Goal: Task Accomplishment & Management: Manage account settings

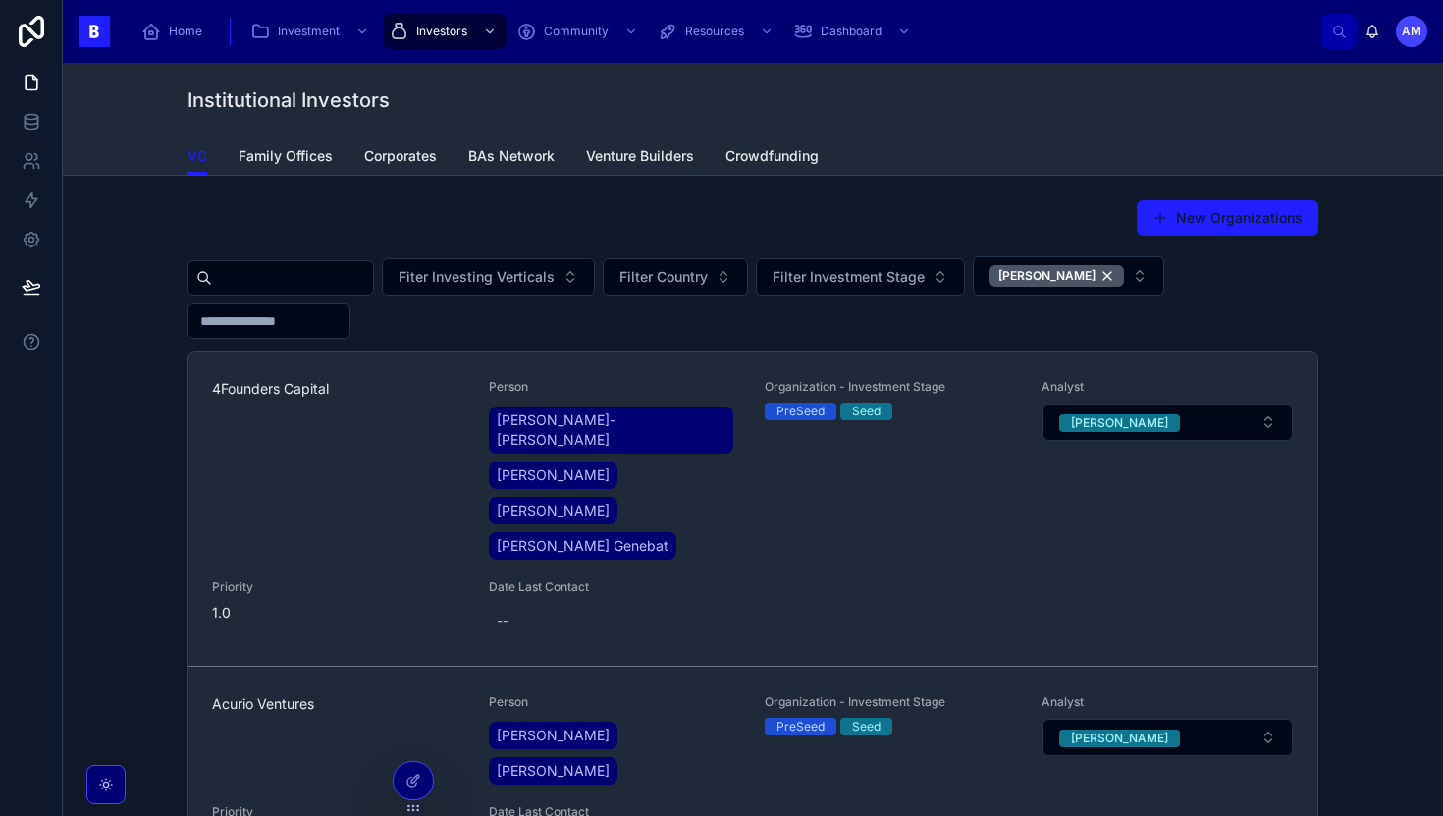
scroll to position [173, 0]
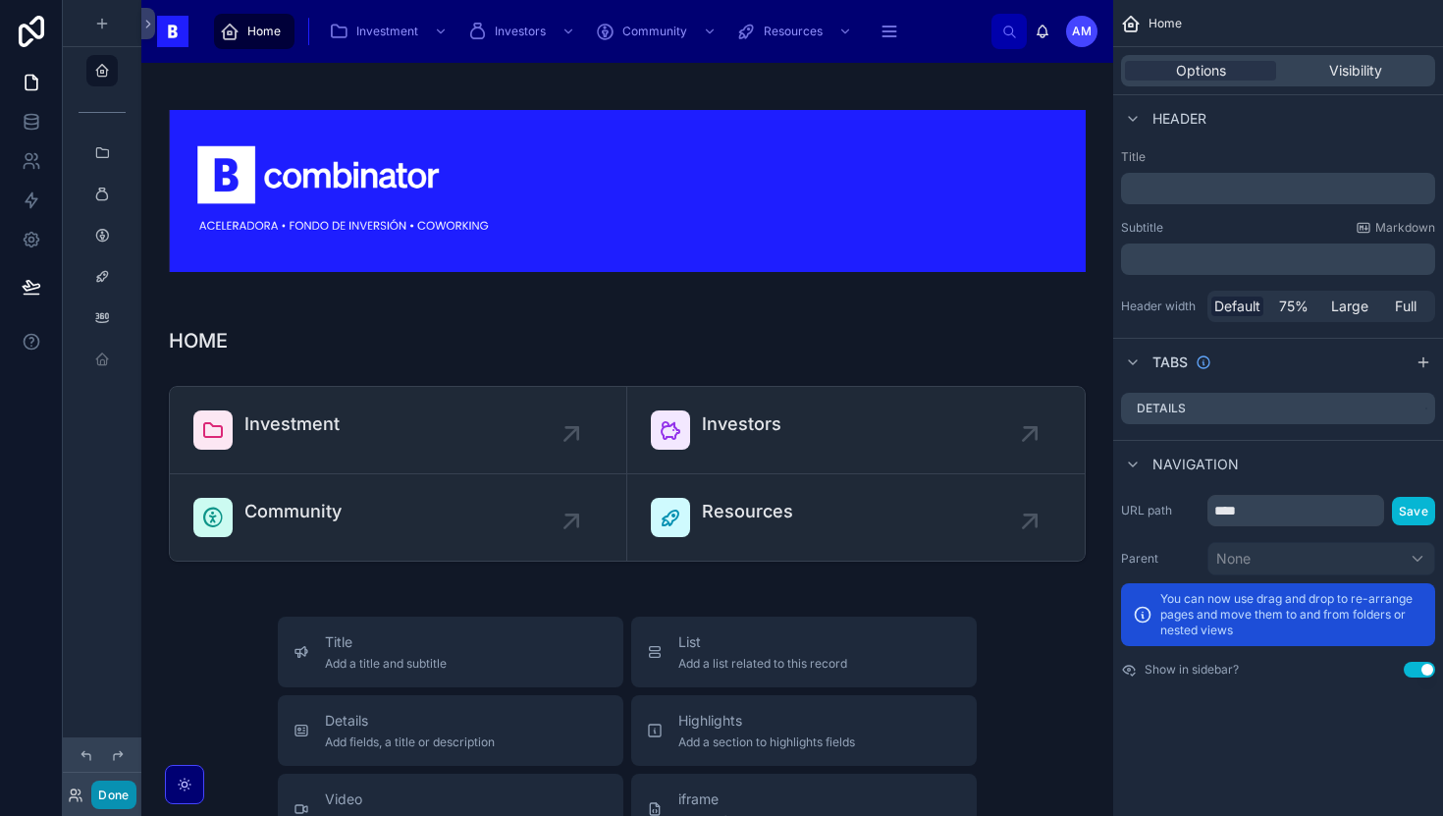
click at [126, 798] on button "Done" at bounding box center [113, 794] width 44 height 28
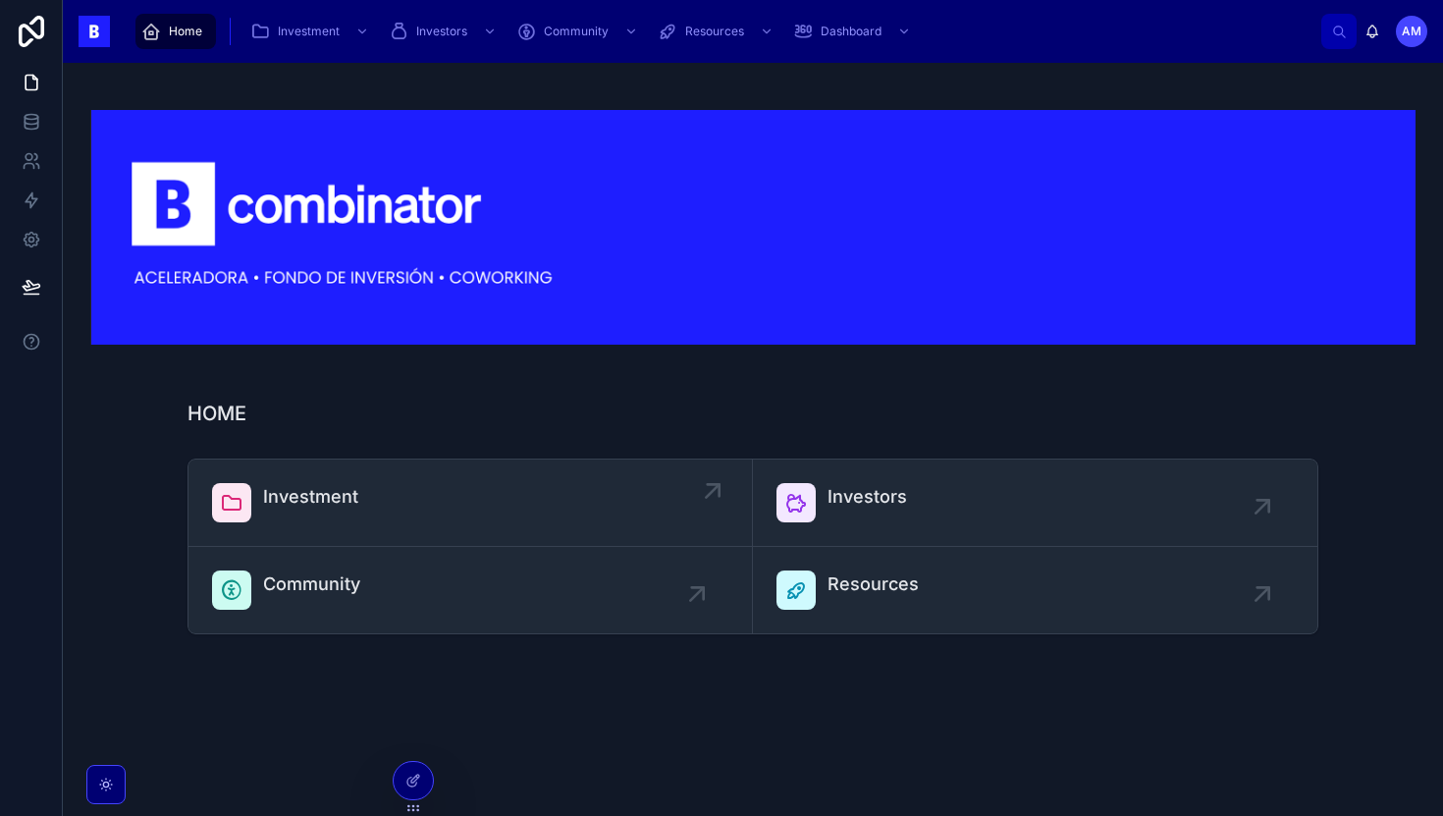
click at [306, 518] on div "Investment" at bounding box center [310, 502] width 95 height 39
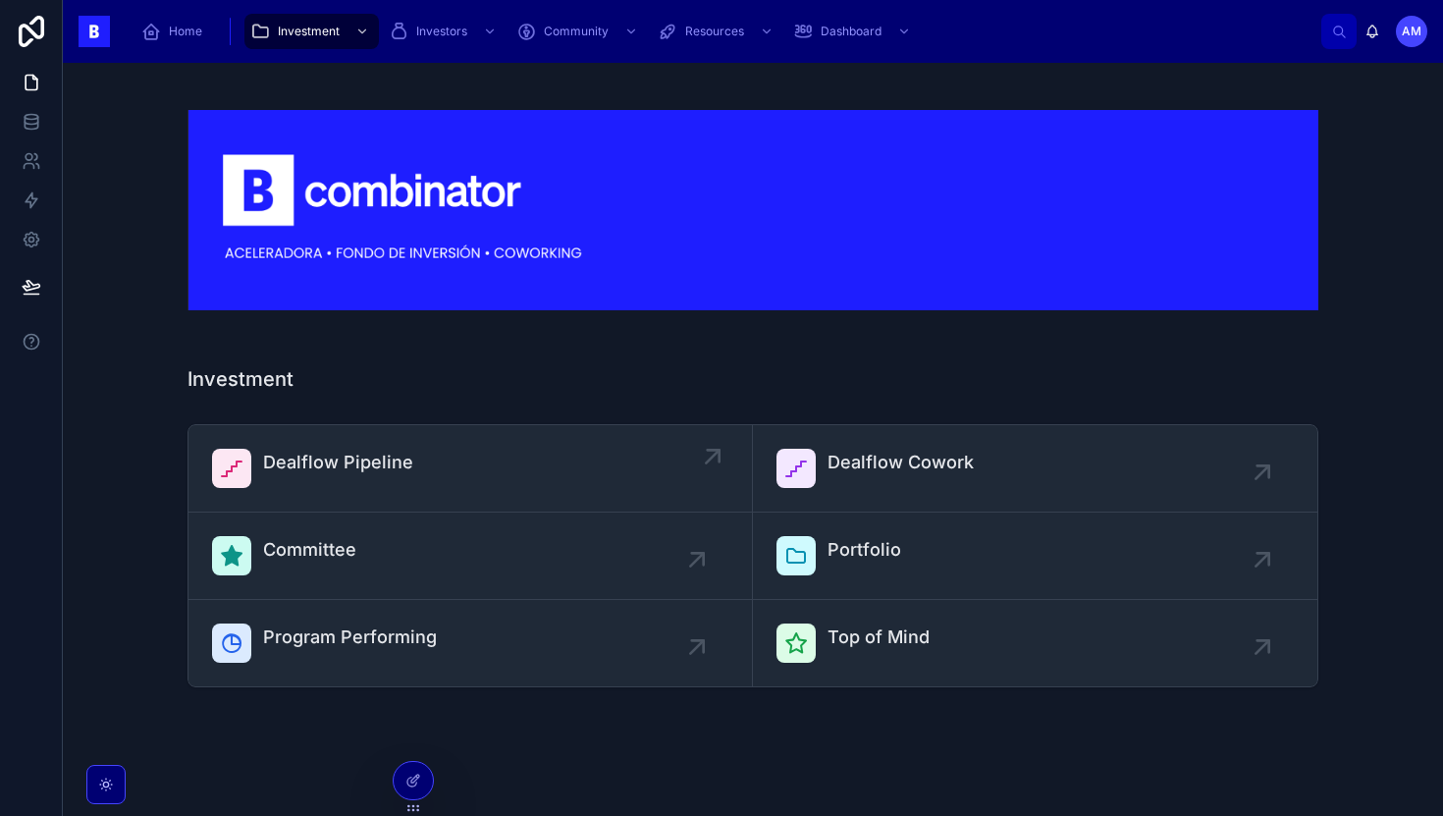
click at [370, 430] on link "Dealflow Pipeline" at bounding box center [470, 468] width 564 height 87
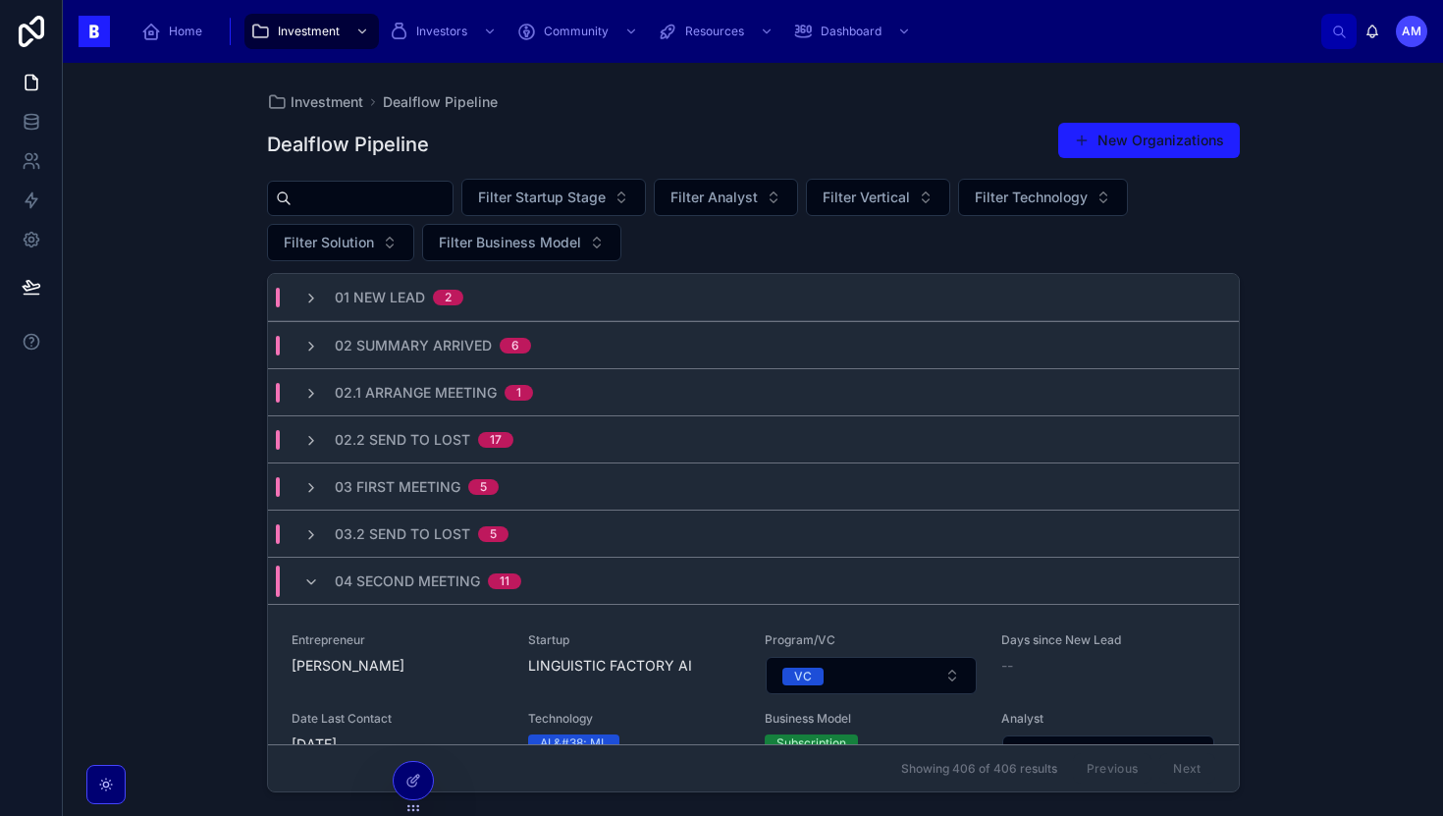
click at [378, 208] on input "text" at bounding box center [372, 198] width 161 height 27
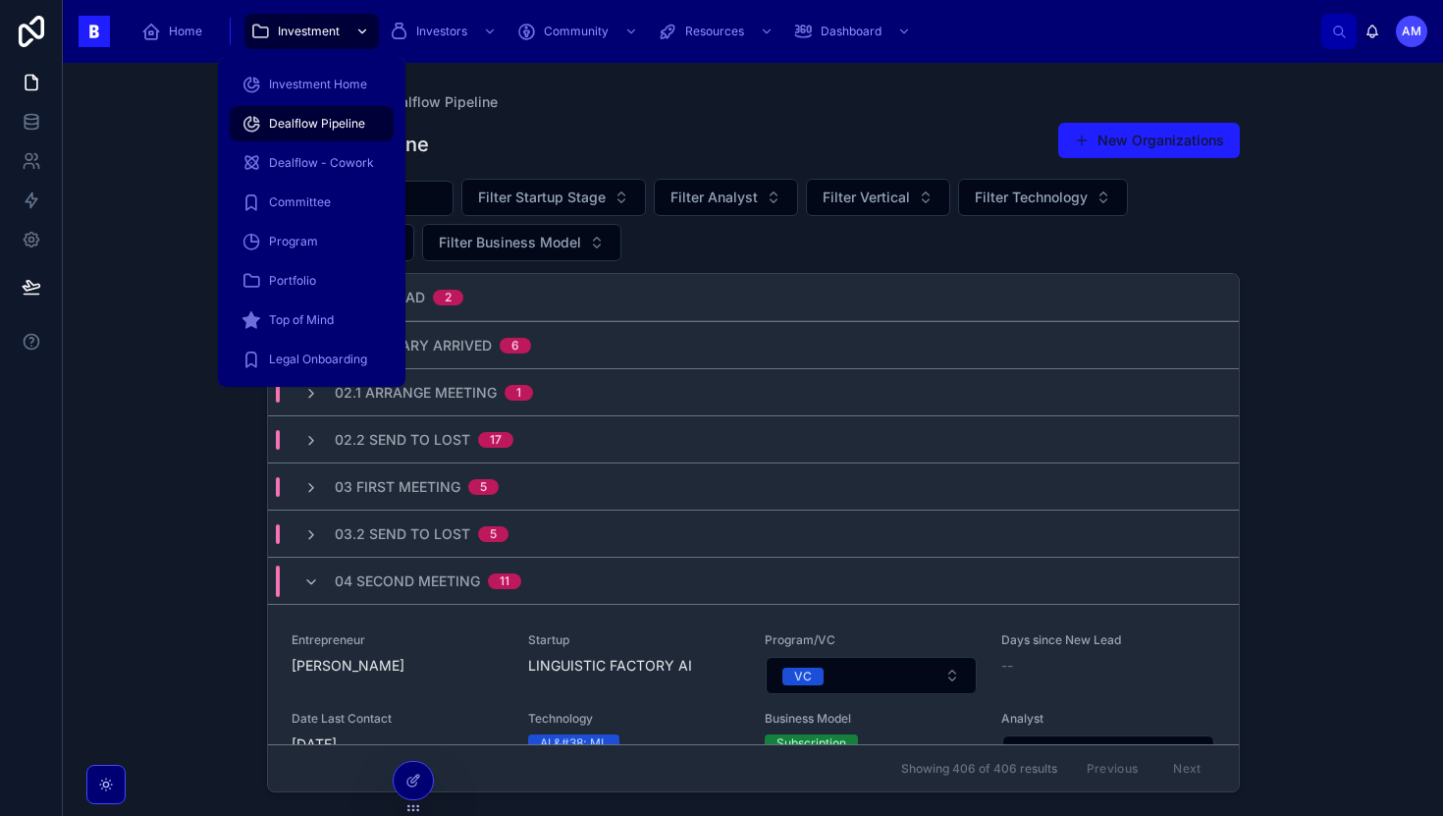
click at [303, 47] on link "Investment" at bounding box center [311, 31] width 134 height 35
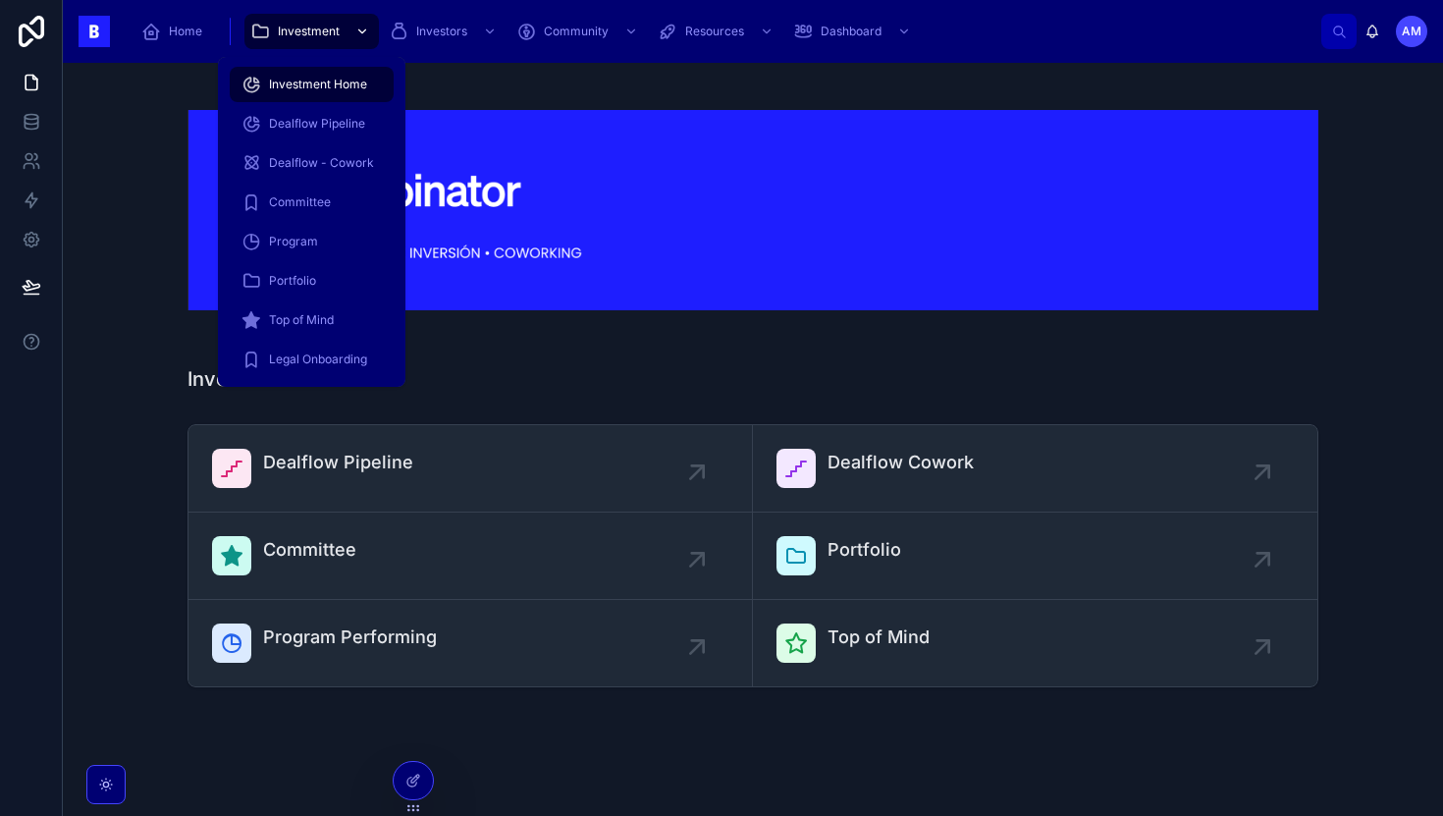
click at [303, 39] on div "Investment" at bounding box center [311, 31] width 123 height 31
click at [314, 234] on span "Program" at bounding box center [293, 242] width 49 height 16
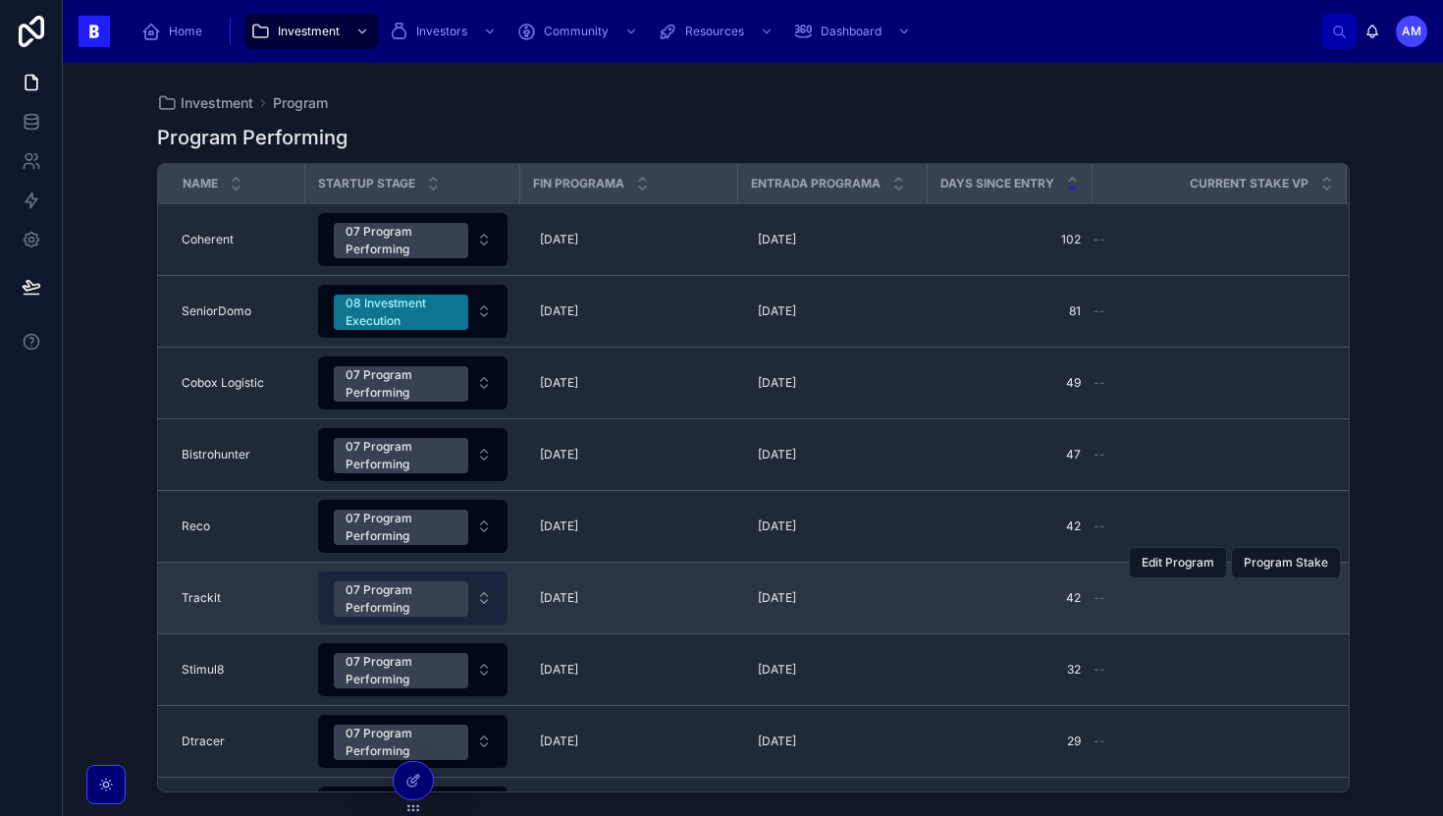
scroll to position [57, 0]
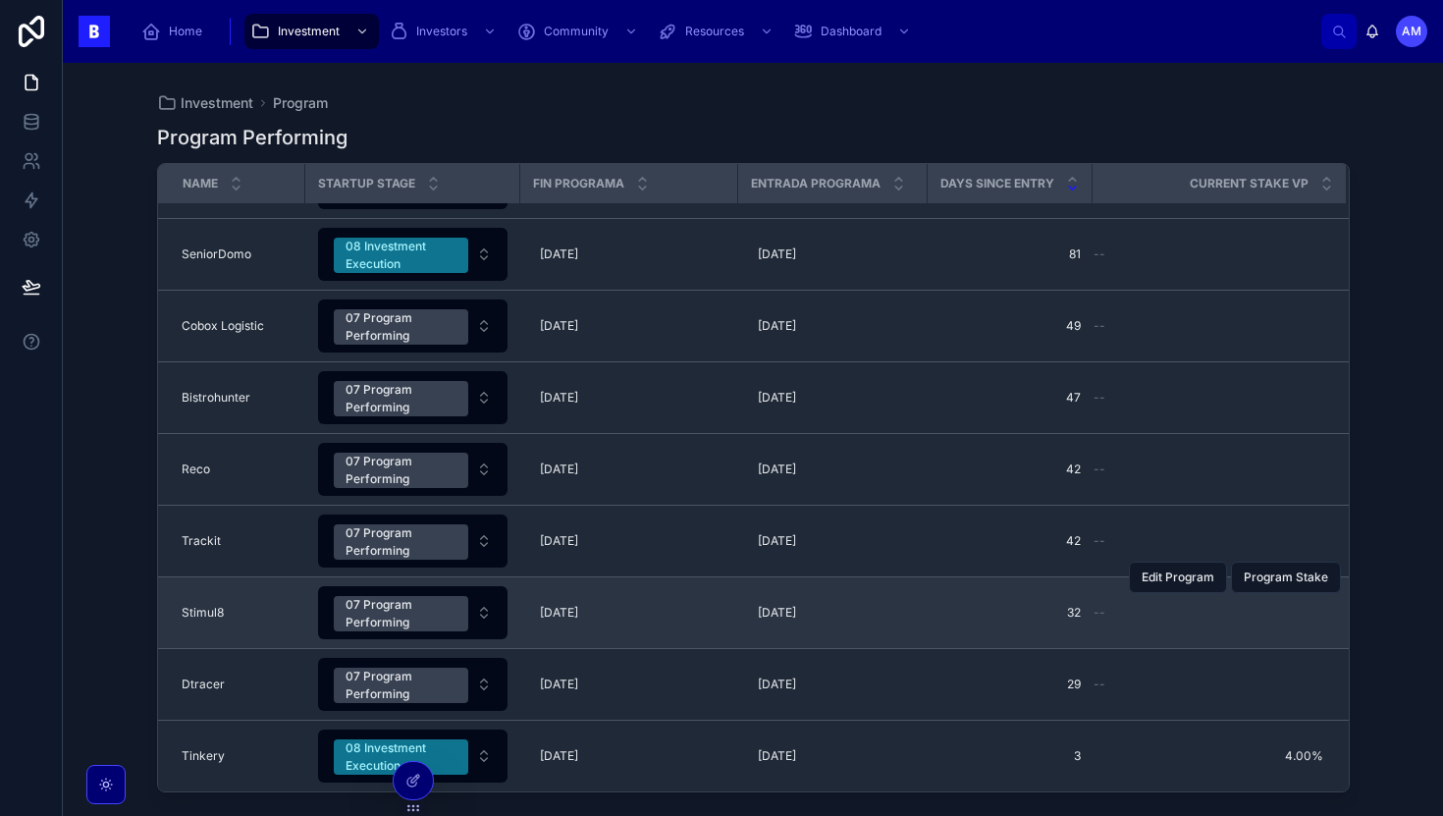
click at [227, 624] on td "Stimul8 Stimul8" at bounding box center [231, 613] width 147 height 72
click at [623, 609] on div "31/12/2025 31/12/2025" at bounding box center [629, 612] width 194 height 31
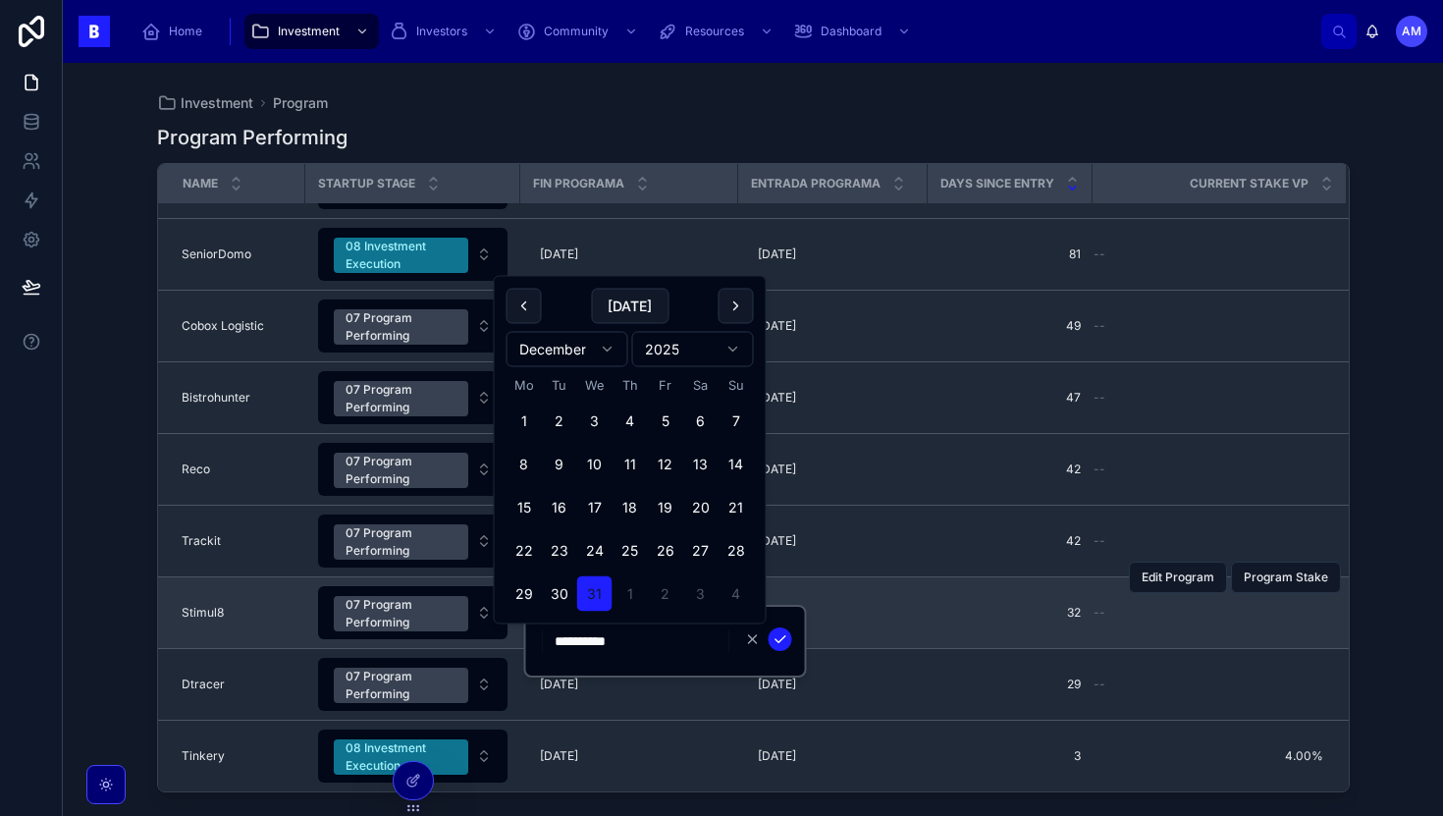
click at [282, 615] on div "Stimul8 Stimul8" at bounding box center [238, 613] width 112 height 16
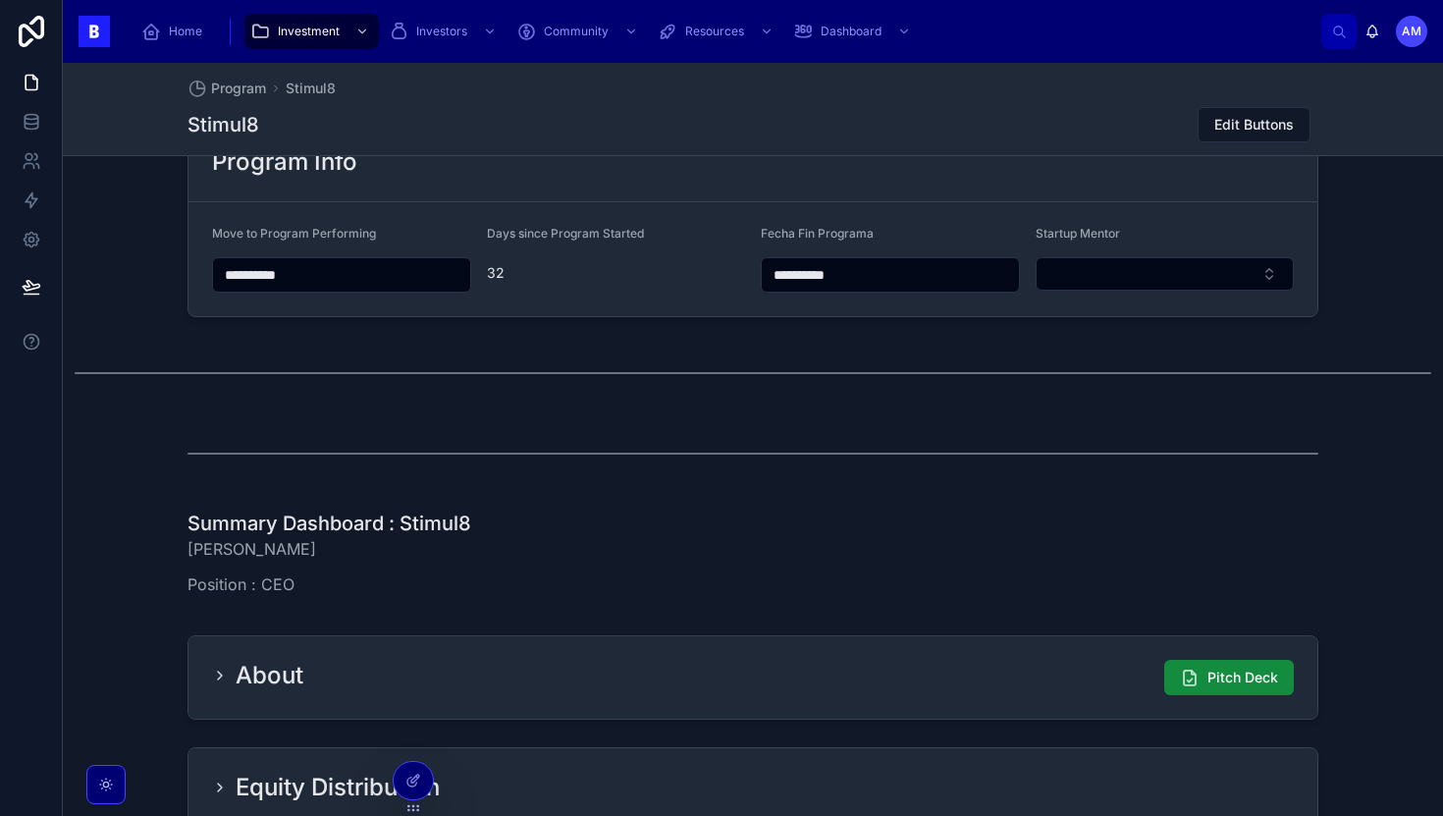
scroll to position [899, 0]
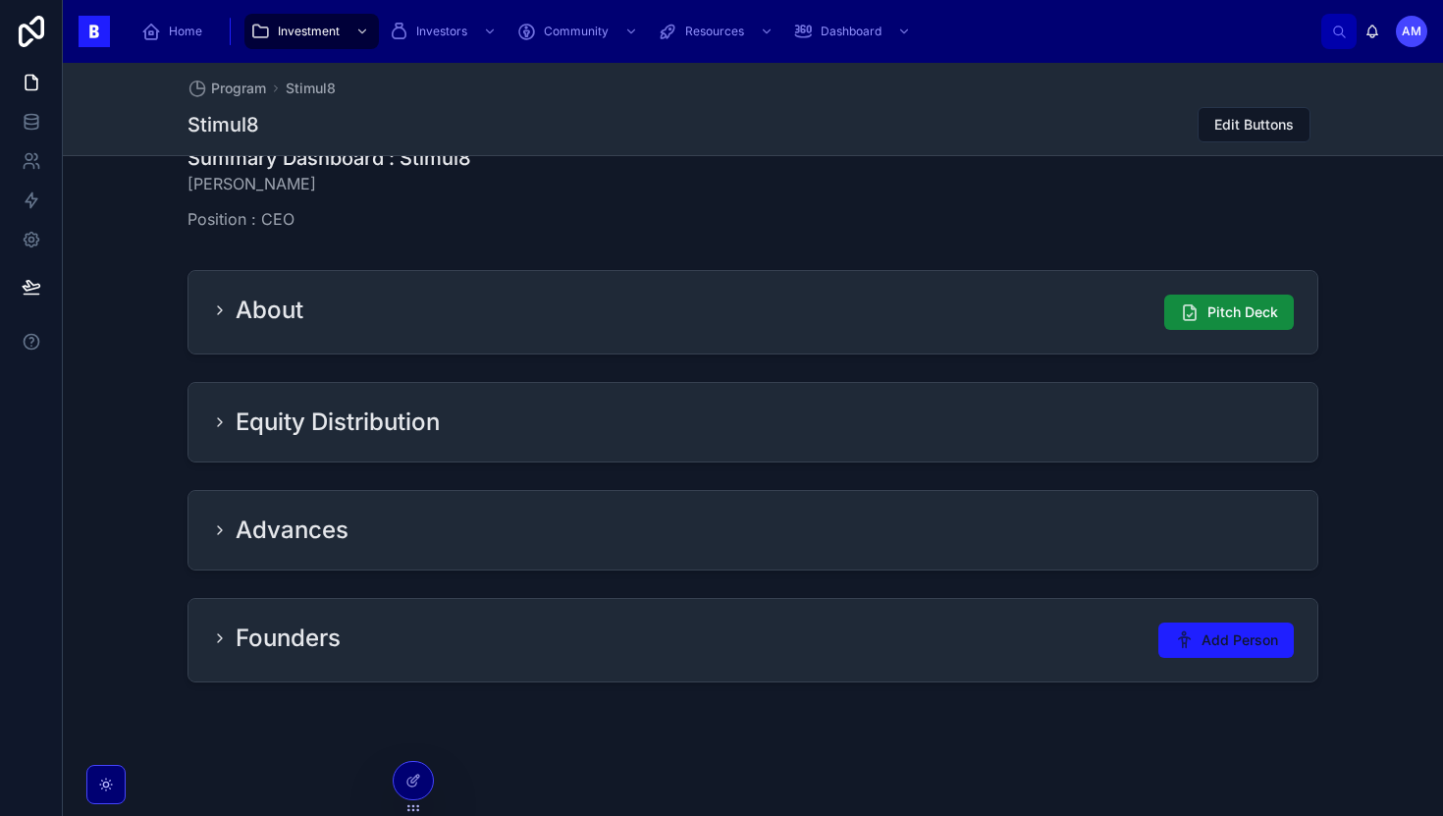
click at [589, 290] on div "About Pitch Deck" at bounding box center [752, 312] width 1129 height 82
click at [218, 415] on icon at bounding box center [220, 422] width 16 height 16
click at [212, 302] on icon at bounding box center [220, 310] width 16 height 16
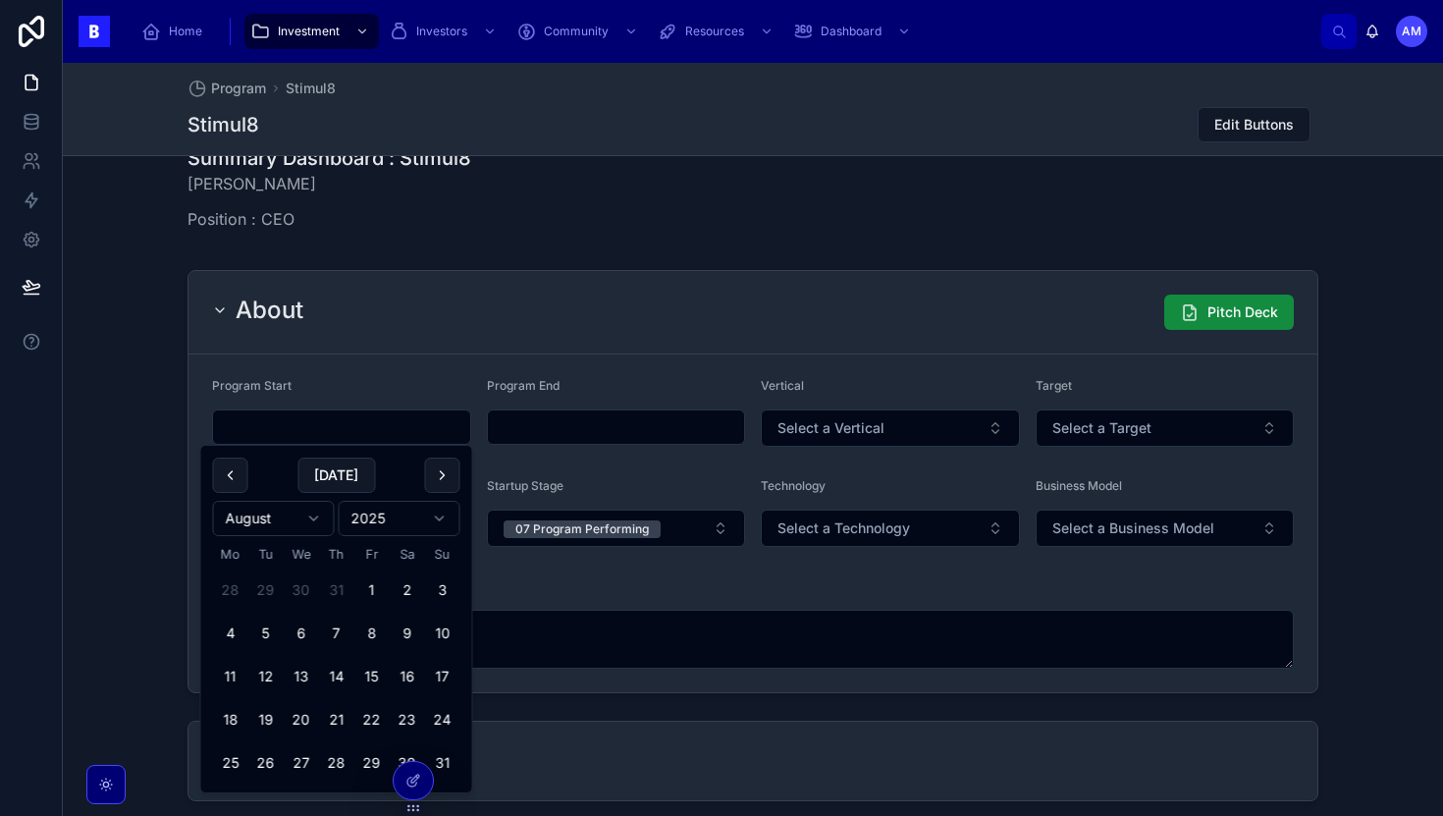
click at [371, 417] on input "text" at bounding box center [341, 426] width 257 height 27
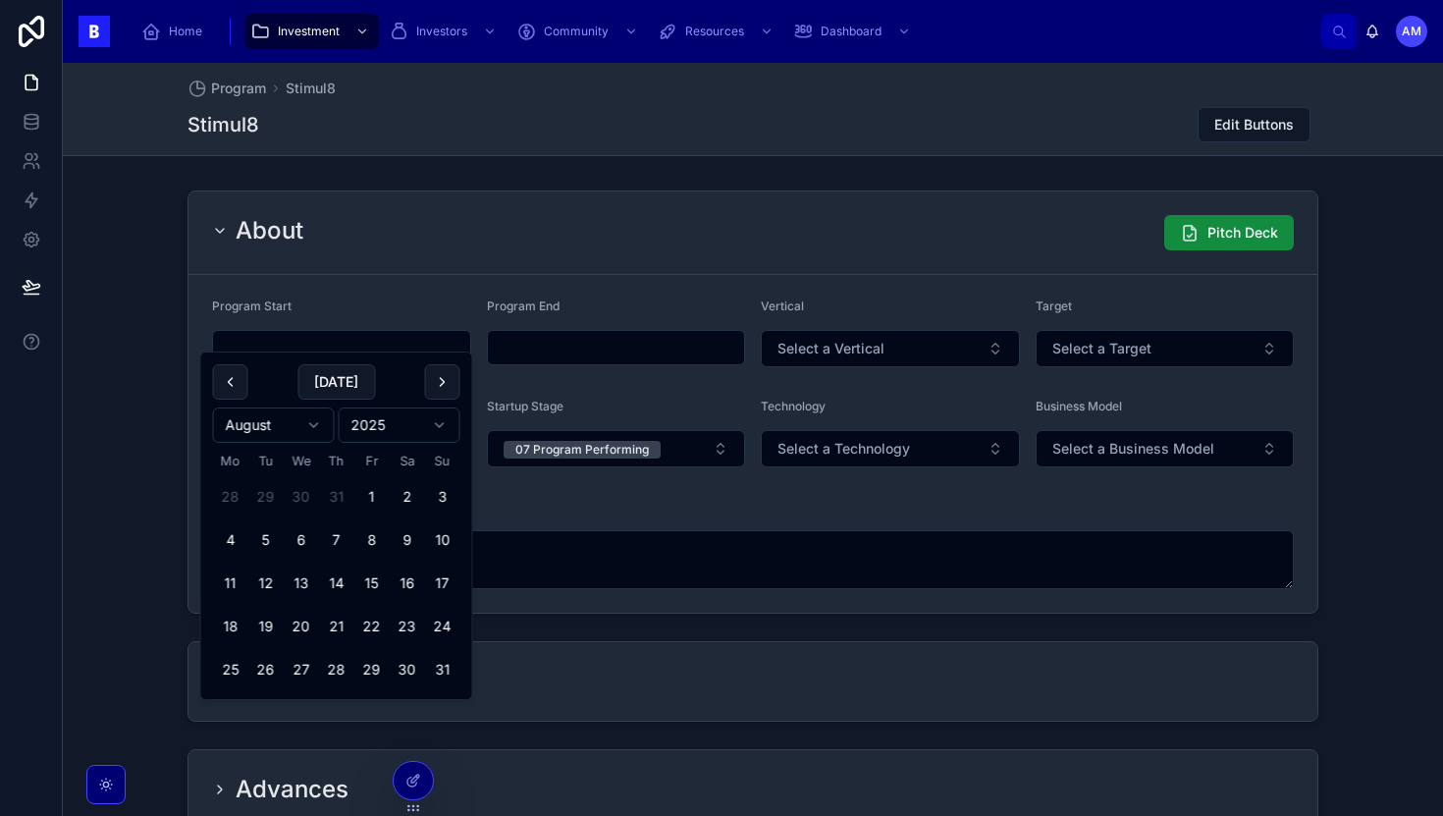
scroll to position [992, 0]
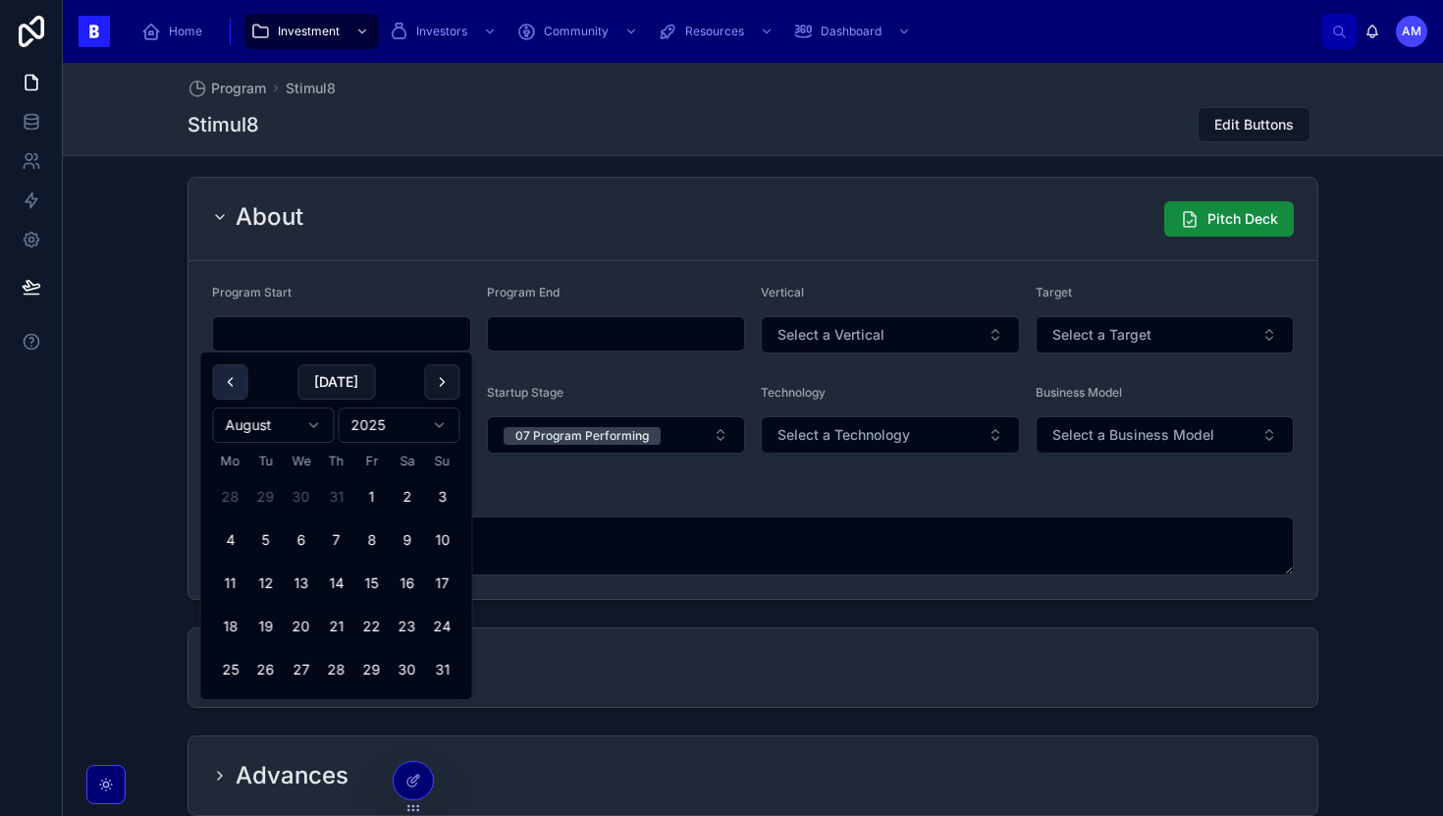
click at [226, 379] on button at bounding box center [230, 381] width 35 height 35
click at [223, 710] on button "30" at bounding box center [230, 712] width 35 height 35
type input "**********"
click at [516, 329] on input "text" at bounding box center [616, 333] width 257 height 27
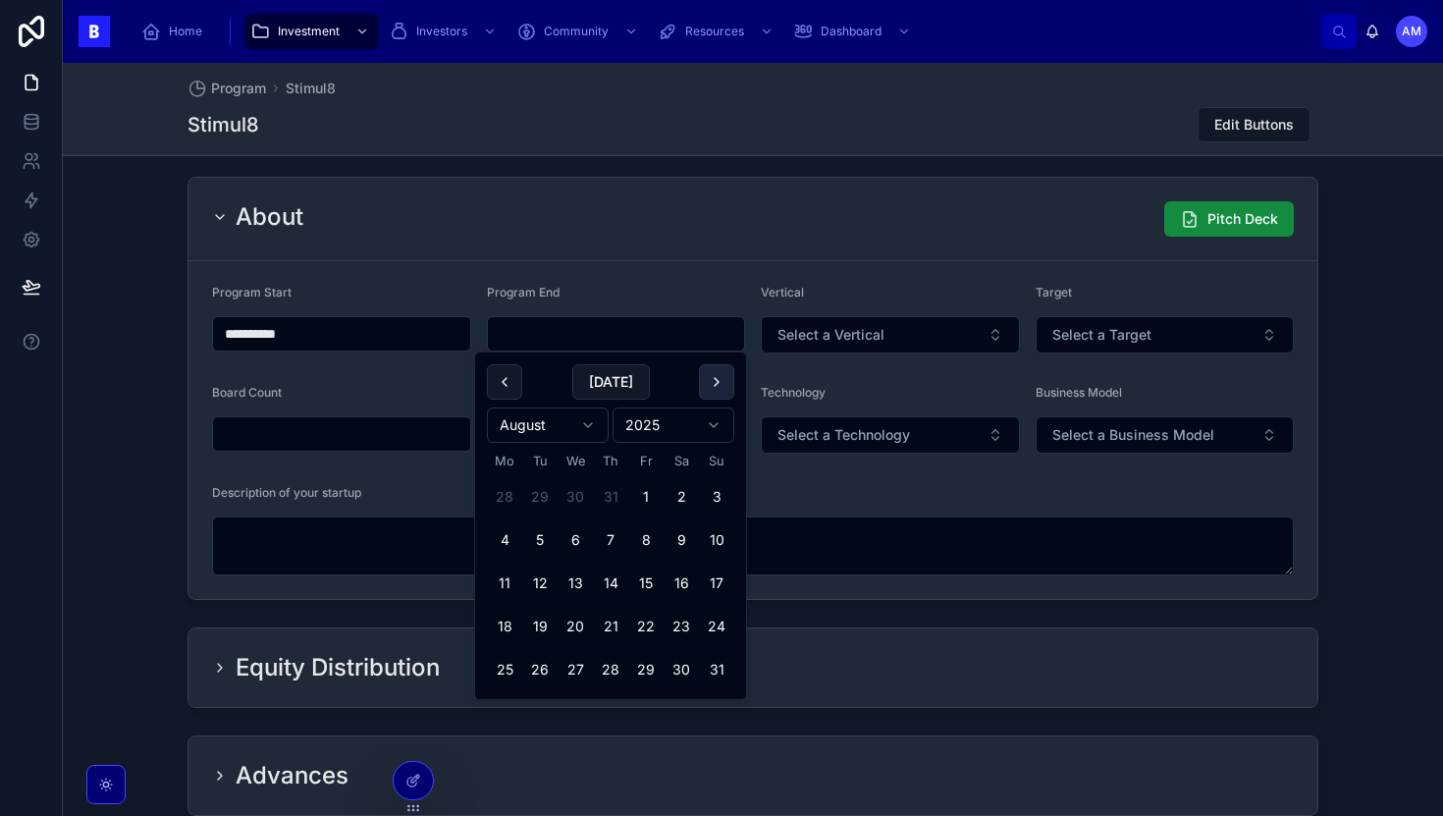
click at [701, 380] on button at bounding box center [716, 381] width 35 height 35
click at [581, 669] on button "31" at bounding box center [575, 669] width 35 height 35
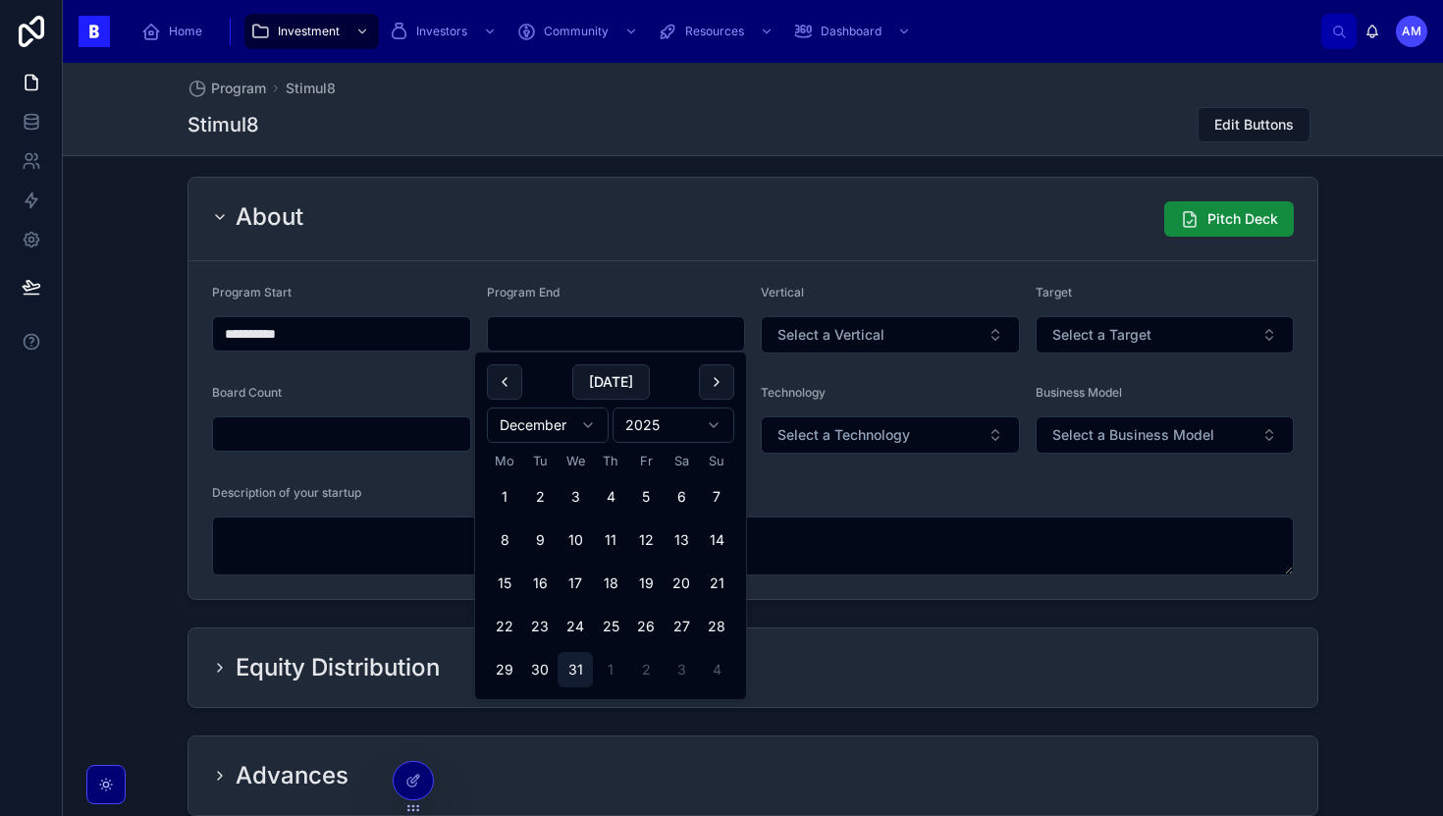
type input "**********"
click at [574, 239] on div "About Pitch Deck" at bounding box center [752, 219] width 1129 height 83
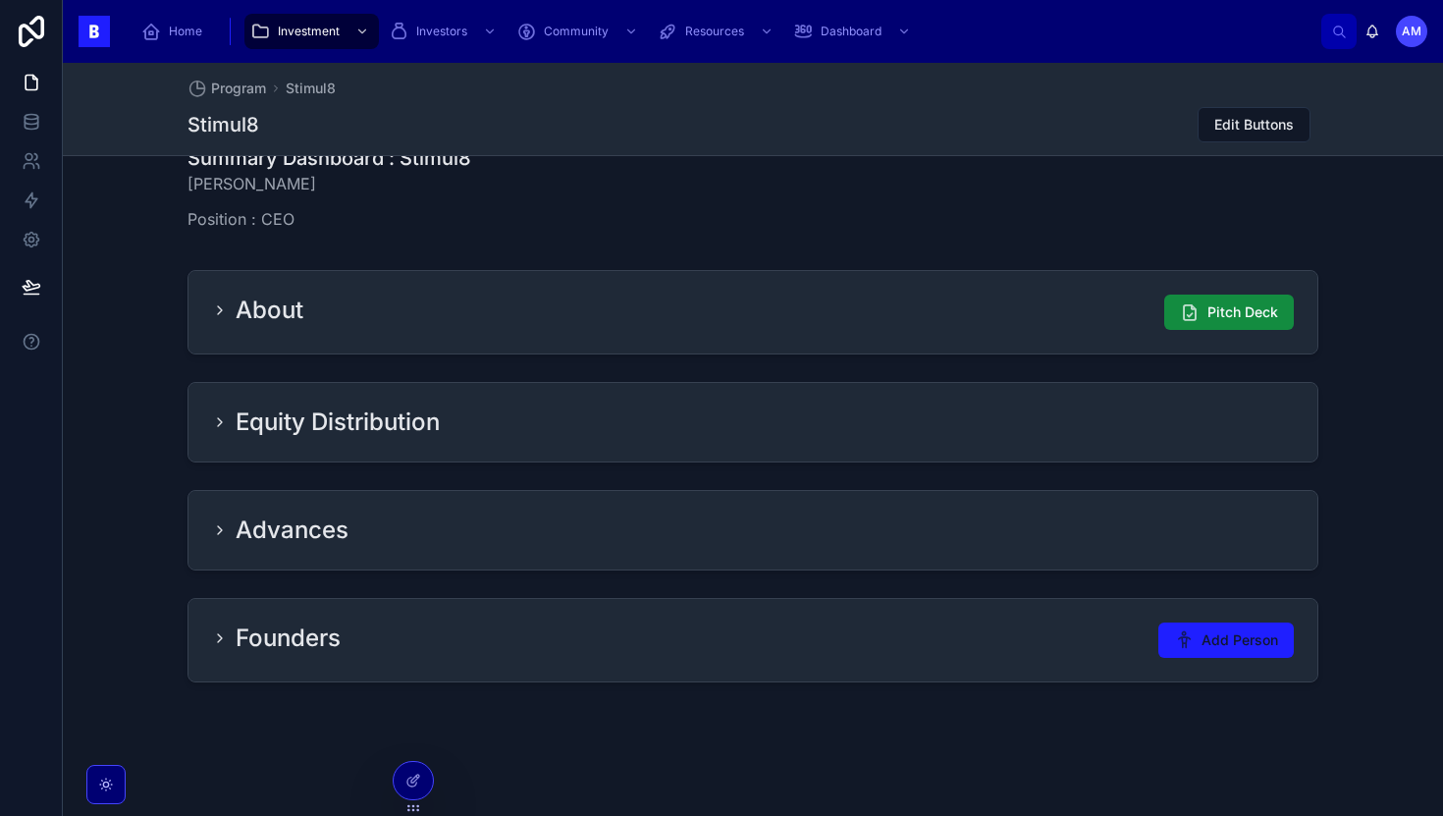
scroll to position [899, 0]
click at [236, 433] on h2 "Equity Distribution" at bounding box center [338, 421] width 204 height 31
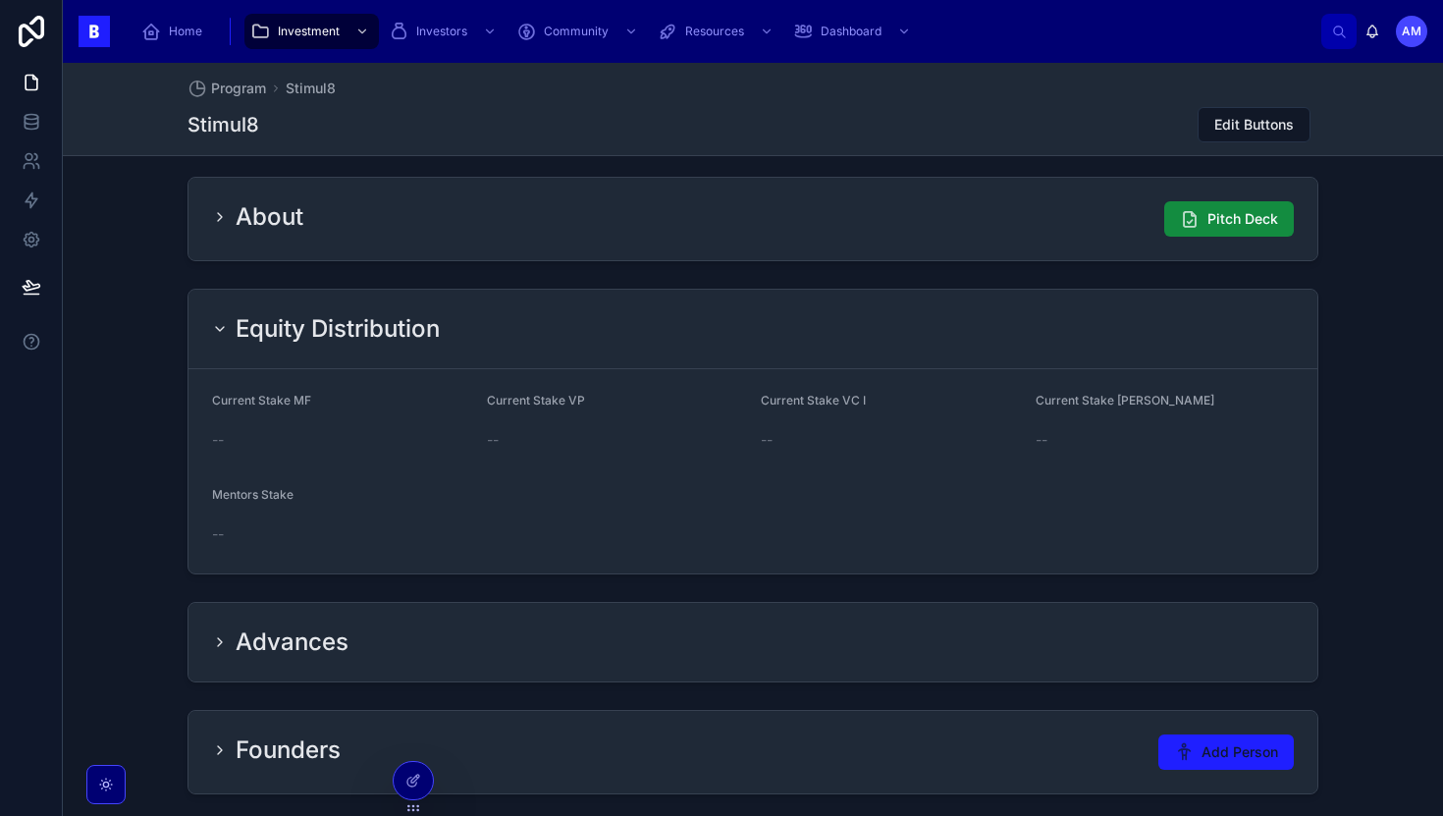
click at [218, 248] on div "About Pitch Deck" at bounding box center [752, 219] width 1129 height 82
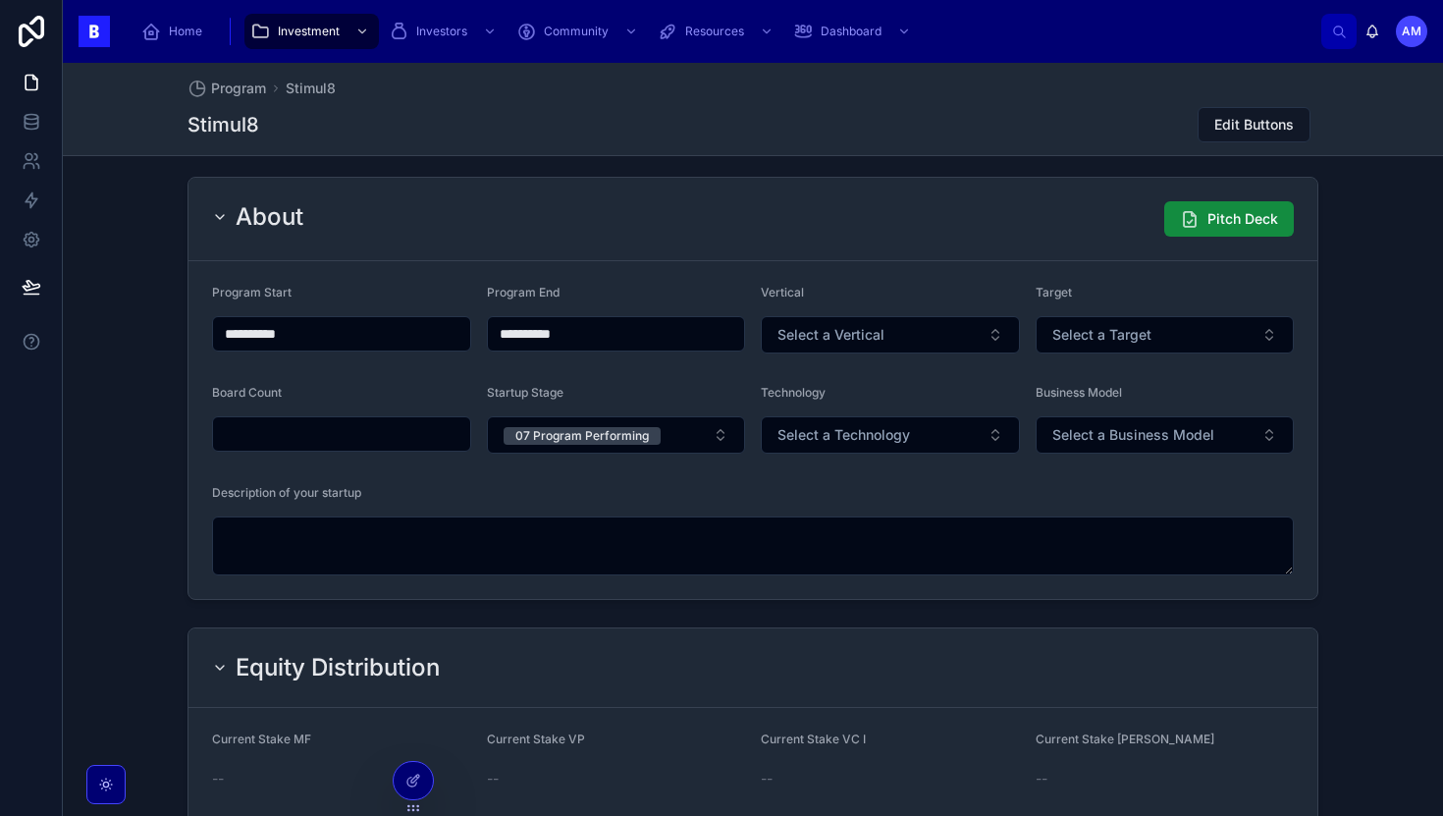
click at [259, 316] on div "**********" at bounding box center [341, 333] width 259 height 35
click at [259, 331] on input "**********" at bounding box center [341, 333] width 257 height 27
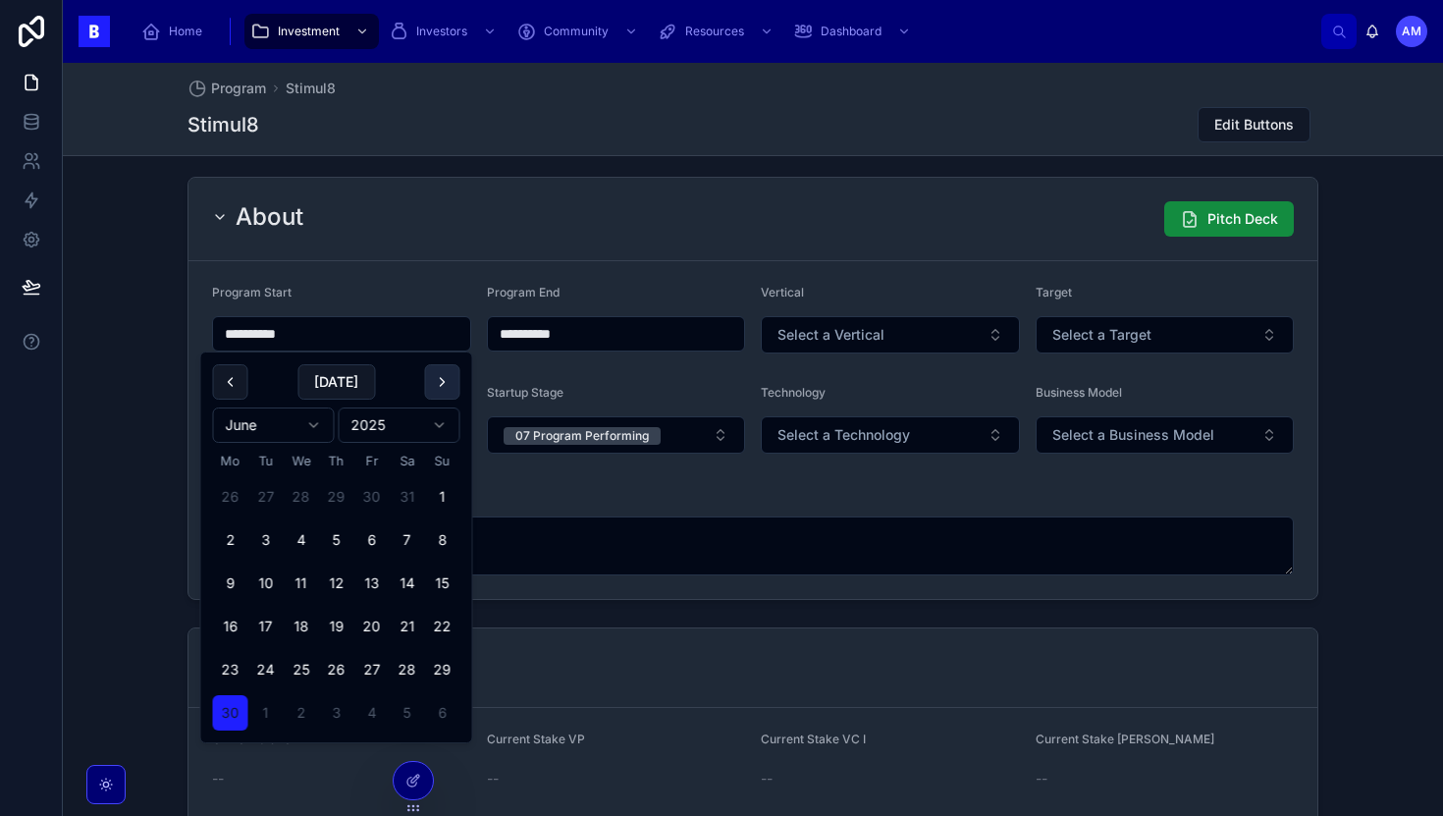
click at [442, 373] on button at bounding box center [442, 381] width 35 height 35
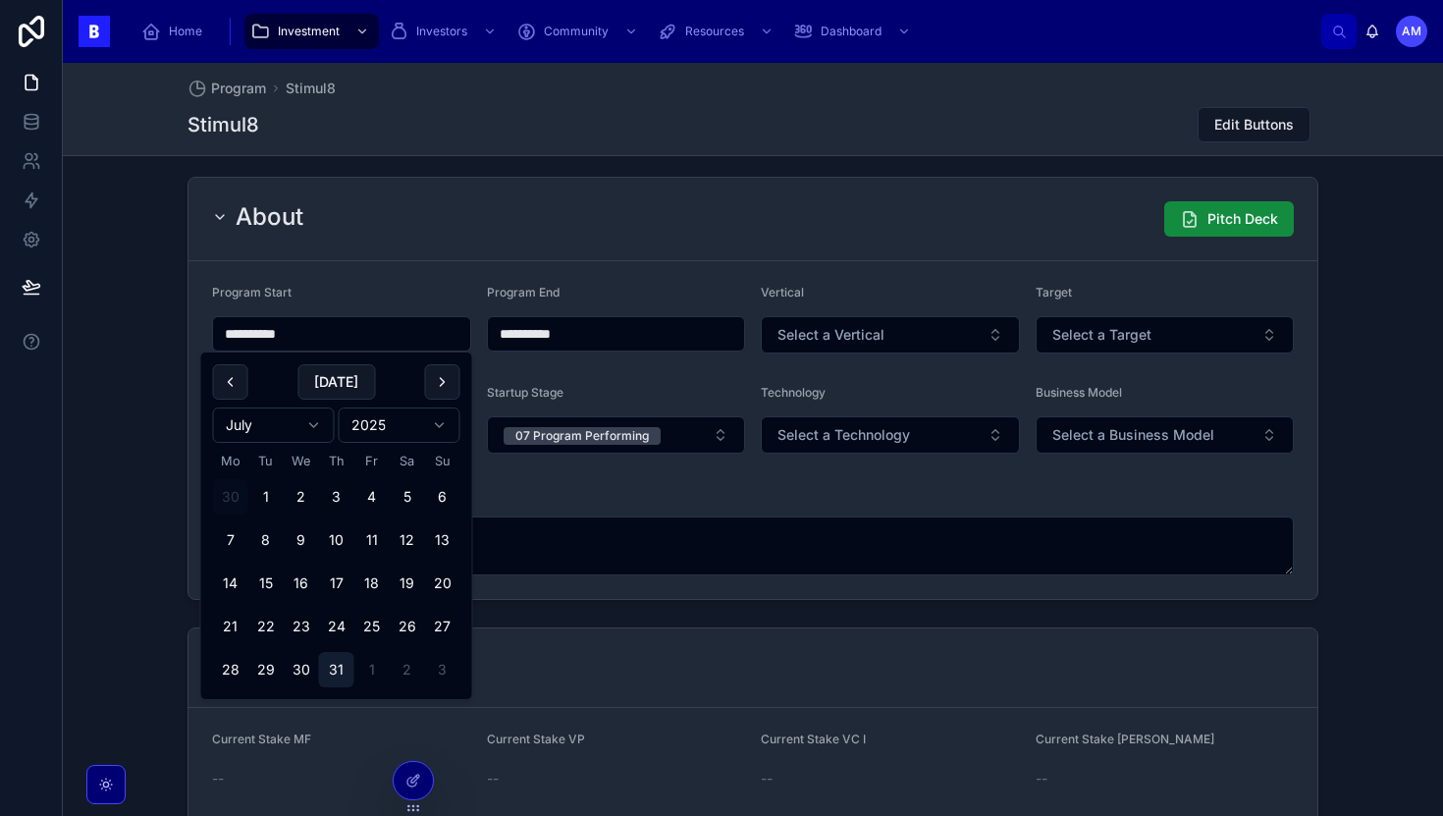
click at [342, 661] on button "31" at bounding box center [336, 669] width 35 height 35
type input "**********"
click at [622, 256] on div "About Pitch Deck" at bounding box center [752, 219] width 1129 height 83
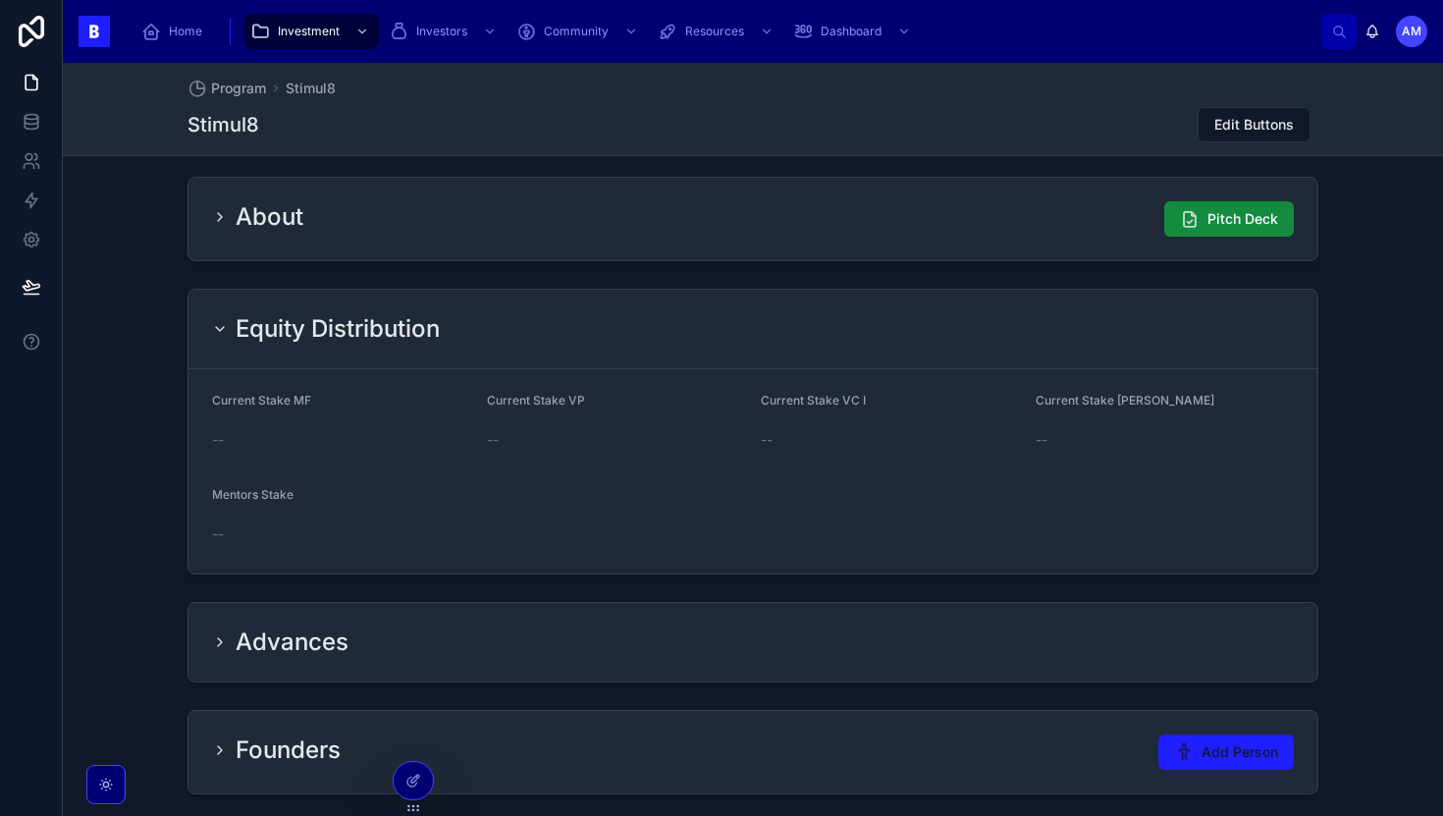
click at [212, 218] on icon at bounding box center [220, 217] width 16 height 16
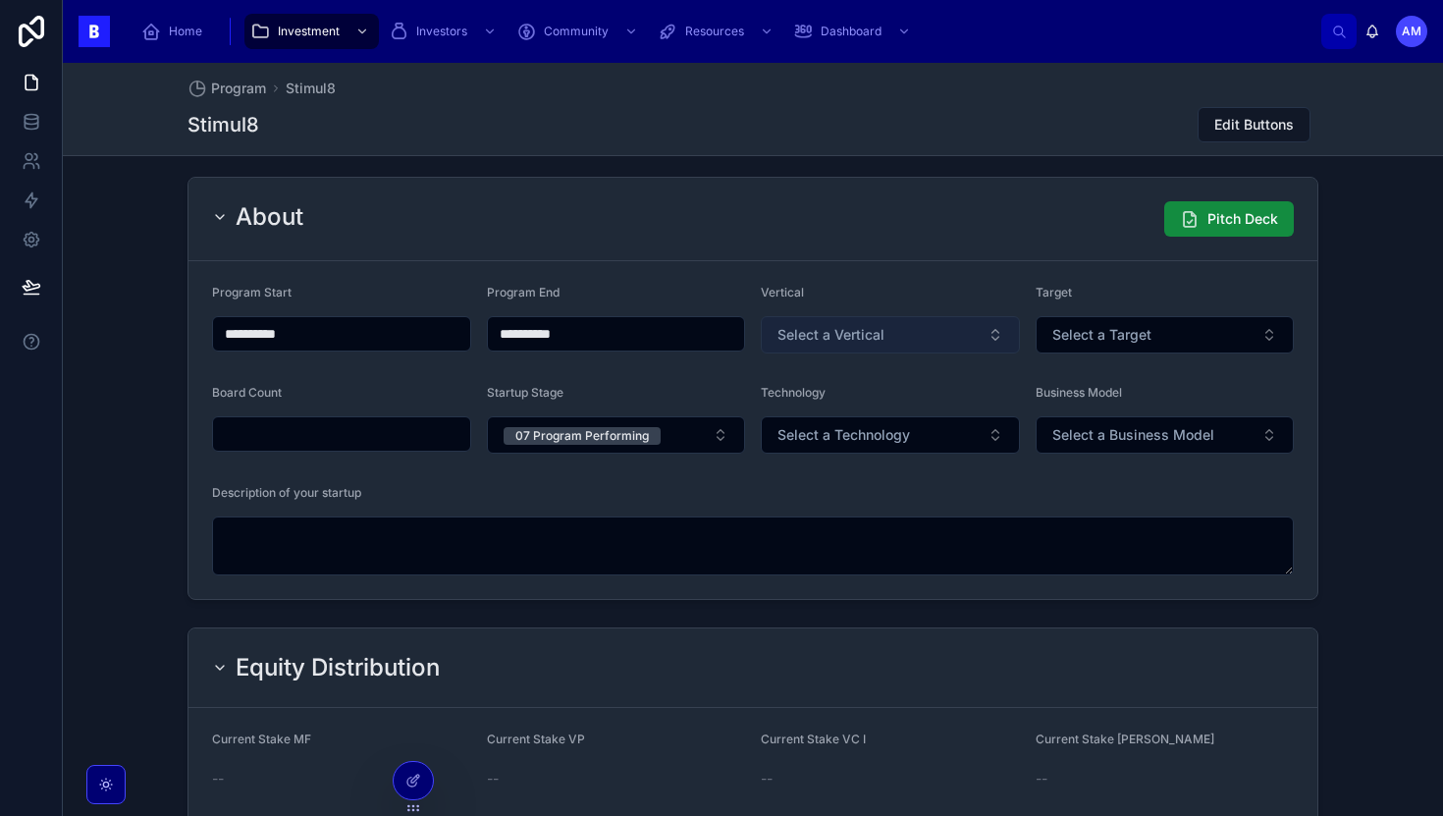
click at [873, 347] on button "Select a Vertical" at bounding box center [890, 334] width 259 height 37
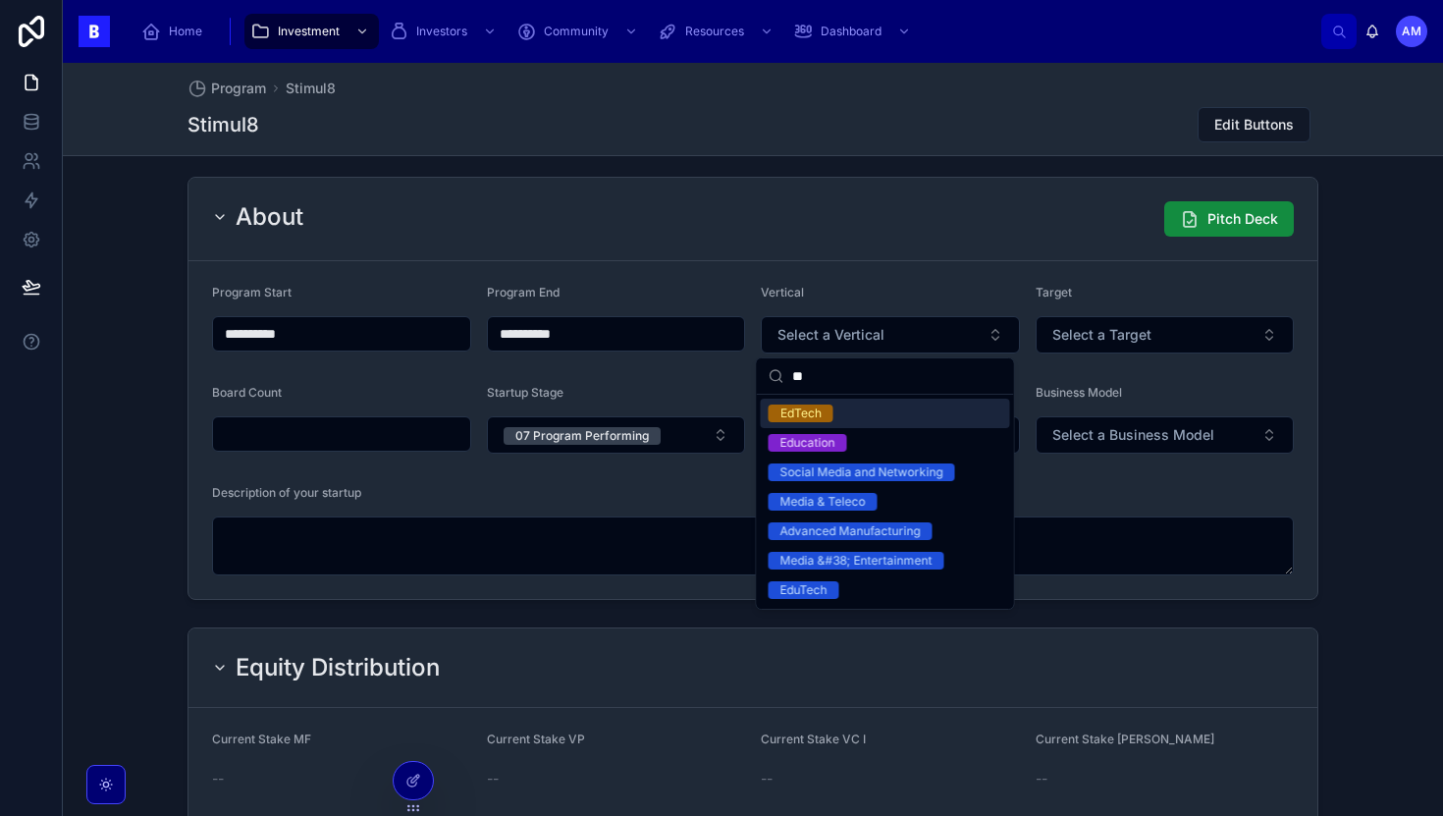
type input "**"
click at [817, 414] on div "EdTech" at bounding box center [800, 413] width 41 height 18
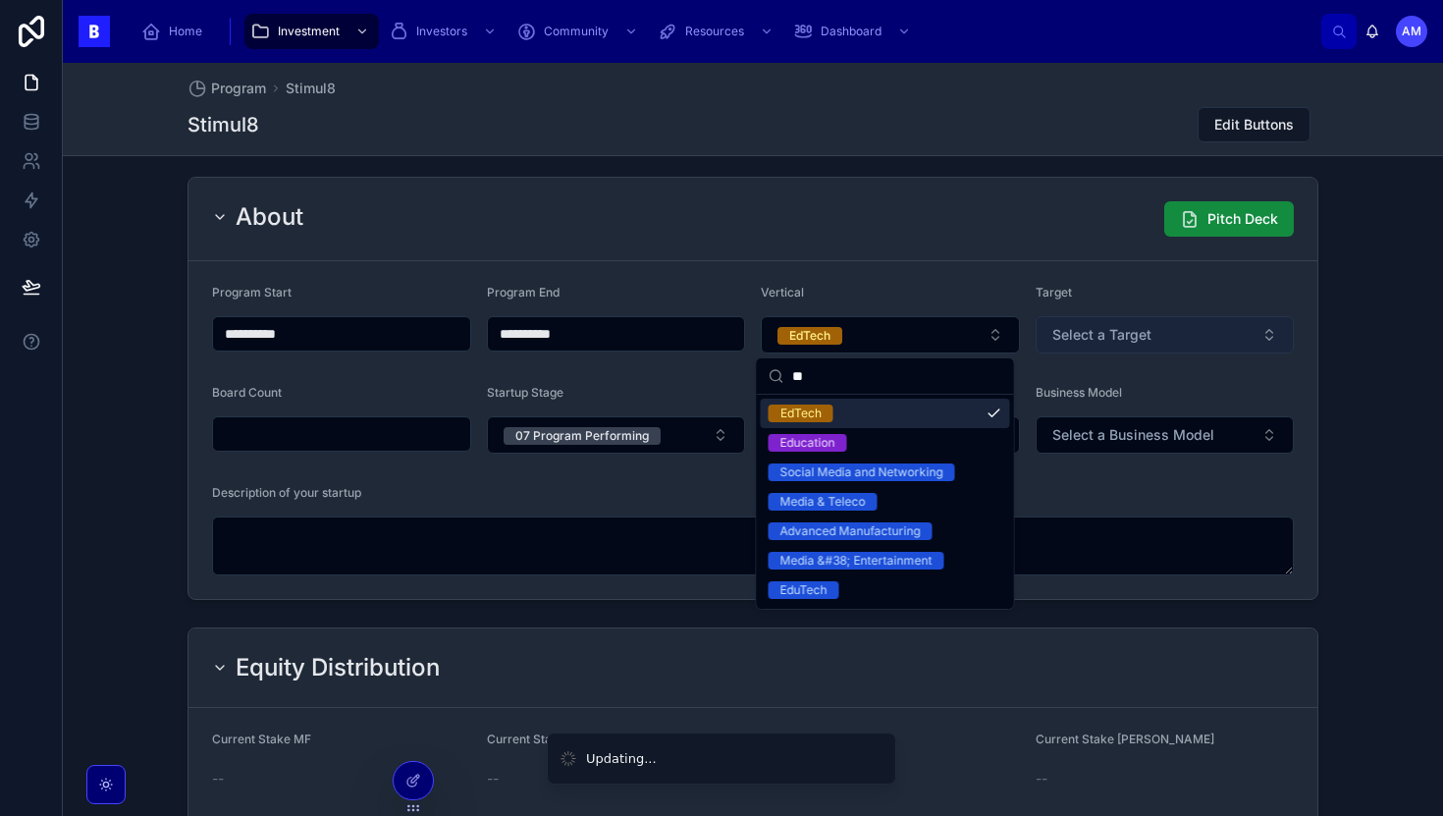
click at [1059, 347] on button "Select a Target" at bounding box center [1165, 334] width 259 height 37
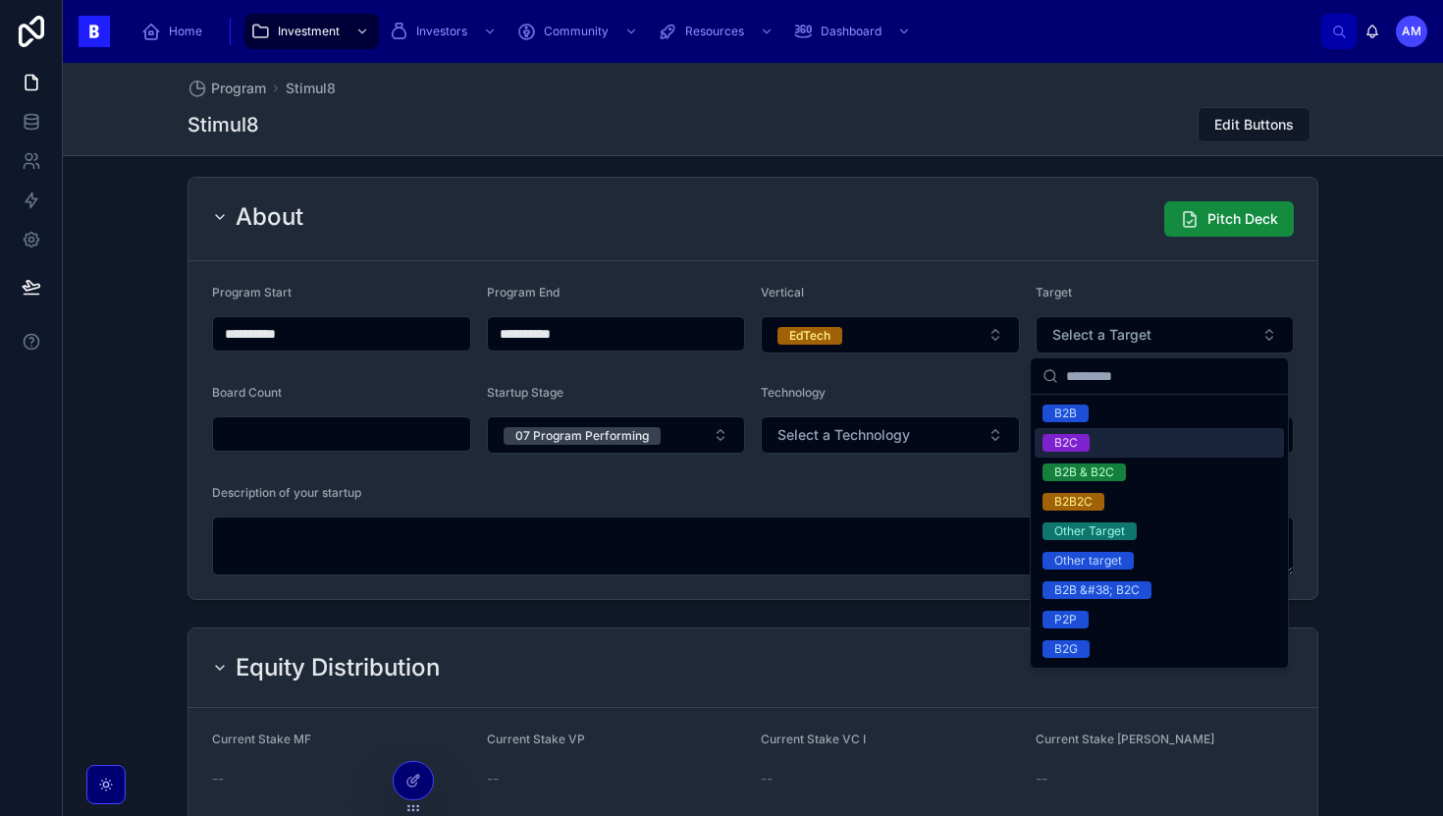
click at [1063, 442] on div "B2C" at bounding box center [1066, 443] width 24 height 18
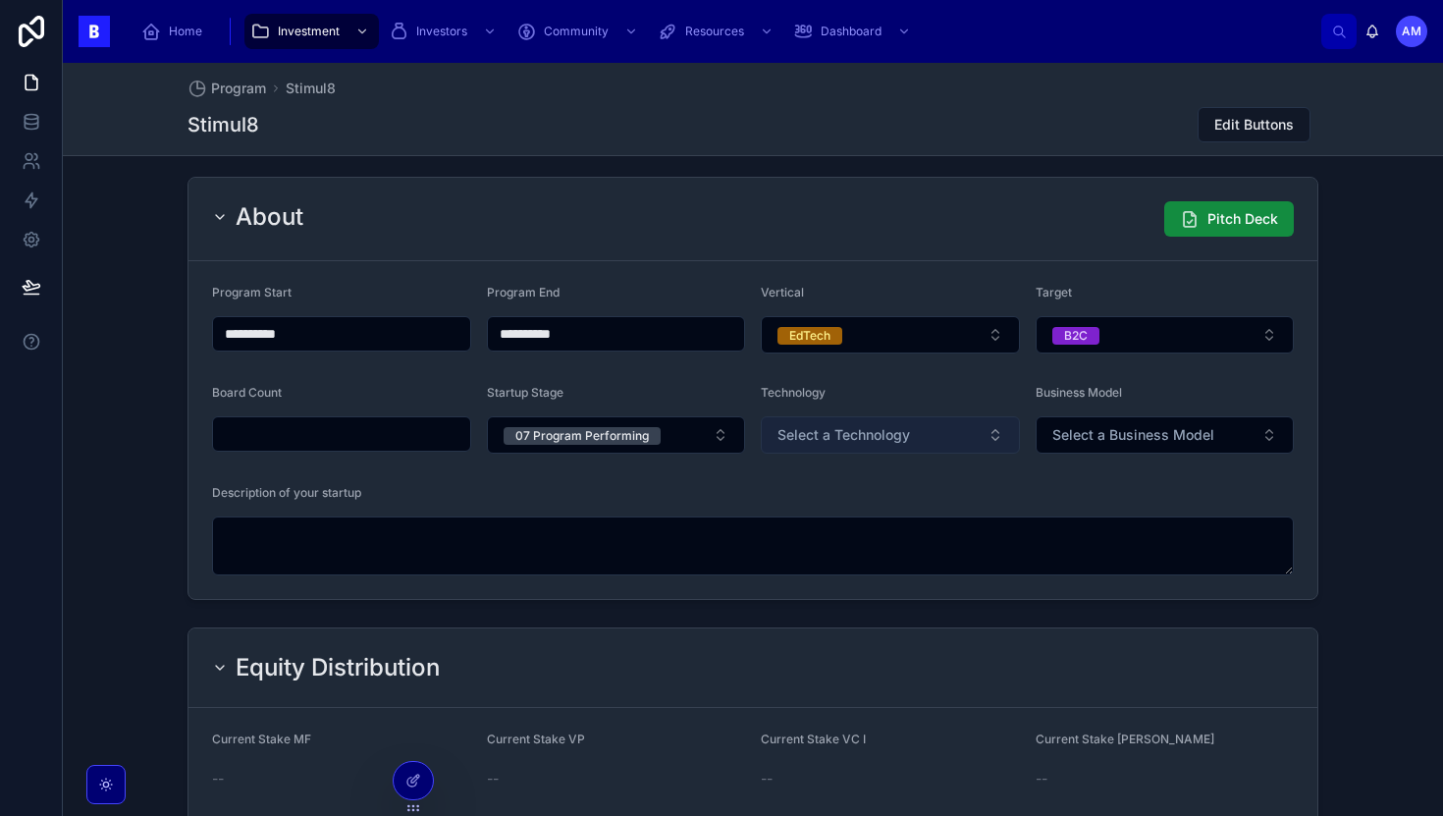
click at [845, 429] on span "Select a Technology" at bounding box center [843, 435] width 133 height 20
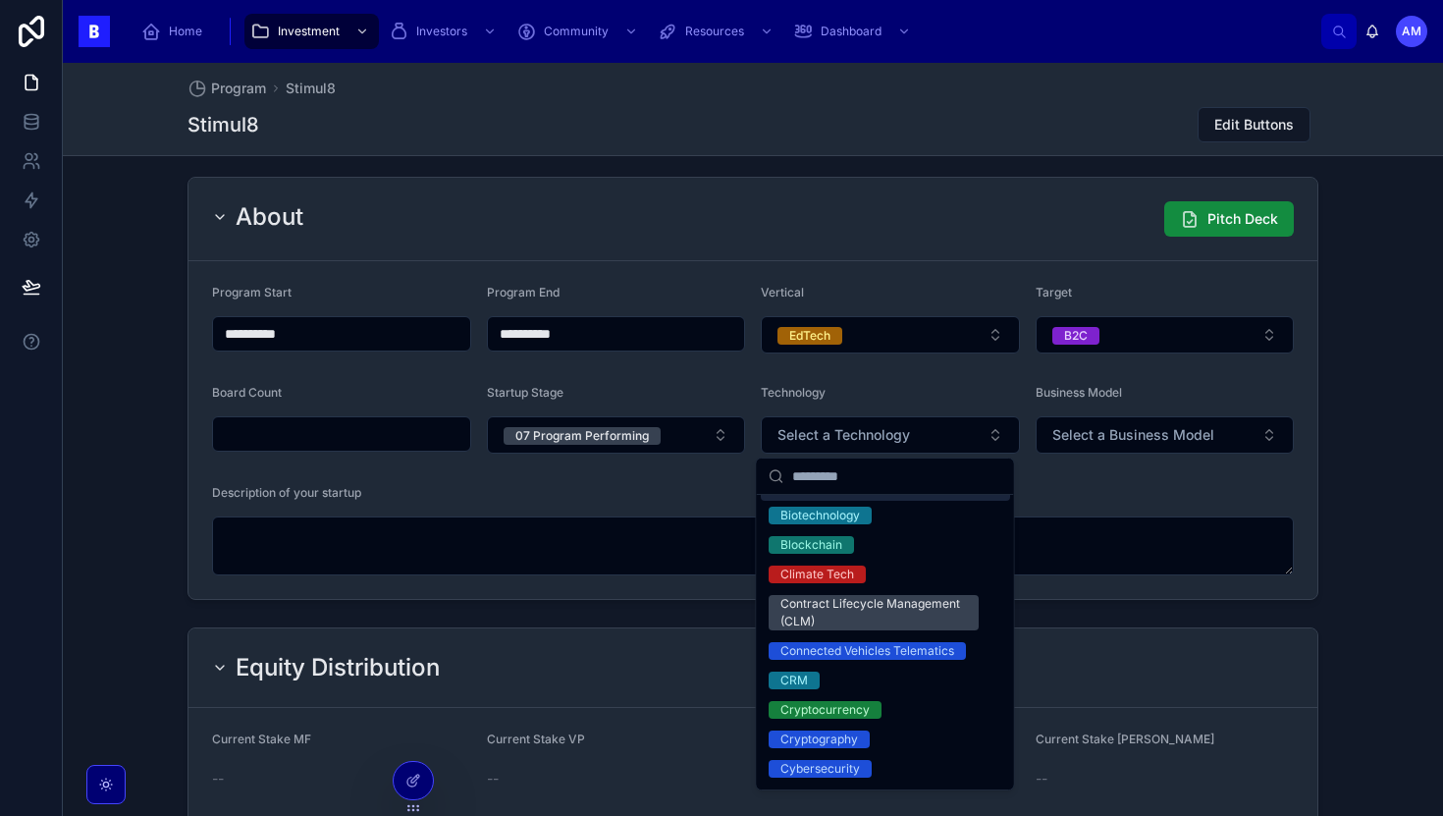
scroll to position [146, 0]
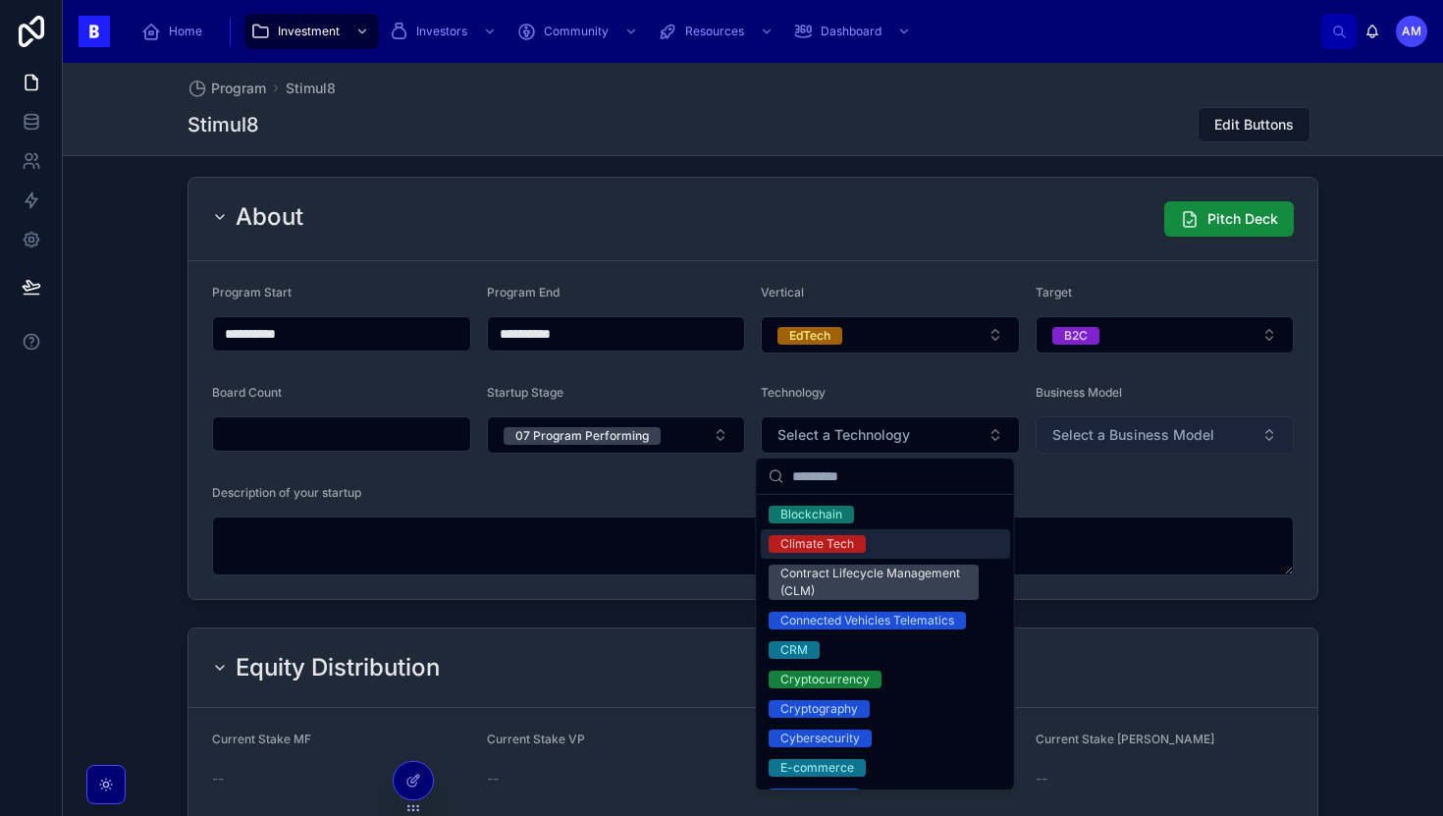
click at [1082, 433] on span "Select a Business Model" at bounding box center [1133, 435] width 162 height 20
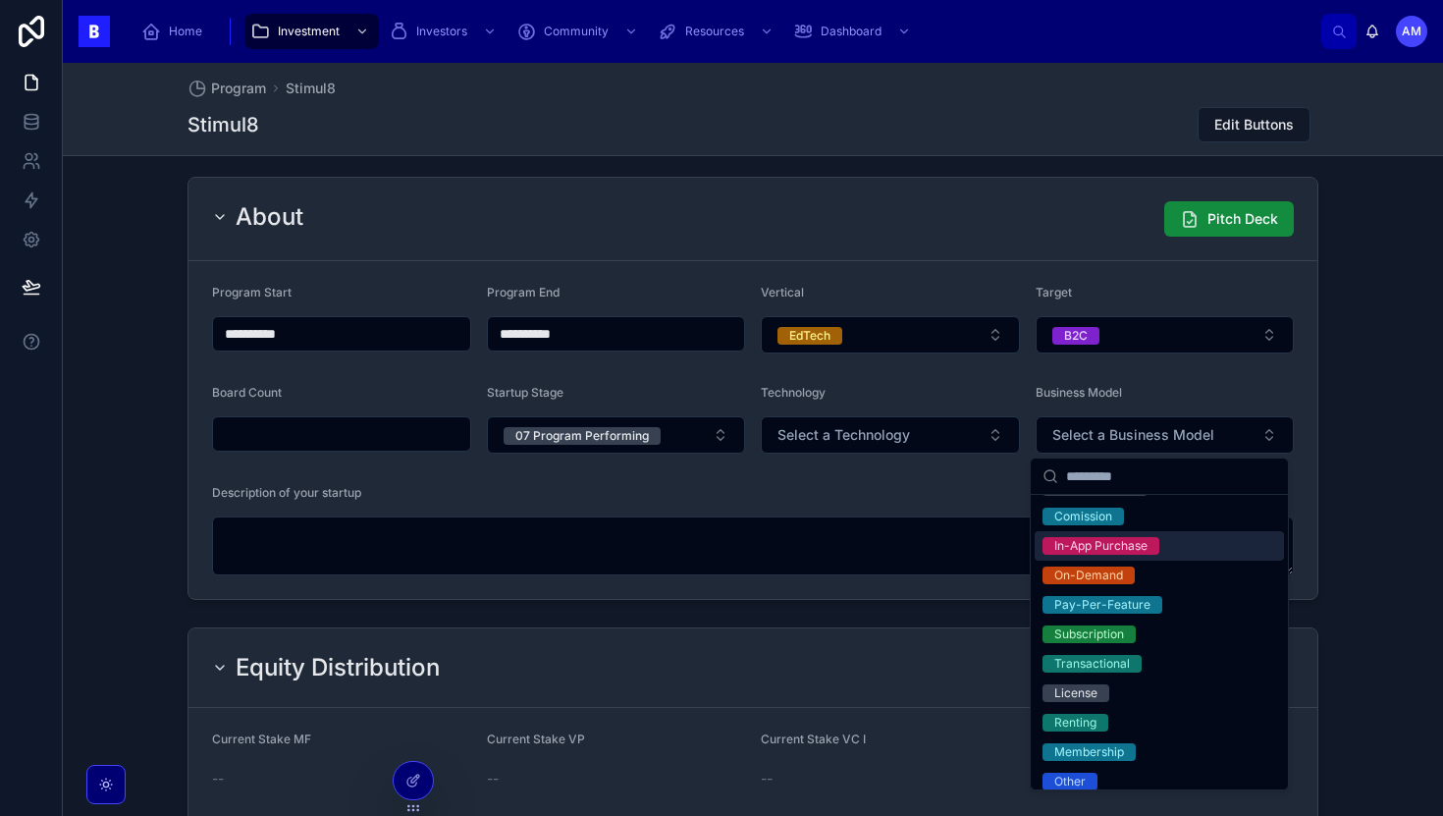
scroll to position [29, 0]
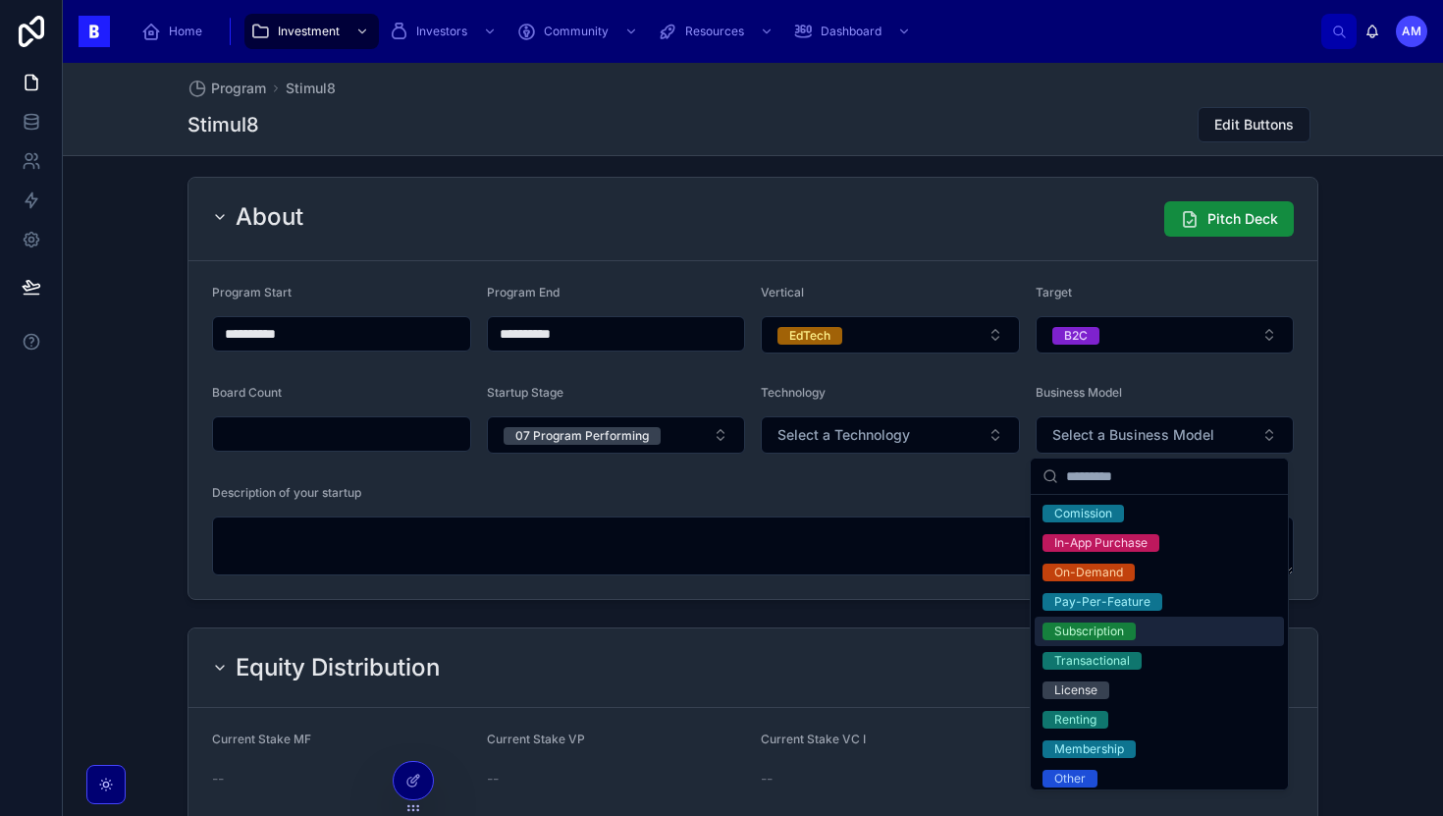
click at [1082, 629] on div "Subscription" at bounding box center [1089, 631] width 70 height 18
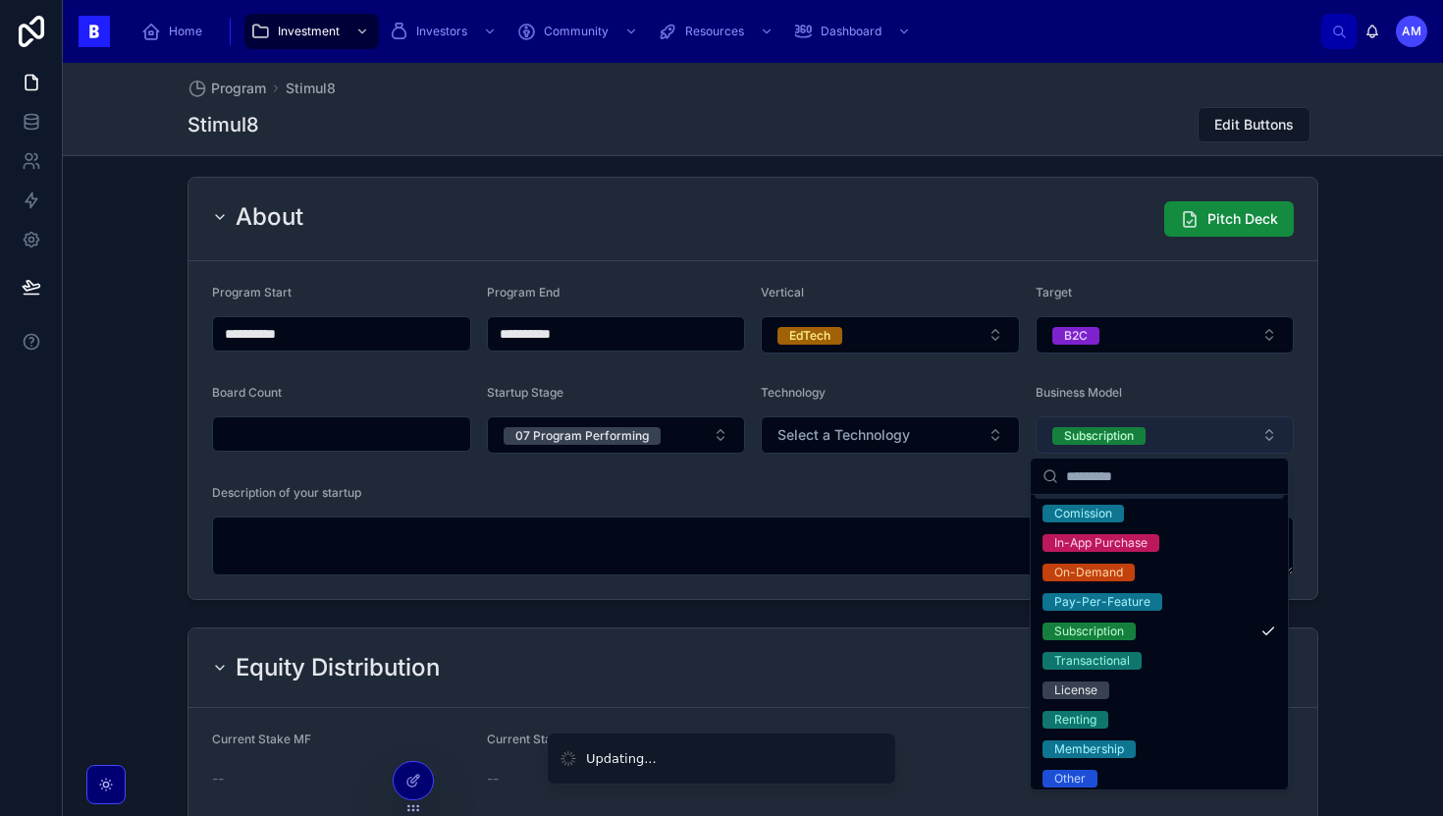
click at [1157, 427] on button "Subscription" at bounding box center [1165, 434] width 259 height 37
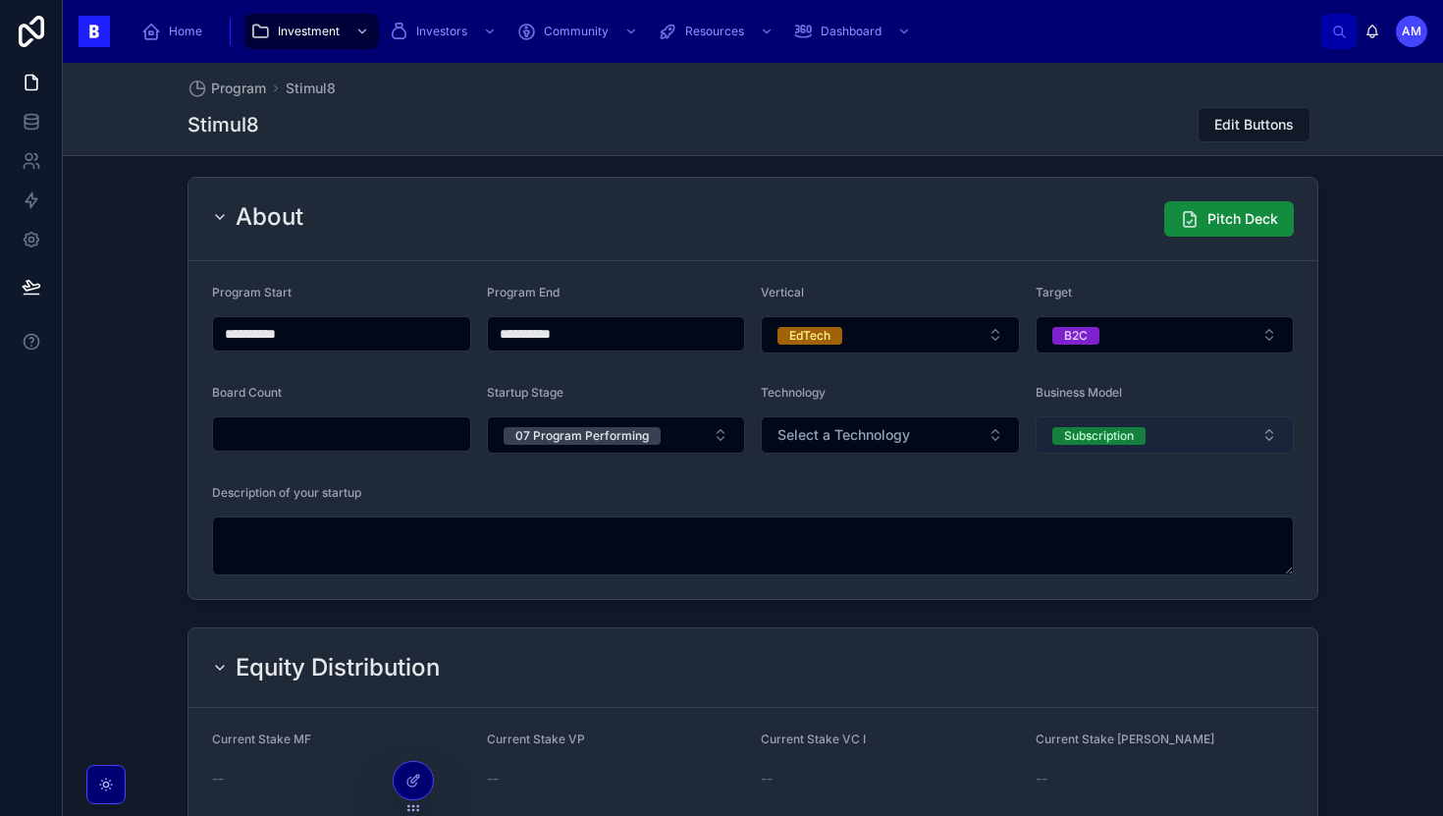
click at [1157, 427] on button "Subscription" at bounding box center [1165, 434] width 259 height 37
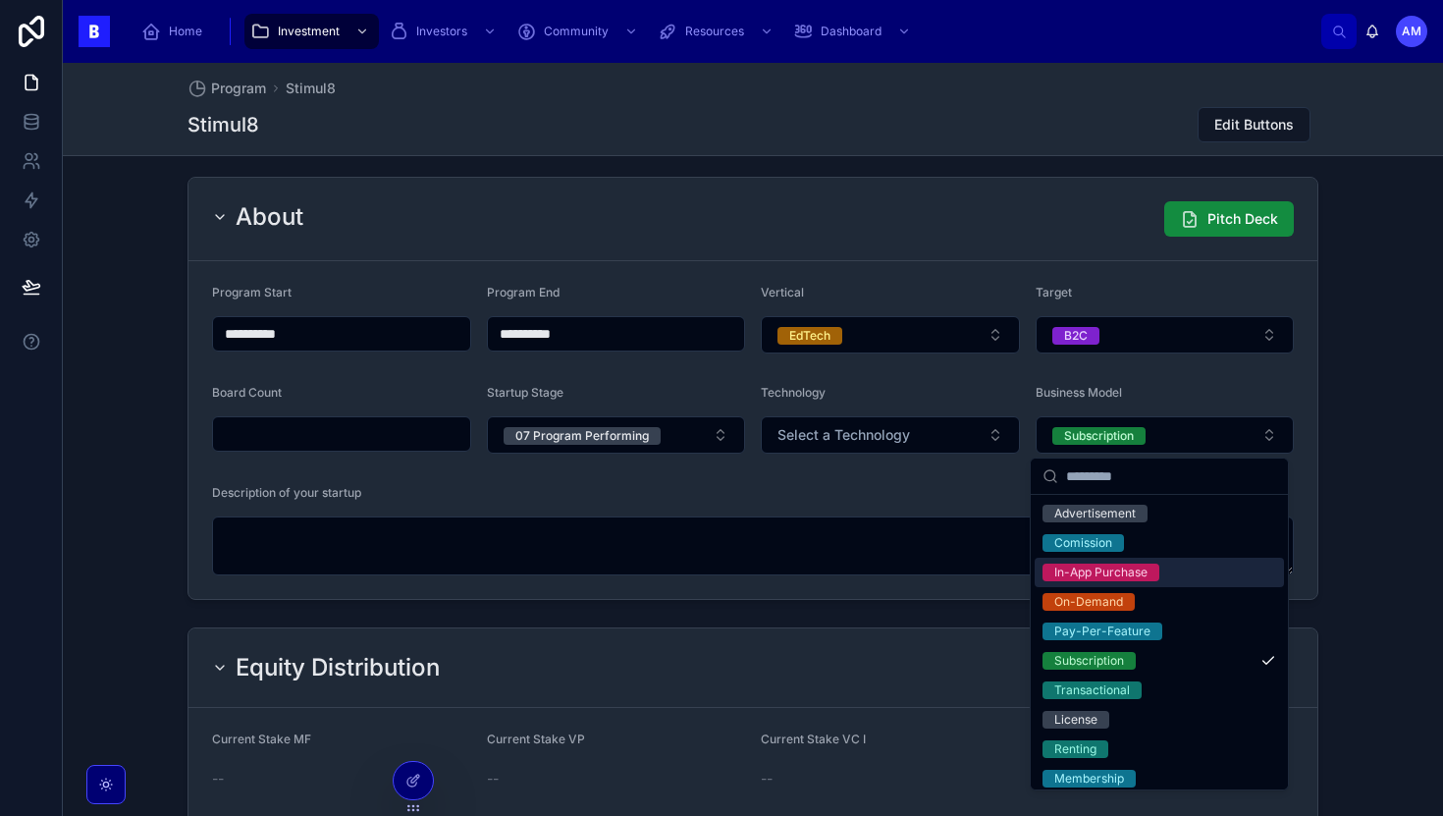
click at [1115, 573] on div "In-App Purchase" at bounding box center [1100, 572] width 93 height 18
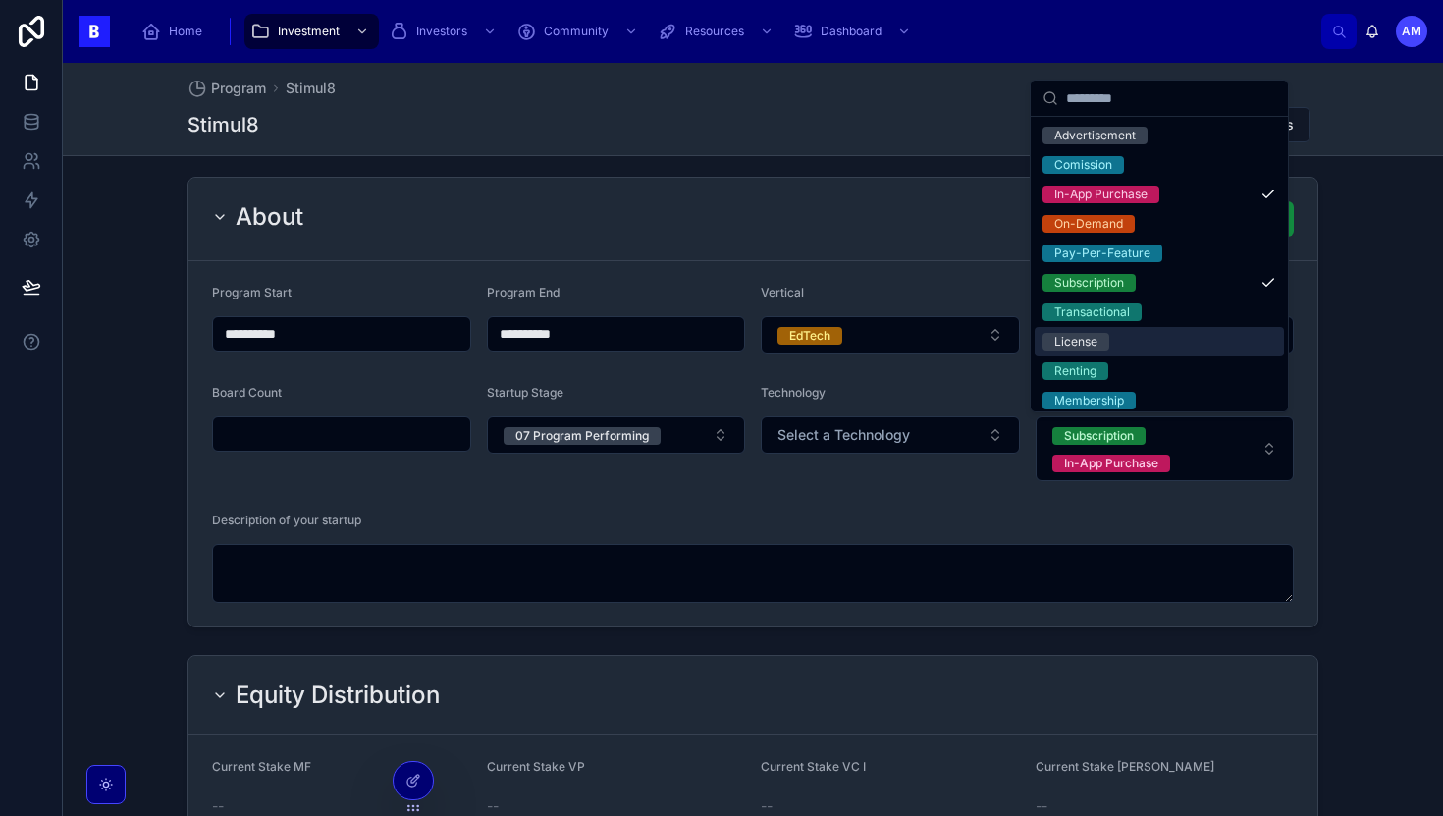
scroll to position [27, 0]
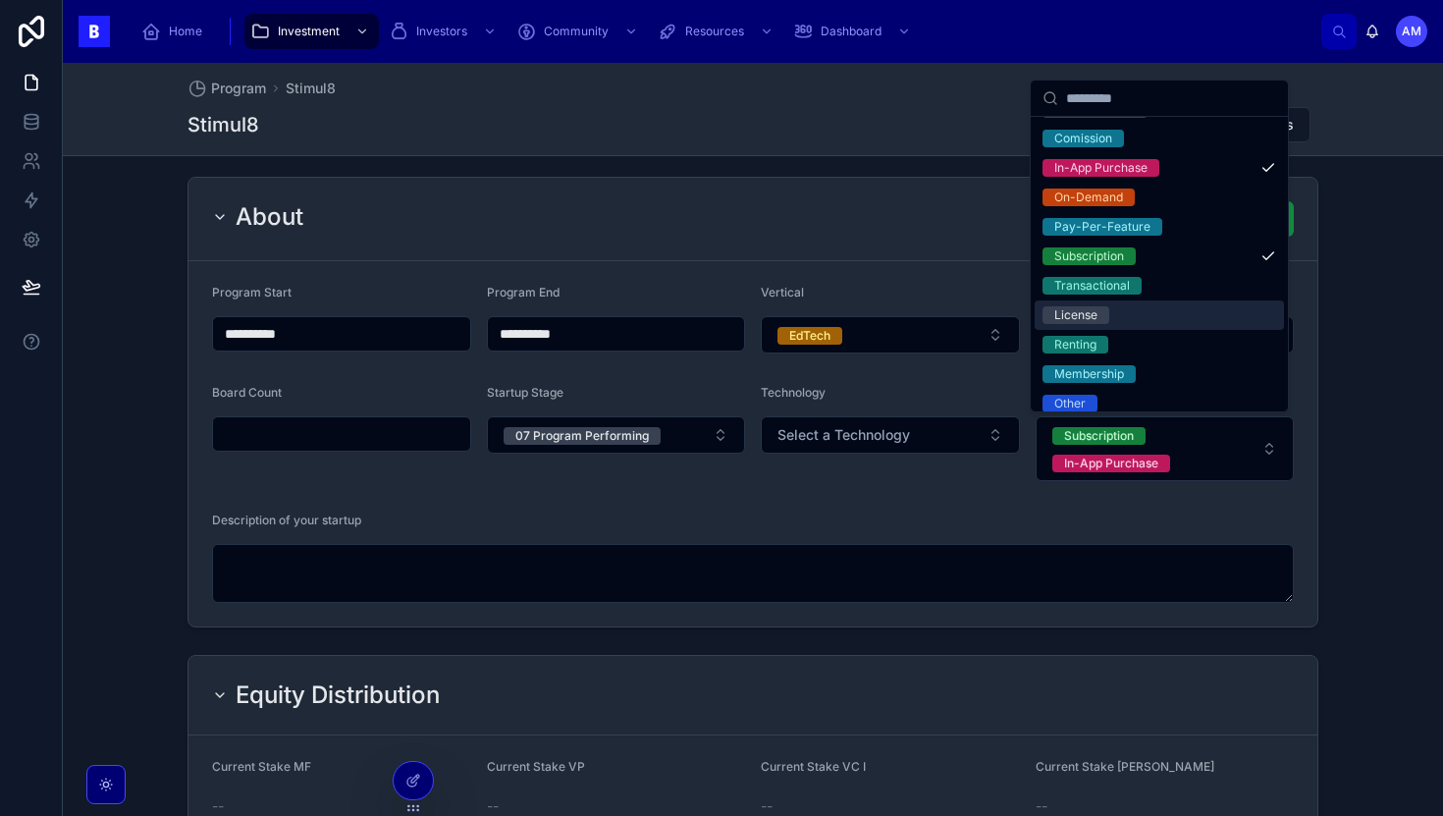
click at [1099, 301] on div "License" at bounding box center [1159, 314] width 249 height 29
click at [1098, 315] on span "License" at bounding box center [1075, 315] width 67 height 18
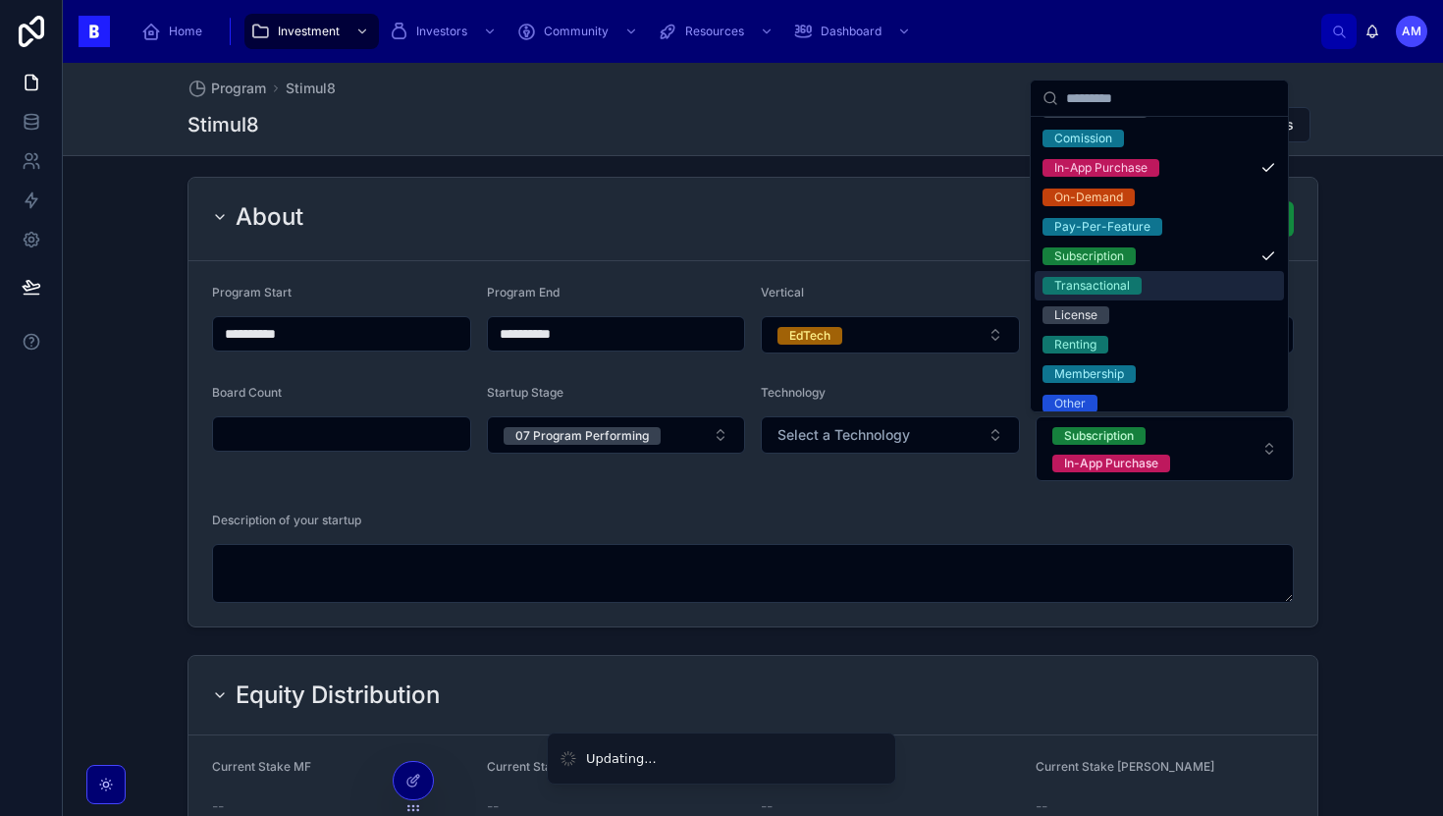
click at [1103, 288] on div "Transactional" at bounding box center [1092, 286] width 76 height 18
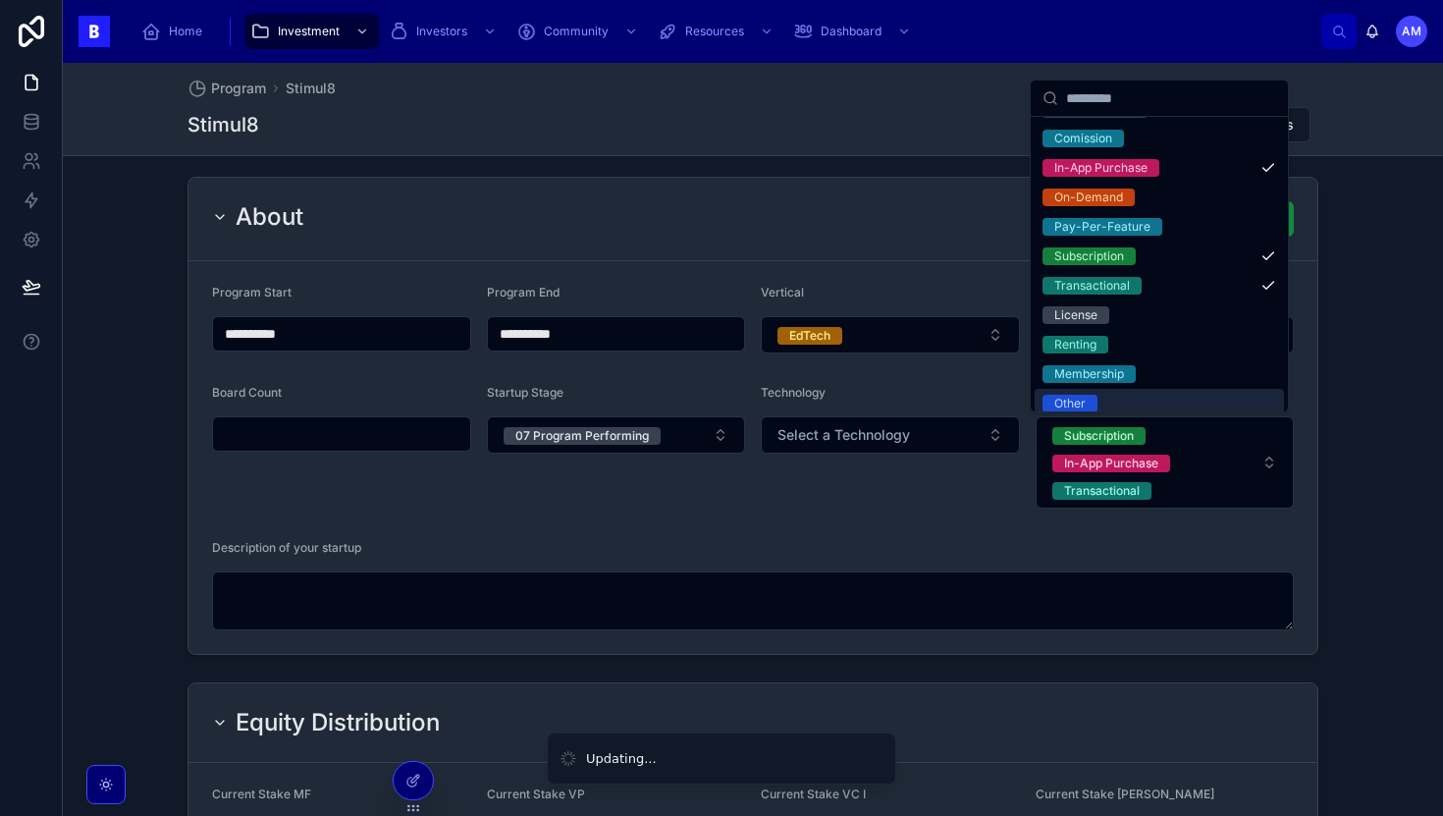
click at [961, 541] on div "Description of your startup" at bounding box center [753, 552] width 1082 height 24
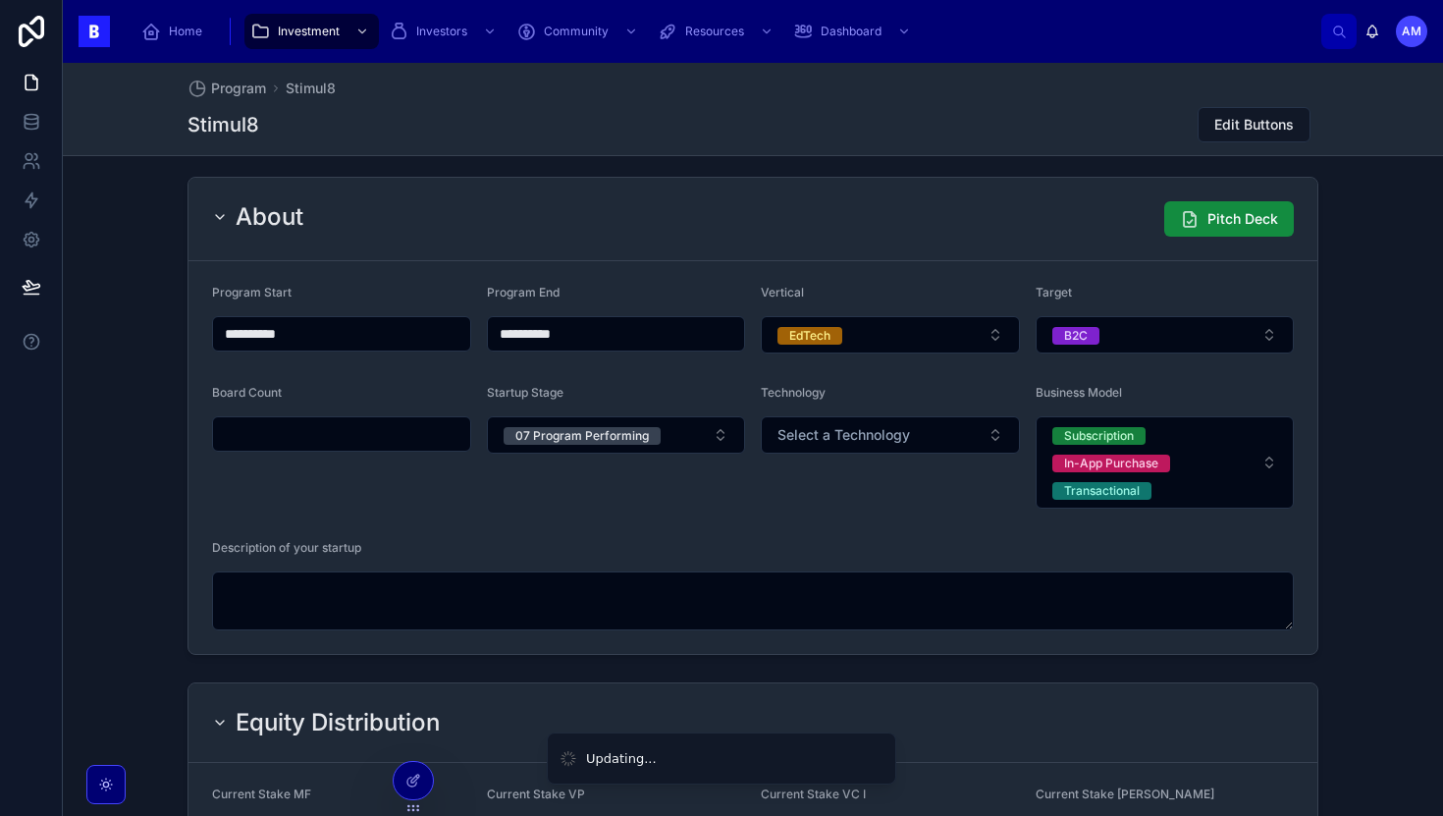
scroll to position [1006, 0]
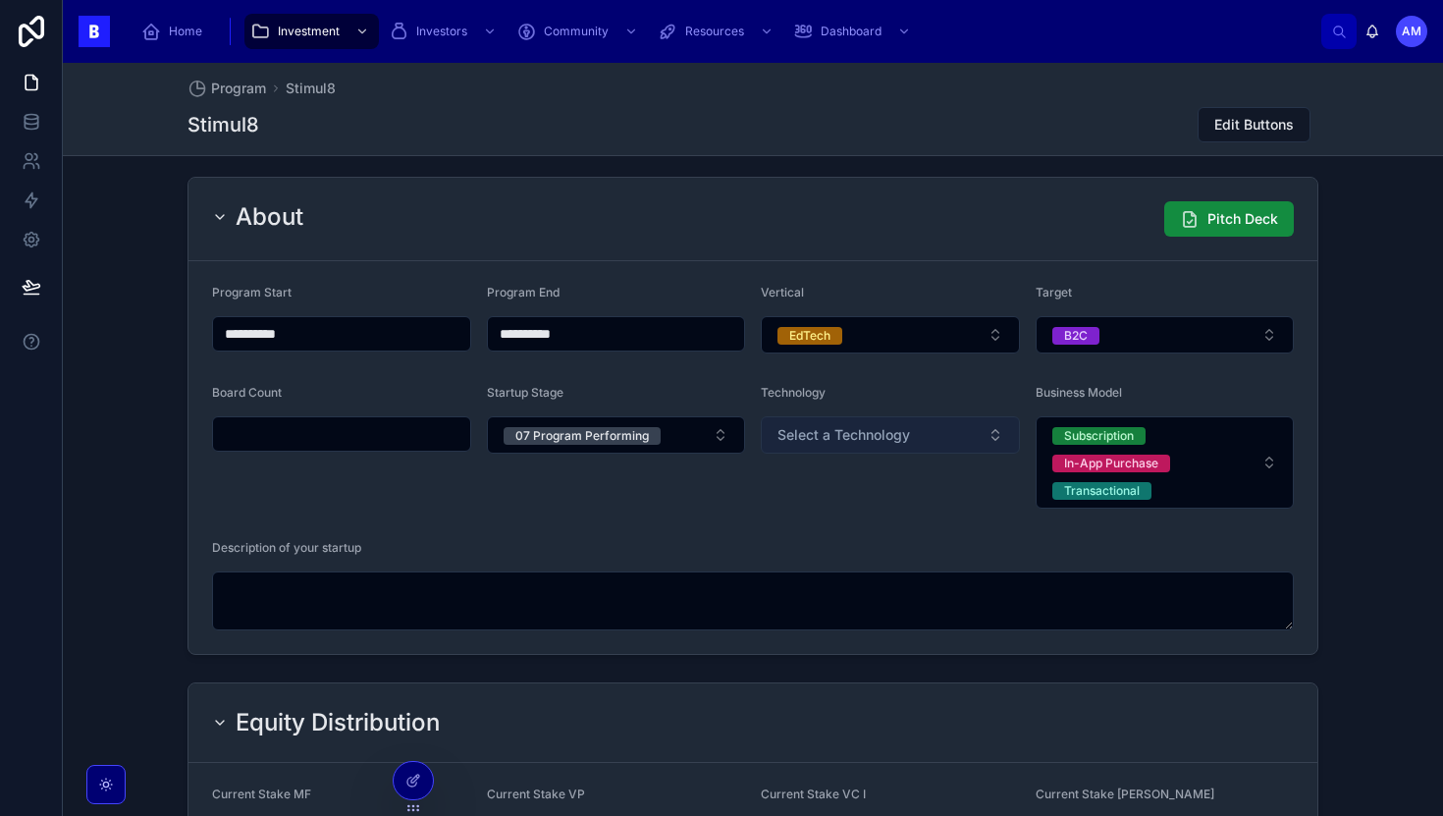
click at [907, 432] on button "Select a Technology" at bounding box center [890, 434] width 259 height 37
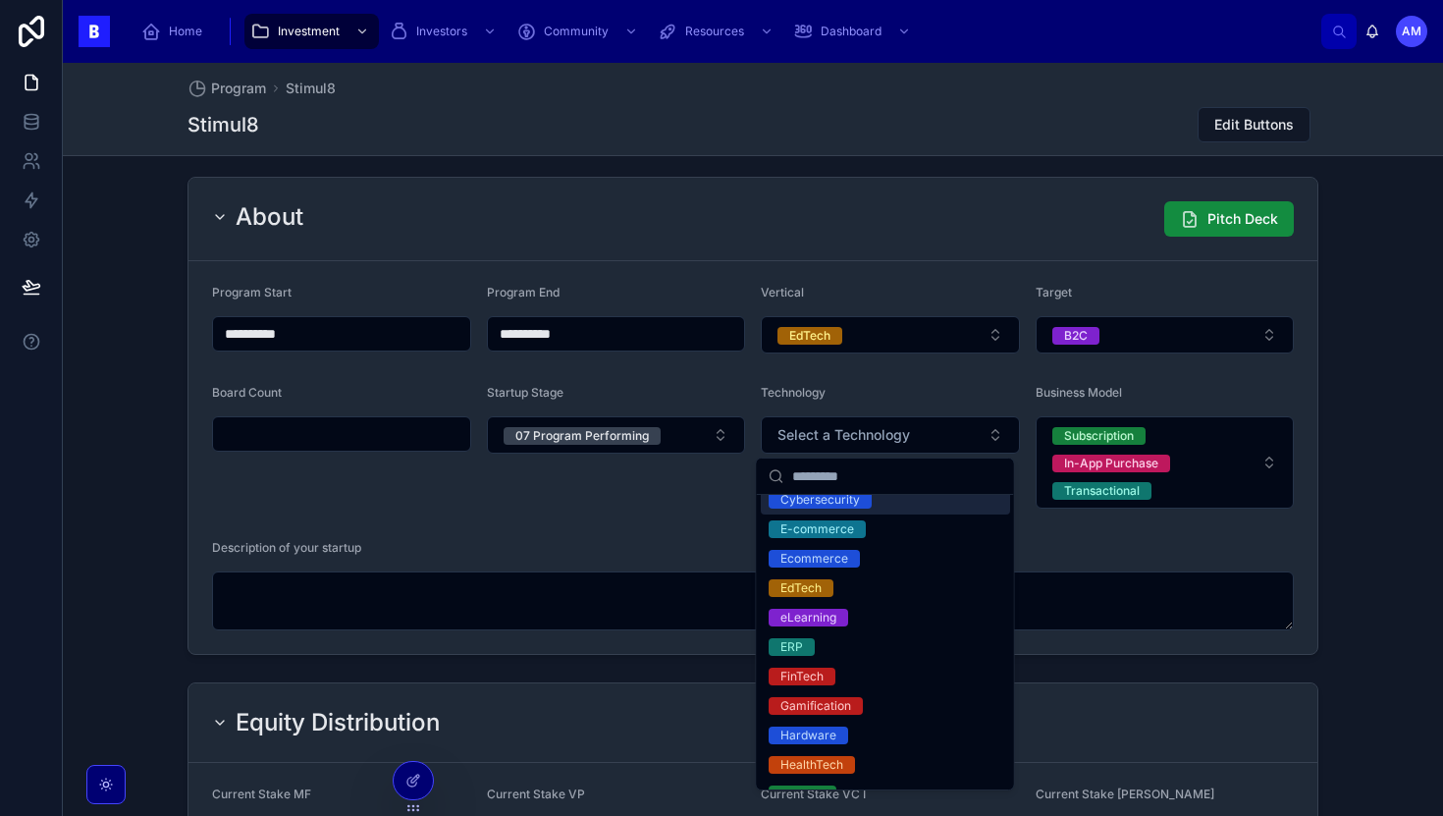
scroll to position [387, 0]
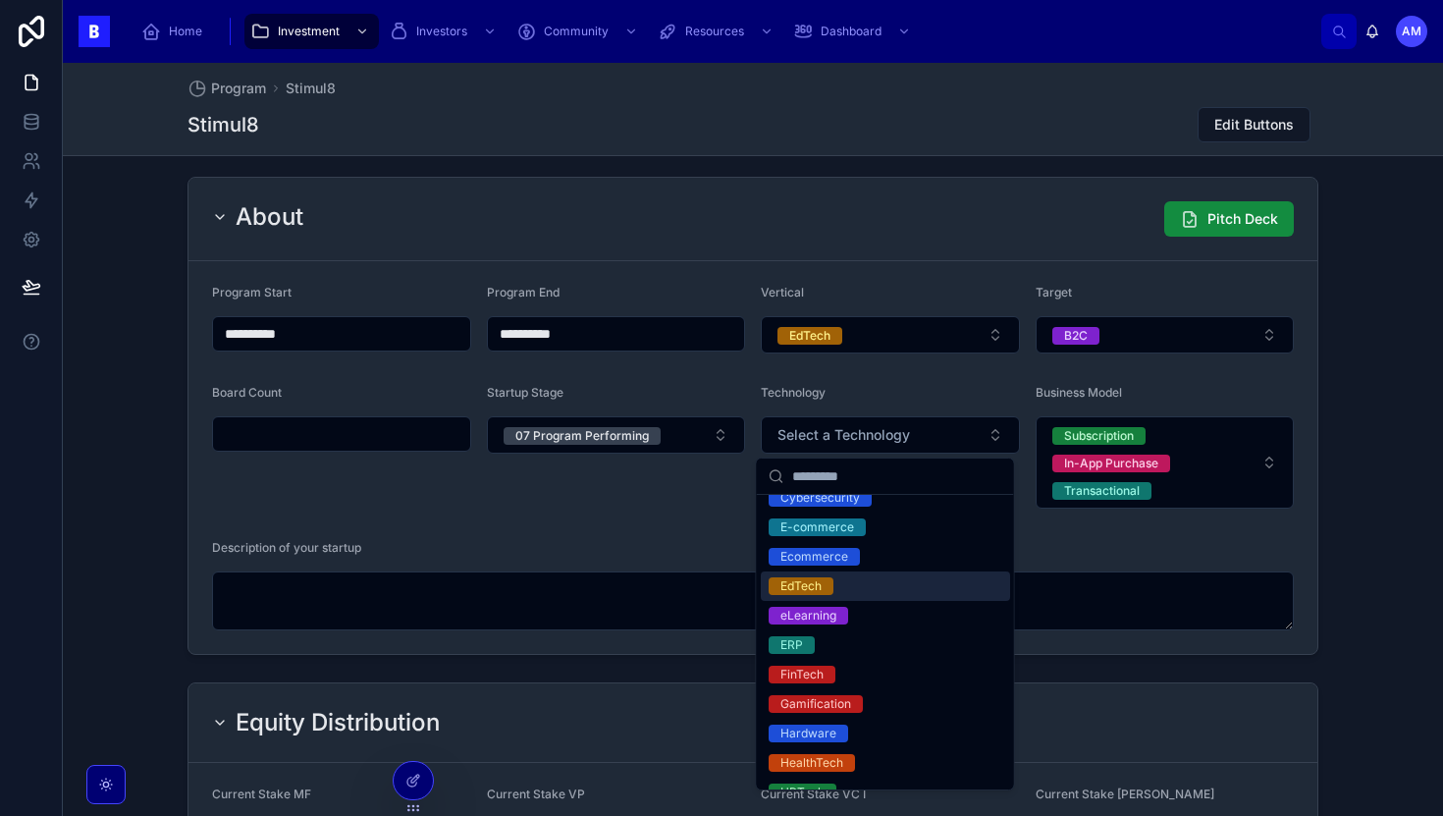
click at [788, 597] on div "EdTech" at bounding box center [885, 585] width 249 height 29
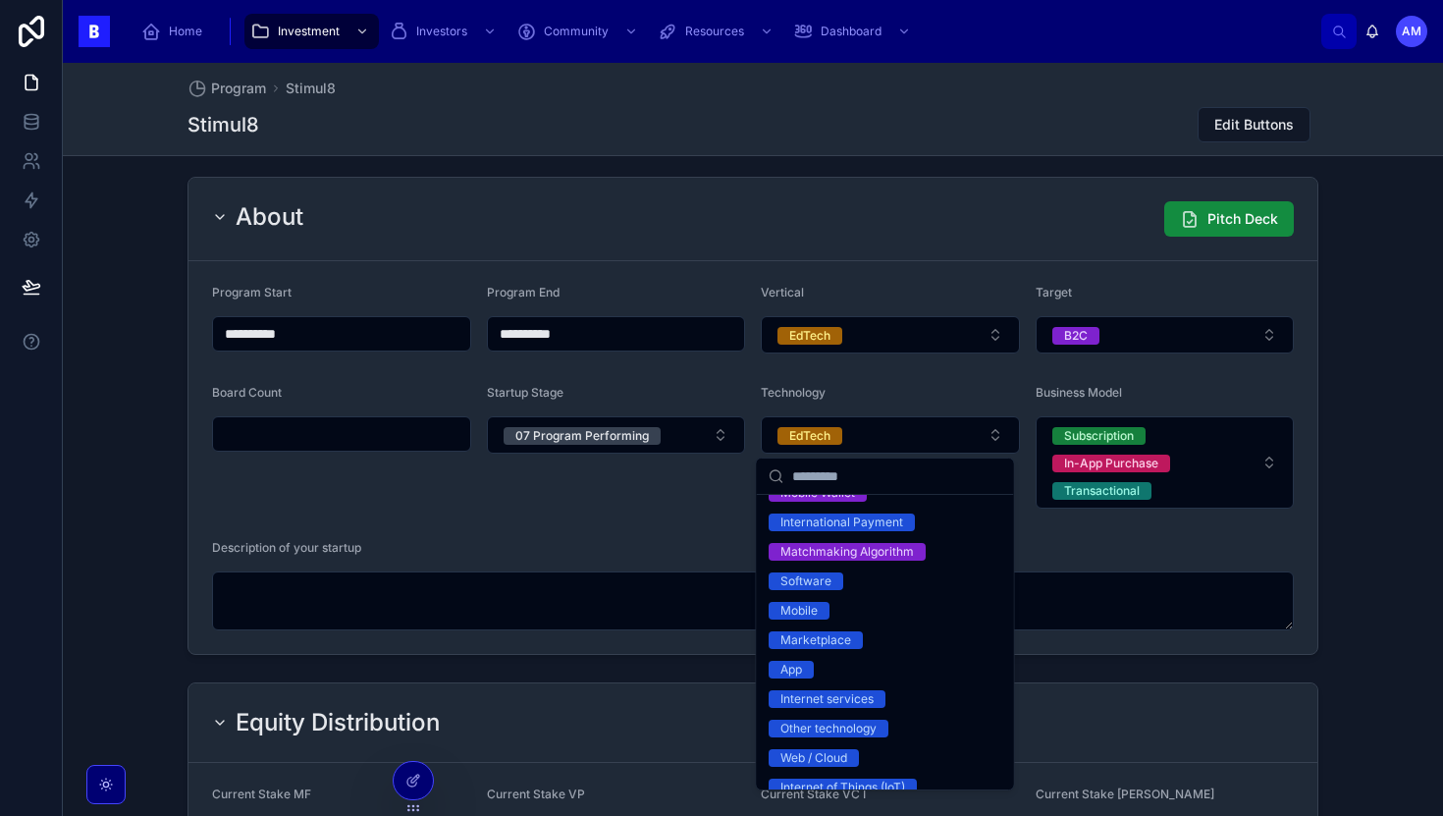
scroll to position [2052, 0]
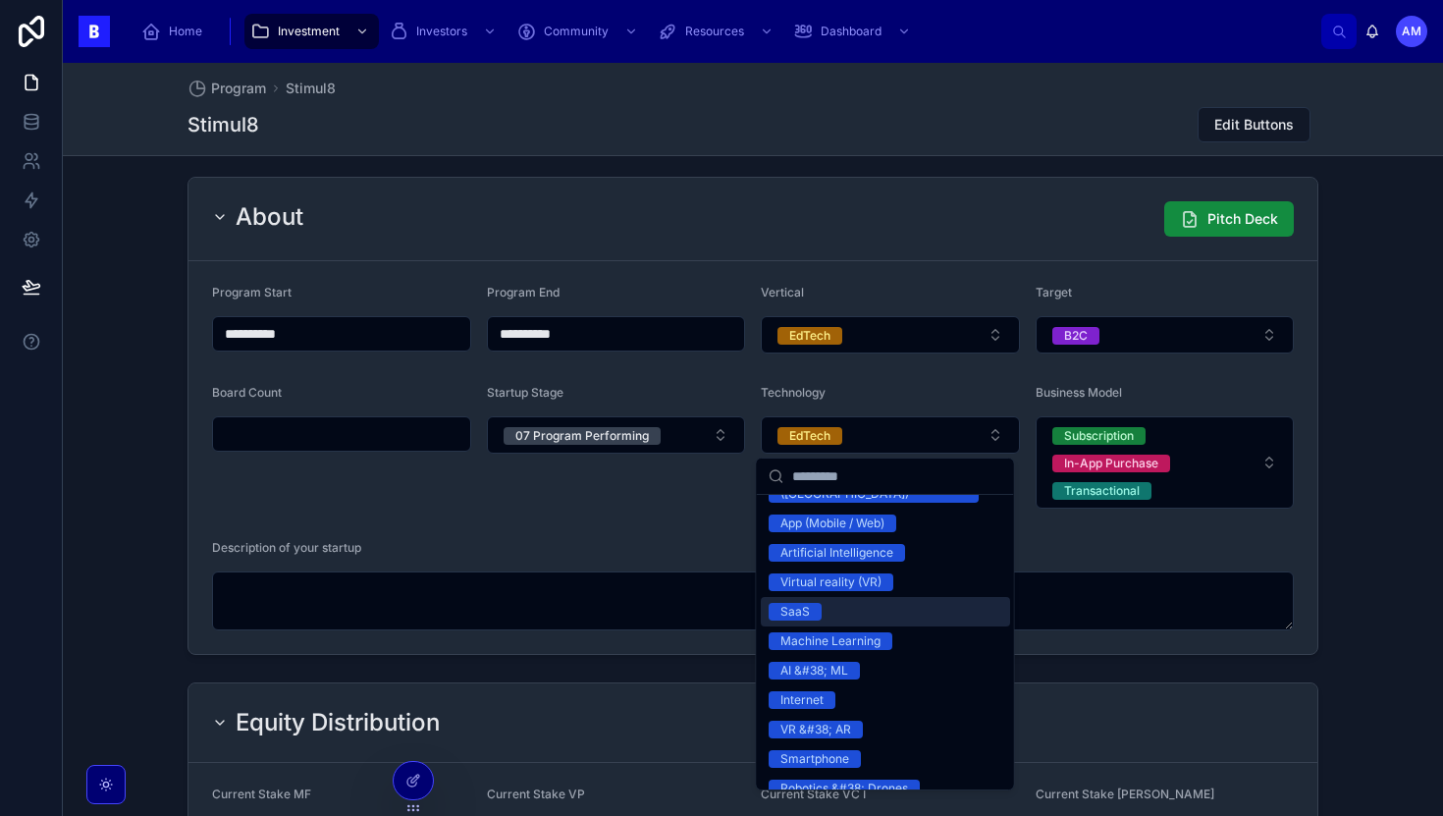
click at [615, 491] on div "Startup Stage 07 Program Performing" at bounding box center [616, 447] width 259 height 124
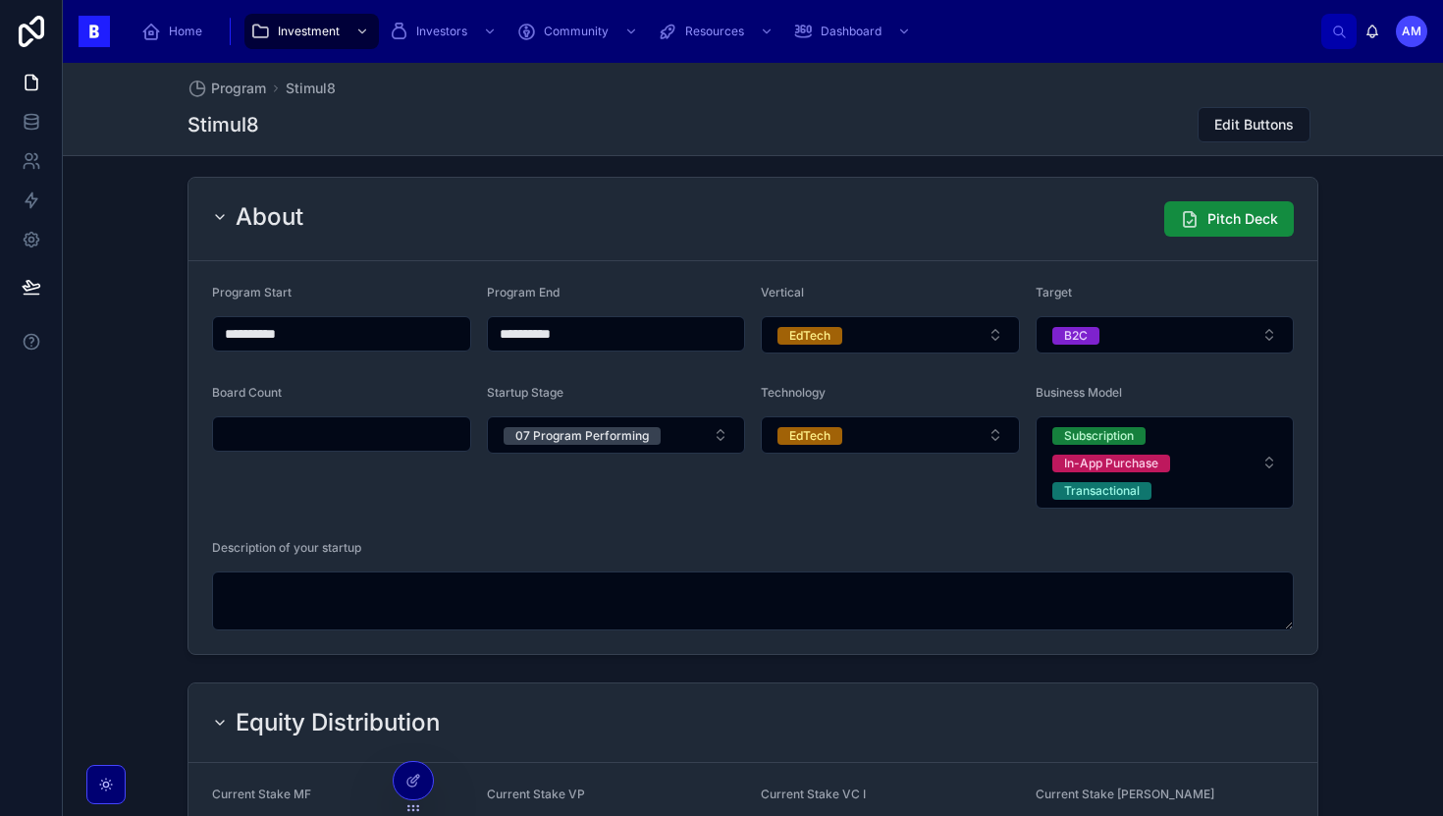
click at [376, 440] on input "text" at bounding box center [341, 433] width 257 height 27
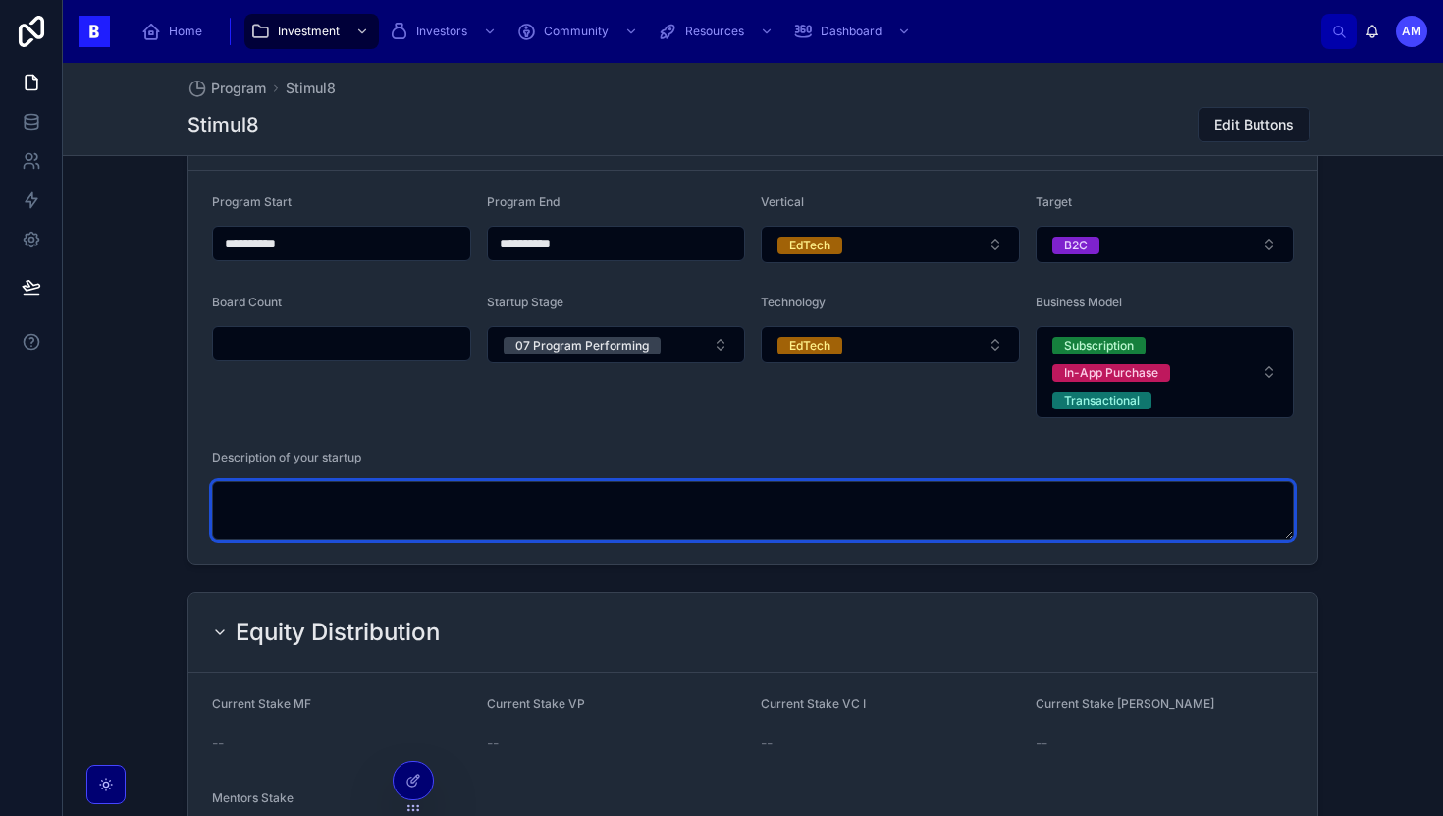
click at [447, 532] on textarea at bounding box center [753, 510] width 1082 height 59
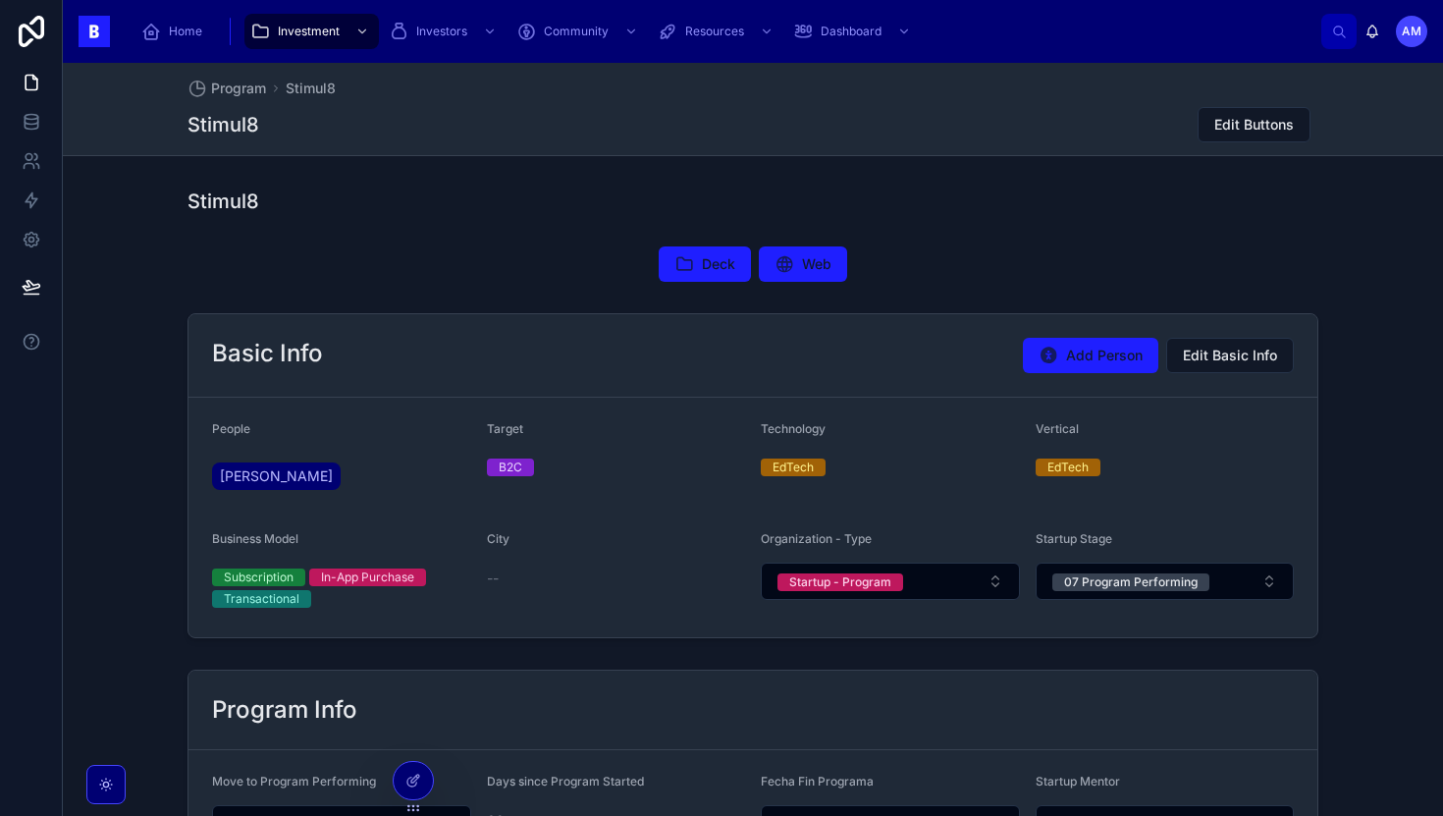
scroll to position [76, 0]
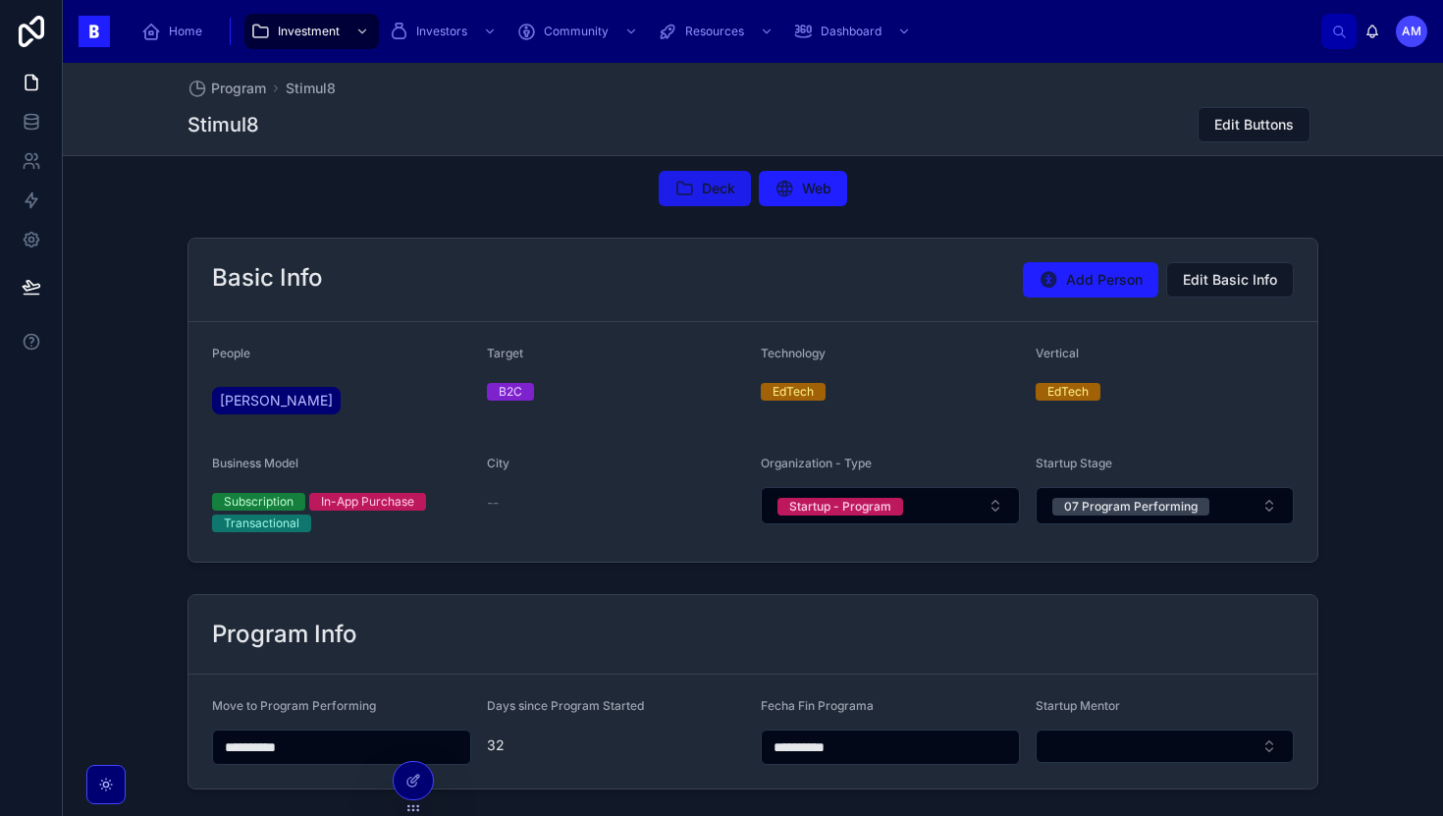
click at [702, 187] on span "Deck" at bounding box center [718, 189] width 33 height 20
click at [820, 193] on span "Web" at bounding box center [816, 189] width 29 height 20
click at [1257, 109] on button "Edit Buttons" at bounding box center [1254, 124] width 113 height 35
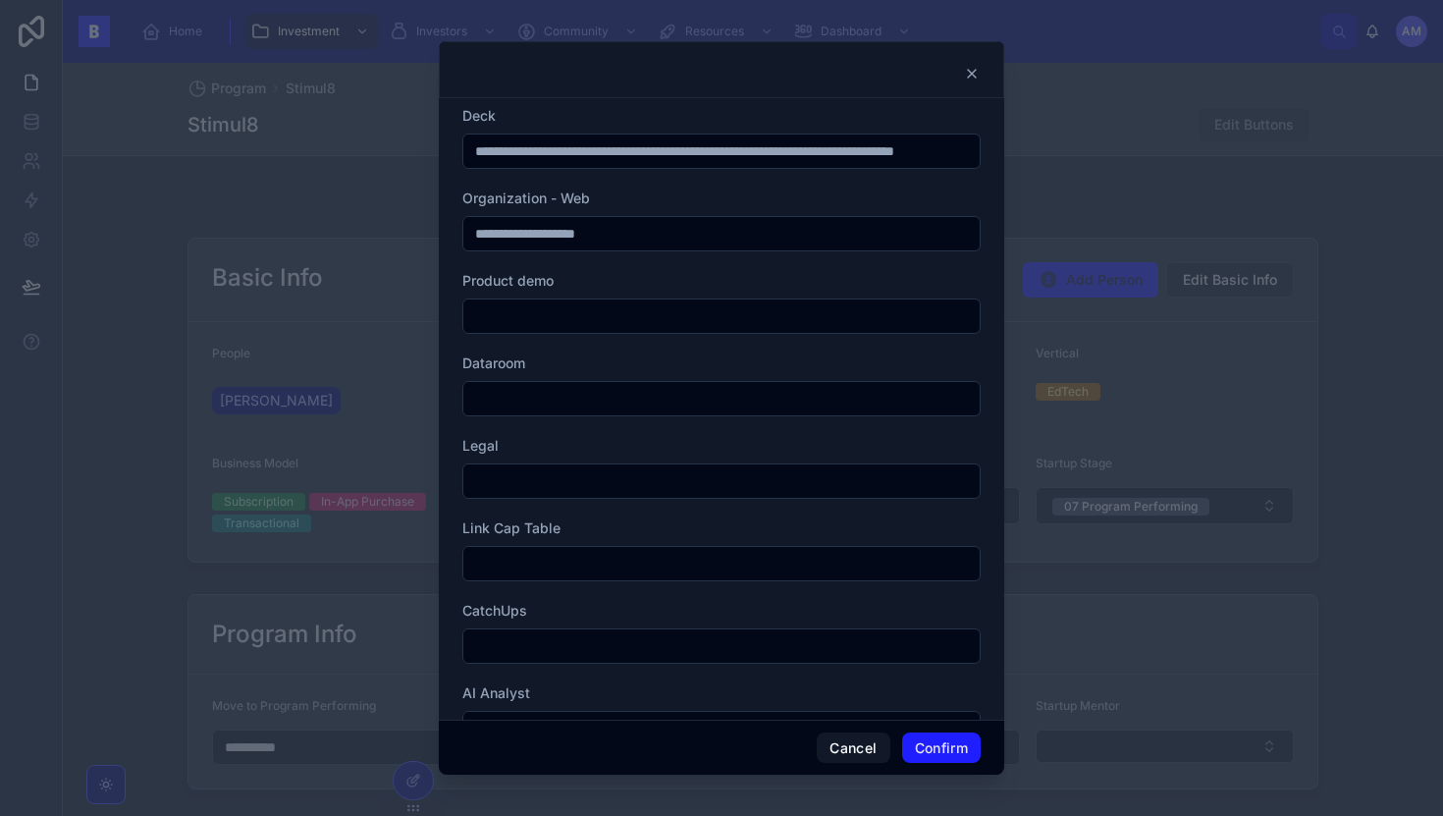
click at [563, 387] on input "text" at bounding box center [721, 398] width 516 height 27
paste input "**********"
type input "**********"
click at [581, 311] on input "text" at bounding box center [721, 315] width 516 height 27
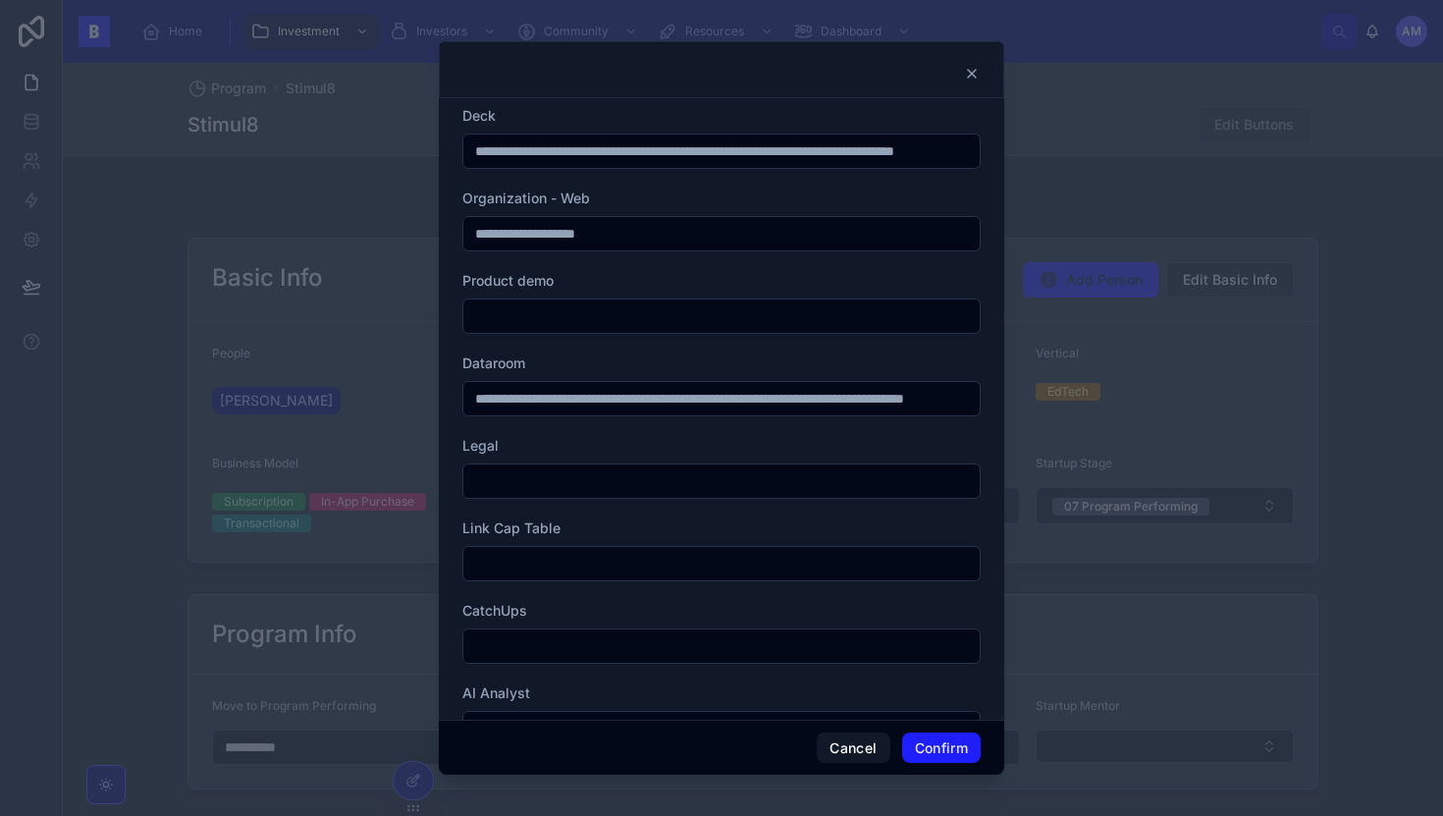
scroll to position [0, 0]
click at [477, 481] on input "text" at bounding box center [721, 480] width 516 height 27
click at [509, 318] on input "text" at bounding box center [721, 315] width 516 height 27
click at [499, 521] on span "Link Cap Table" at bounding box center [511, 527] width 98 height 17
click at [502, 550] on input "text" at bounding box center [721, 563] width 516 height 27
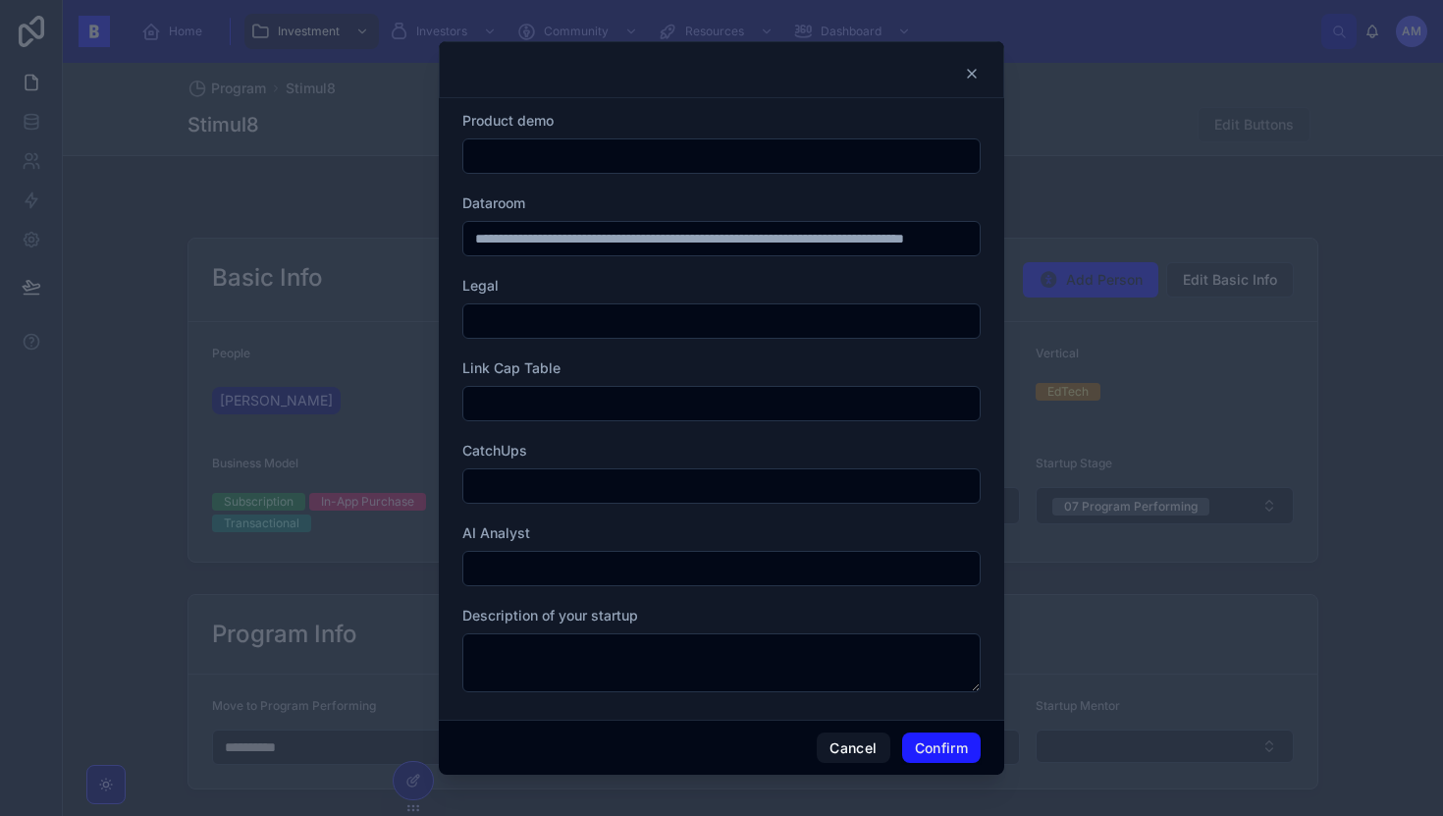
scroll to position [163, 0]
click at [503, 317] on input "text" at bounding box center [721, 317] width 516 height 27
click at [493, 446] on span "CatchUps" at bounding box center [494, 447] width 65 height 17
click at [491, 462] on div "CatchUps" at bounding box center [721, 469] width 518 height 63
click at [488, 466] on div at bounding box center [721, 482] width 518 height 35
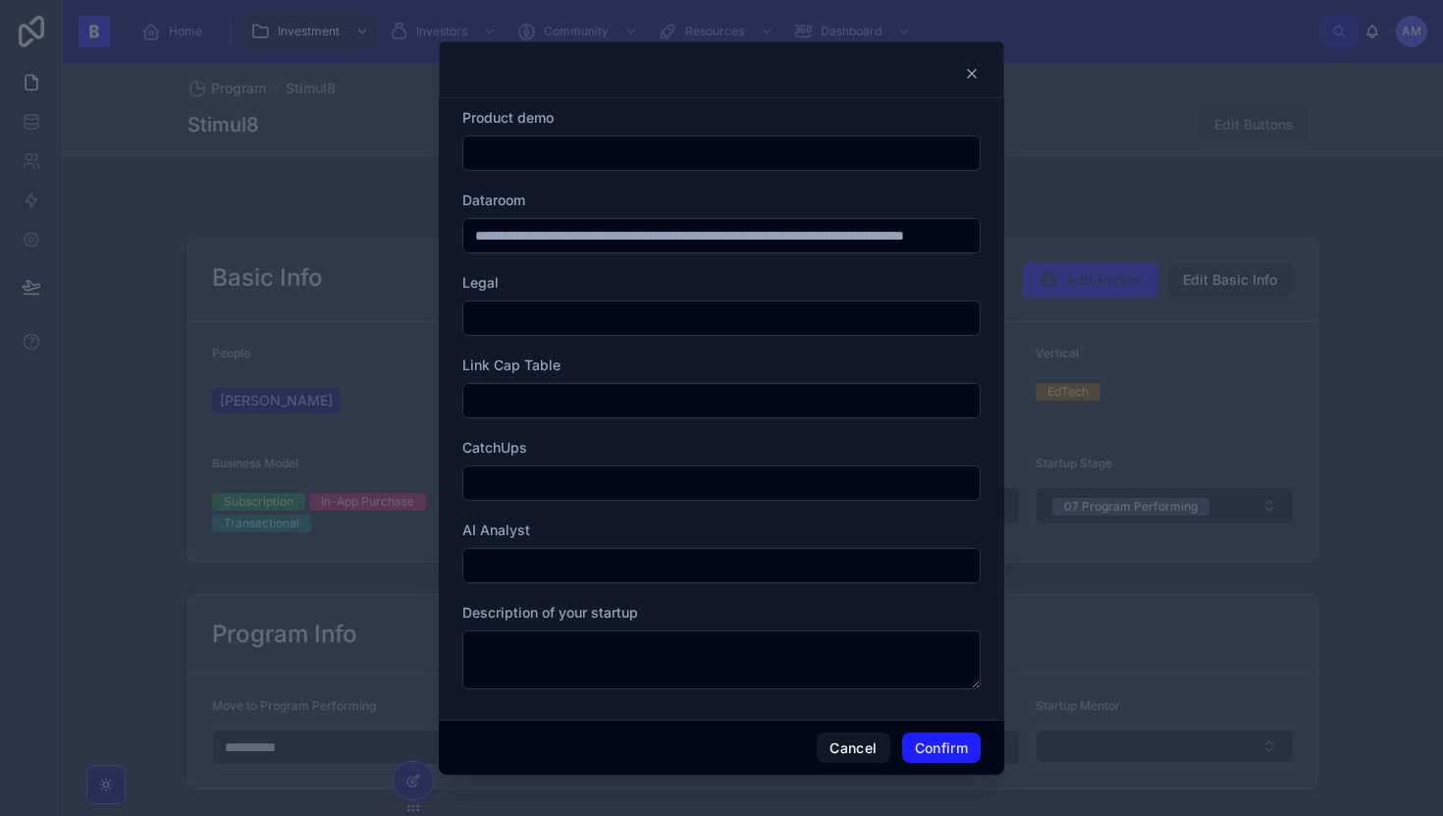
click at [488, 476] on input "text" at bounding box center [721, 482] width 516 height 27
paste input "**********"
type input "**********"
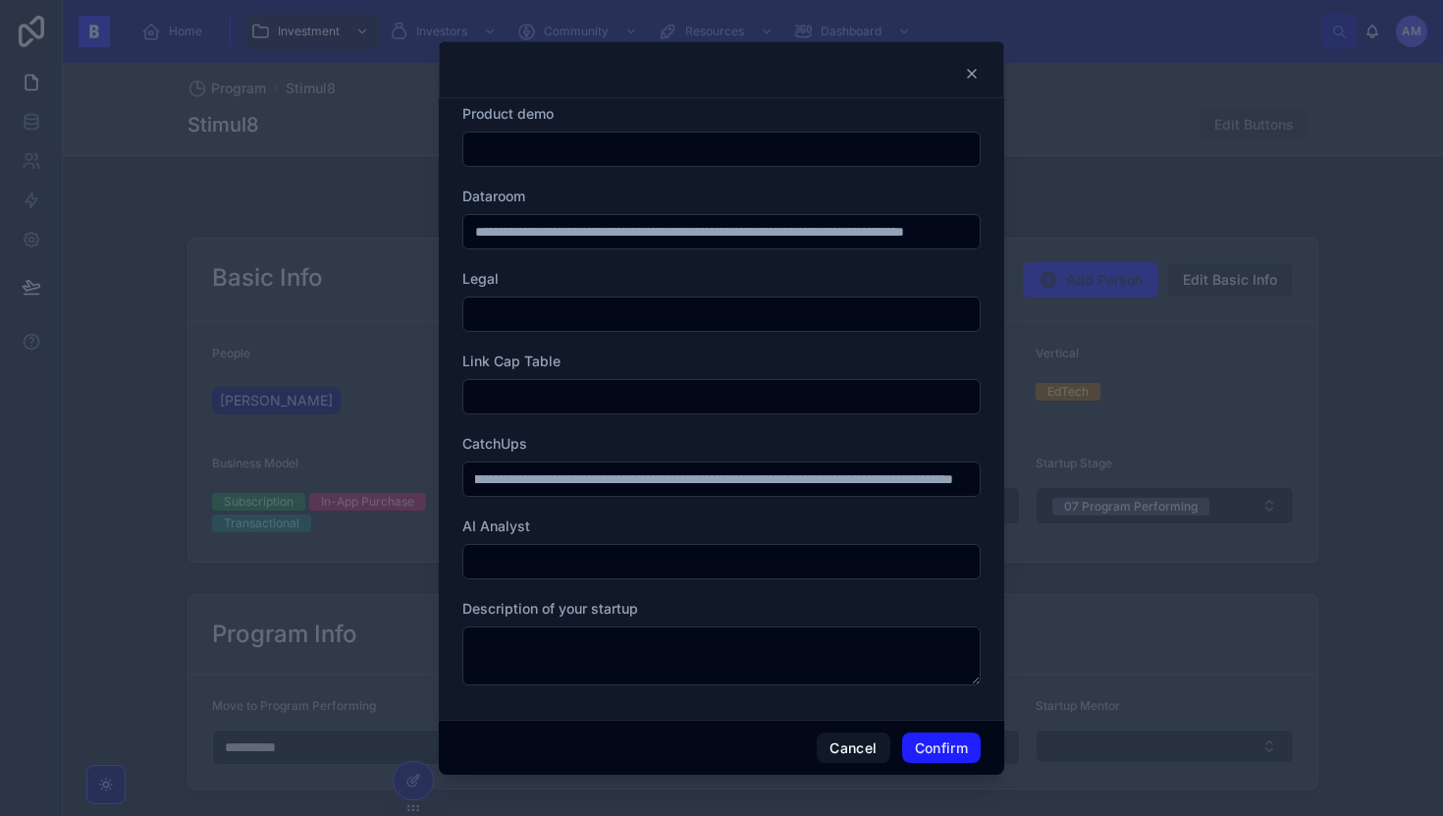
click at [561, 566] on input "text" at bounding box center [721, 561] width 516 height 27
click at [553, 389] on input "text" at bounding box center [721, 396] width 516 height 27
click at [529, 325] on input "text" at bounding box center [721, 313] width 516 height 27
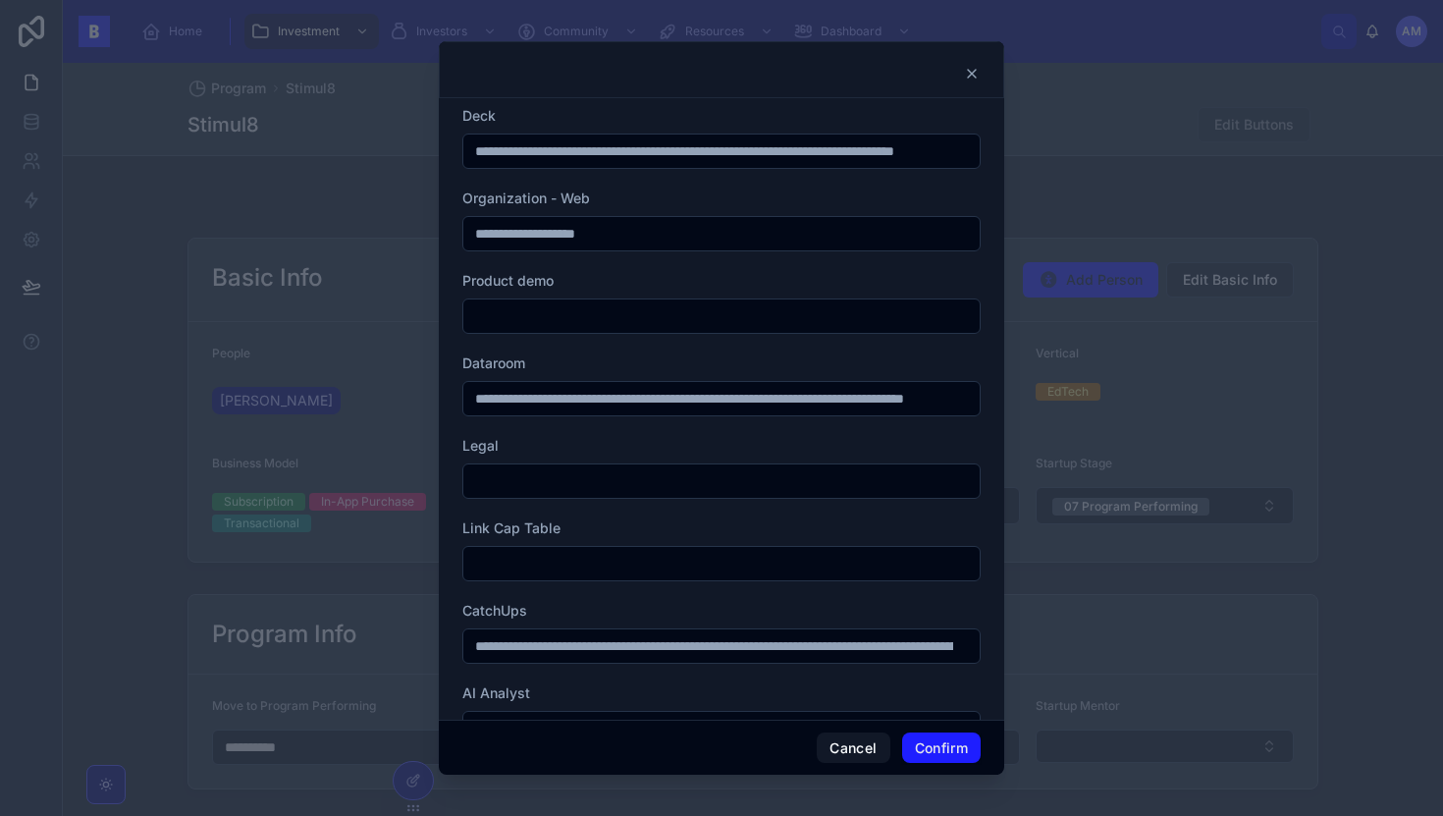
click at [538, 325] on input "text" at bounding box center [721, 315] width 516 height 27
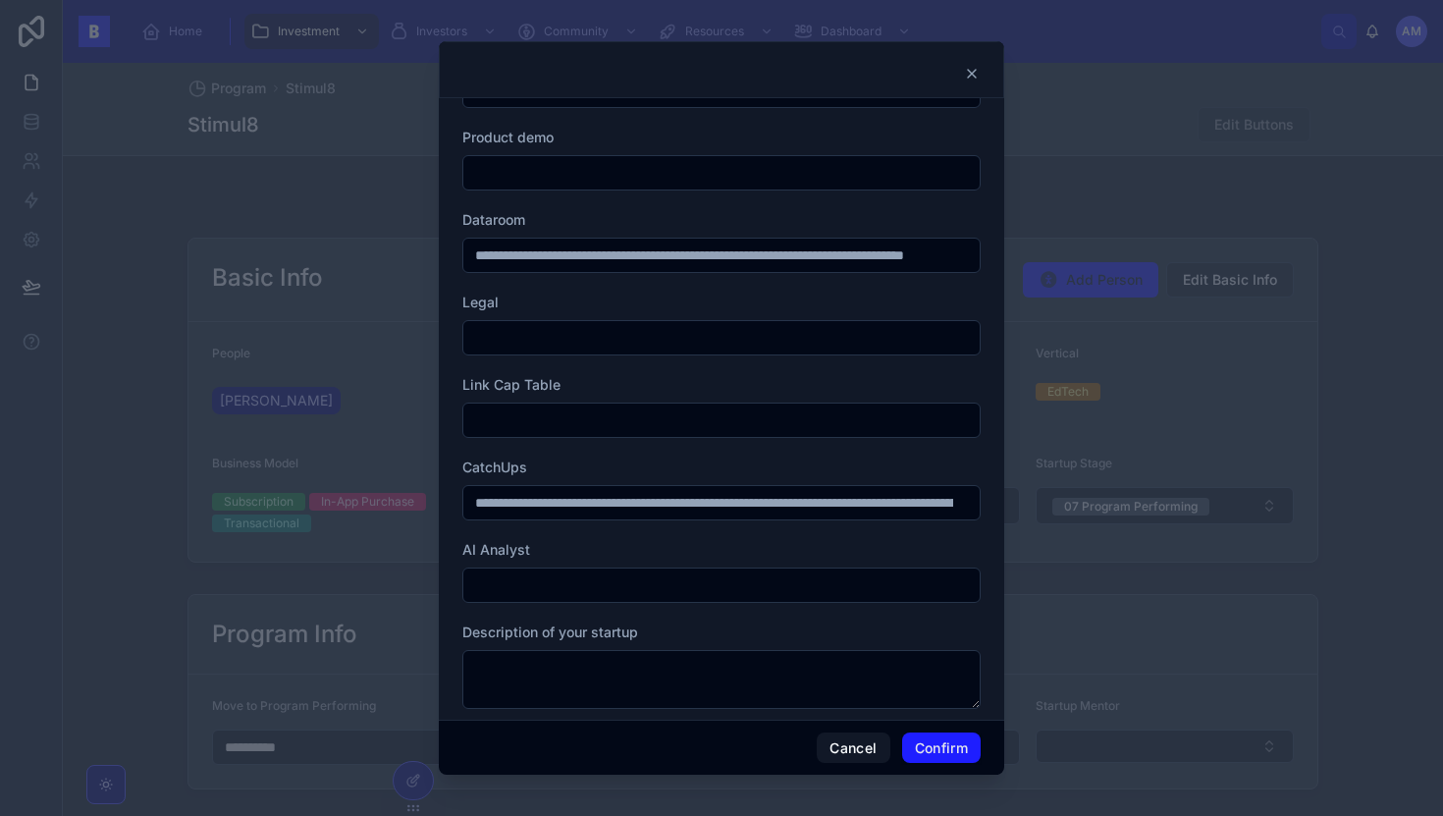
scroll to position [167, 0]
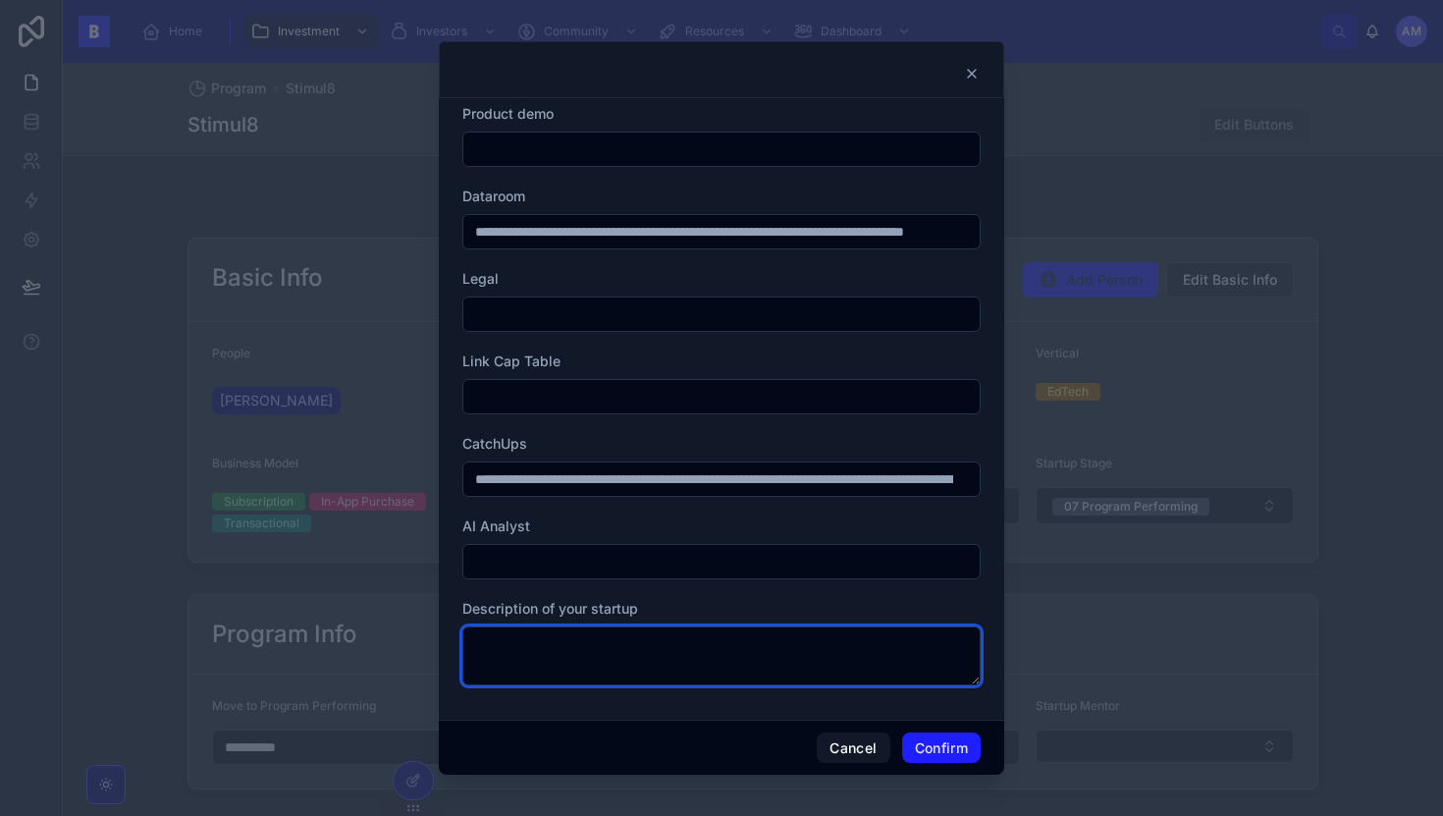
click at [555, 655] on textarea at bounding box center [721, 655] width 518 height 59
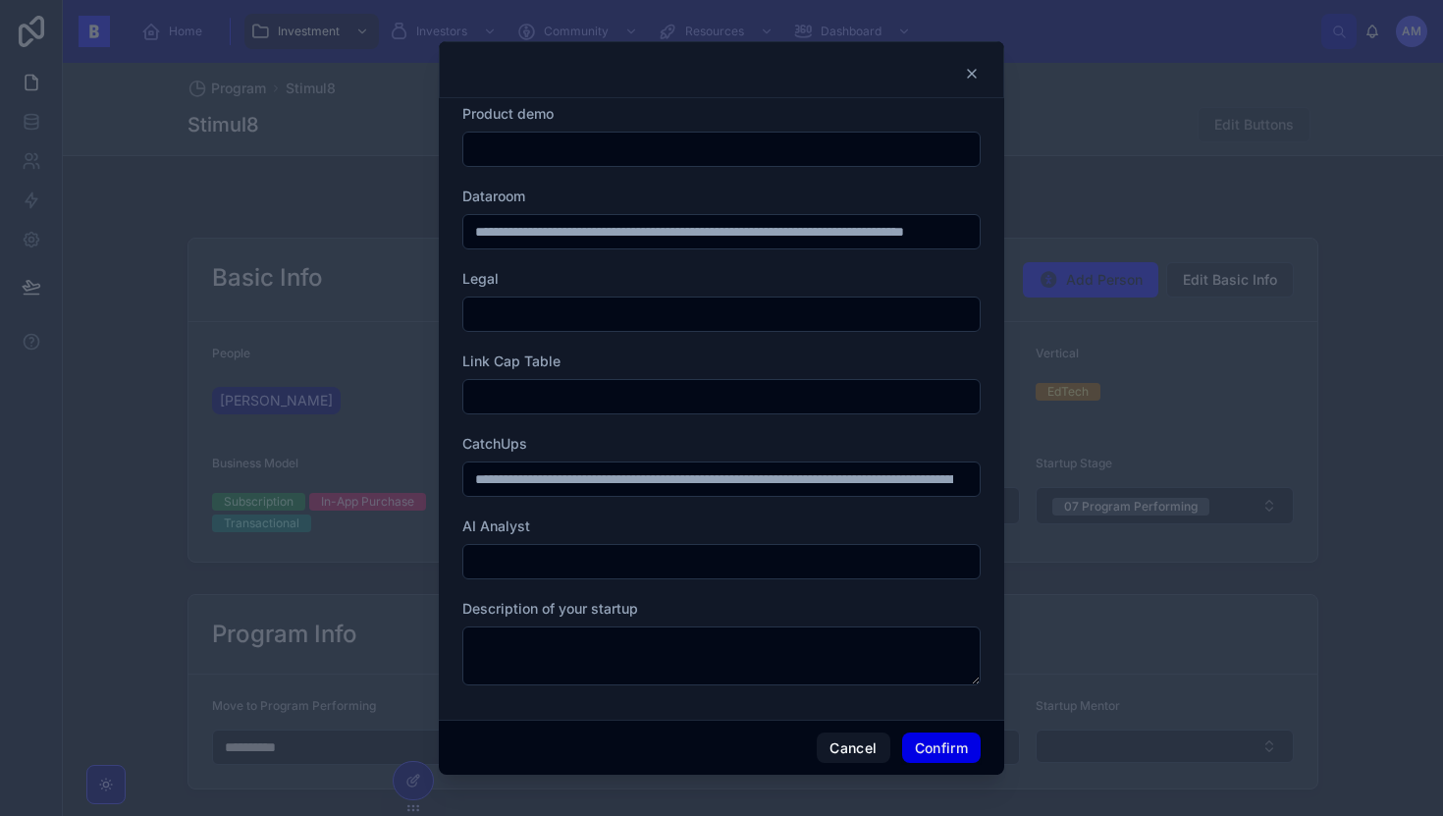
click at [944, 753] on button "Confirm" at bounding box center [941, 747] width 79 height 31
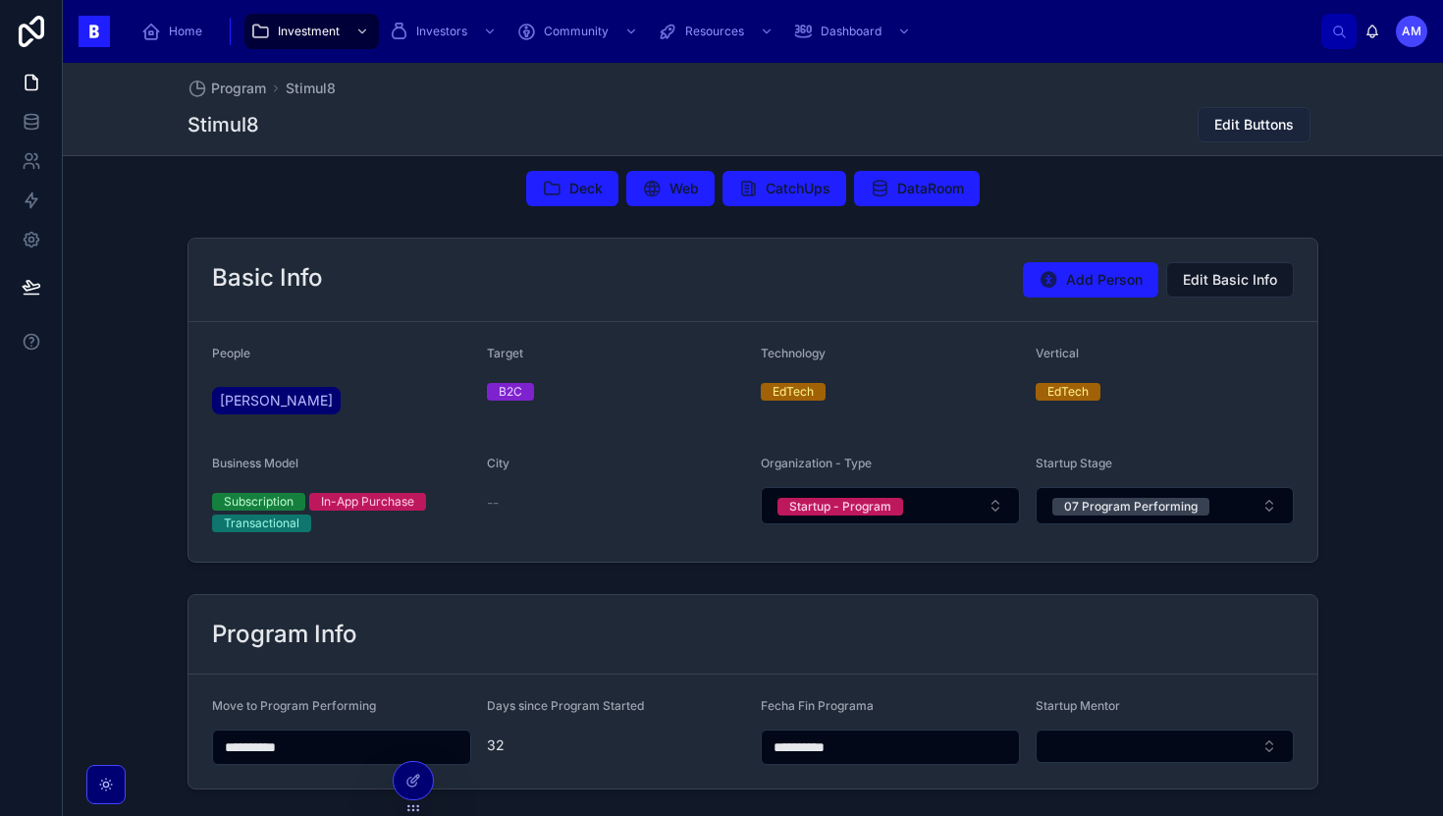
click at [1249, 110] on button "Edit Buttons" at bounding box center [1254, 124] width 113 height 35
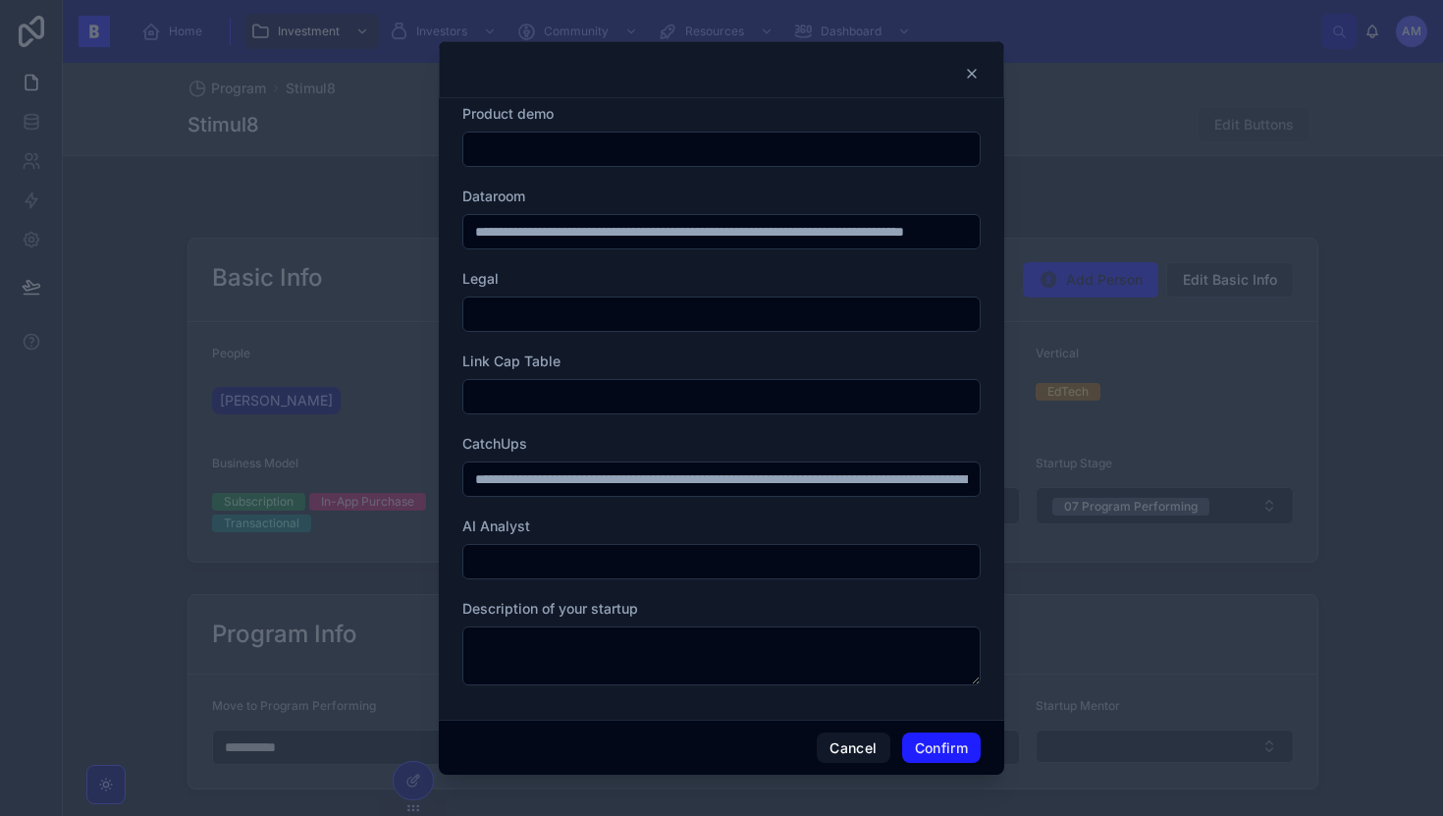
click at [271, 230] on div at bounding box center [721, 408] width 1443 height 816
click at [939, 758] on button "Confirm" at bounding box center [941, 747] width 79 height 31
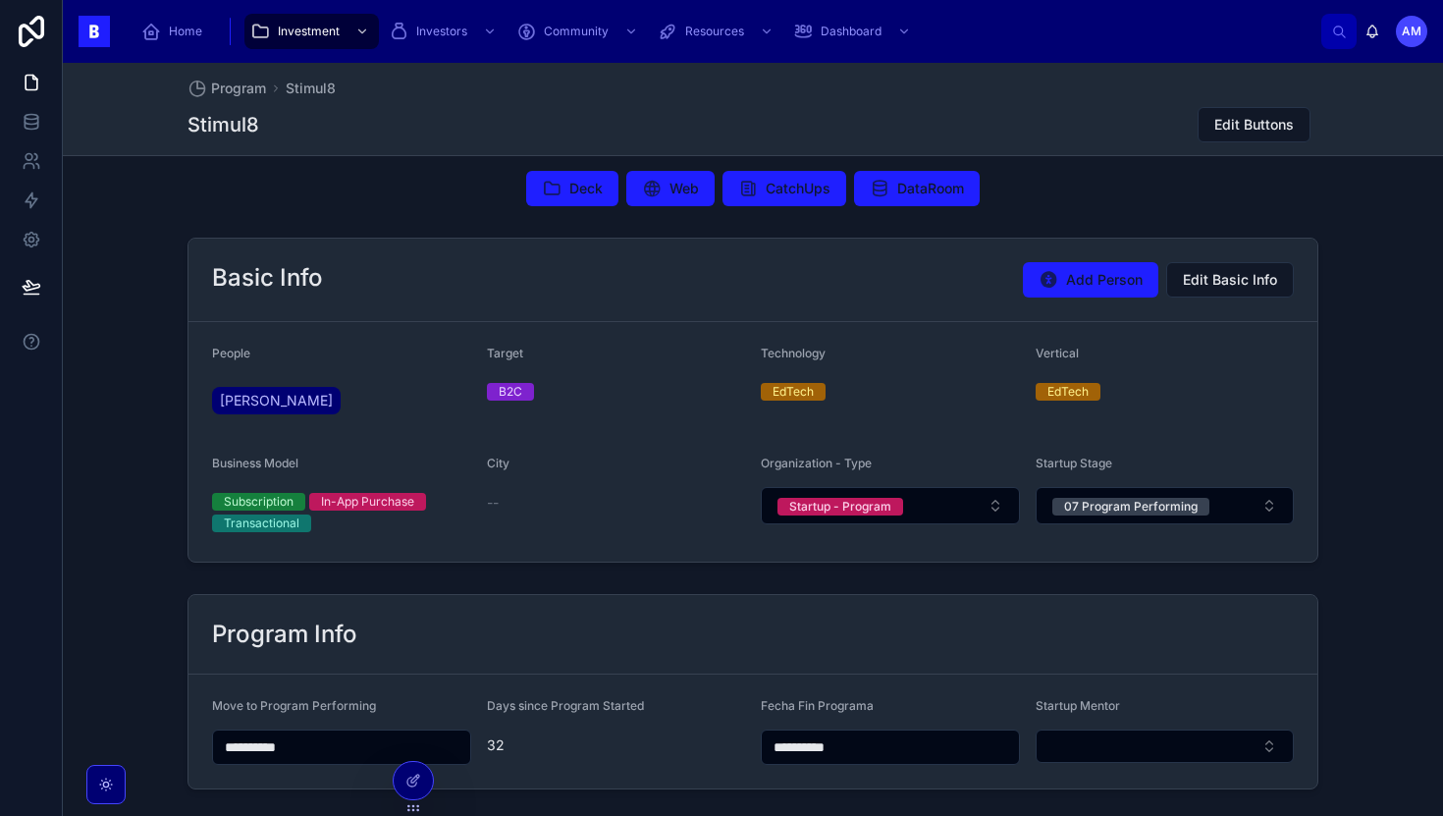
click at [241, 128] on h1 "Stimul8" at bounding box center [223, 124] width 72 height 27
click at [310, 92] on span "Stimul8" at bounding box center [311, 89] width 50 height 20
click at [318, 90] on span "Stimul8" at bounding box center [311, 89] width 50 height 20
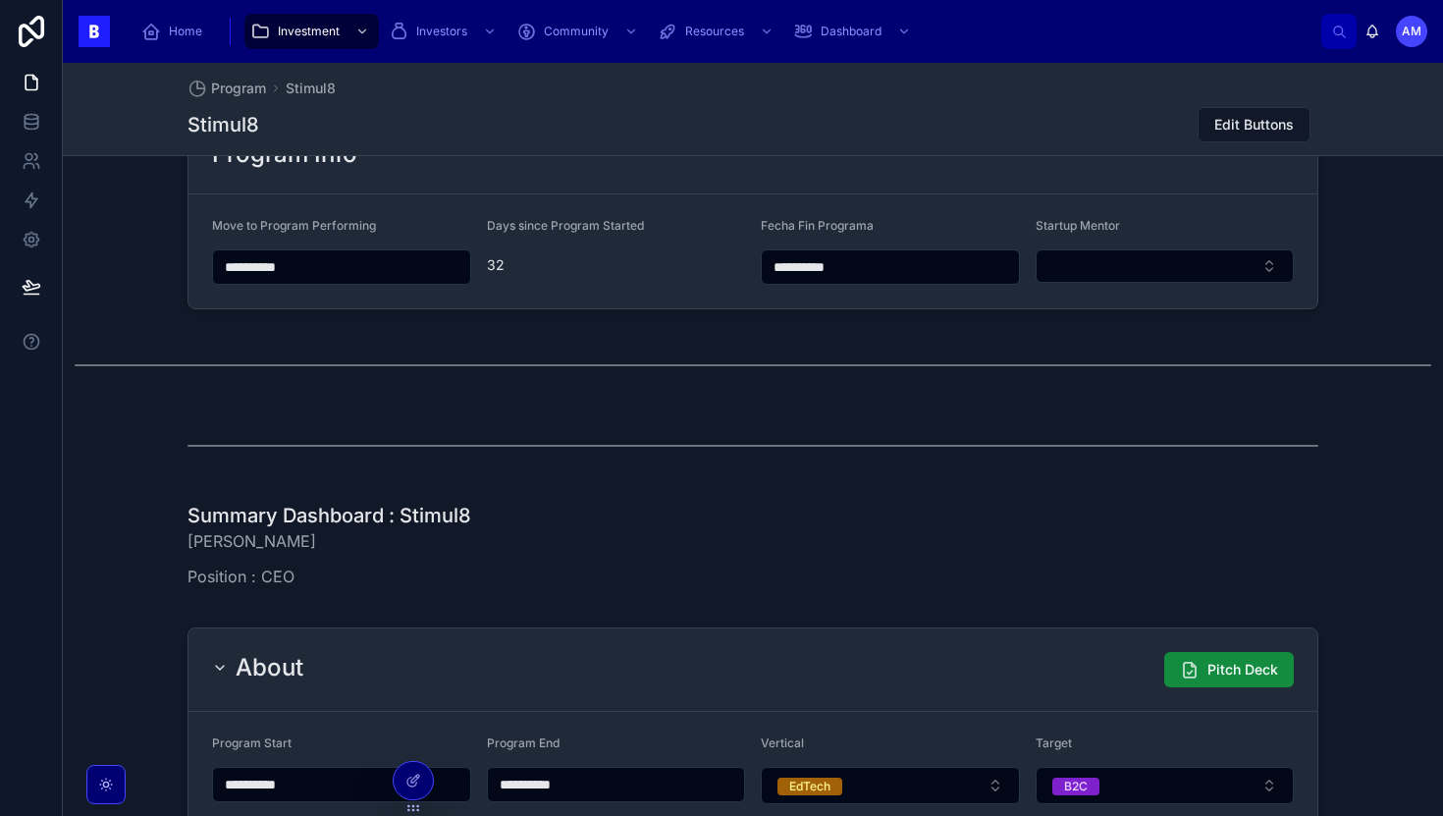
scroll to position [557, 0]
click at [613, 268] on span "32" at bounding box center [616, 264] width 259 height 20
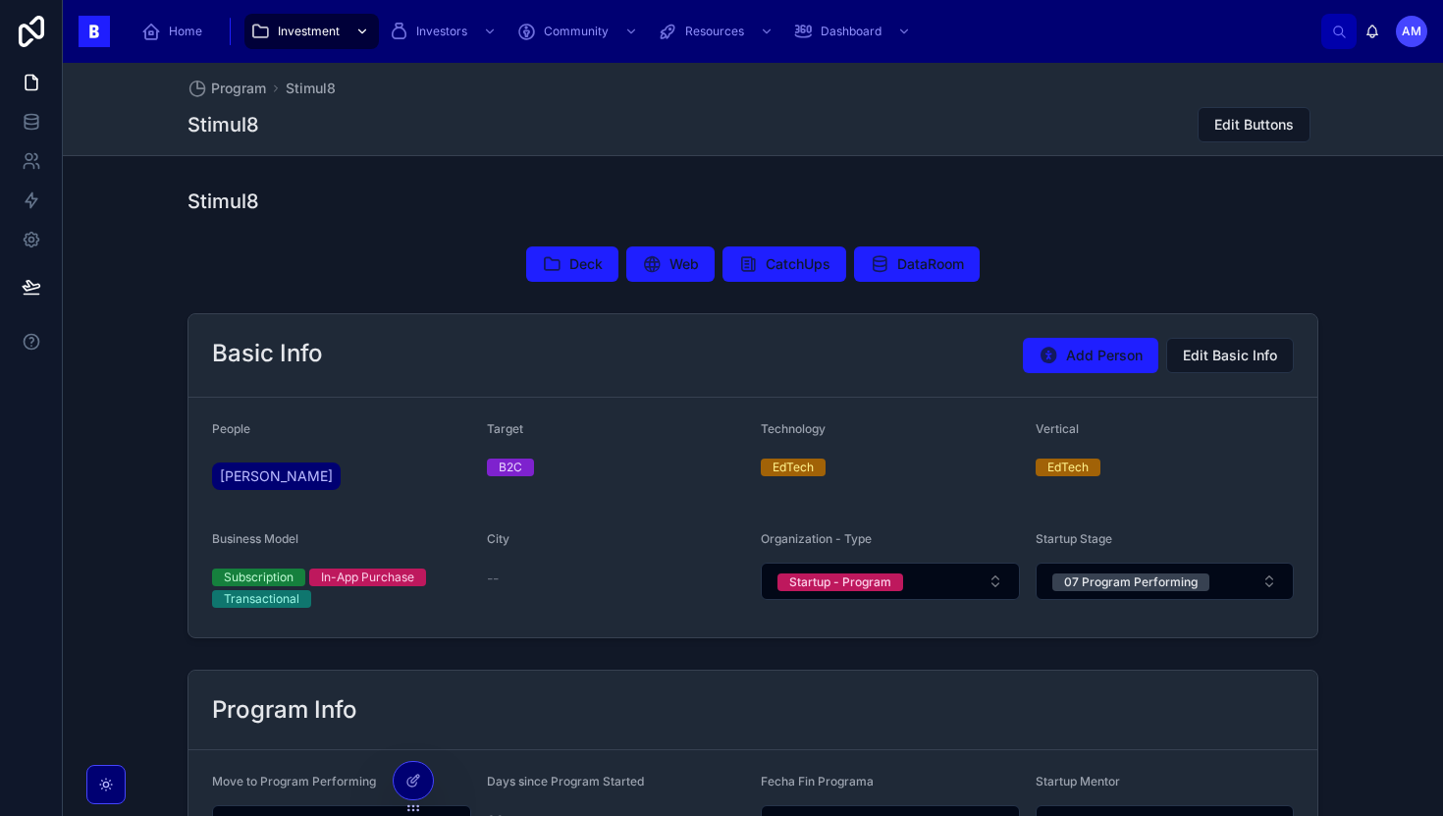
click at [326, 33] on span "Investment" at bounding box center [309, 32] width 62 height 16
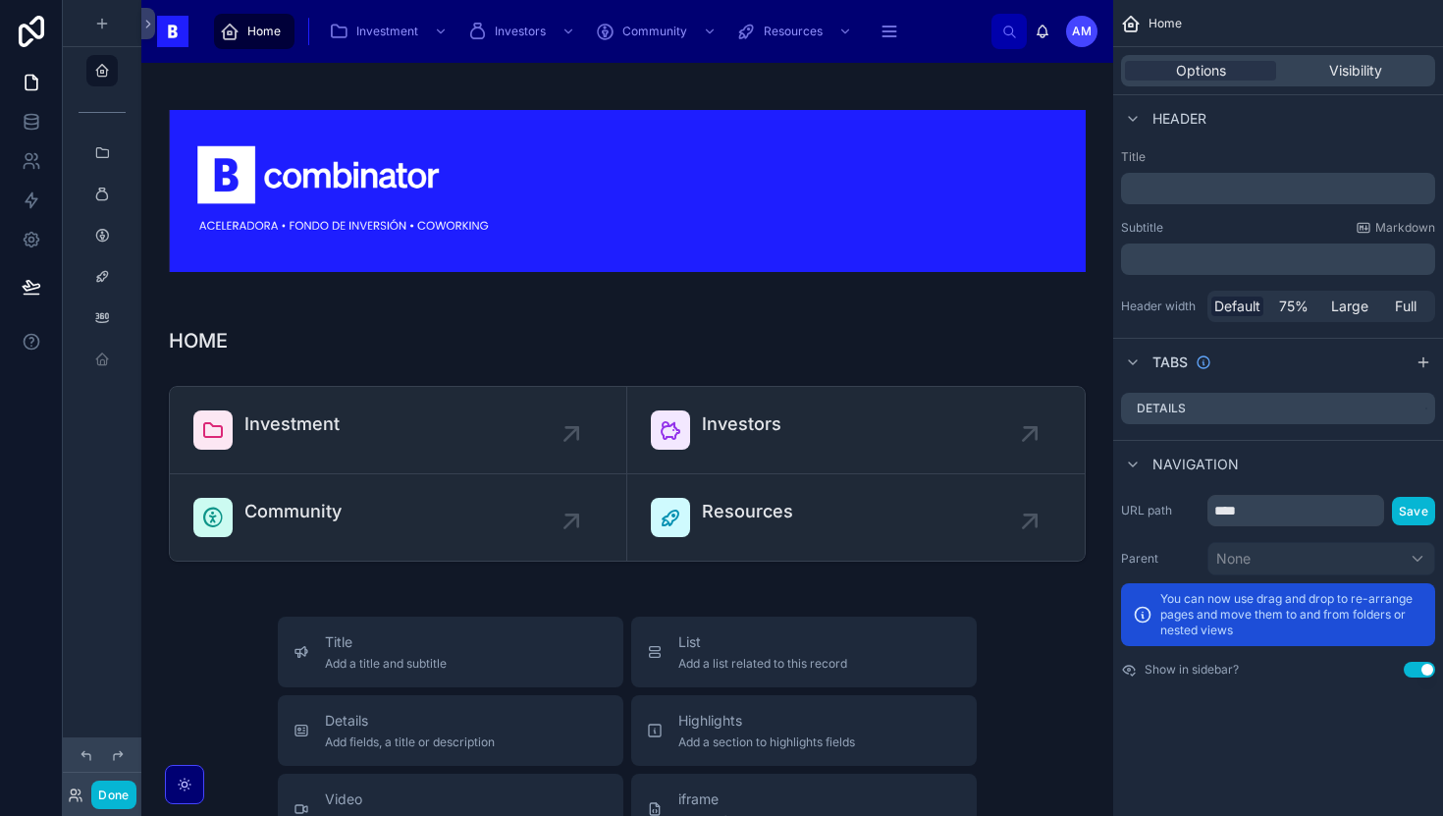
click at [252, 35] on span "Home" at bounding box center [263, 32] width 33 height 16
click at [103, 788] on button "Done" at bounding box center [113, 794] width 44 height 28
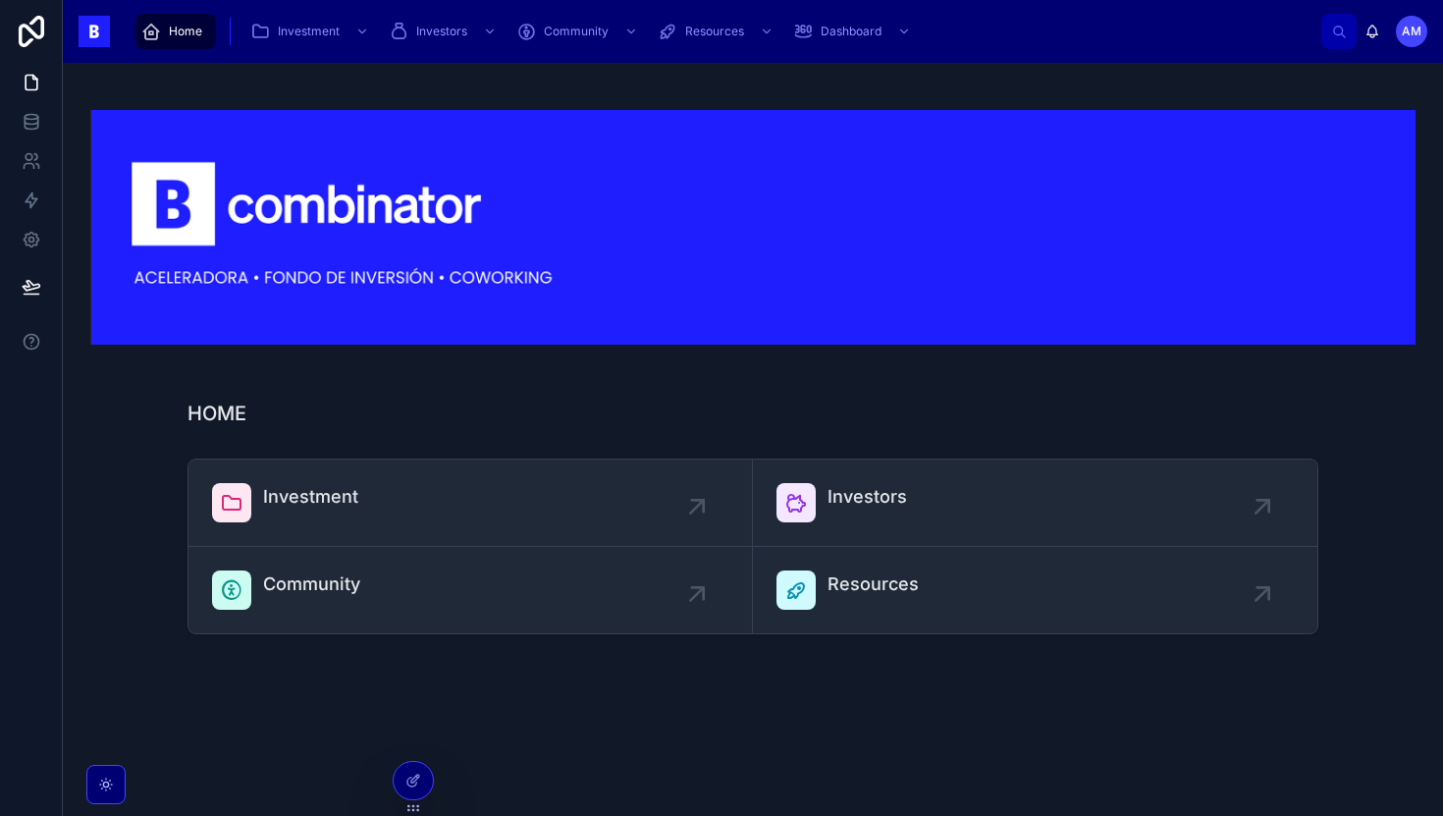
click at [184, 30] on span "Home" at bounding box center [185, 32] width 33 height 16
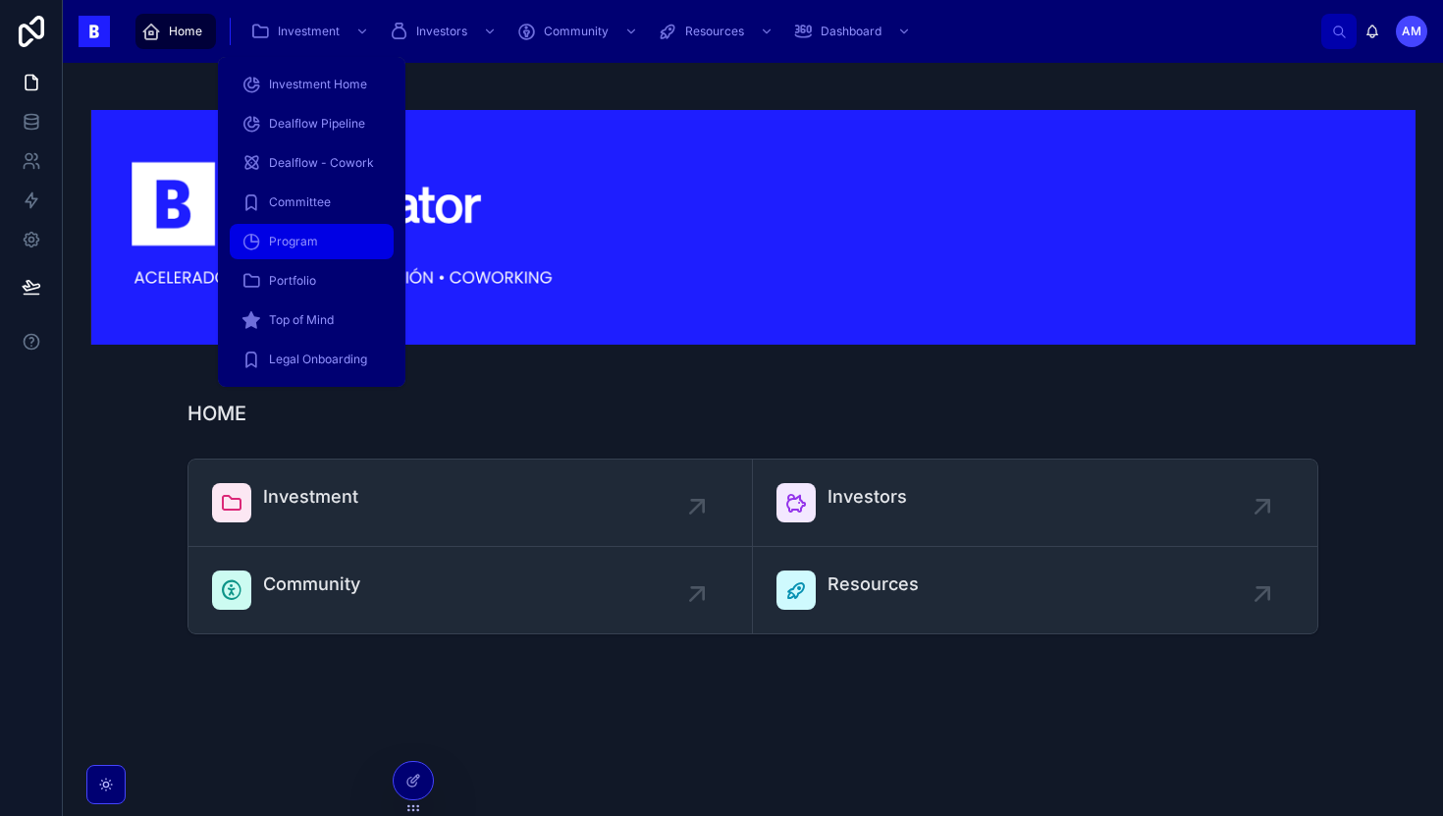
click at [332, 234] on div "Program" at bounding box center [311, 241] width 140 height 31
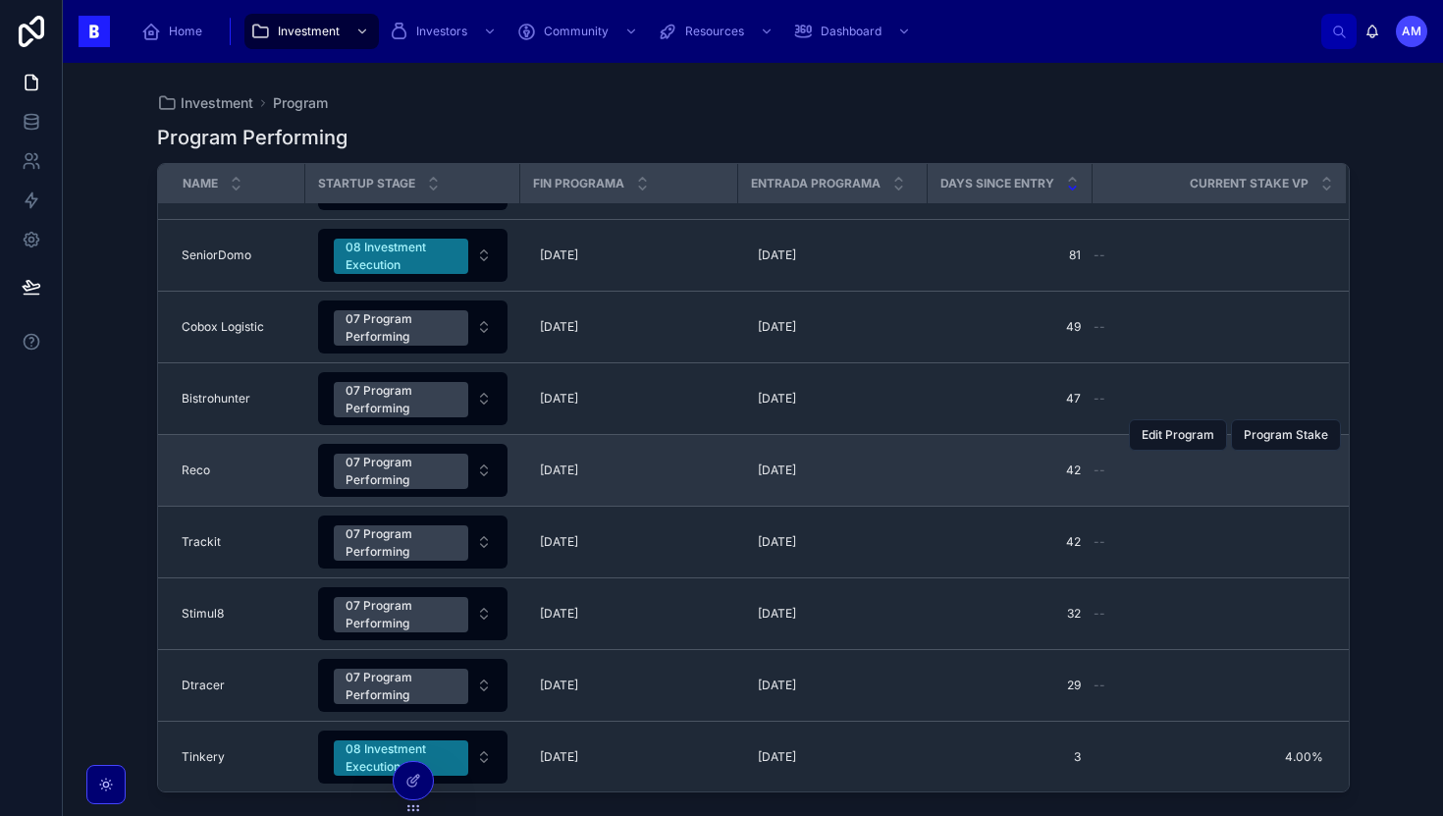
scroll to position [57, 0]
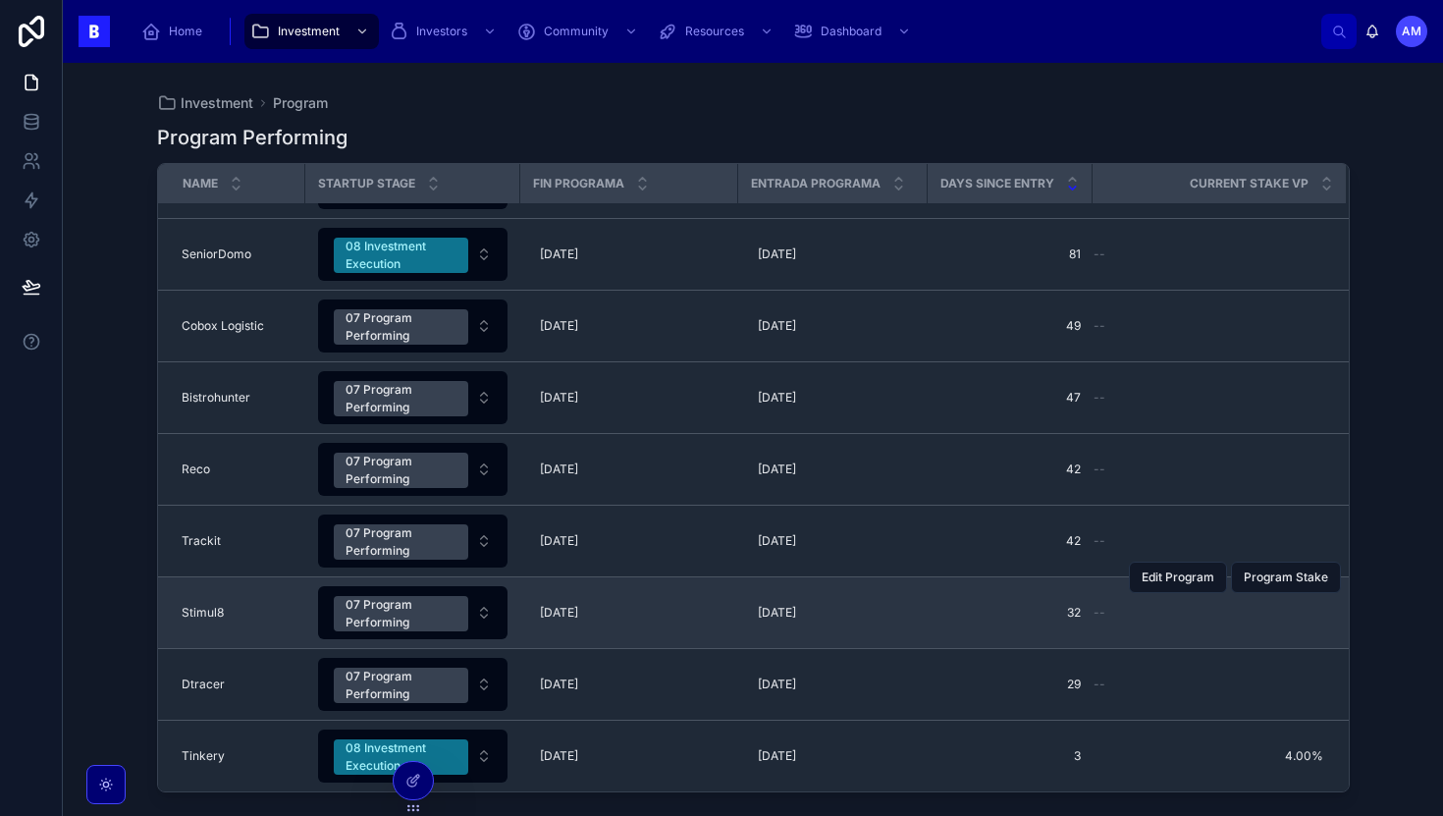
click at [233, 600] on td "Stimul8 Stimul8" at bounding box center [231, 613] width 147 height 72
click at [226, 615] on div "Stimul8 Stimul8" at bounding box center [238, 613] width 112 height 16
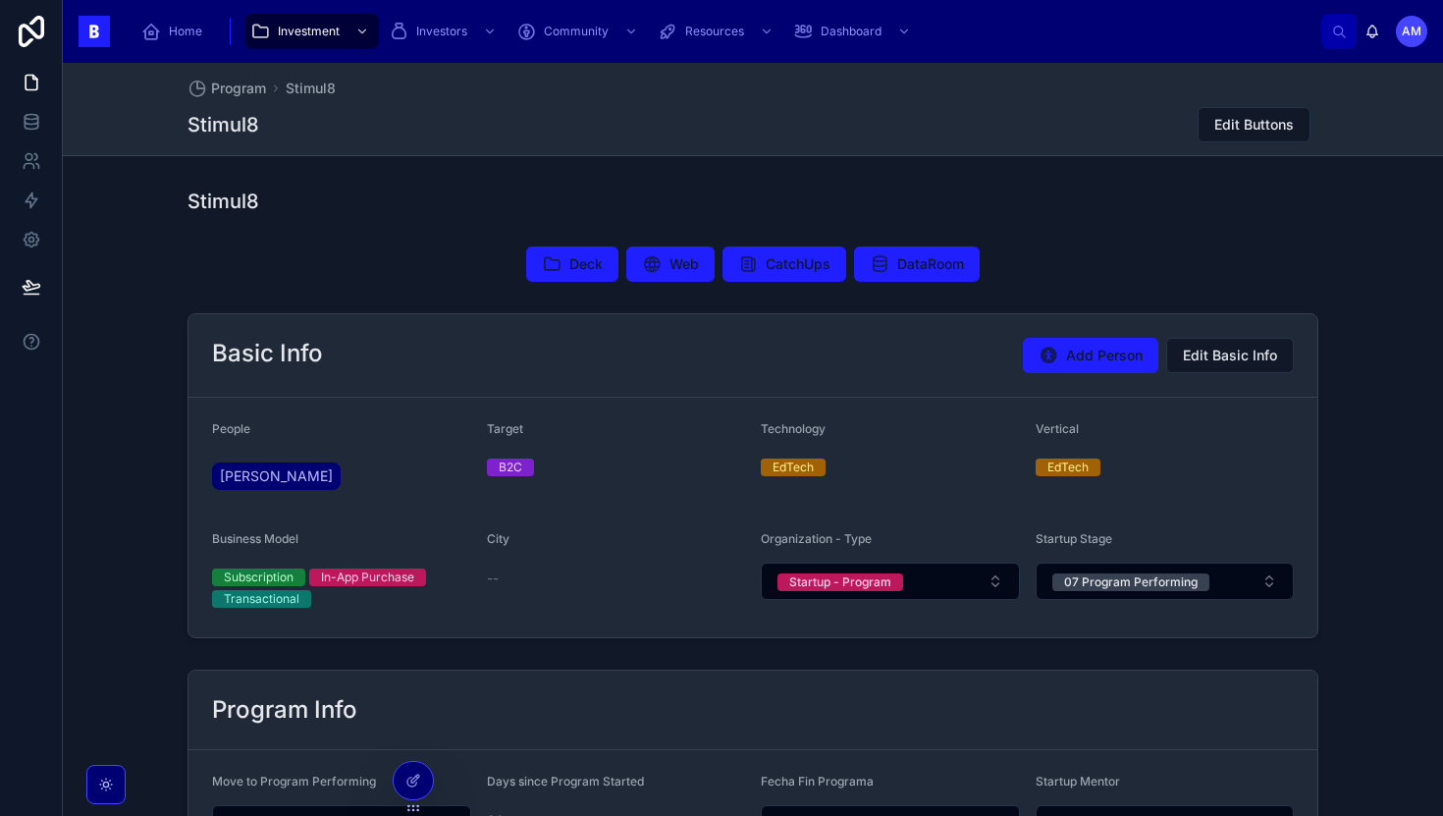
click at [493, 570] on span "--" at bounding box center [493, 578] width 12 height 20
click at [1258, 118] on span "Edit Buttons" at bounding box center [1254, 125] width 80 height 20
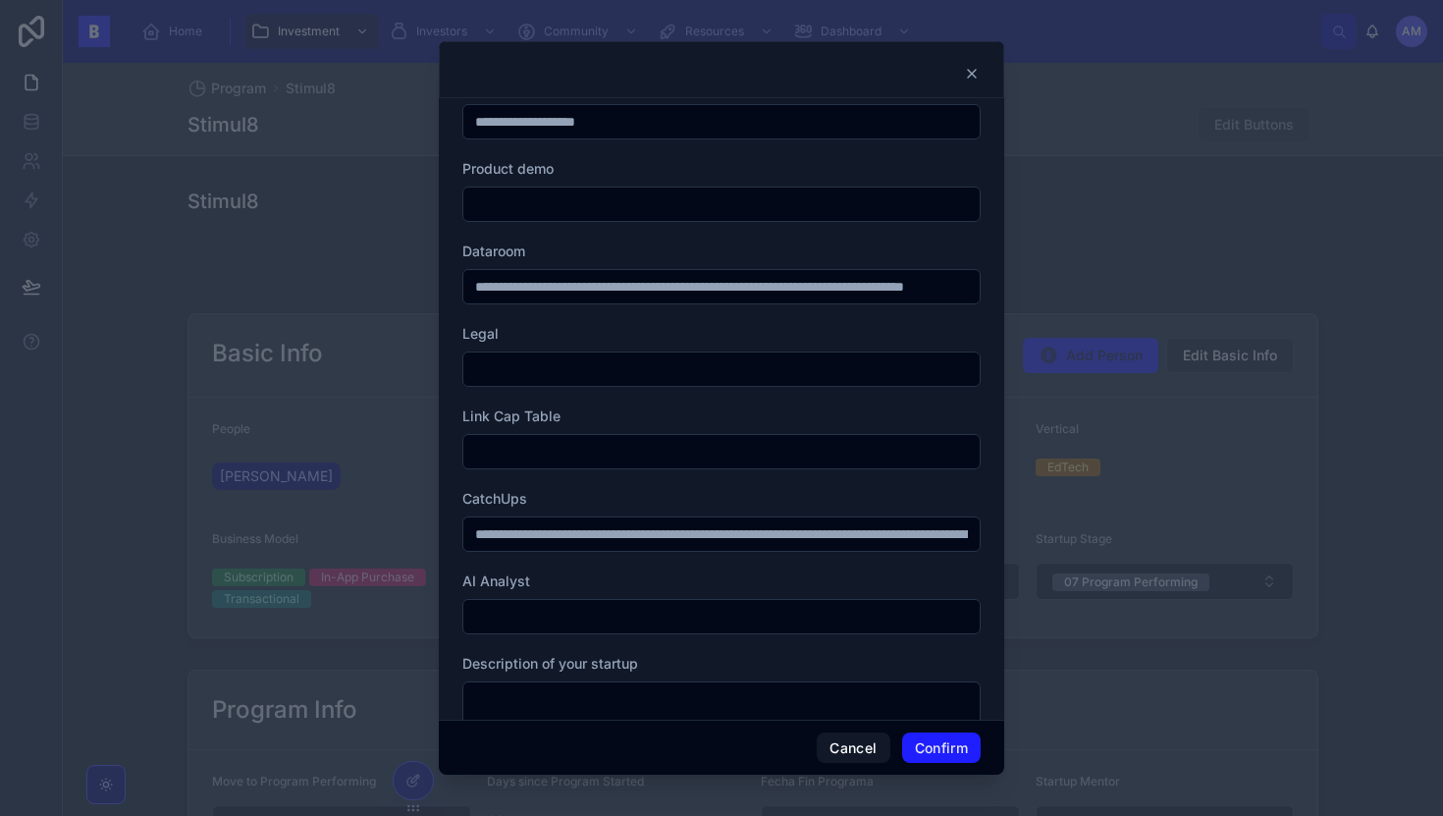
scroll to position [167, 0]
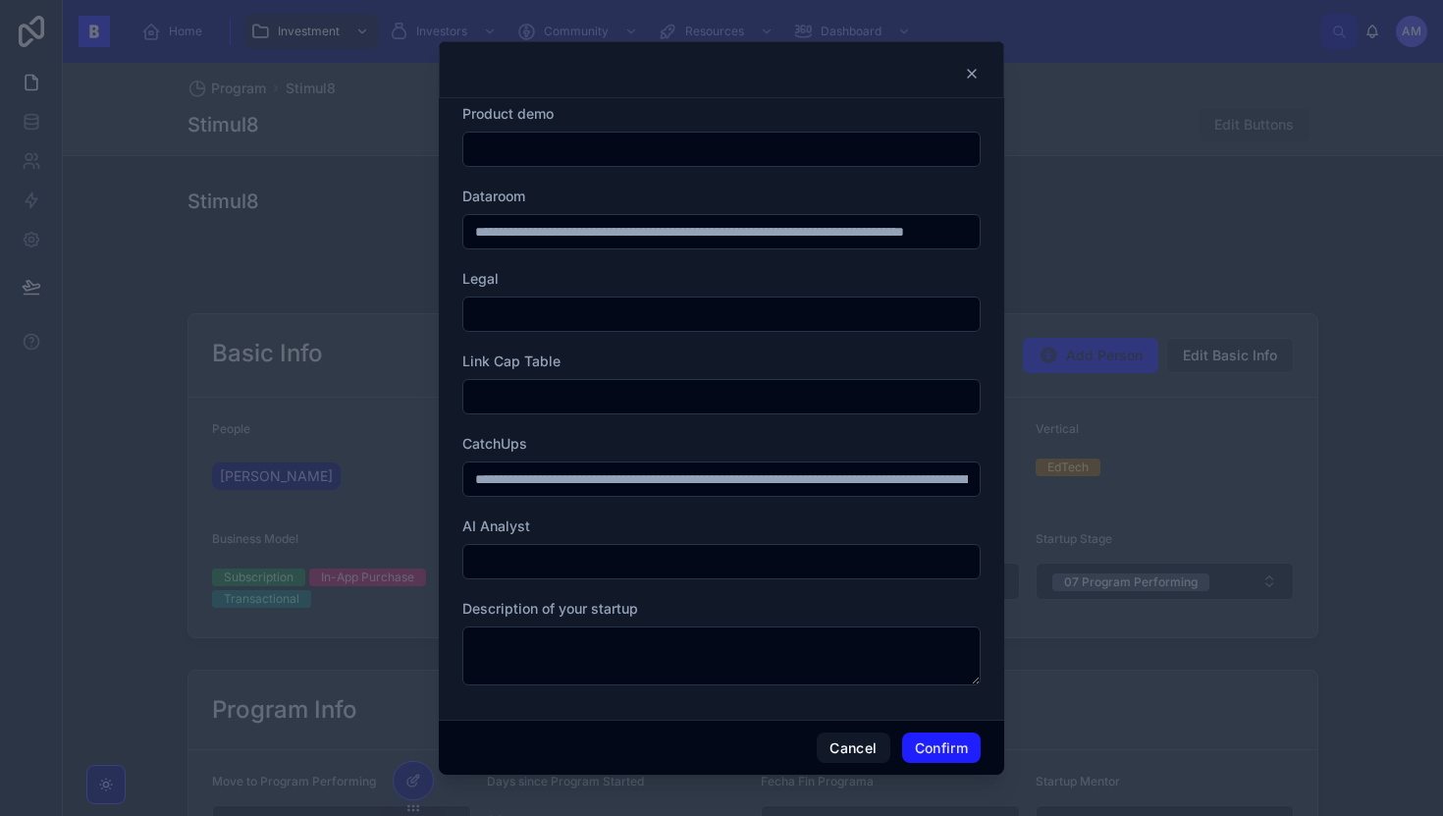
click at [1213, 408] on div at bounding box center [721, 408] width 1443 height 816
click at [974, 64] on div at bounding box center [721, 69] width 565 height 57
click at [970, 68] on icon at bounding box center [972, 74] width 16 height 16
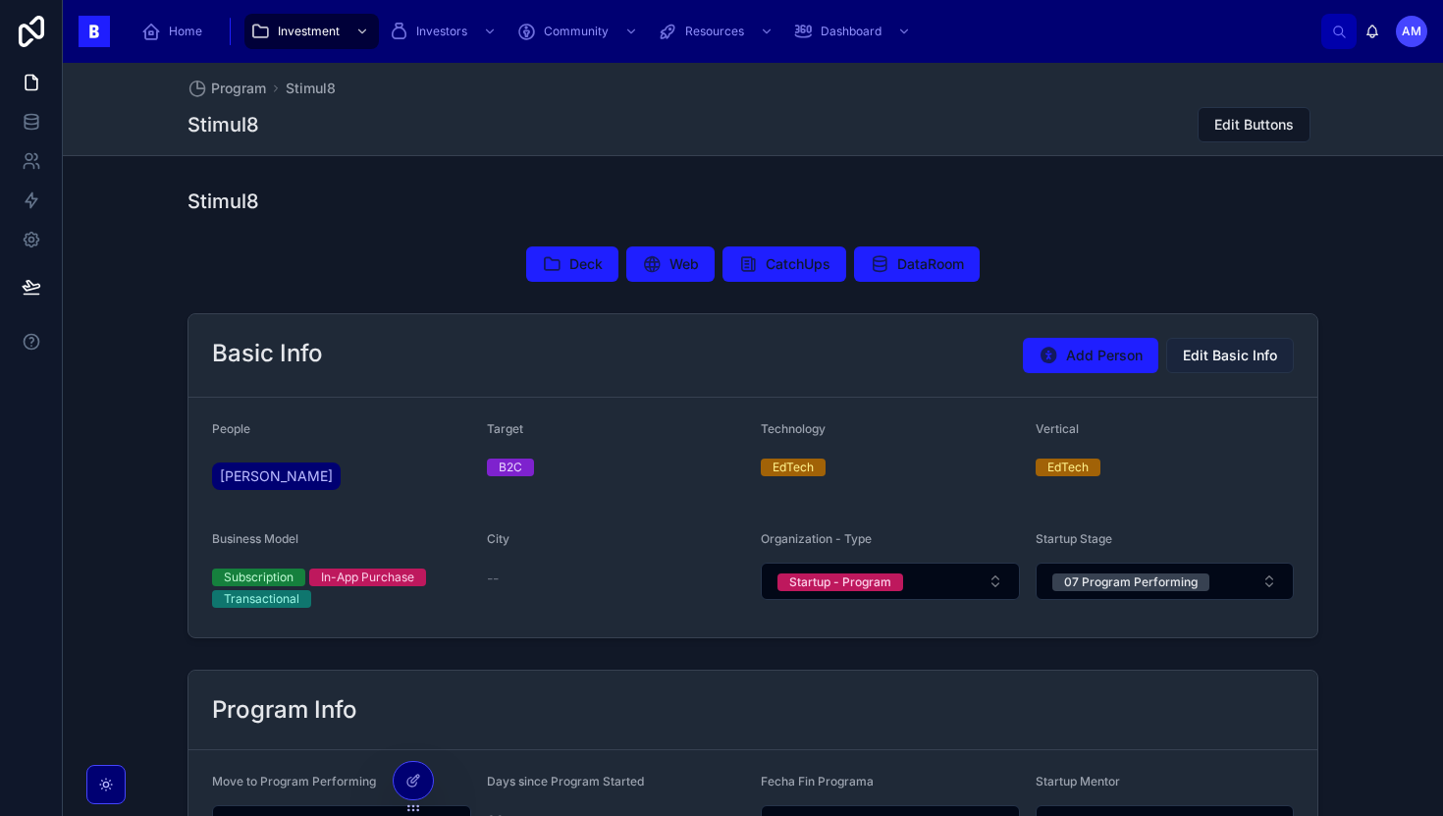
click at [1190, 363] on span "Edit Basic Info" at bounding box center [1230, 356] width 94 height 20
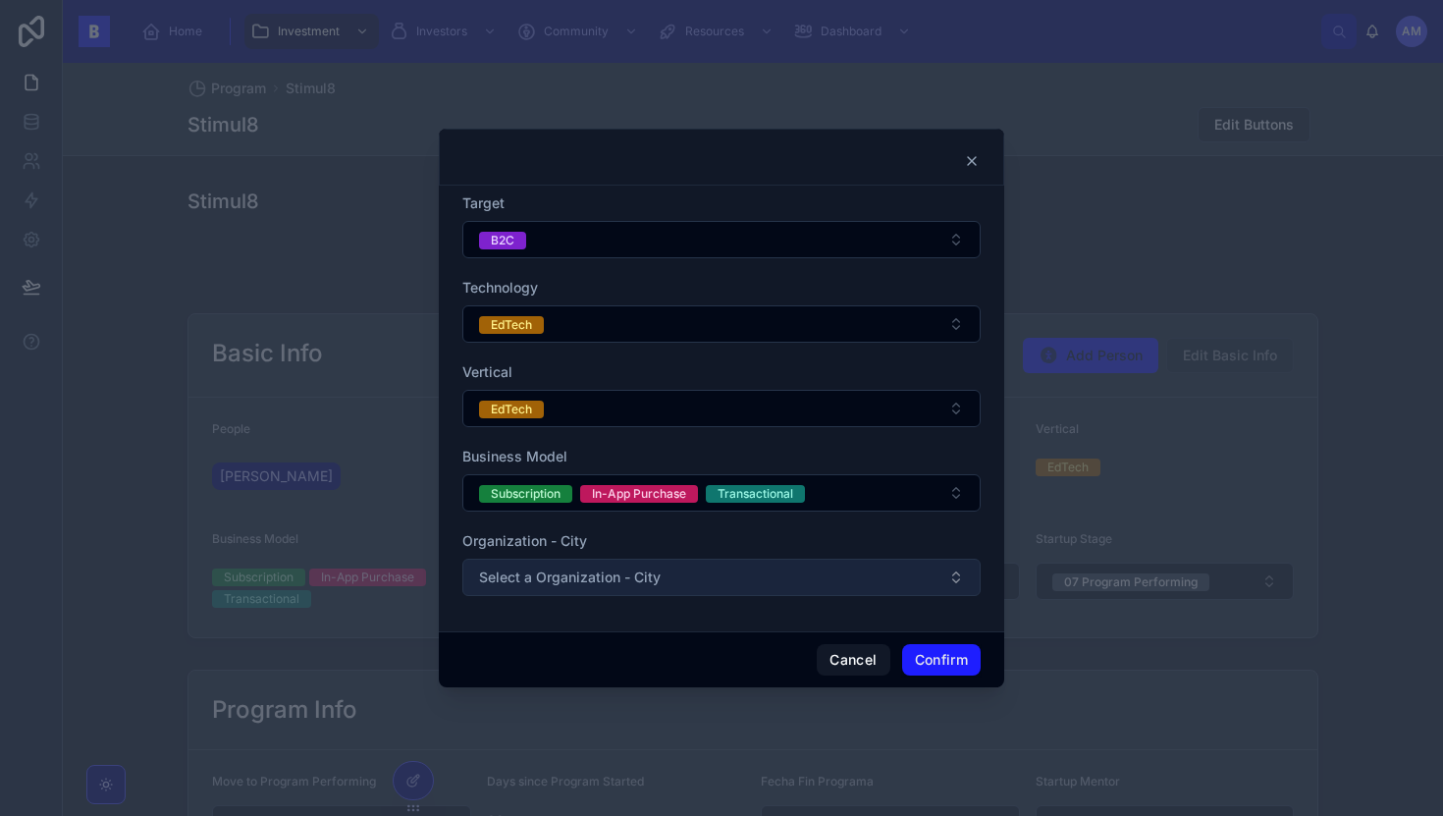
click at [580, 582] on span "Select a Organization - City" at bounding box center [570, 577] width 182 height 20
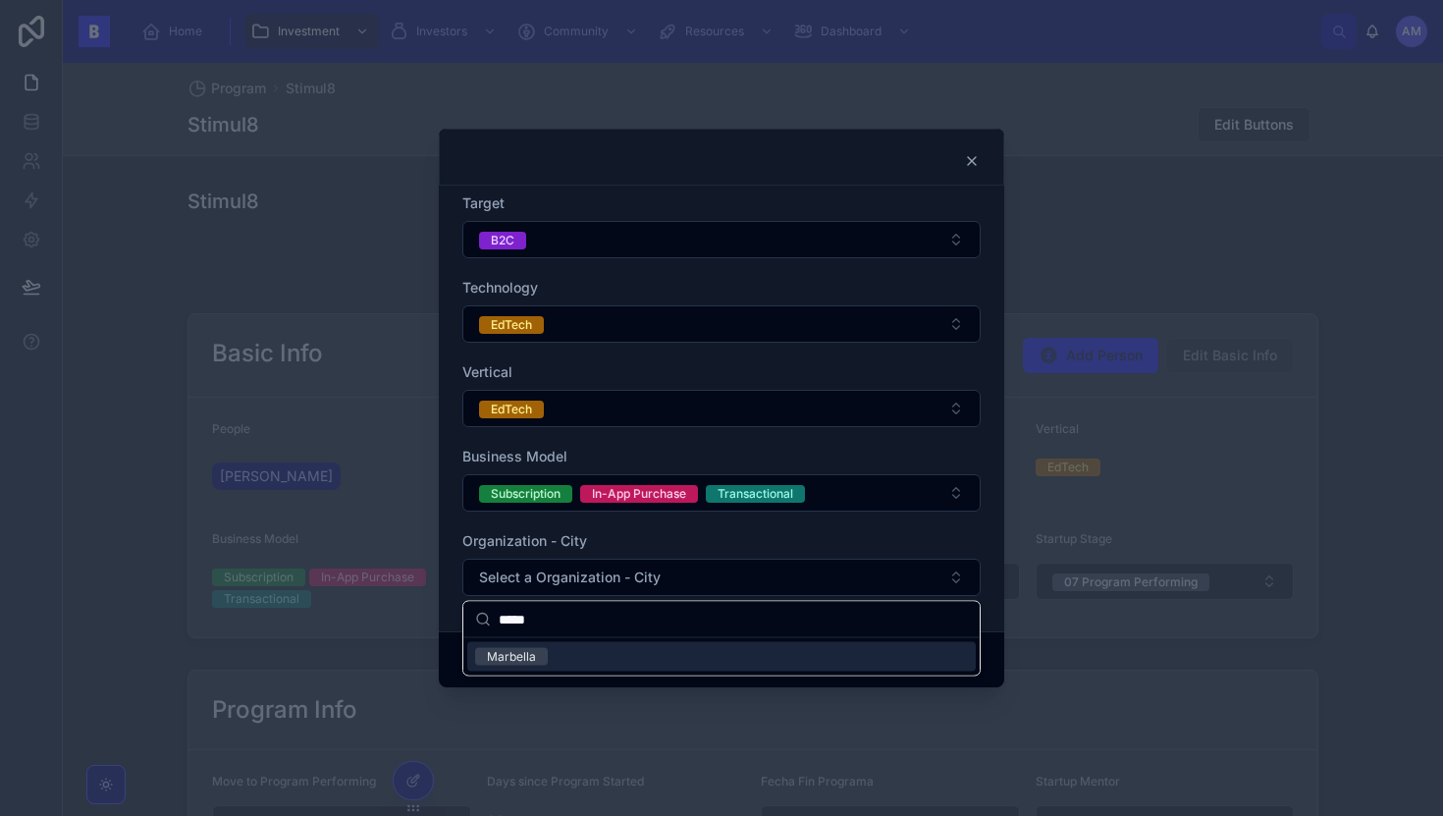
type input "*****"
click at [526, 658] on div "Marbella" at bounding box center [511, 657] width 49 height 18
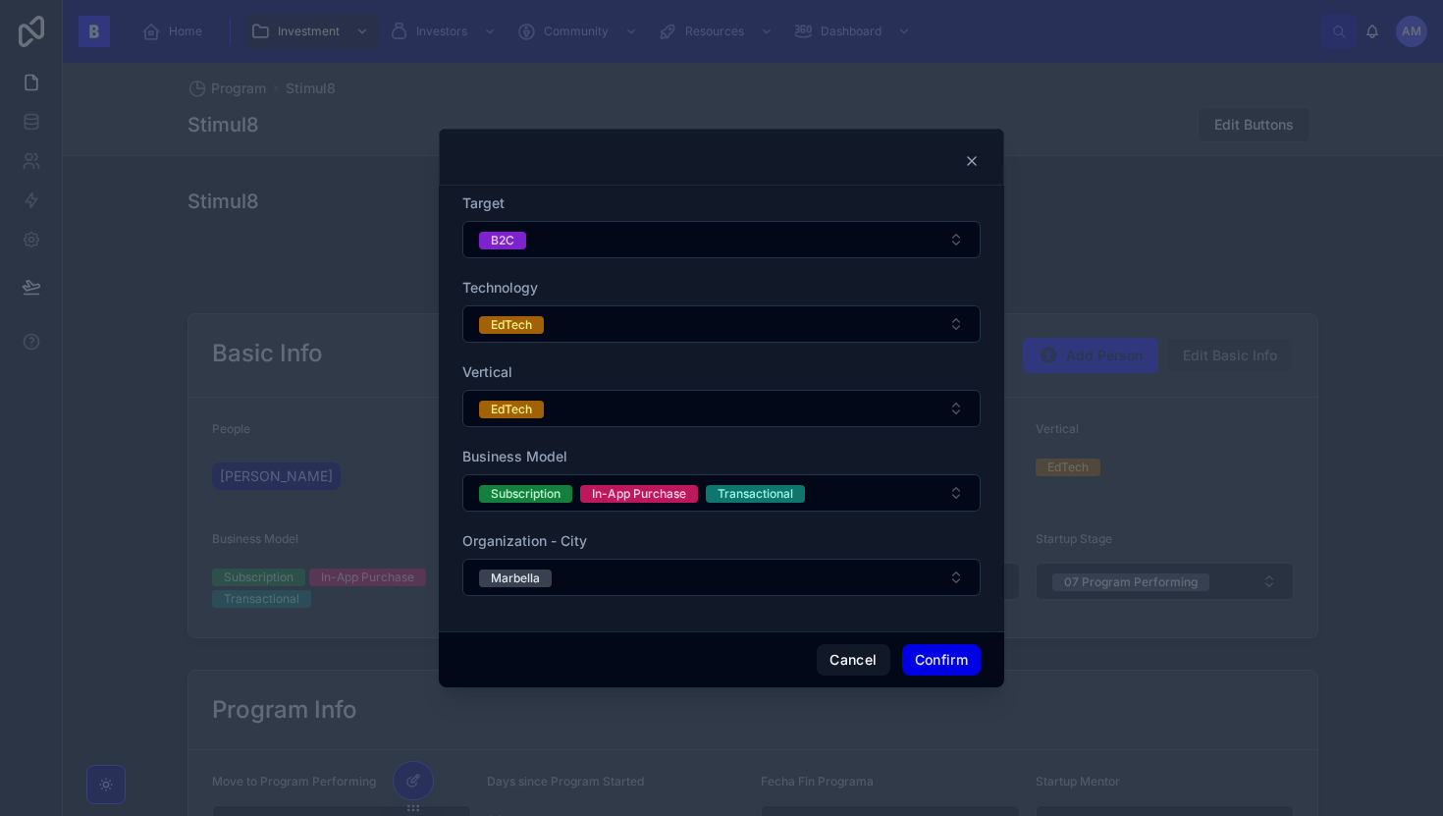
click at [943, 655] on button "Confirm" at bounding box center [941, 659] width 79 height 31
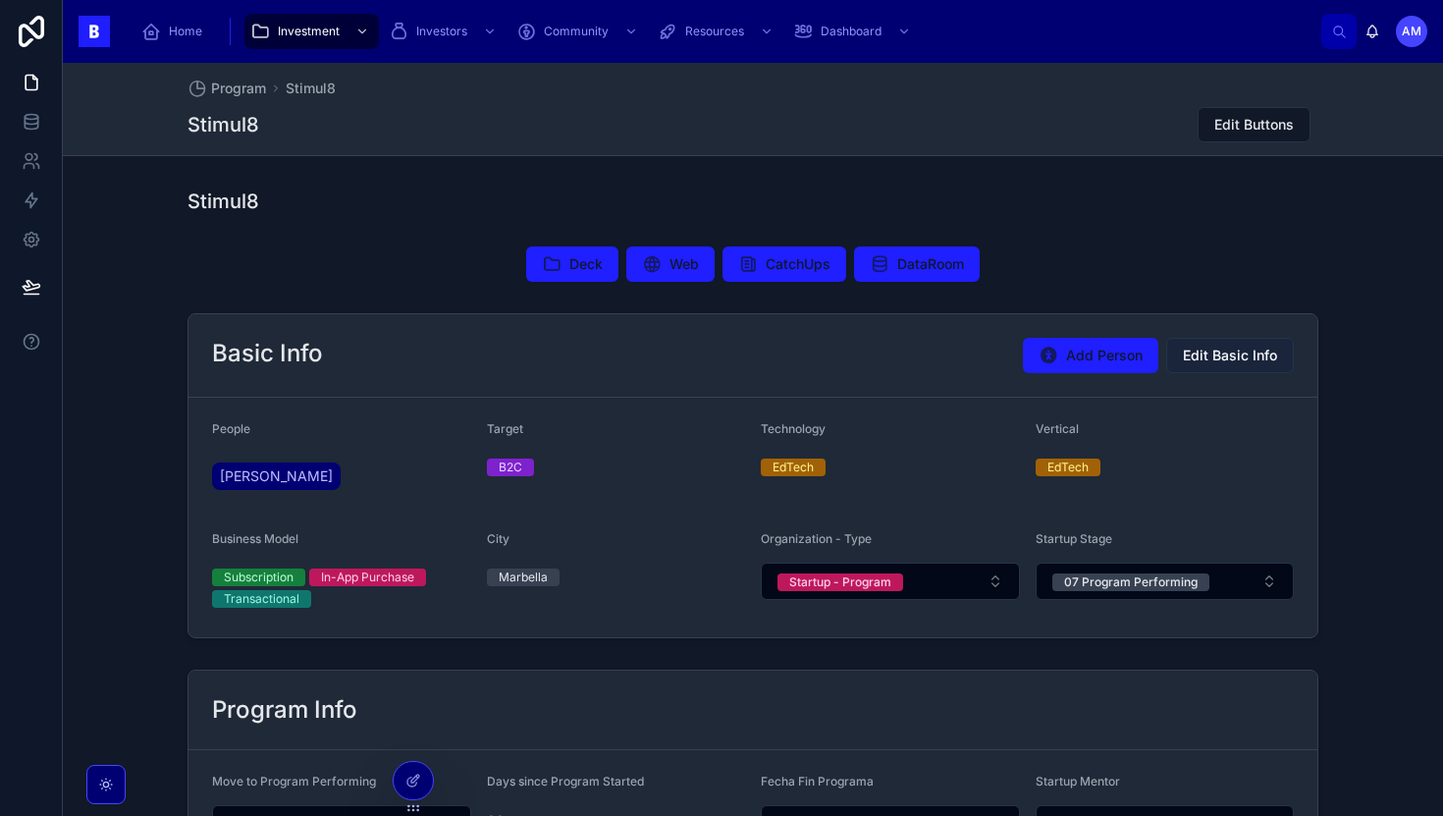
click at [1235, 356] on span "Edit Basic Info" at bounding box center [1230, 356] width 94 height 20
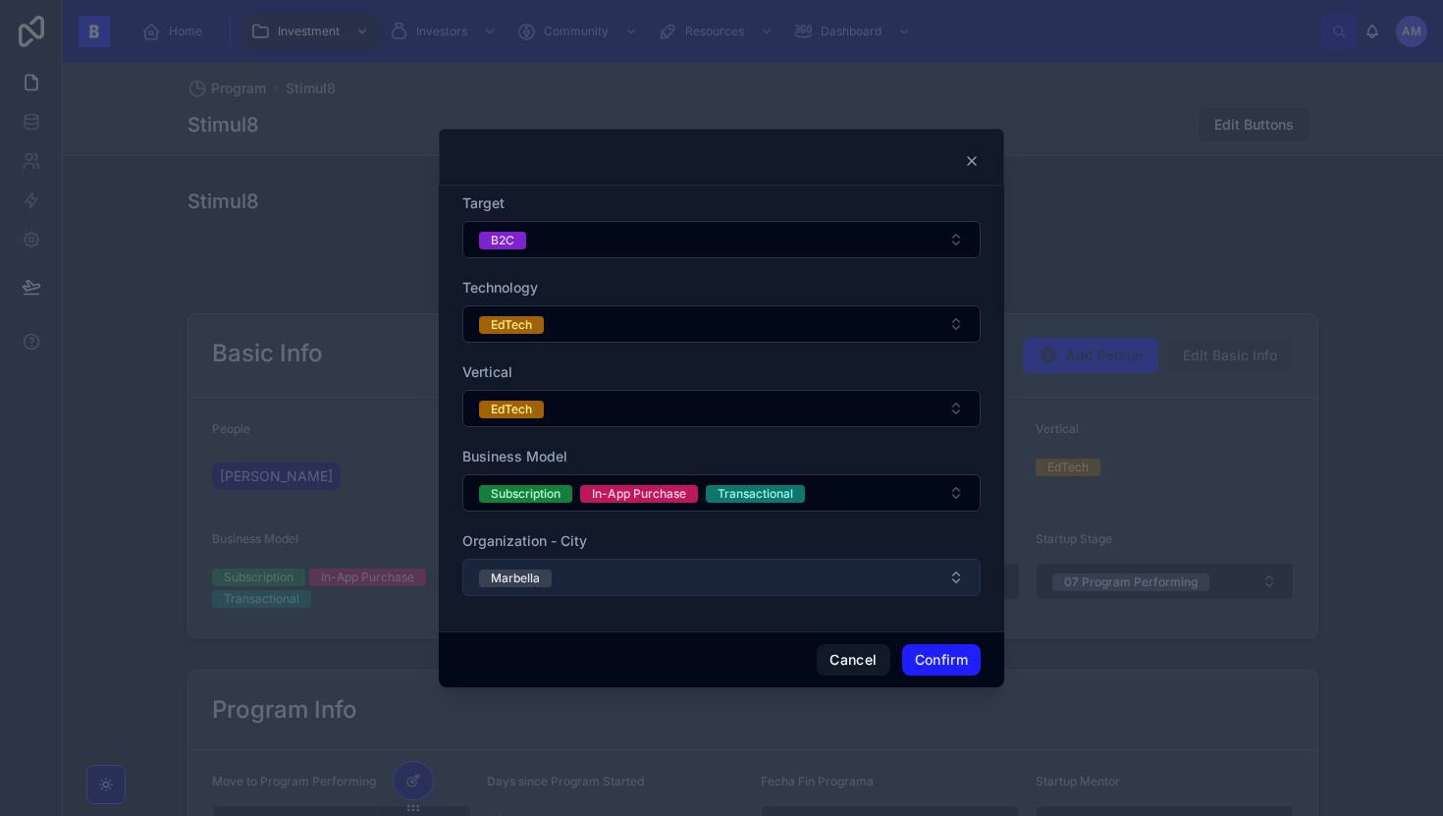
click at [594, 582] on button "Marbella" at bounding box center [721, 577] width 518 height 37
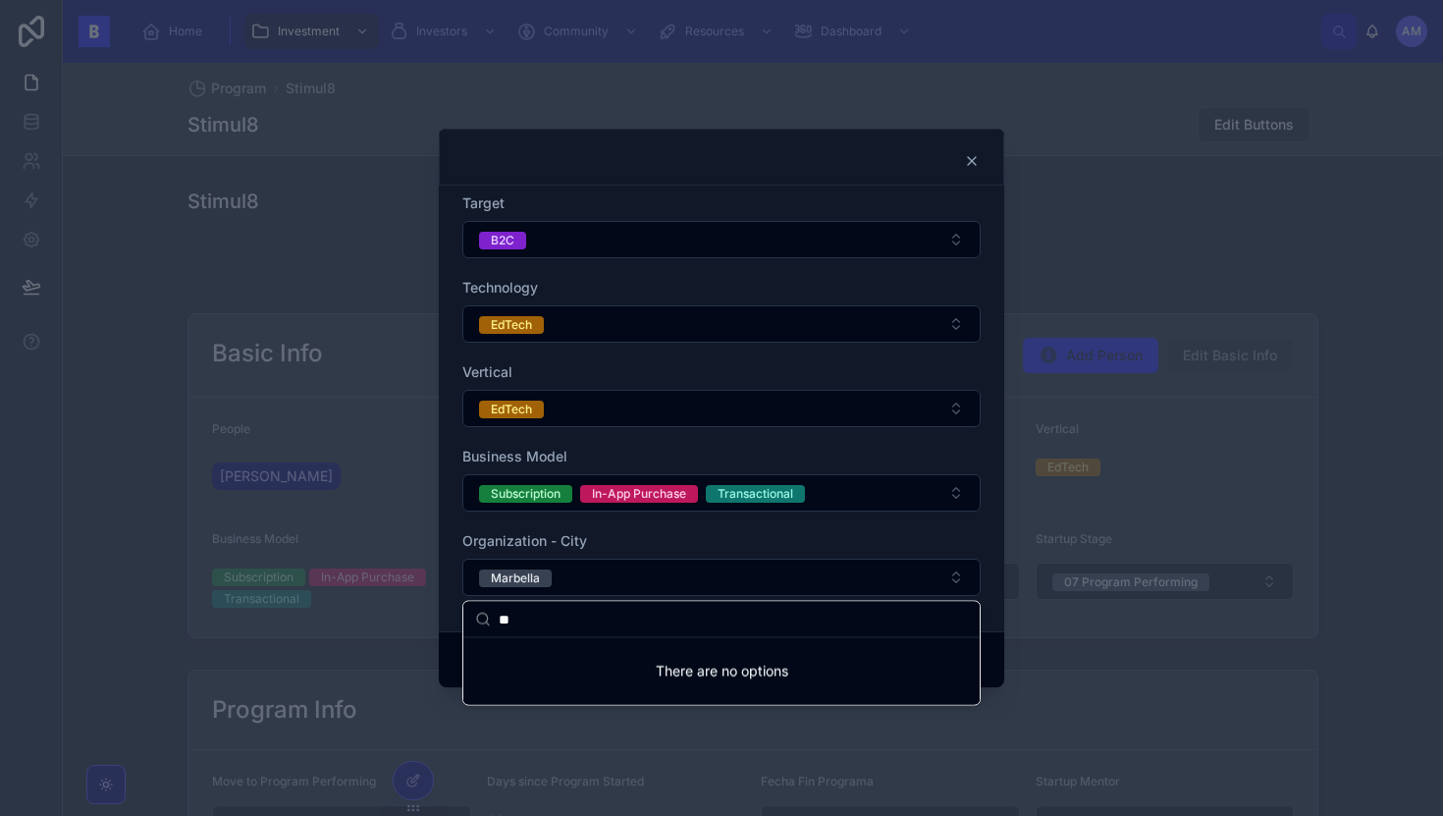
type input "*"
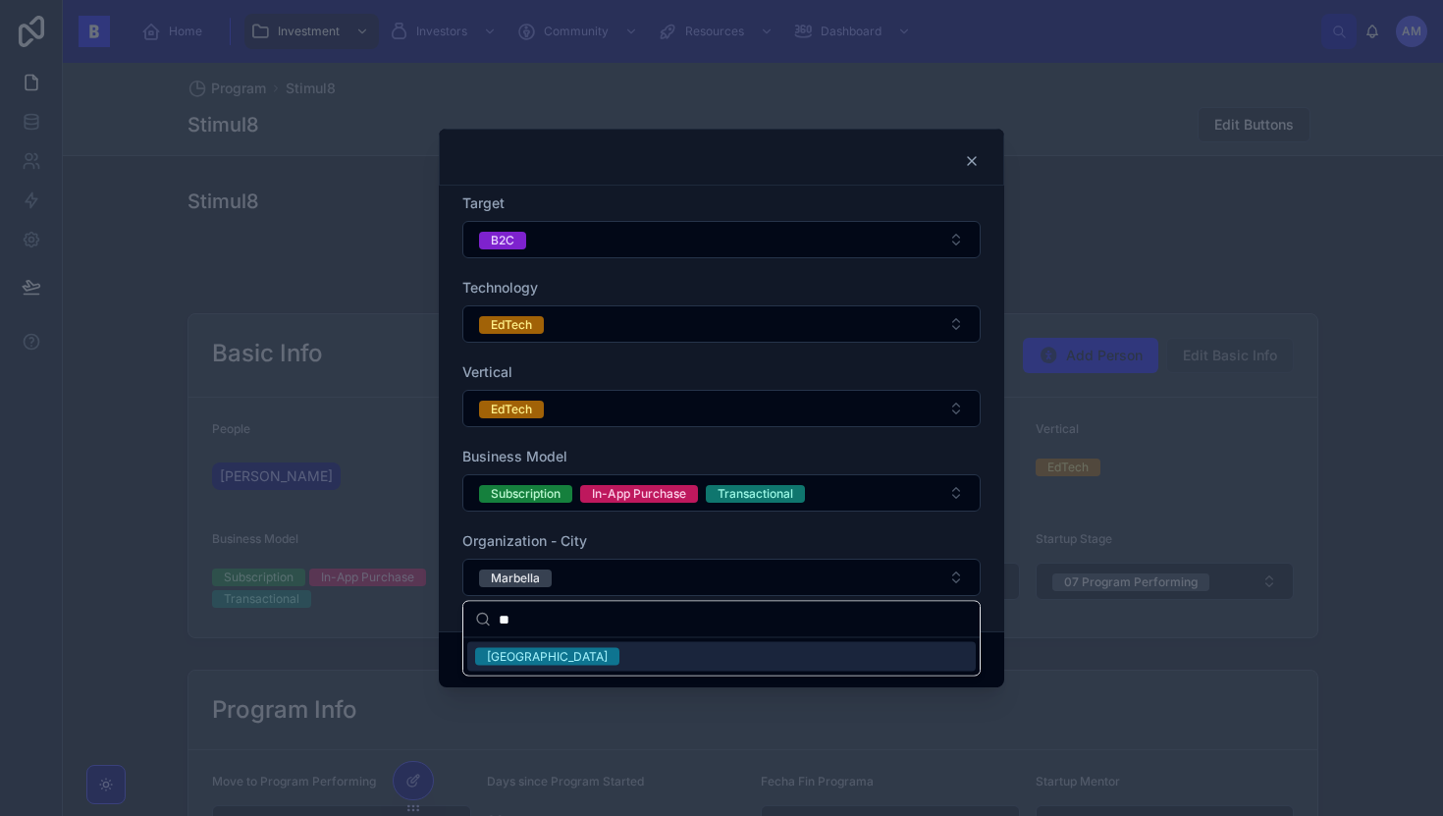
type input "*"
type input "****"
click at [567, 660] on div "[GEOGRAPHIC_DATA]" at bounding box center [721, 656] width 508 height 29
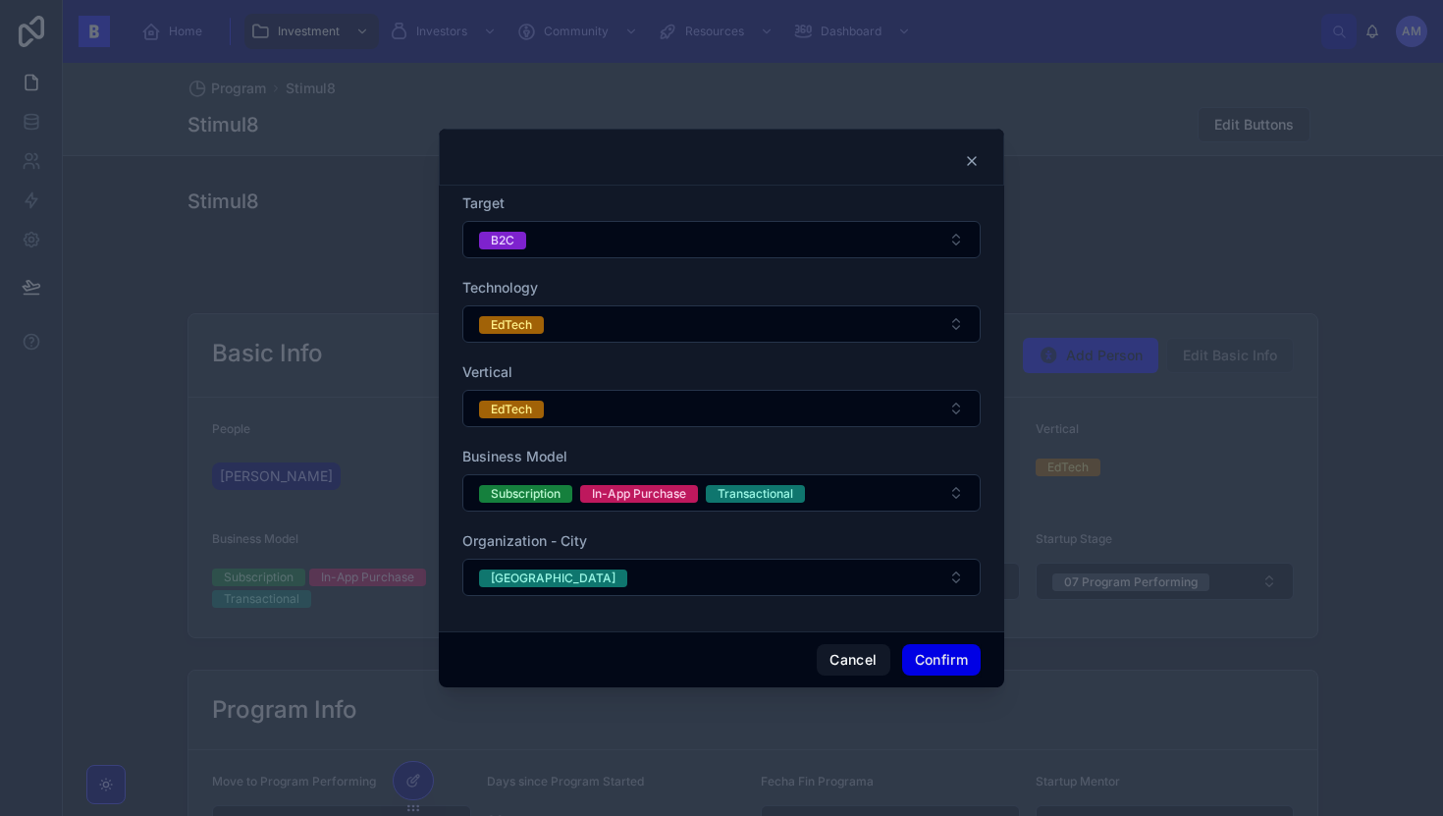
click at [938, 645] on button "Confirm" at bounding box center [941, 659] width 79 height 31
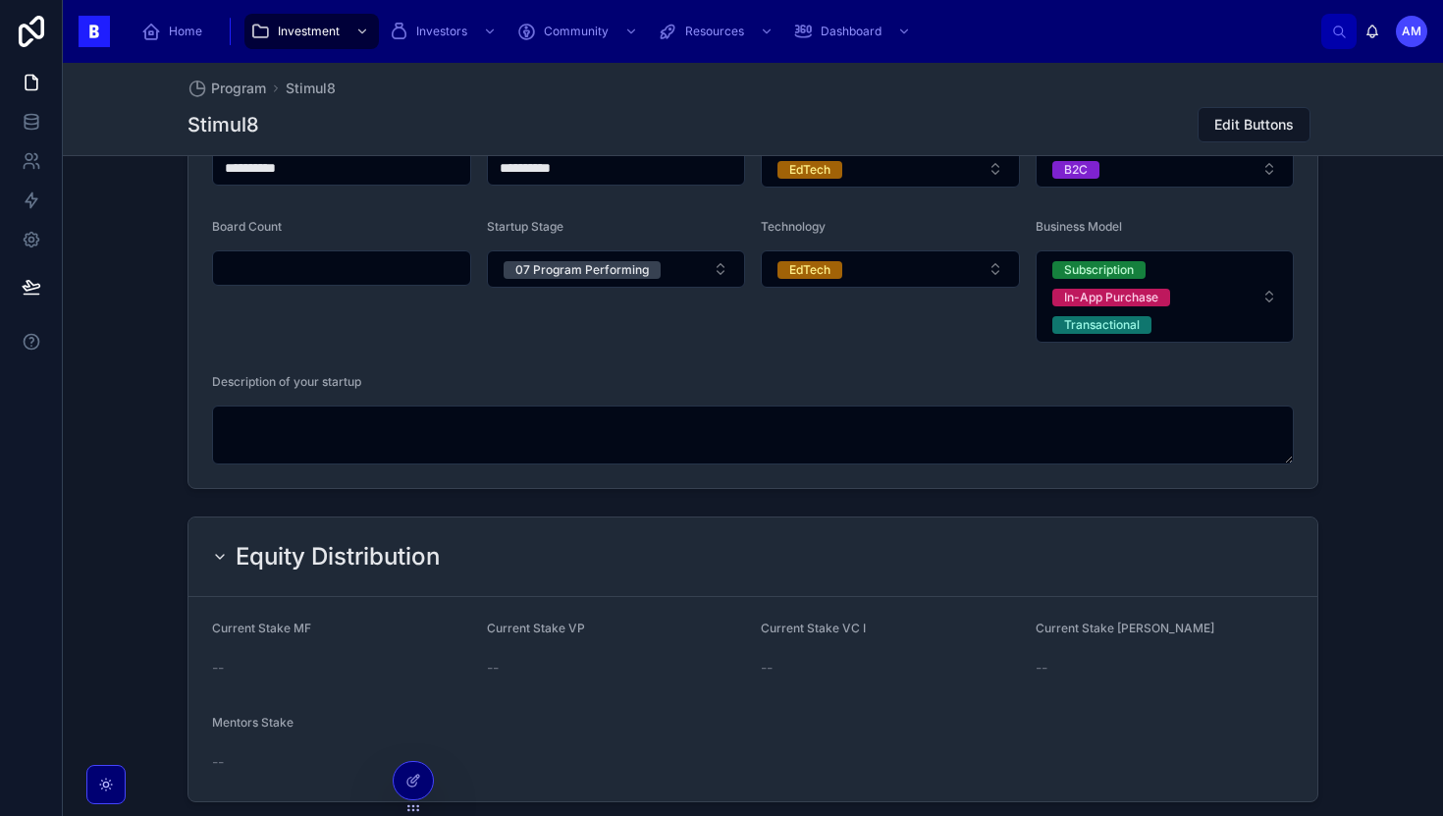
scroll to position [1512, 0]
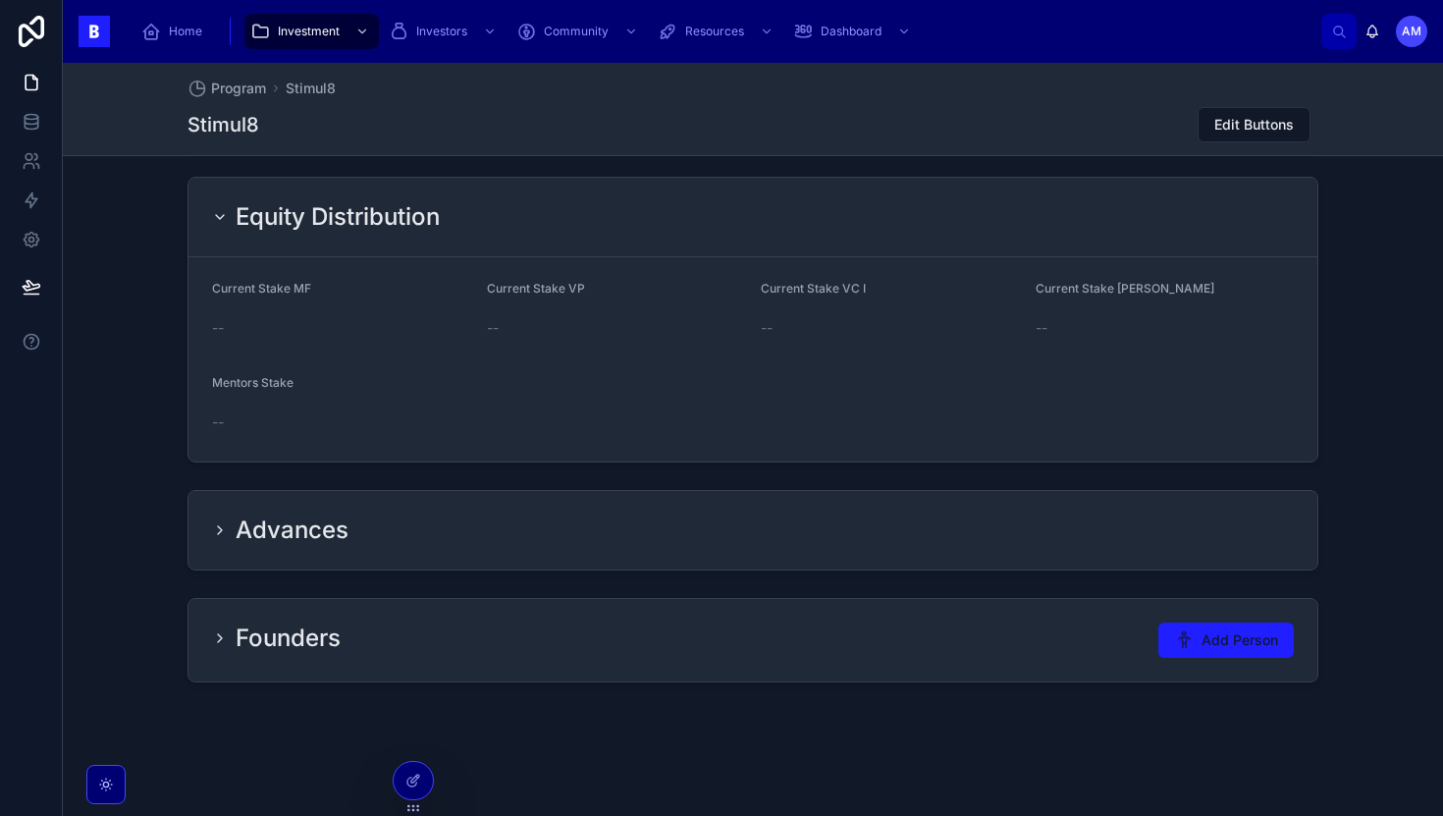
click at [202, 536] on div "Advances" at bounding box center [752, 530] width 1129 height 79
click at [212, 536] on icon at bounding box center [220, 530] width 16 height 16
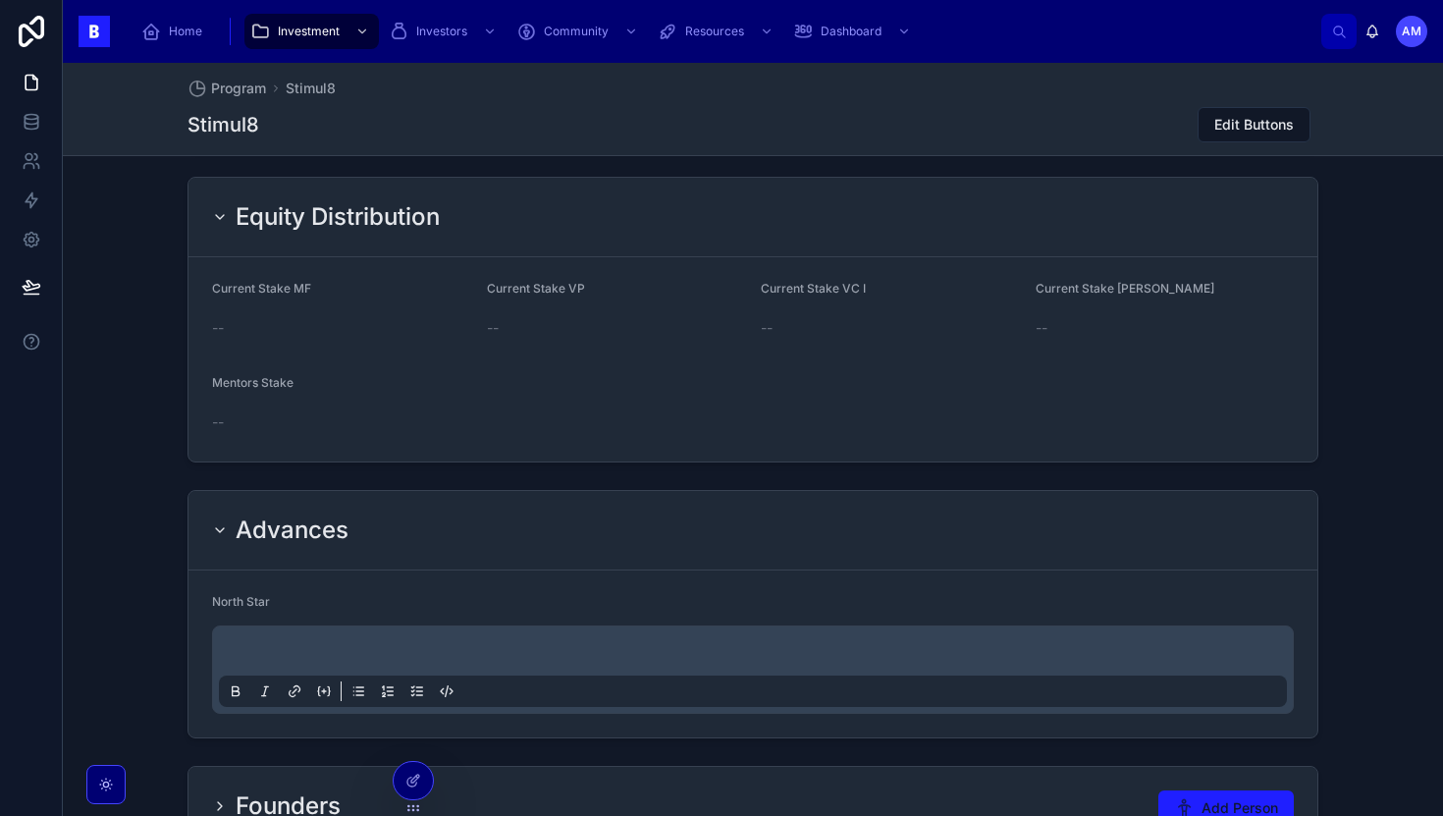
click at [280, 659] on p at bounding box center [757, 654] width 1068 height 20
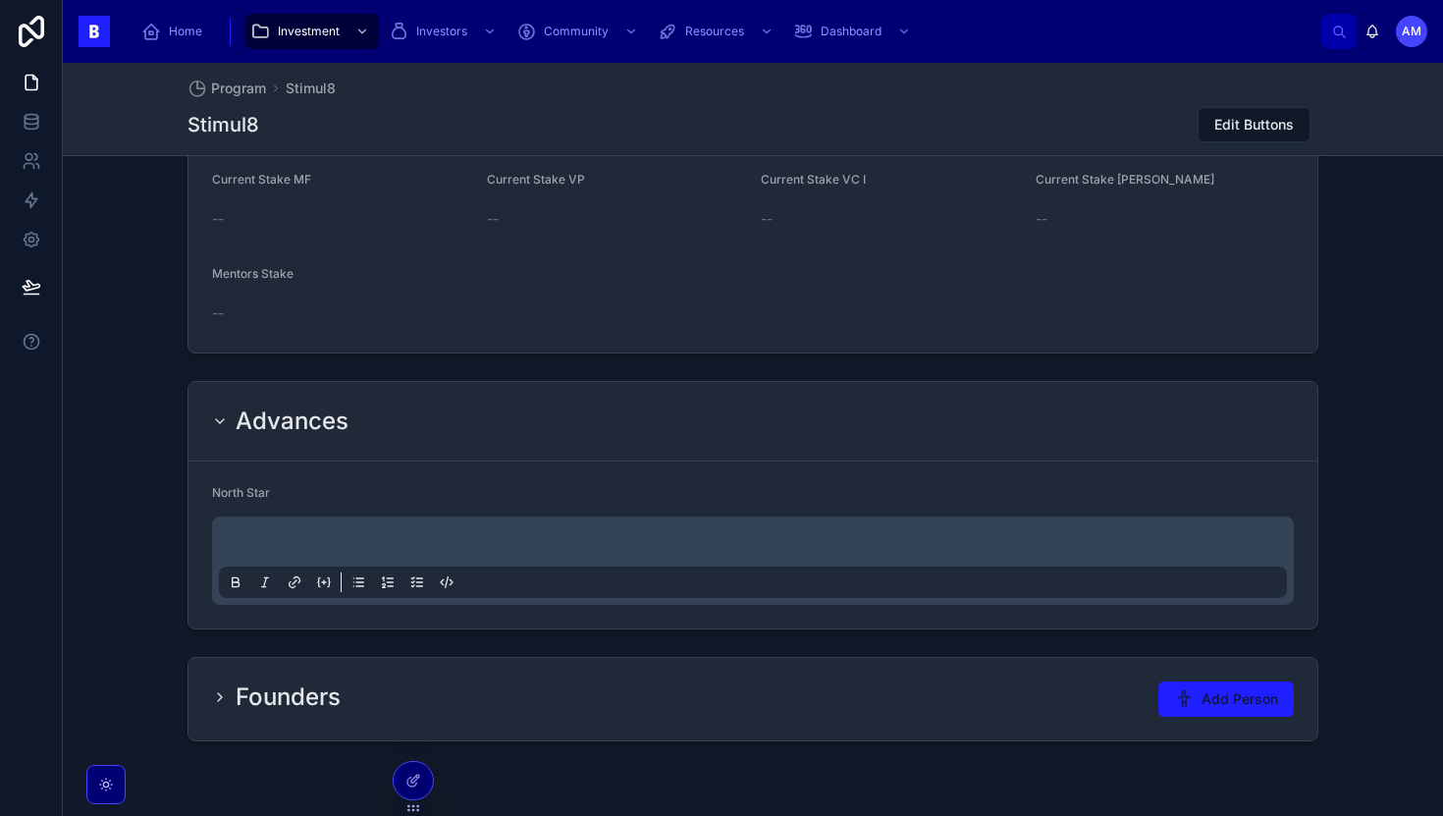
scroll to position [1680, 0]
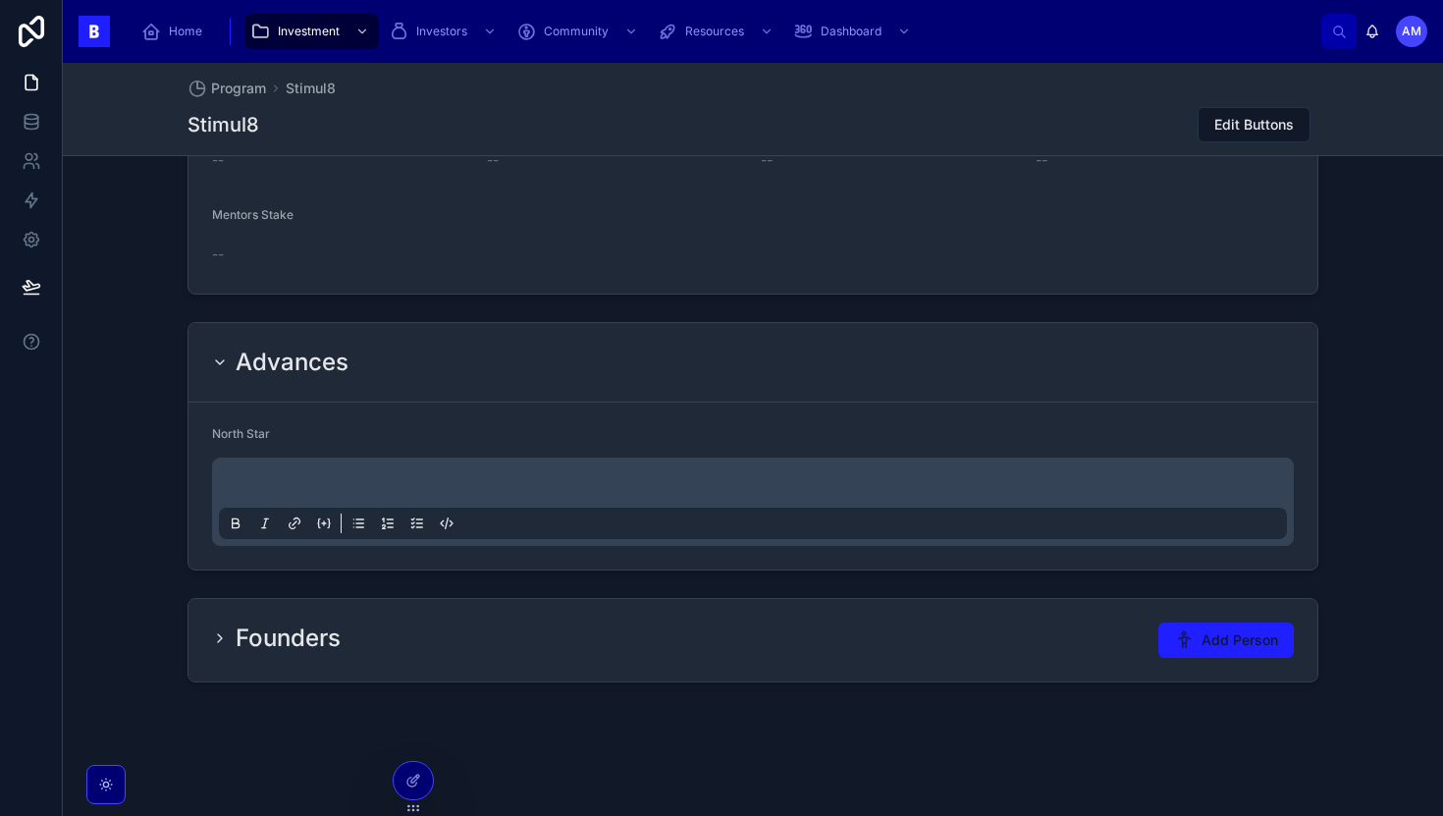
click at [225, 642] on icon at bounding box center [220, 638] width 16 height 16
click at [218, 636] on icon at bounding box center [220, 638] width 16 height 16
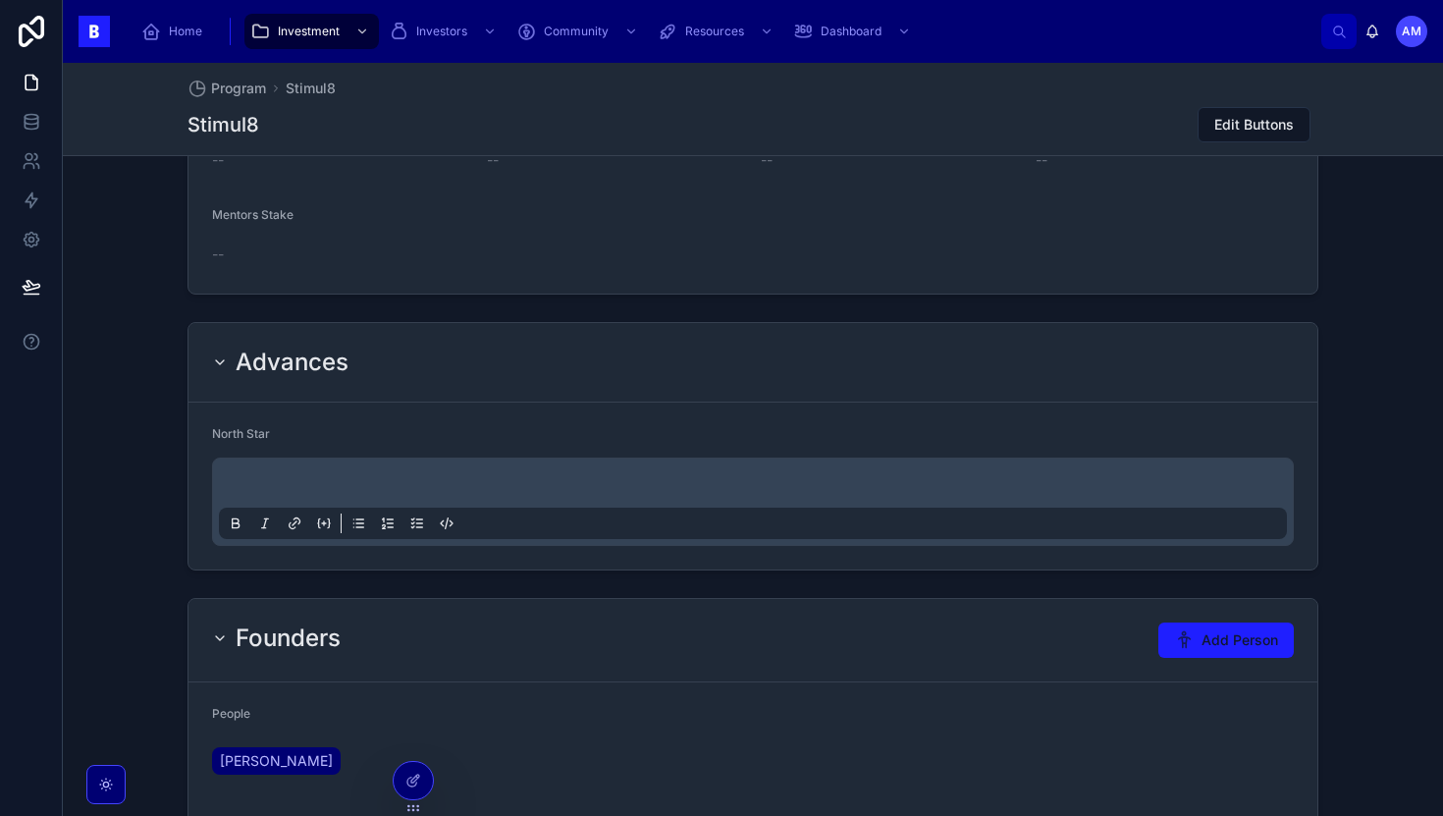
scroll to position [1902, 0]
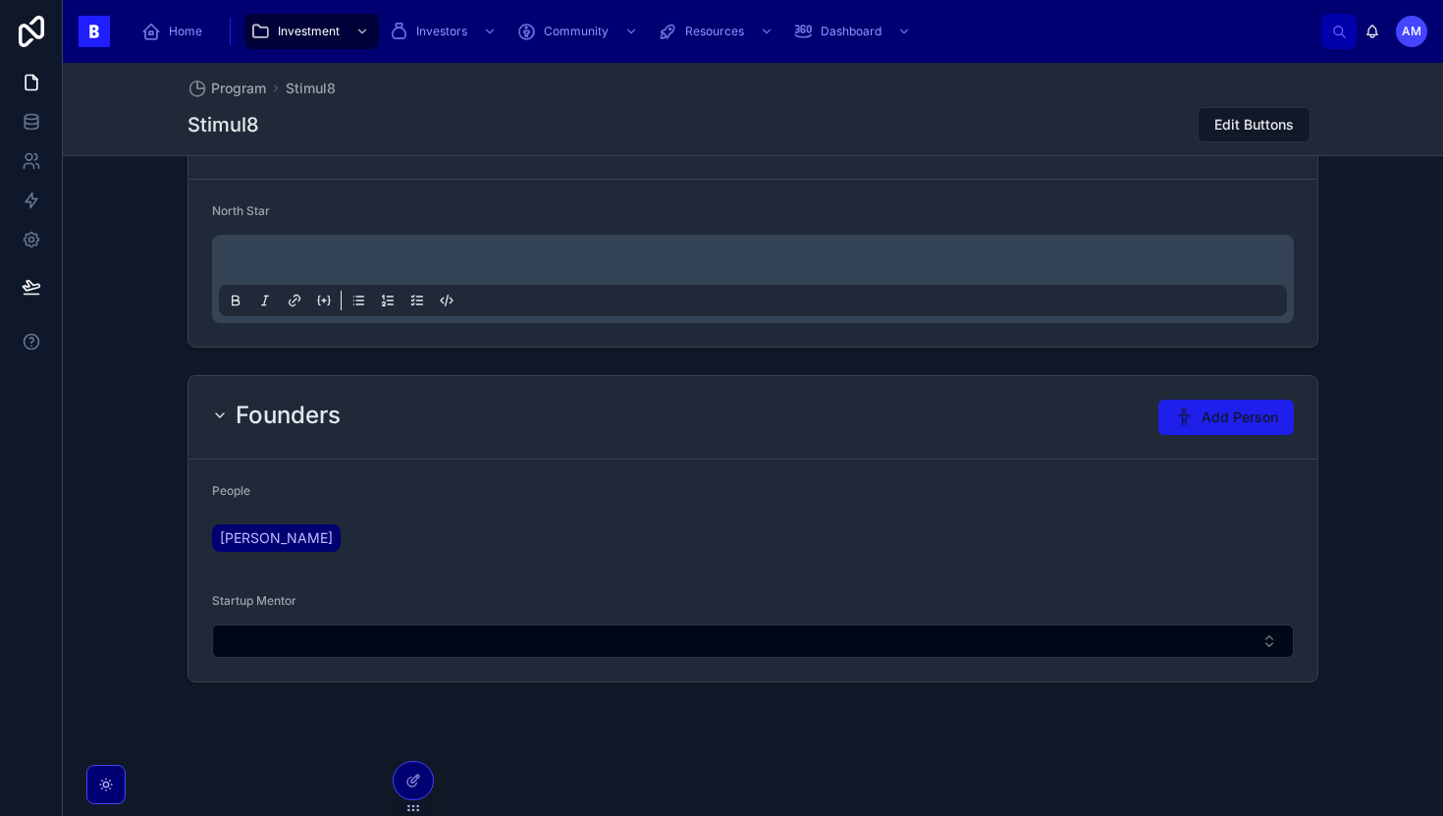
click at [1244, 411] on span "Add Person" at bounding box center [1240, 417] width 77 height 20
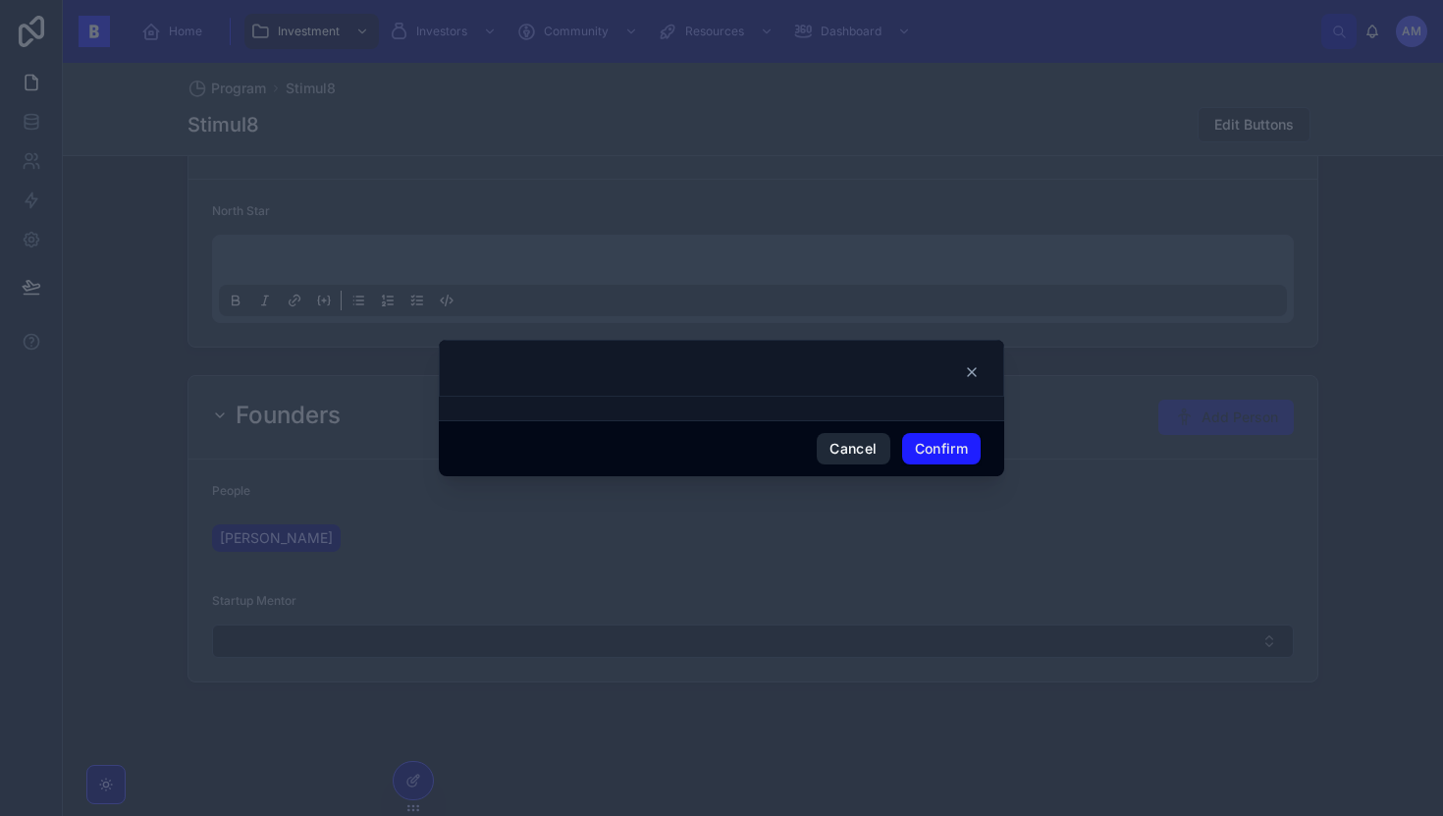
click at [853, 440] on button "Cancel" at bounding box center [853, 448] width 73 height 31
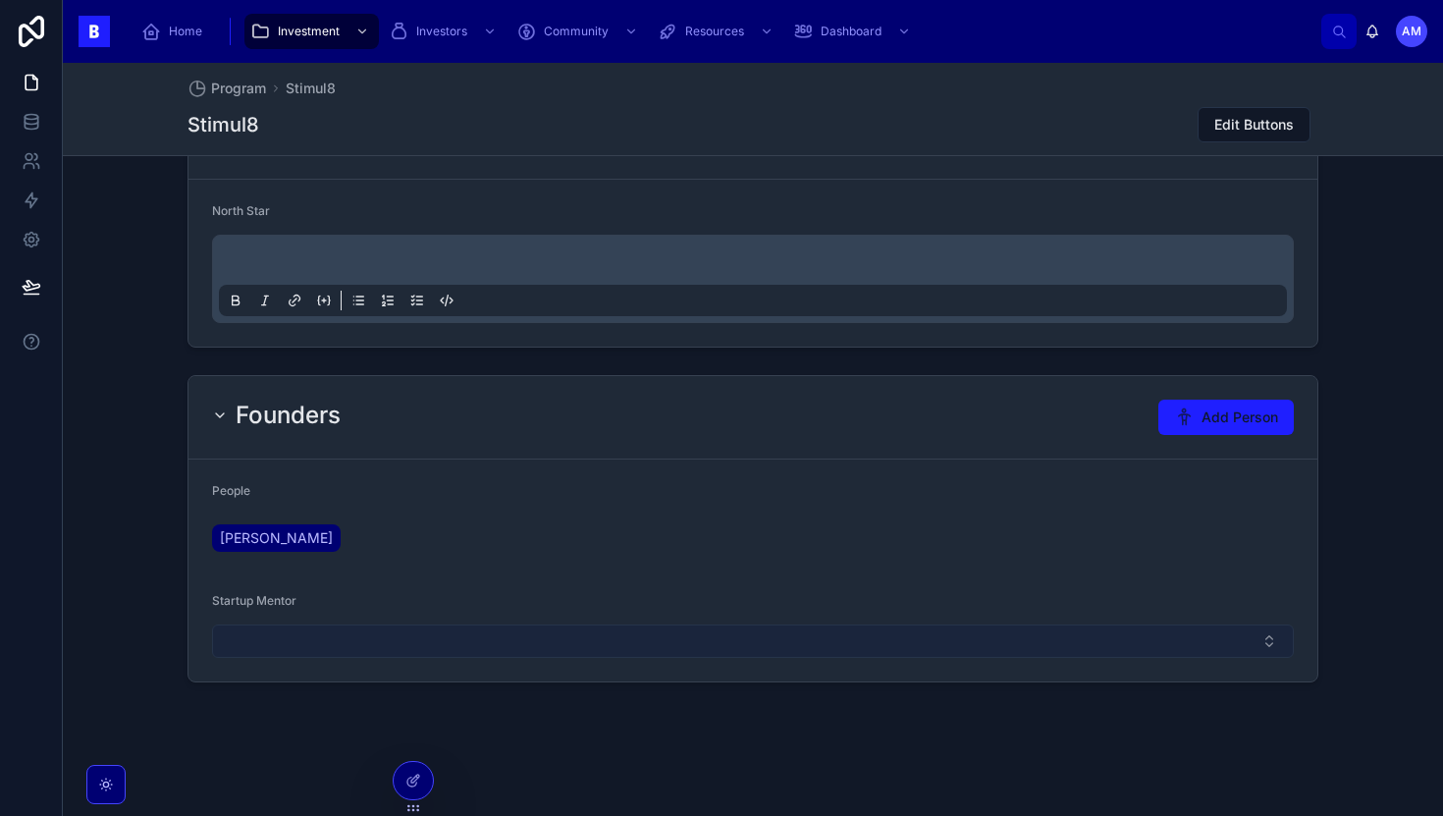
click at [368, 655] on button "Select Button" at bounding box center [753, 640] width 1082 height 33
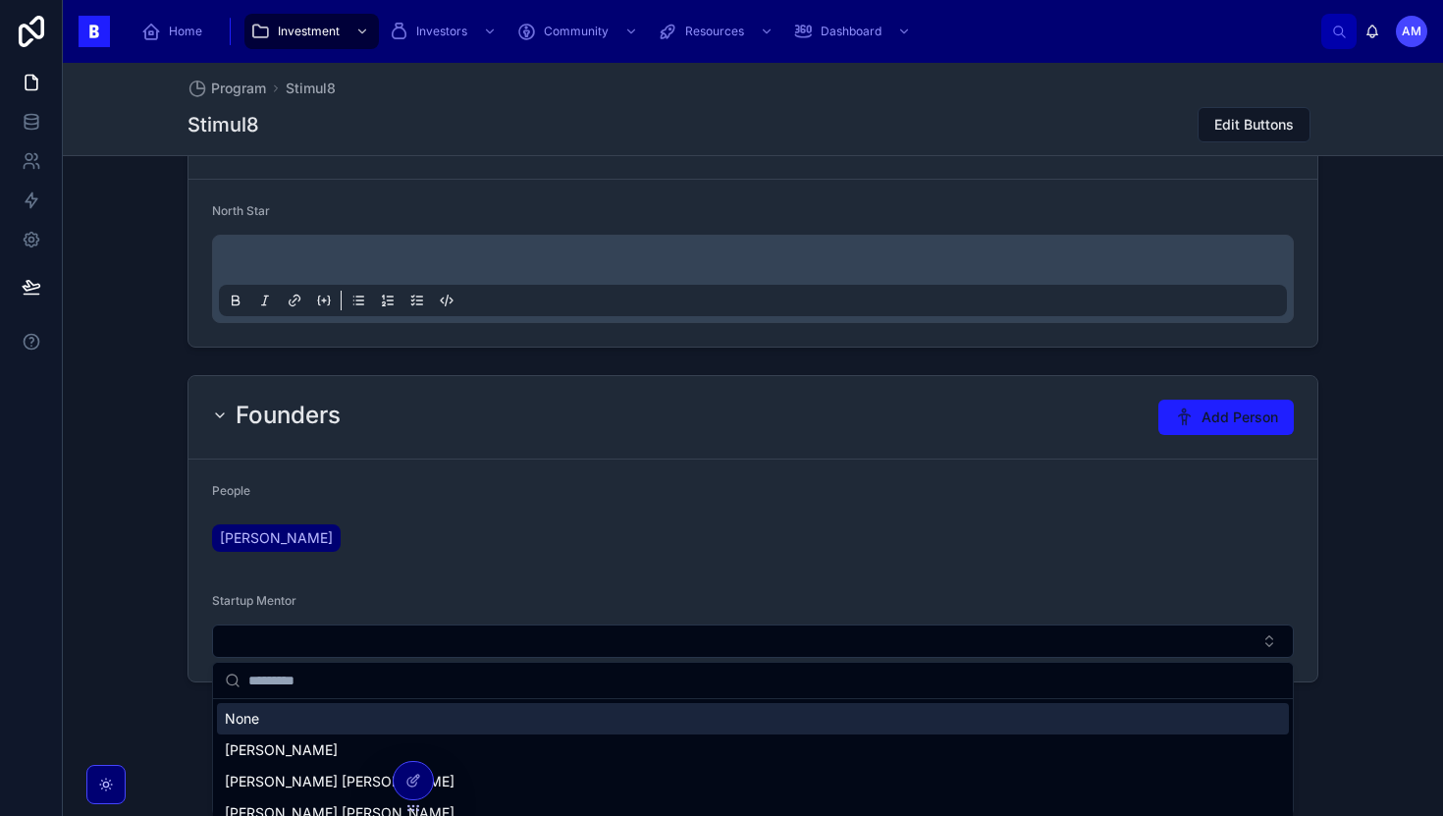
click at [307, 723] on div "None" at bounding box center [753, 718] width 1072 height 31
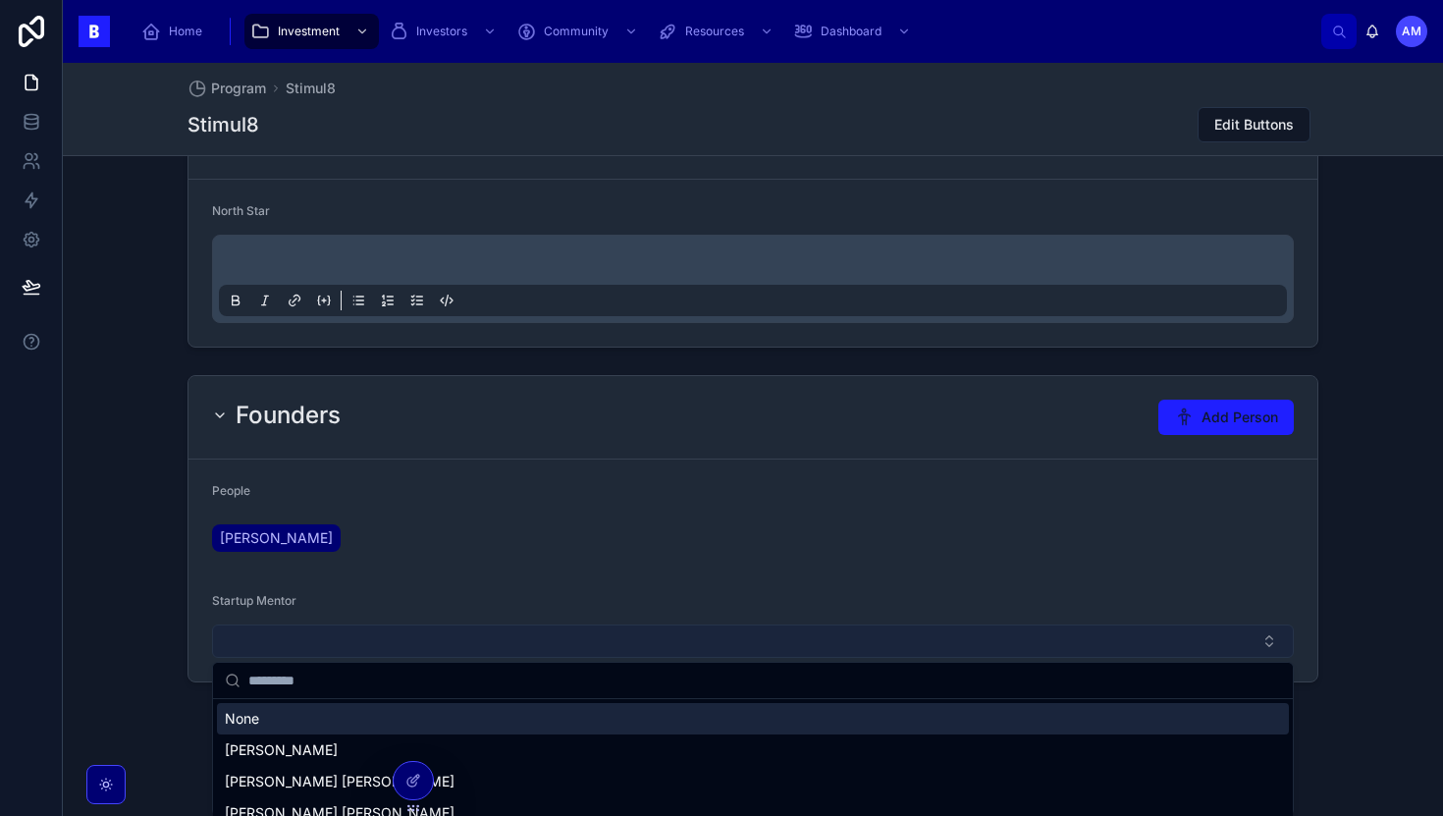
click at [352, 643] on button "Select Button" at bounding box center [753, 640] width 1082 height 33
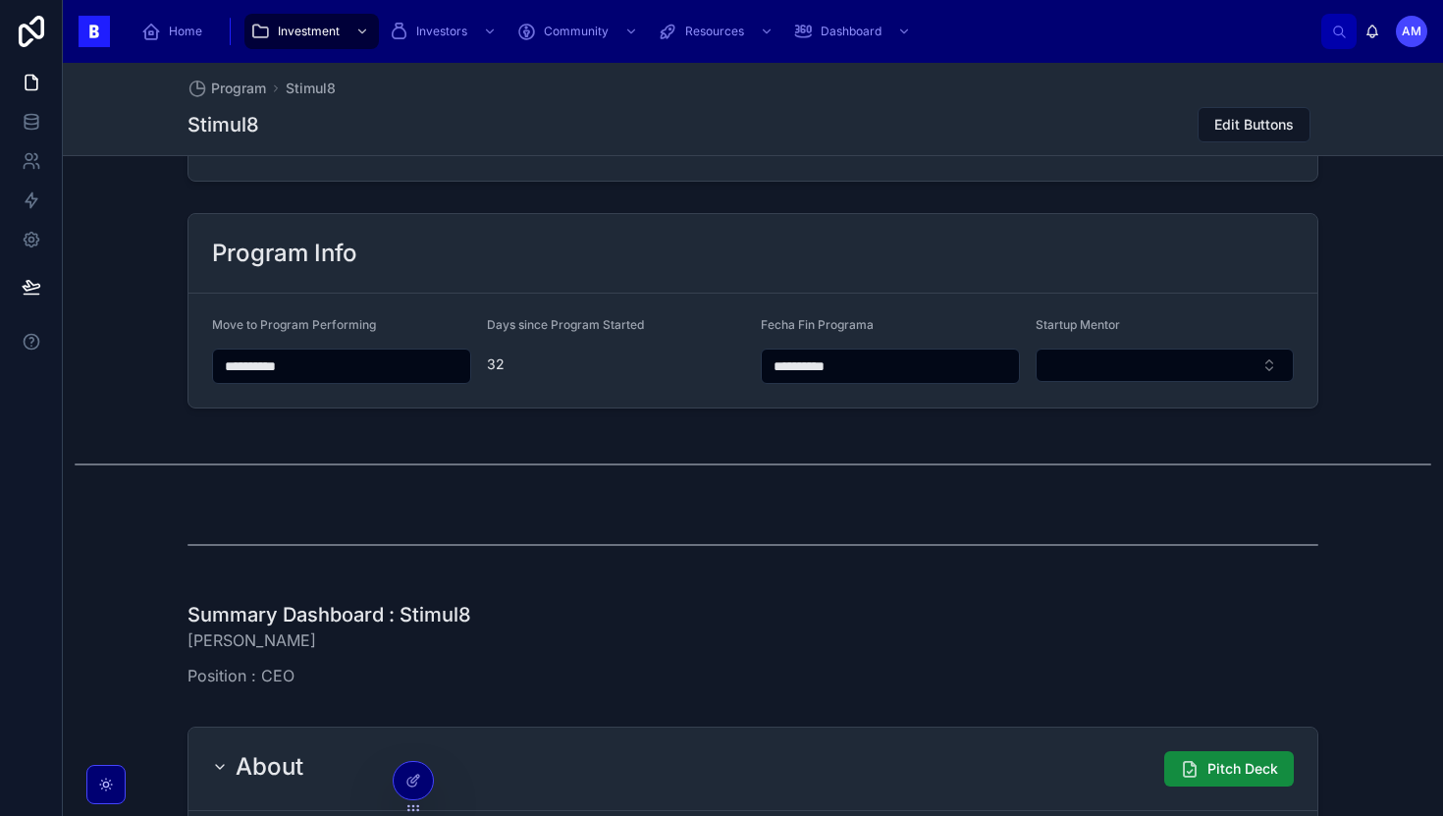
scroll to position [759, 0]
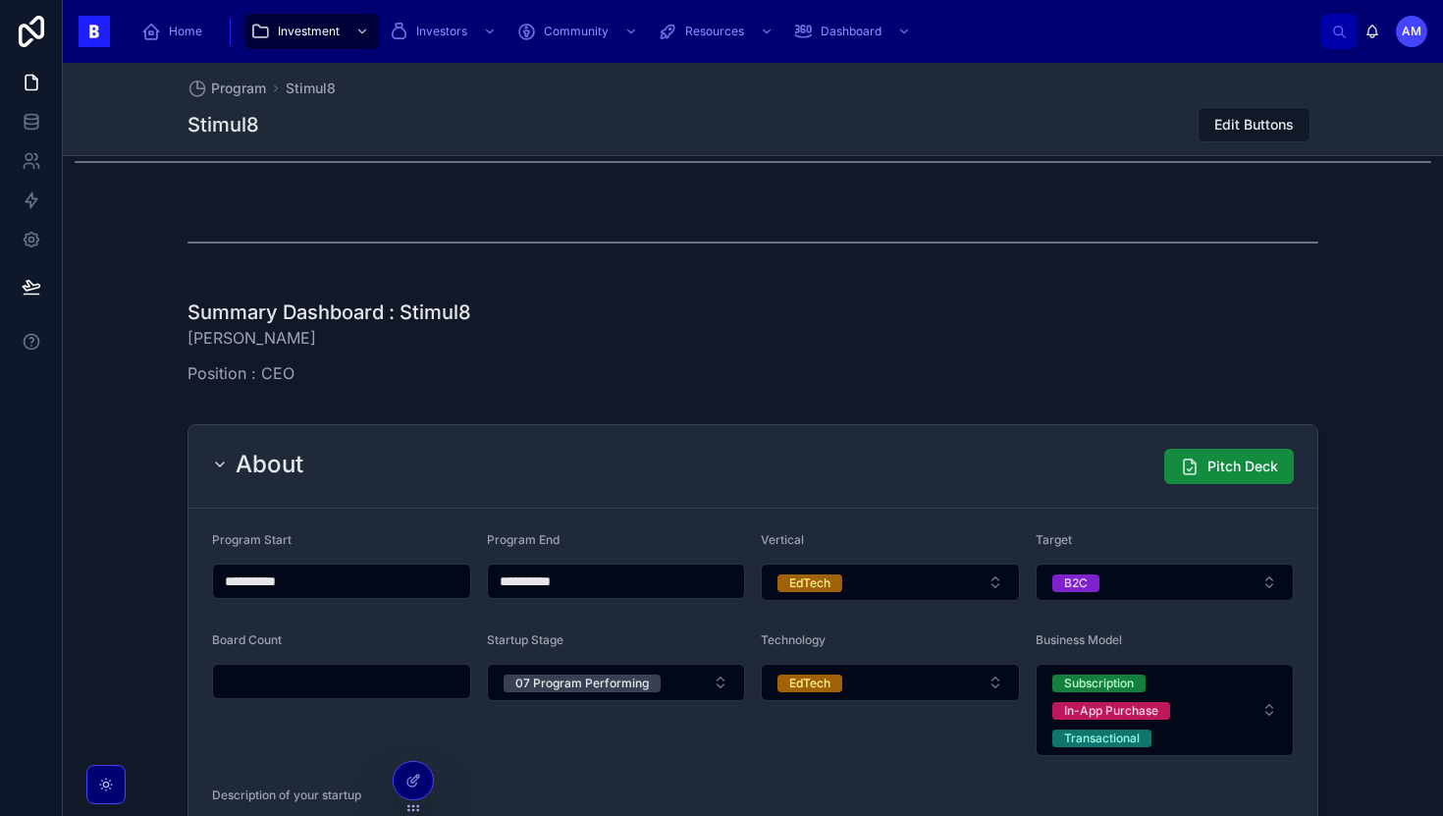
click at [228, 465] on div "About" at bounding box center [257, 464] width 91 height 31
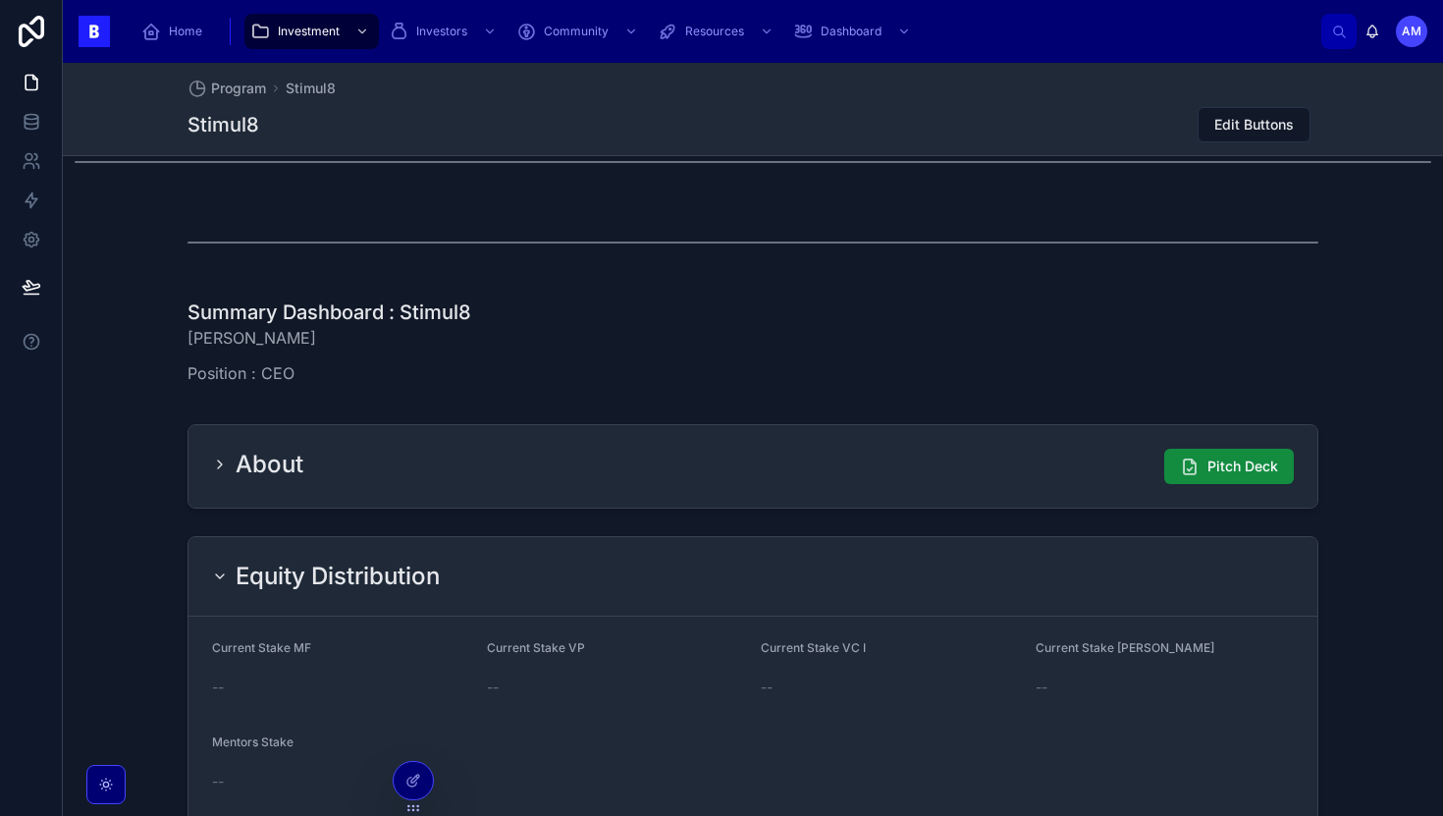
click at [228, 570] on div "Equity Distribution" at bounding box center [326, 576] width 228 height 31
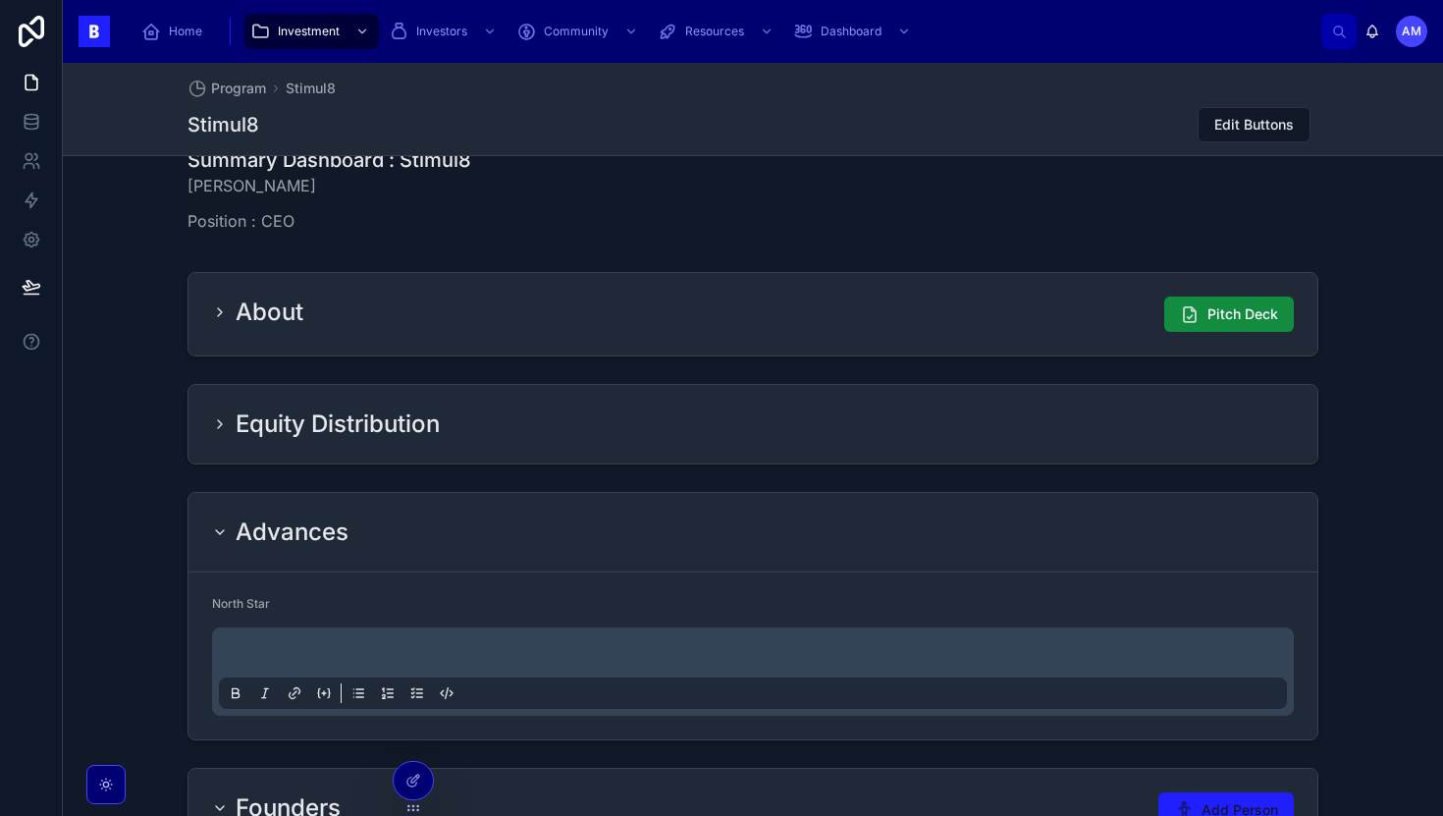
scroll to position [912, 0]
click at [214, 523] on icon at bounding box center [220, 531] width 16 height 16
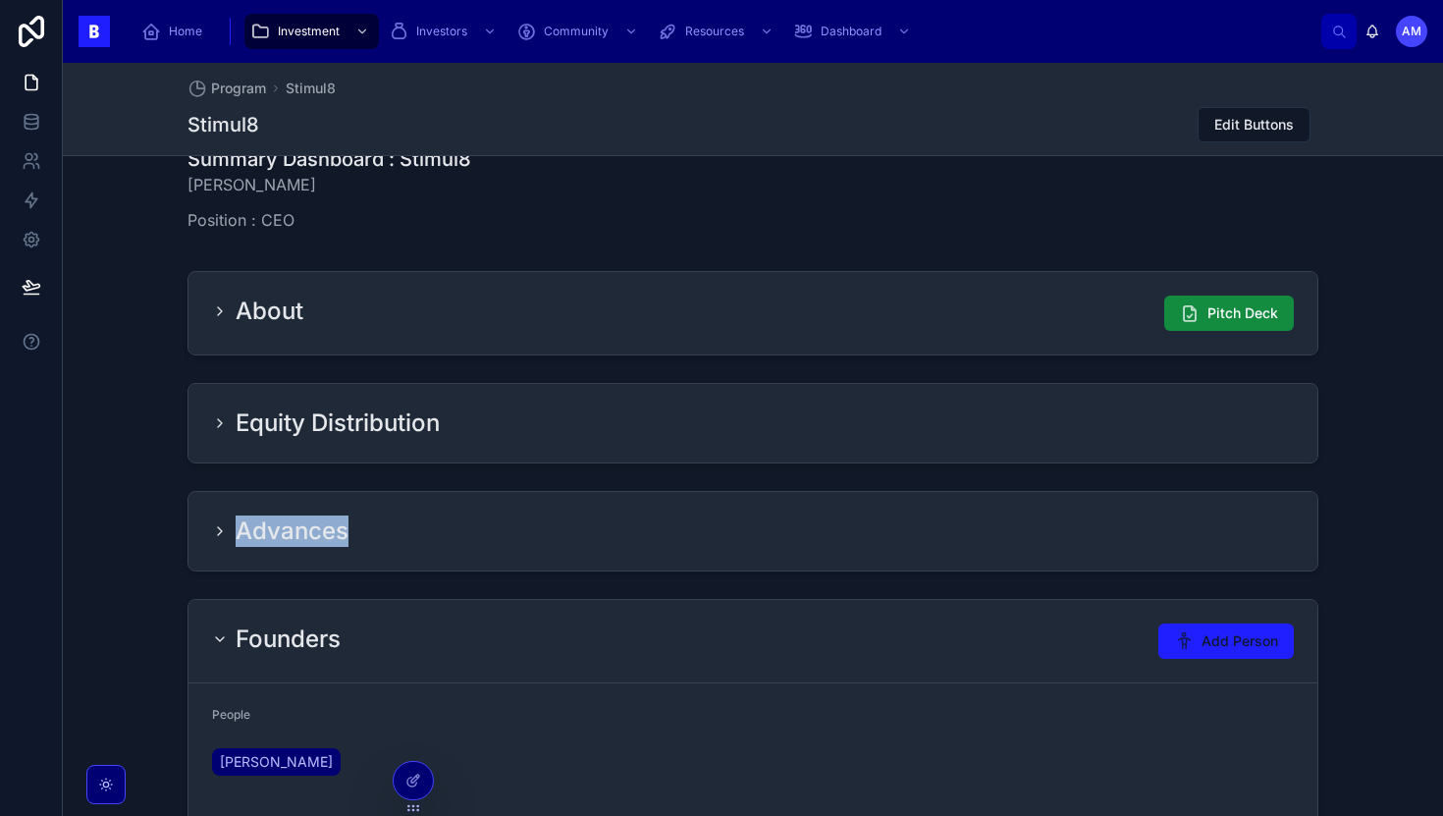
click at [214, 523] on icon at bounding box center [220, 531] width 16 height 16
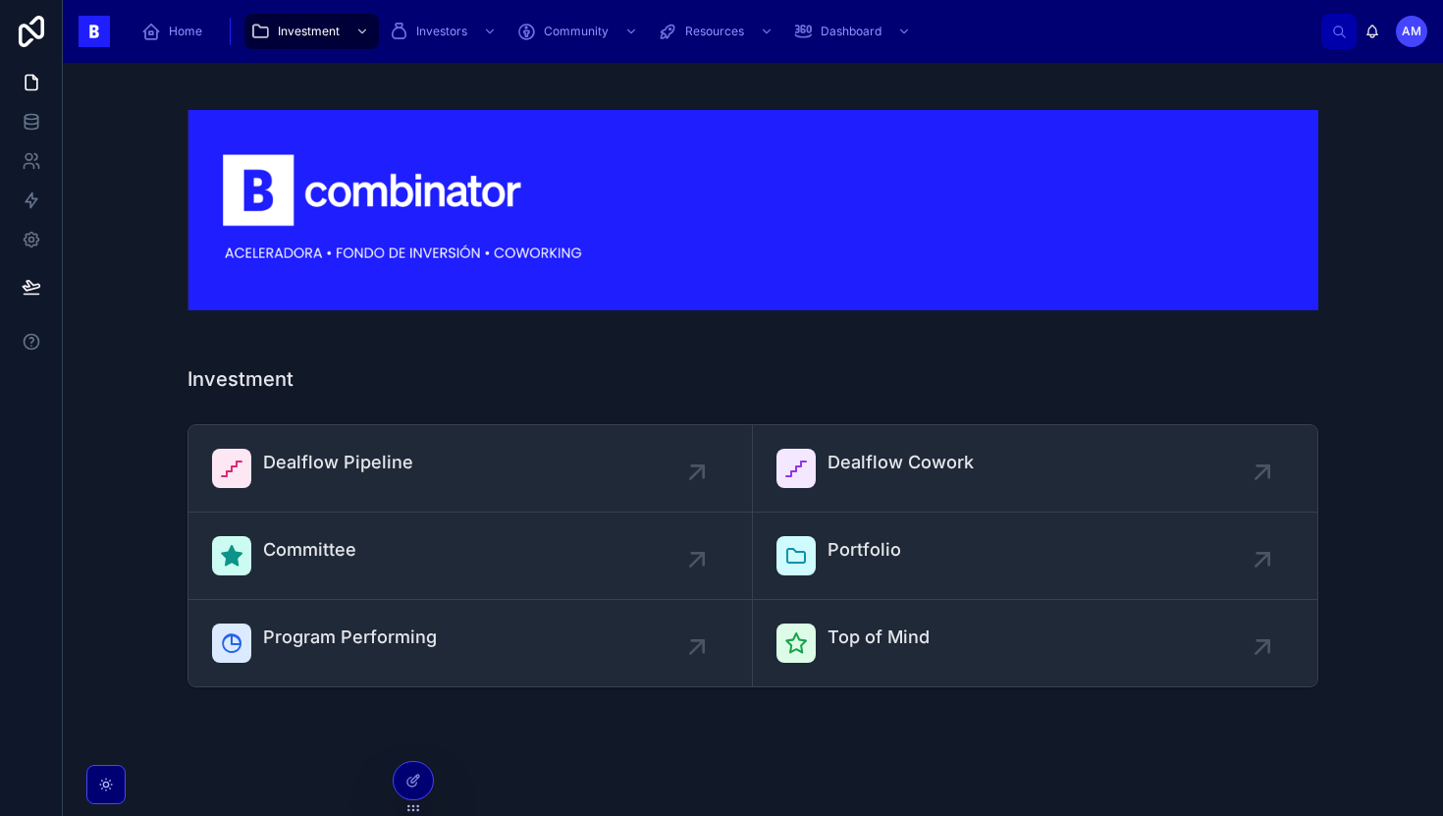
click at [140, 107] on div at bounding box center [753, 210] width 1349 height 263
click at [241, 42] on div "Home Investment Investors Community Resources Dashboard" at bounding box center [724, 31] width 1196 height 43
click at [276, 35] on div "Investment" at bounding box center [311, 31] width 123 height 31
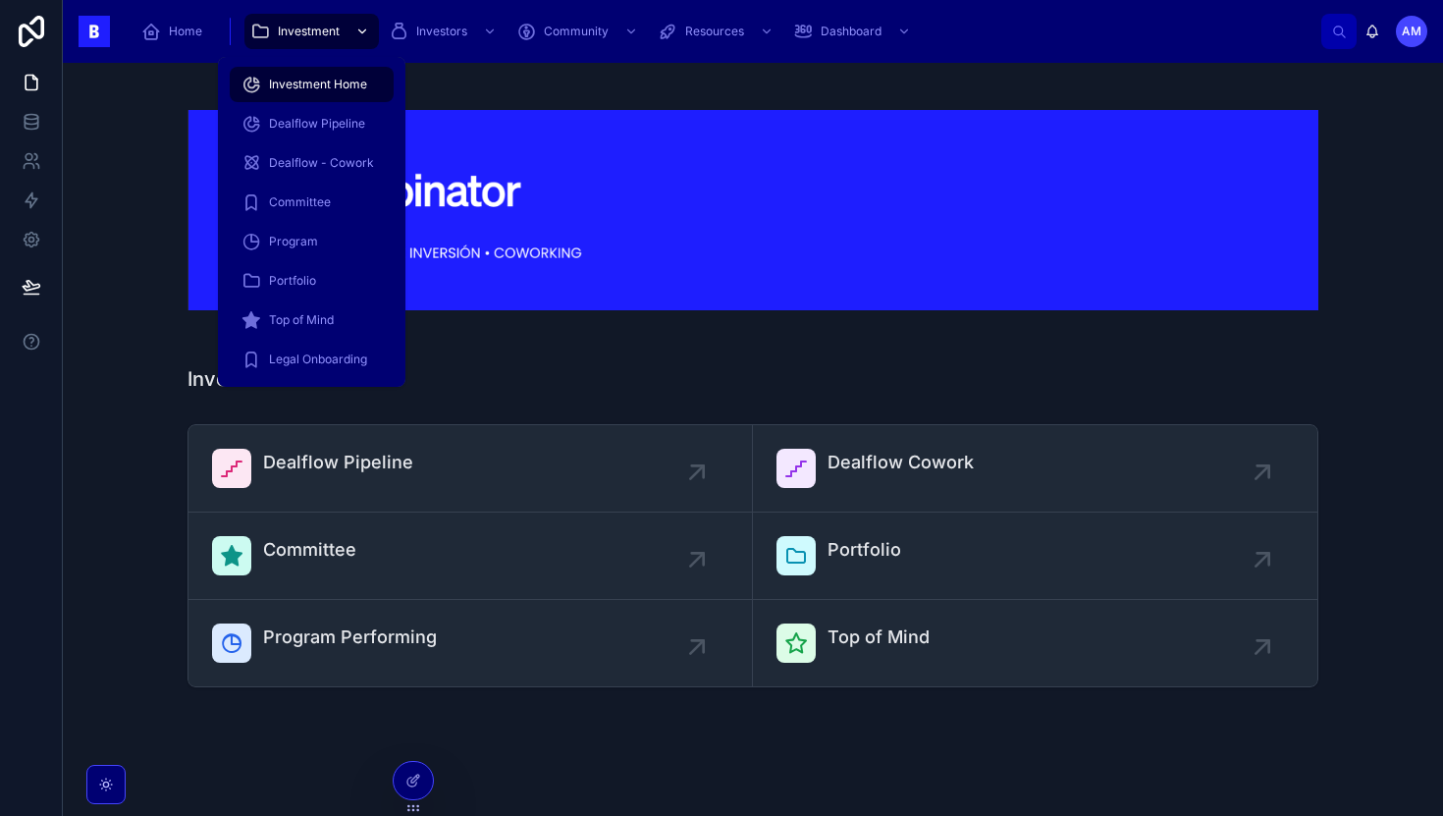
click at [303, 34] on span "Investment" at bounding box center [309, 32] width 62 height 16
click at [303, 252] on div "Program" at bounding box center [311, 241] width 140 height 31
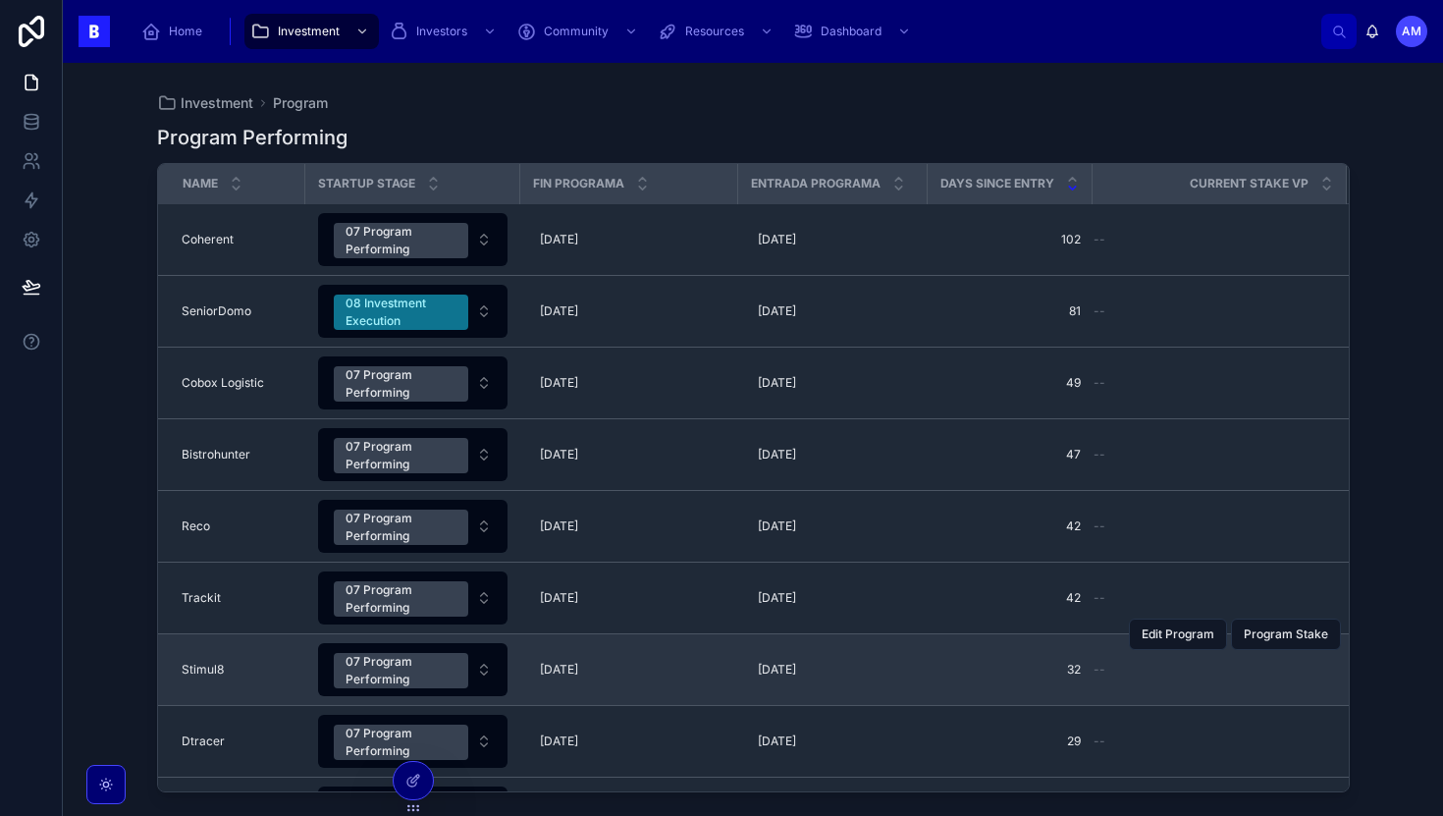
click at [210, 611] on td "Stimul8 Stimul8" at bounding box center [231, 670] width 147 height 72
click at [217, 611] on span "Stimul8" at bounding box center [203, 670] width 42 height 16
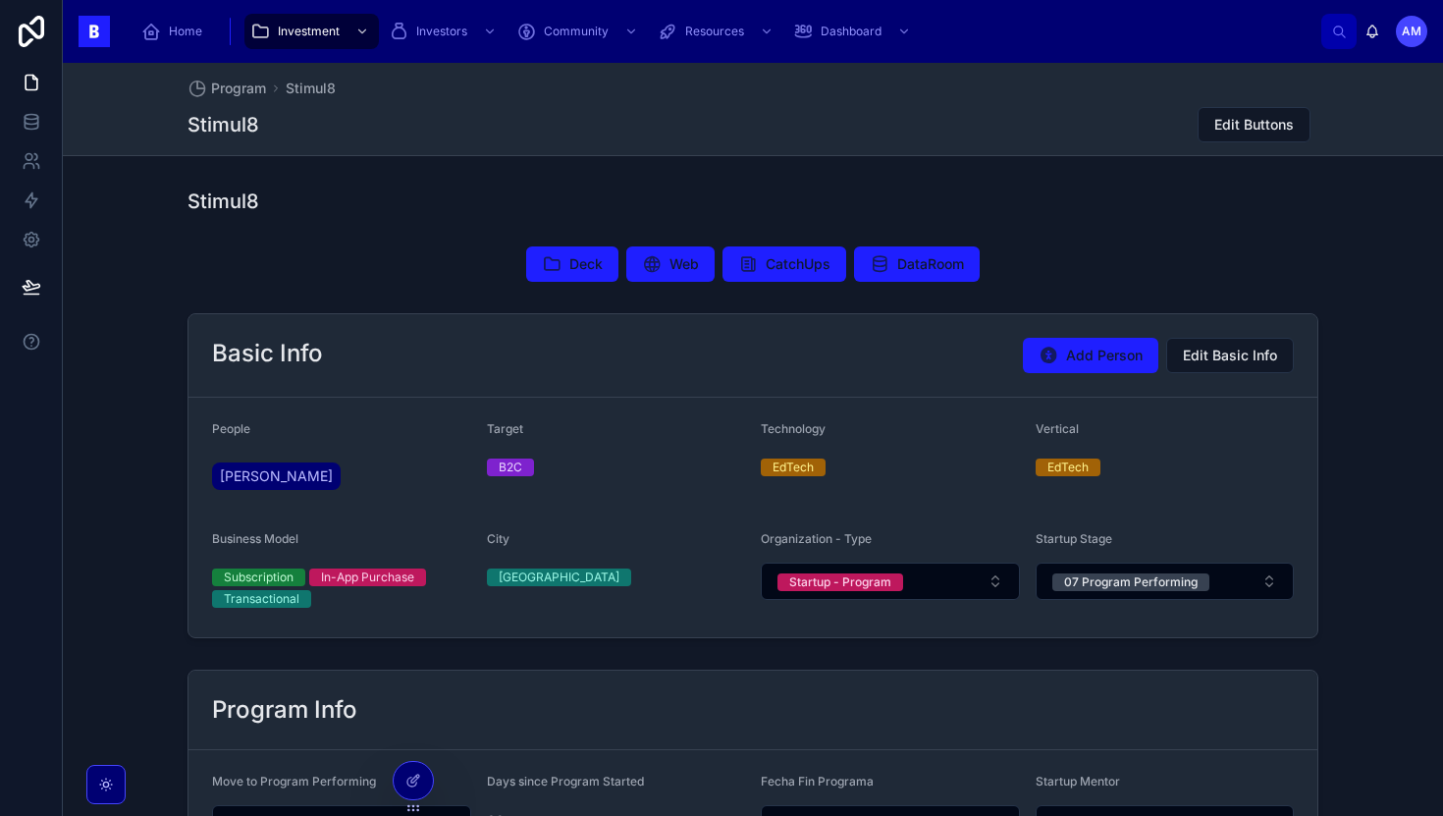
click at [154, 340] on div "Basic Info Add Person Edit Basic Info People Jendi Kelly Moore Target B2C Techn…" at bounding box center [753, 475] width 1380 height 341
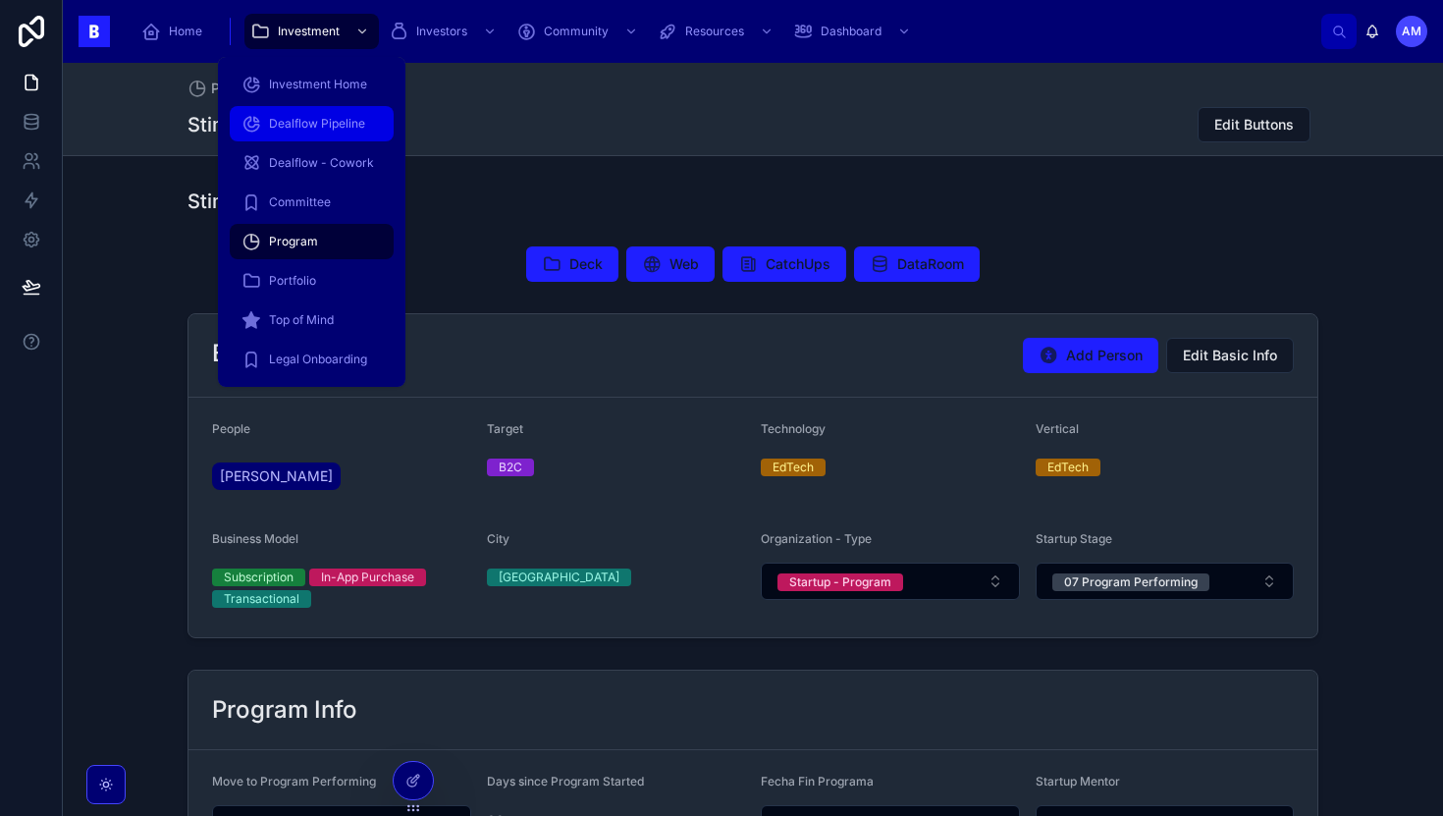
click at [311, 122] on span "Dealflow Pipeline" at bounding box center [317, 124] width 96 height 16
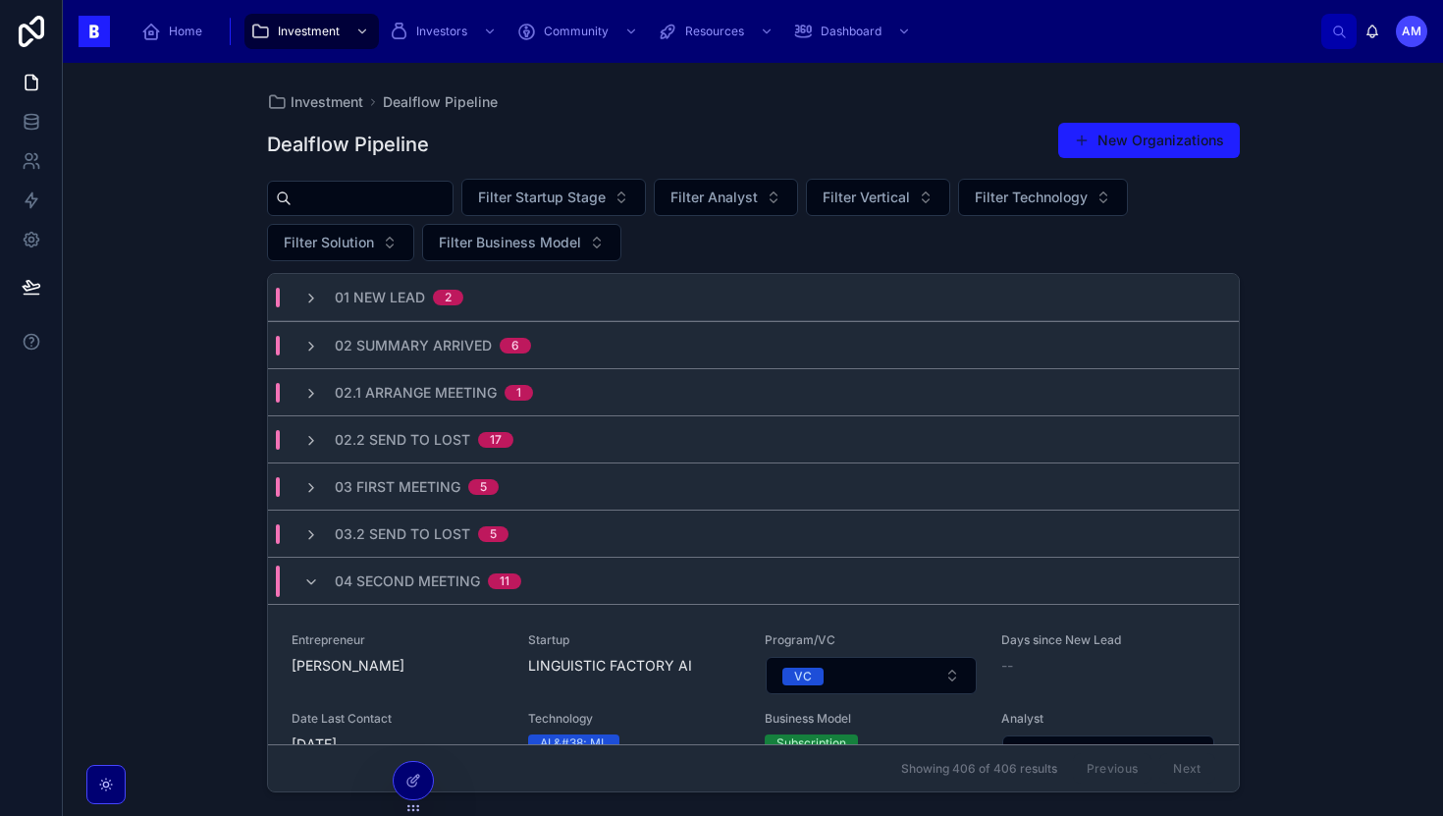
click at [411, 194] on input "text" at bounding box center [372, 198] width 161 height 27
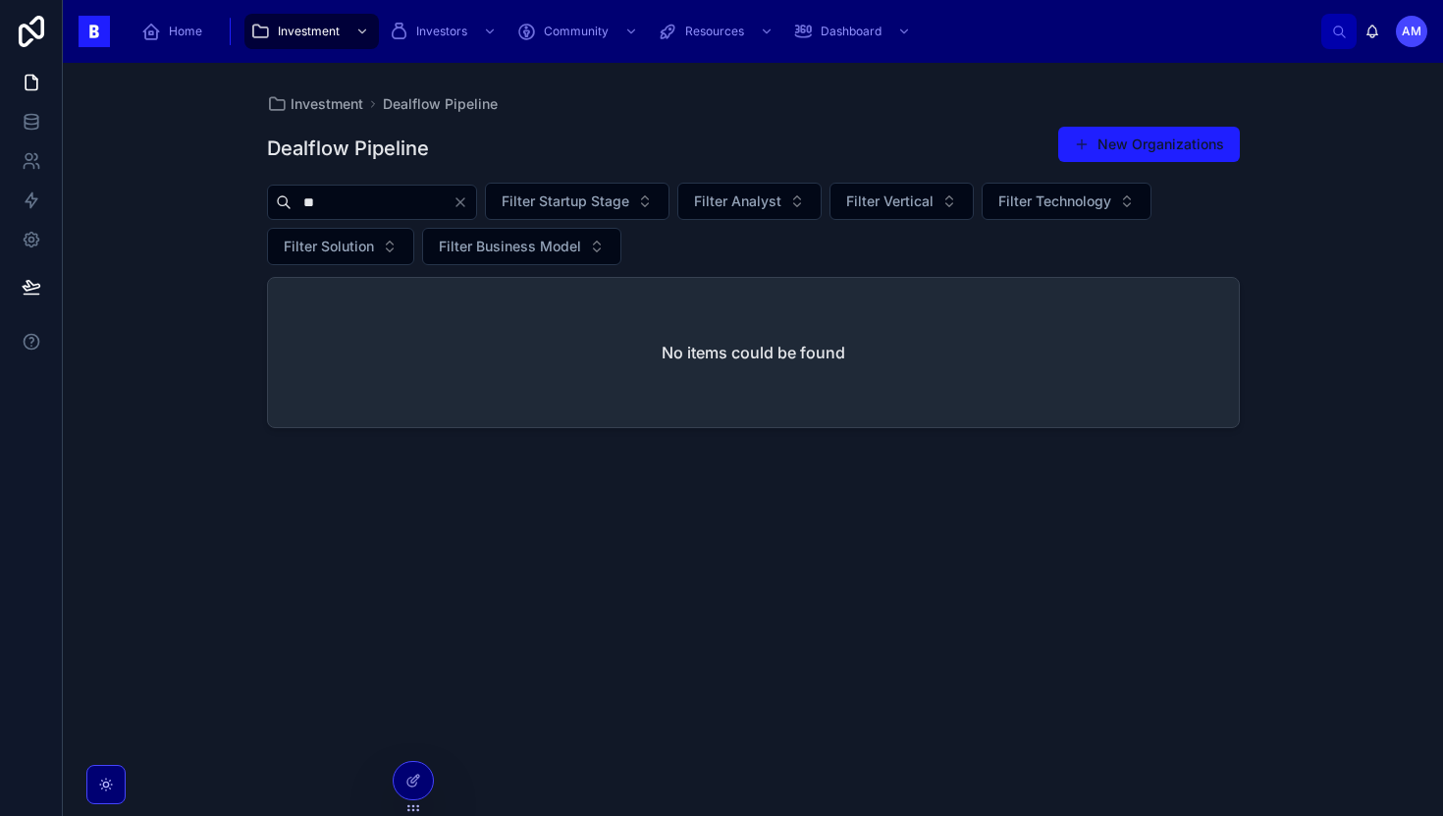
type input "*"
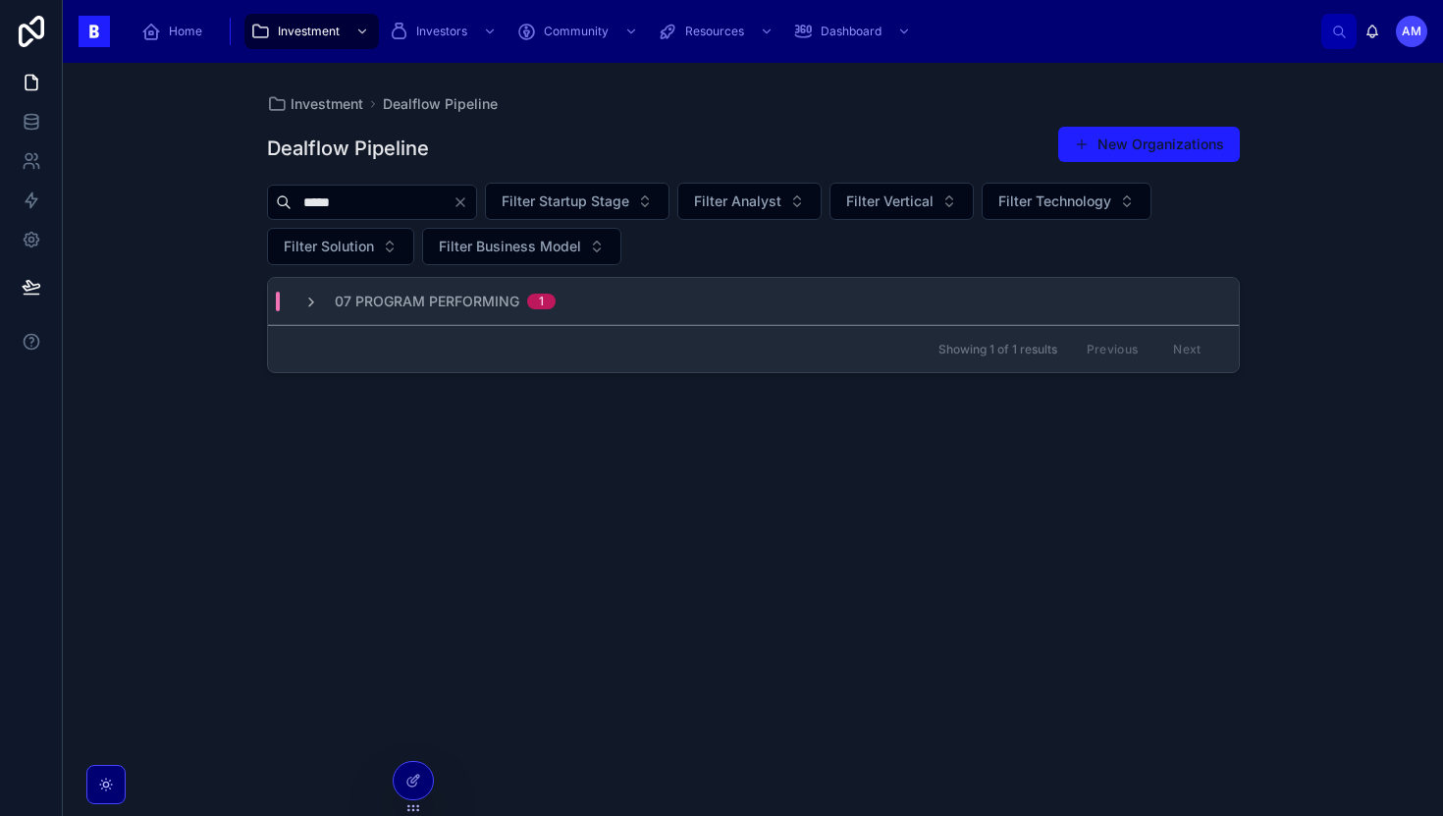
type input "*****"
click at [434, 311] on div "07 Program Performing 1" at bounding box center [753, 301] width 971 height 47
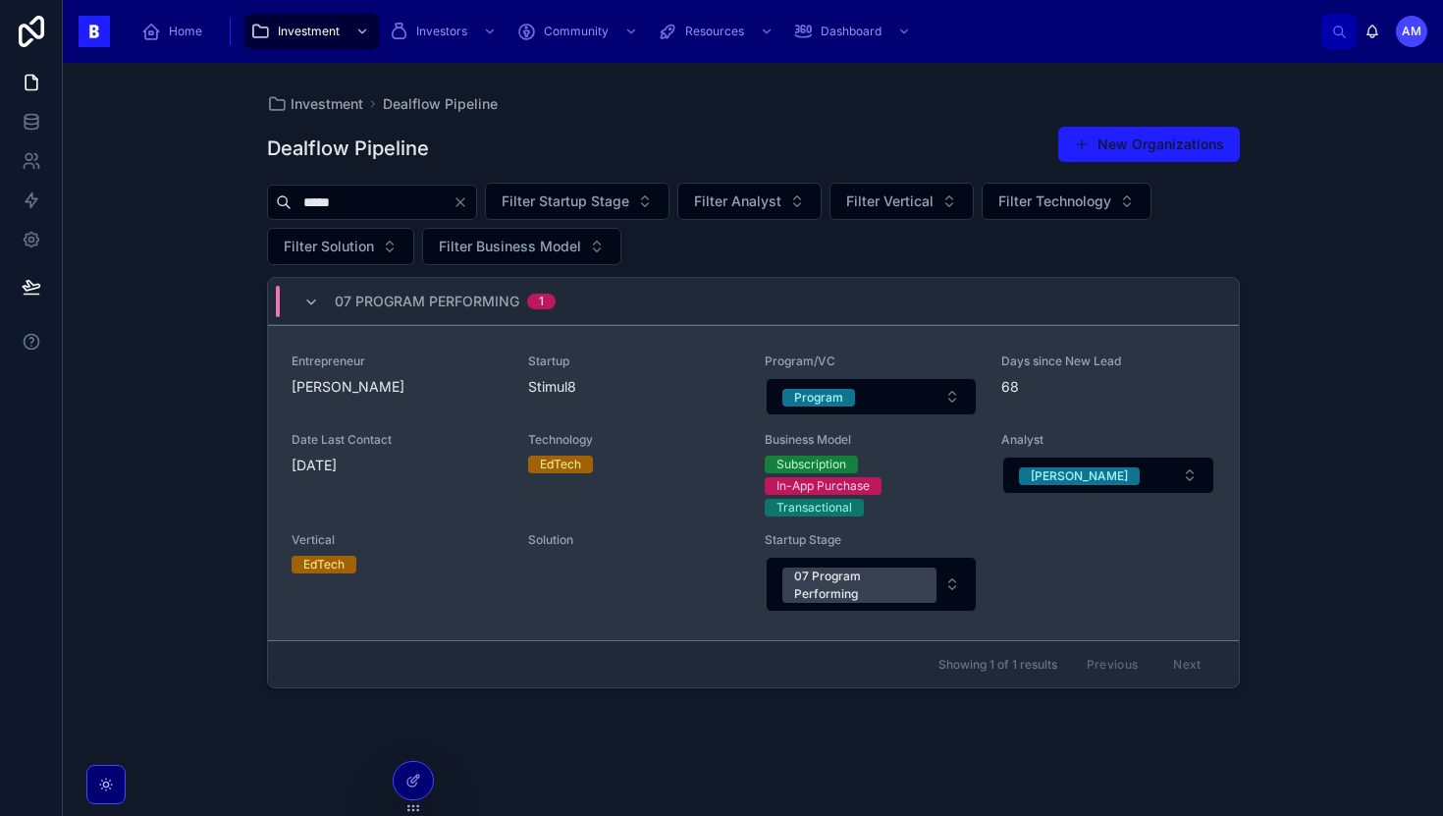
click at [427, 400] on div "Entrepreneur Jendi Kelly Moore" at bounding box center [398, 384] width 213 height 63
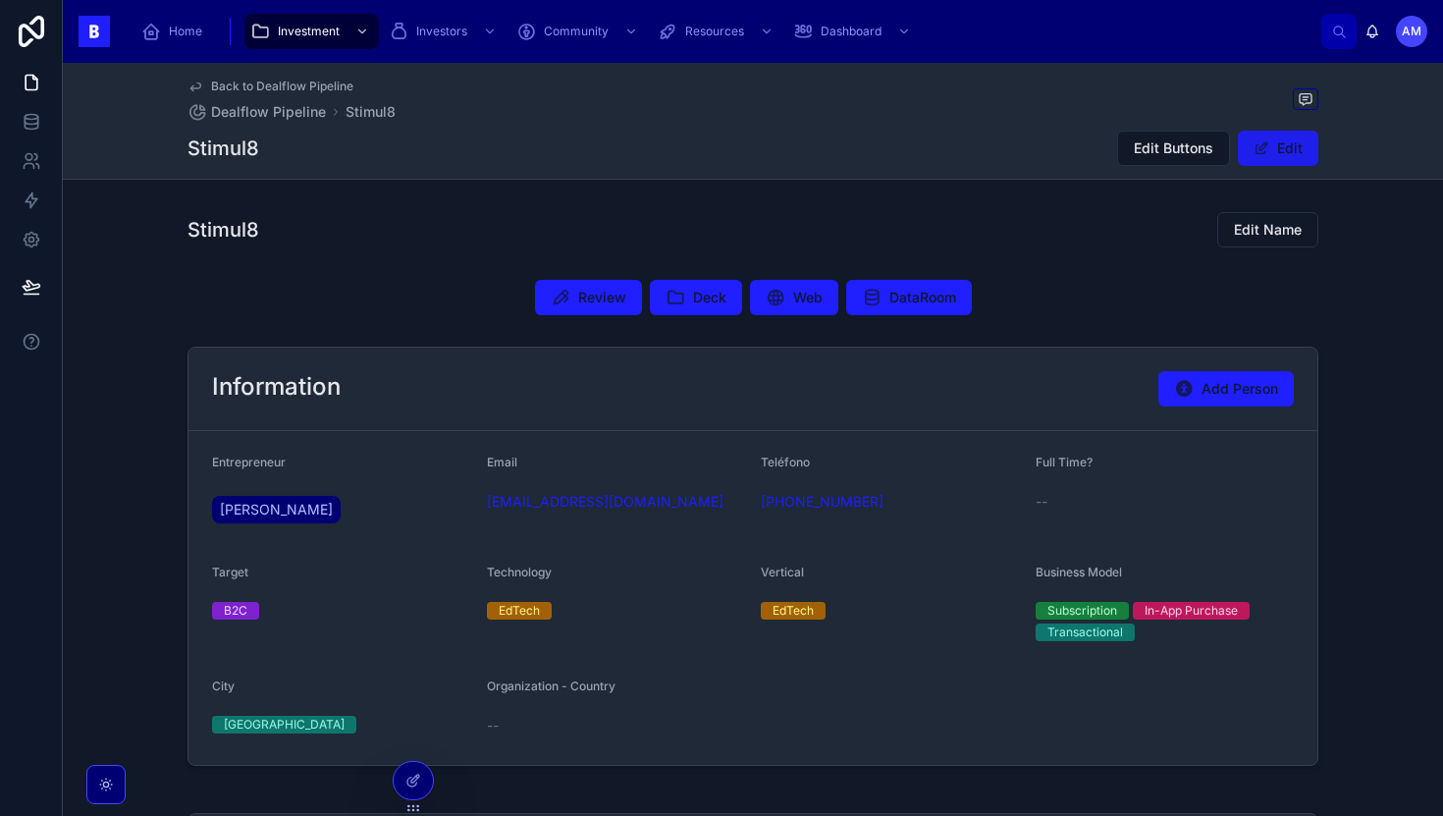
click at [659, 147] on span at bounding box center [1262, 148] width 16 height 16
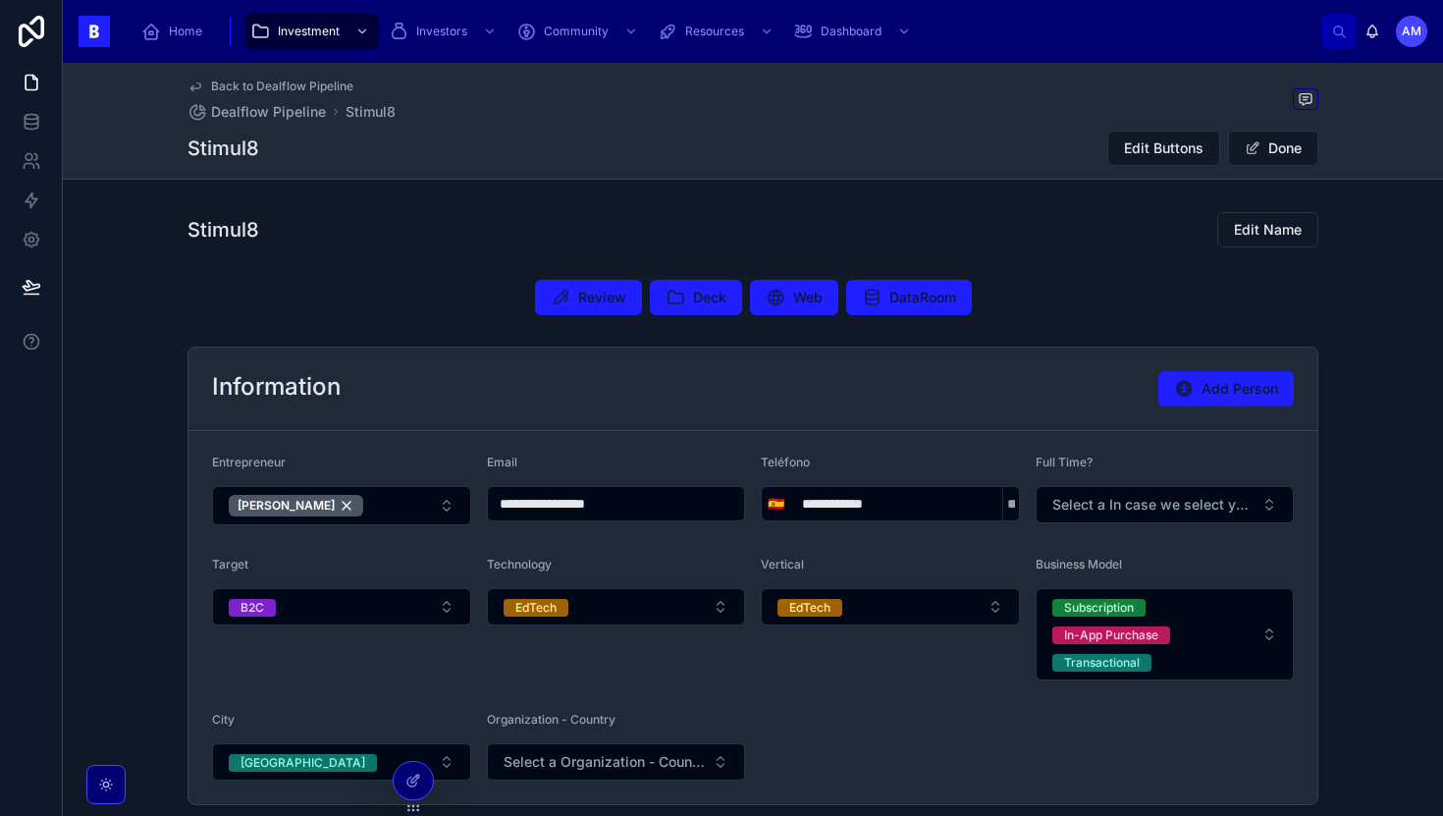
click at [659, 266] on div "**********" at bounding box center [753, 734] width 1380 height 1062
click at [659, 148] on span "Edit Buttons" at bounding box center [1164, 148] width 80 height 20
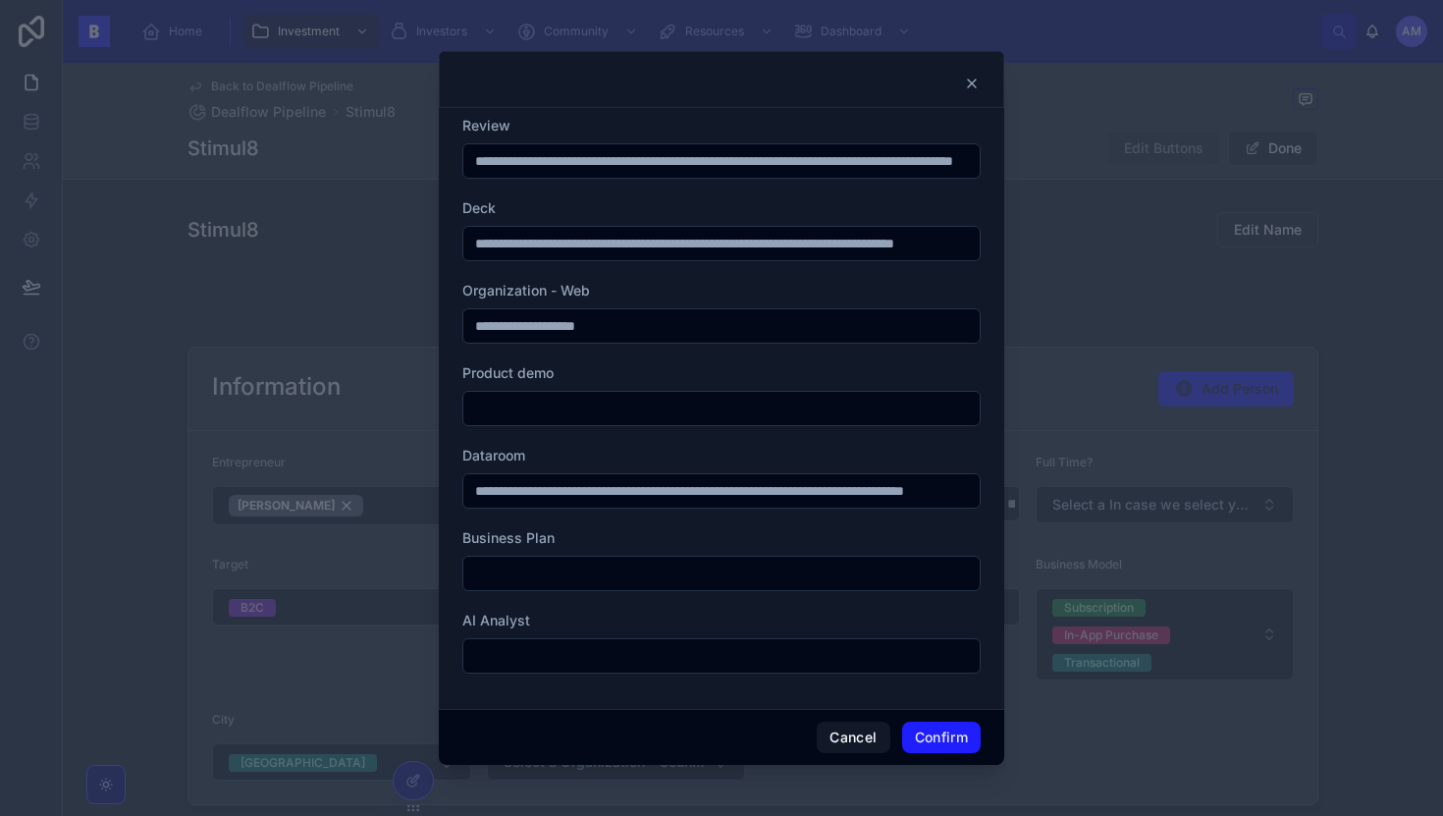
click at [542, 383] on div "Product demo" at bounding box center [721, 394] width 518 height 63
click at [505, 536] on span "Business Plan" at bounding box center [508, 537] width 92 height 17
click at [505, 562] on input "text" at bounding box center [721, 573] width 516 height 27
paste input "**********"
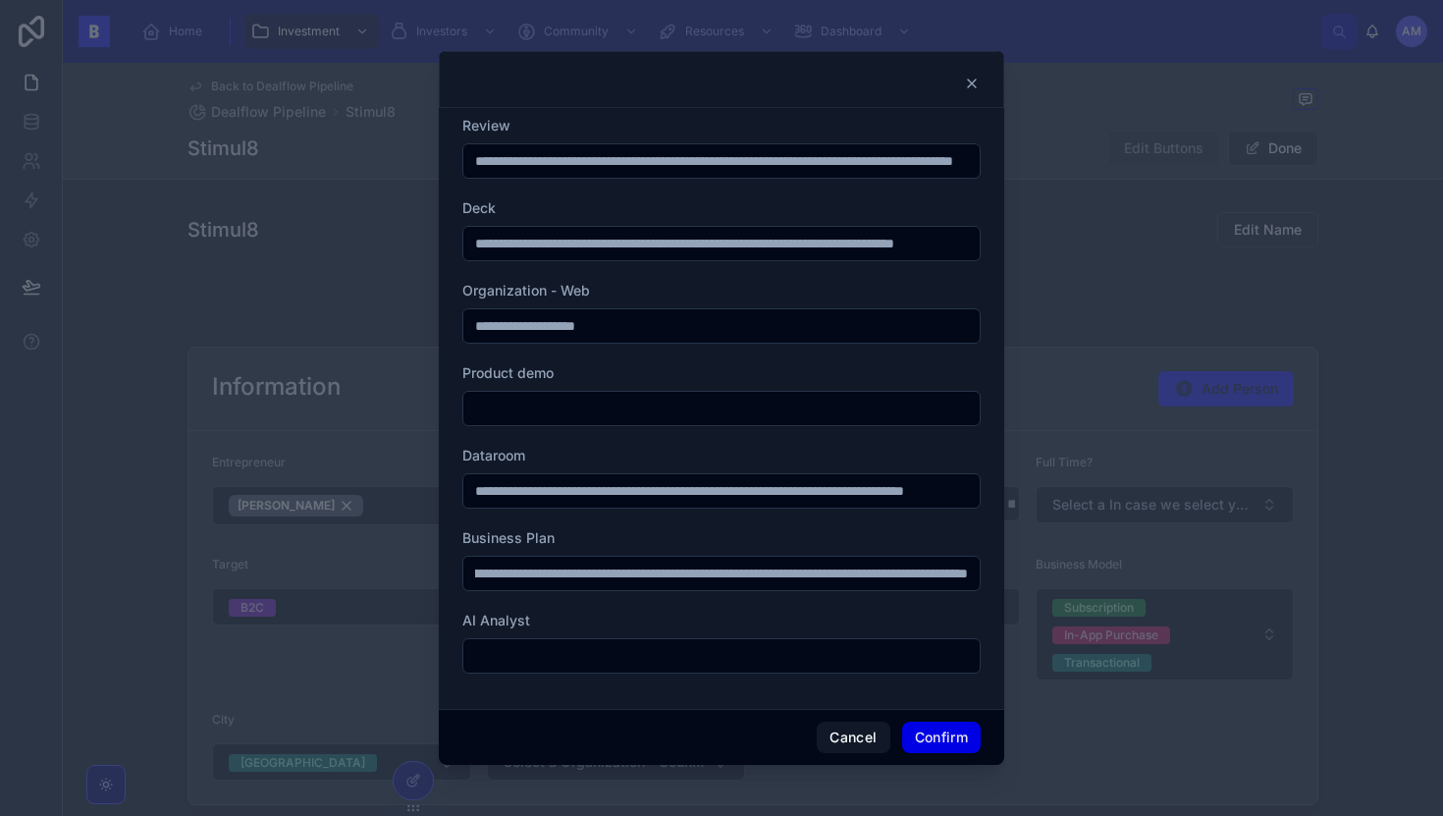
type input "**********"
click at [659, 611] on button "Confirm" at bounding box center [941, 736] width 79 height 31
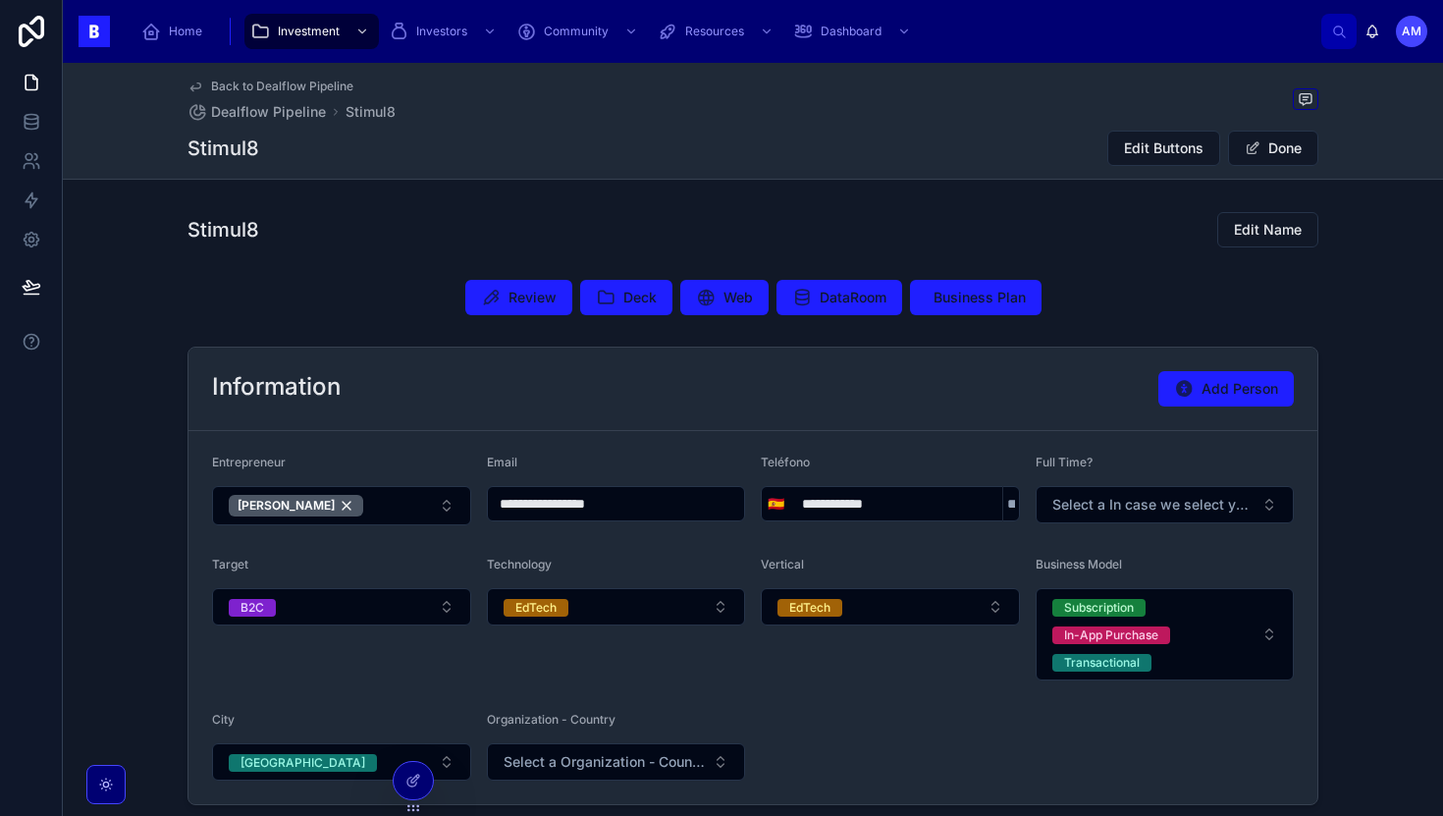
click at [659, 237] on div "Stimul8 Edit Name" at bounding box center [752, 229] width 1131 height 37
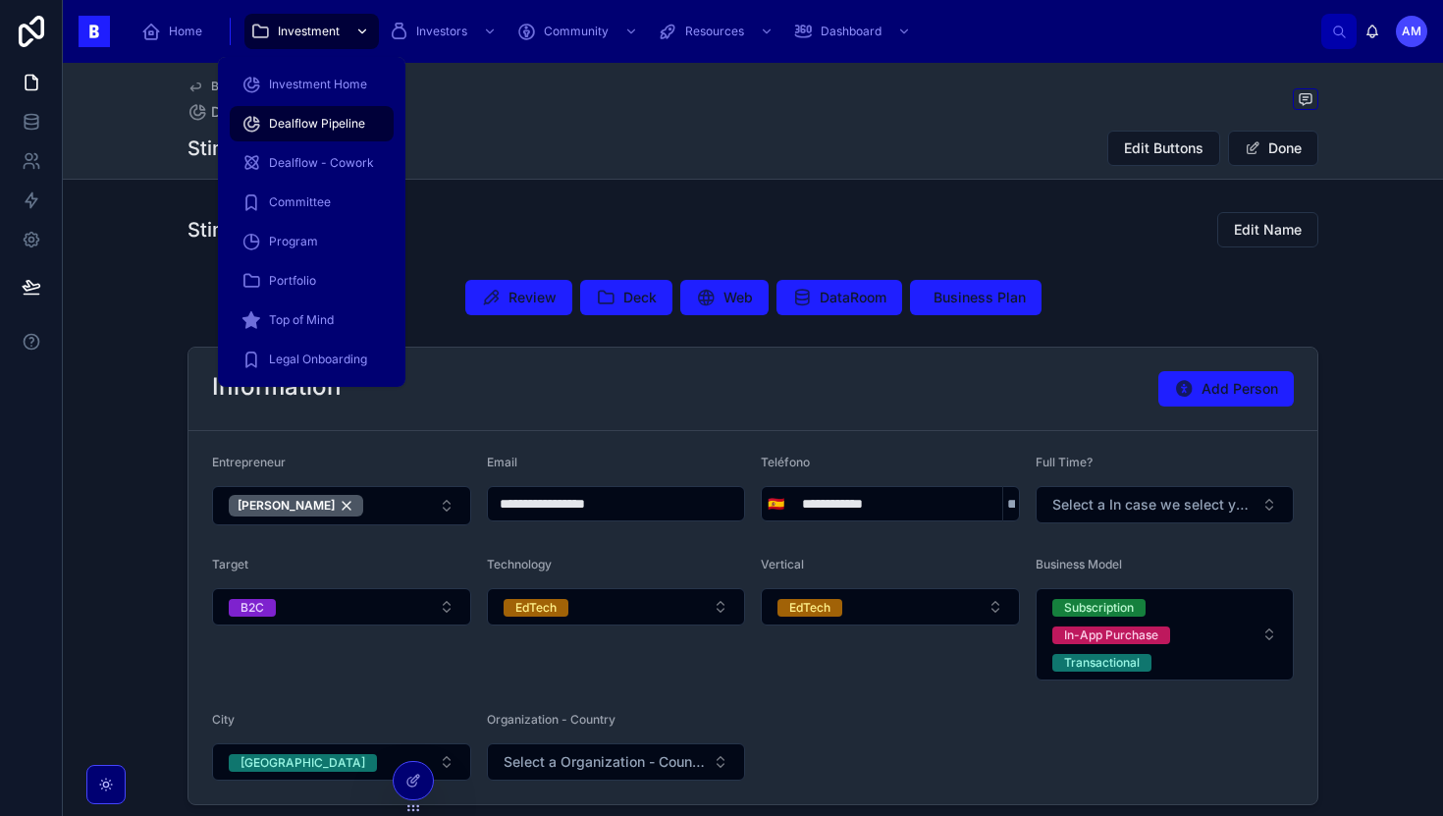
click at [325, 41] on div "Investment" at bounding box center [311, 31] width 123 height 31
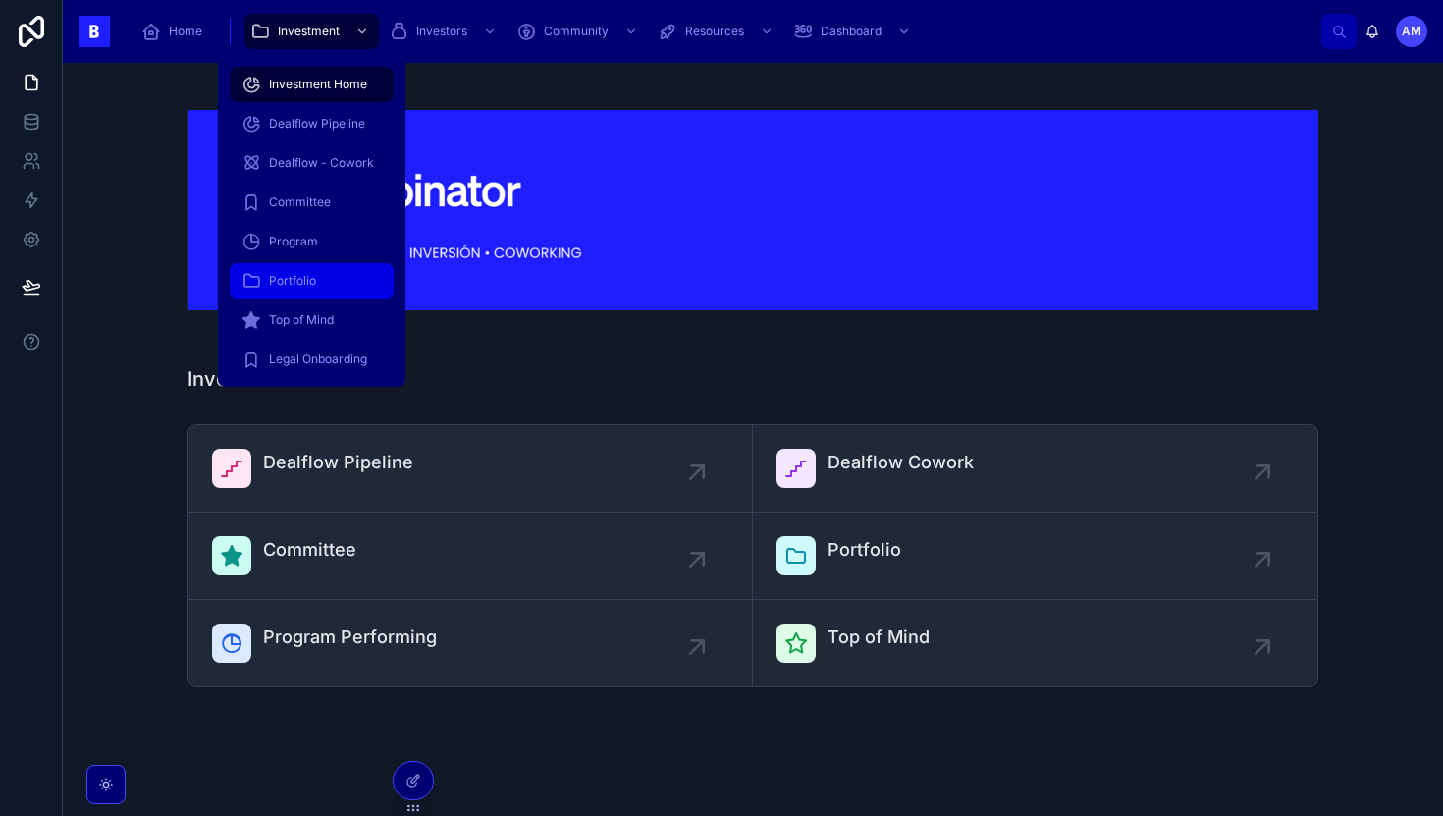
click at [301, 291] on div "Portfolio" at bounding box center [311, 280] width 140 height 31
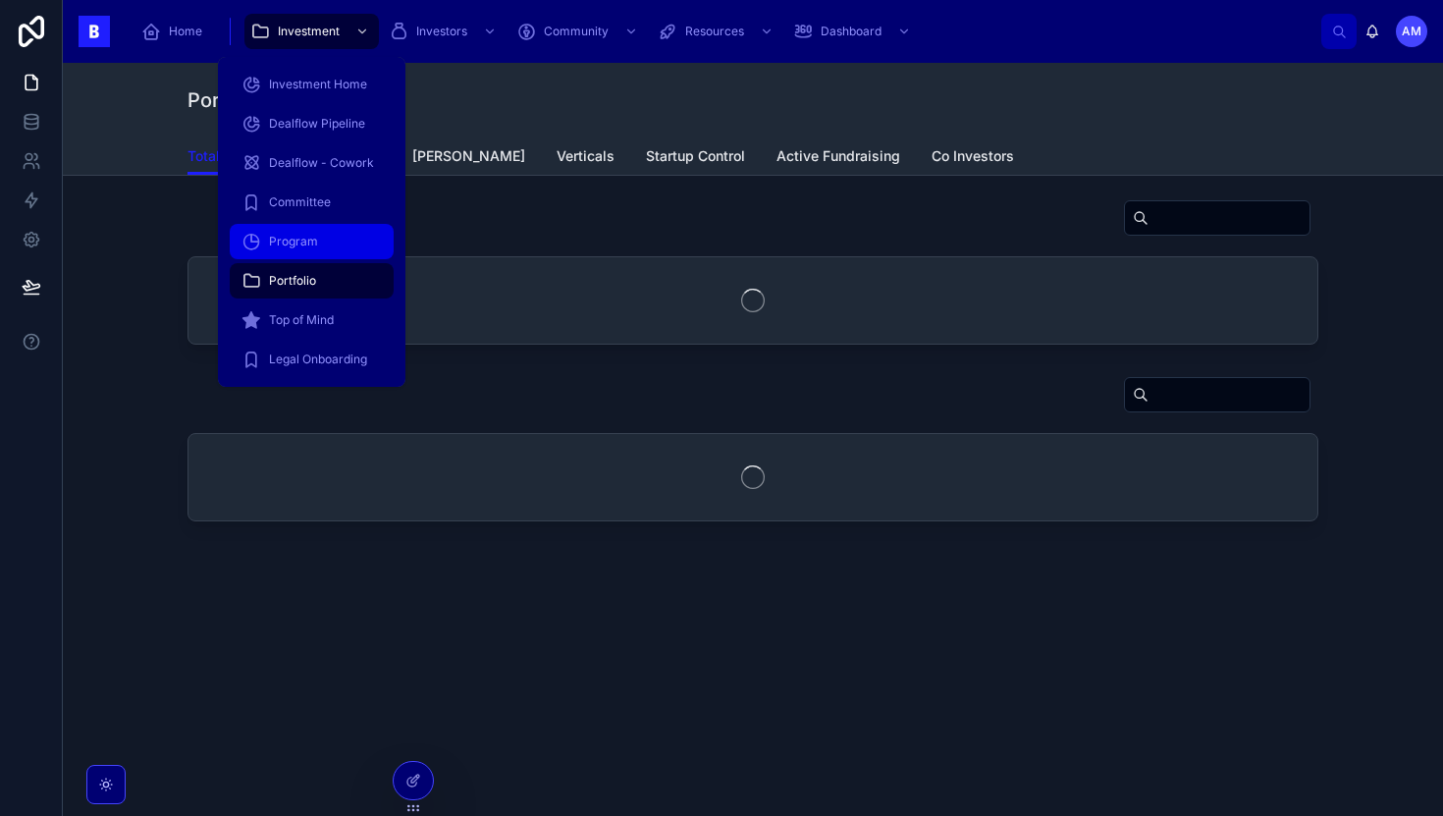
click at [298, 242] on span "Program" at bounding box center [293, 242] width 49 height 16
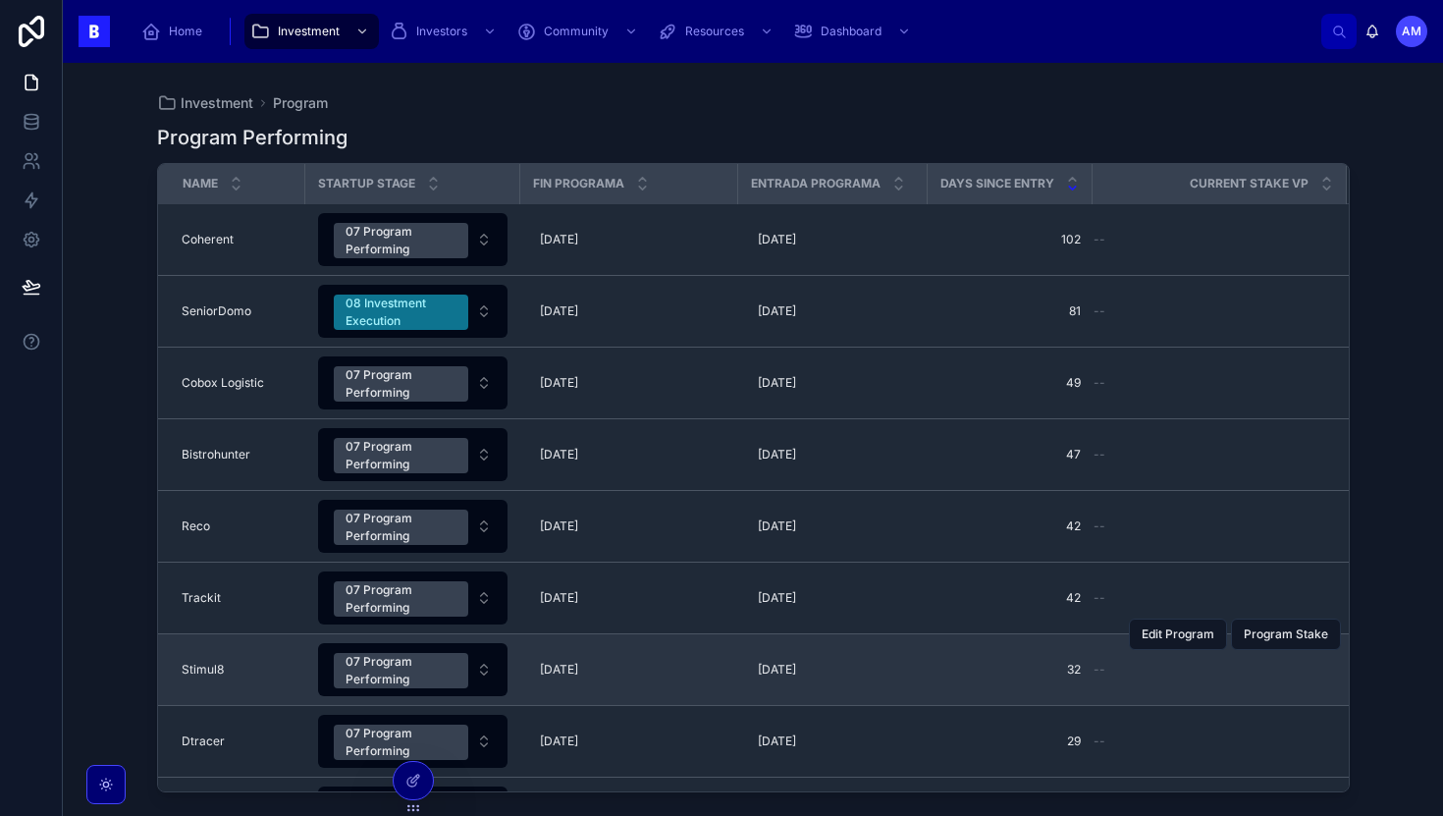
click at [257, 611] on td "Stimul8 Stimul8" at bounding box center [231, 670] width 147 height 72
click at [251, 611] on td "Stimul8 Stimul8" at bounding box center [231, 670] width 147 height 72
click at [214, 611] on td "Stimul8 Stimul8" at bounding box center [231, 670] width 147 height 72
click at [213, 611] on span "Stimul8" at bounding box center [203, 670] width 42 height 16
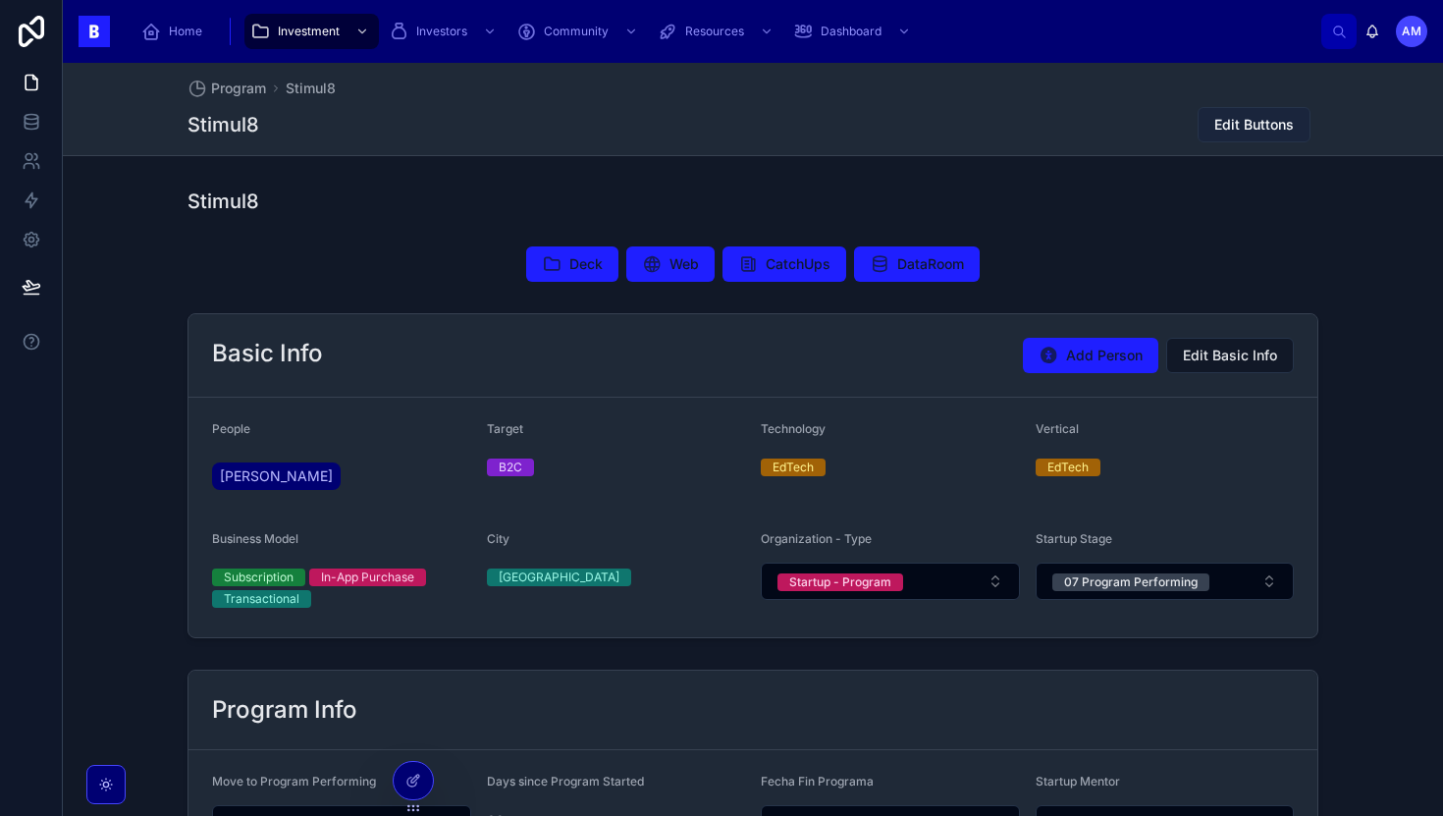
click at [659, 121] on span "Edit Buttons" at bounding box center [1254, 125] width 80 height 20
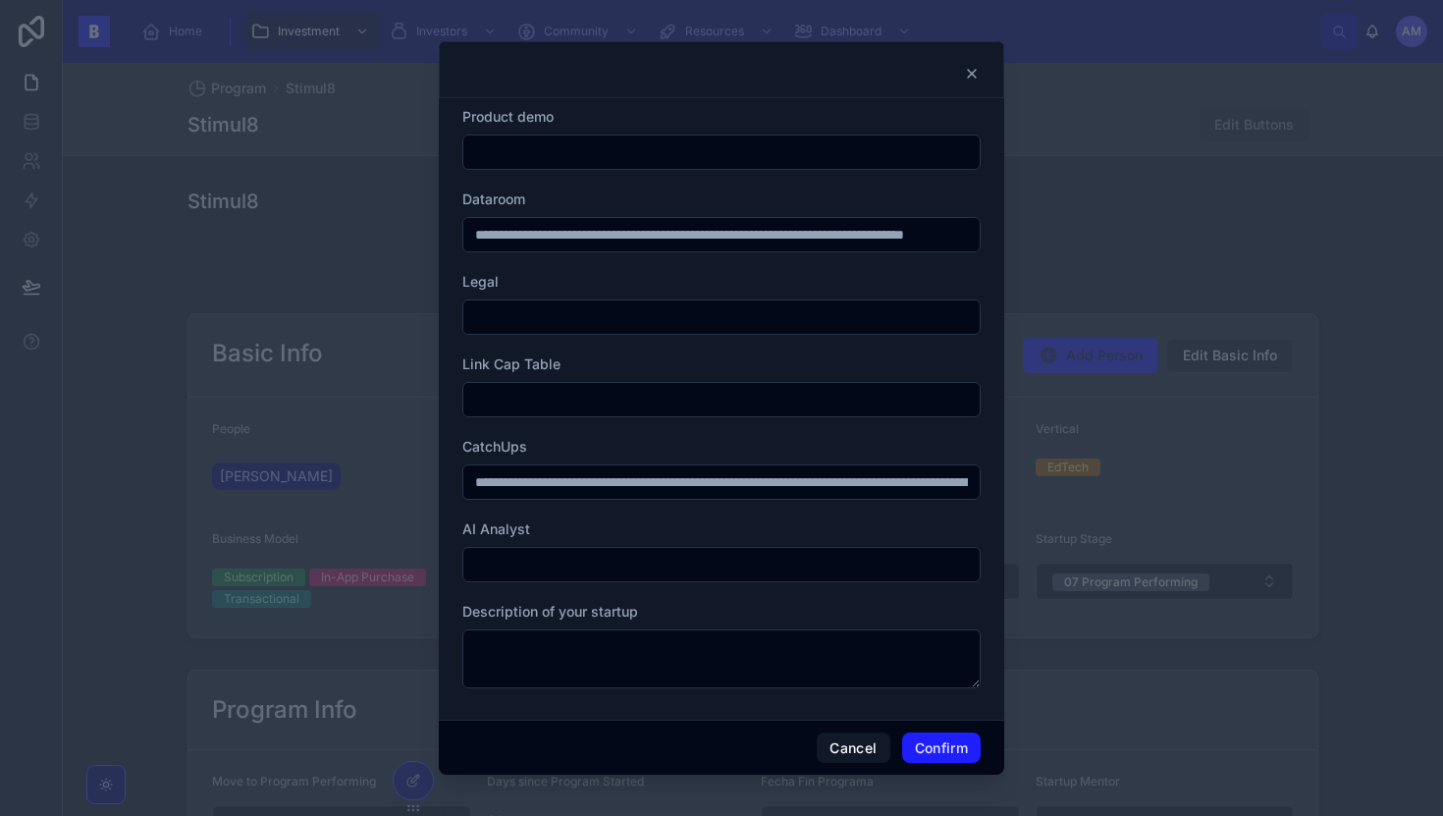
scroll to position [167, 0]
click at [338, 197] on div at bounding box center [721, 408] width 1443 height 816
click at [354, 13] on div at bounding box center [721, 408] width 1443 height 816
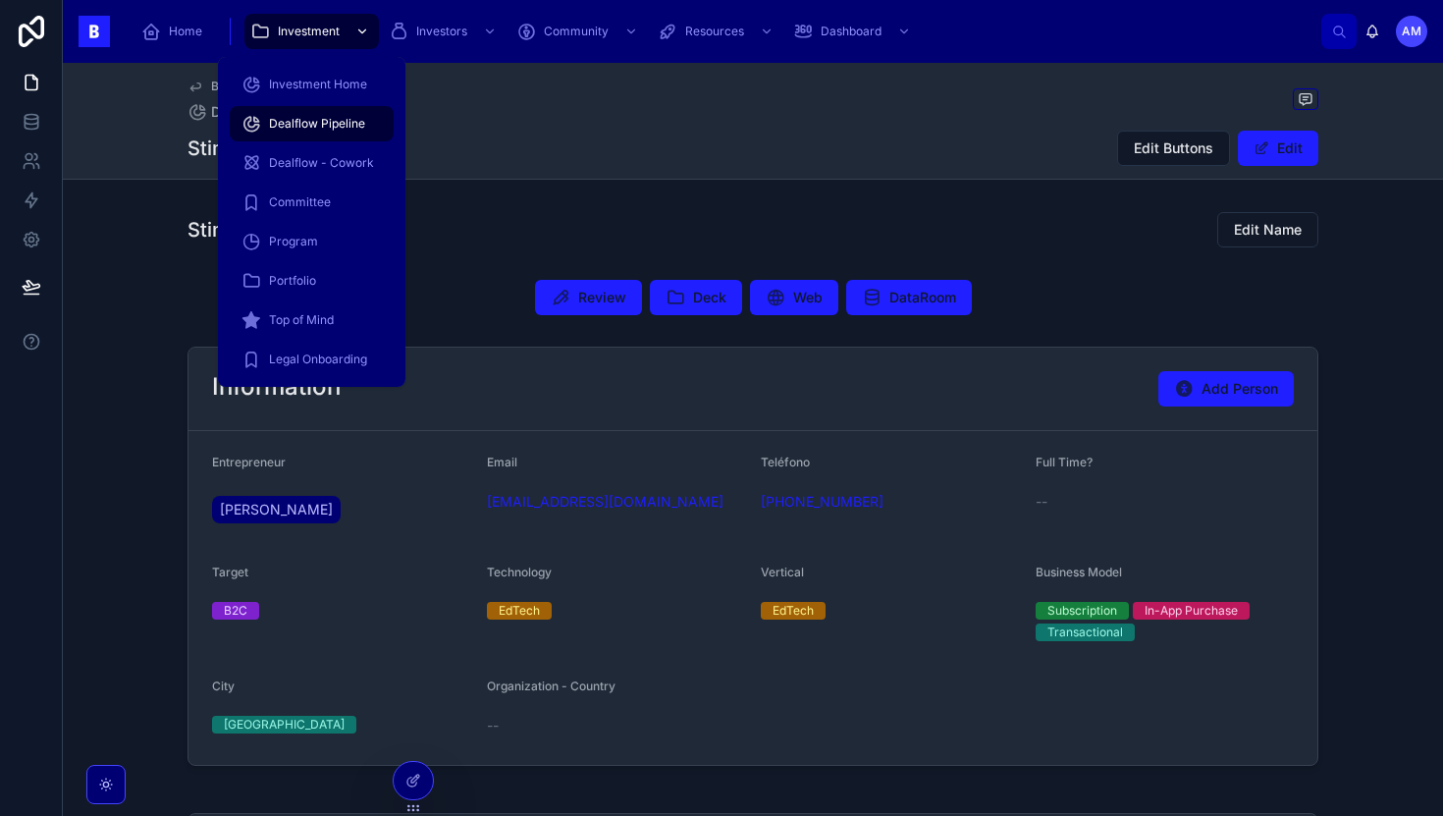
click at [253, 27] on icon "scrollable content" at bounding box center [260, 32] width 20 height 20
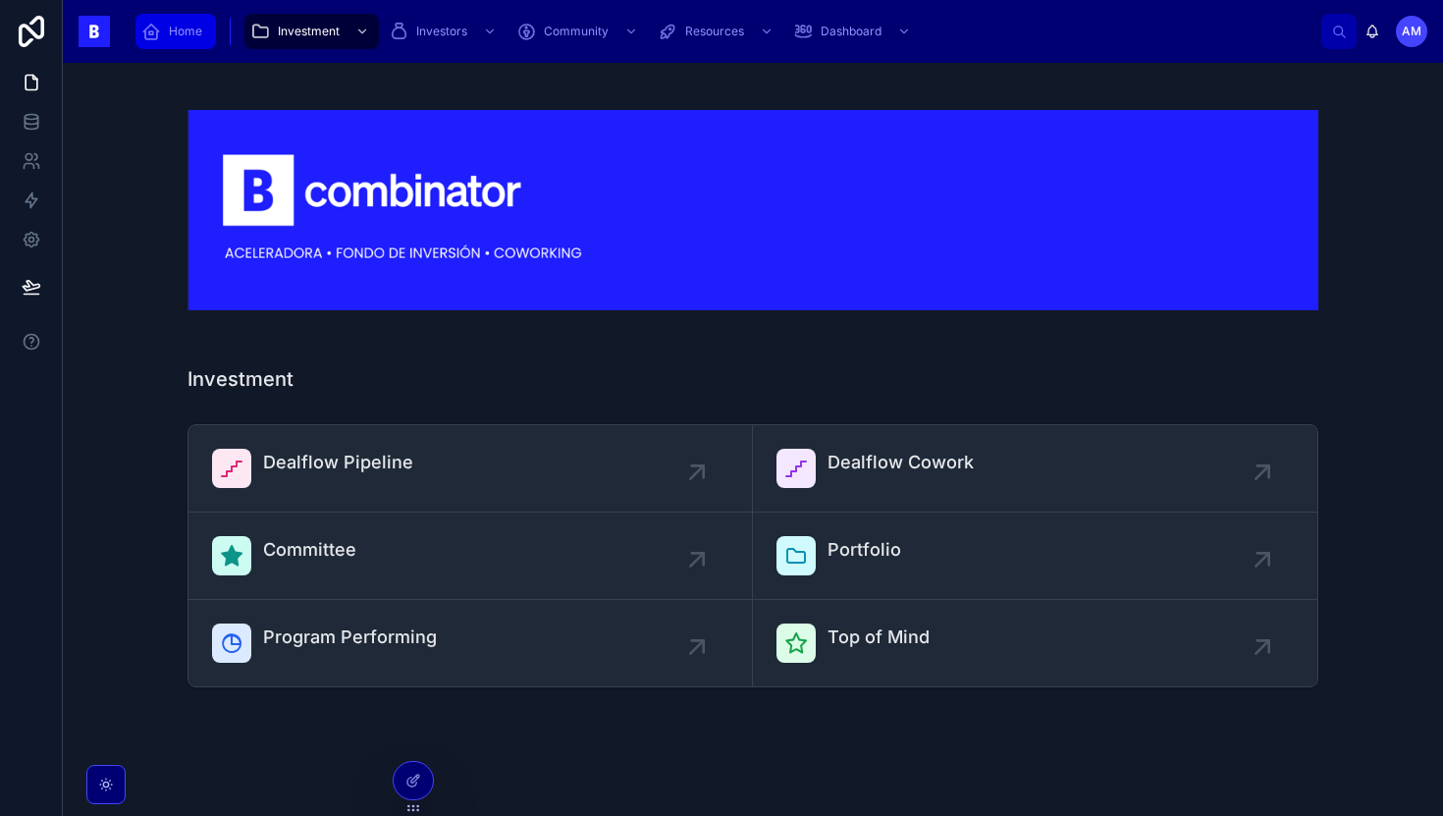
click at [169, 29] on span "Home" at bounding box center [185, 32] width 33 height 16
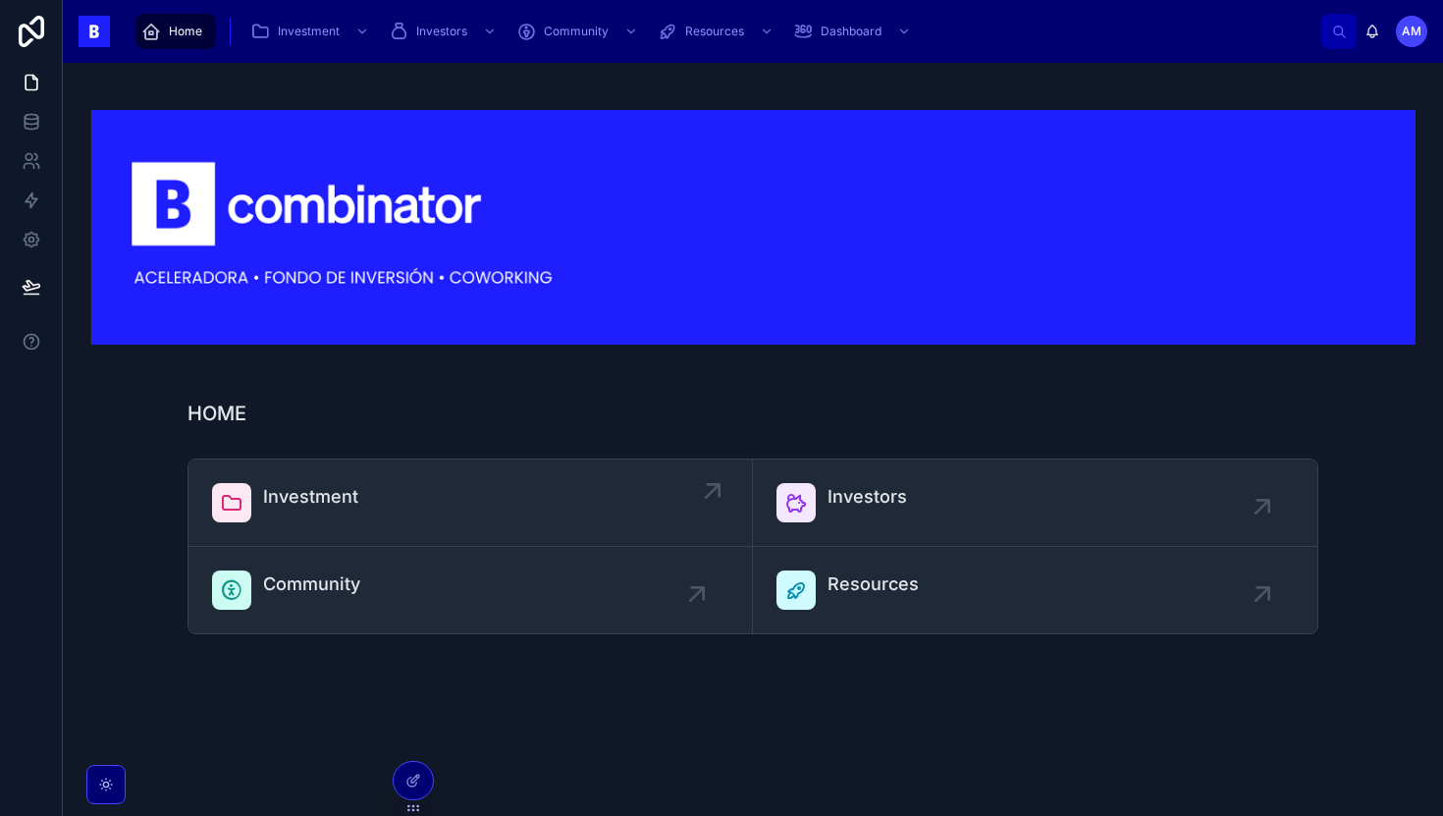
click at [342, 491] on span "Investment" at bounding box center [310, 496] width 95 height 27
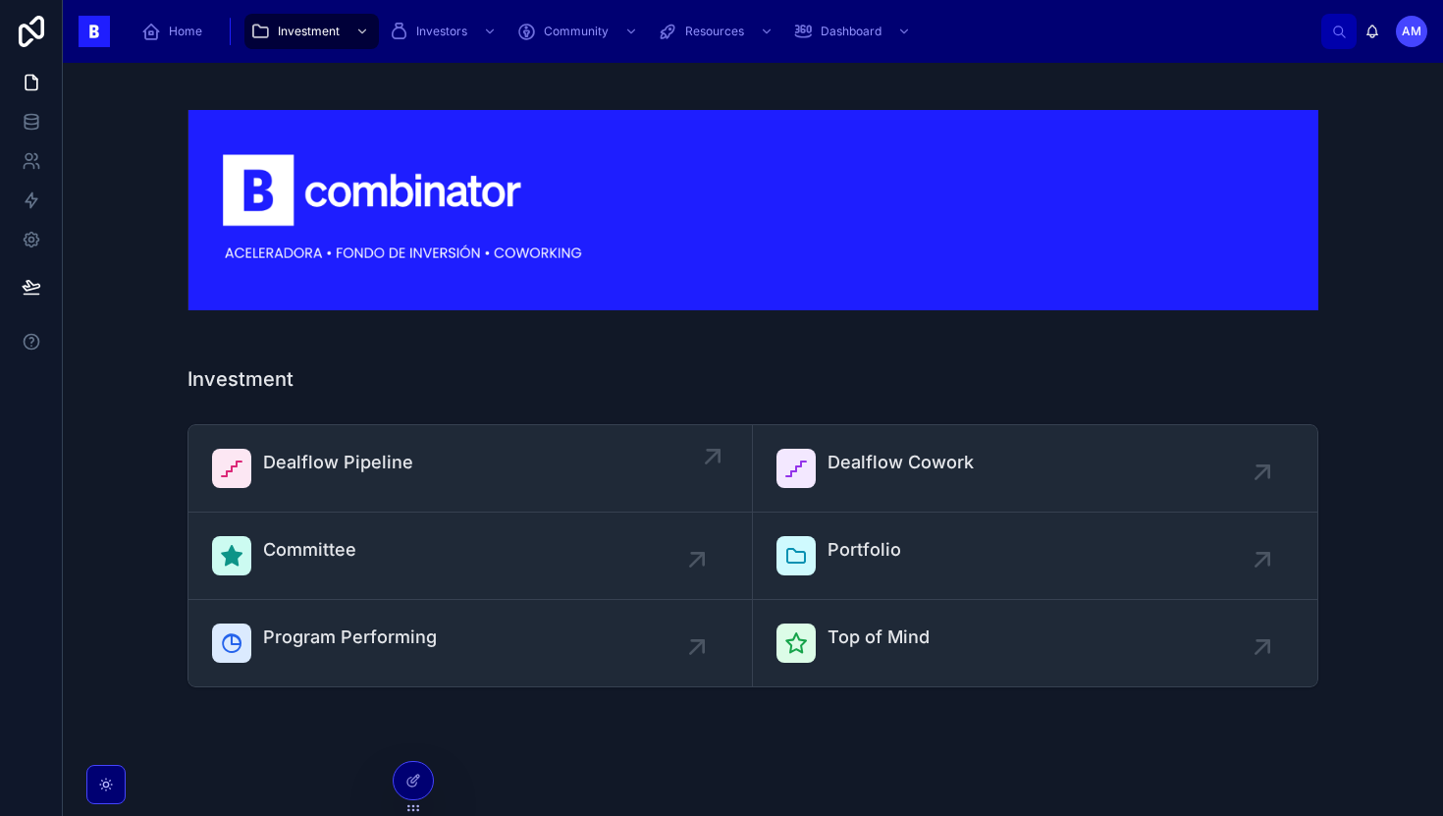
click at [321, 460] on span "Dealflow Pipeline" at bounding box center [338, 462] width 150 height 27
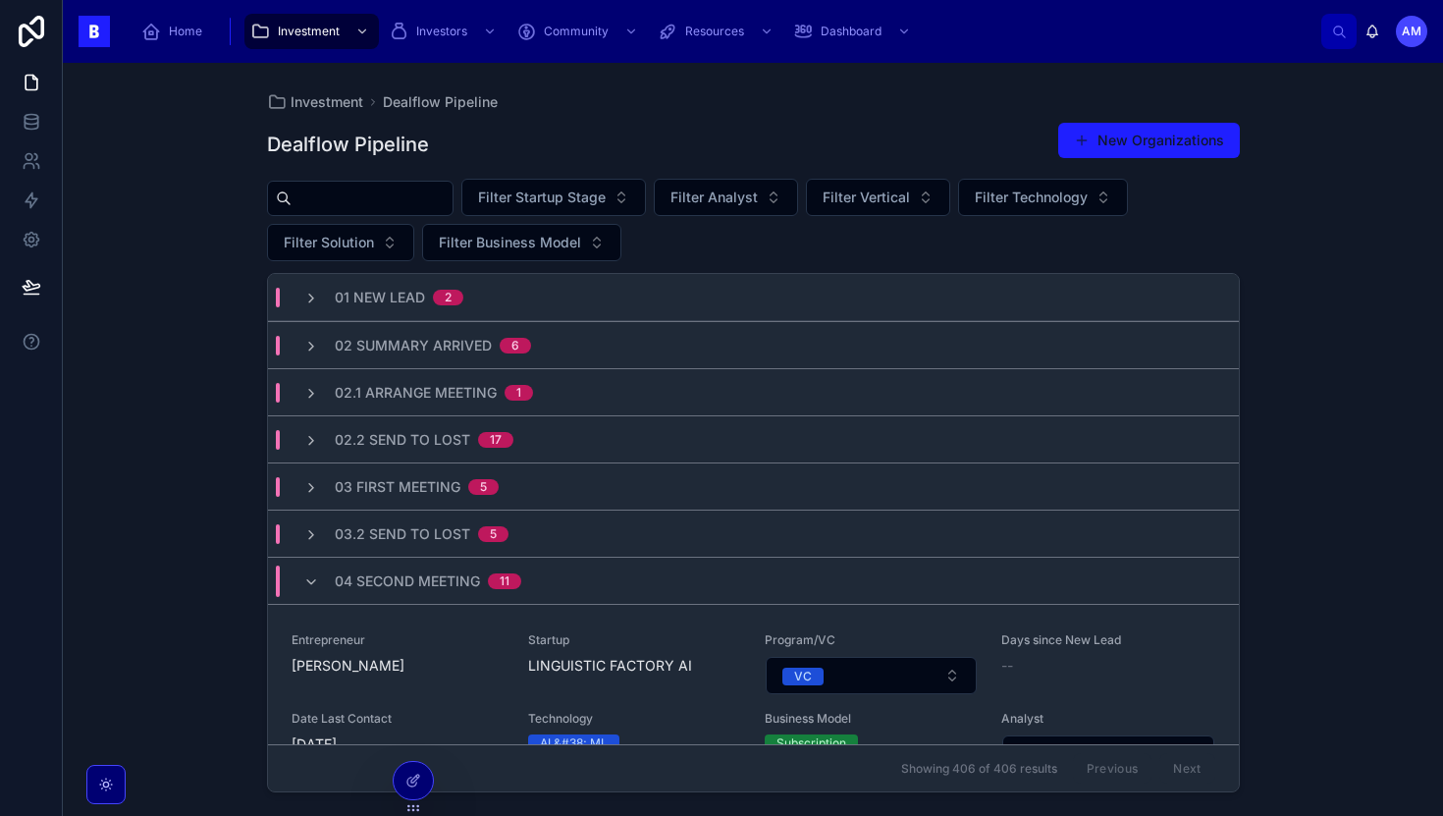
click at [319, 212] on div at bounding box center [360, 198] width 187 height 35
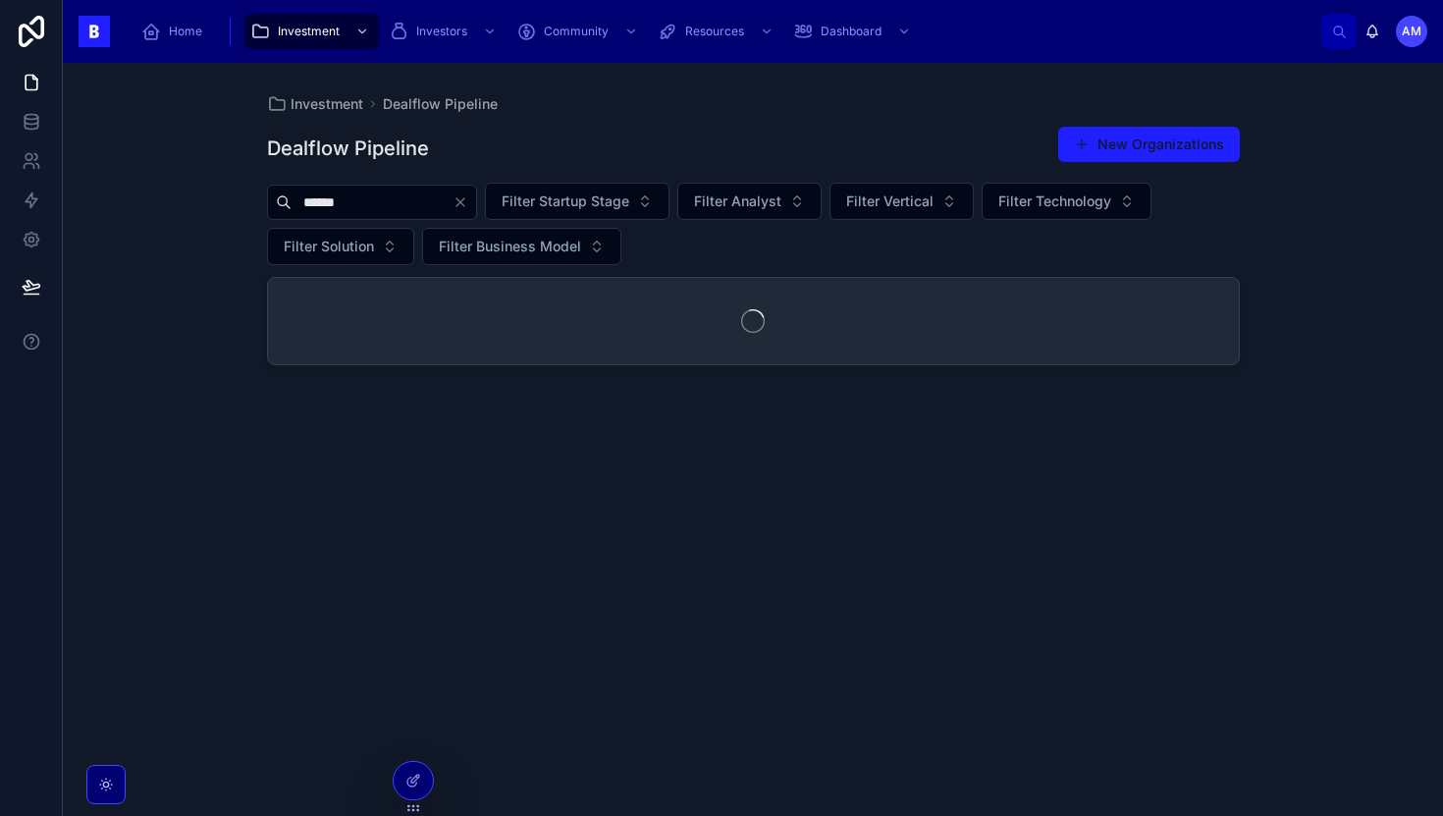
type input "******"
click at [367, 292] on div at bounding box center [753, 321] width 971 height 86
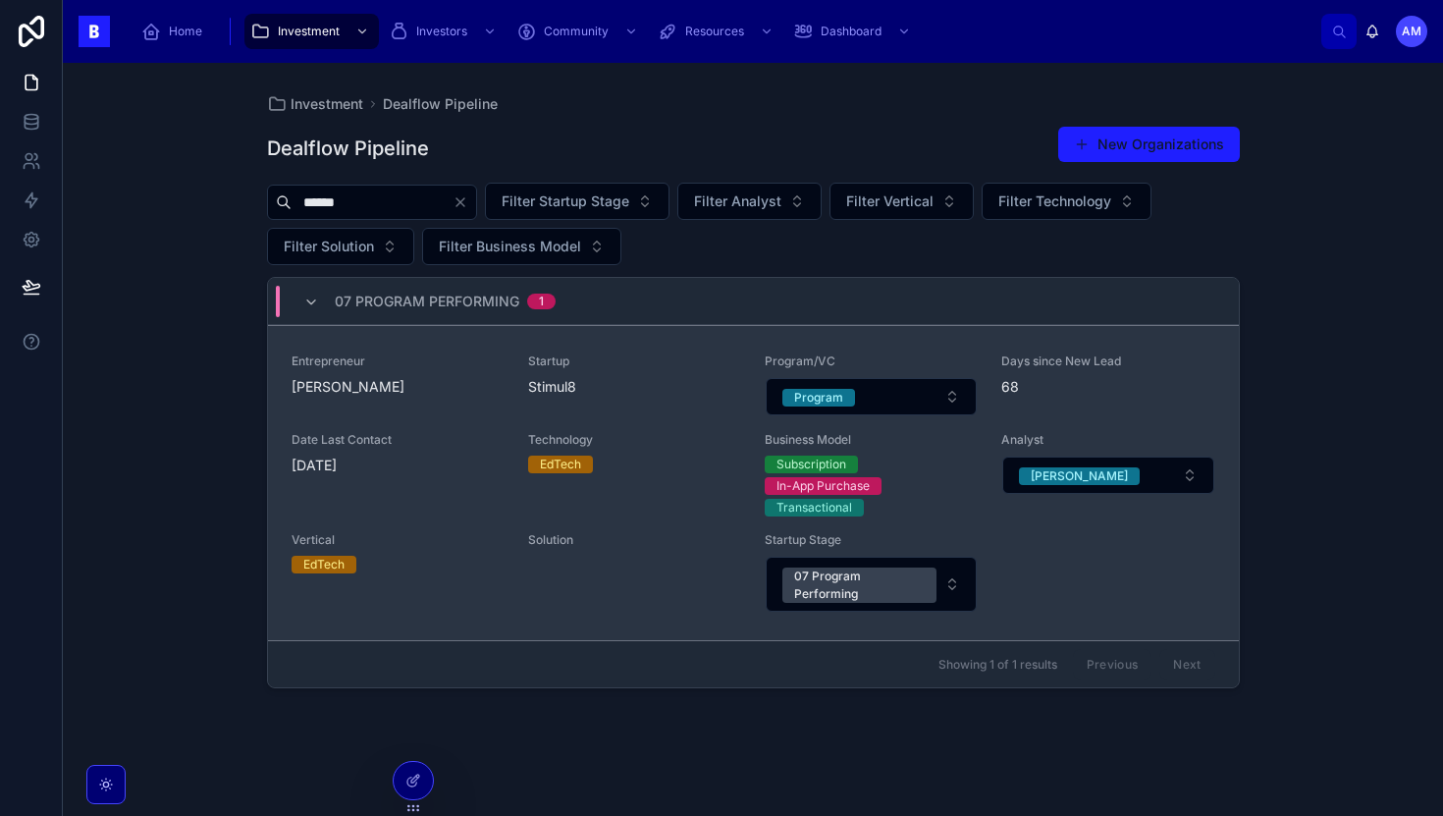
click at [396, 431] on div "Entrepreneur [PERSON_NAME] Startup Stimul8 Program/VC Program Days since New Le…" at bounding box center [754, 482] width 924 height 259
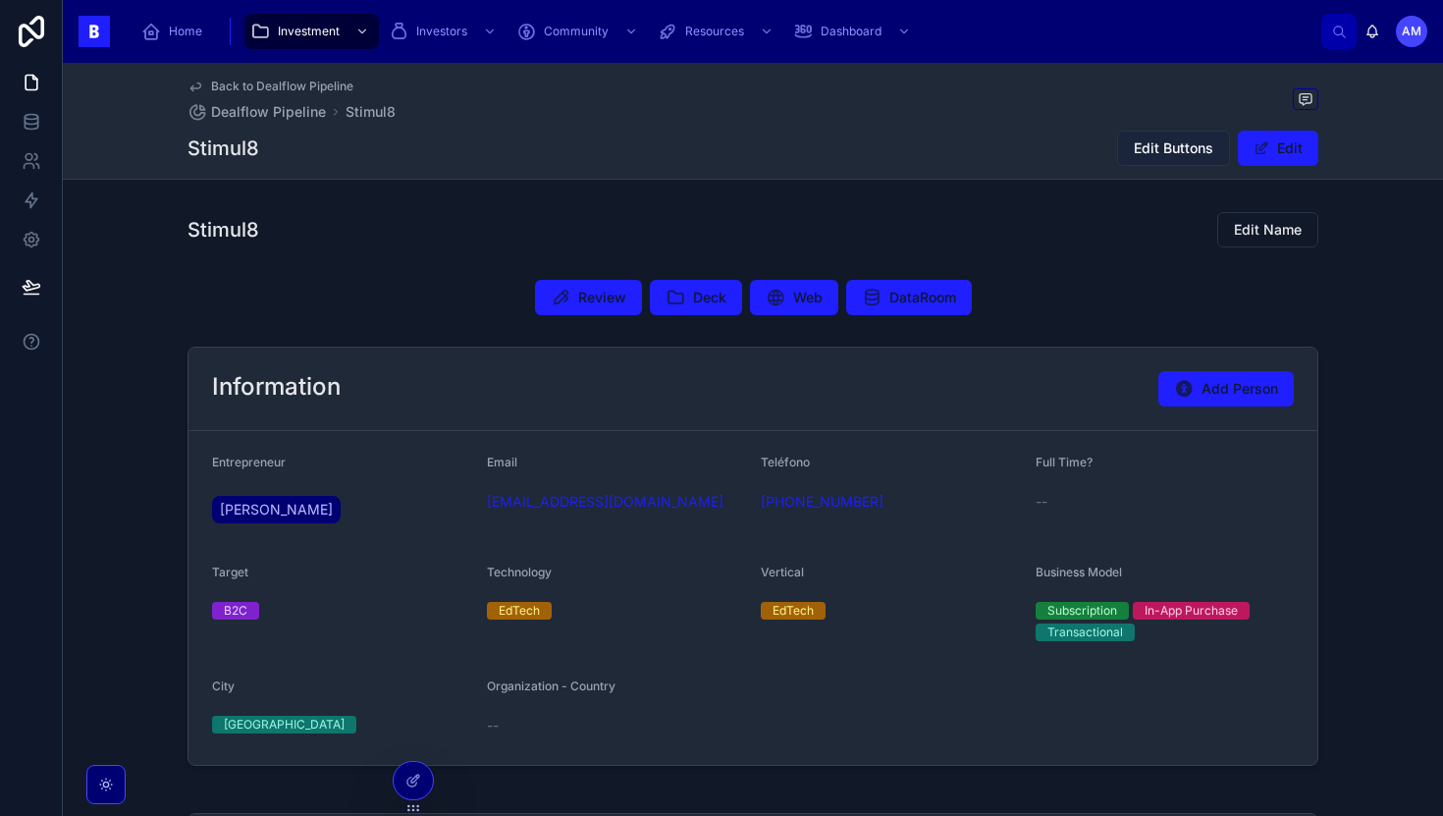
click at [659, 146] on span "Edit Buttons" at bounding box center [1174, 148] width 80 height 20
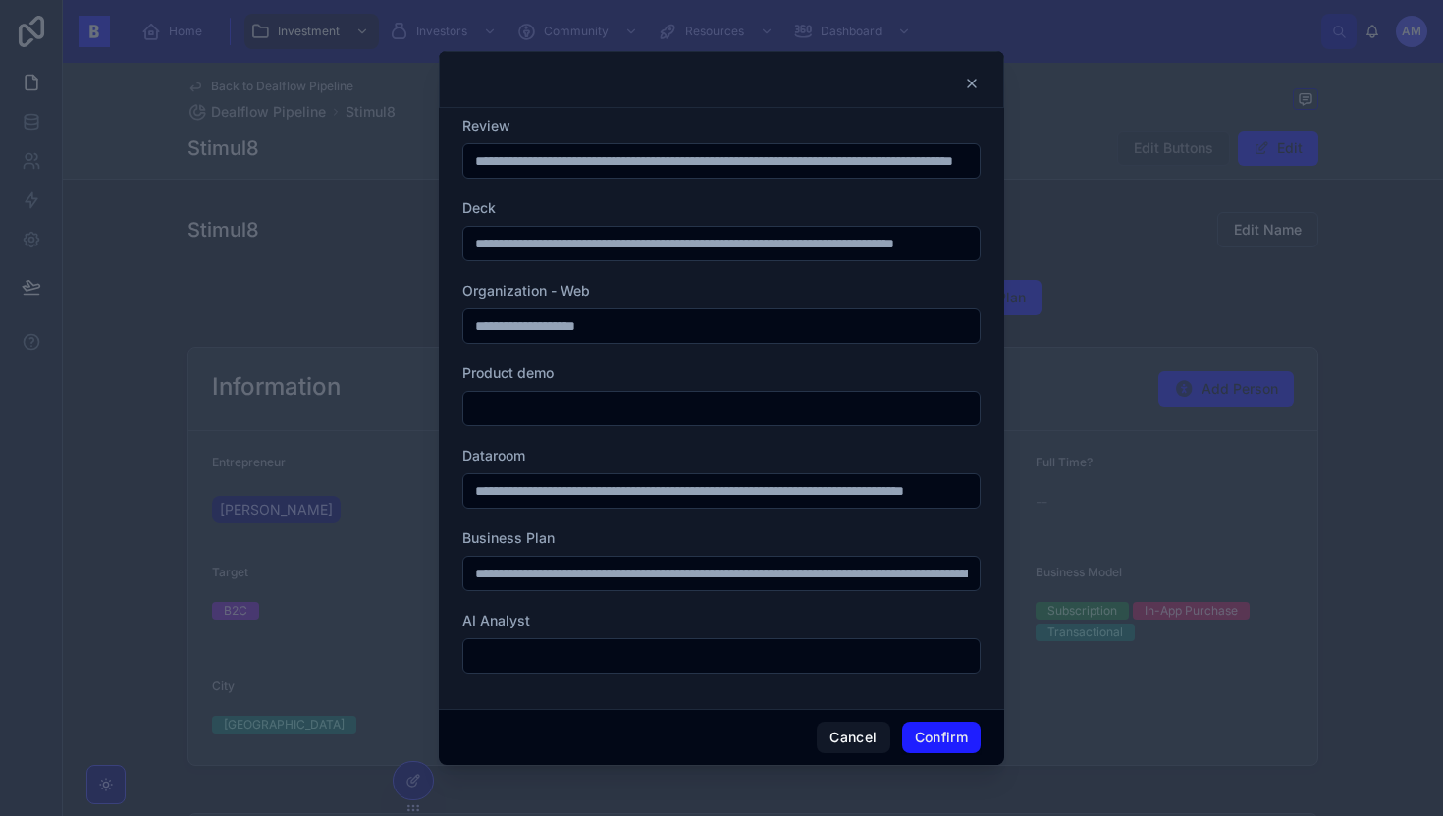
click at [659, 71] on div at bounding box center [721, 79] width 565 height 57
click at [659, 85] on icon at bounding box center [972, 84] width 16 height 16
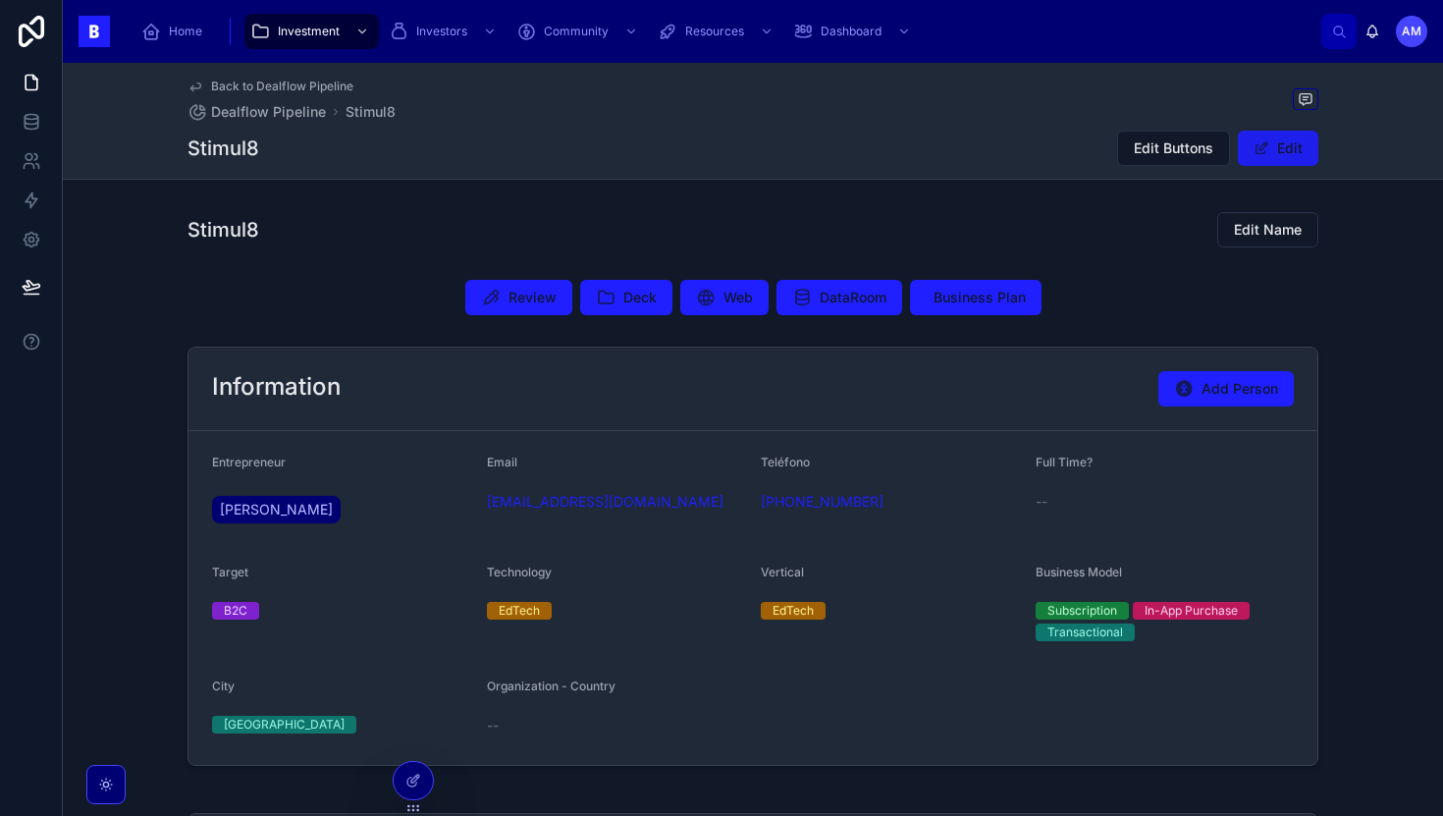
click at [659, 152] on button "Edit" at bounding box center [1278, 148] width 80 height 35
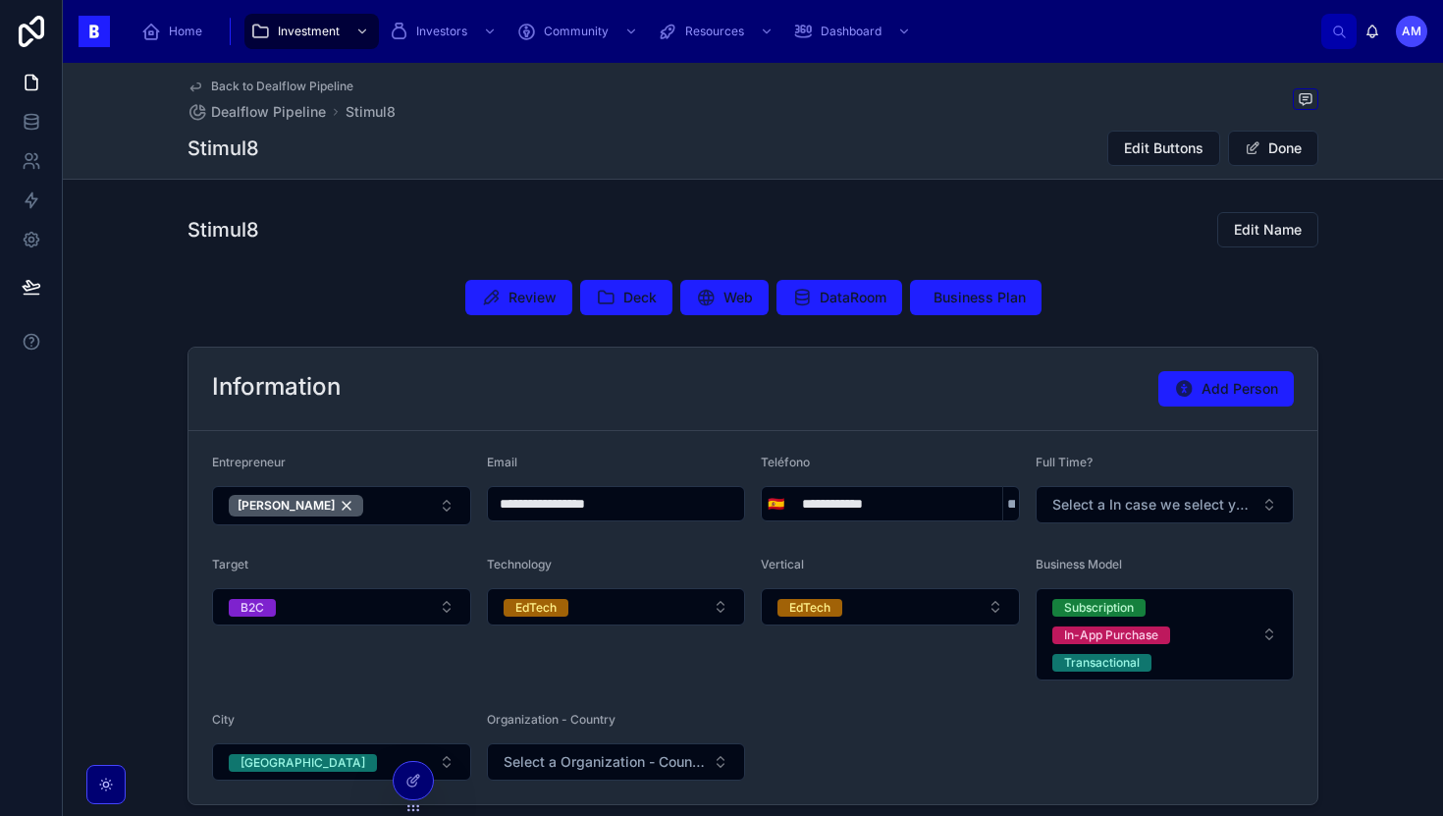
click at [405, 200] on div "**********" at bounding box center [753, 727] width 1380 height 1328
click at [255, 154] on h1 "Stimul8" at bounding box center [223, 147] width 72 height 27
click at [659, 140] on div "Stimul8 Edit Buttons Done" at bounding box center [752, 148] width 1131 height 37
click at [659, 155] on button "Done" at bounding box center [1273, 148] width 90 height 35
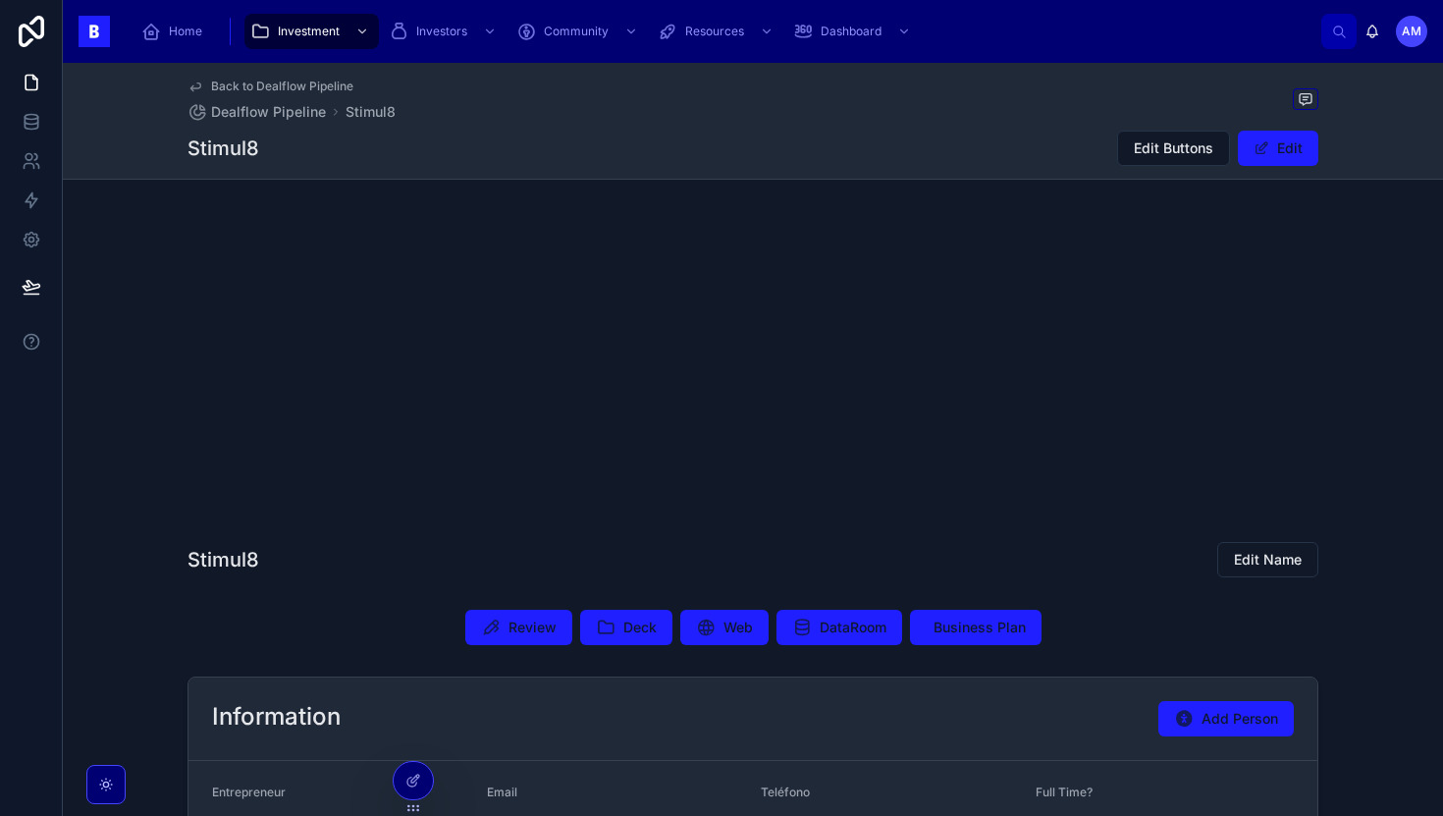
click at [407, 273] on div at bounding box center [752, 368] width 1131 height 314
click at [462, 412] on div at bounding box center [752, 368] width 1131 height 314
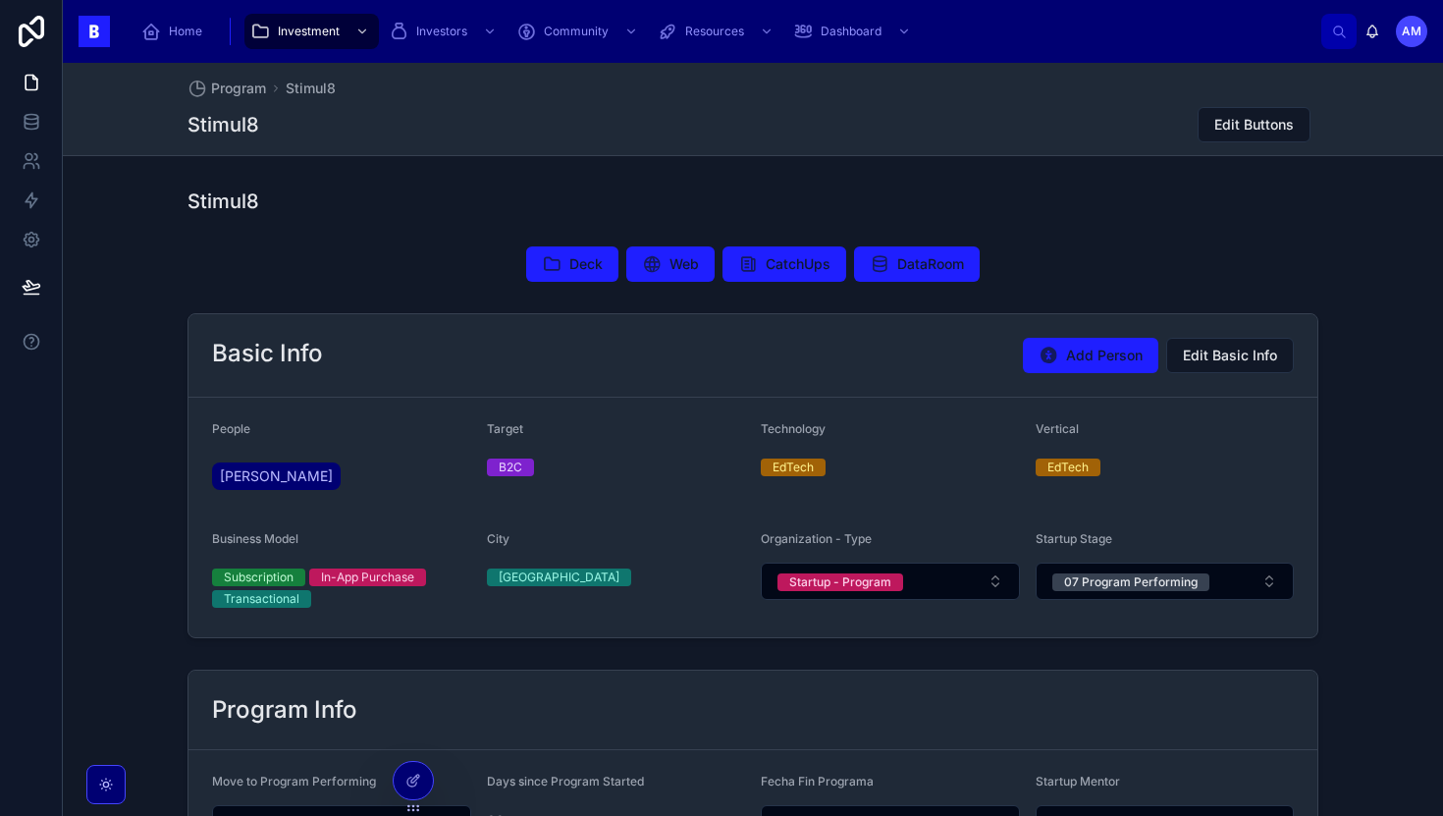
click at [1197, 146] on div "Program Stimul8 Stimul8 Edit Buttons" at bounding box center [752, 109] width 1131 height 92
click at [1223, 132] on span "Edit Buttons" at bounding box center [1254, 125] width 80 height 20
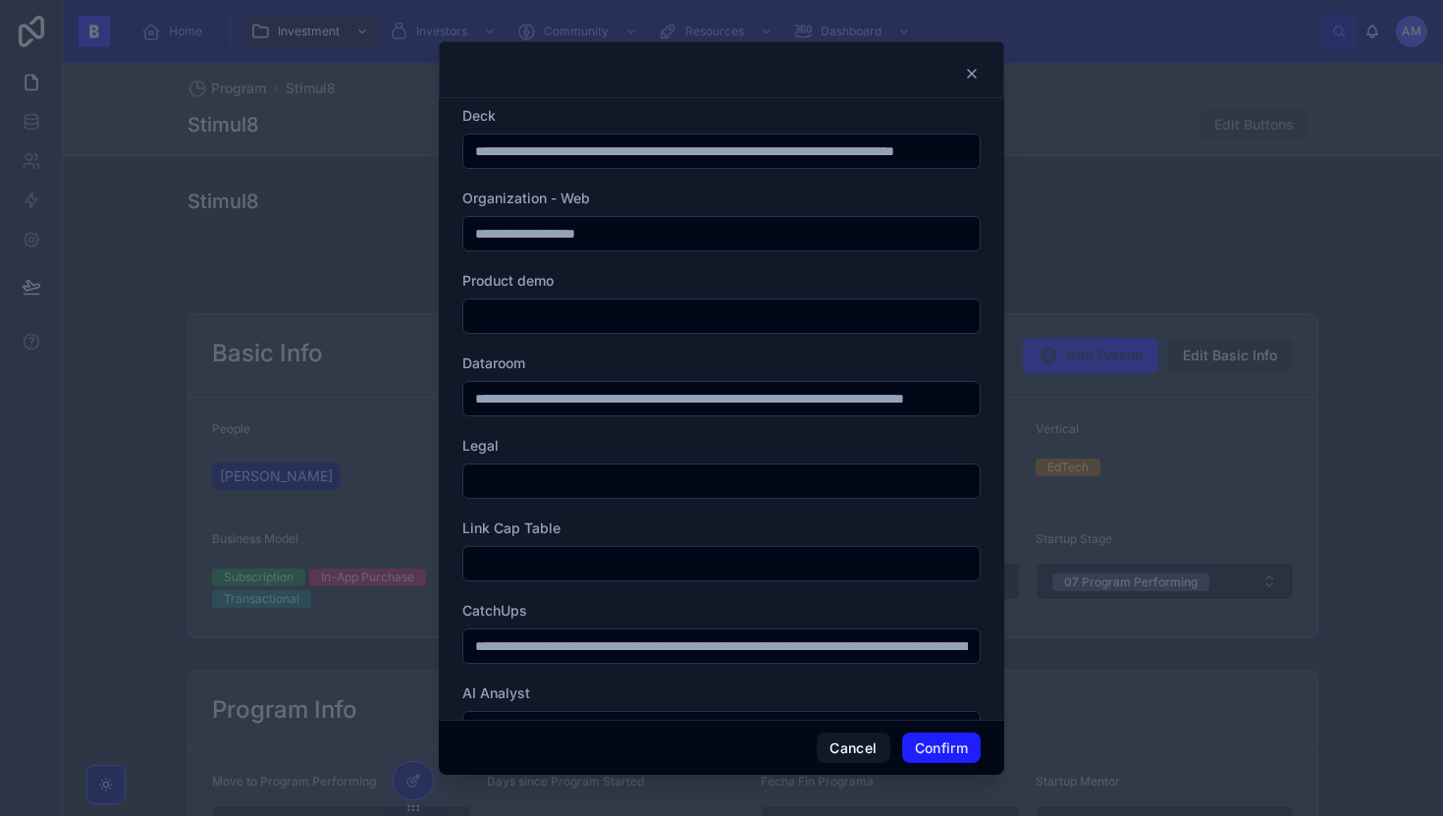
scroll to position [167, 0]
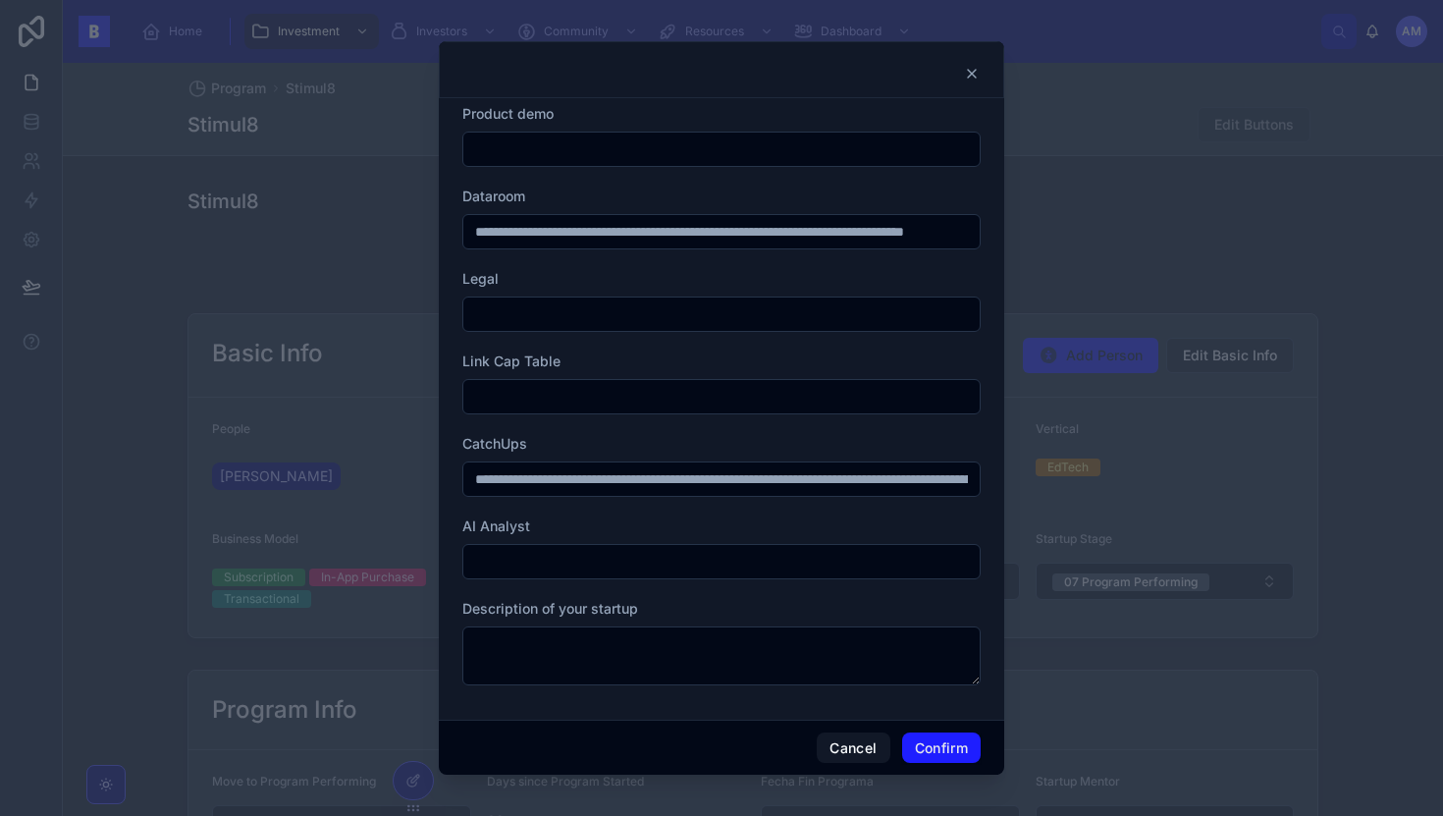
click at [975, 78] on icon at bounding box center [972, 74] width 16 height 16
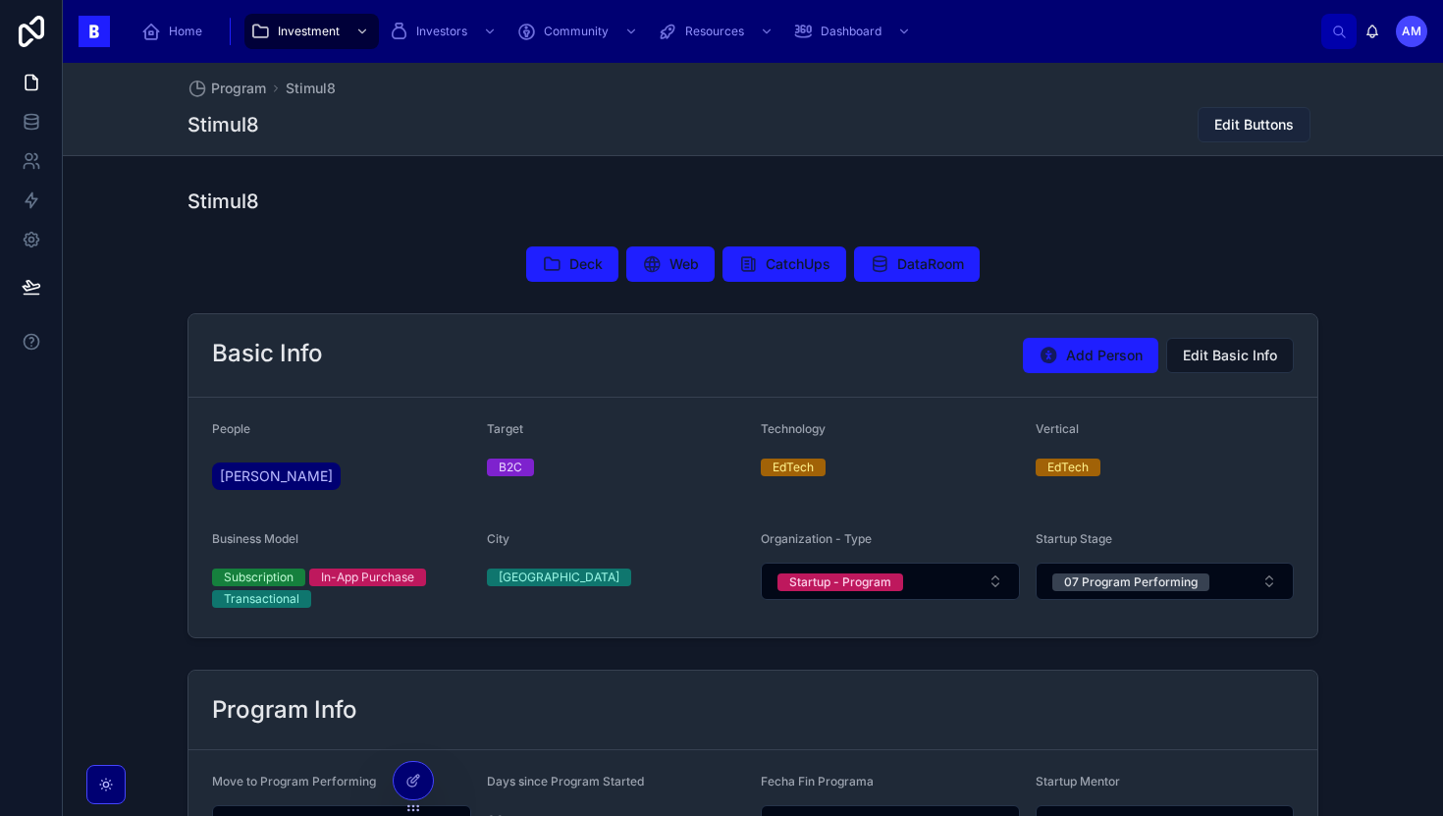
click at [1230, 113] on button "Edit Buttons" at bounding box center [1254, 124] width 113 height 35
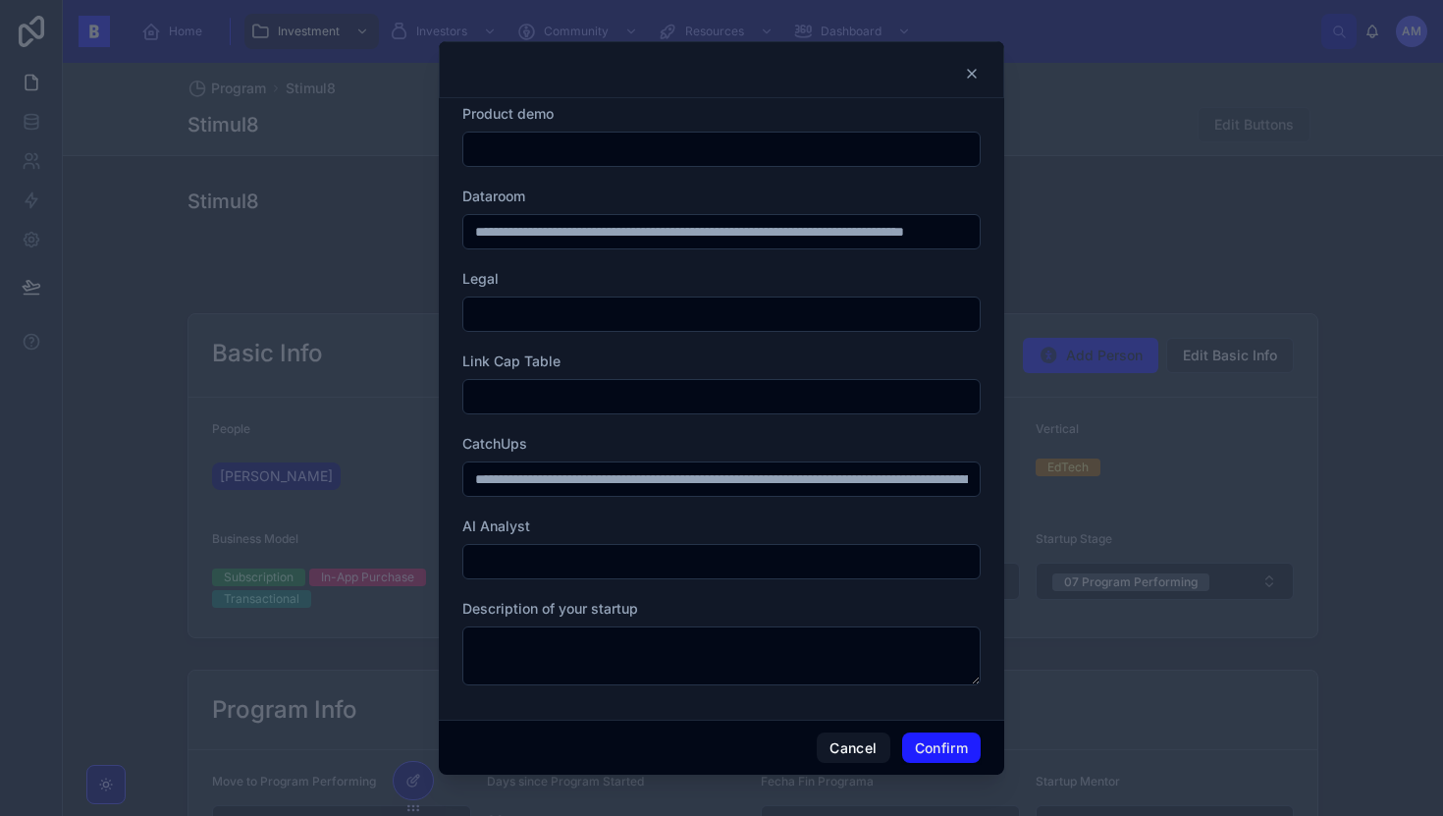
scroll to position [0, 0]
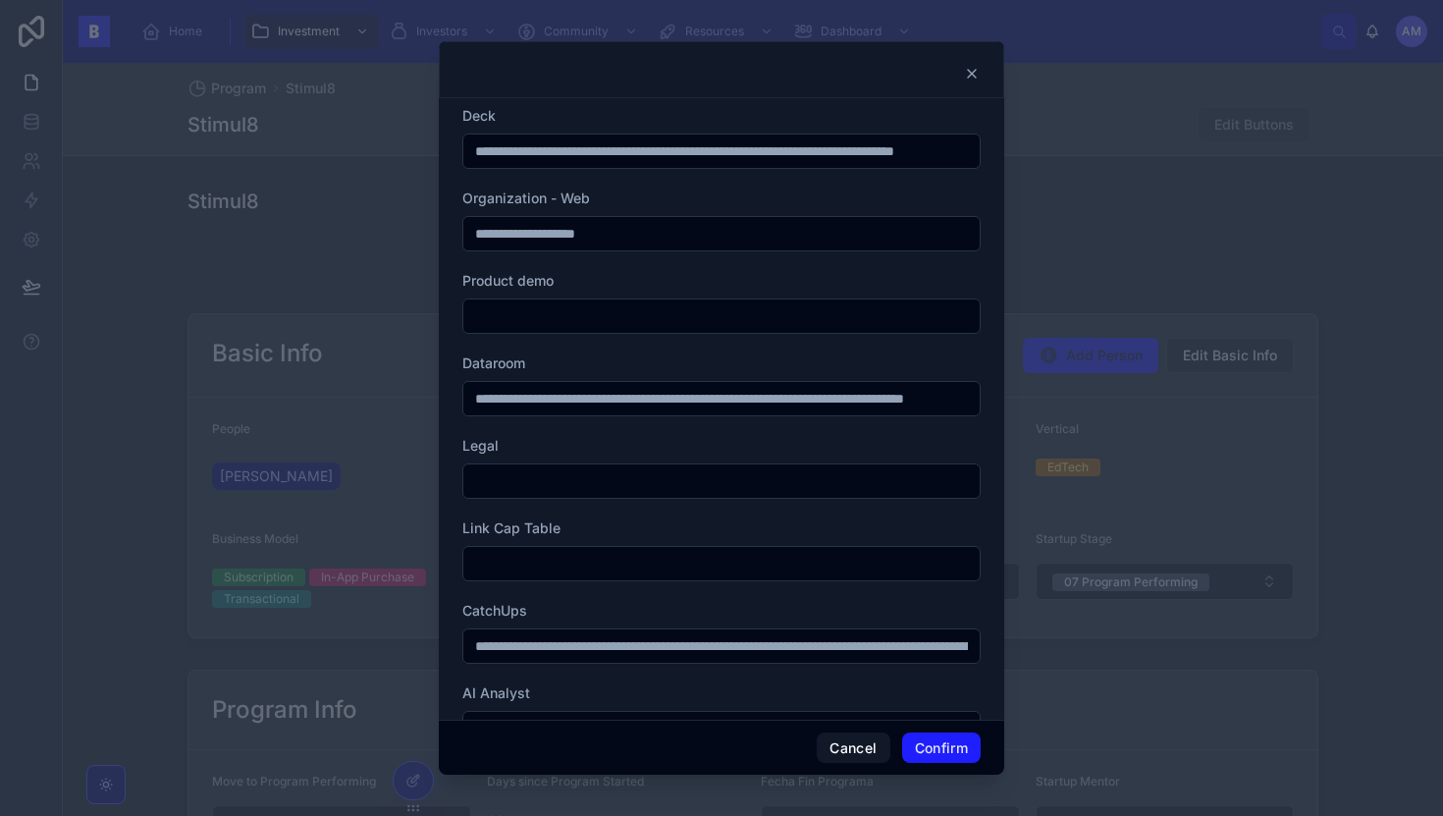
click at [968, 71] on icon at bounding box center [972, 74] width 8 height 8
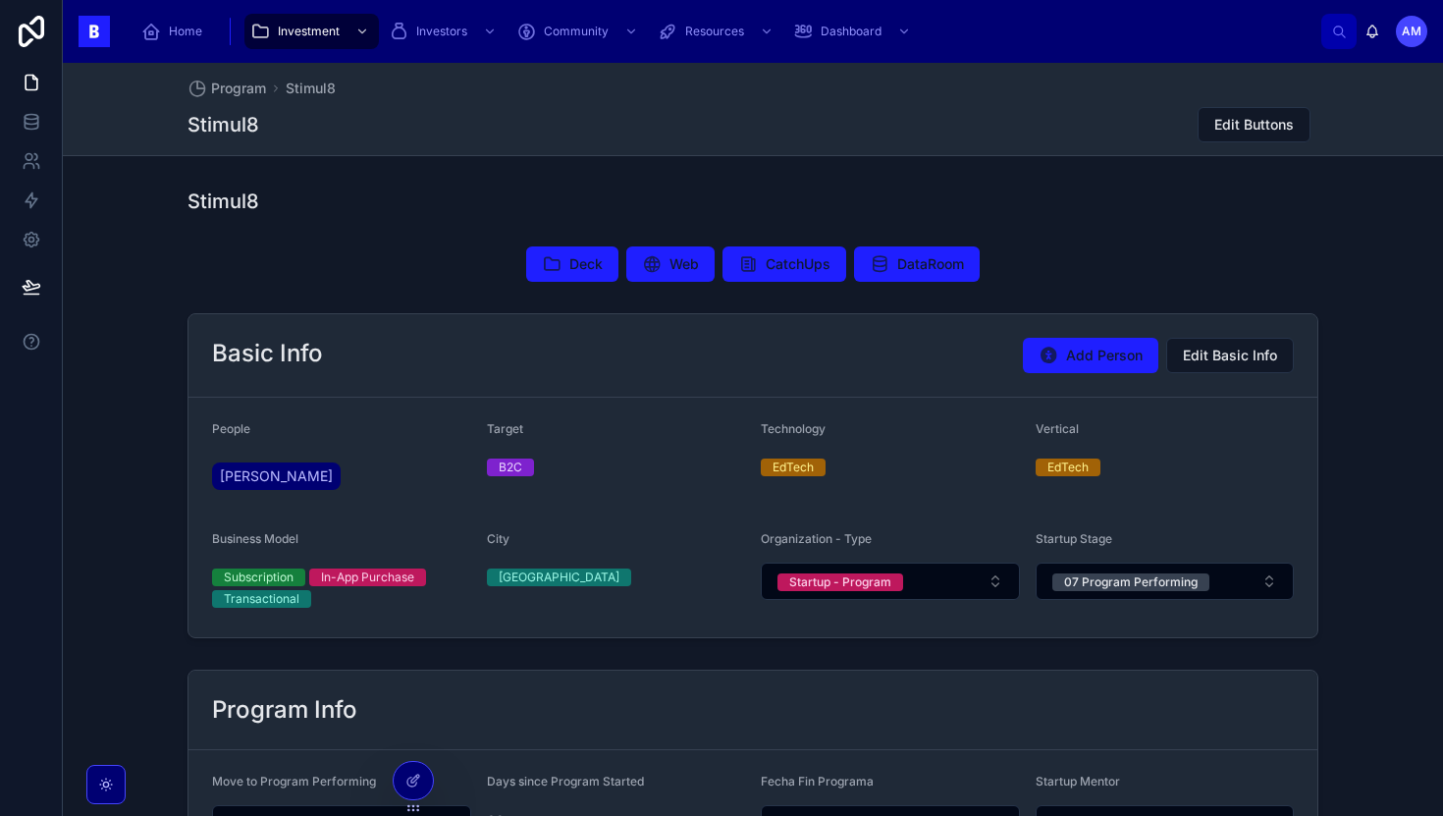
click at [1172, 207] on div "Stimul8" at bounding box center [752, 200] width 1131 height 27
click at [429, 776] on div at bounding box center [413, 780] width 39 height 37
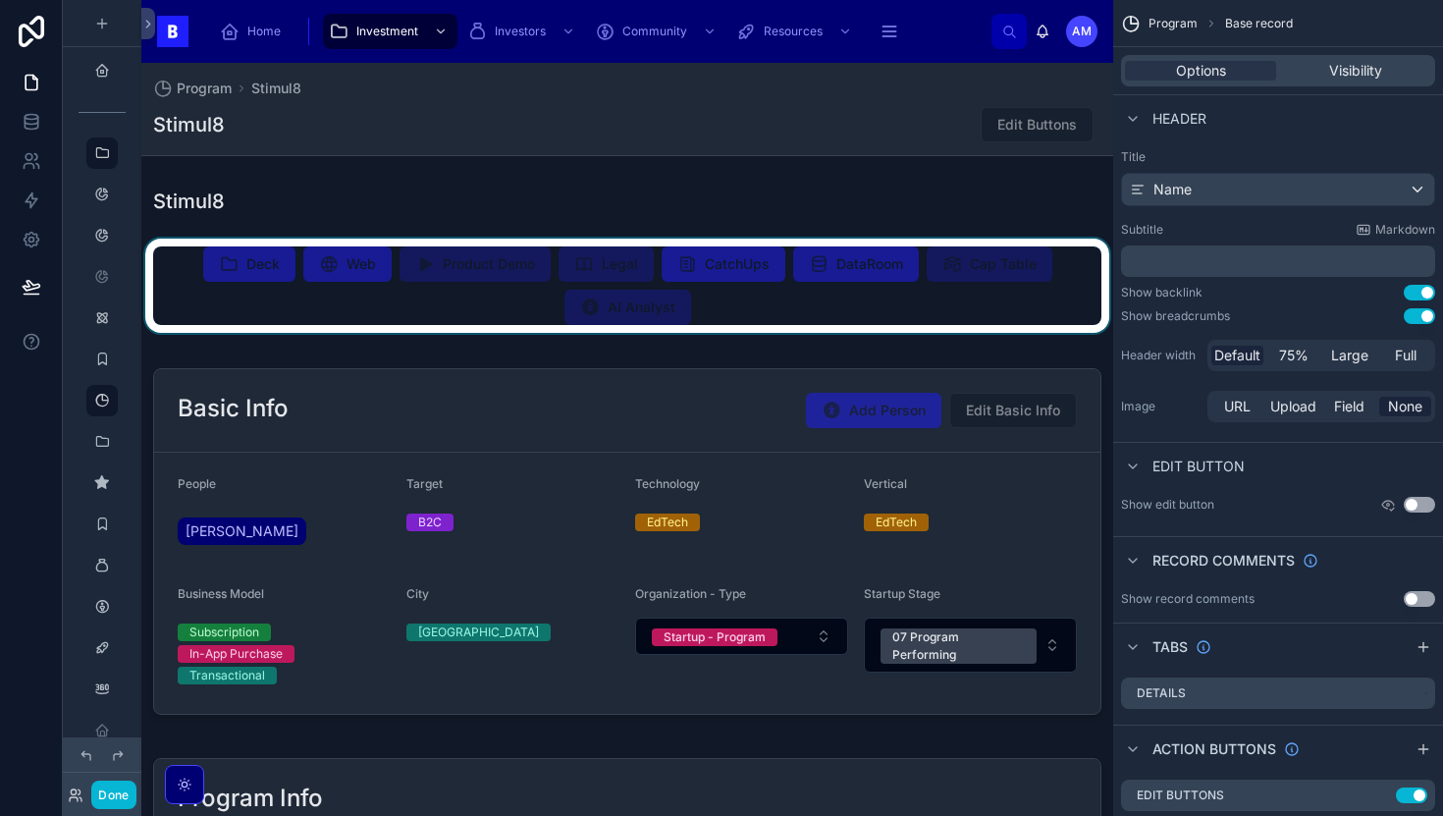
click at [881, 287] on div at bounding box center [627, 286] width 972 height 94
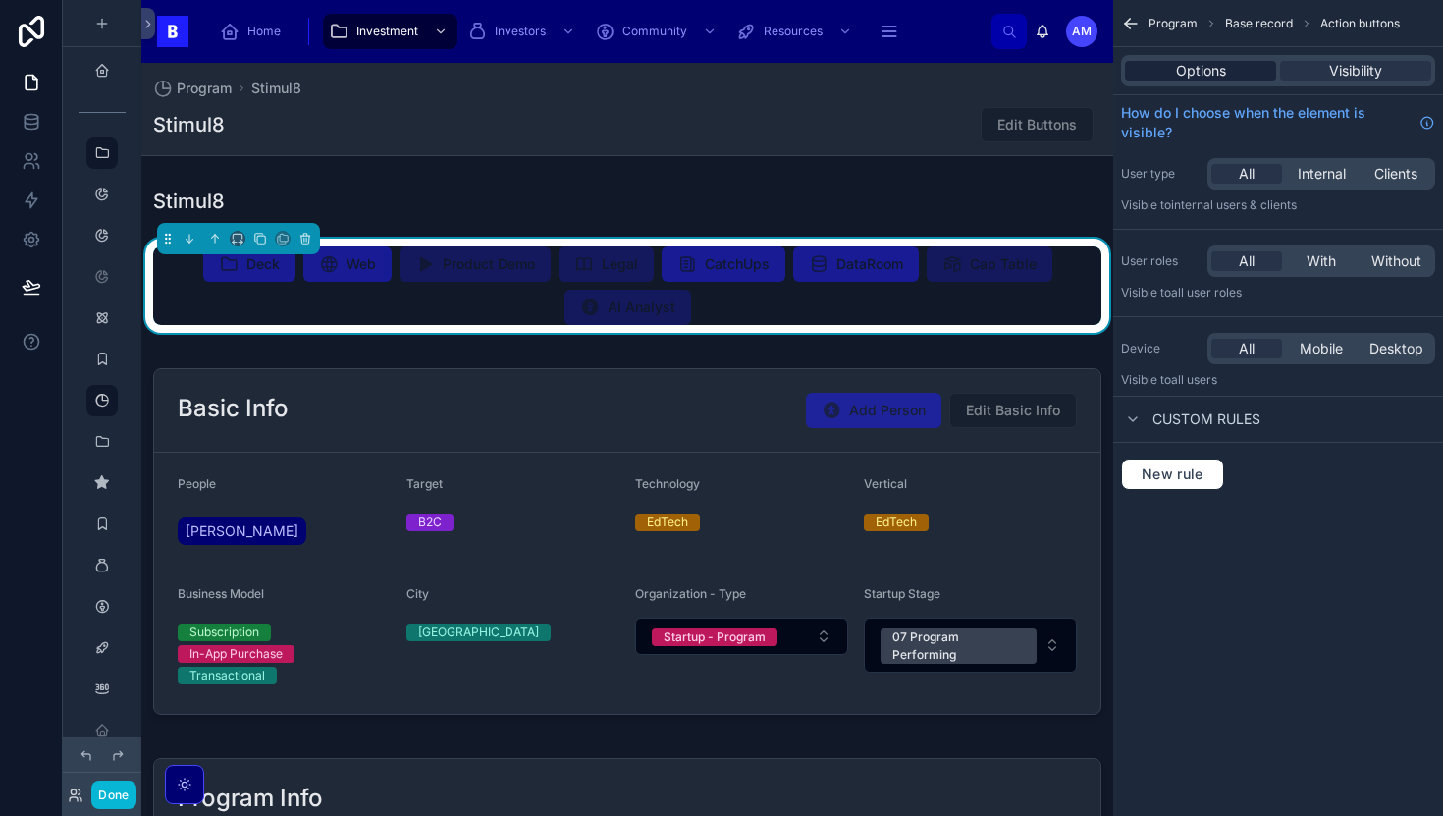
click at [1226, 67] on div "Options" at bounding box center [1200, 71] width 151 height 20
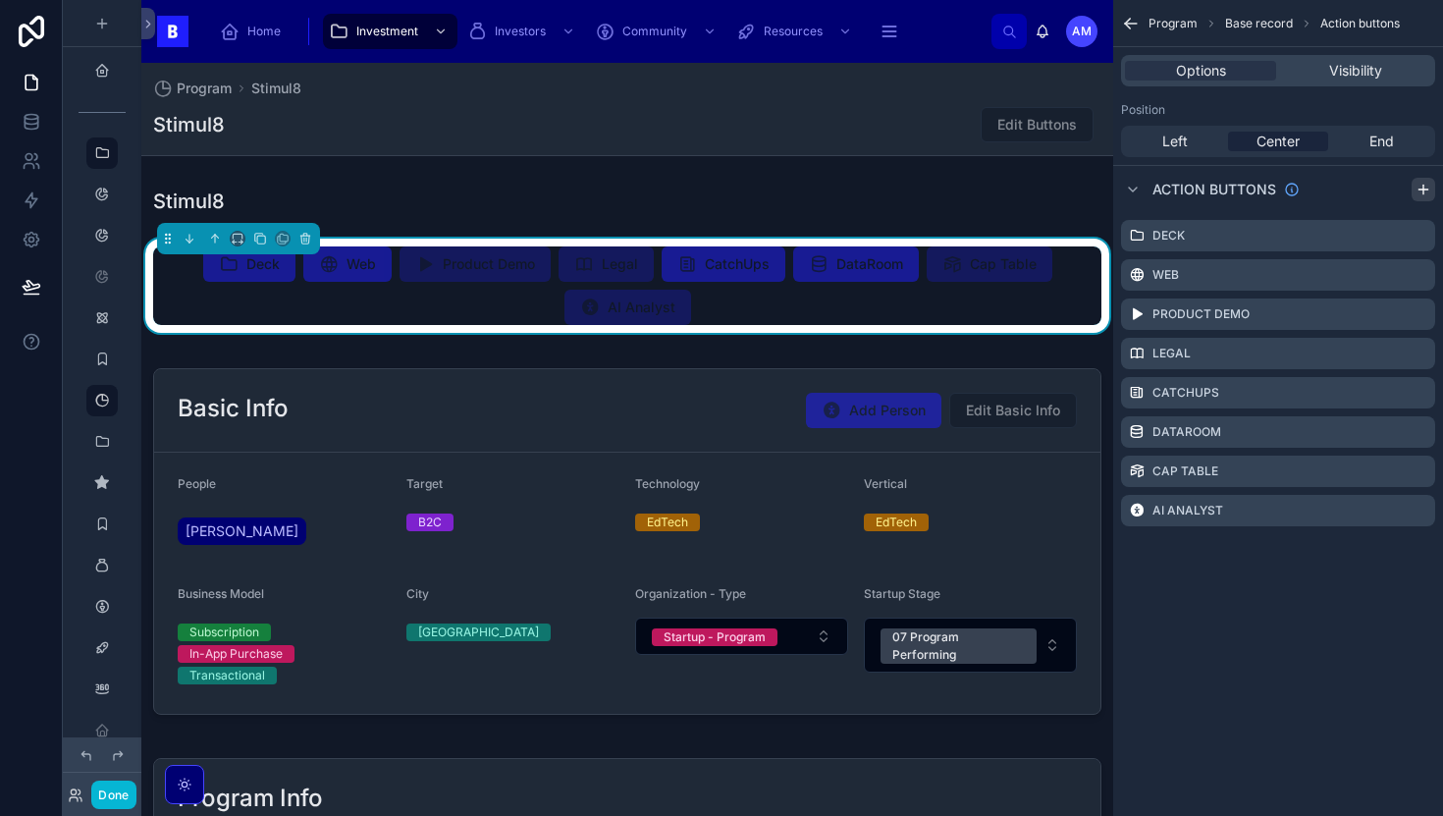
click at [1416, 189] on icon "scrollable content" at bounding box center [1424, 190] width 16 height 16
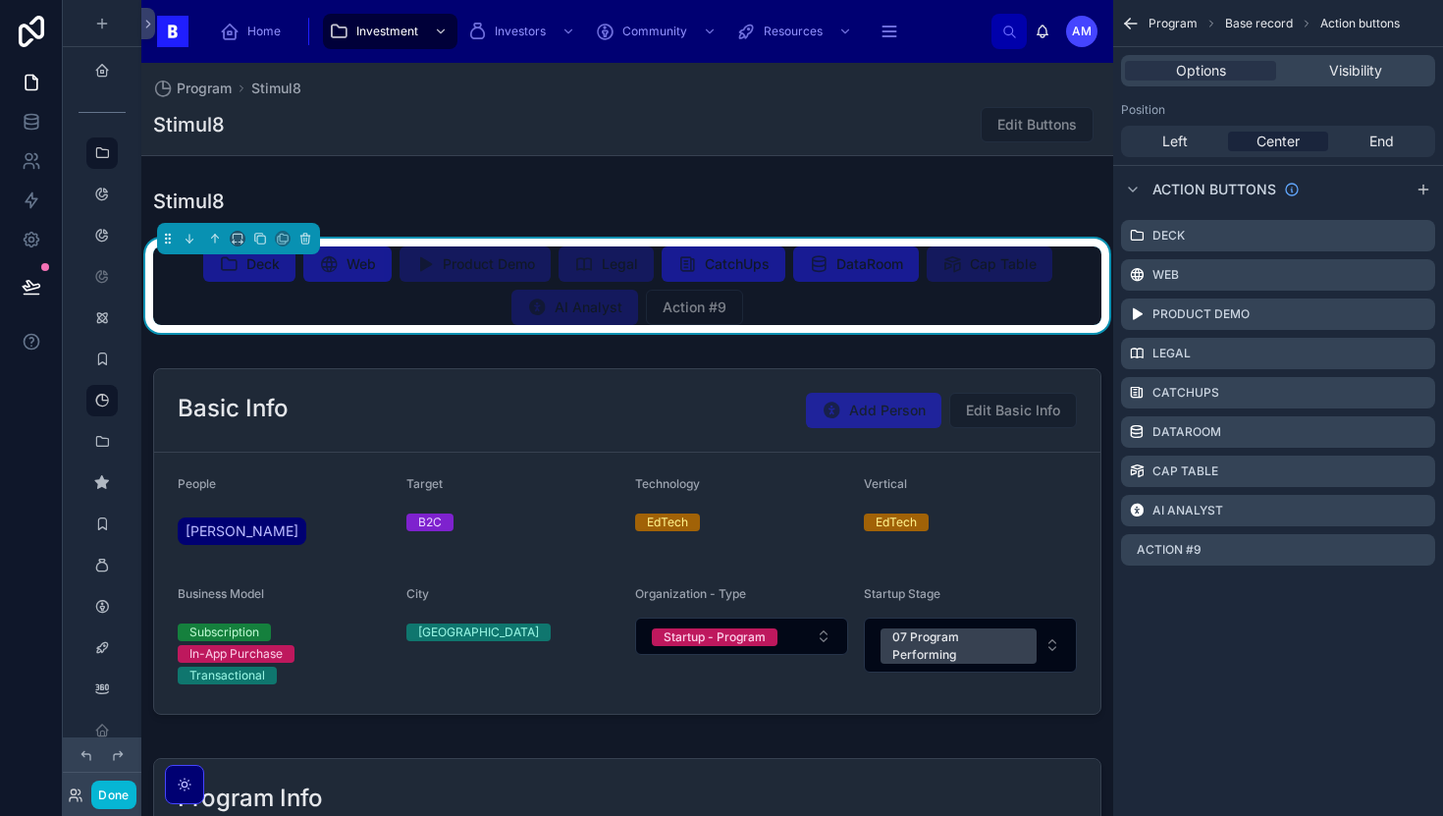
click at [1198, 533] on div "Deck Web Product Demo Legal CatchUps DataRoom Cap Table AI Analyst Action #9" at bounding box center [1278, 392] width 330 height 361
click at [1193, 539] on div "Action #9" at bounding box center [1278, 549] width 314 height 31
click at [1182, 550] on label "Action #9" at bounding box center [1184, 550] width 65 height 16
click at [1426, 548] on icon "scrollable content" at bounding box center [1420, 550] width 16 height 16
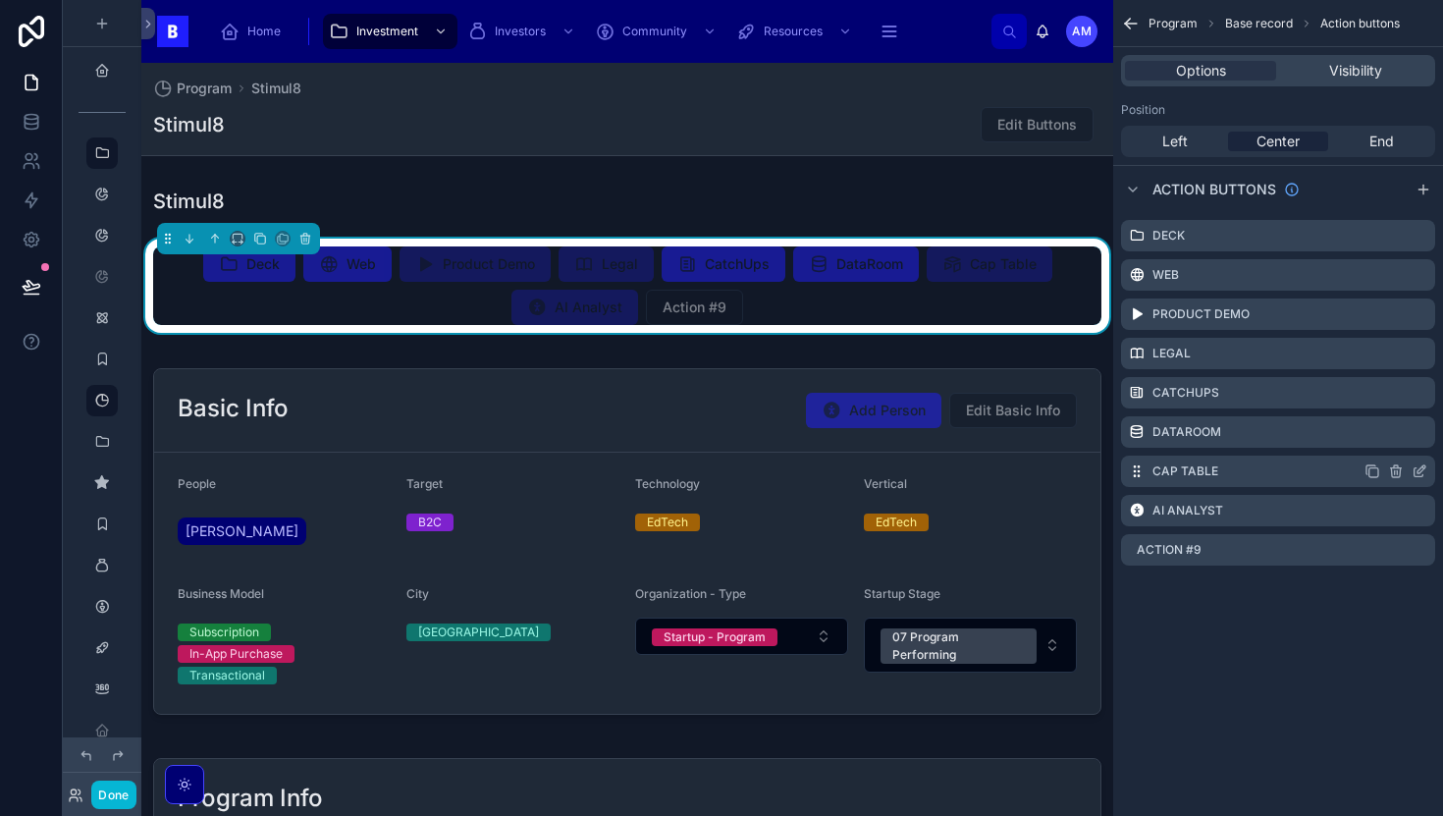
click at [1181, 466] on label "Cap Table" at bounding box center [1185, 471] width 66 height 16
click at [1263, 460] on div "Cap Table" at bounding box center [1278, 470] width 314 height 31
click at [1261, 470] on div "Cap Table" at bounding box center [1278, 470] width 314 height 31
click at [1413, 470] on icon "scrollable content" at bounding box center [1420, 471] width 16 height 16
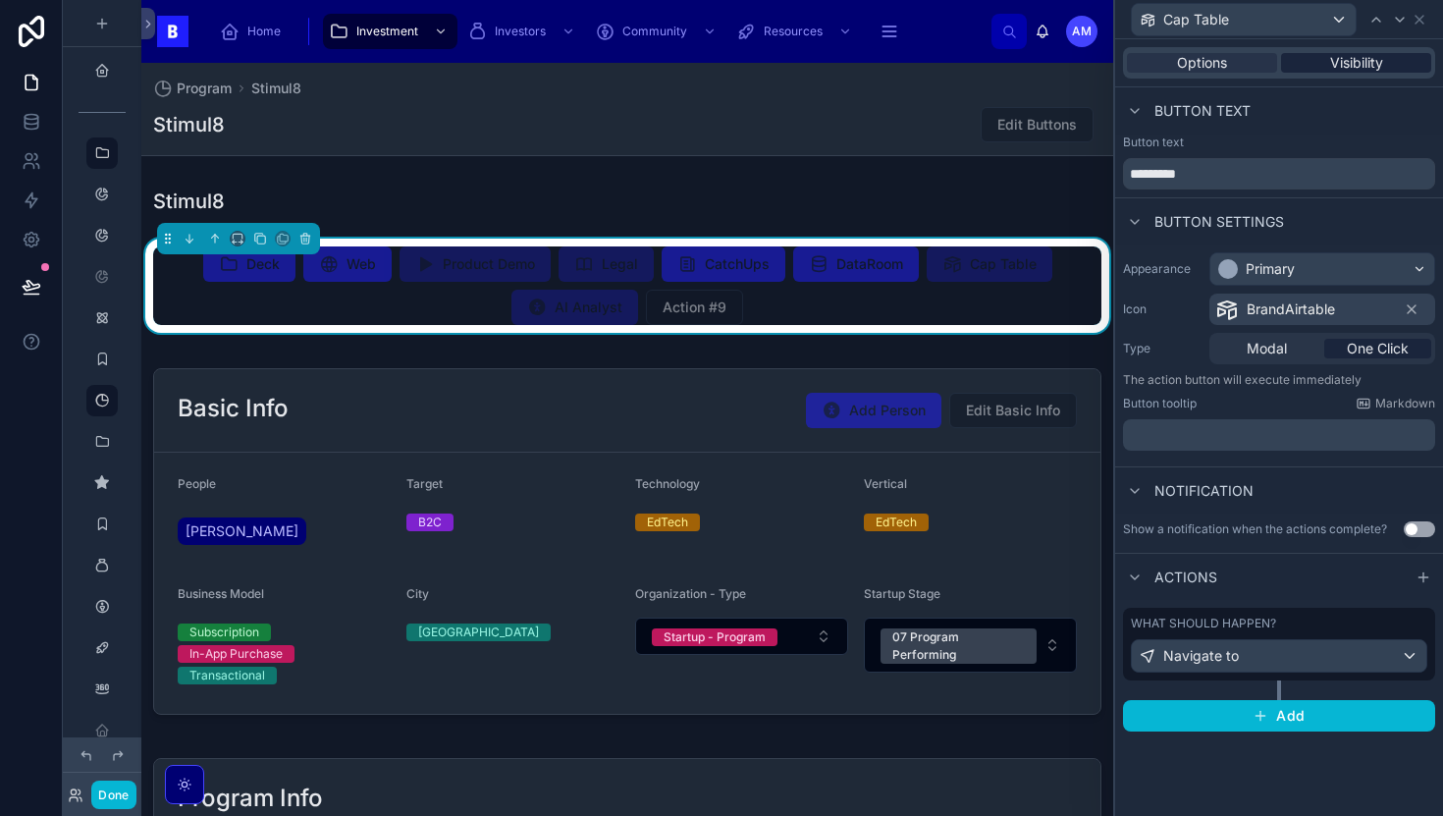
click at [1346, 56] on span "Visibility" at bounding box center [1356, 63] width 53 height 20
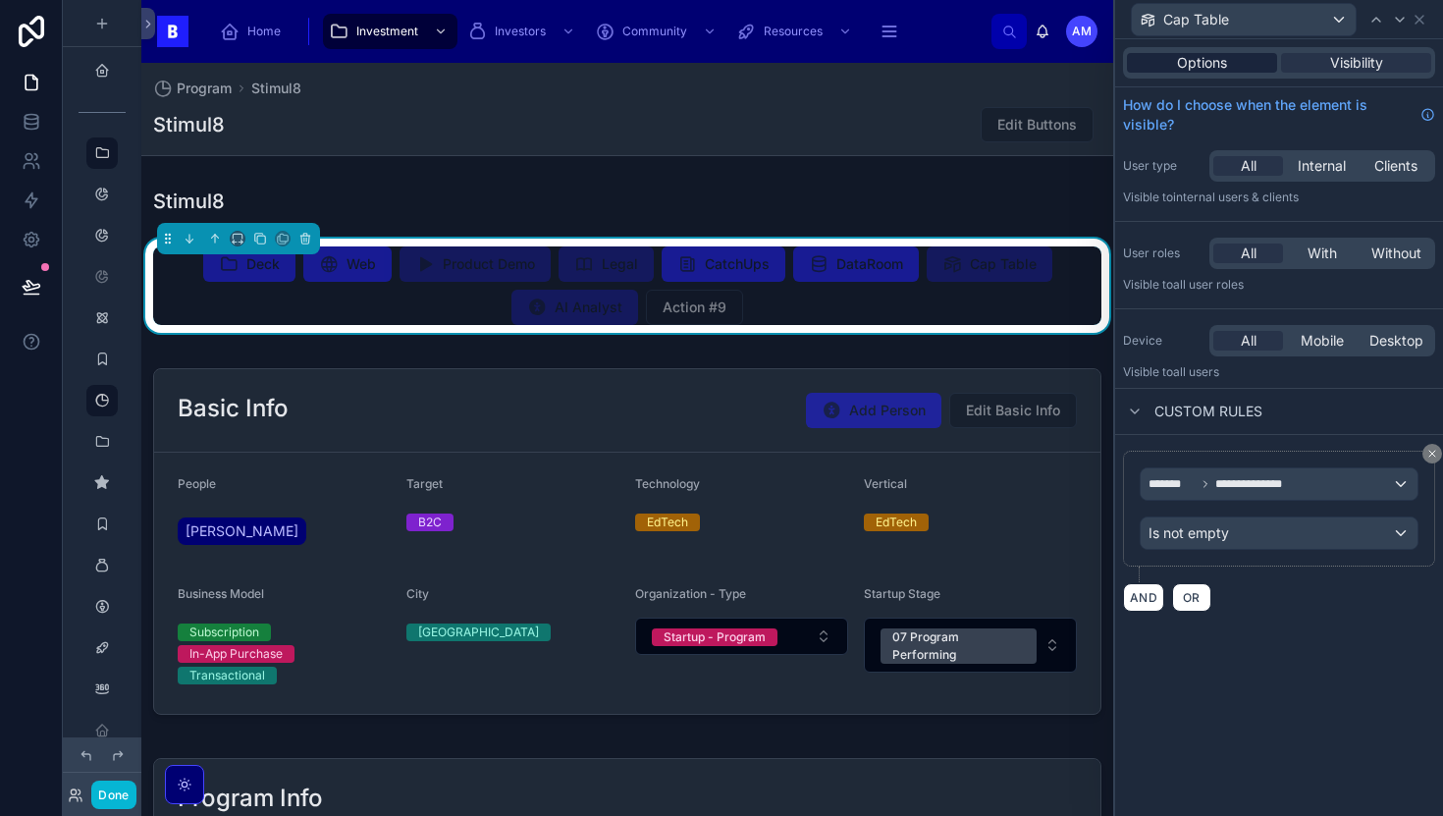
click at [1207, 71] on span "Options" at bounding box center [1202, 63] width 50 height 20
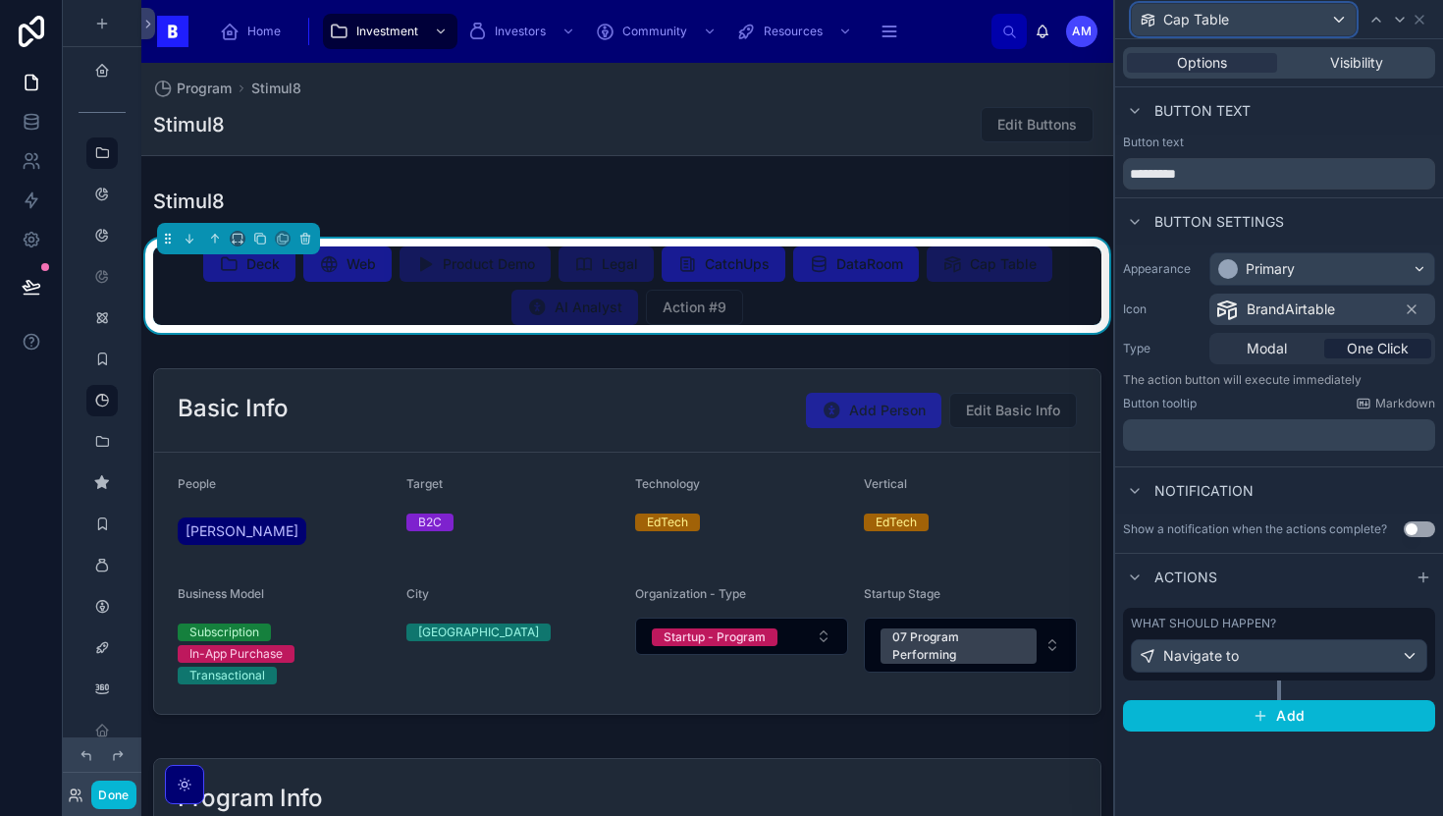
click at [1286, 24] on div "Cap Table" at bounding box center [1244, 19] width 224 height 31
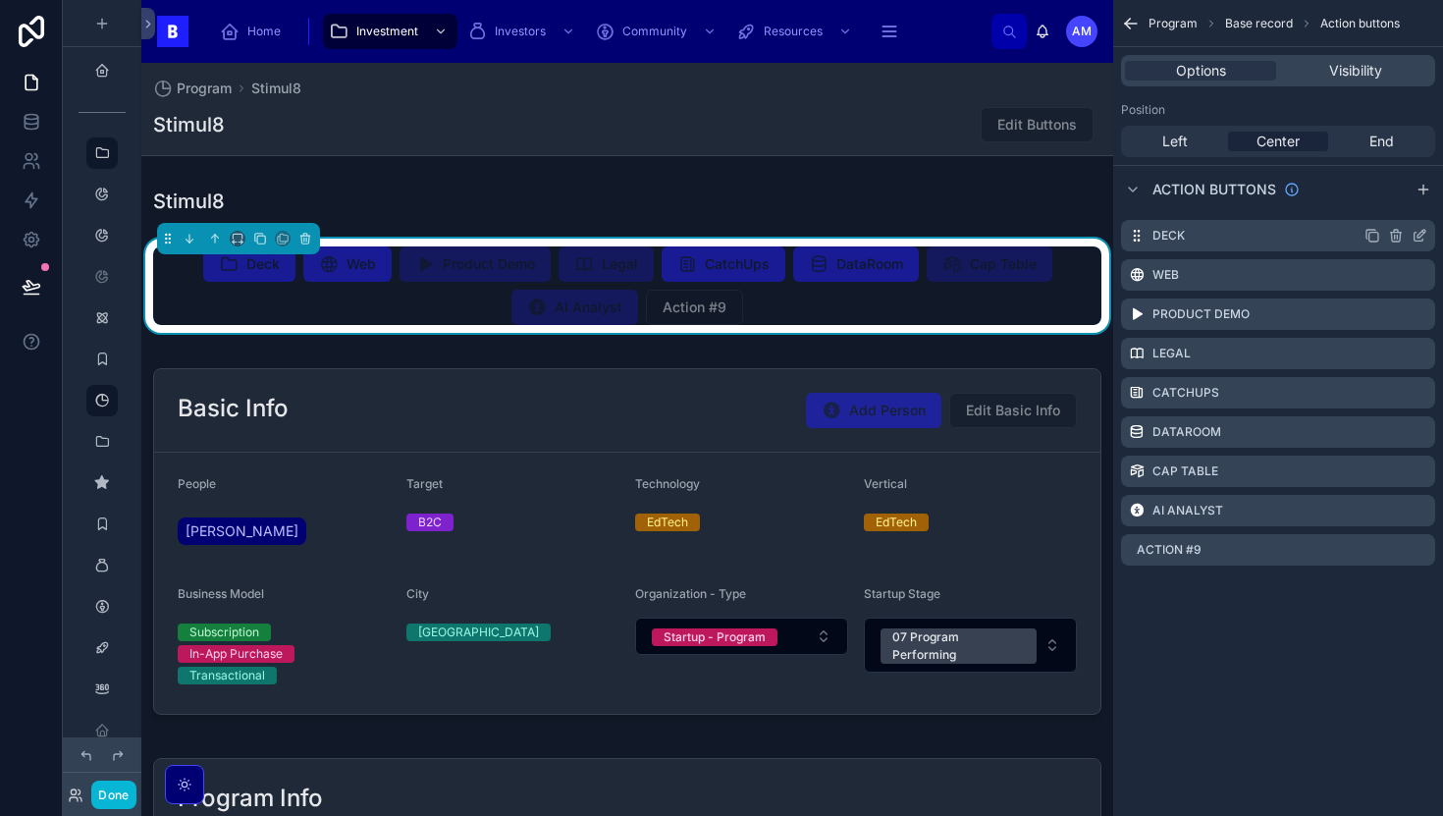
click at [1198, 231] on div "Deck" at bounding box center [1278, 235] width 314 height 31
click at [1133, 237] on icon "scrollable content" at bounding box center [1137, 236] width 16 height 16
click at [1142, 235] on icon "scrollable content" at bounding box center [1137, 236] width 16 height 16
click at [1369, 235] on icon "scrollable content" at bounding box center [1372, 236] width 16 height 16
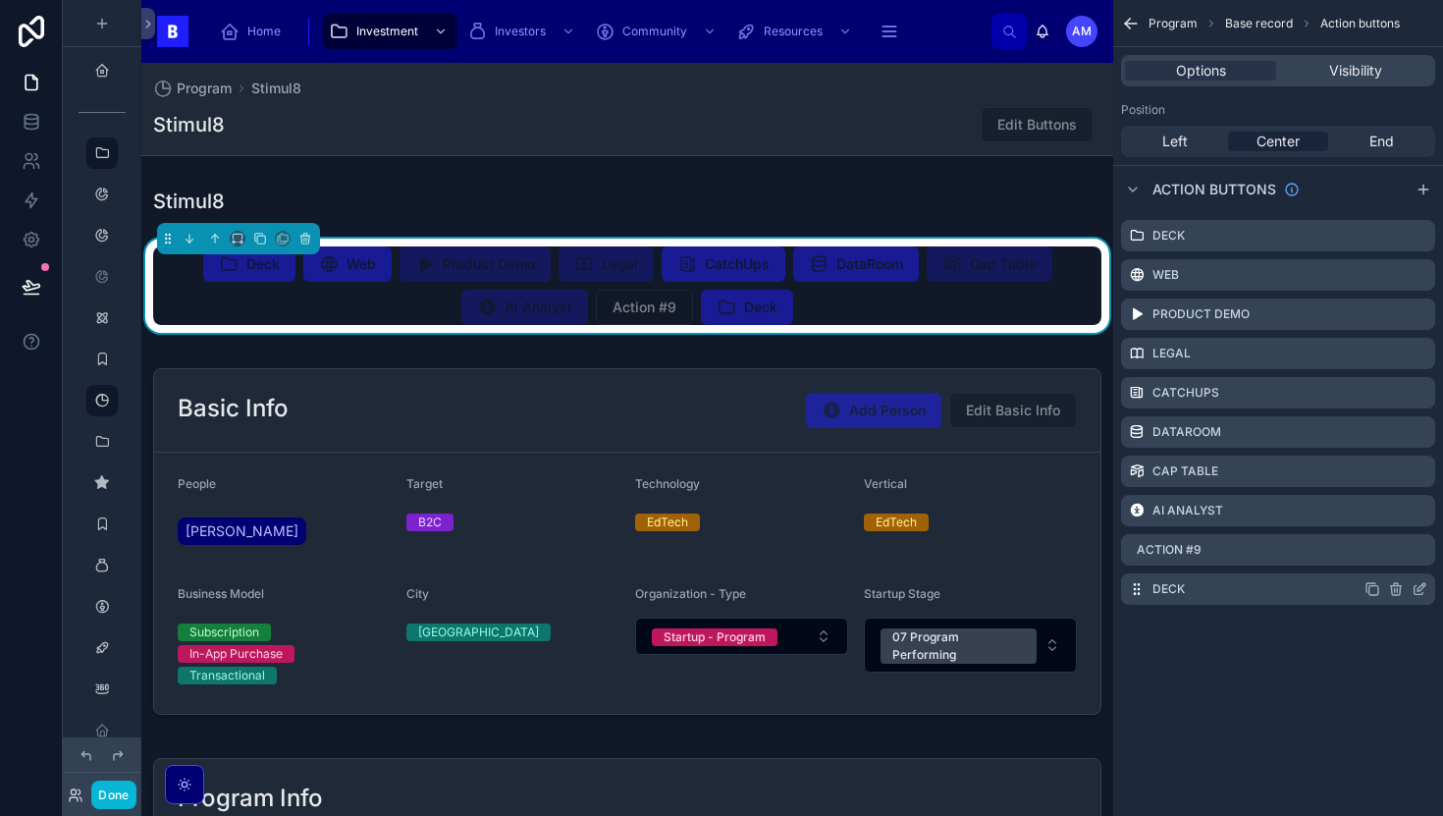
click at [1198, 578] on div "Deck" at bounding box center [1278, 588] width 314 height 31
click at [1416, 586] on icon "scrollable content" at bounding box center [1420, 589] width 16 height 16
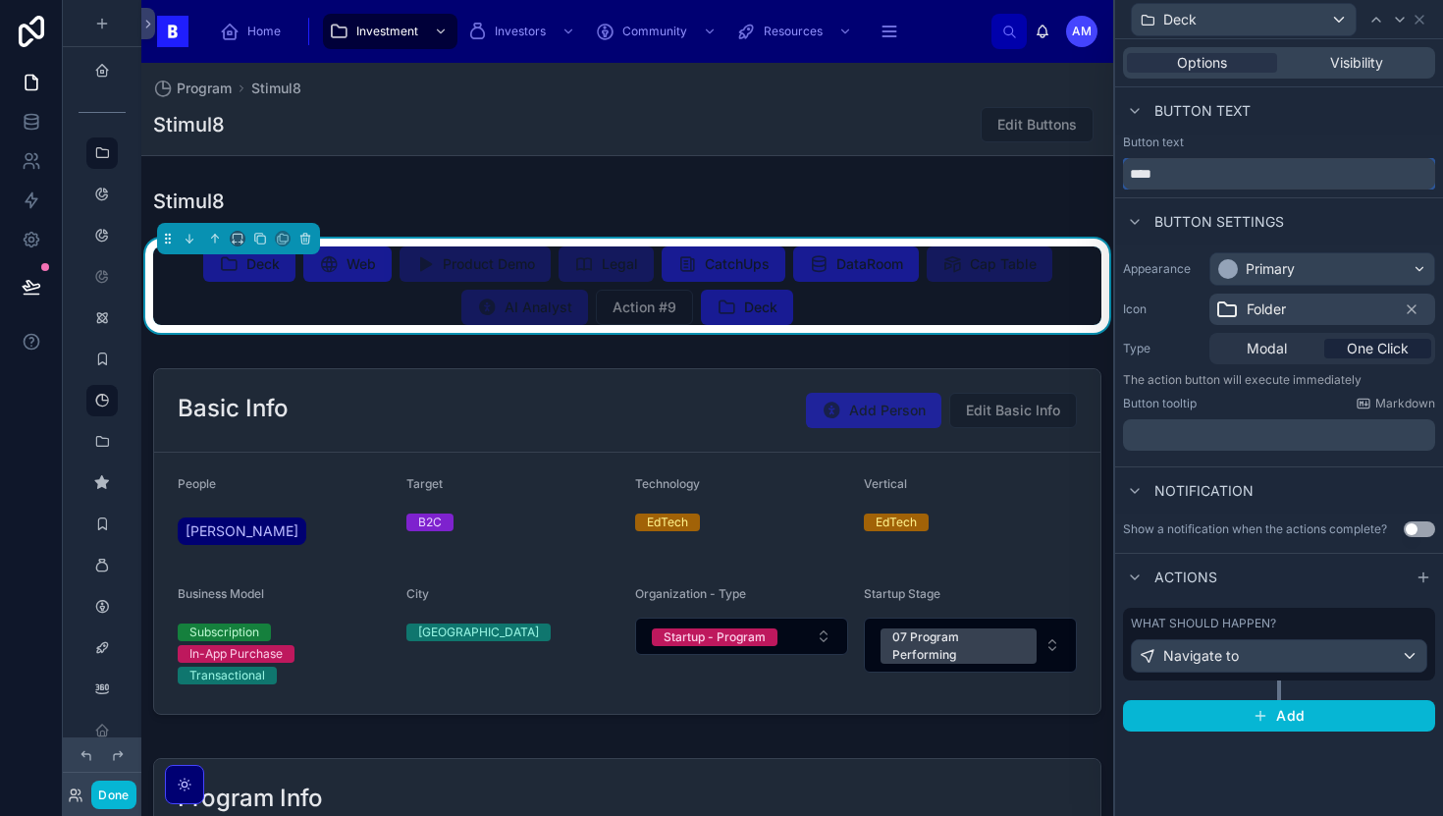
click at [1194, 167] on input "****" at bounding box center [1279, 173] width 312 height 31
click at [1263, 307] on span "Folder" at bounding box center [1266, 309] width 39 height 20
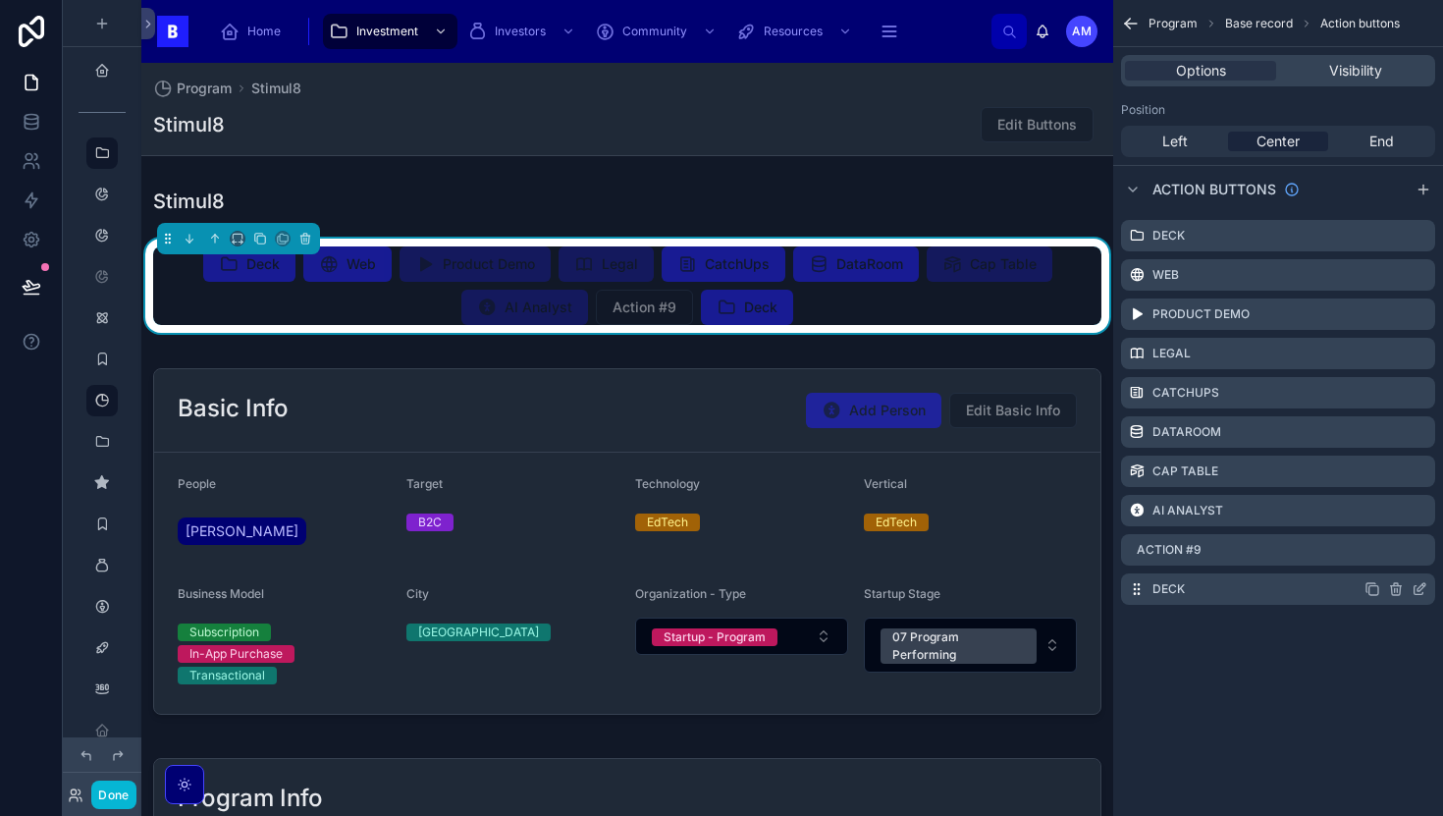
click at [1209, 590] on div "Deck" at bounding box center [1278, 588] width 314 height 31
click at [1410, 587] on div "scrollable content" at bounding box center [1395, 589] width 63 height 16
click at [1418, 588] on icon "scrollable content" at bounding box center [1421, 587] width 8 height 8
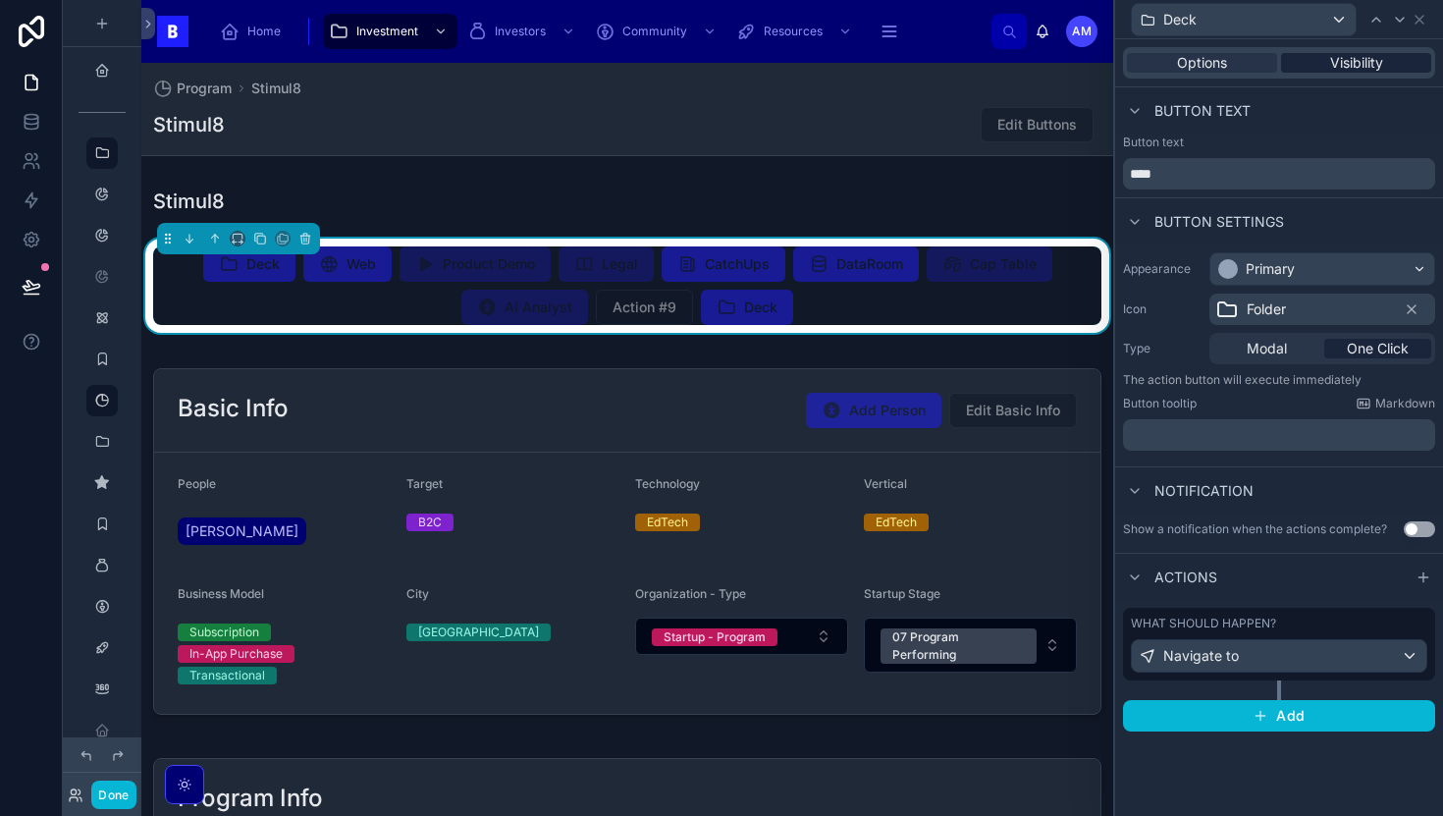
click at [1332, 56] on span "Visibility" at bounding box center [1356, 63] width 53 height 20
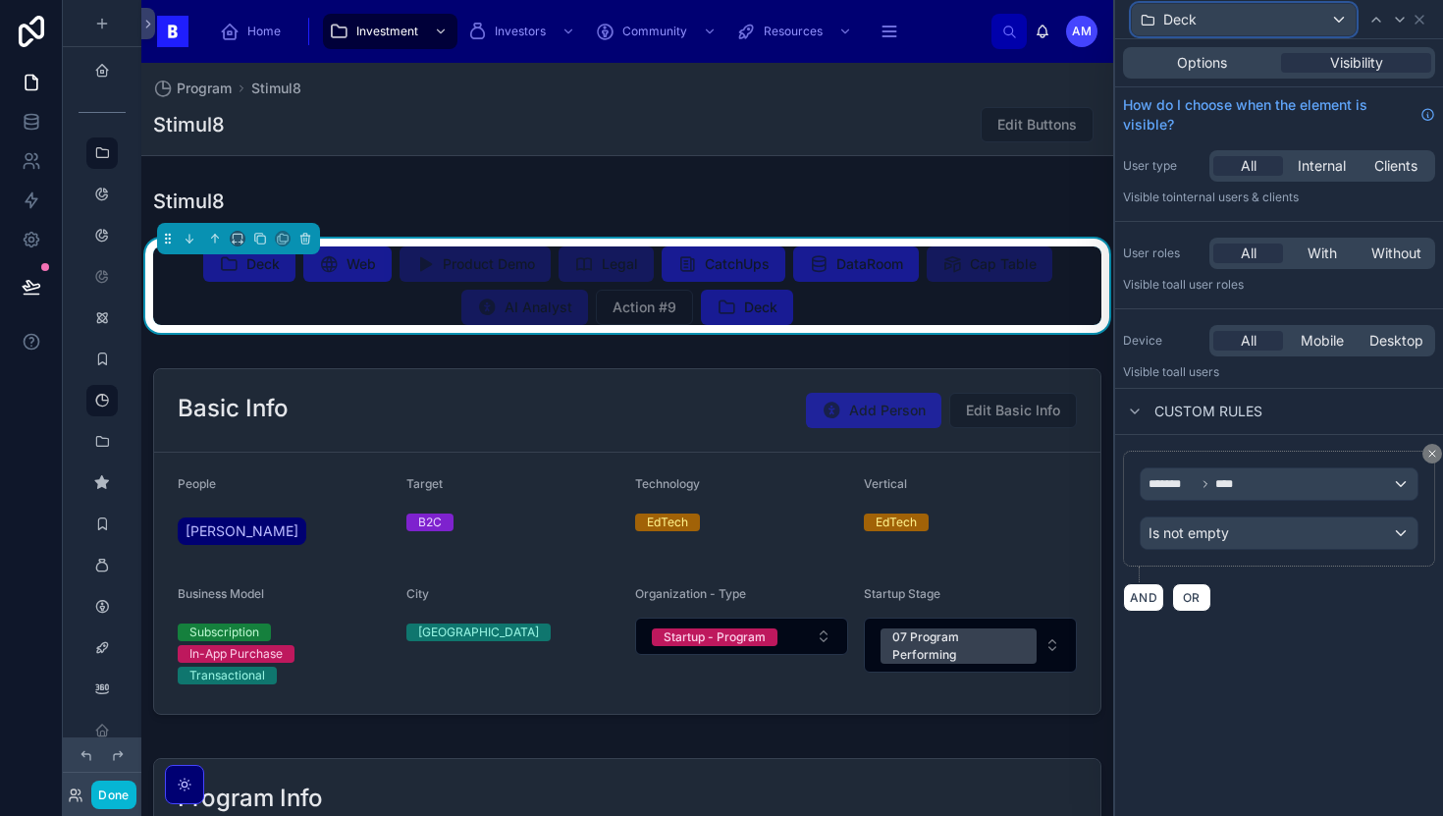
click at [1302, 26] on div "Deck" at bounding box center [1244, 19] width 224 height 31
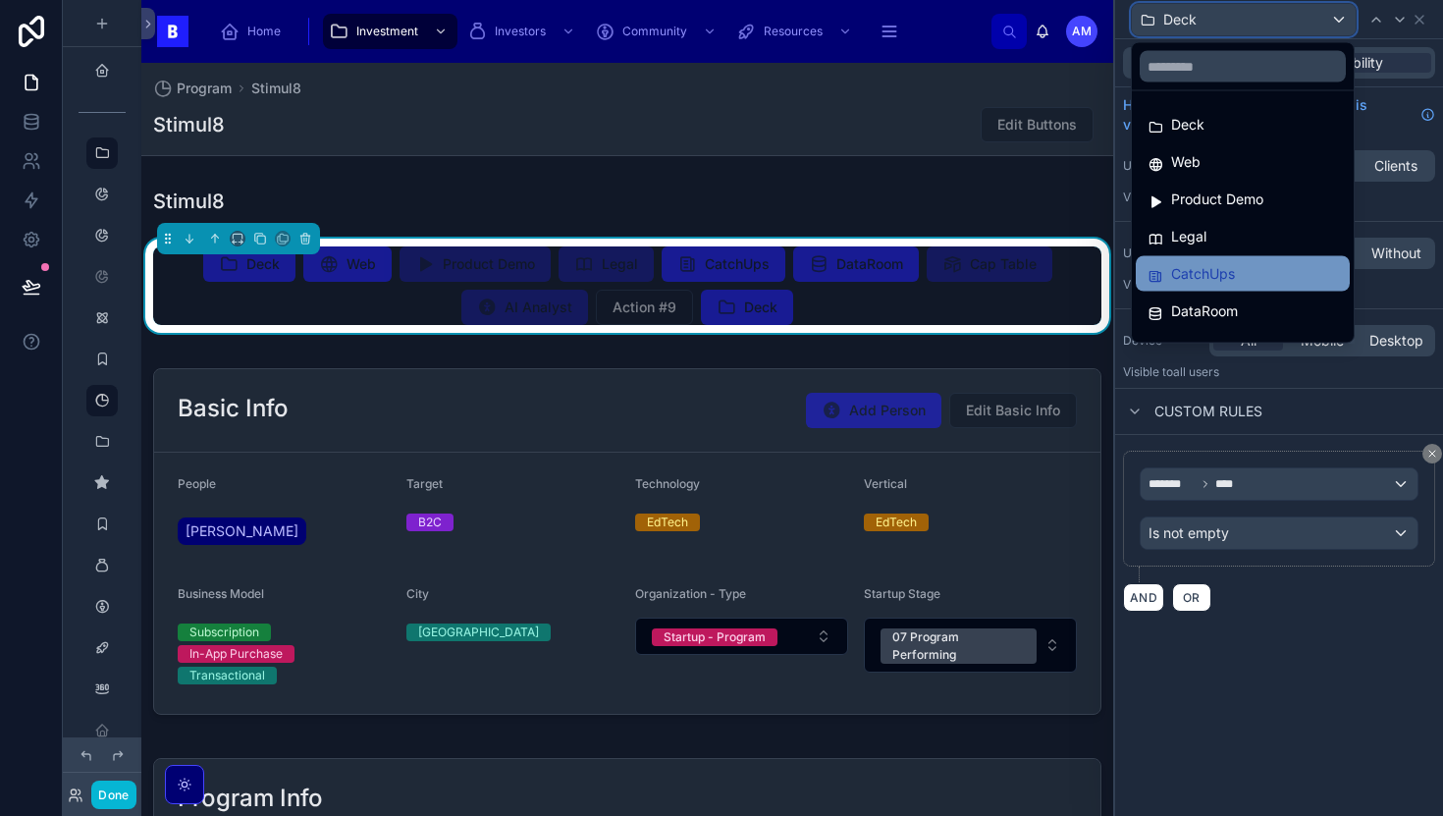
scroll to position [139, 0]
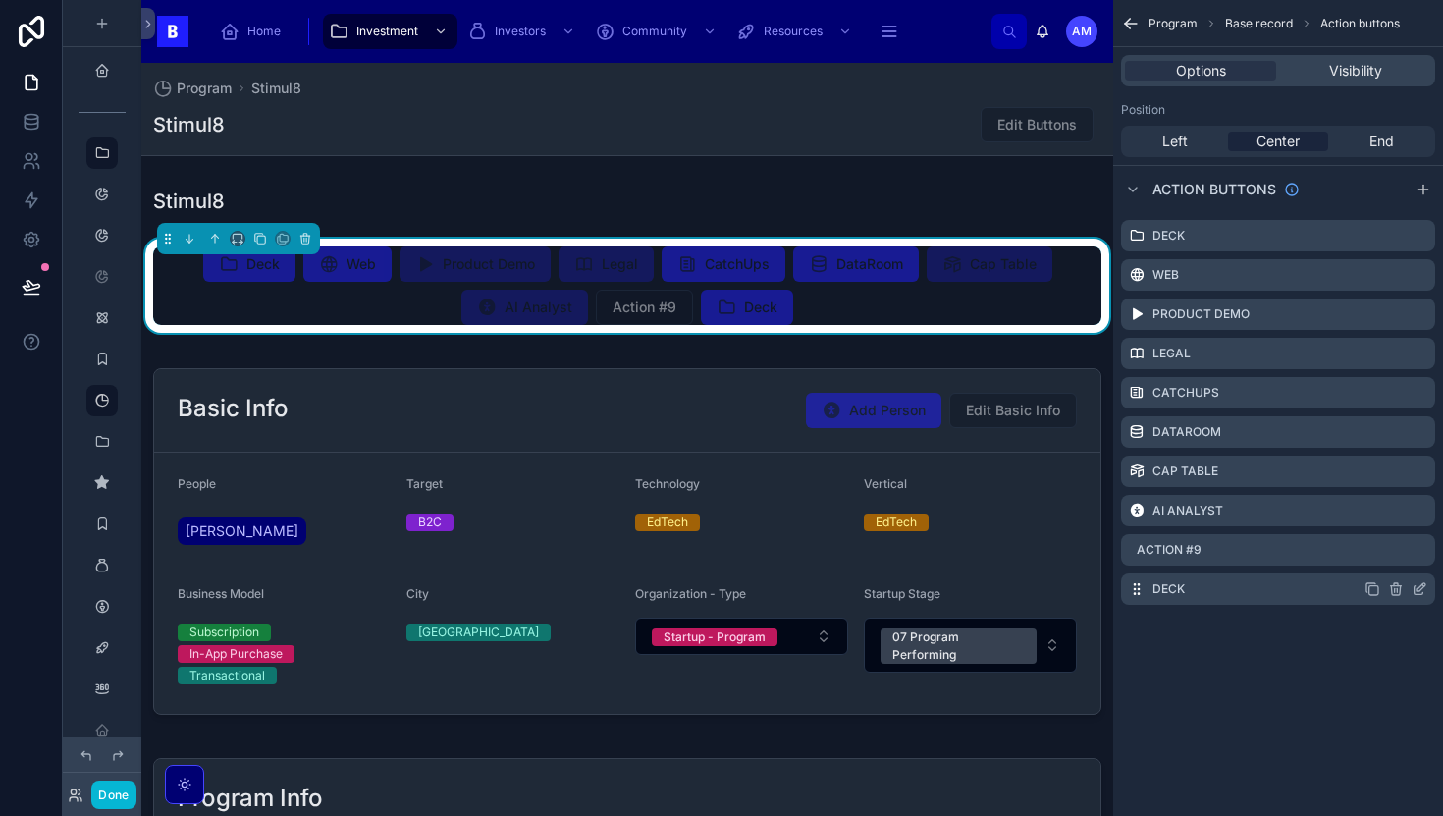
click at [1186, 600] on div "Deck" at bounding box center [1278, 588] width 314 height 31
click at [1416, 585] on icon "scrollable content" at bounding box center [1420, 589] width 16 height 16
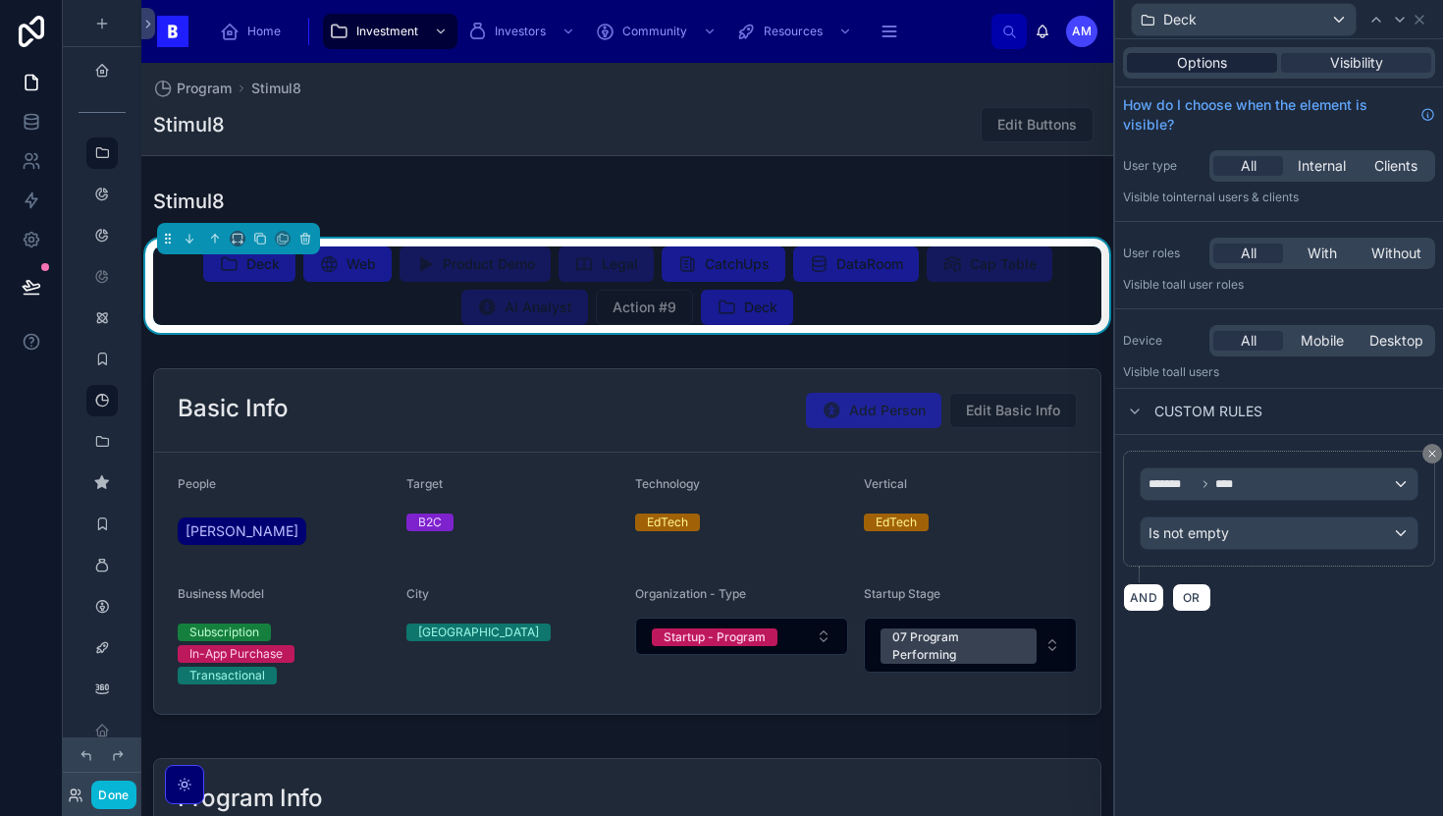
click at [1186, 71] on span "Options" at bounding box center [1202, 63] width 50 height 20
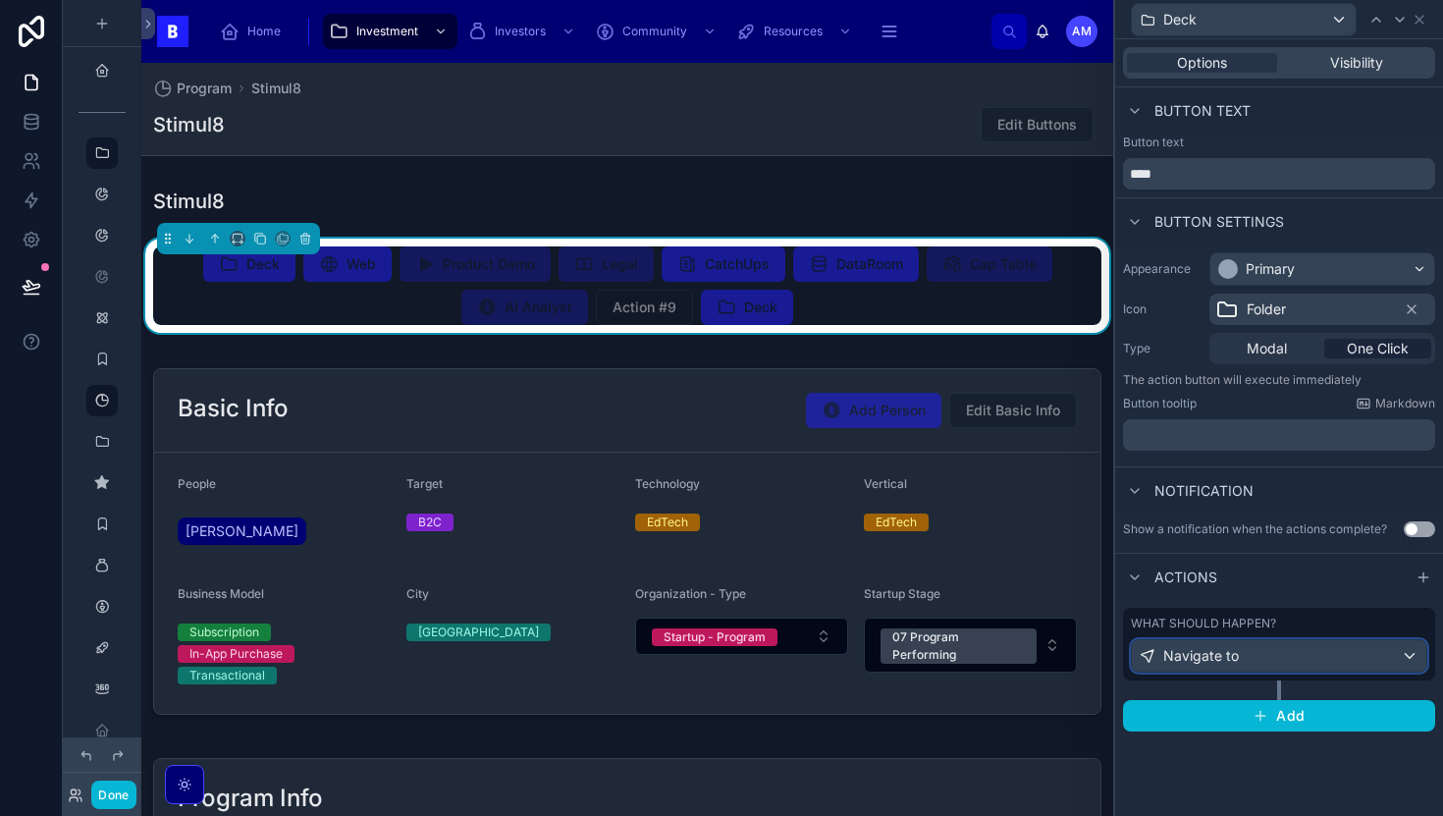
click at [1227, 660] on span "Navigate to" at bounding box center [1201, 656] width 76 height 20
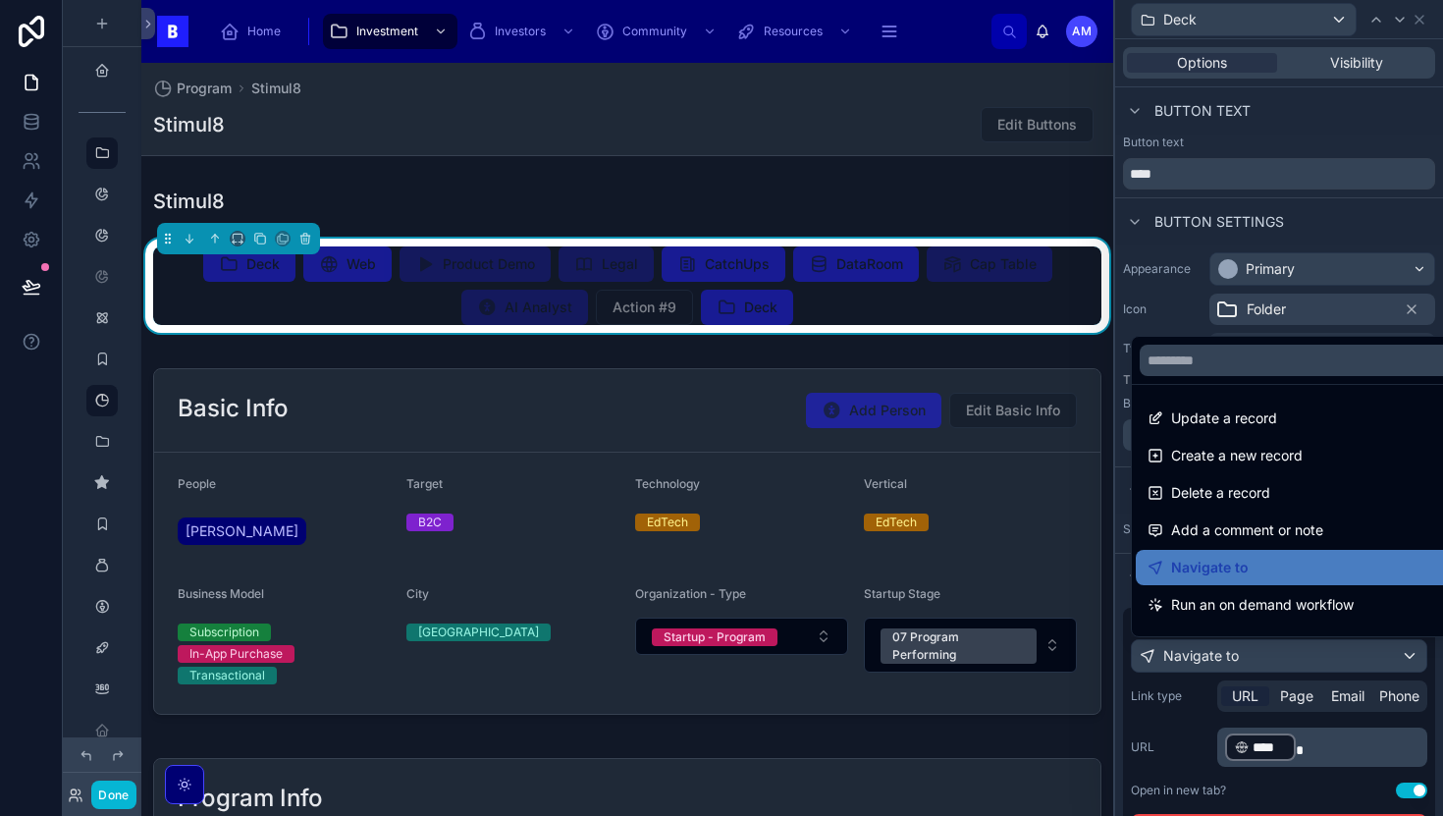
click at [1313, 750] on div at bounding box center [1279, 408] width 328 height 816
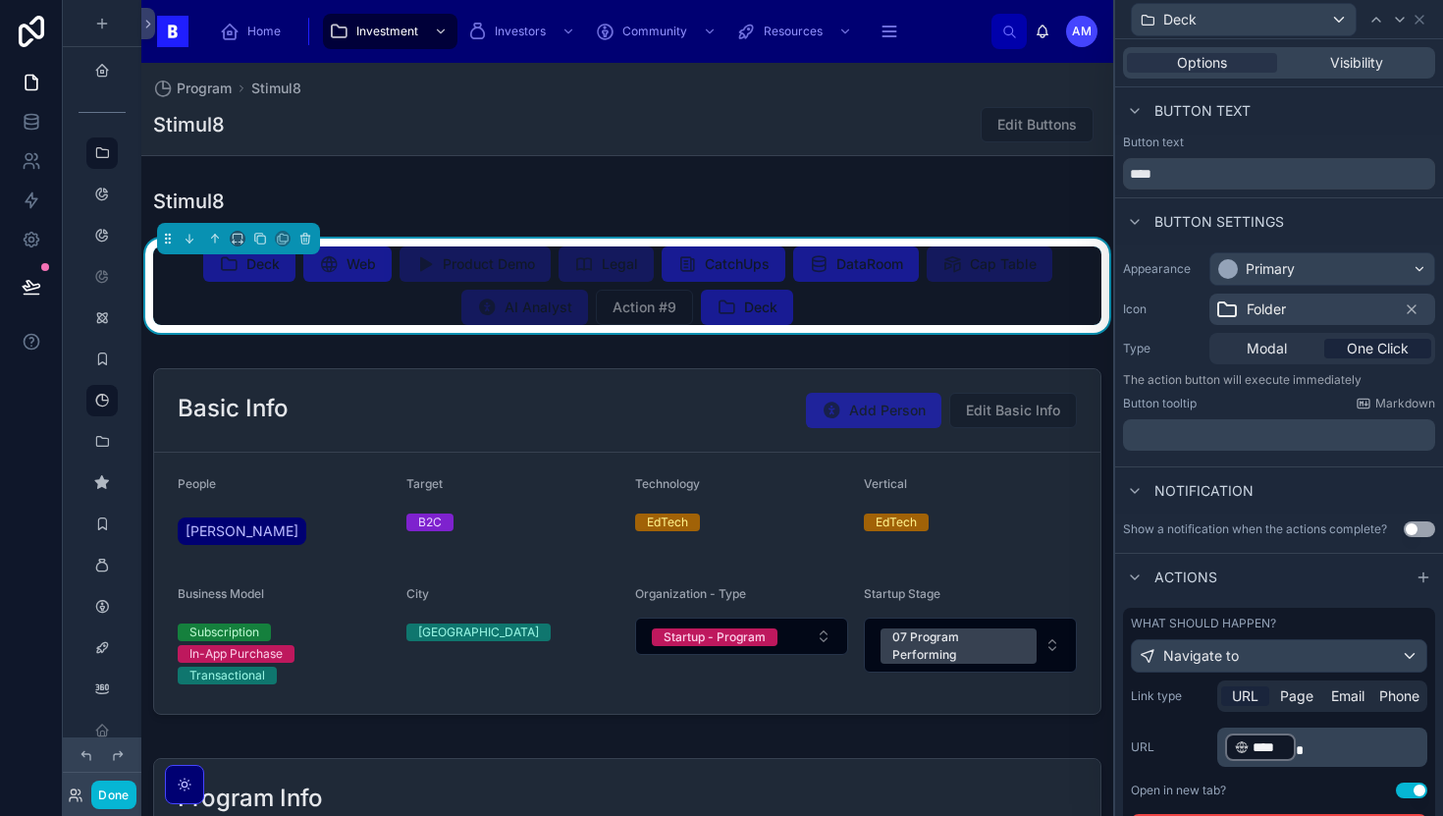
click at [1313, 745] on p "﻿ **** ﻿" at bounding box center [1324, 746] width 198 height 31
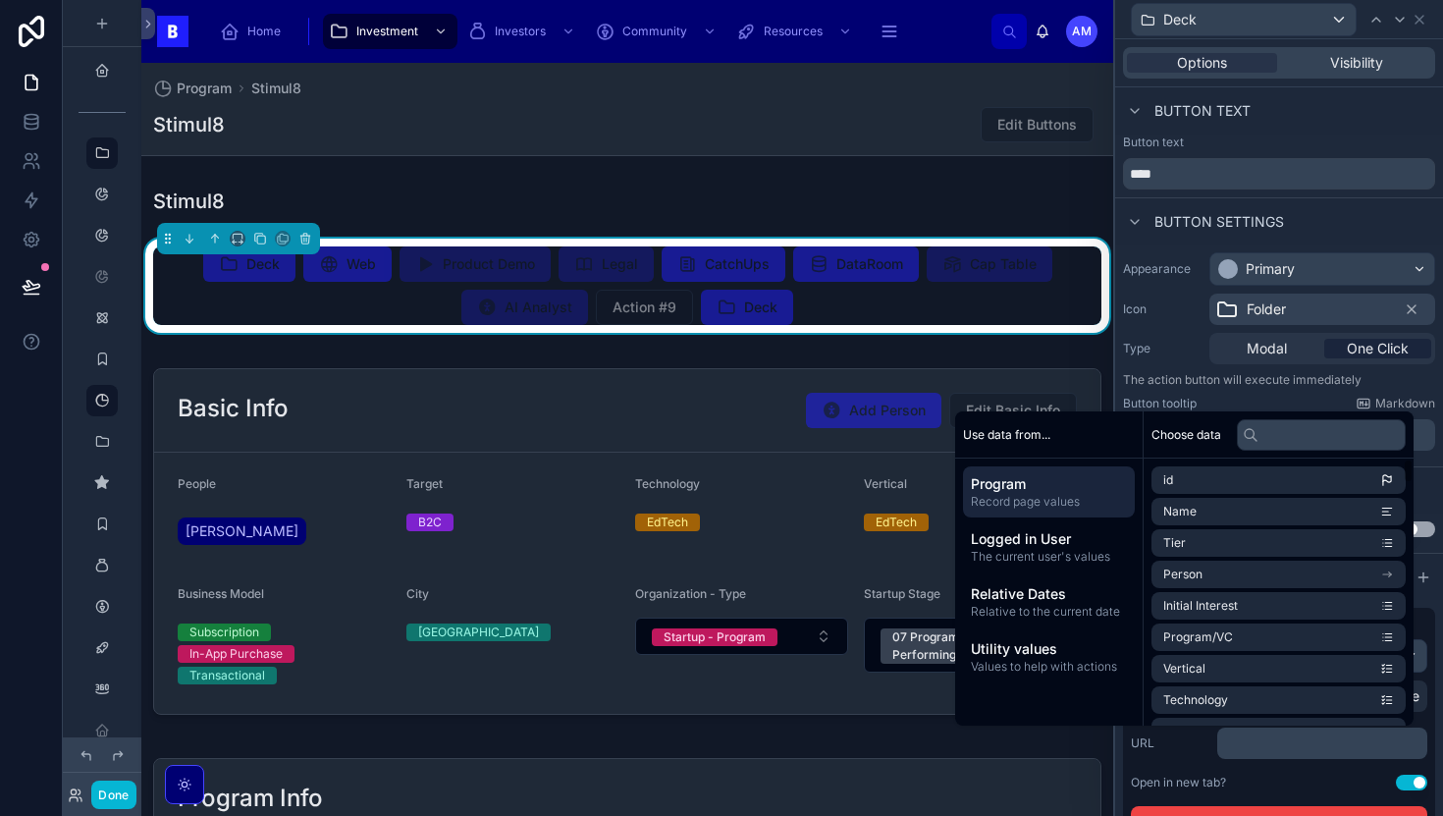
scroll to position [246, 0]
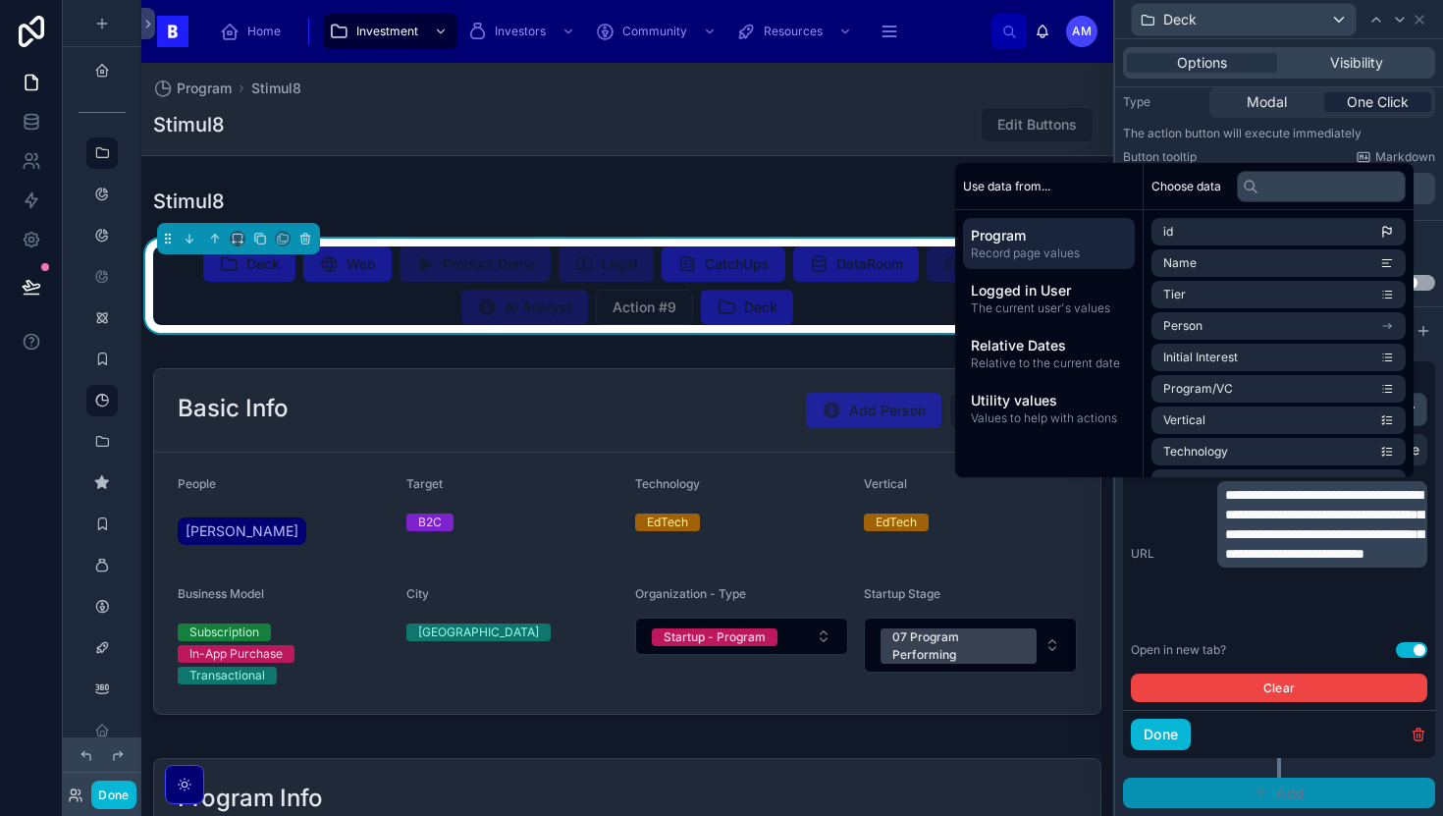
click at [1268, 787] on icon "button" at bounding box center [1261, 792] width 16 height 16
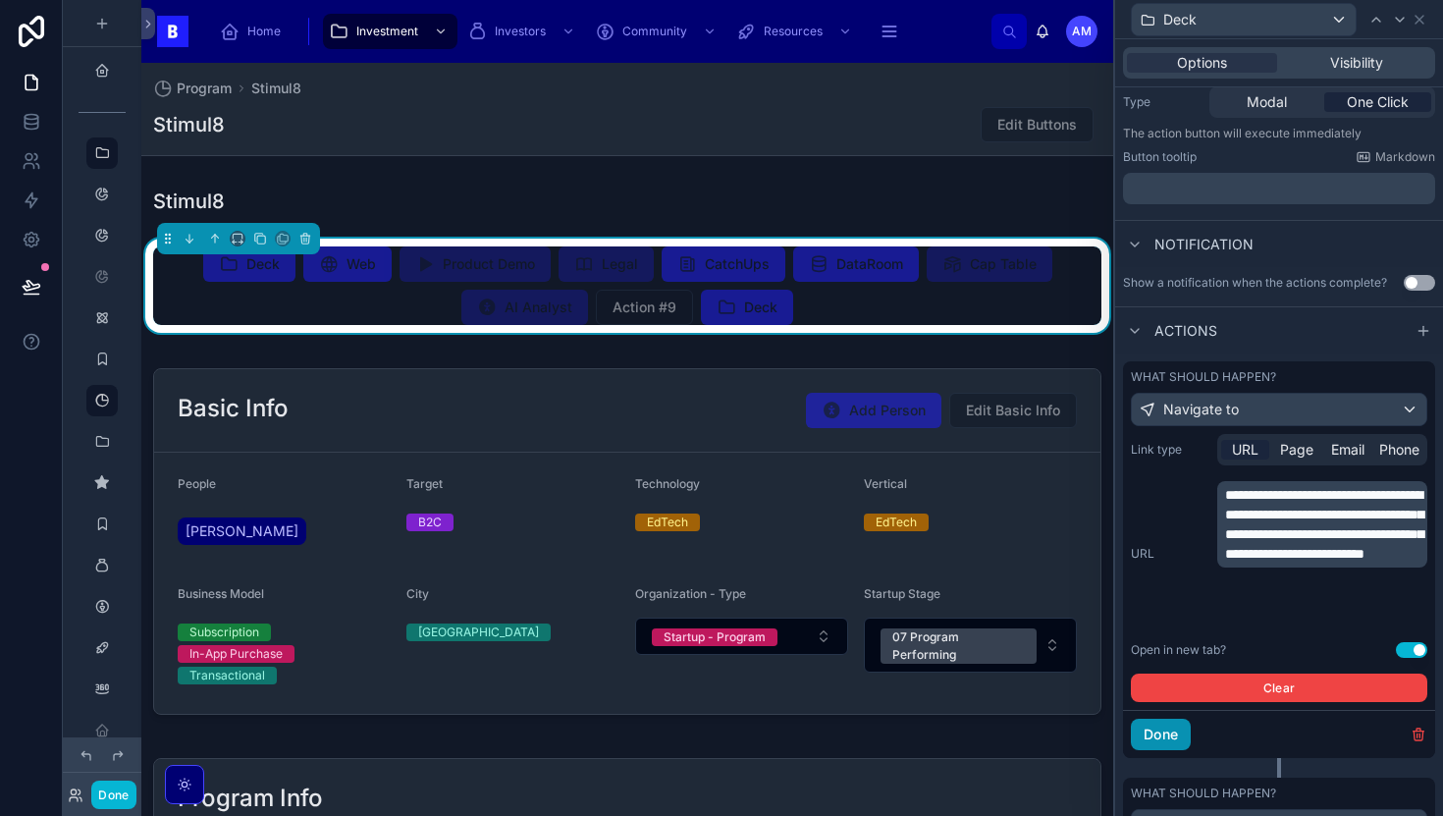
click at [1170, 724] on button "Done" at bounding box center [1161, 734] width 60 height 31
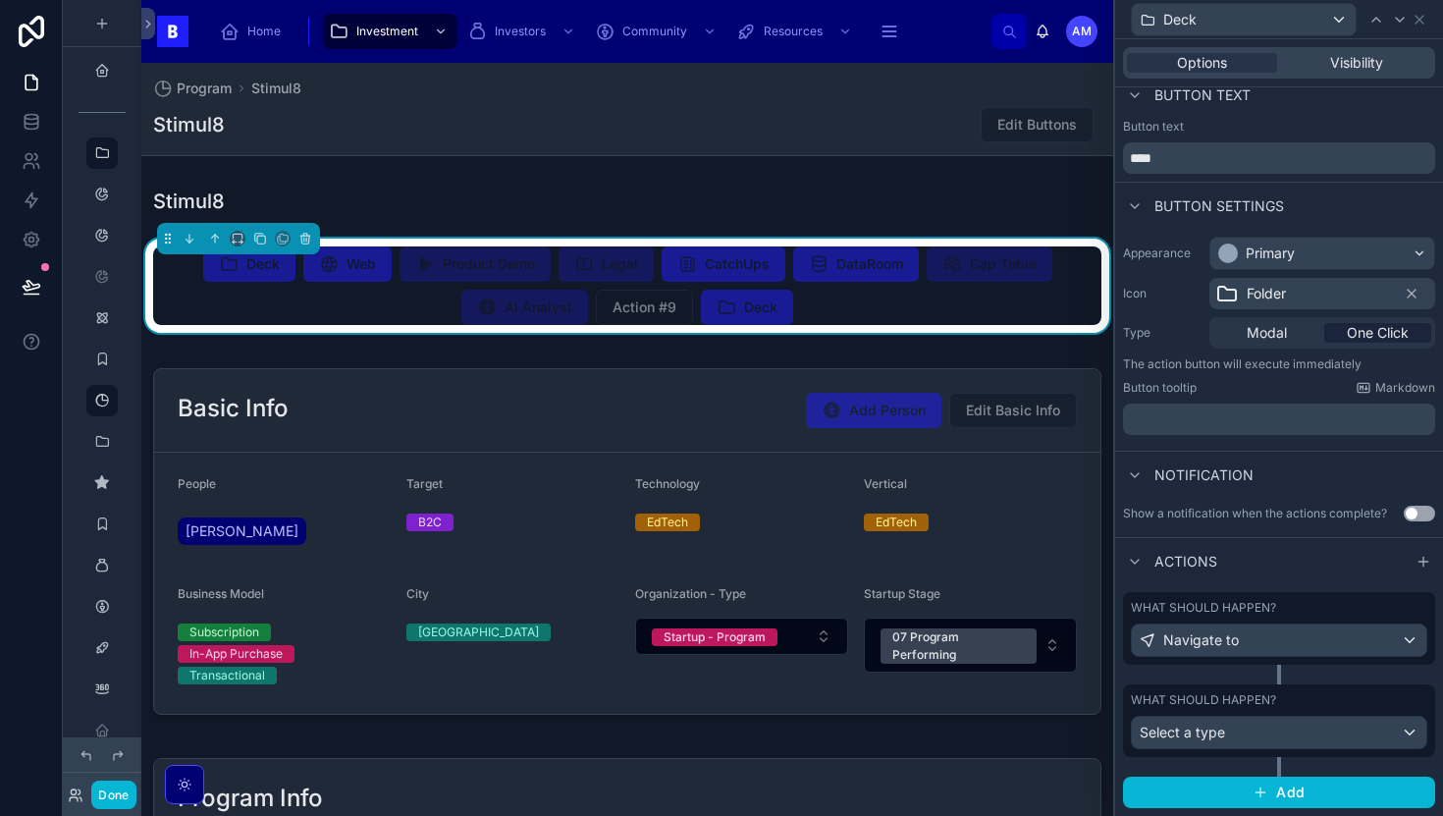
scroll to position [15, 0]
click at [1420, 20] on icon at bounding box center [1420, 20] width 16 height 16
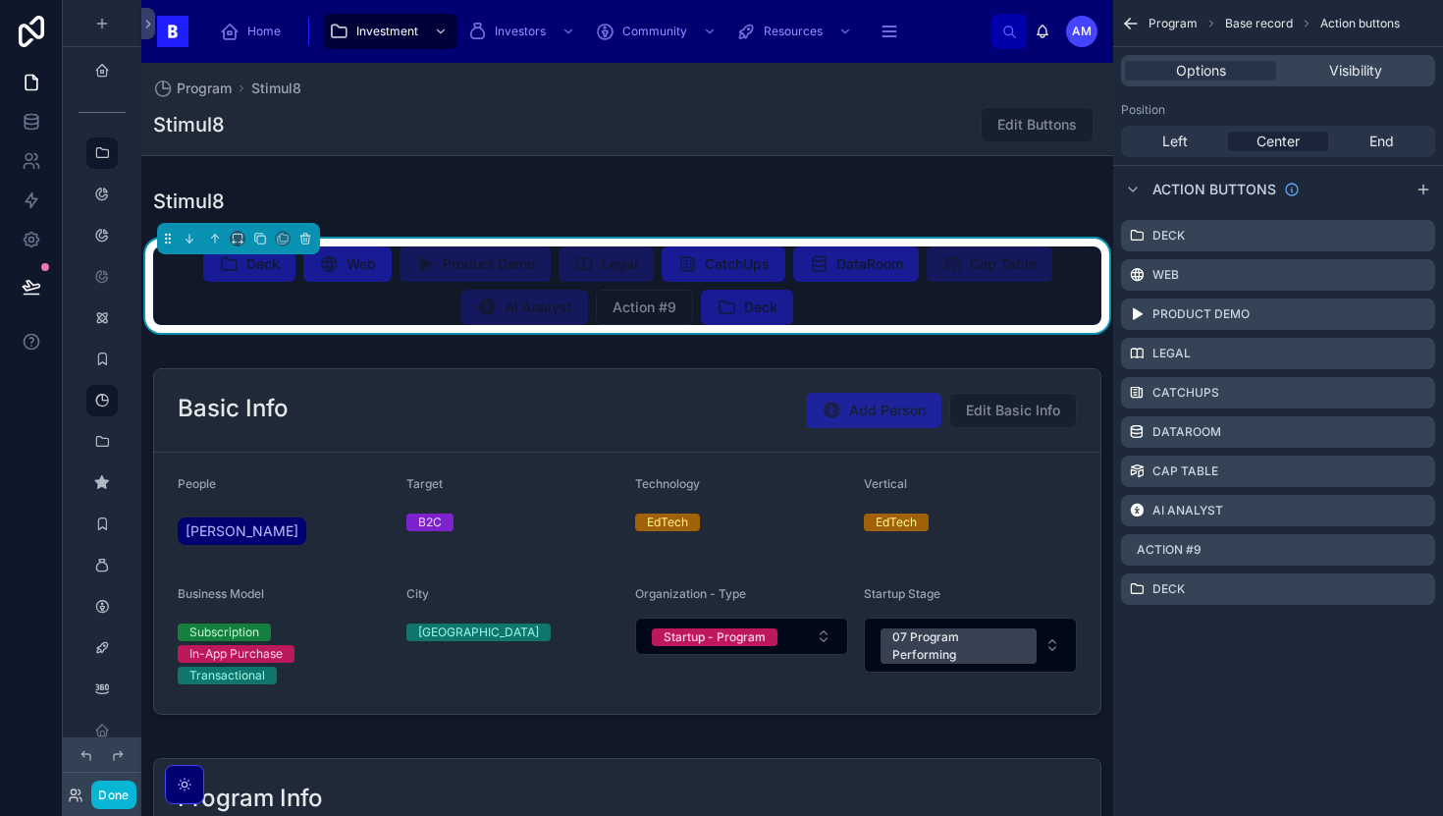
click at [852, 293] on div "Deck Web Product Demo Legal CatchUps DataRoom Cap Table AI Analyst Action #9 De…" at bounding box center [627, 285] width 948 height 79
click at [1153, 598] on div "Deck" at bounding box center [1278, 588] width 314 height 31
click at [1171, 581] on label "Deck" at bounding box center [1168, 589] width 32 height 16
click at [1165, 592] on label "Deck" at bounding box center [1168, 589] width 32 height 16
click at [1418, 592] on icon "scrollable content" at bounding box center [1420, 589] width 16 height 16
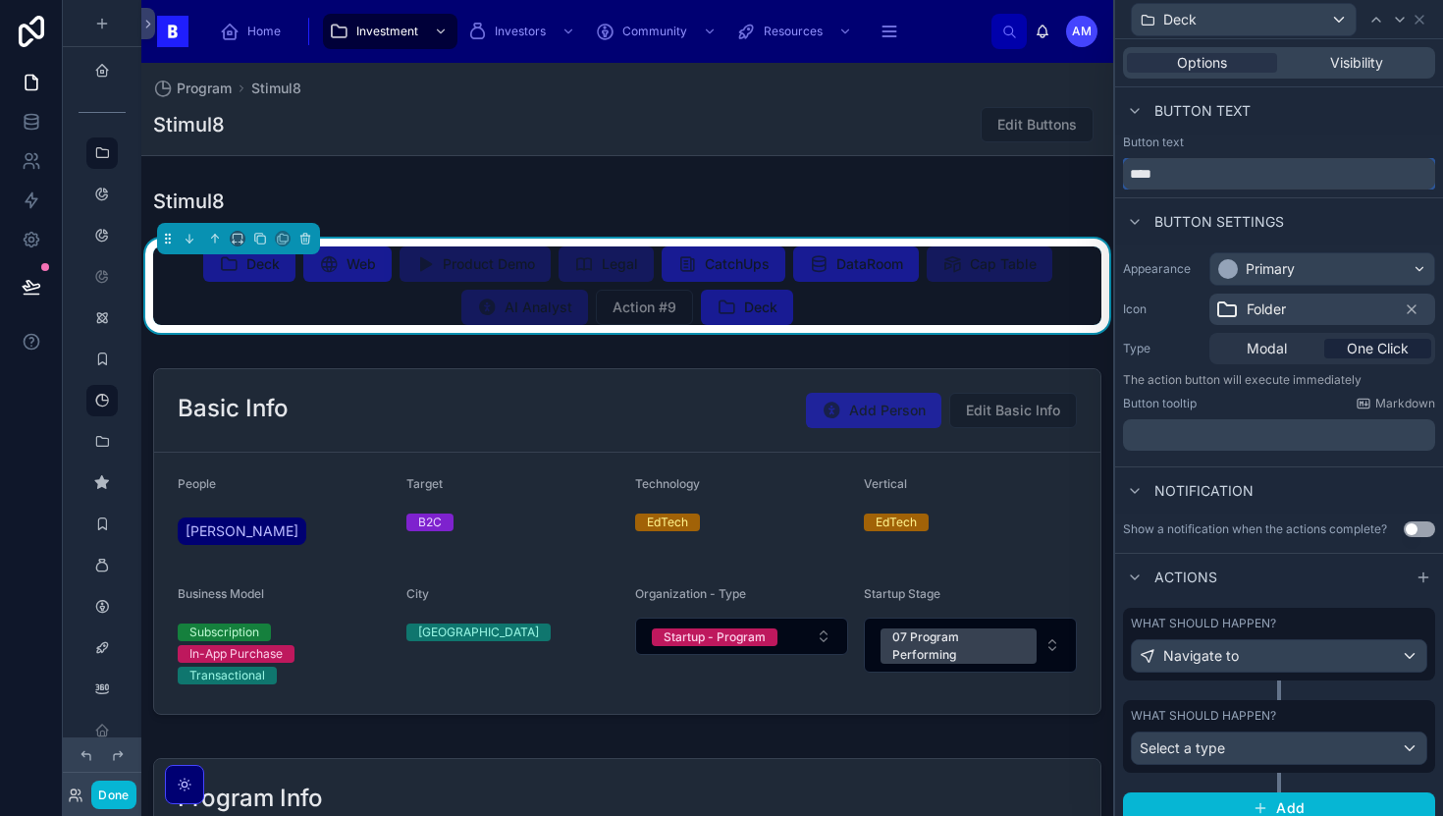
click at [1160, 178] on input "****" at bounding box center [1279, 173] width 312 height 31
type input "*"
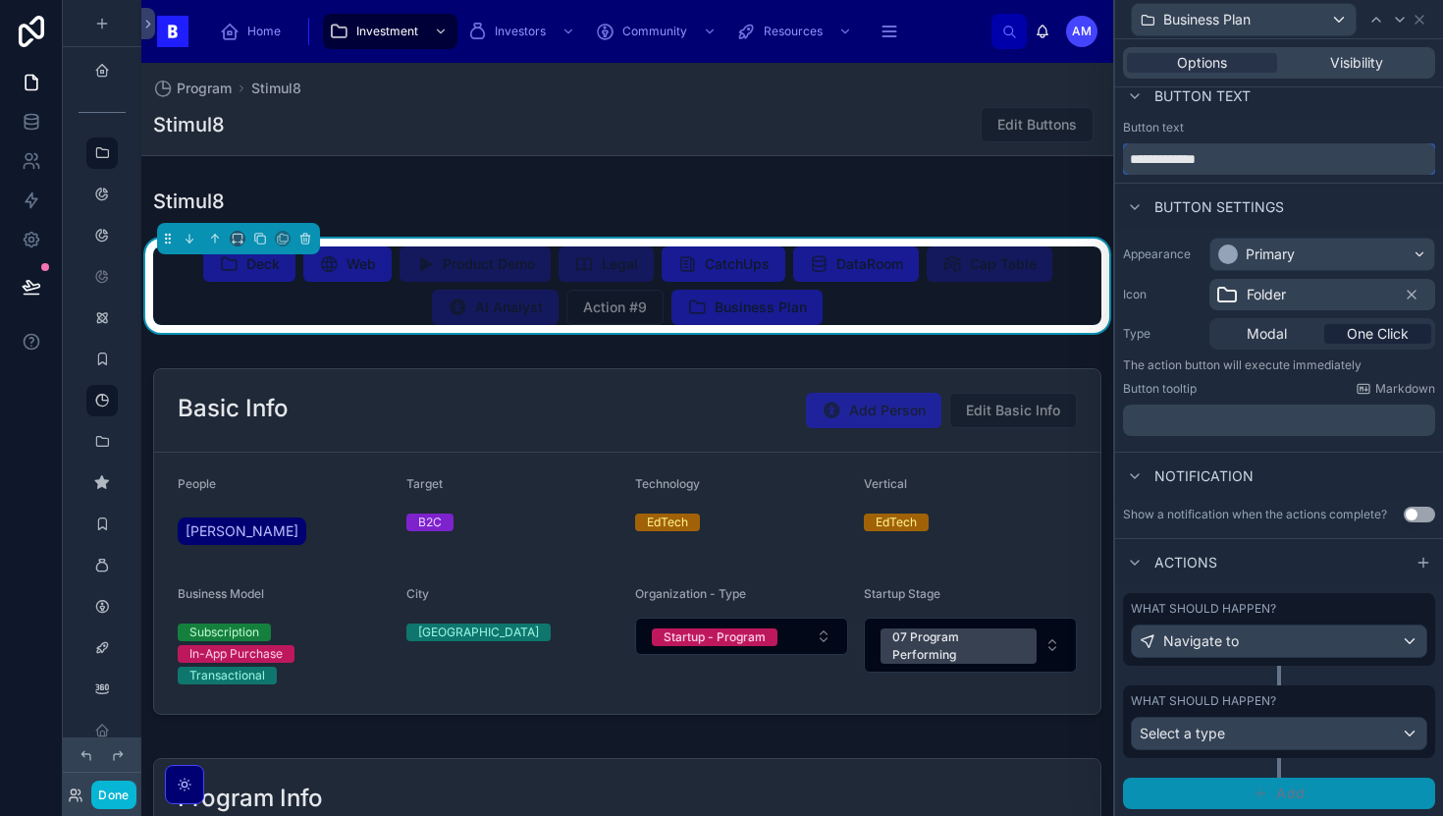
type input "**********"
click at [1299, 789] on span "Add" at bounding box center [1290, 793] width 28 height 18
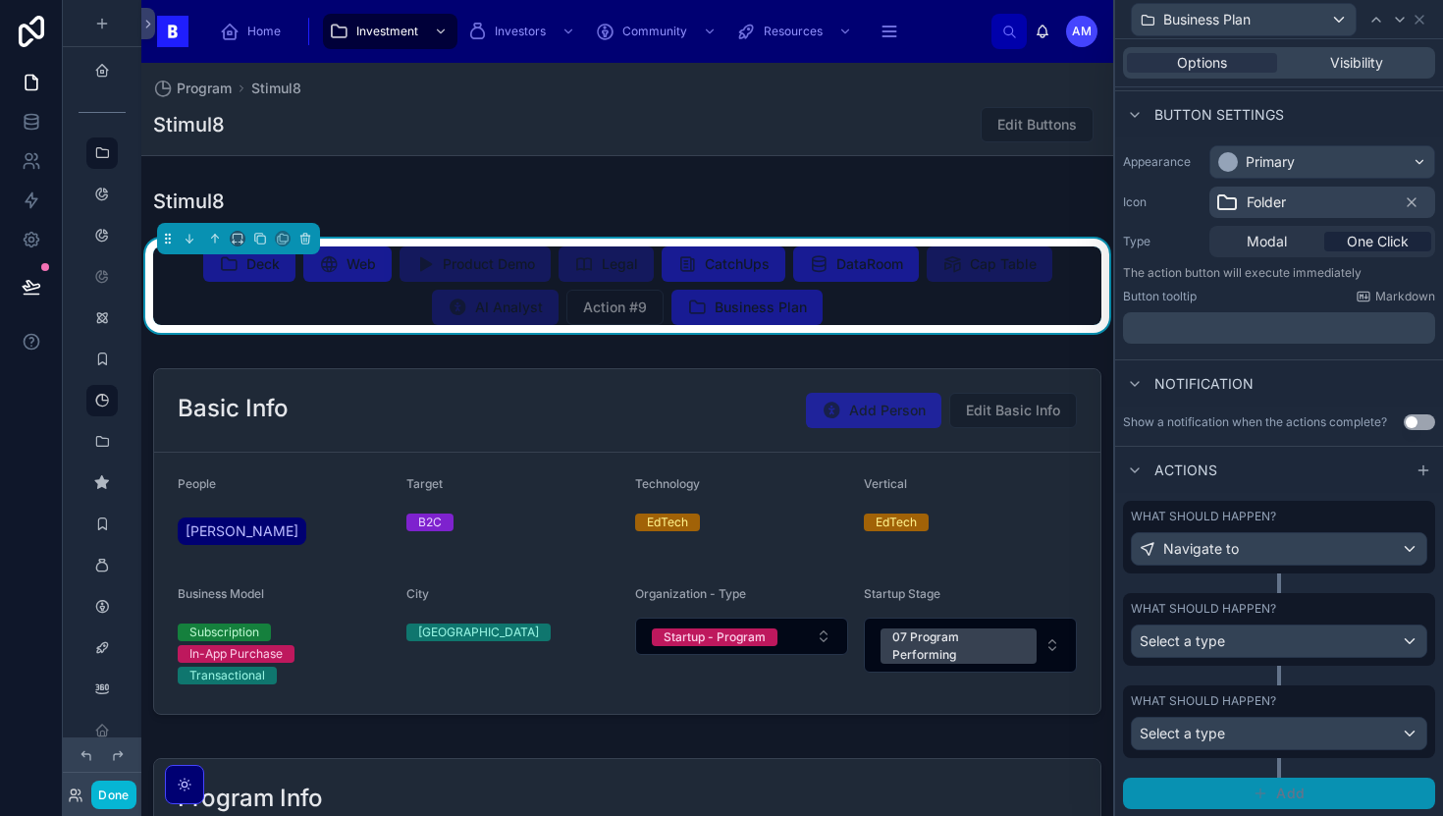
scroll to position [0, 0]
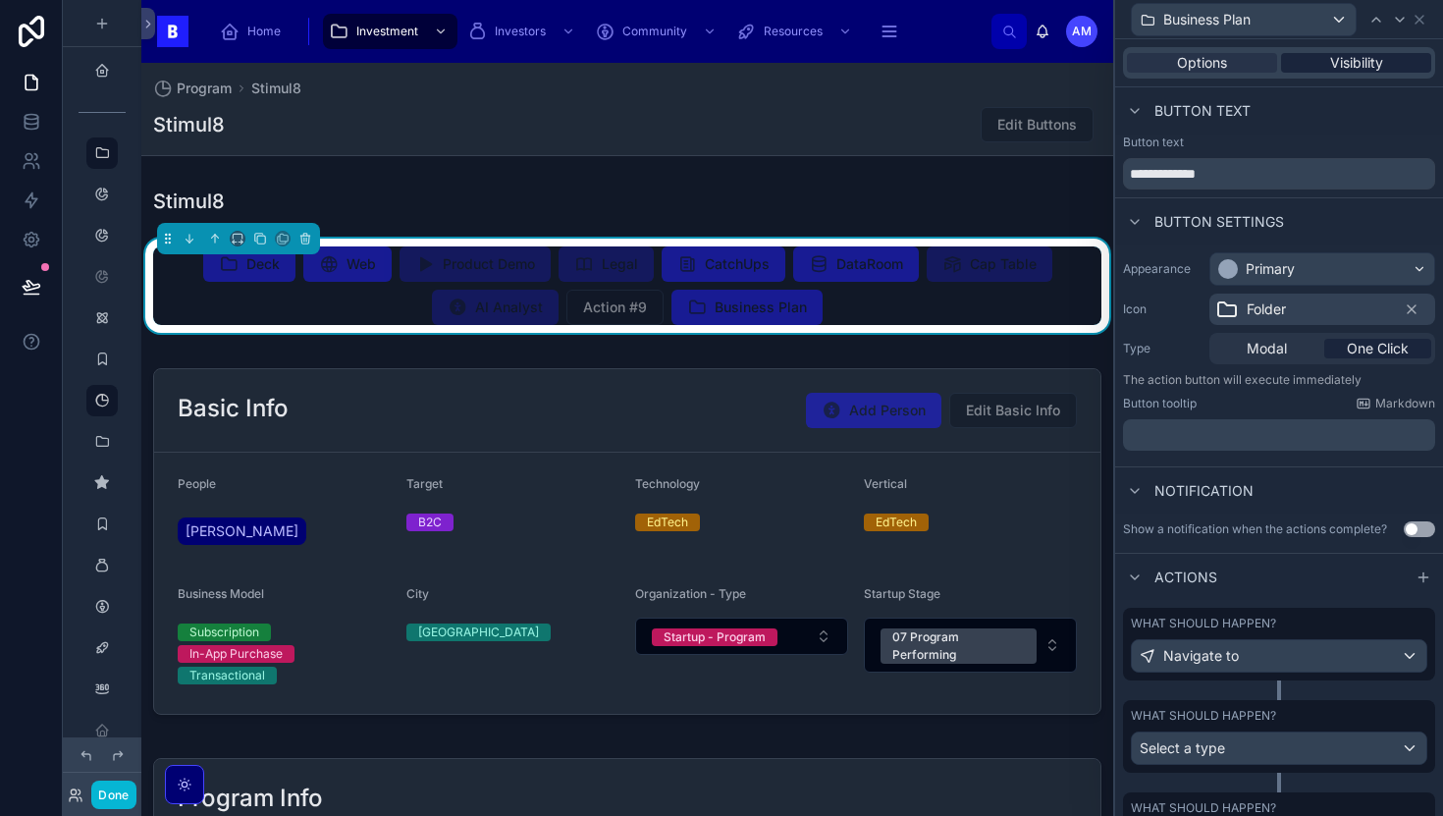
click at [1380, 53] on span "Visibility" at bounding box center [1356, 63] width 53 height 20
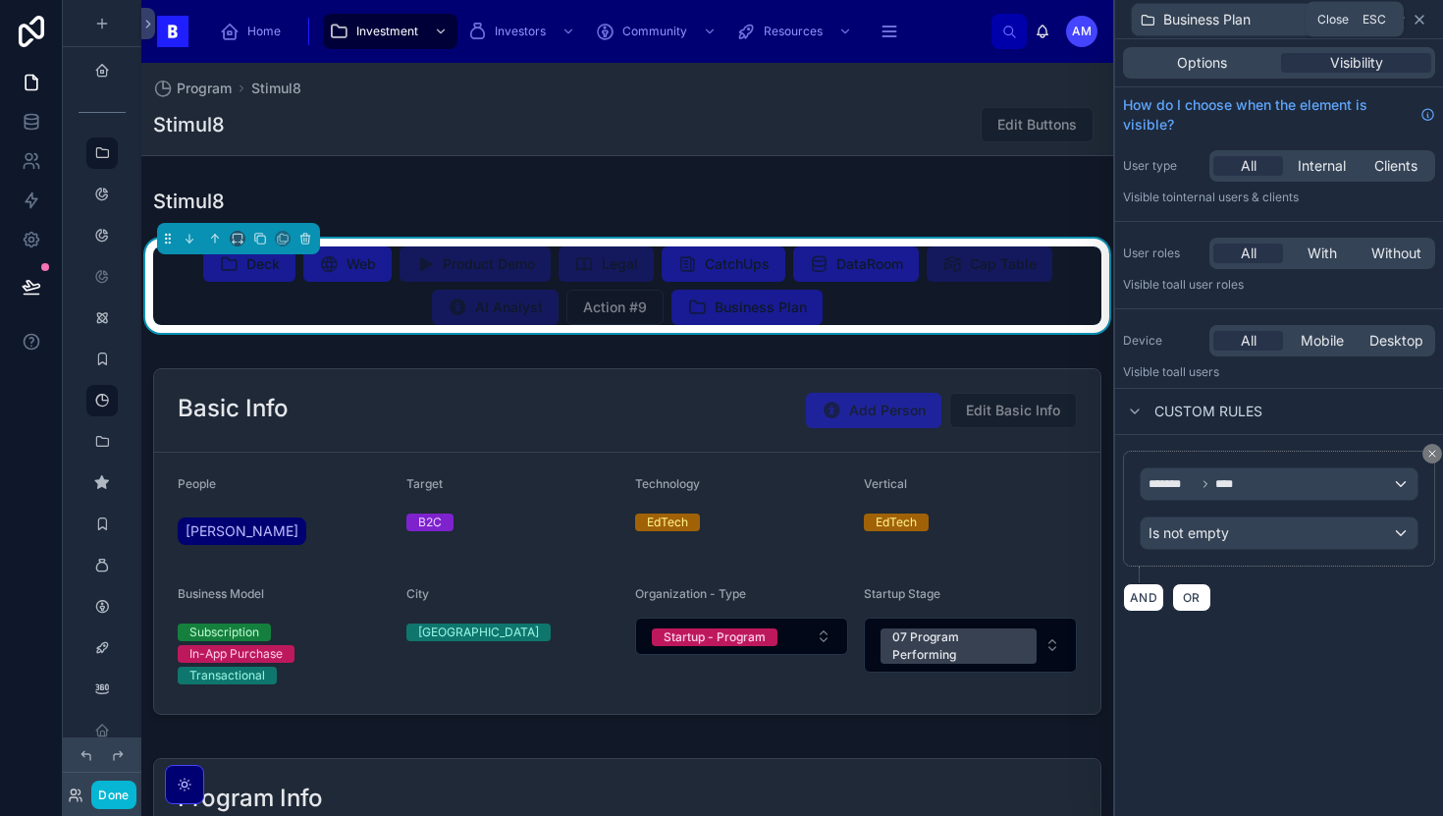
click at [1417, 21] on icon at bounding box center [1420, 20] width 8 height 8
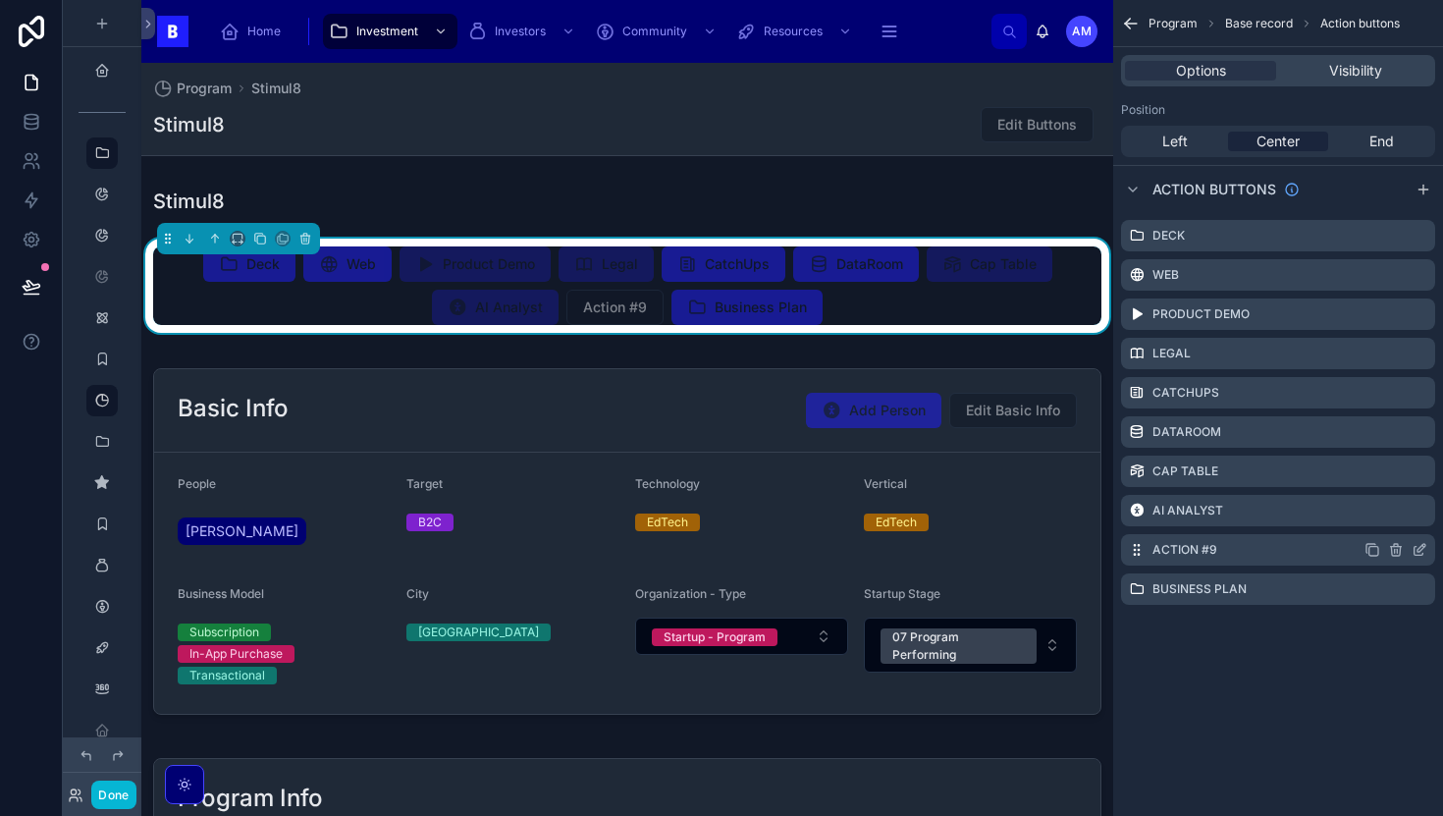
click at [1397, 551] on icon "scrollable content" at bounding box center [1397, 551] width 0 height 4
click at [1386, 522] on icon at bounding box center [1388, 518] width 16 height 16
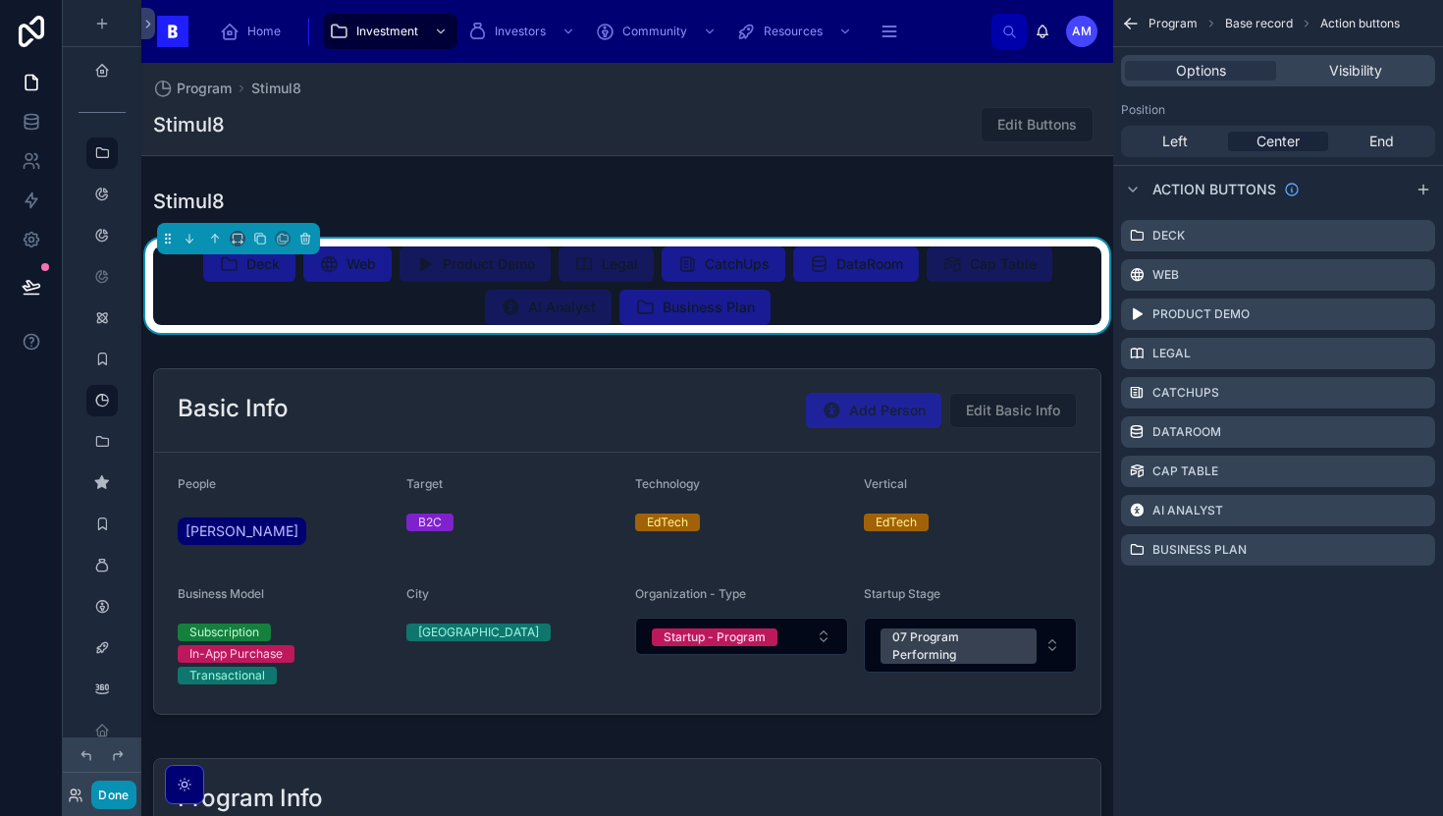
click at [125, 786] on button "Done" at bounding box center [113, 794] width 44 height 28
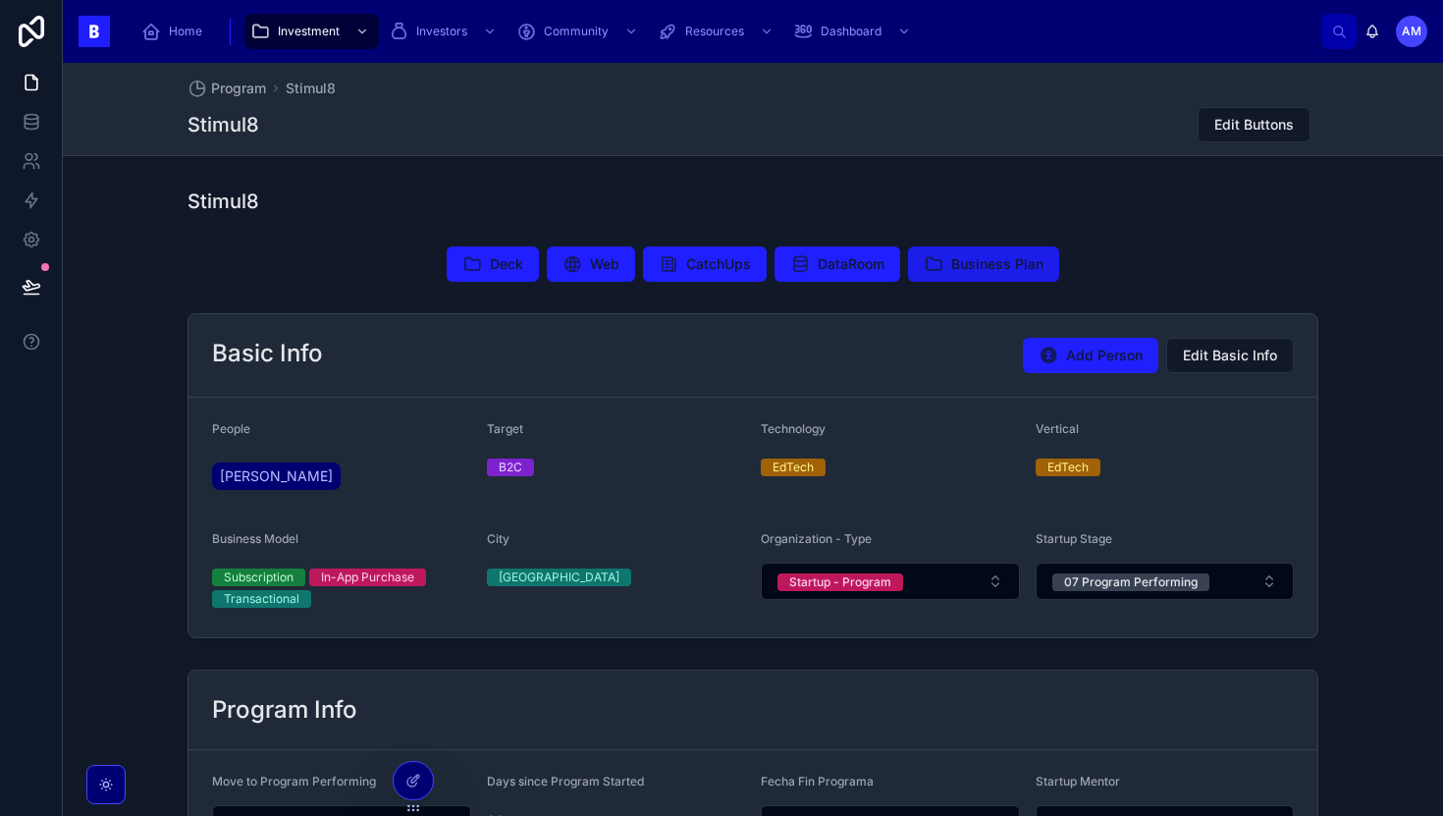
click at [1000, 258] on span "Business Plan" at bounding box center [997, 264] width 92 height 20
click at [414, 775] on icon at bounding box center [415, 779] width 8 height 8
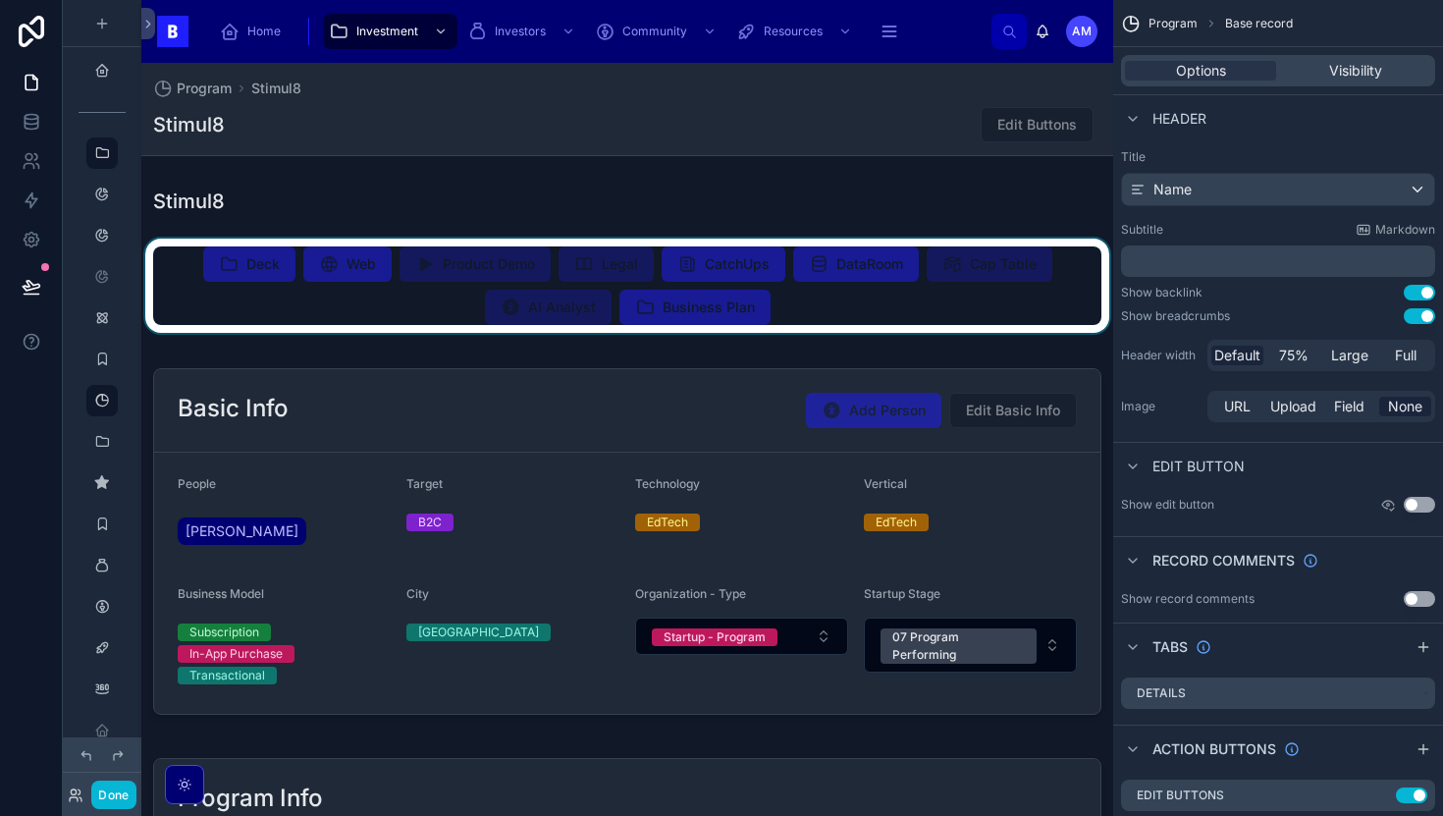
click at [973, 307] on div at bounding box center [627, 286] width 972 height 94
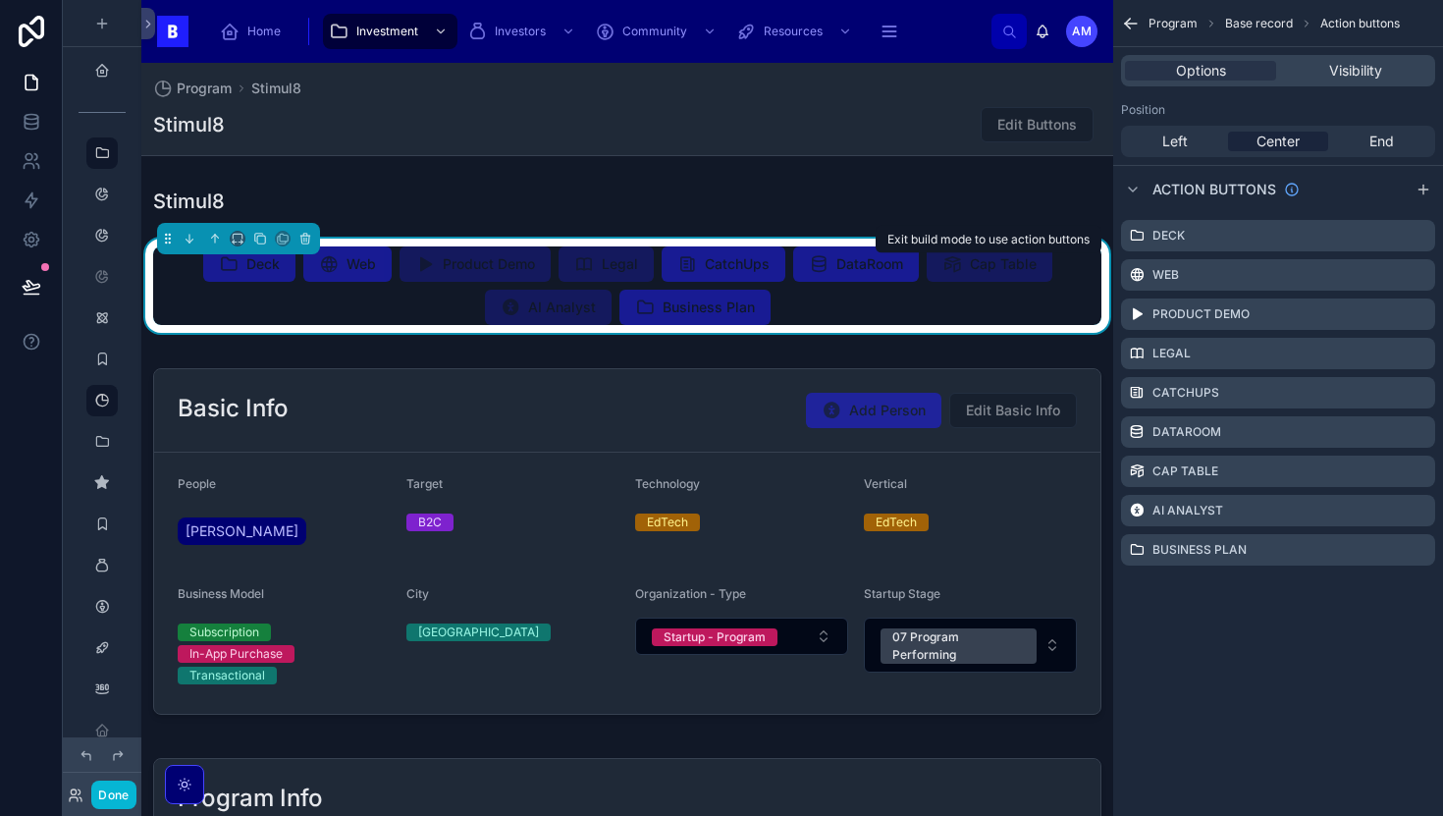
click at [1005, 267] on span "Cap Table" at bounding box center [990, 266] width 126 height 20
click at [1213, 545] on label "Business Plan" at bounding box center [1199, 550] width 94 height 16
click at [1213, 552] on label "Business Plan" at bounding box center [1199, 550] width 94 height 16
click at [1284, 550] on div "Business Plan" at bounding box center [1278, 549] width 314 height 31
click at [1232, 549] on label "Business Plan" at bounding box center [1199, 550] width 94 height 16
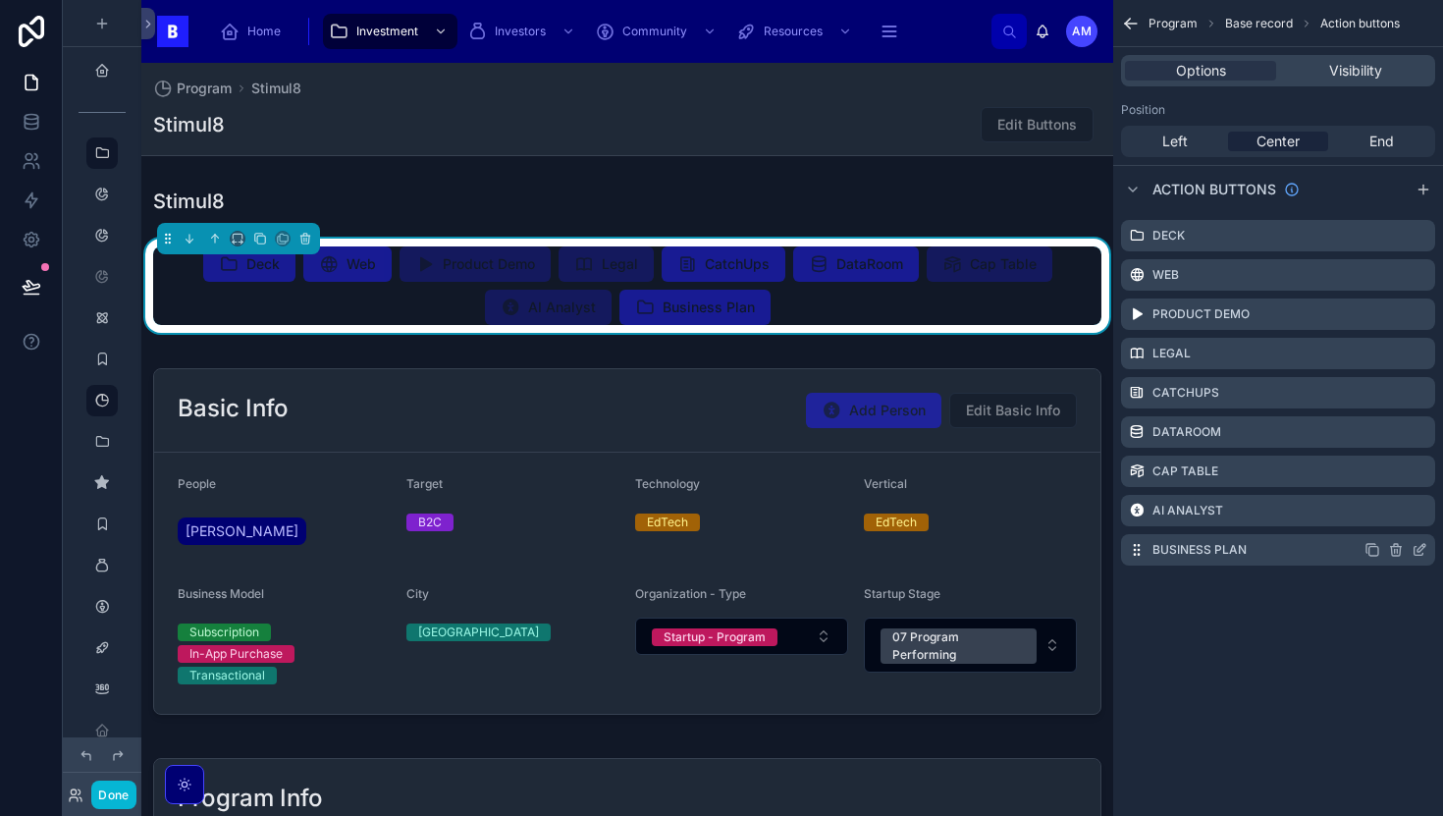
click at [1418, 552] on icon "scrollable content" at bounding box center [1421, 548] width 8 height 8
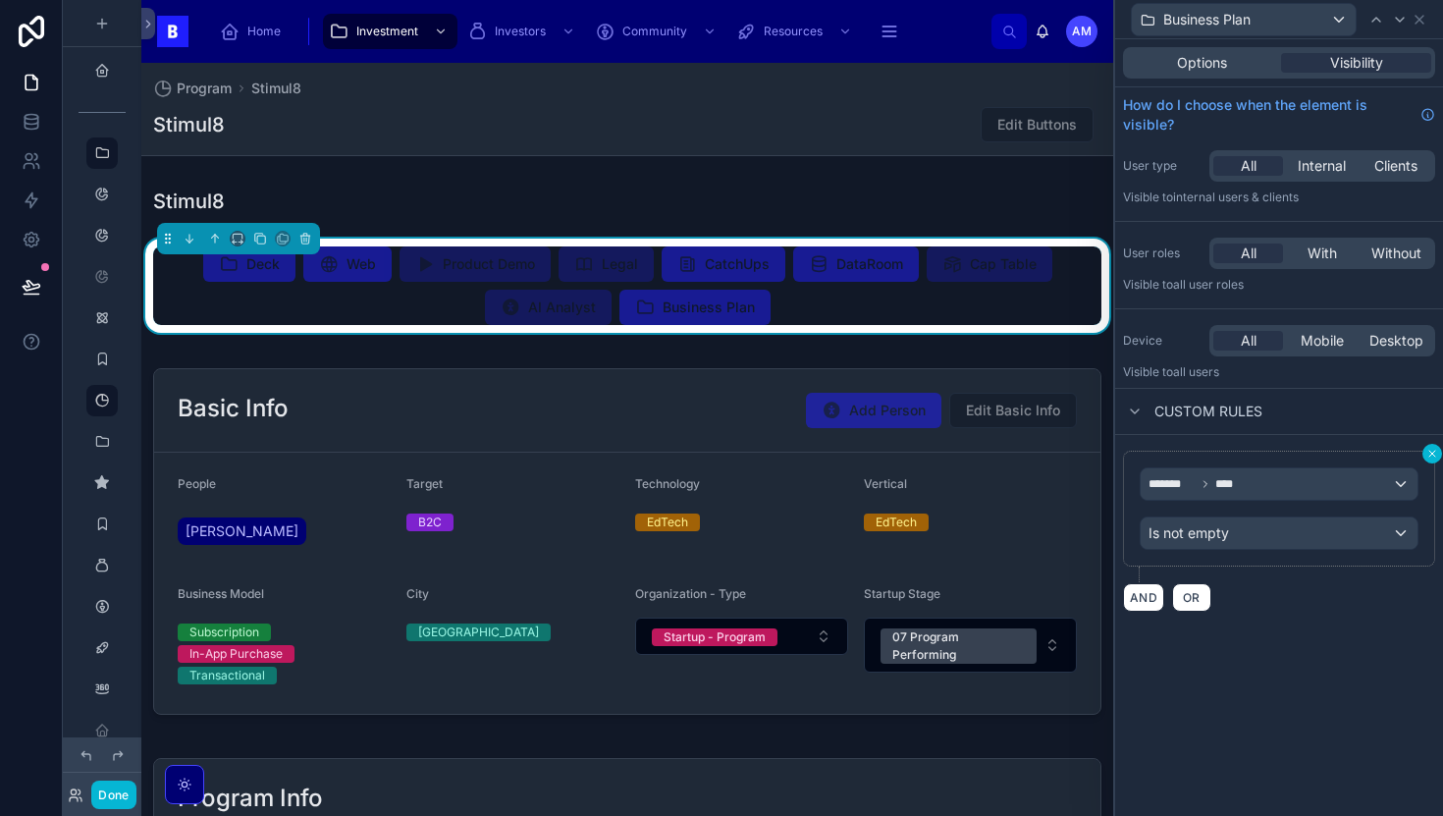
click at [1427, 454] on icon at bounding box center [1432, 454] width 12 height 12
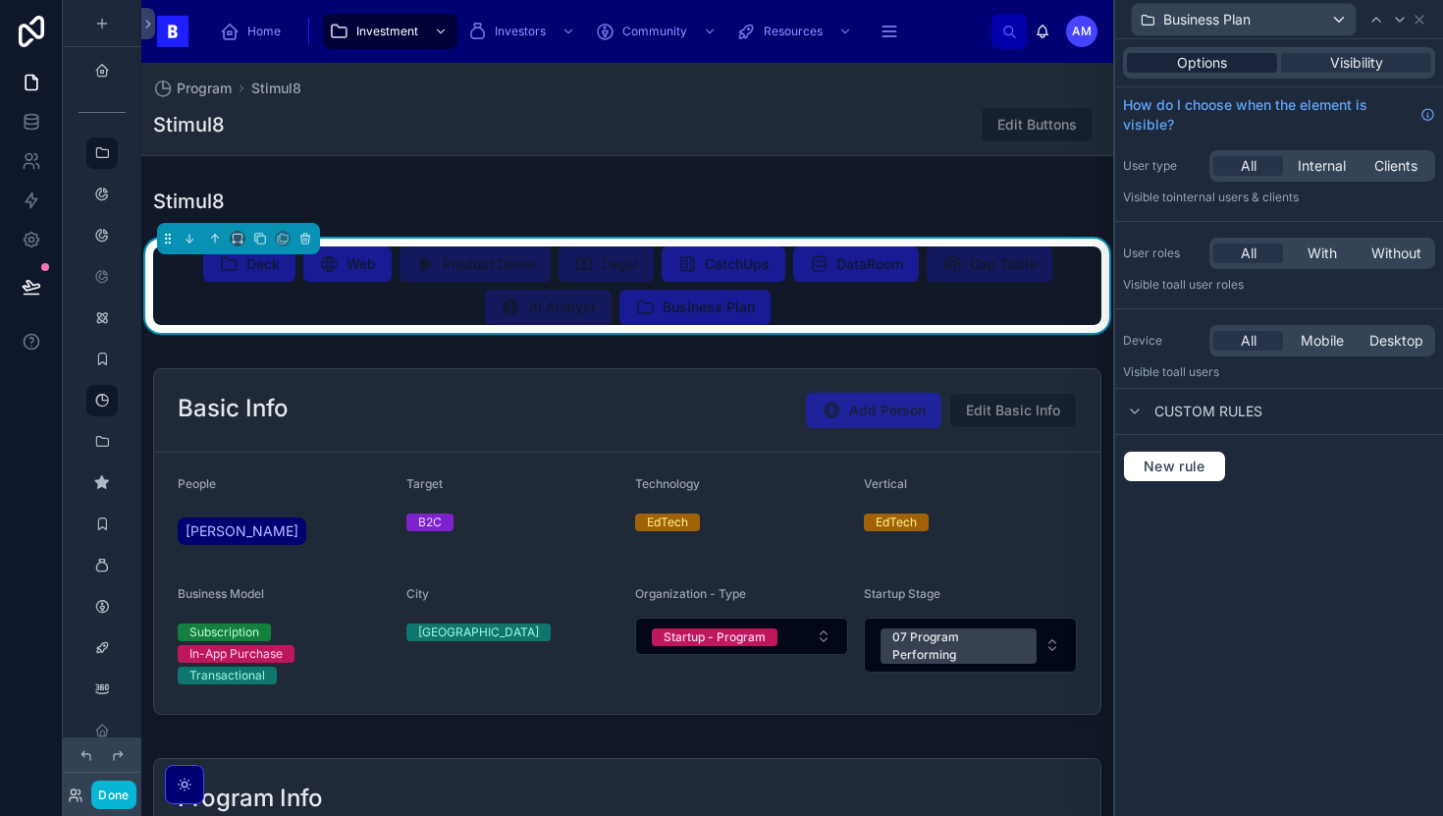
click at [1210, 53] on span "Options" at bounding box center [1202, 63] width 50 height 20
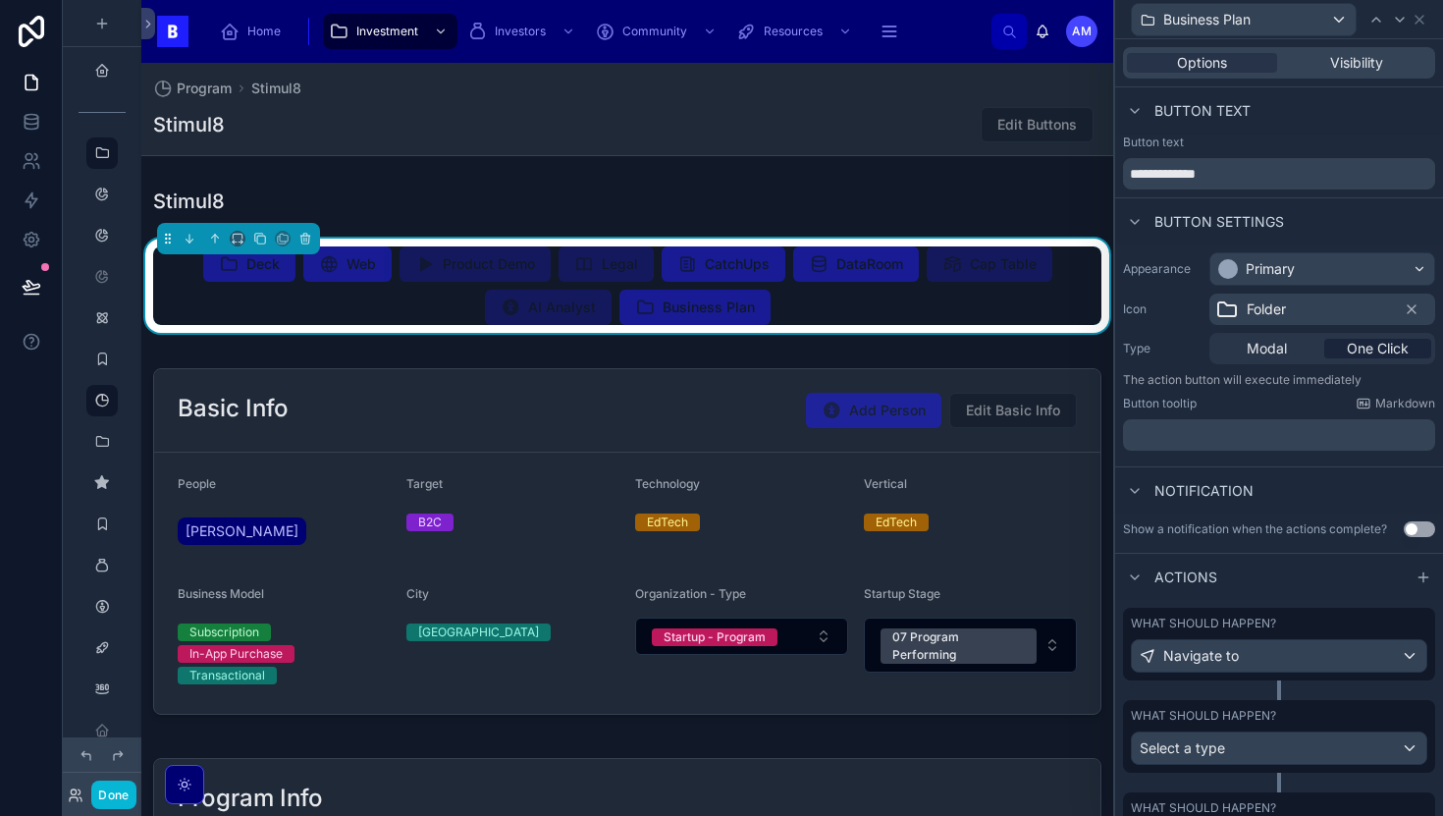
scroll to position [106, 0]
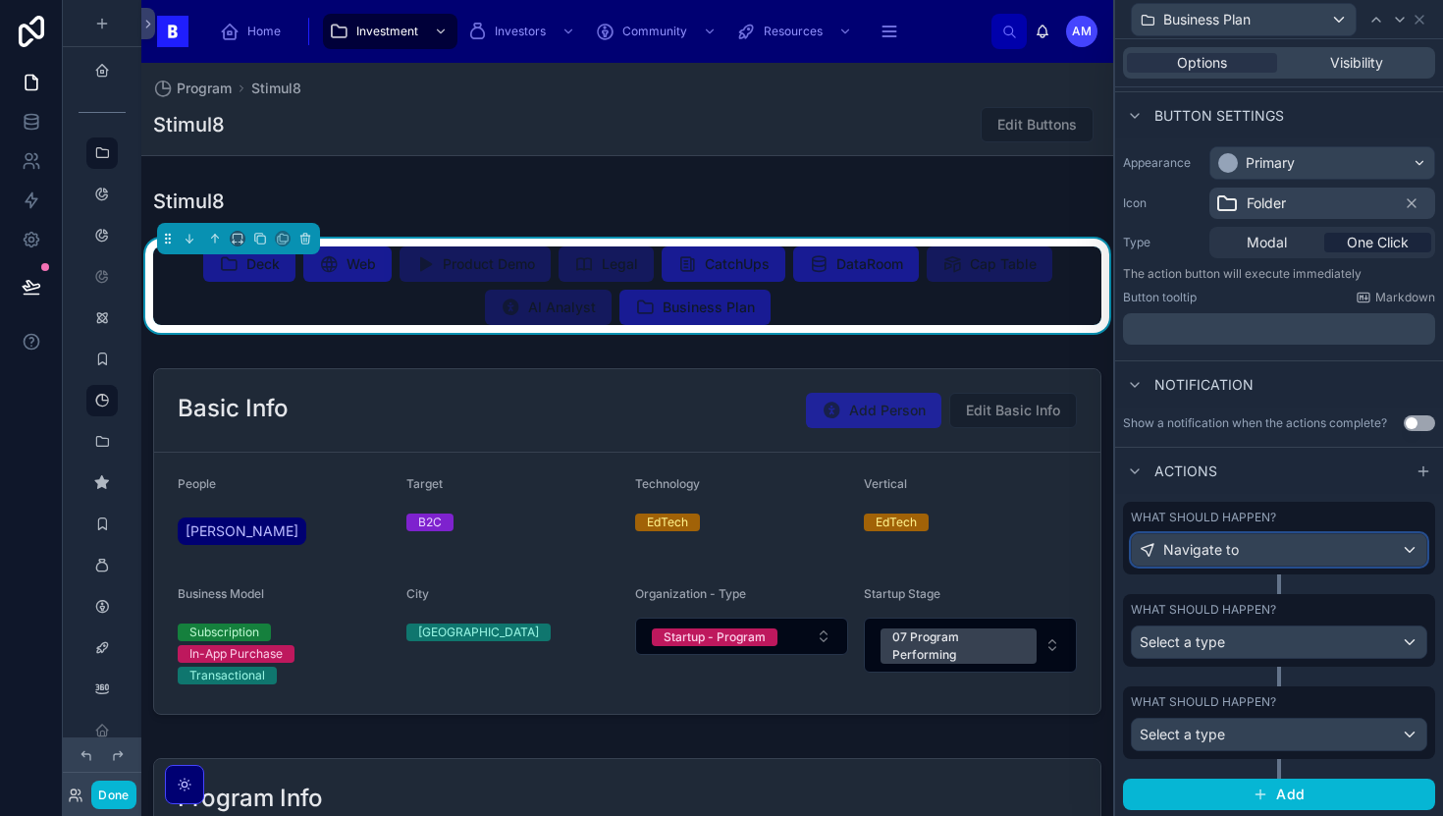
click at [1413, 554] on div "Navigate to" at bounding box center [1279, 549] width 294 height 31
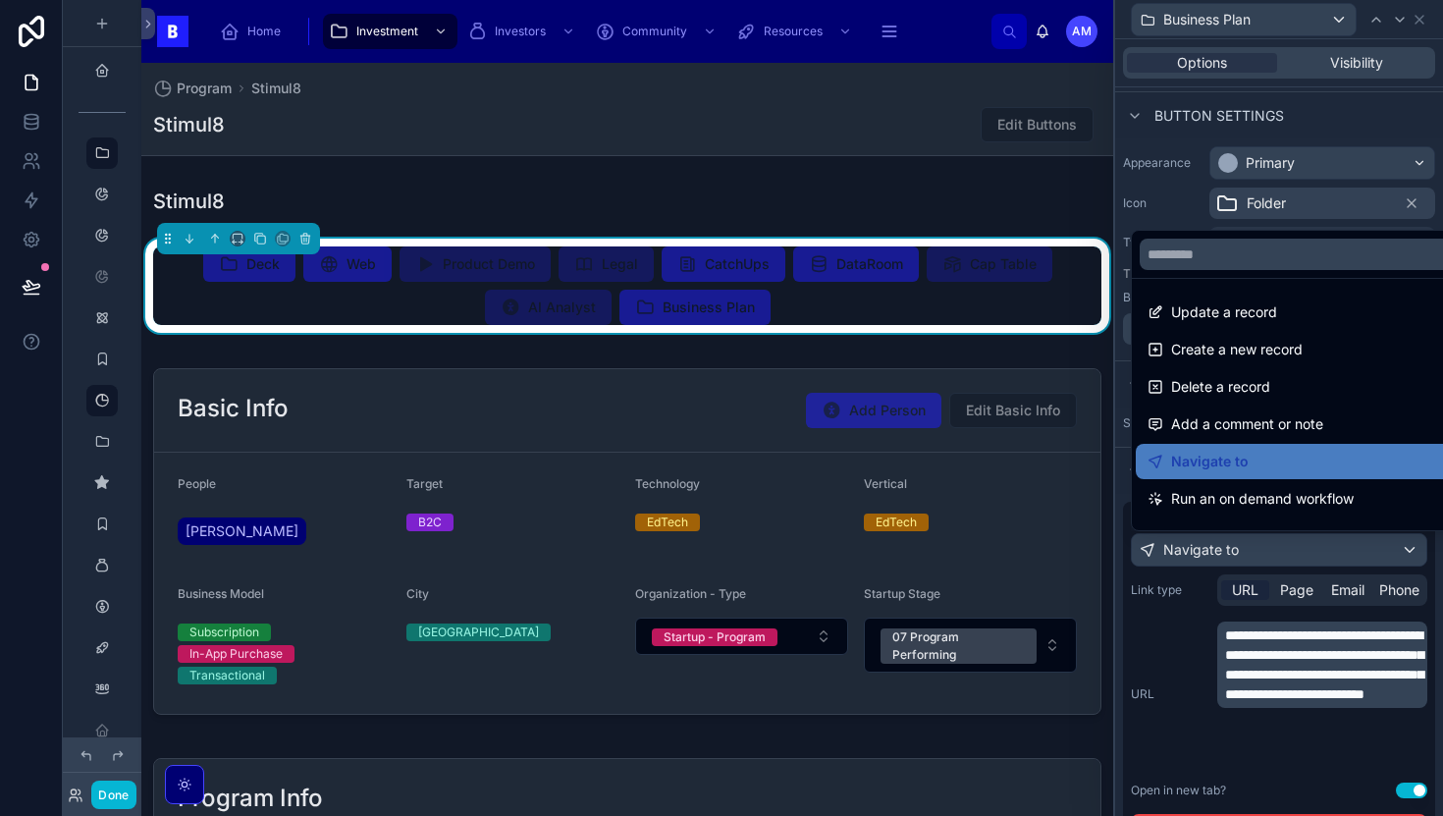
click at [1249, 585] on div at bounding box center [1279, 408] width 328 height 816
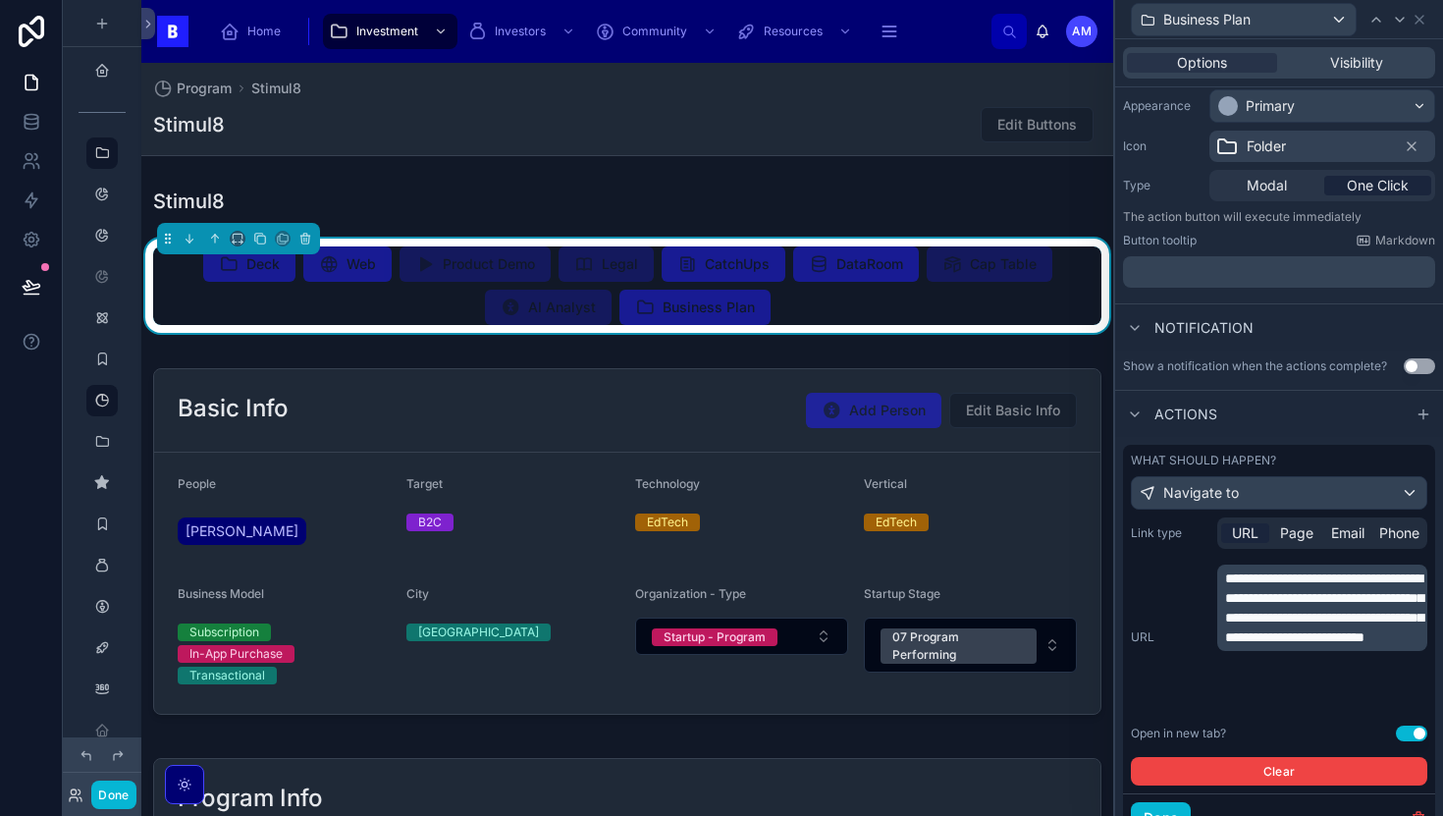
scroll to position [171, 0]
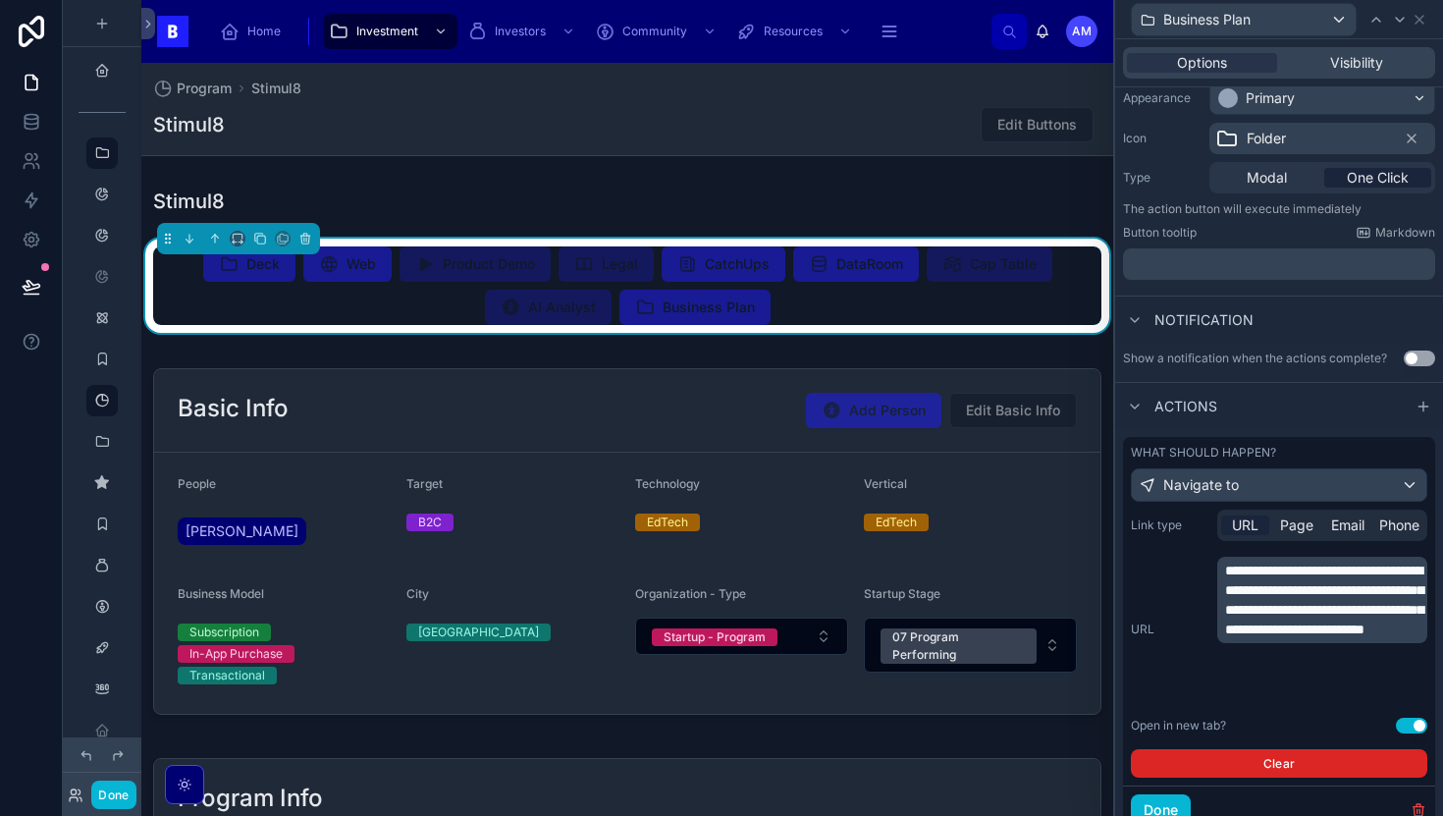
click at [1258, 772] on button "Clear" at bounding box center [1279, 763] width 296 height 28
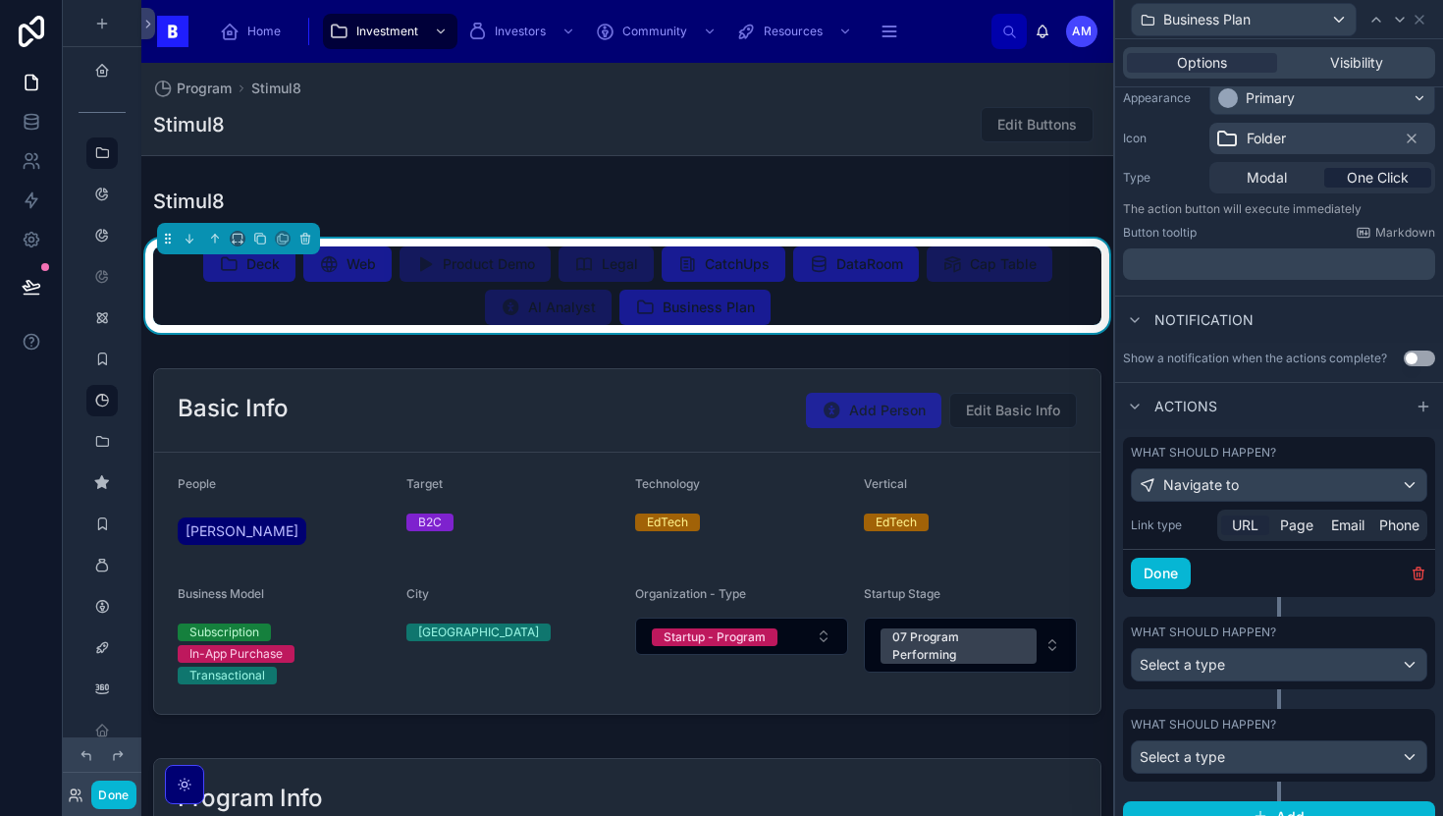
click at [1247, 523] on span "URL" at bounding box center [1245, 525] width 27 height 20
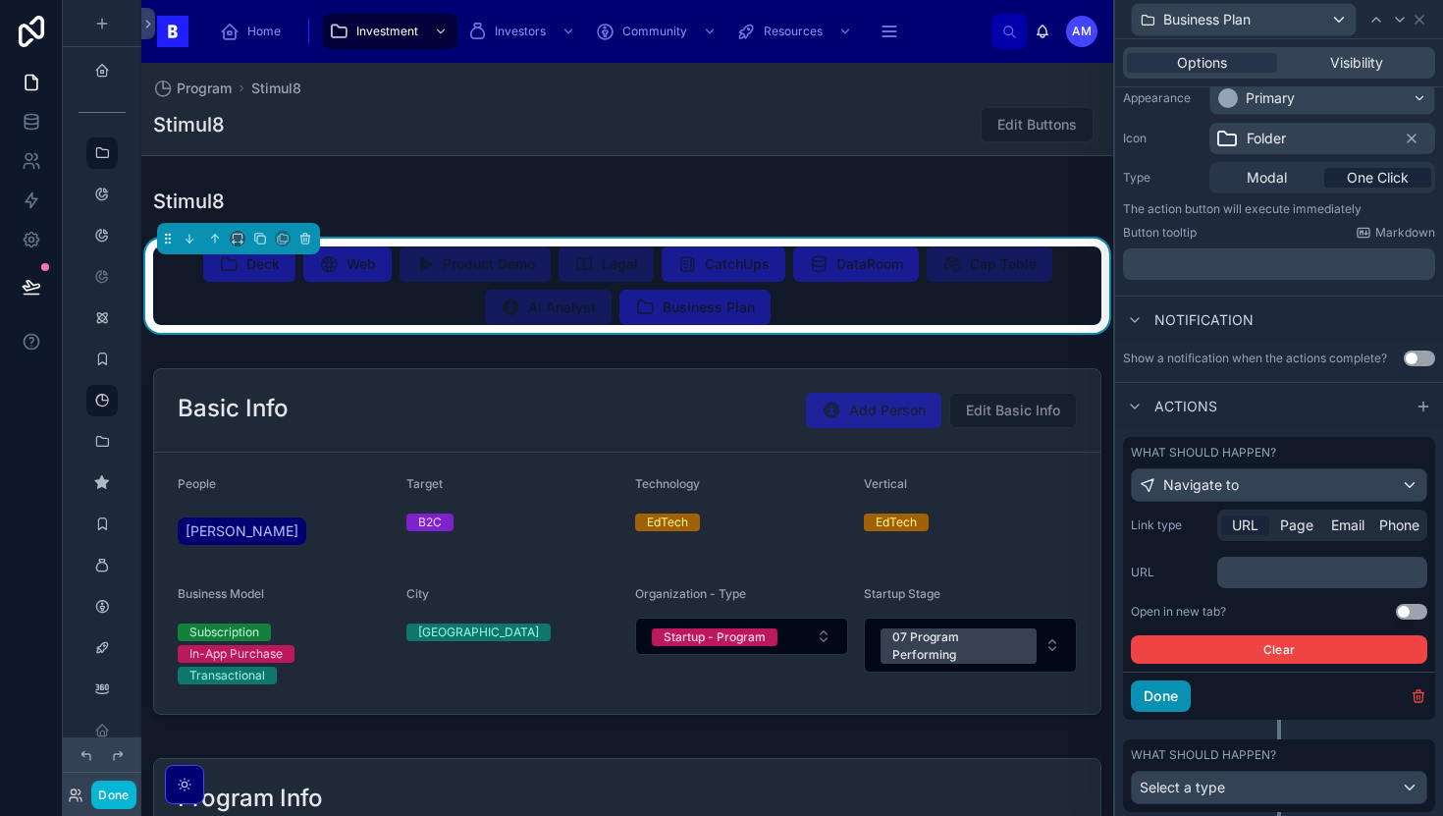
click at [1166, 696] on button "Done" at bounding box center [1161, 695] width 60 height 31
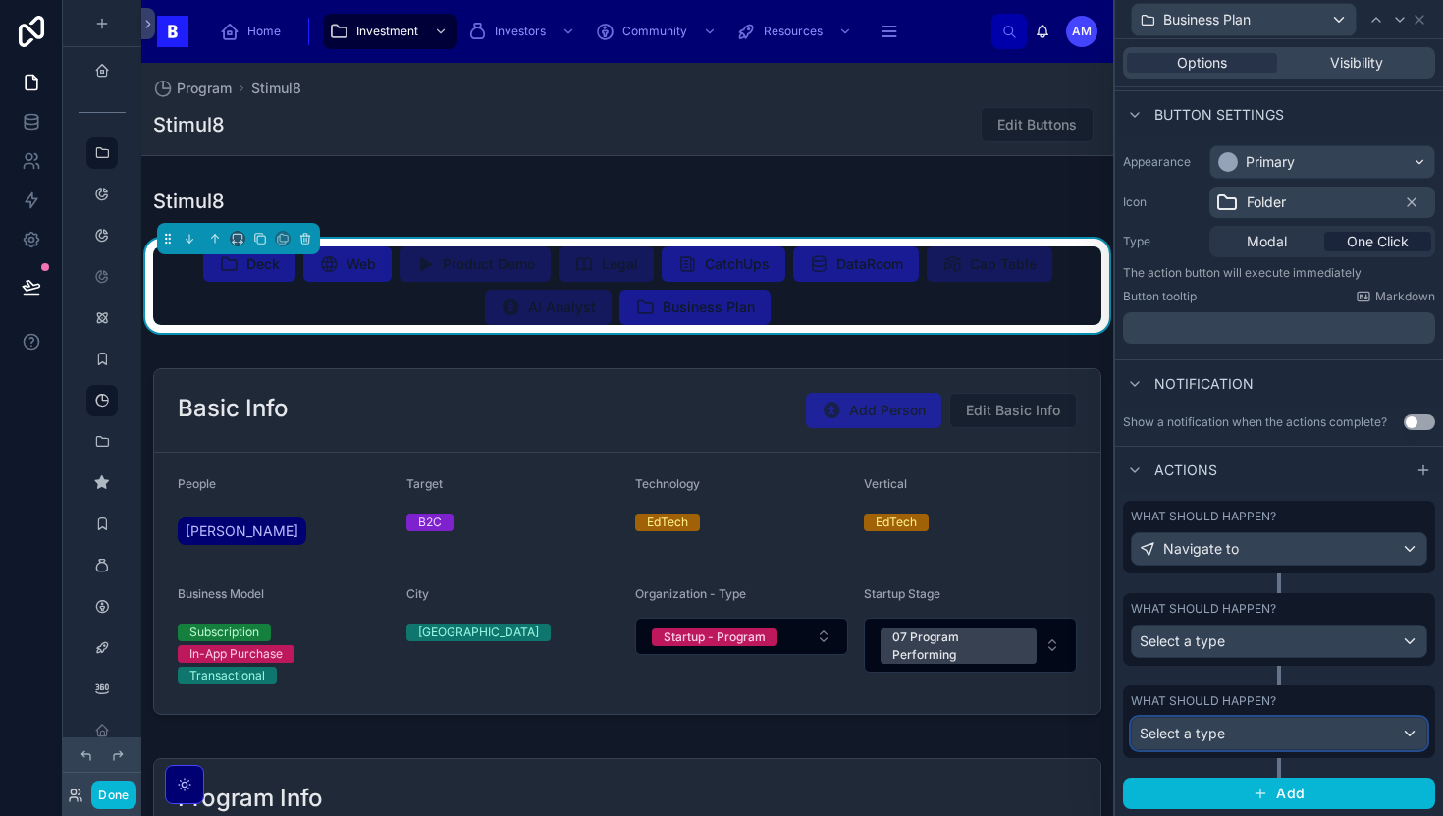
click at [1233, 731] on div "Select a type" at bounding box center [1279, 733] width 294 height 31
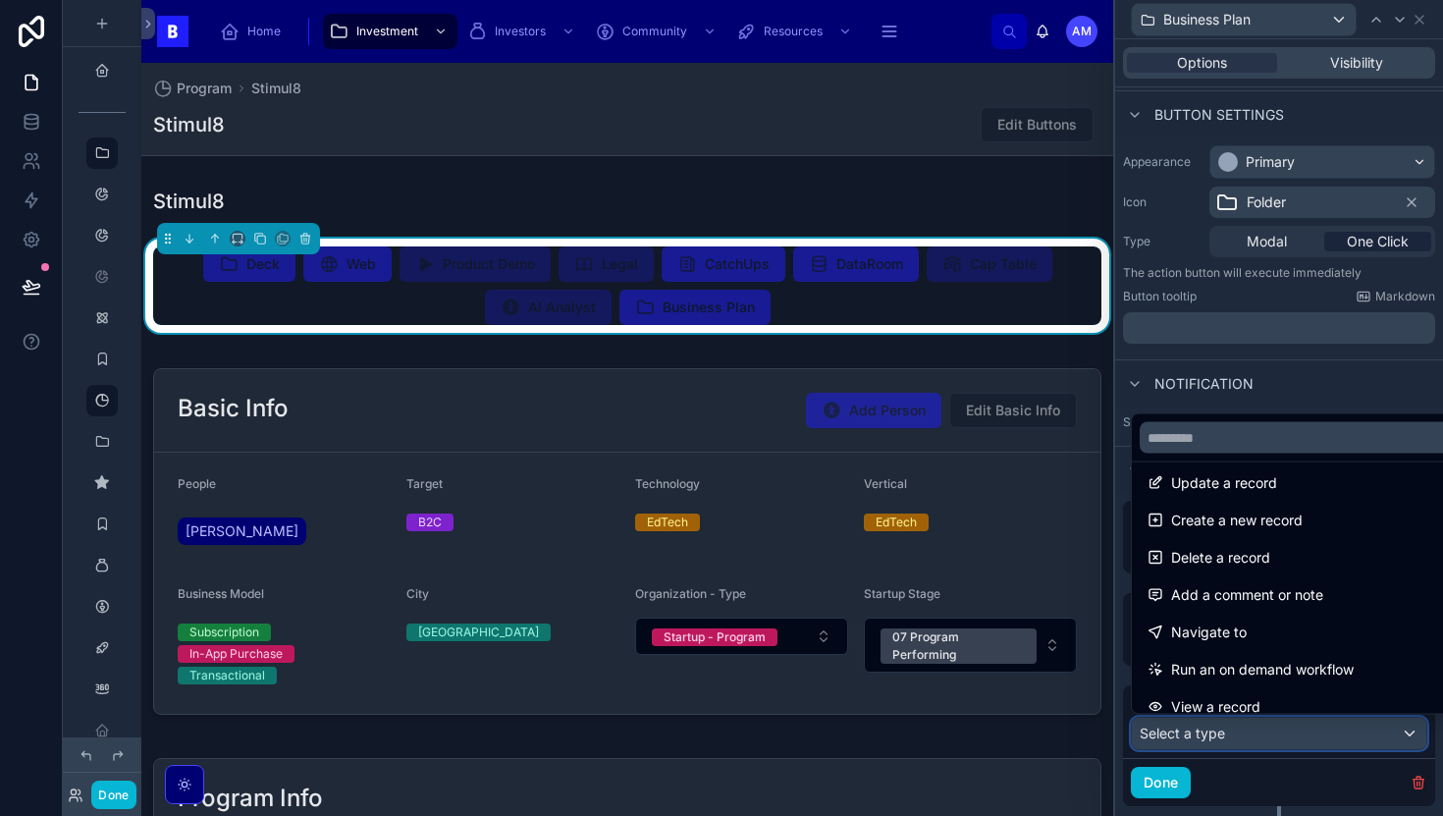
scroll to position [0, 0]
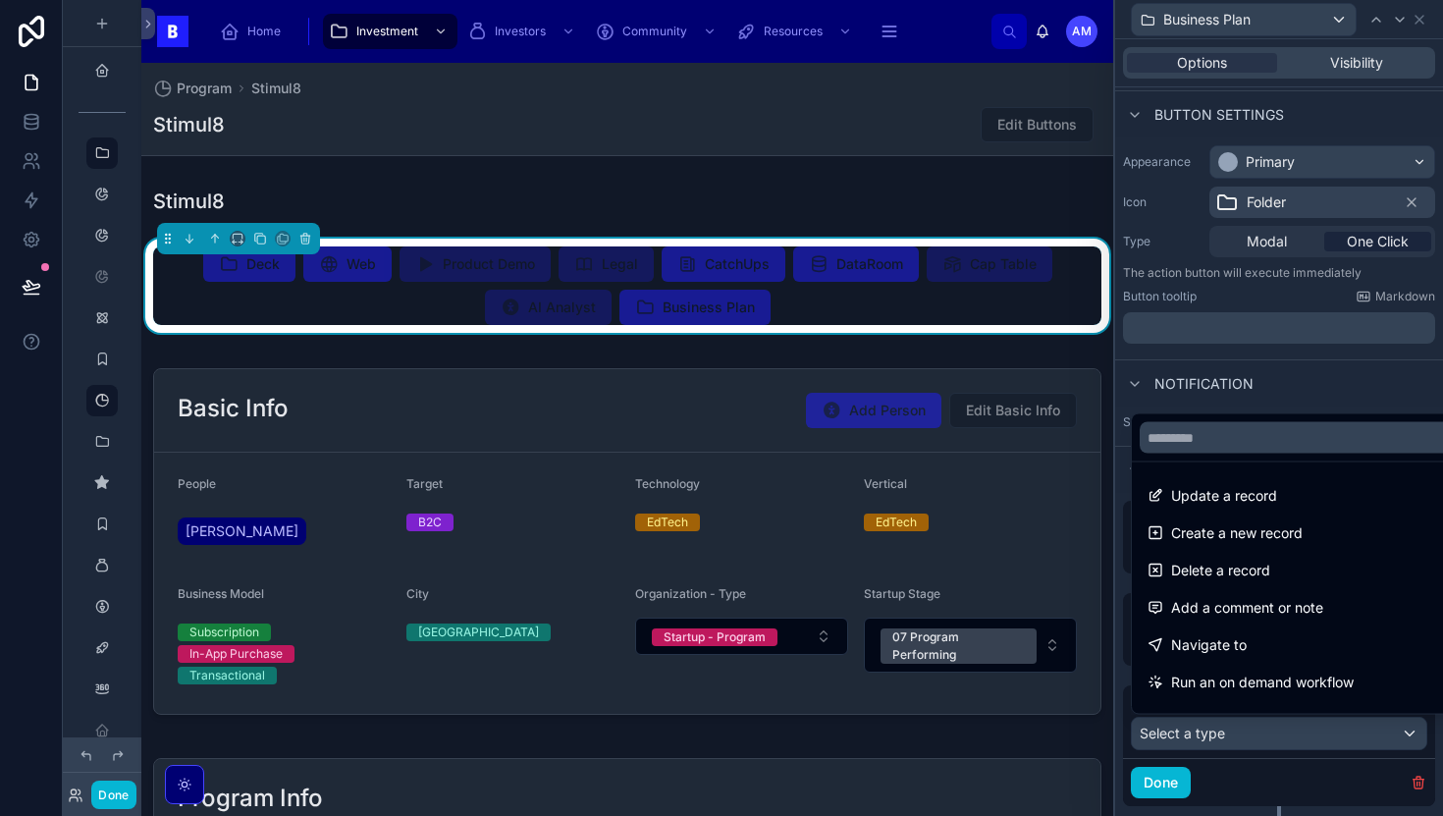
click at [1162, 793] on div at bounding box center [1279, 408] width 328 height 816
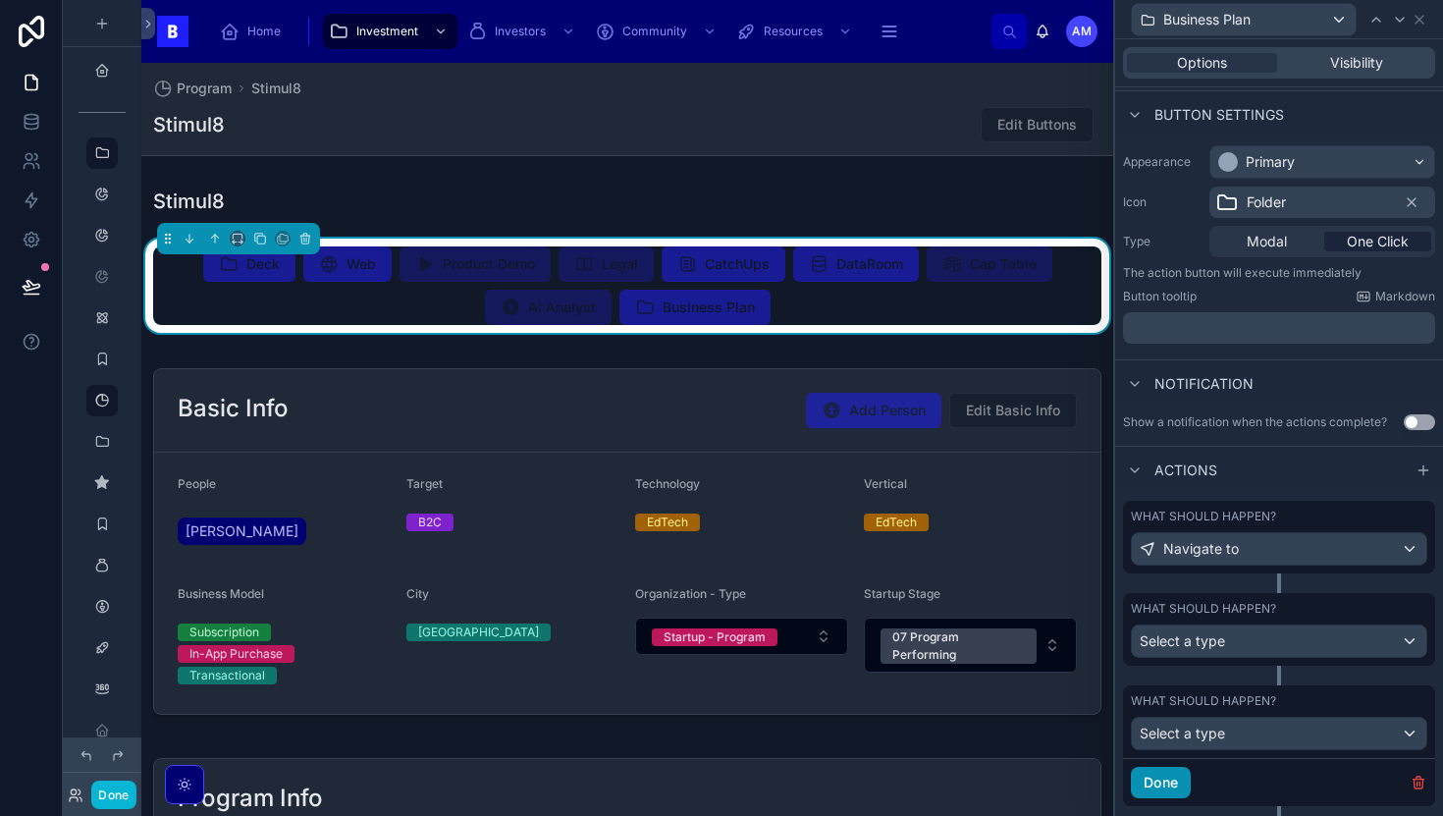
click at [1165, 783] on button "Done" at bounding box center [1161, 782] width 60 height 31
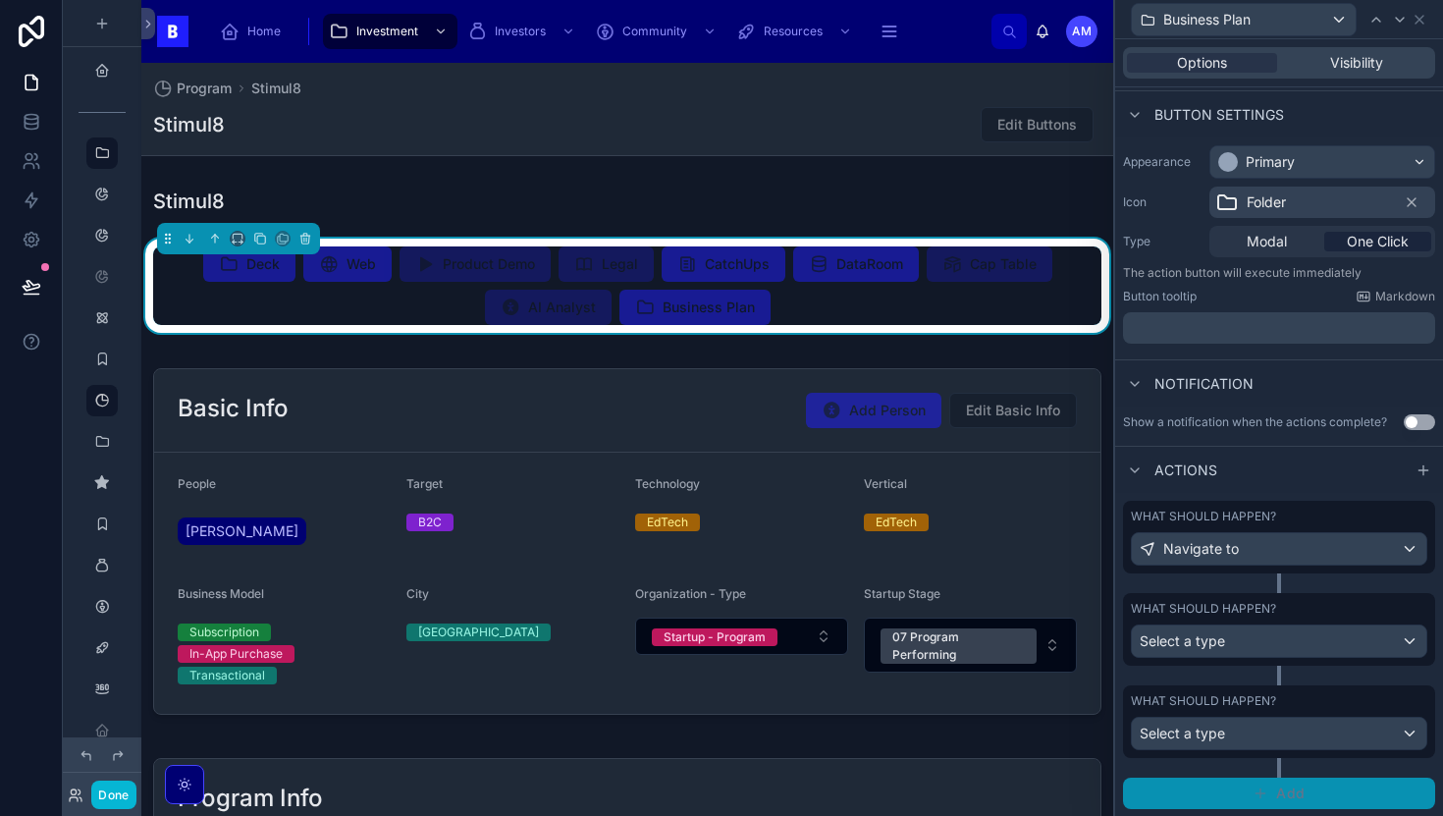
click at [1220, 777] on button "Add" at bounding box center [1279, 792] width 312 height 31
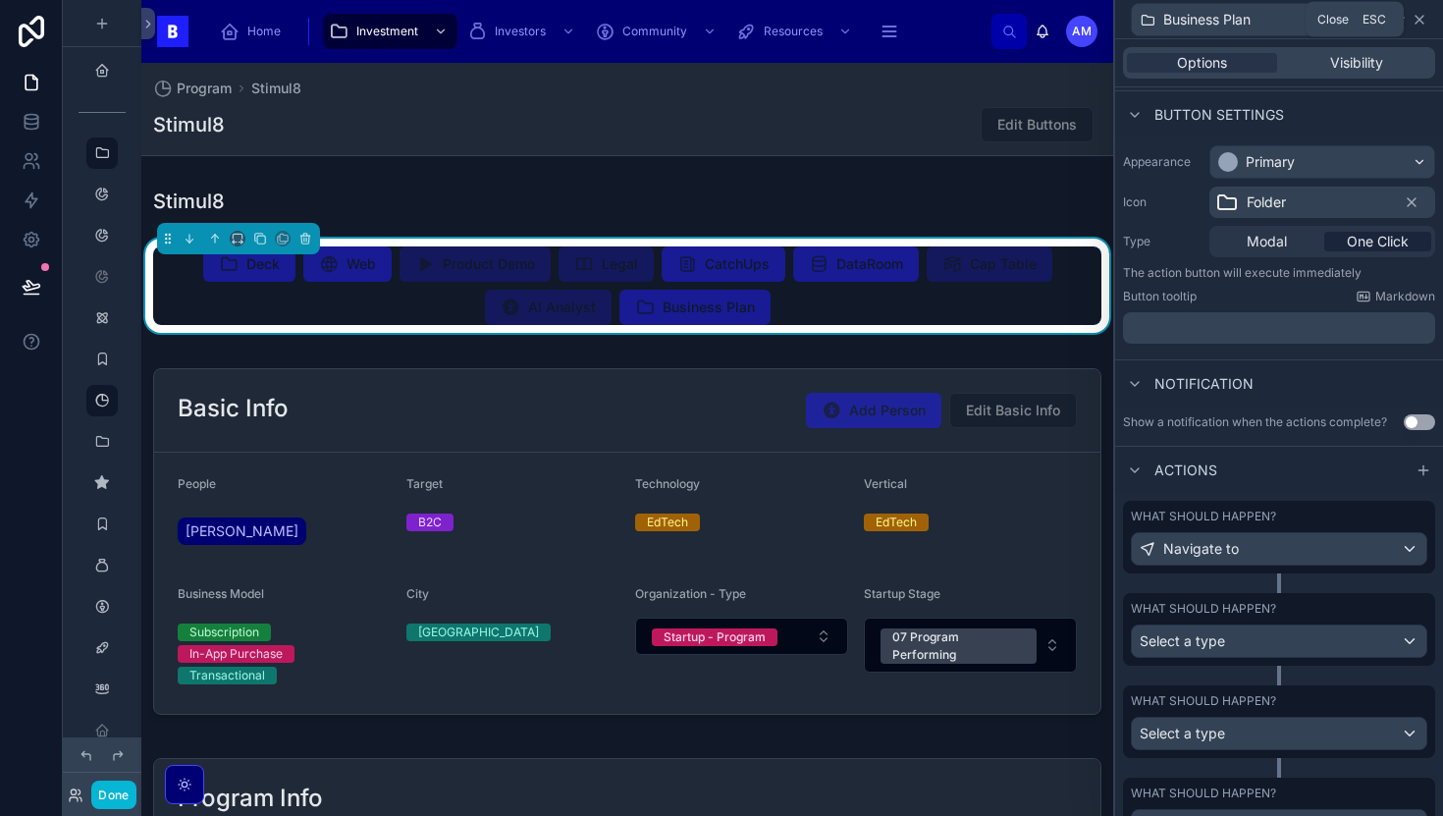
click at [1422, 19] on icon at bounding box center [1420, 20] width 16 height 16
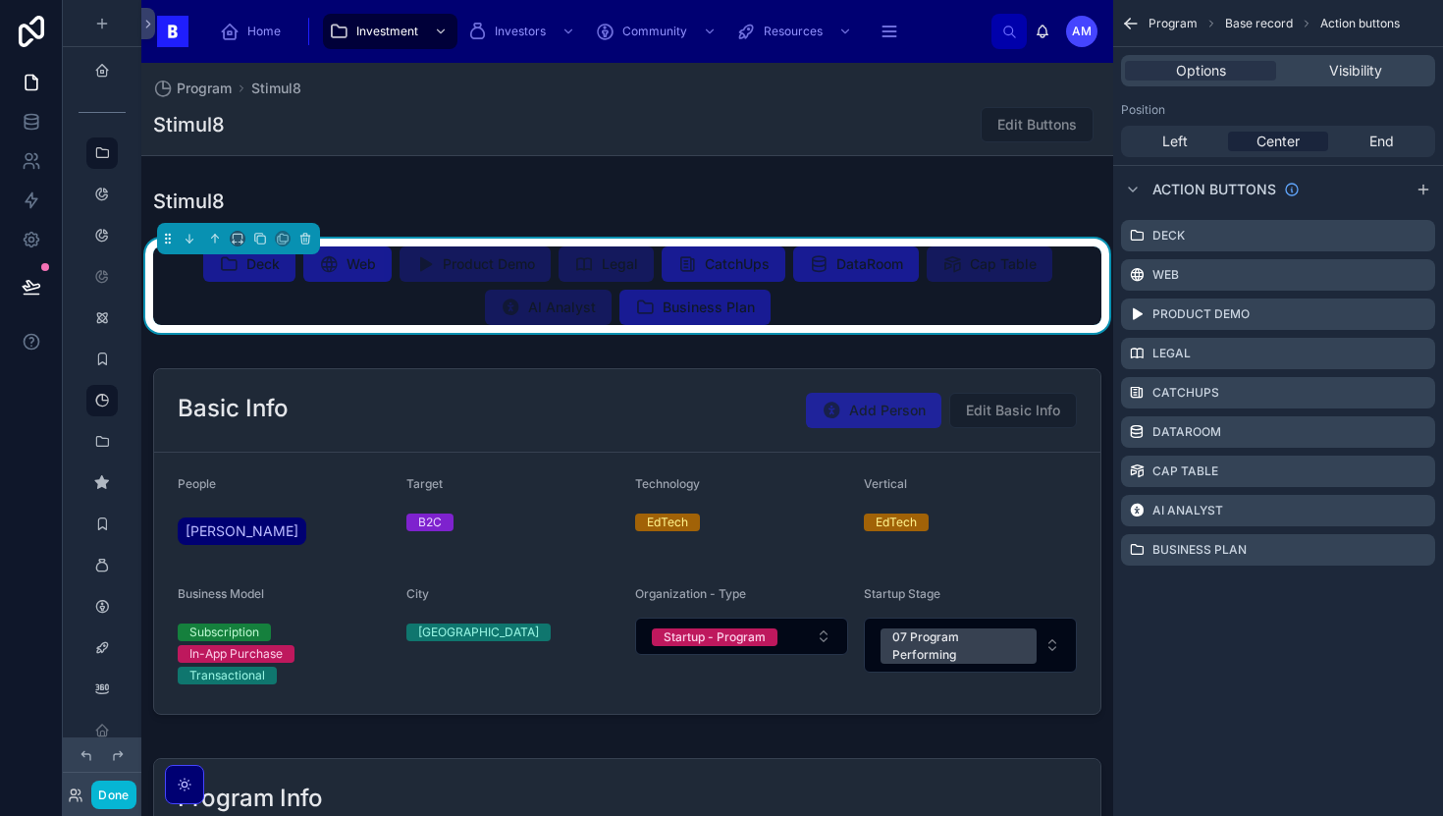
click at [1288, 625] on div "Program Base record Action buttons Options Visibility Position Left Center End …" at bounding box center [1278, 408] width 330 height 816
click at [1127, 24] on icon "scrollable content" at bounding box center [1131, 24] width 20 height 20
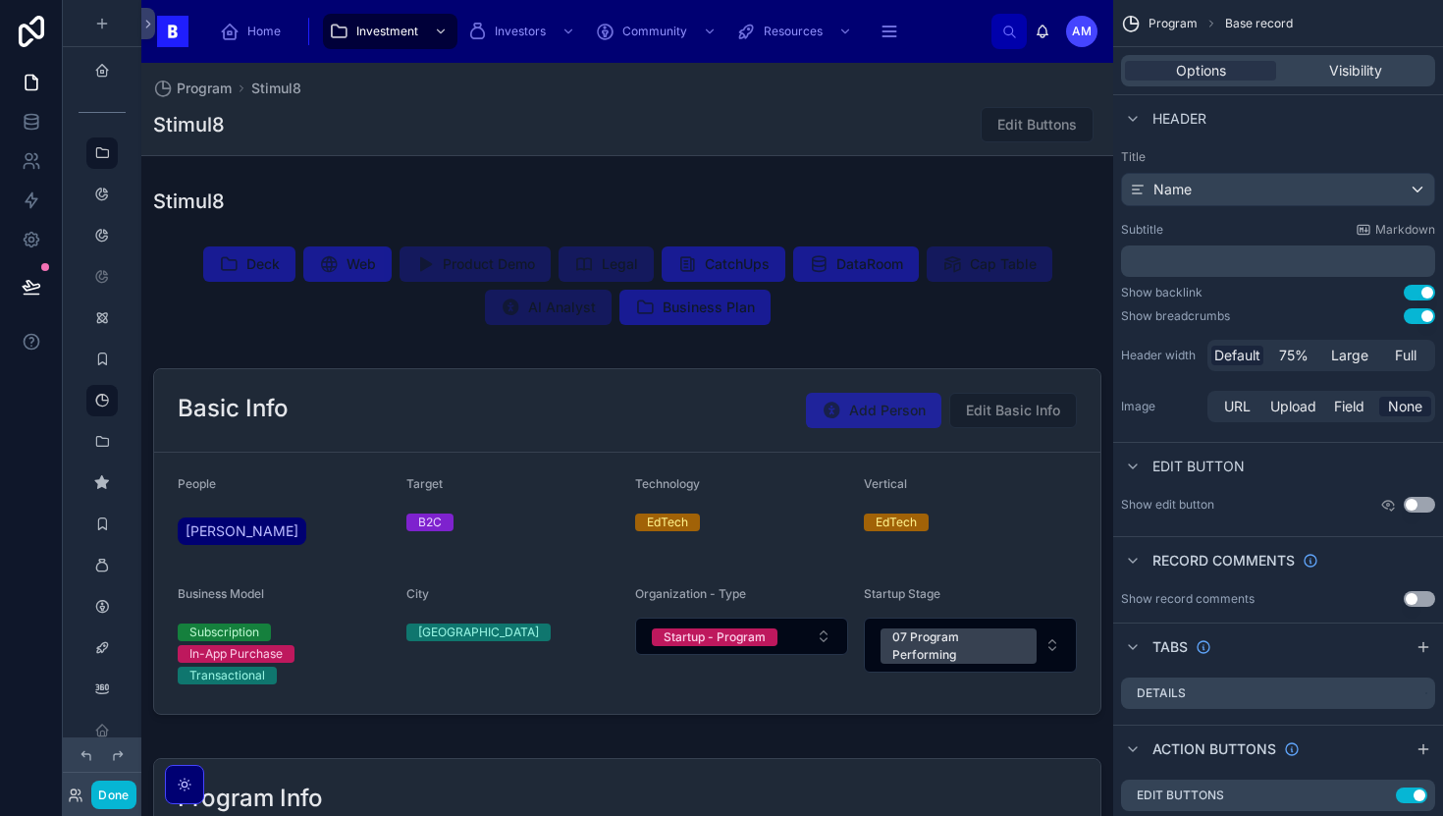
click at [1056, 133] on span "Edit Buttons" at bounding box center [1037, 124] width 113 height 20
click at [1074, 119] on span "Edit Buttons" at bounding box center [1037, 124] width 113 height 20
click at [1002, 117] on span "Edit Buttons" at bounding box center [1037, 124] width 113 height 20
click at [1041, 124] on span "Edit Buttons" at bounding box center [1037, 124] width 113 height 20
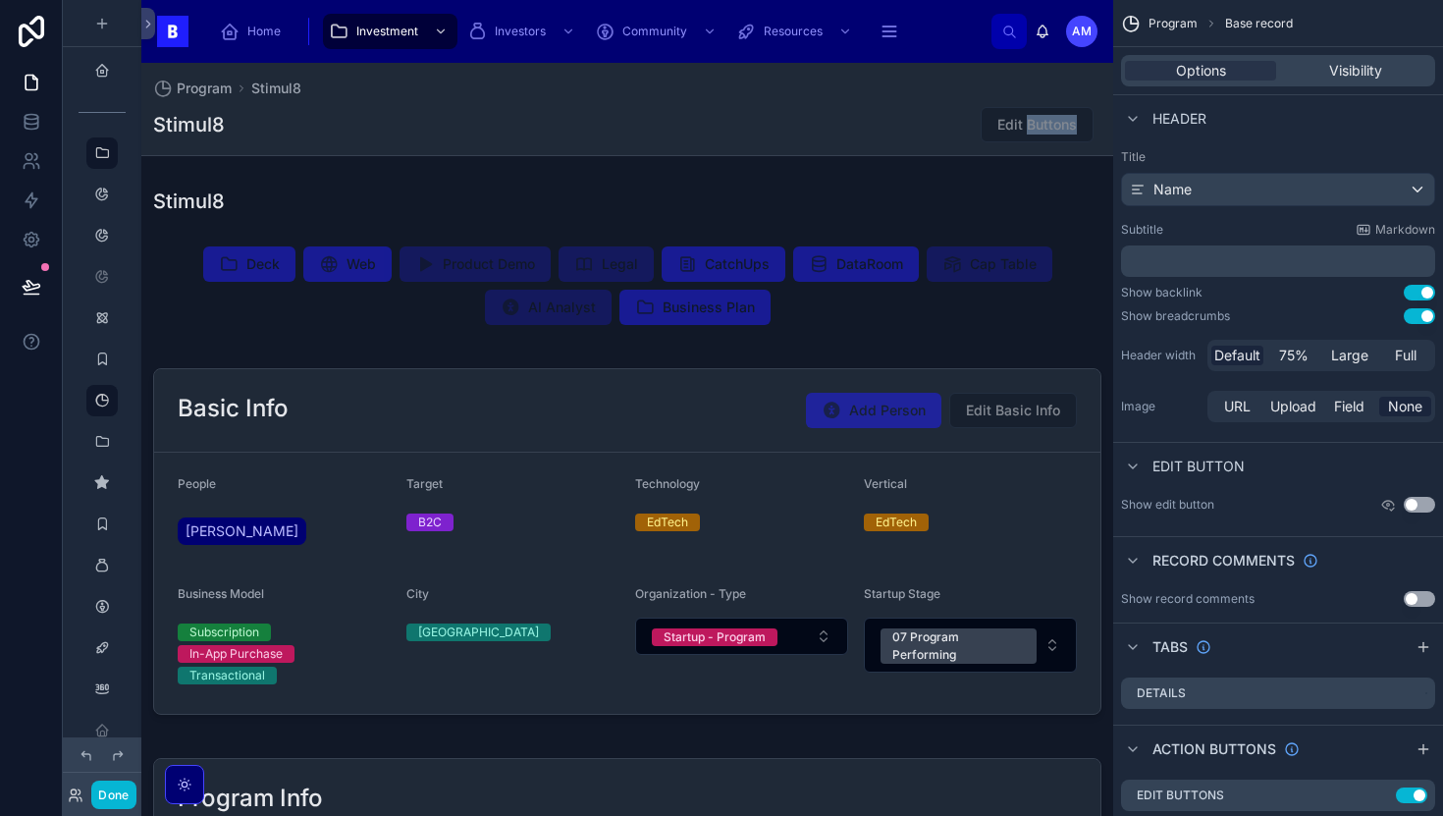
click at [1041, 124] on span "Edit Buttons" at bounding box center [1037, 124] width 113 height 20
click at [1067, 121] on span "Edit Buttons" at bounding box center [1037, 124] width 113 height 20
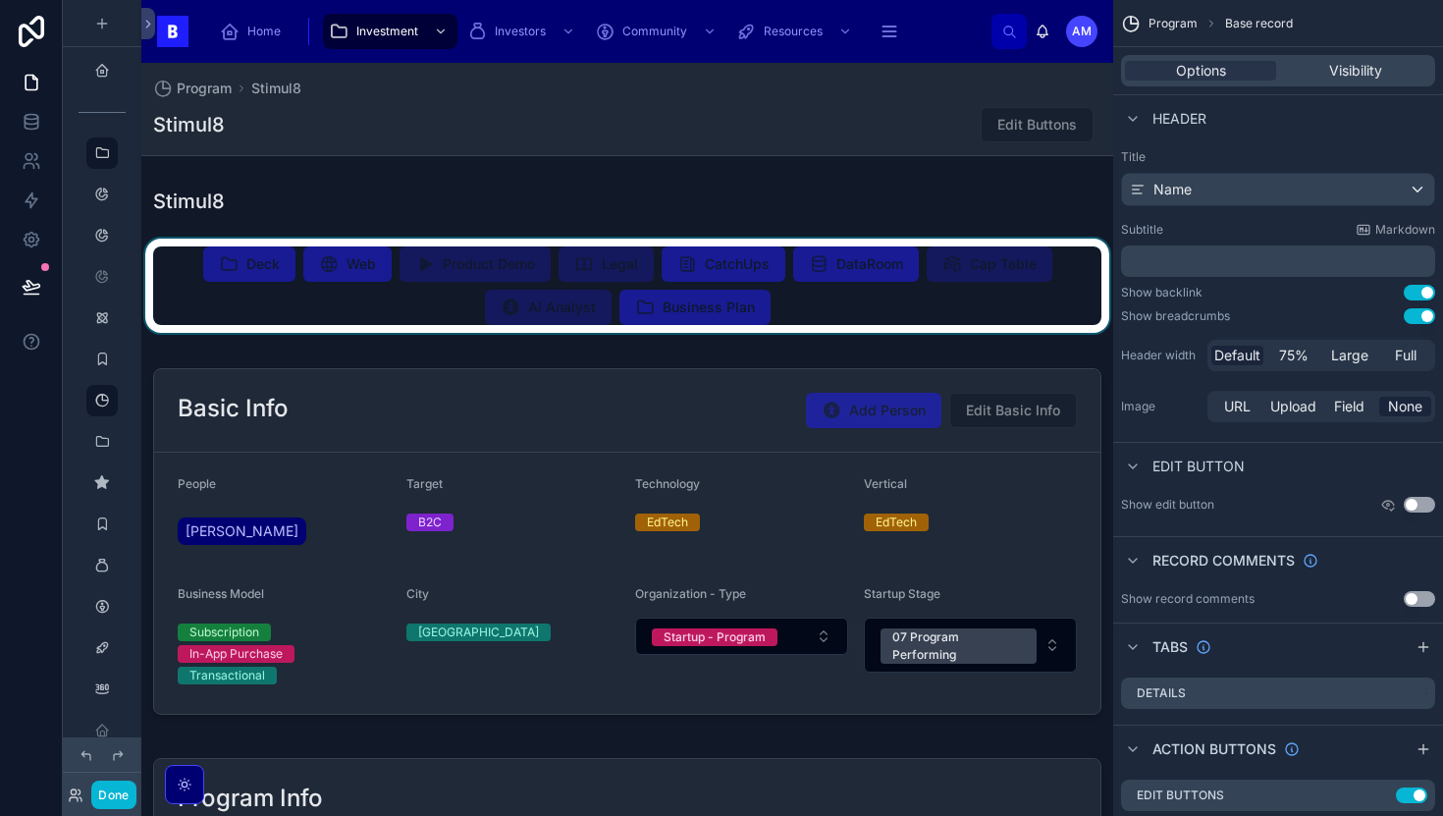
click at [1083, 261] on div at bounding box center [627, 286] width 972 height 94
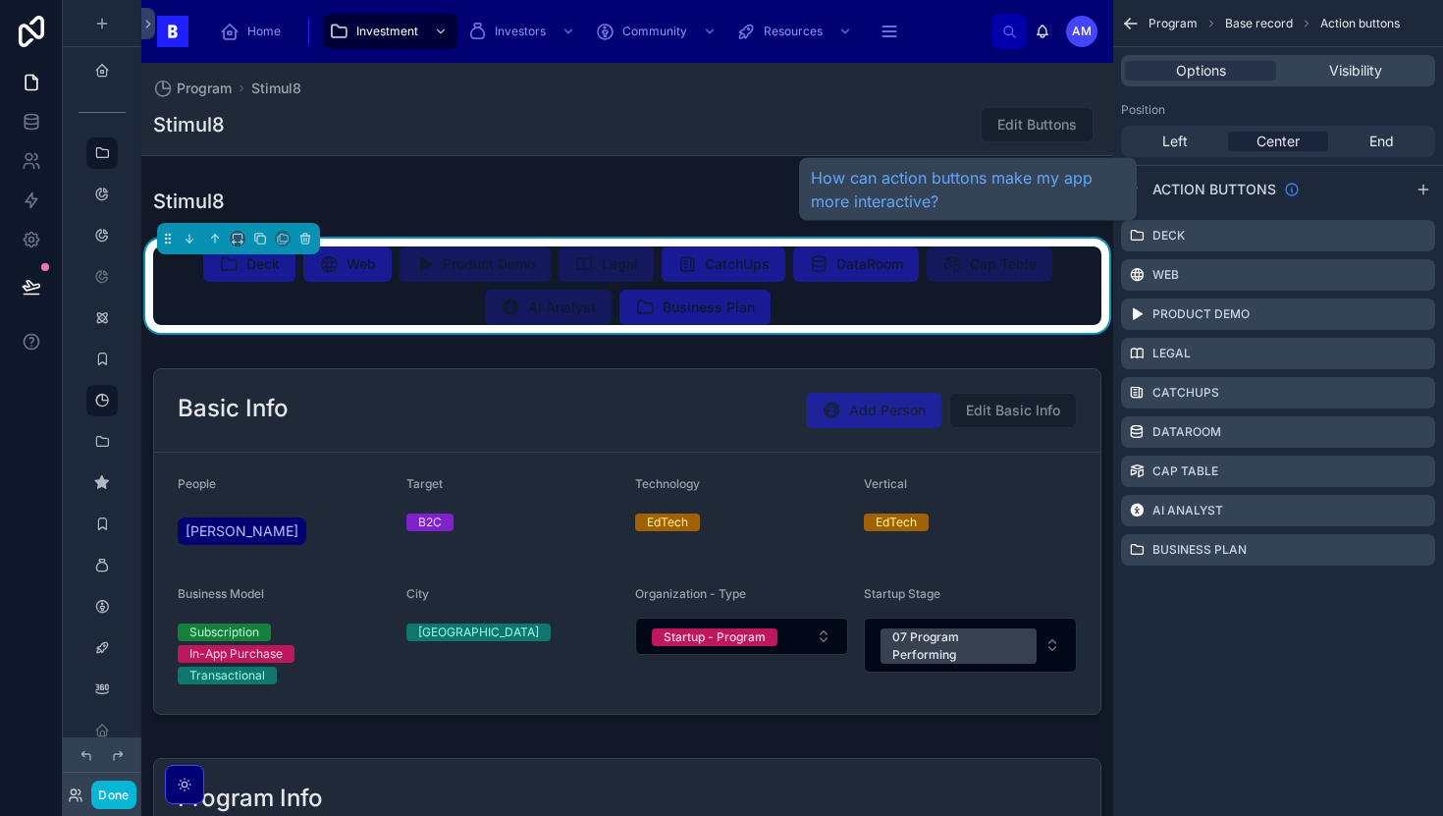
click at [1288, 193] on icon "scrollable content" at bounding box center [1292, 190] width 12 height 12
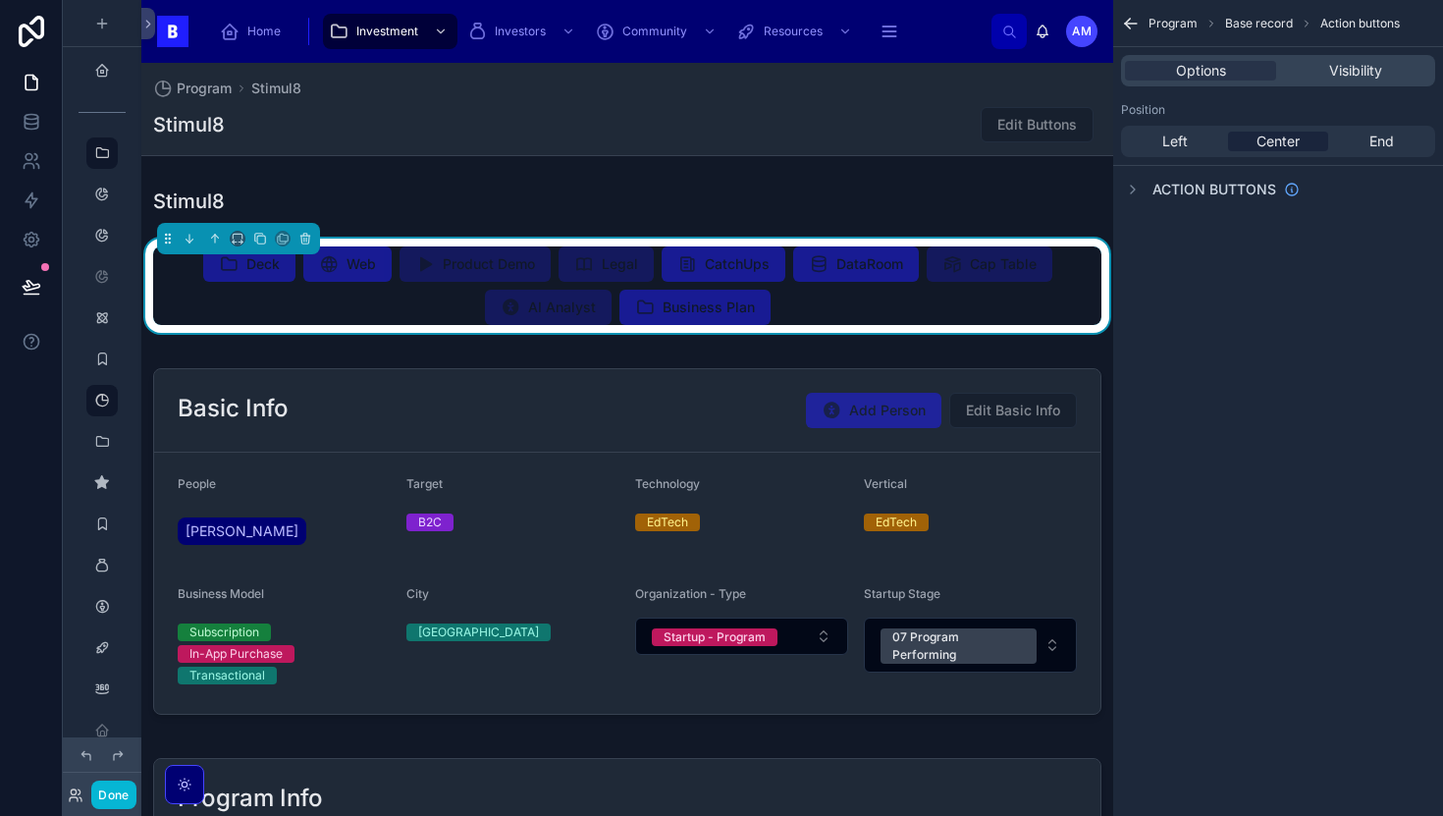
click at [893, 137] on div "Stimul8 Edit Buttons" at bounding box center [627, 124] width 948 height 37
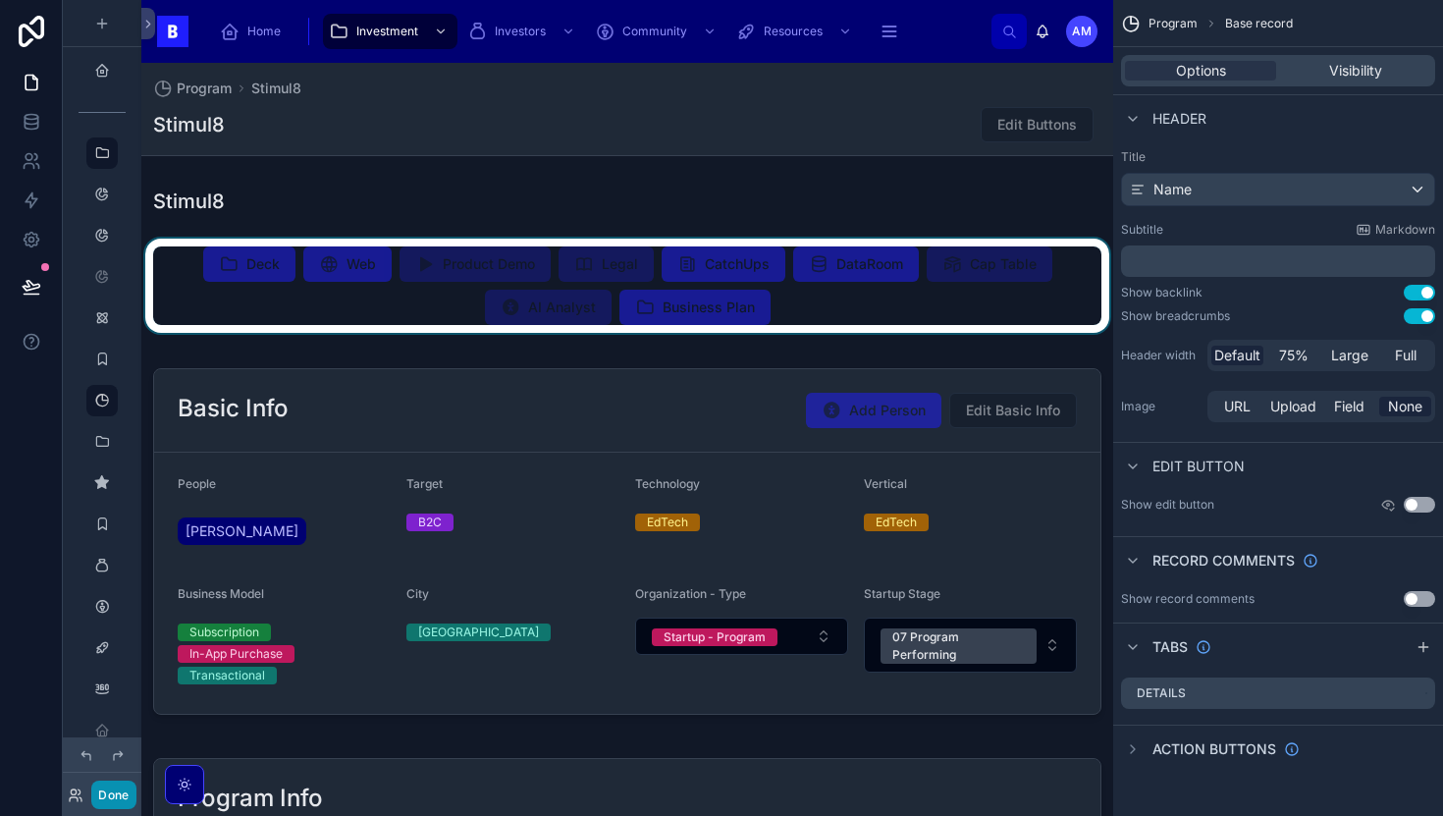
click at [123, 790] on button "Done" at bounding box center [113, 794] width 44 height 28
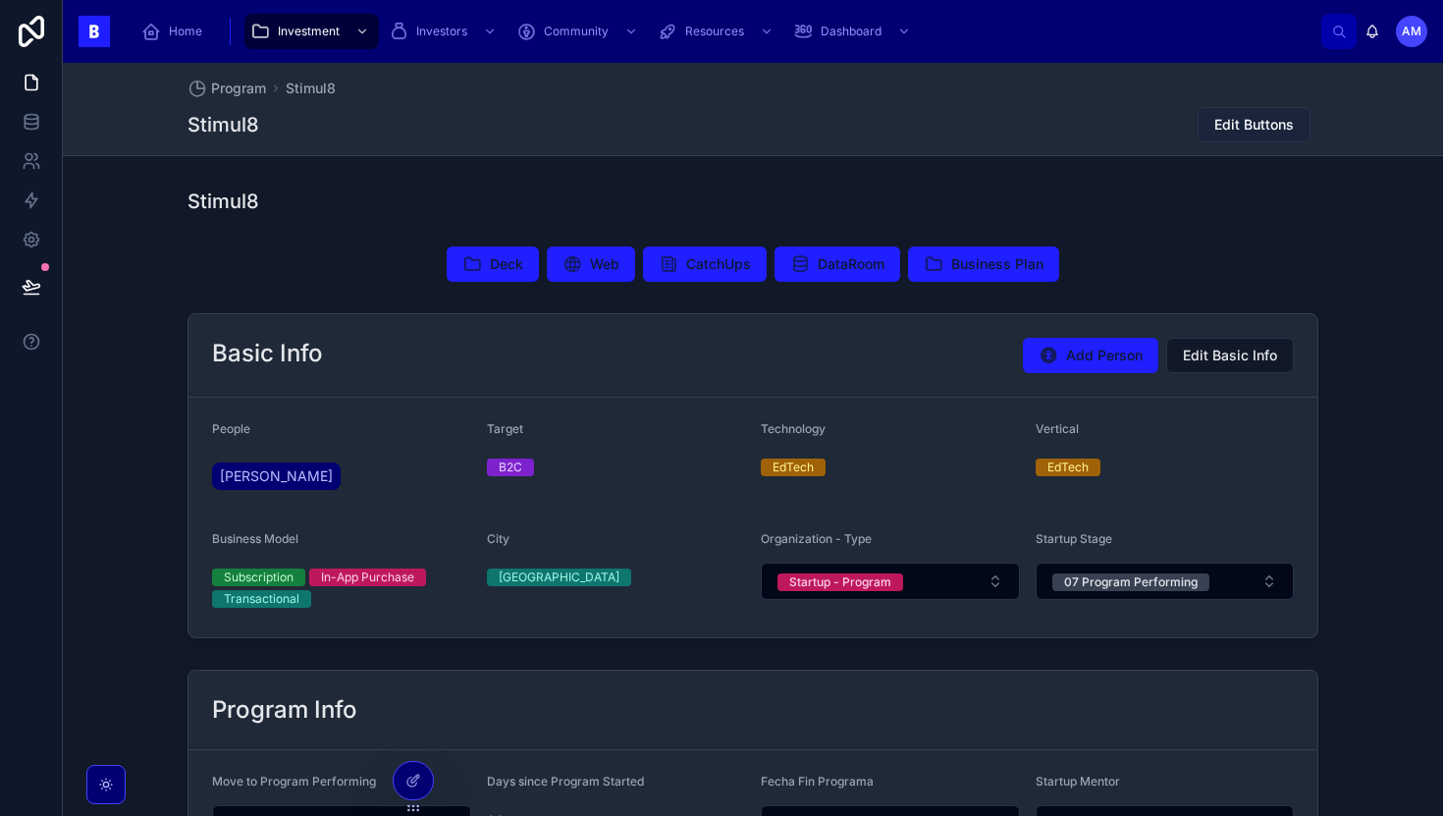
click at [1241, 120] on span "Edit Buttons" at bounding box center [1254, 125] width 80 height 20
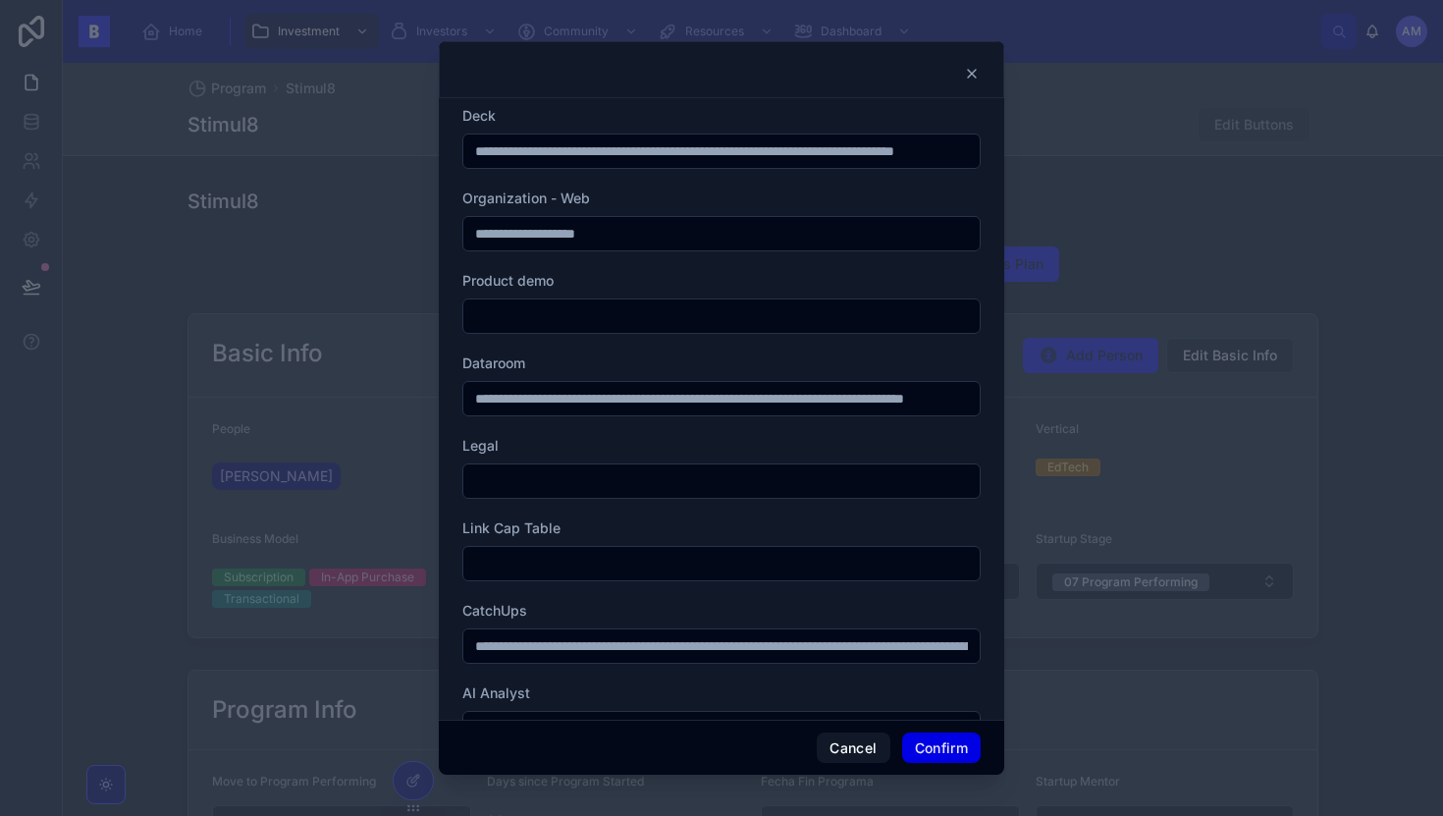
click at [935, 748] on button "Confirm" at bounding box center [941, 747] width 79 height 31
click at [929, 742] on button "Confirm" at bounding box center [941, 747] width 79 height 31
click at [929, 748] on button "Confirm" at bounding box center [941, 747] width 79 height 31
click at [965, 69] on icon at bounding box center [972, 74] width 16 height 16
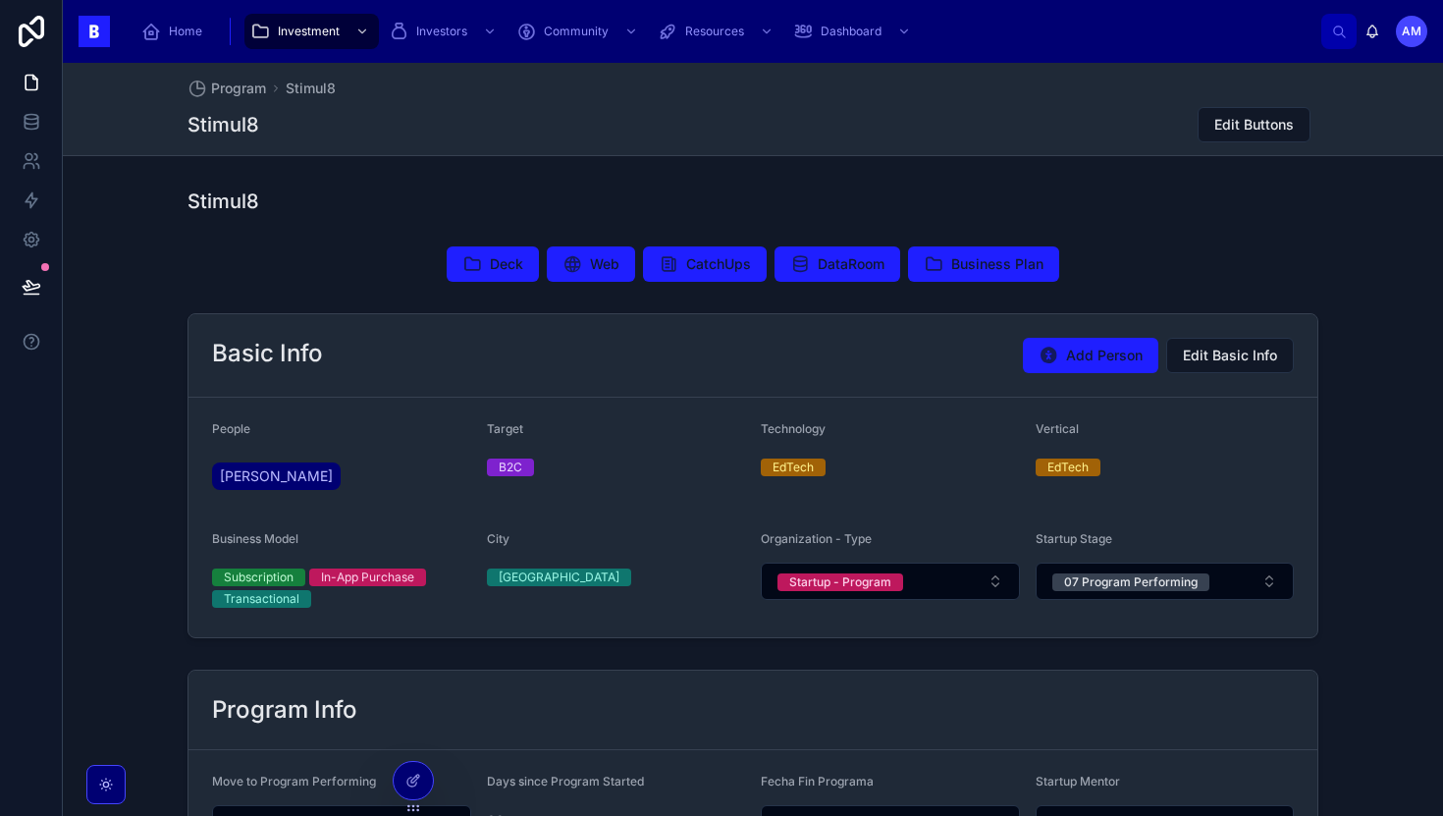
click at [955, 243] on div "Deck Web CatchUps DataRoom Business Plan" at bounding box center [753, 264] width 1380 height 51
click at [953, 255] on span "Business Plan" at bounding box center [997, 264] width 92 height 20
click at [946, 269] on button "Business Plan" at bounding box center [983, 263] width 151 height 35
click at [873, 258] on span "DataRoom" at bounding box center [851, 264] width 67 height 20
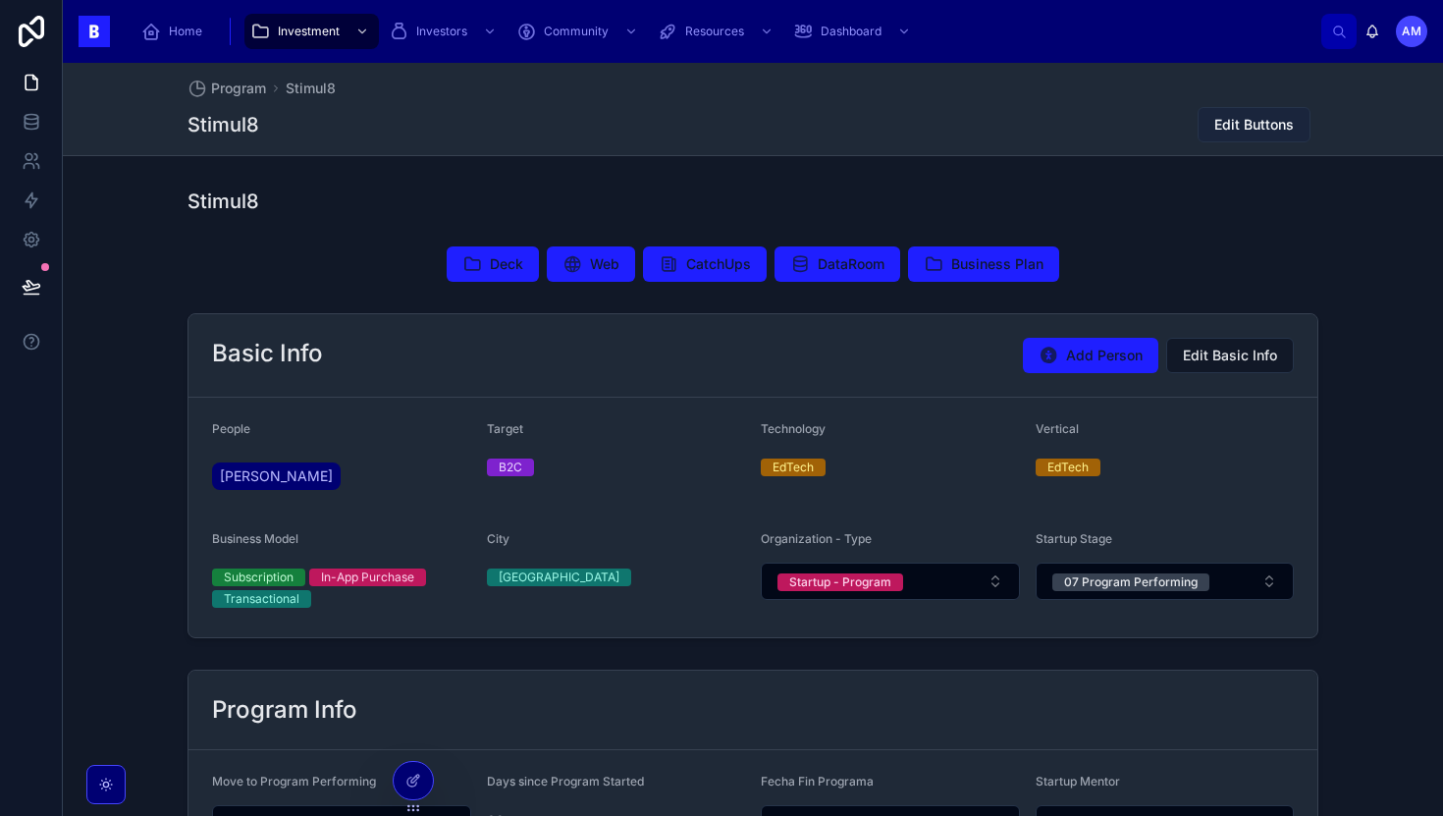
click at [1223, 122] on span "Edit Buttons" at bounding box center [1254, 125] width 80 height 20
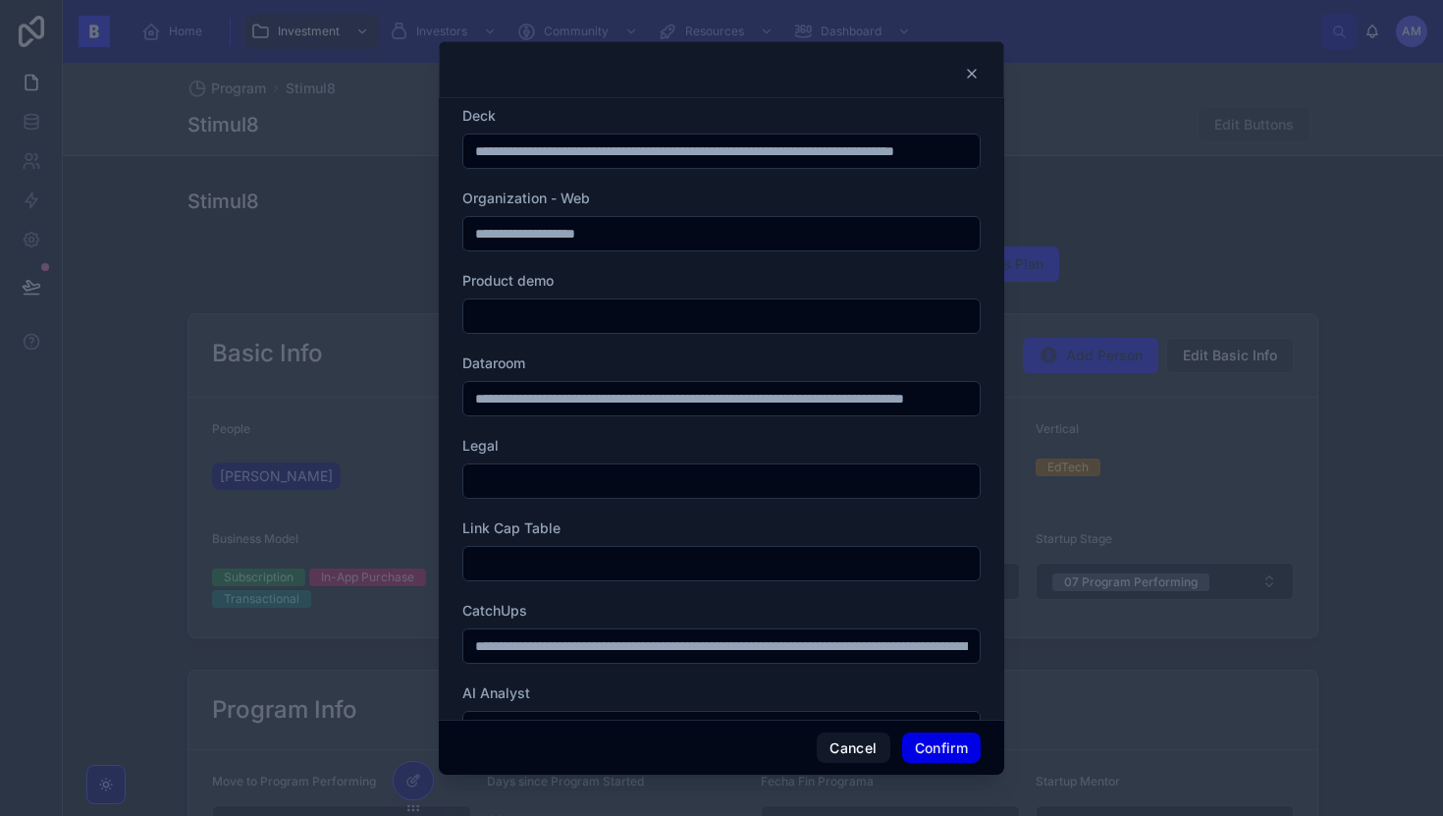
click at [944, 748] on button "Confirm" at bounding box center [941, 747] width 79 height 31
click at [933, 747] on button "Confirm" at bounding box center [941, 747] width 79 height 31
click at [973, 76] on icon at bounding box center [972, 74] width 8 height 8
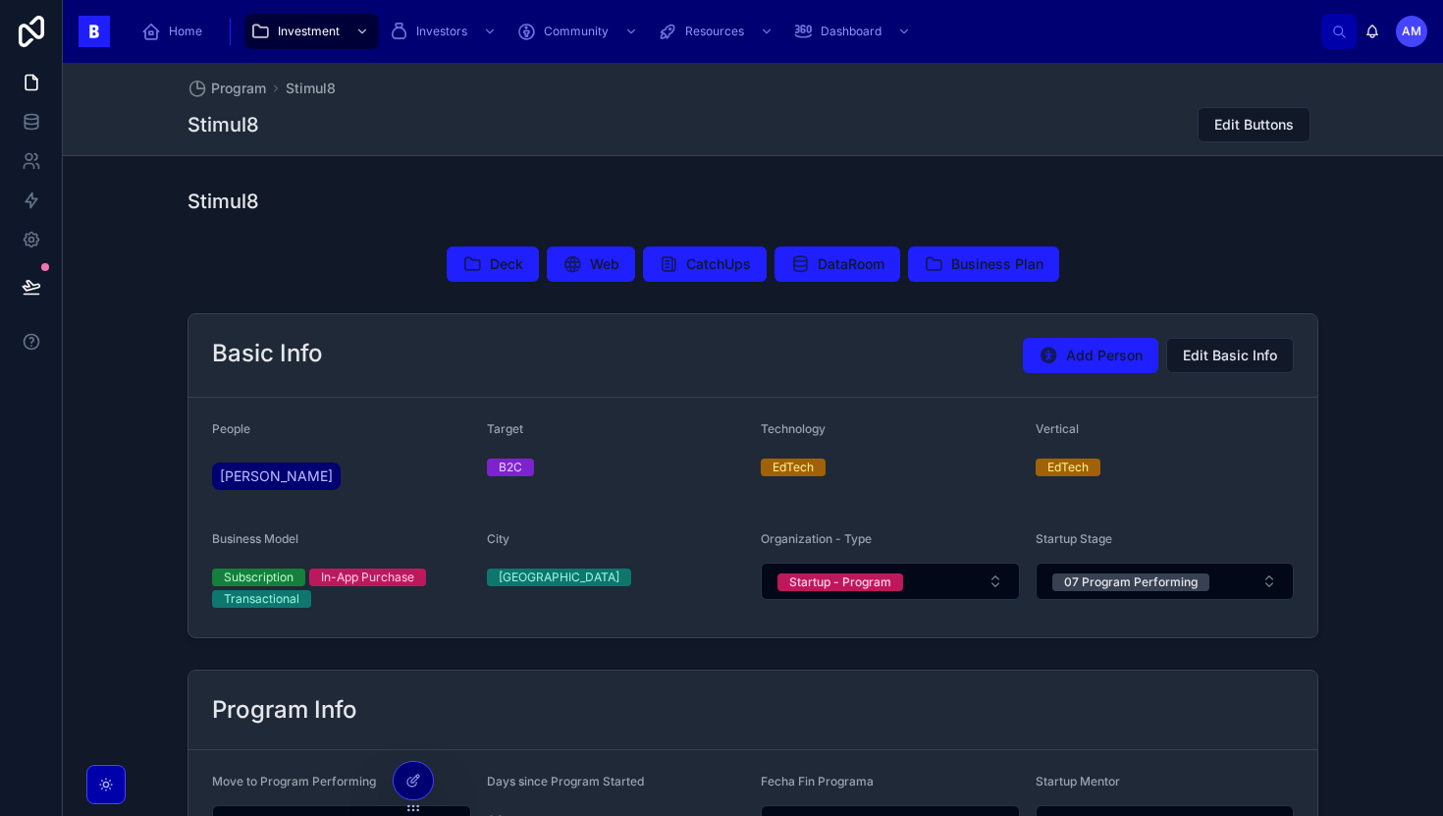
click at [106, 786] on icon at bounding box center [105, 783] width 5 height 5
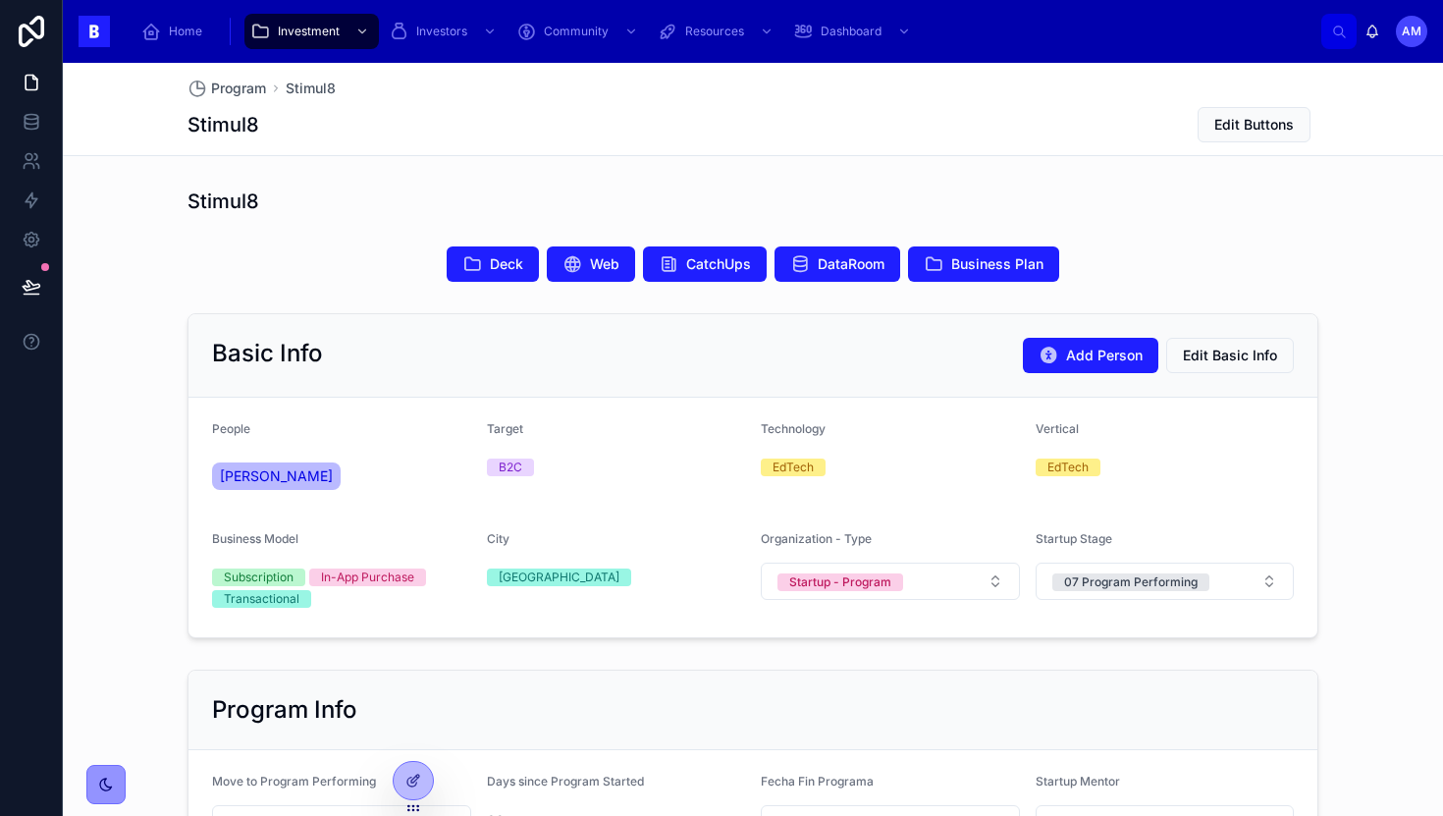
click at [99, 781] on icon at bounding box center [106, 784] width 16 height 16
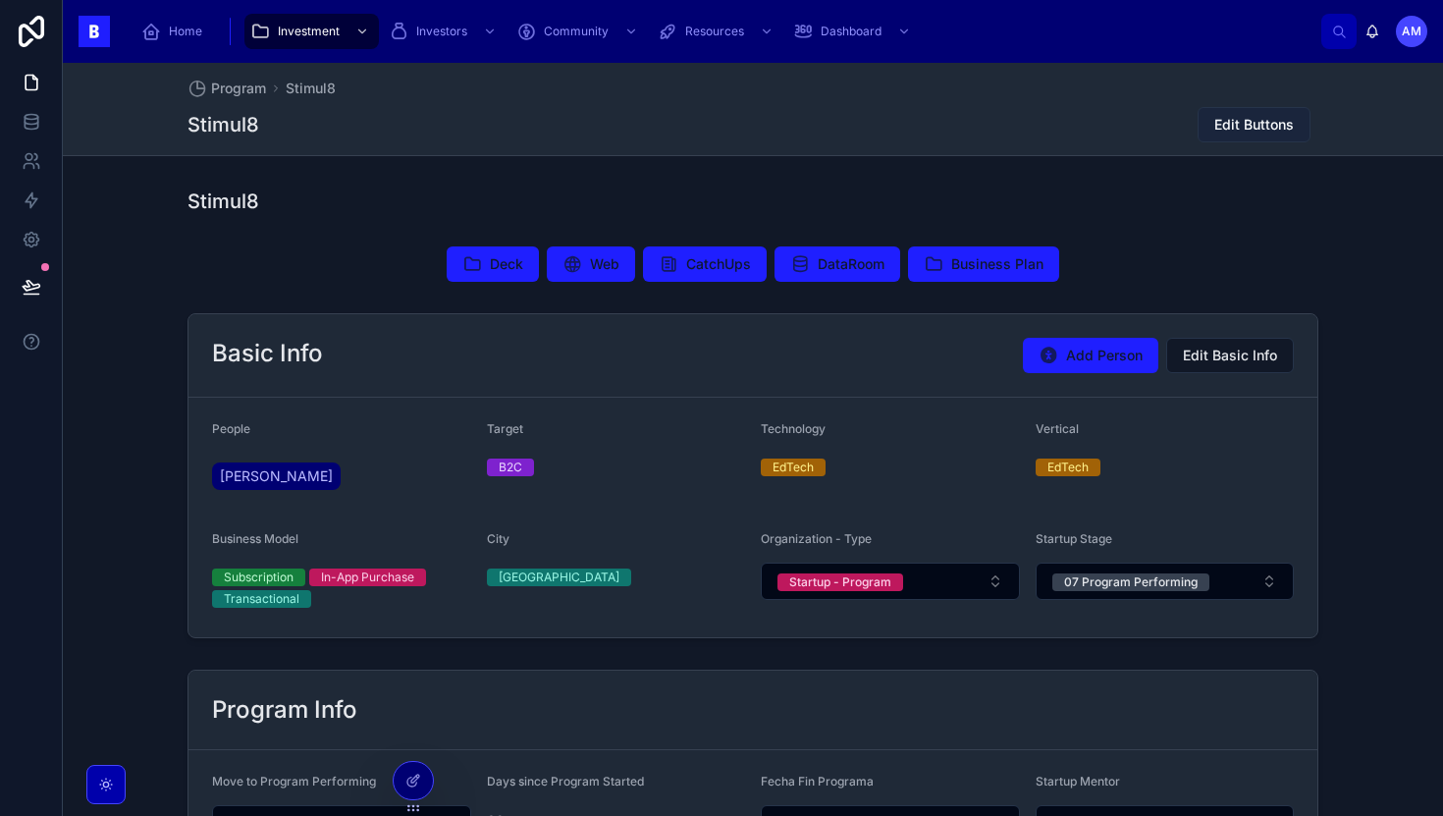
click at [1256, 129] on span "Edit Buttons" at bounding box center [1254, 125] width 80 height 20
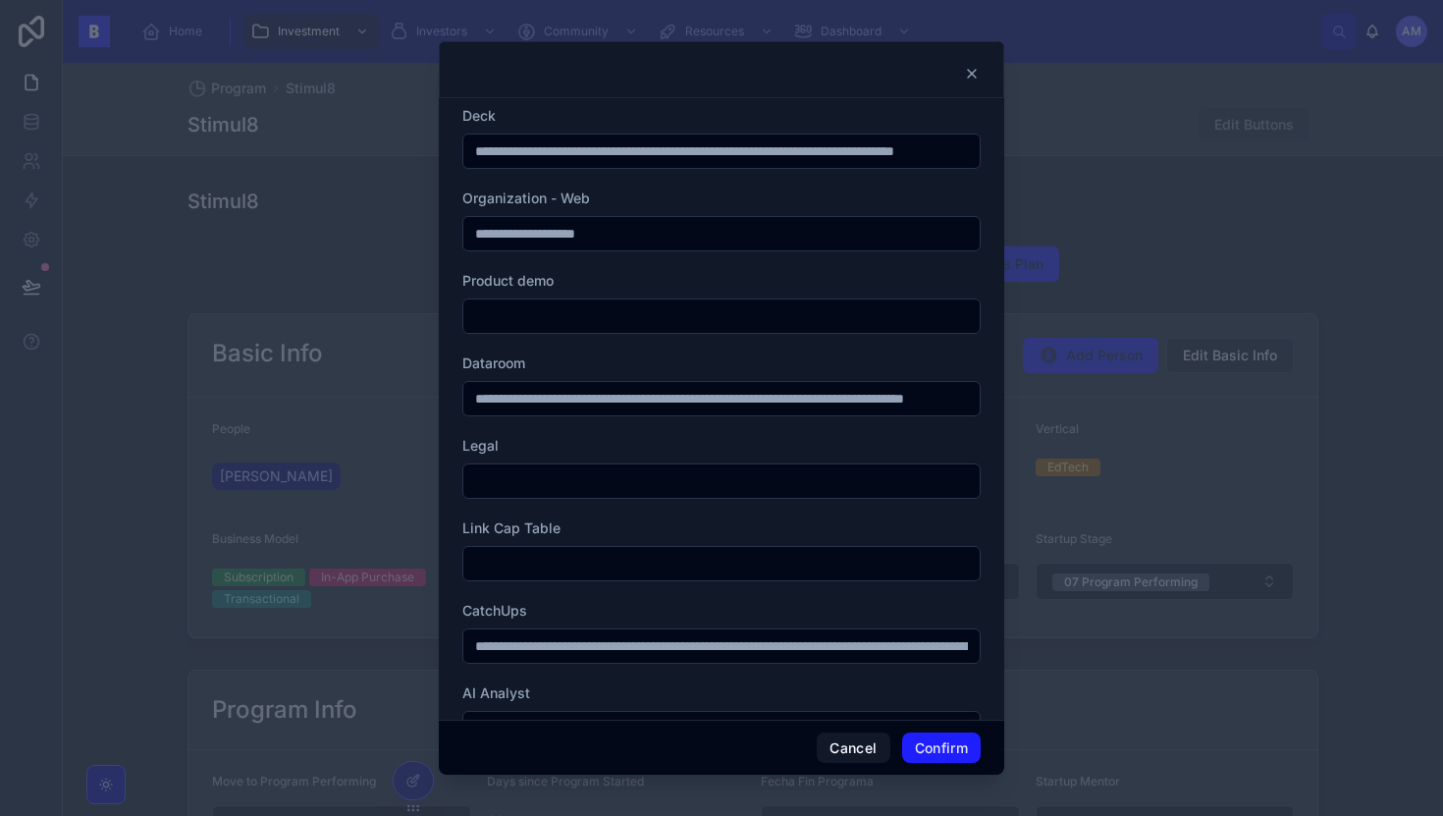
click at [964, 73] on icon at bounding box center [972, 74] width 16 height 16
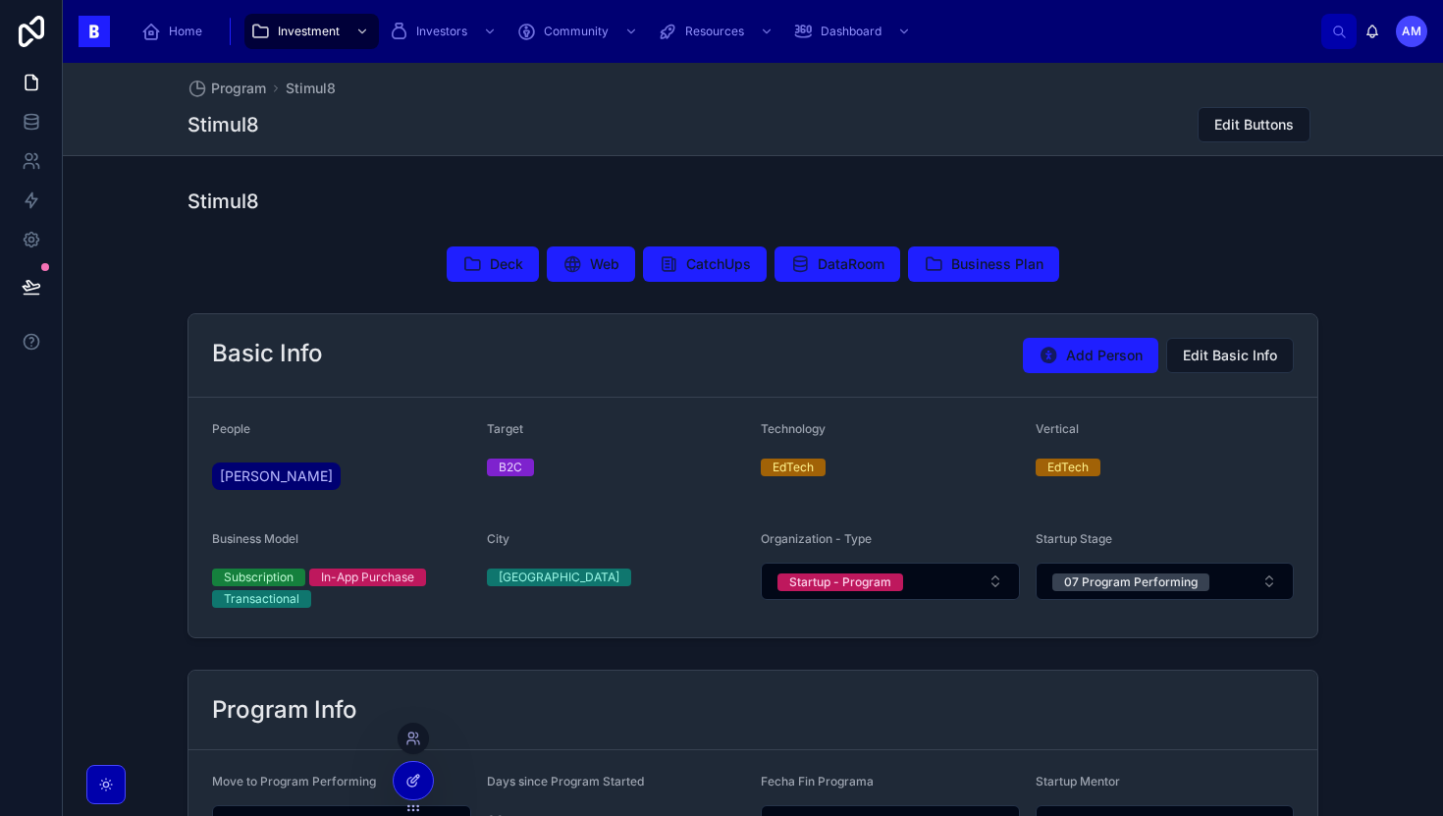
click at [417, 779] on icon at bounding box center [413, 781] width 16 height 16
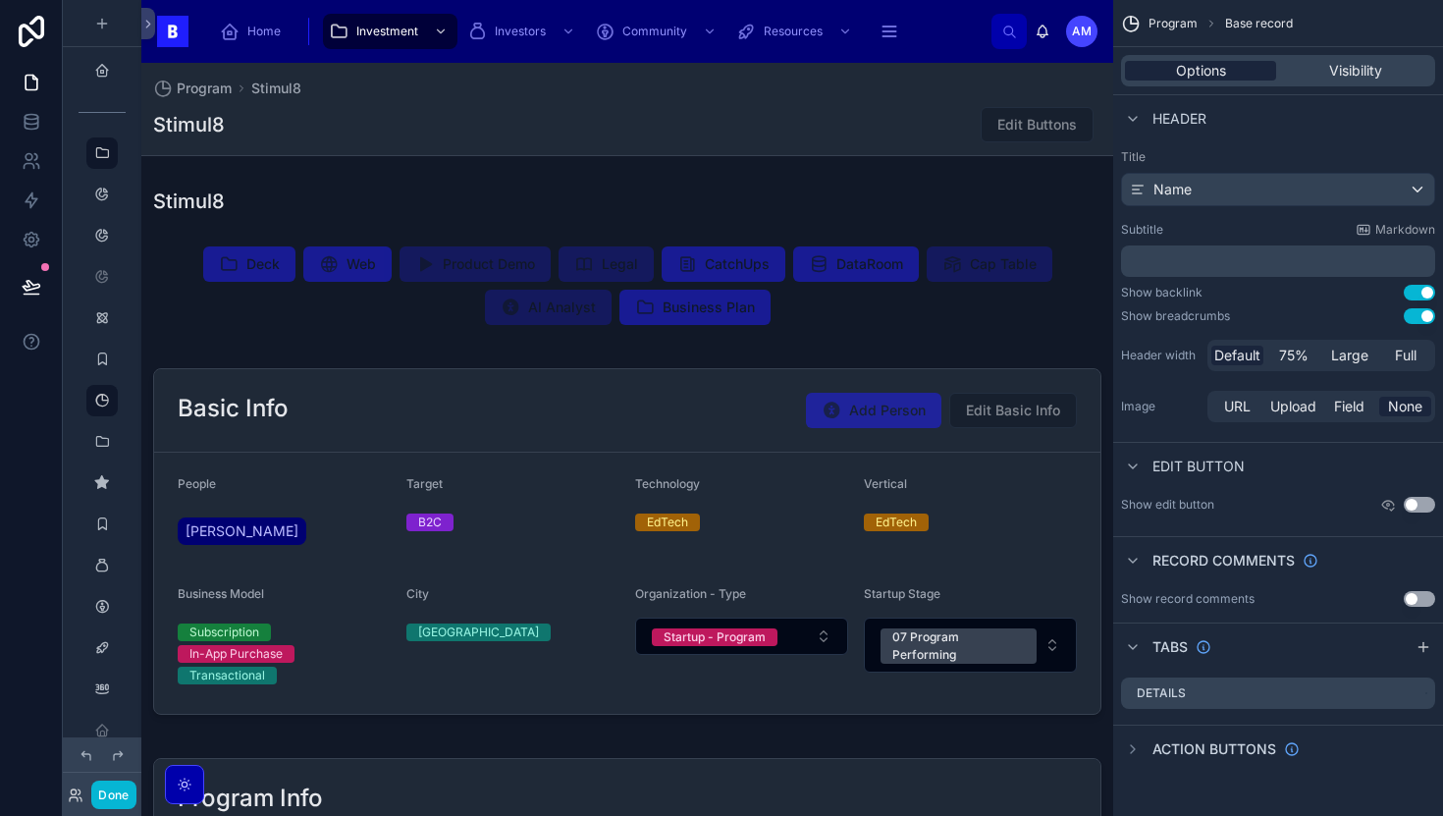
click at [1193, 62] on span "Options" at bounding box center [1201, 71] width 50 height 20
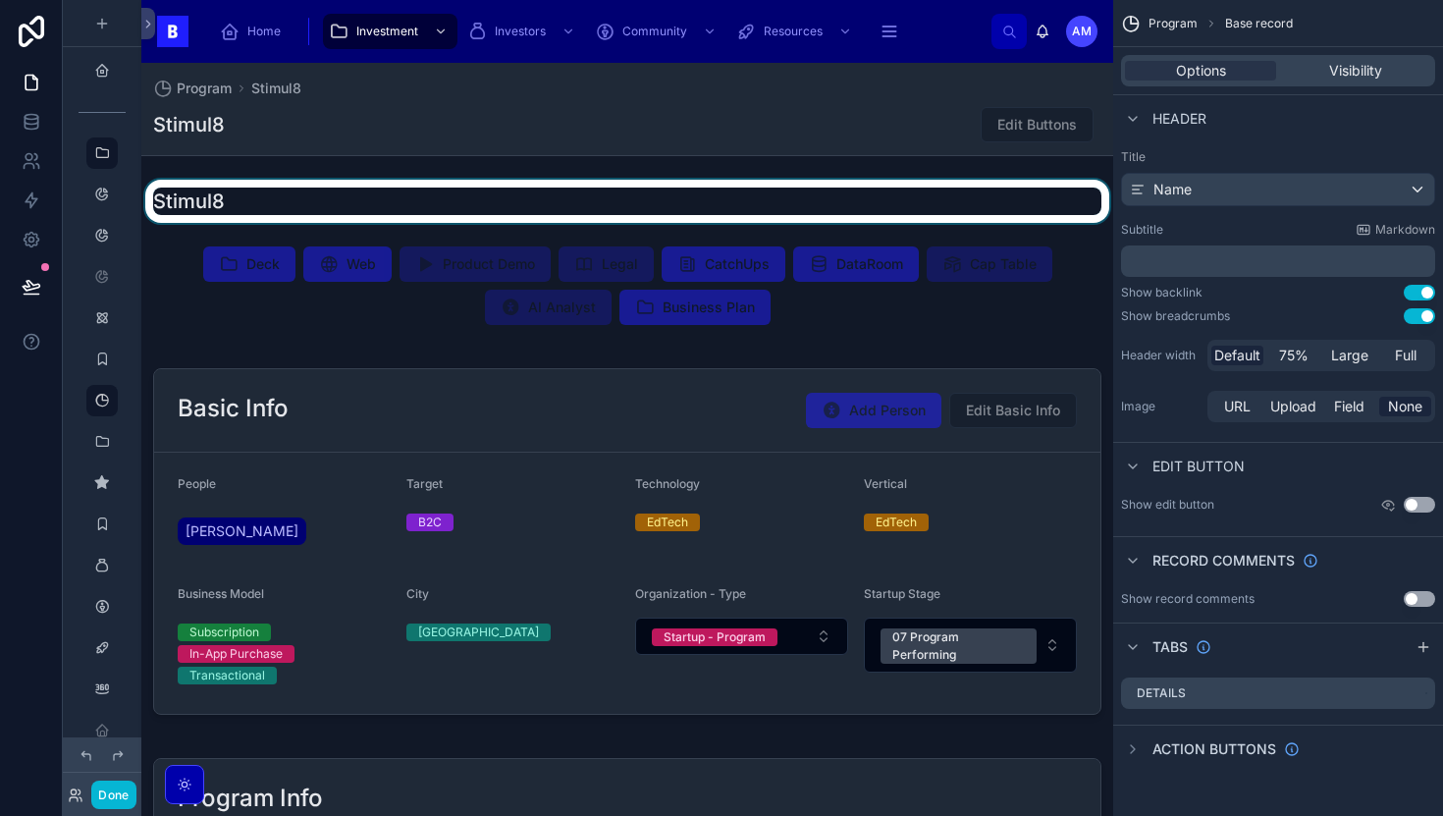
click at [978, 205] on div at bounding box center [627, 201] width 972 height 43
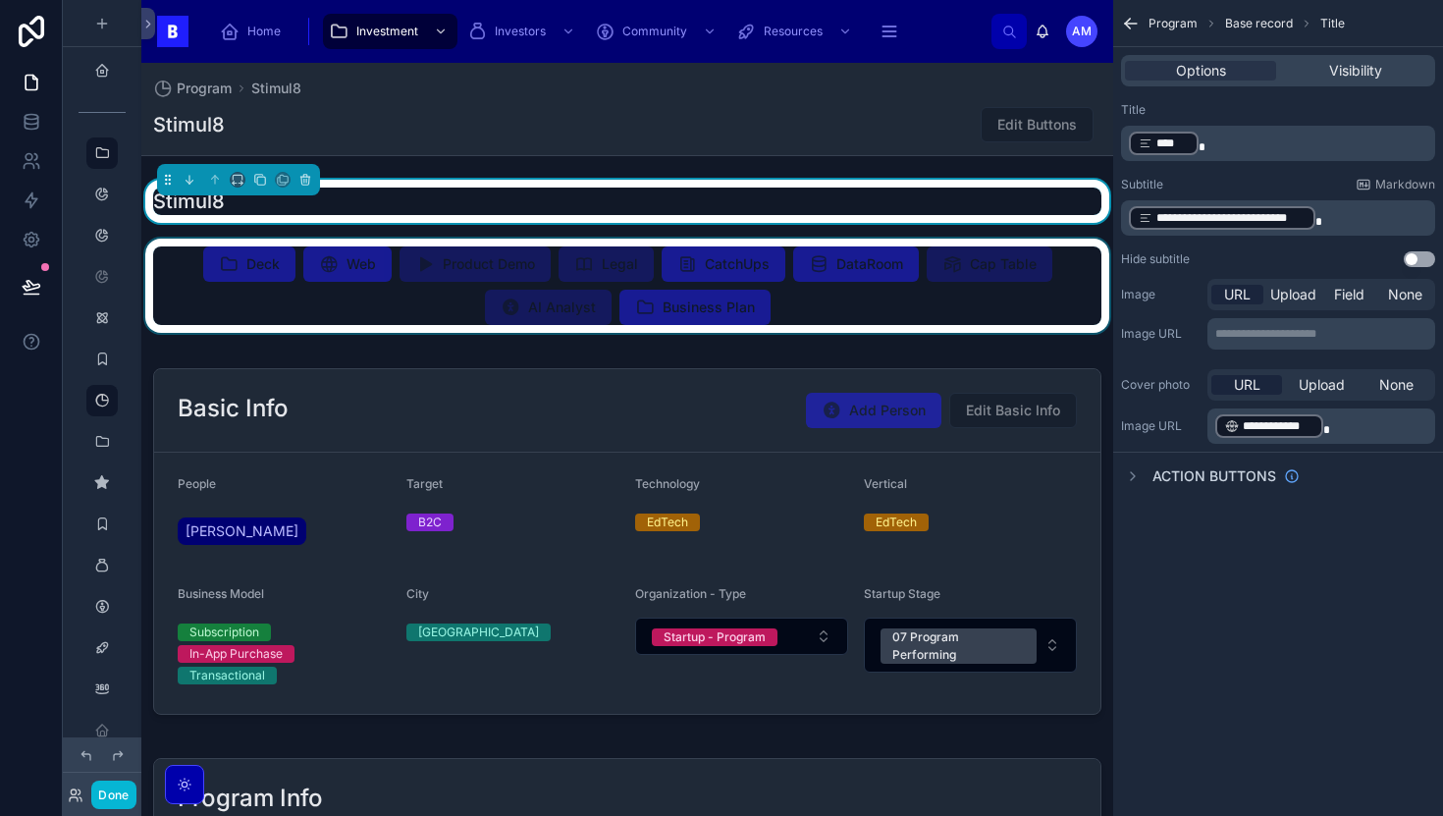
click at [1060, 263] on div at bounding box center [627, 286] width 972 height 94
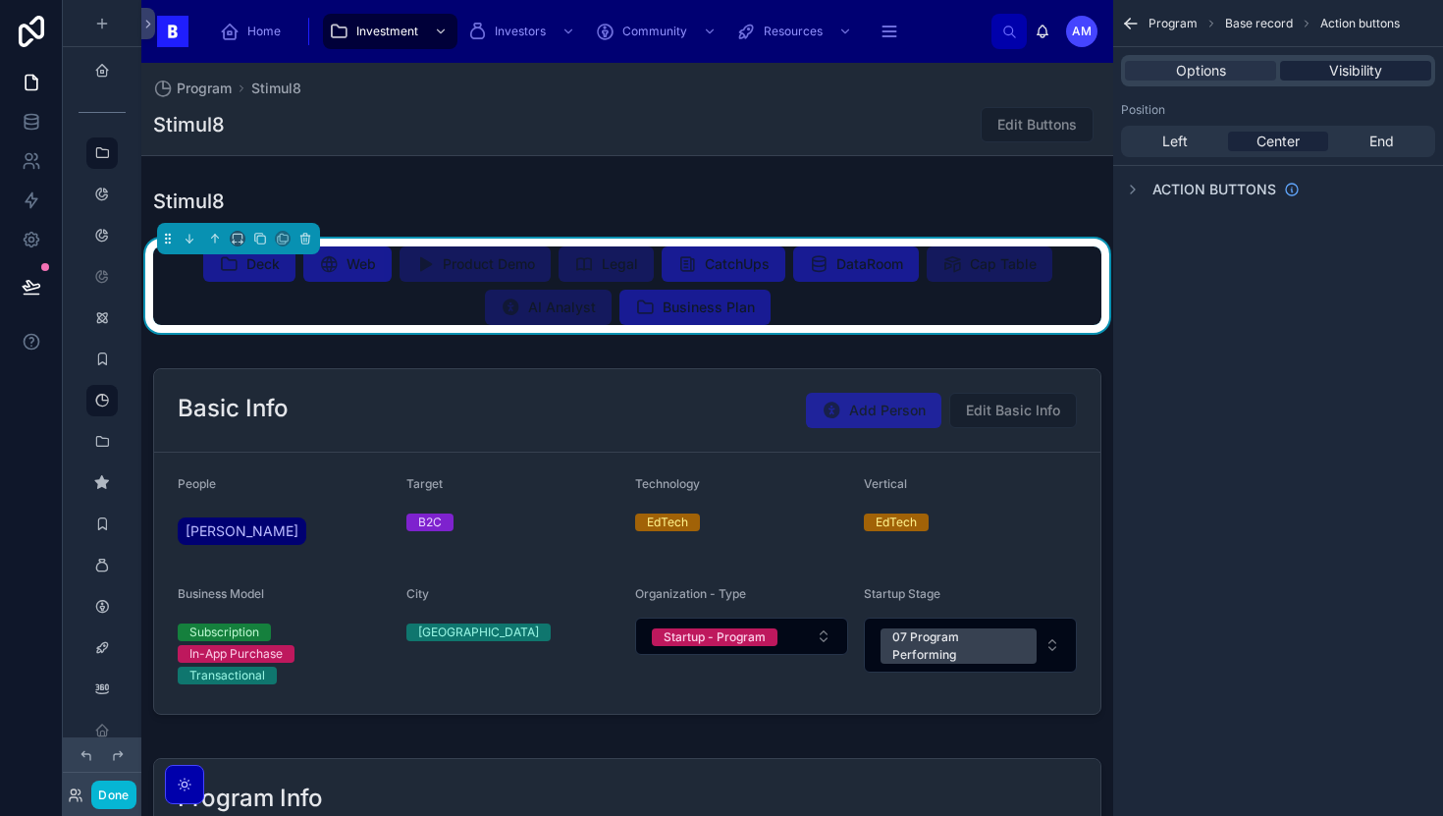
click at [1357, 75] on span "Visibility" at bounding box center [1355, 71] width 53 height 20
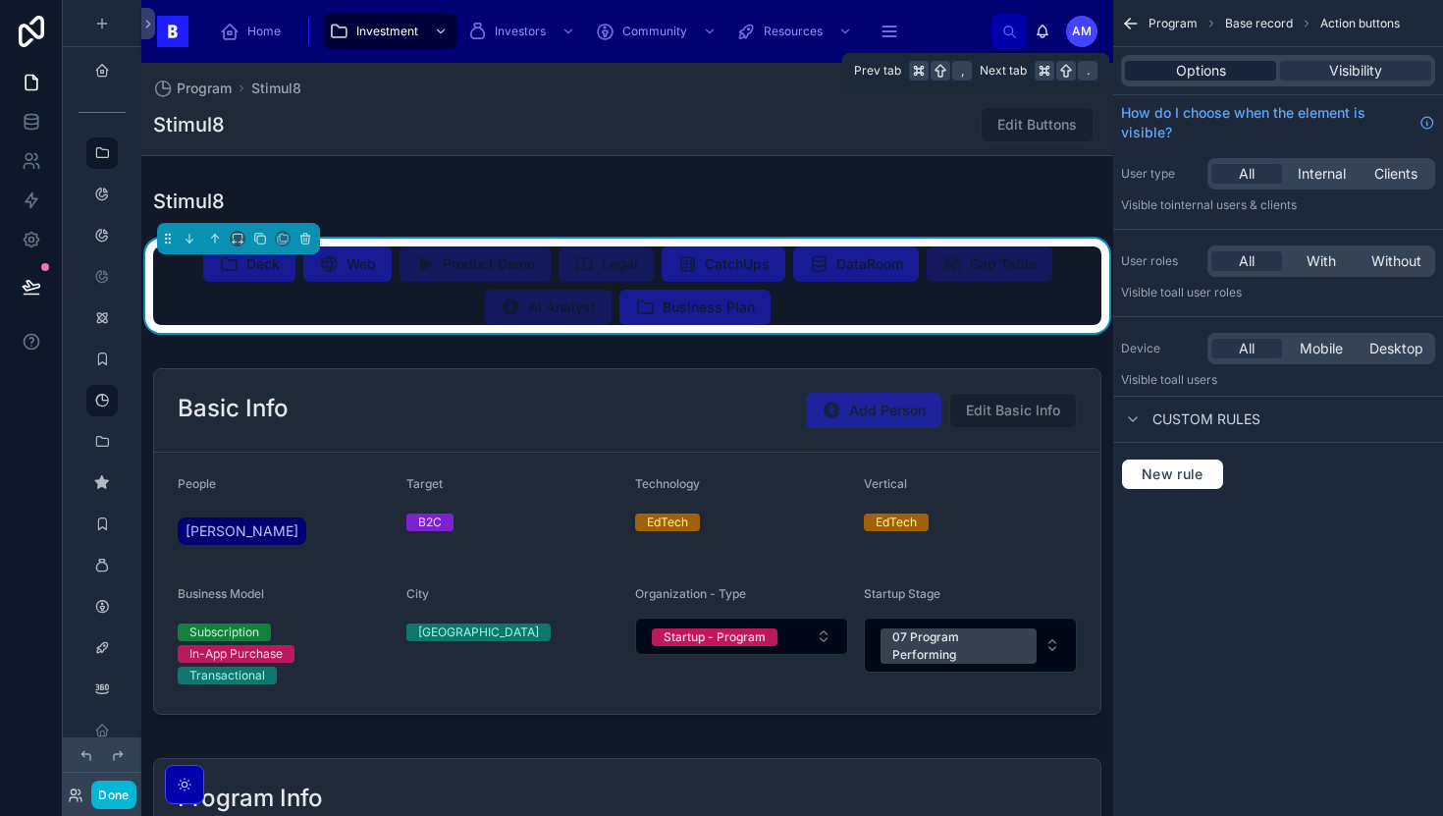
click at [1240, 78] on div "Options" at bounding box center [1200, 71] width 151 height 20
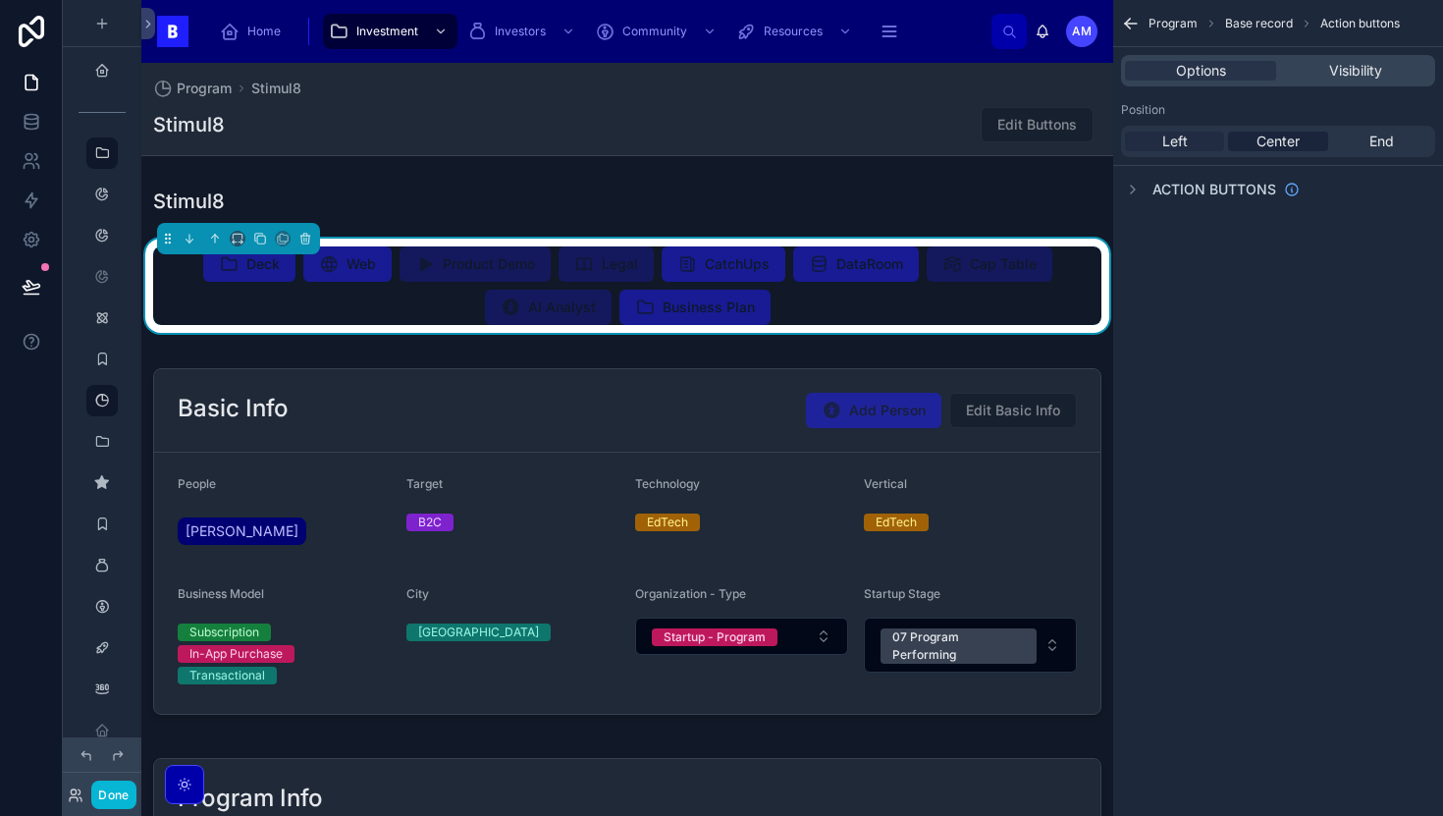
click at [1191, 141] on div "Left" at bounding box center [1174, 142] width 99 height 20
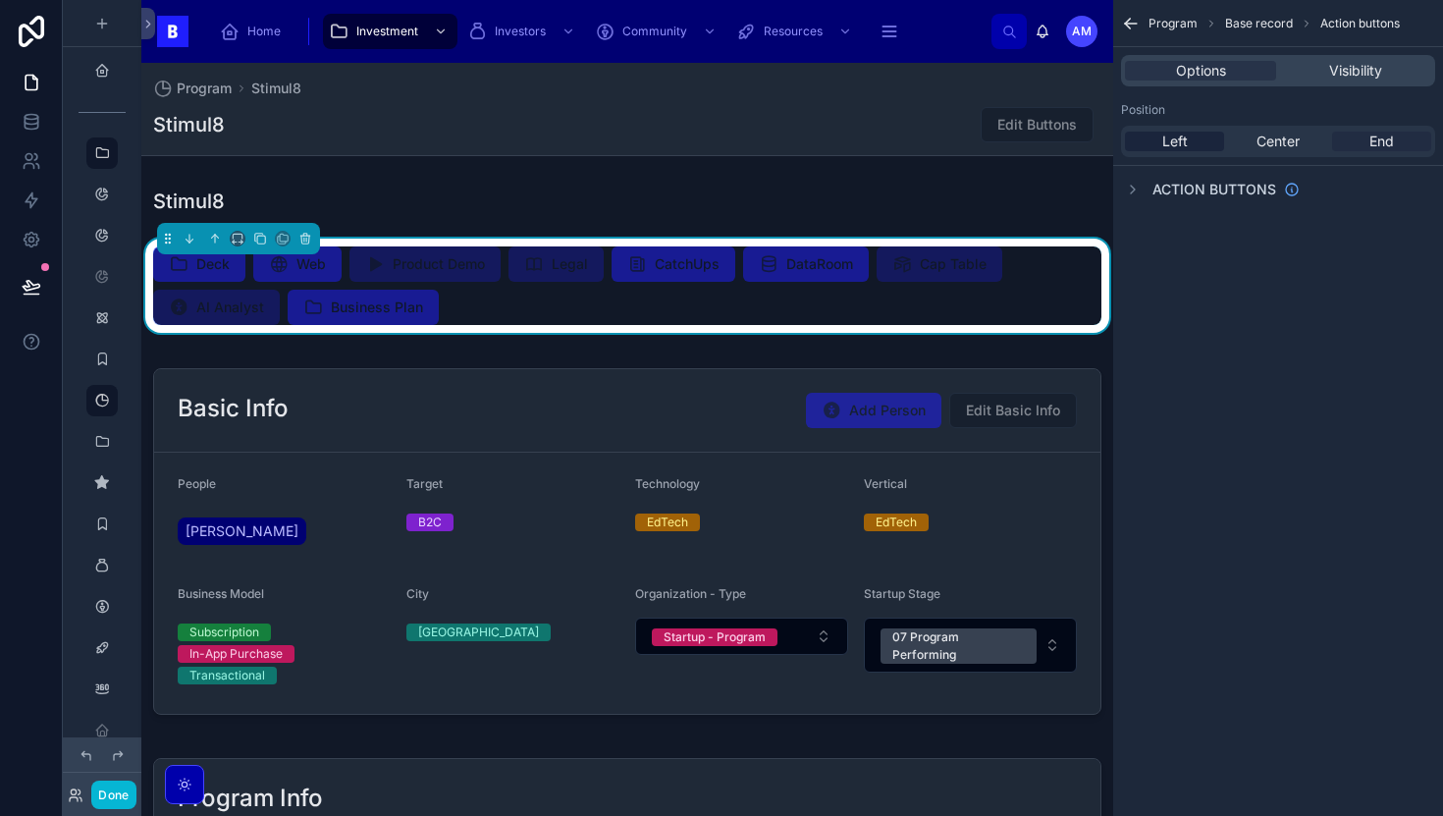
click at [1364, 144] on div "End" at bounding box center [1381, 142] width 99 height 20
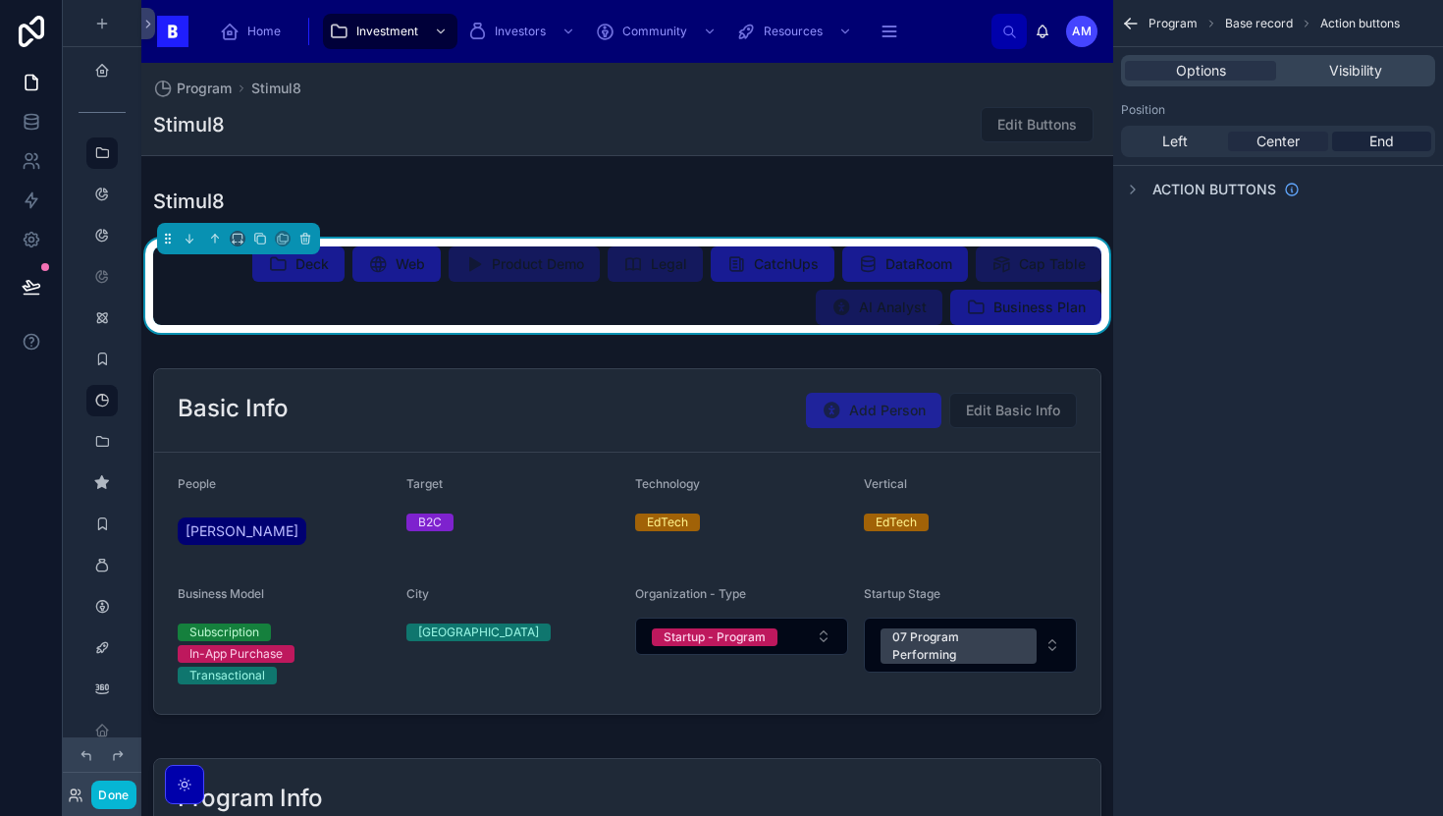
click at [1301, 143] on div "Center" at bounding box center [1277, 142] width 99 height 20
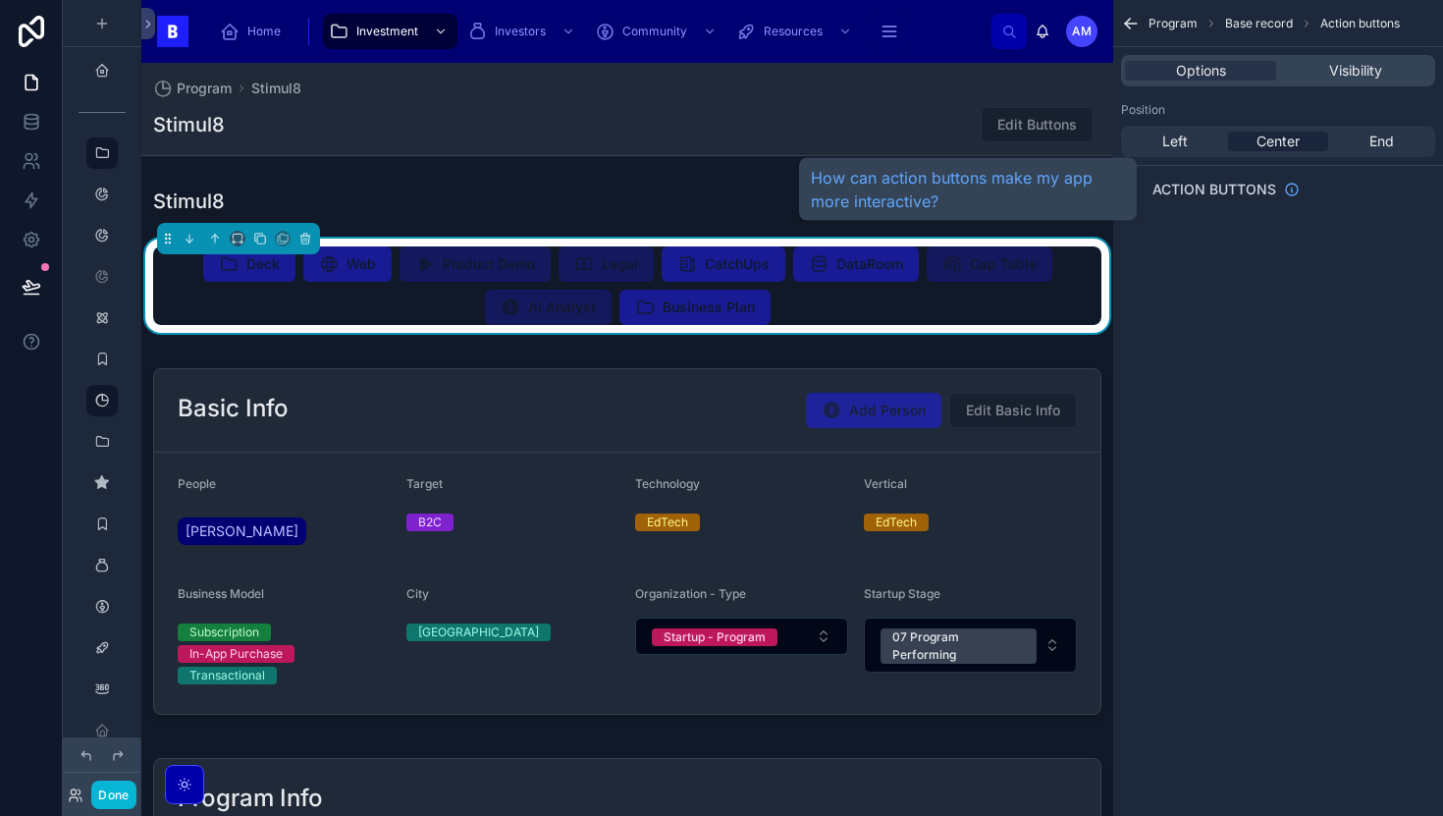
click at [1131, 187] on div "How can action buttons make my app more interactive?" at bounding box center [968, 189] width 338 height 63
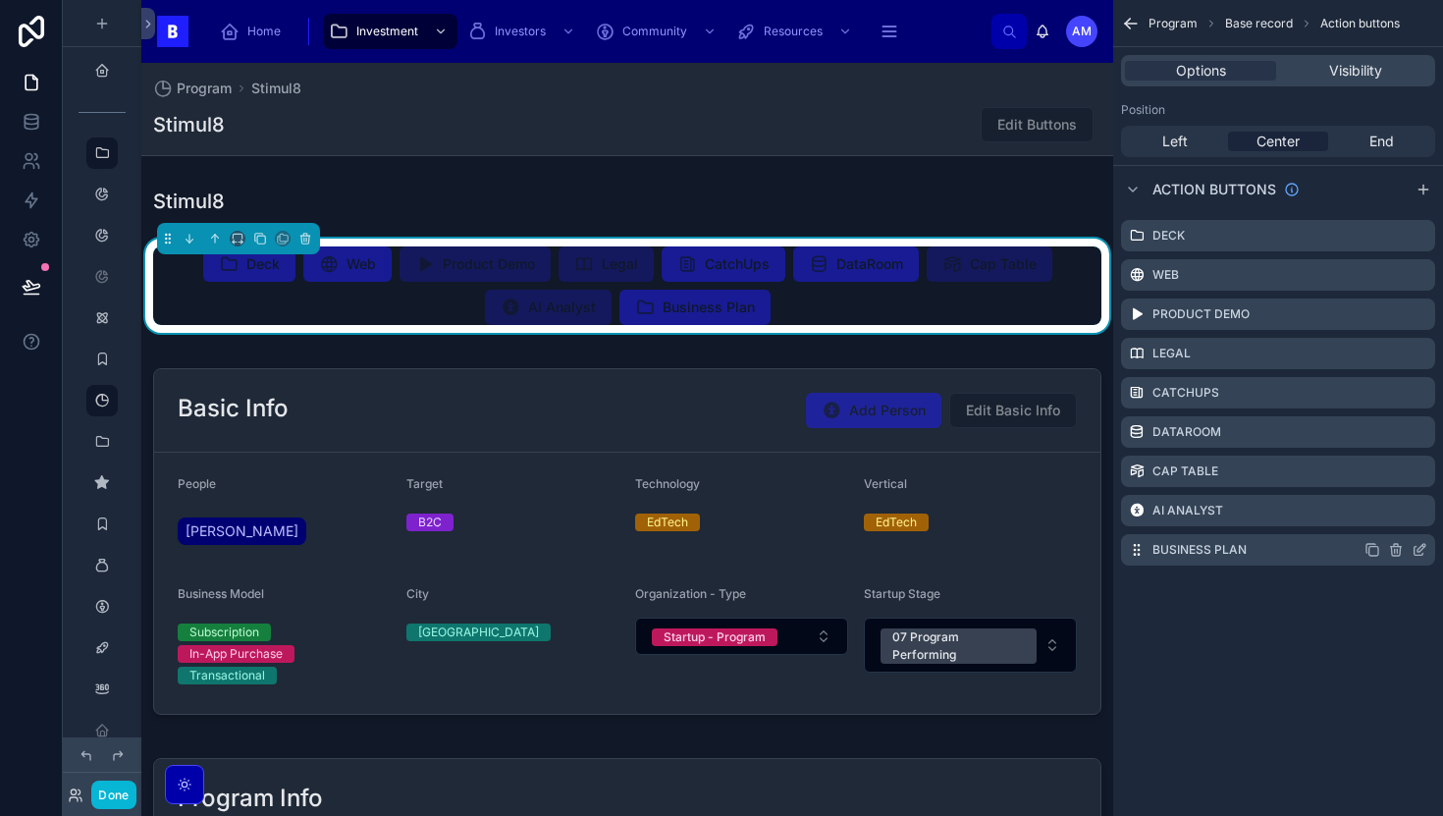
click at [1398, 551] on icon "scrollable content" at bounding box center [1396, 550] width 16 height 16
click at [1390, 515] on icon at bounding box center [1388, 515] width 11 height 0
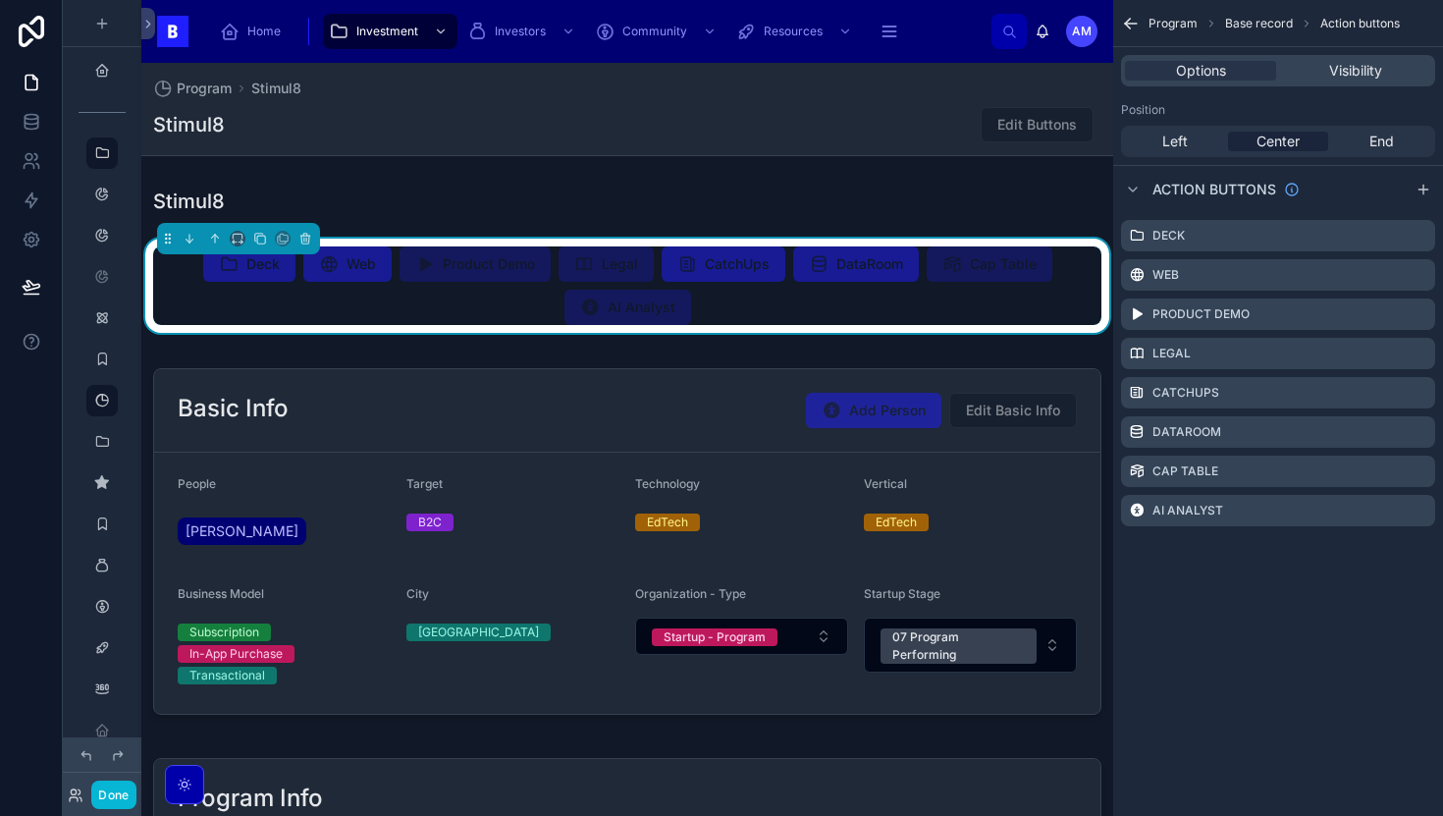
click at [1134, 15] on icon "scrollable content" at bounding box center [1131, 24] width 20 height 20
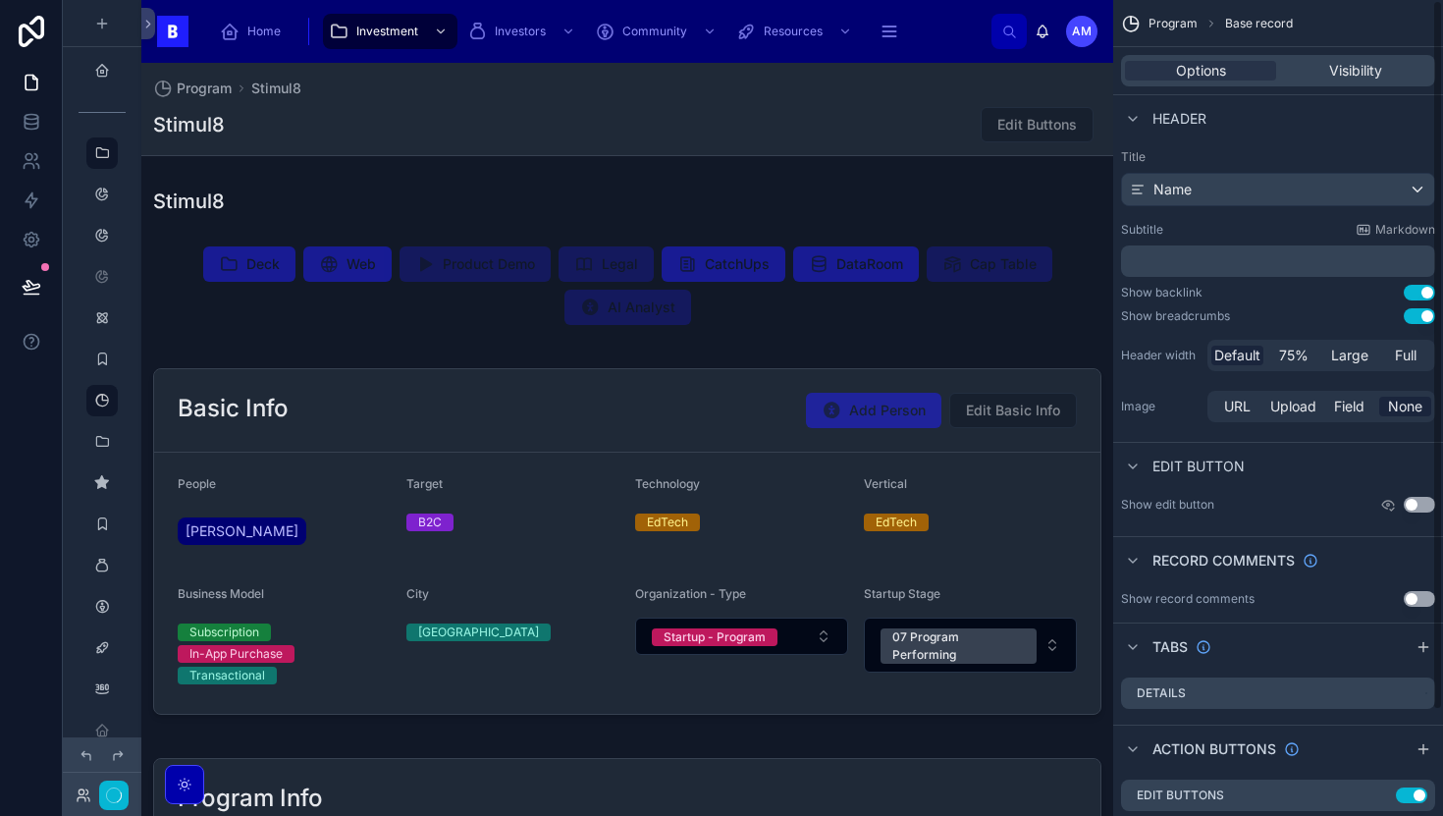
click at [1149, 21] on span "Program" at bounding box center [1173, 24] width 49 height 16
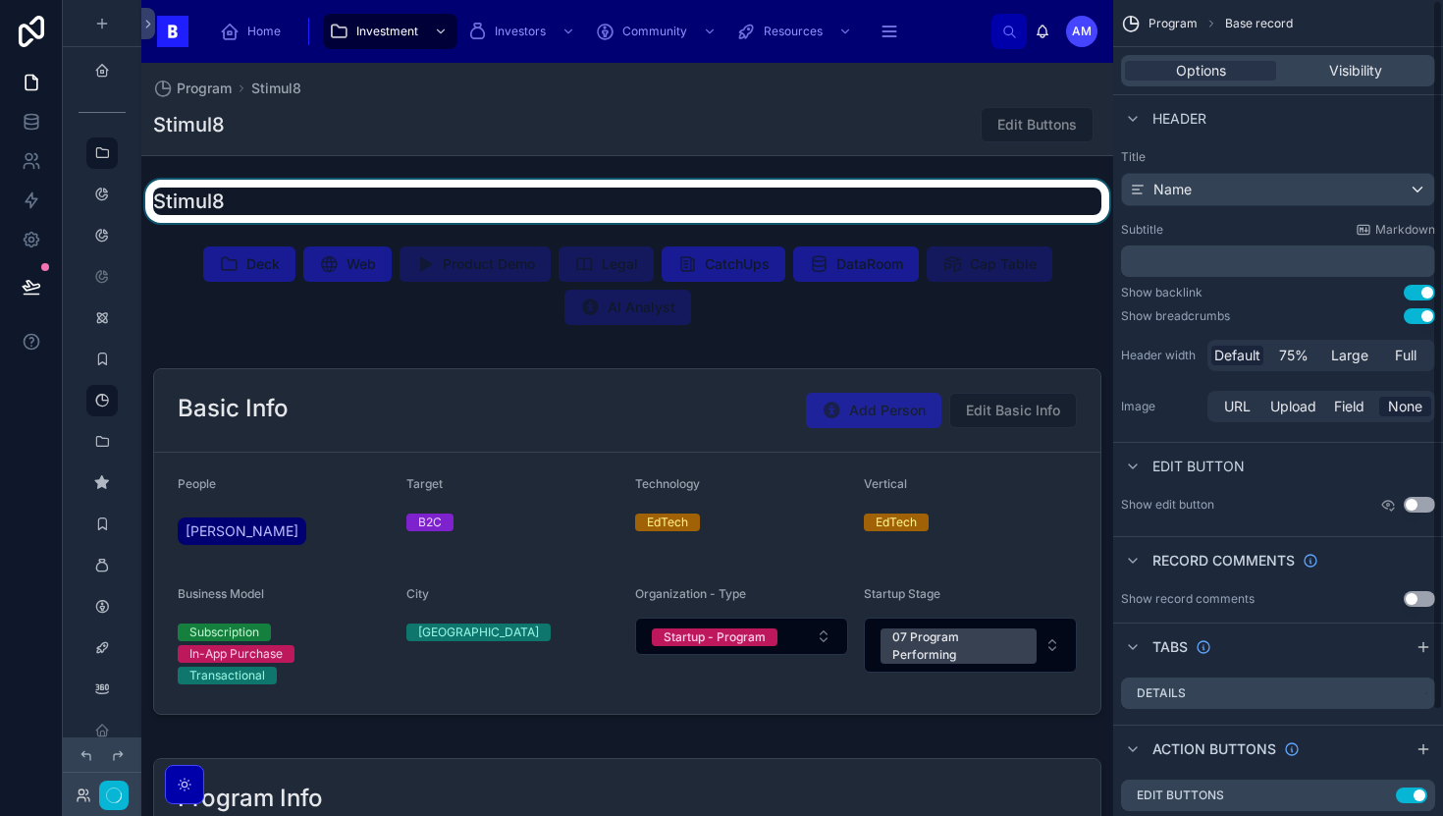
click at [1021, 190] on div at bounding box center [627, 201] width 972 height 43
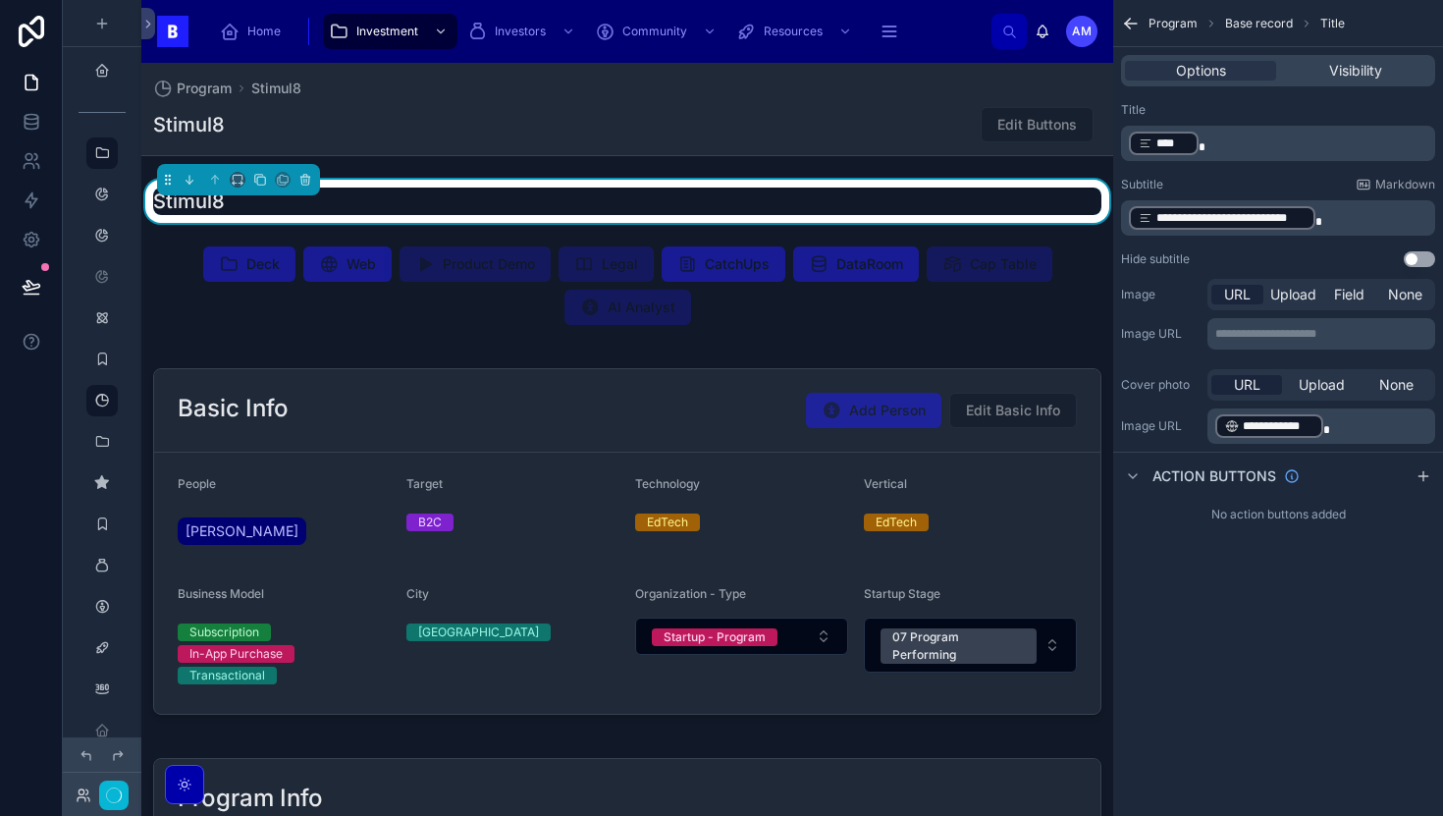
click at [1024, 137] on div "Edit Buttons" at bounding box center [1037, 124] width 113 height 35
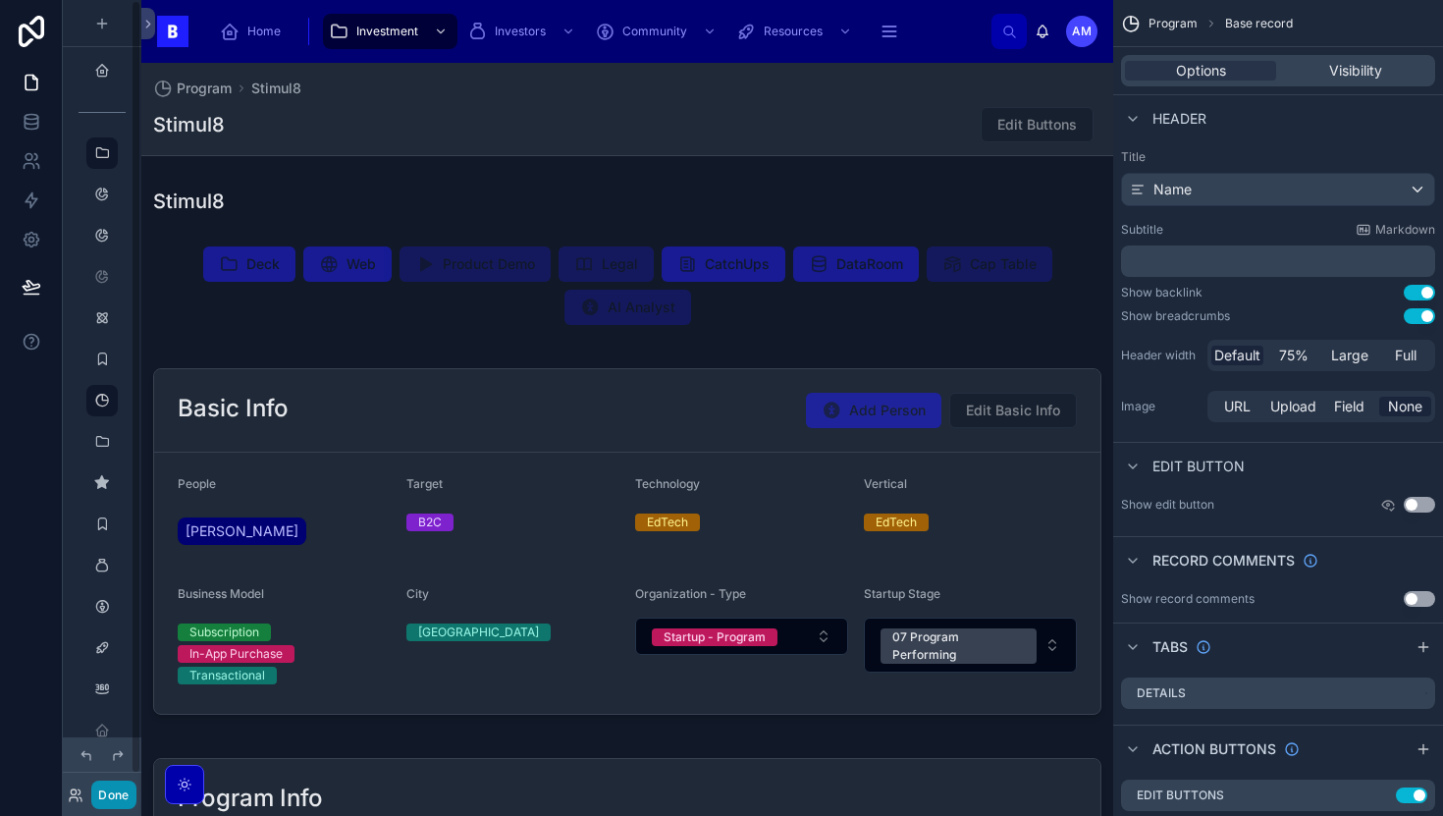
click at [103, 799] on button "Done" at bounding box center [113, 794] width 44 height 28
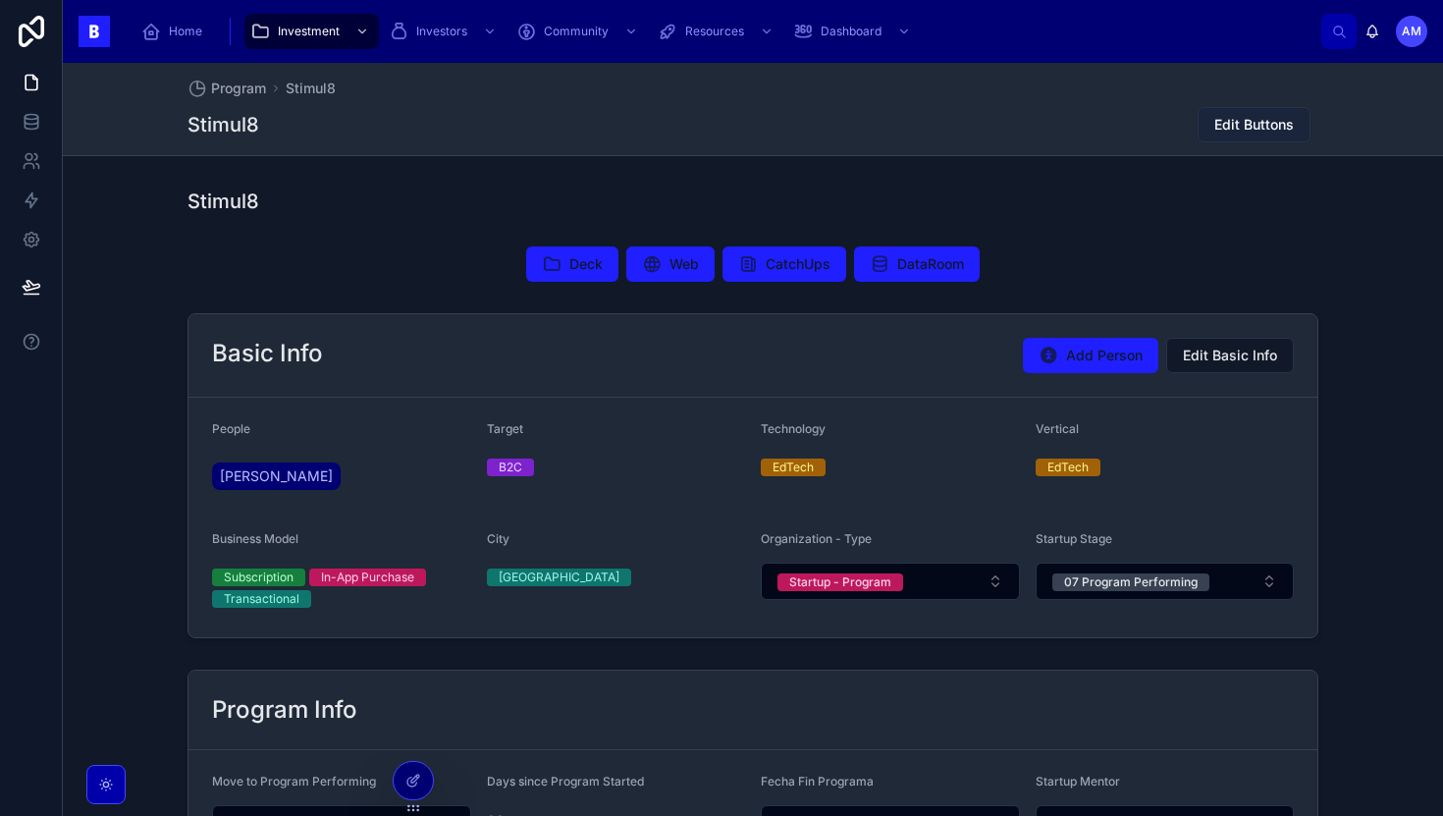
click at [1231, 127] on span "Edit Buttons" at bounding box center [1254, 125] width 80 height 20
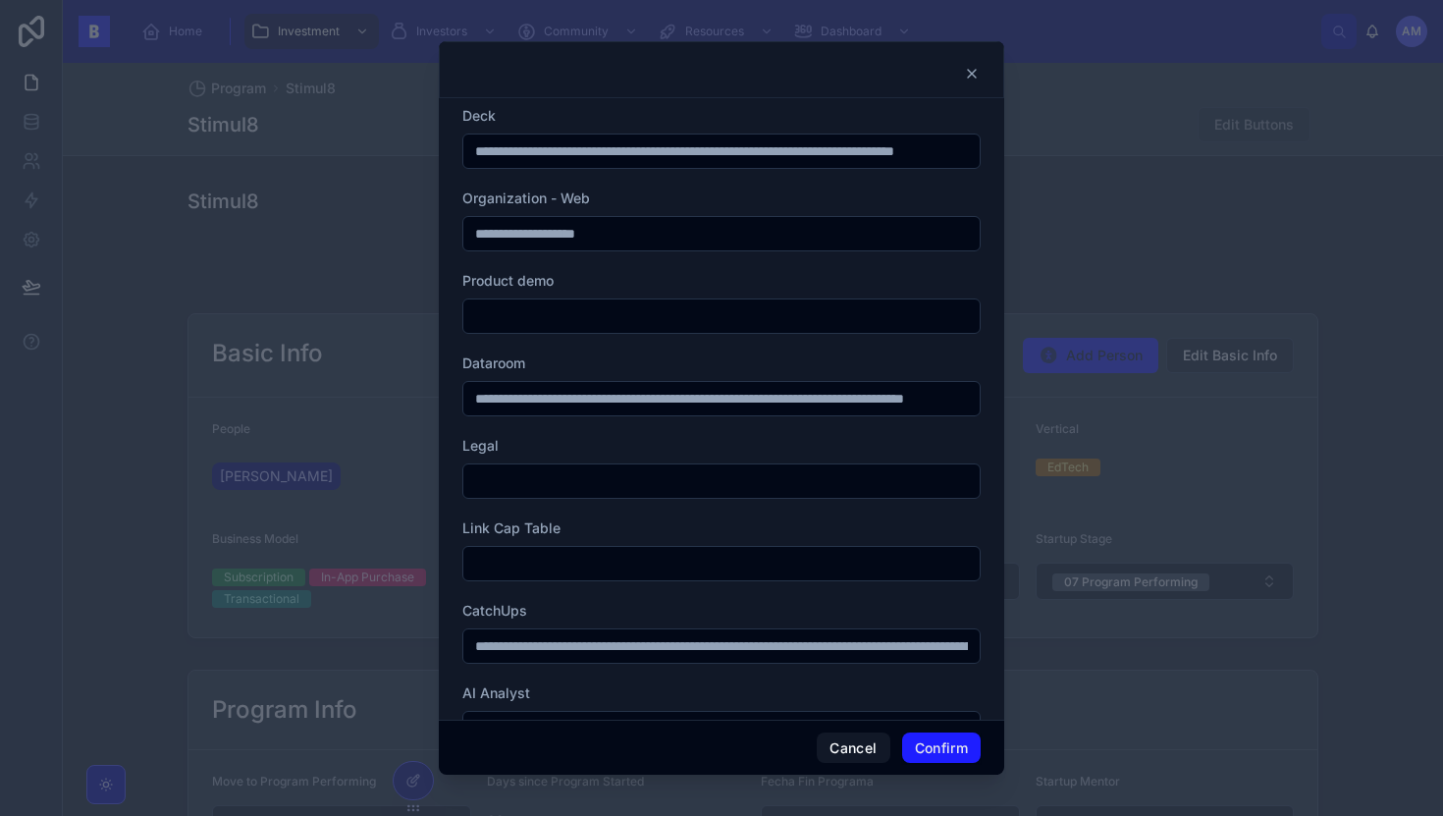
scroll to position [167, 0]
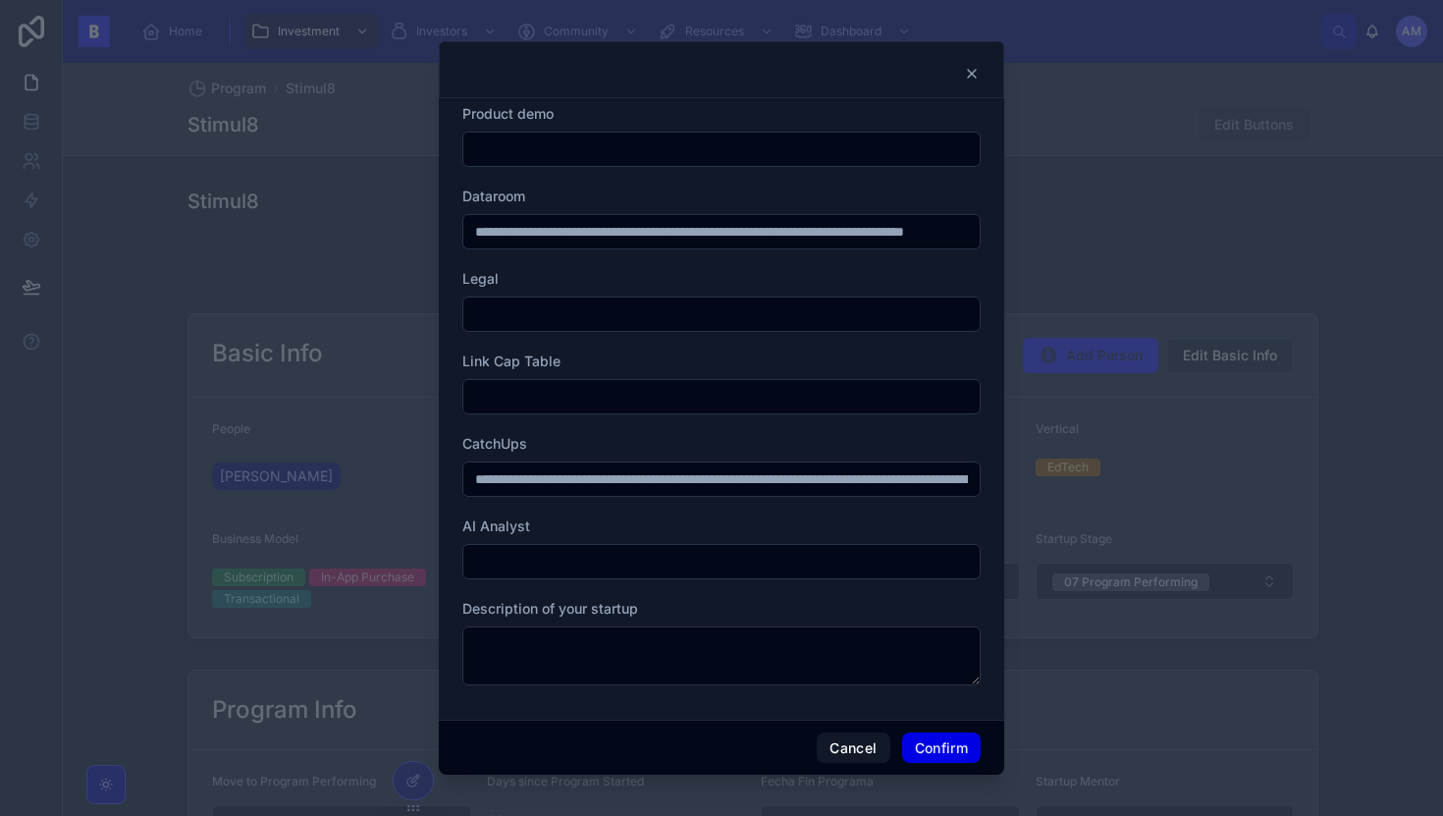
click at [941, 748] on button "Confirm" at bounding box center [941, 747] width 79 height 31
click at [971, 76] on icon at bounding box center [972, 74] width 16 height 16
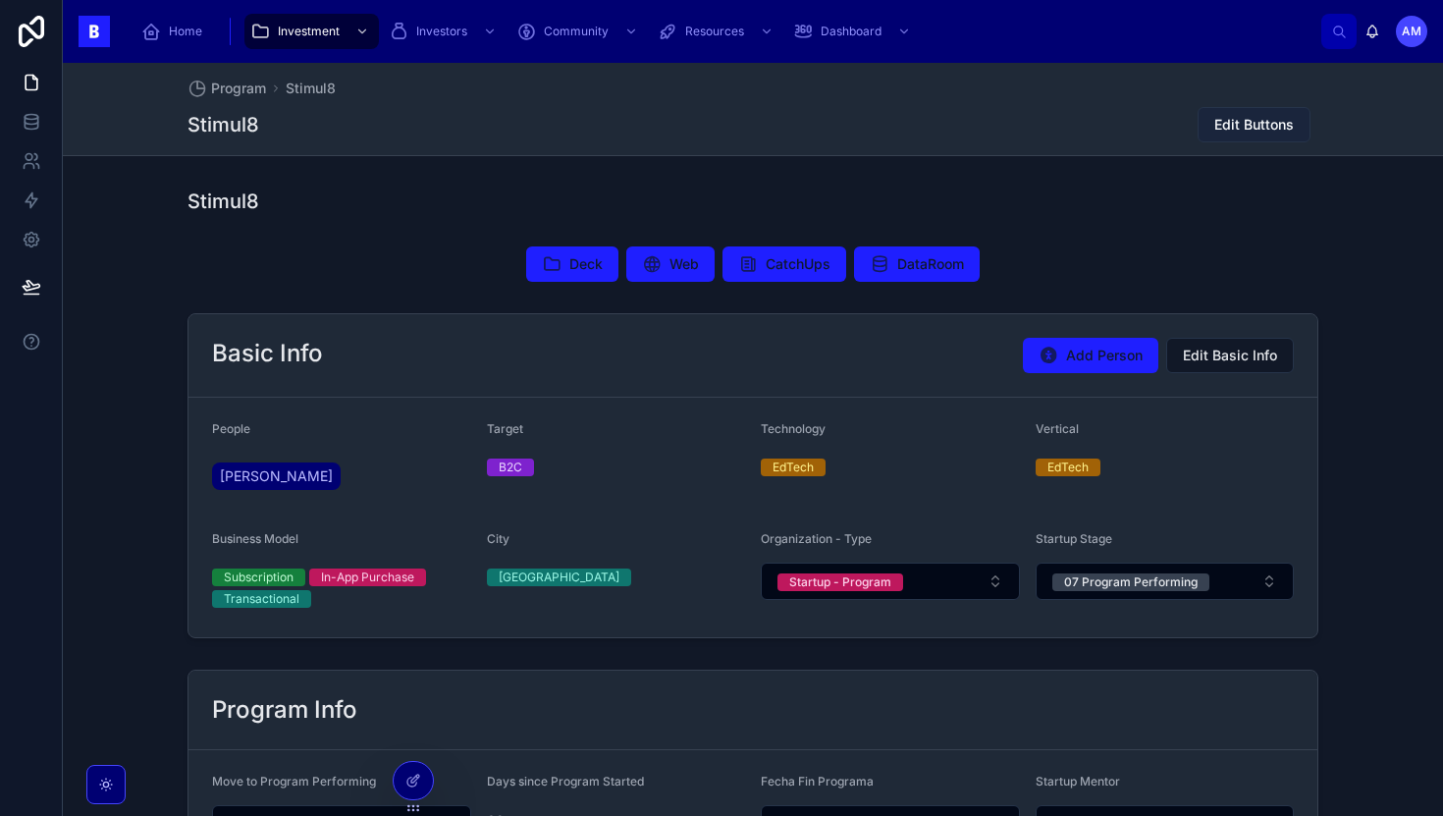
click at [1219, 128] on span "Edit Buttons" at bounding box center [1254, 125] width 80 height 20
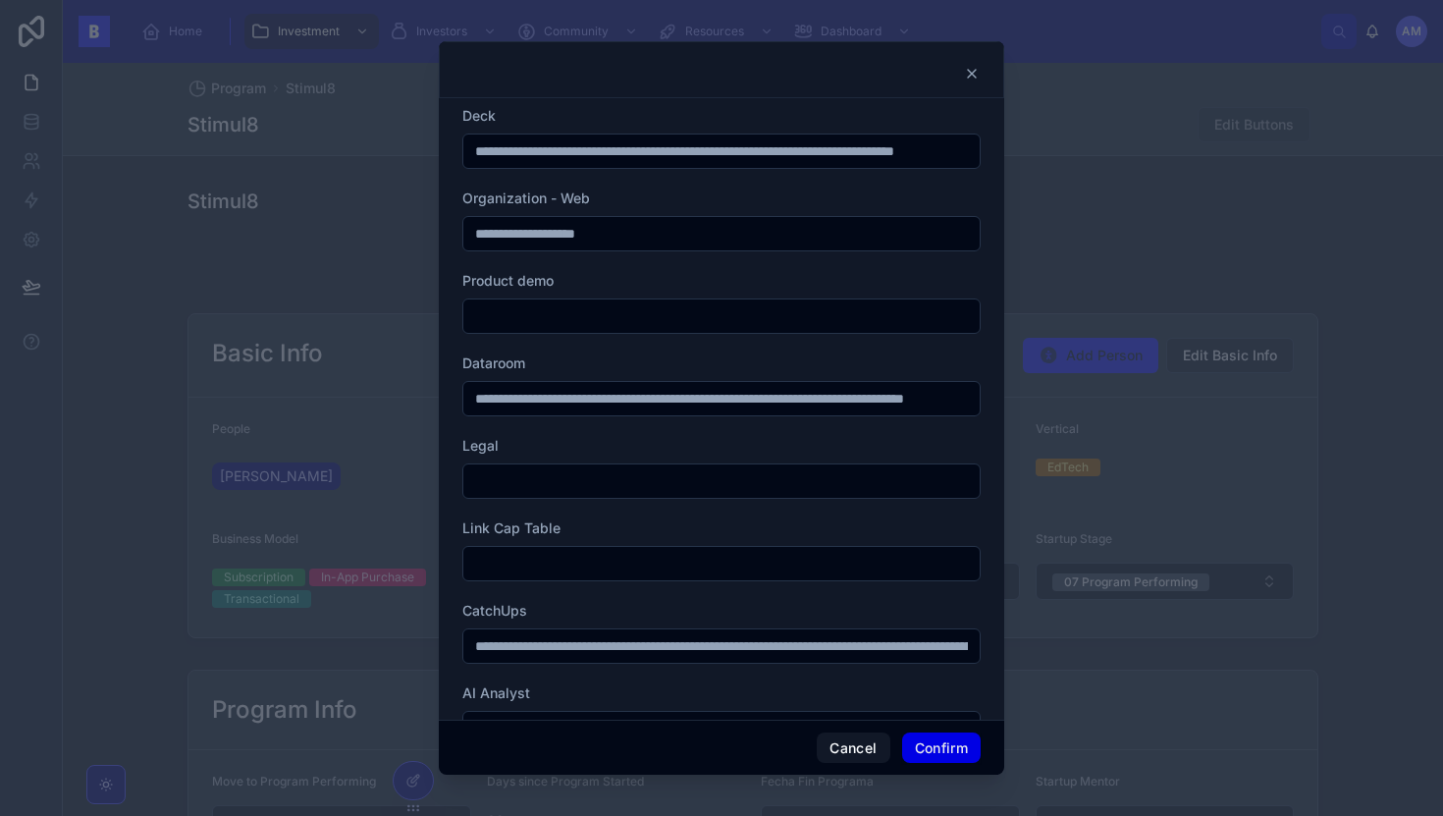
click at [934, 736] on button "Confirm" at bounding box center [941, 747] width 79 height 31
click at [976, 74] on icon at bounding box center [972, 74] width 16 height 16
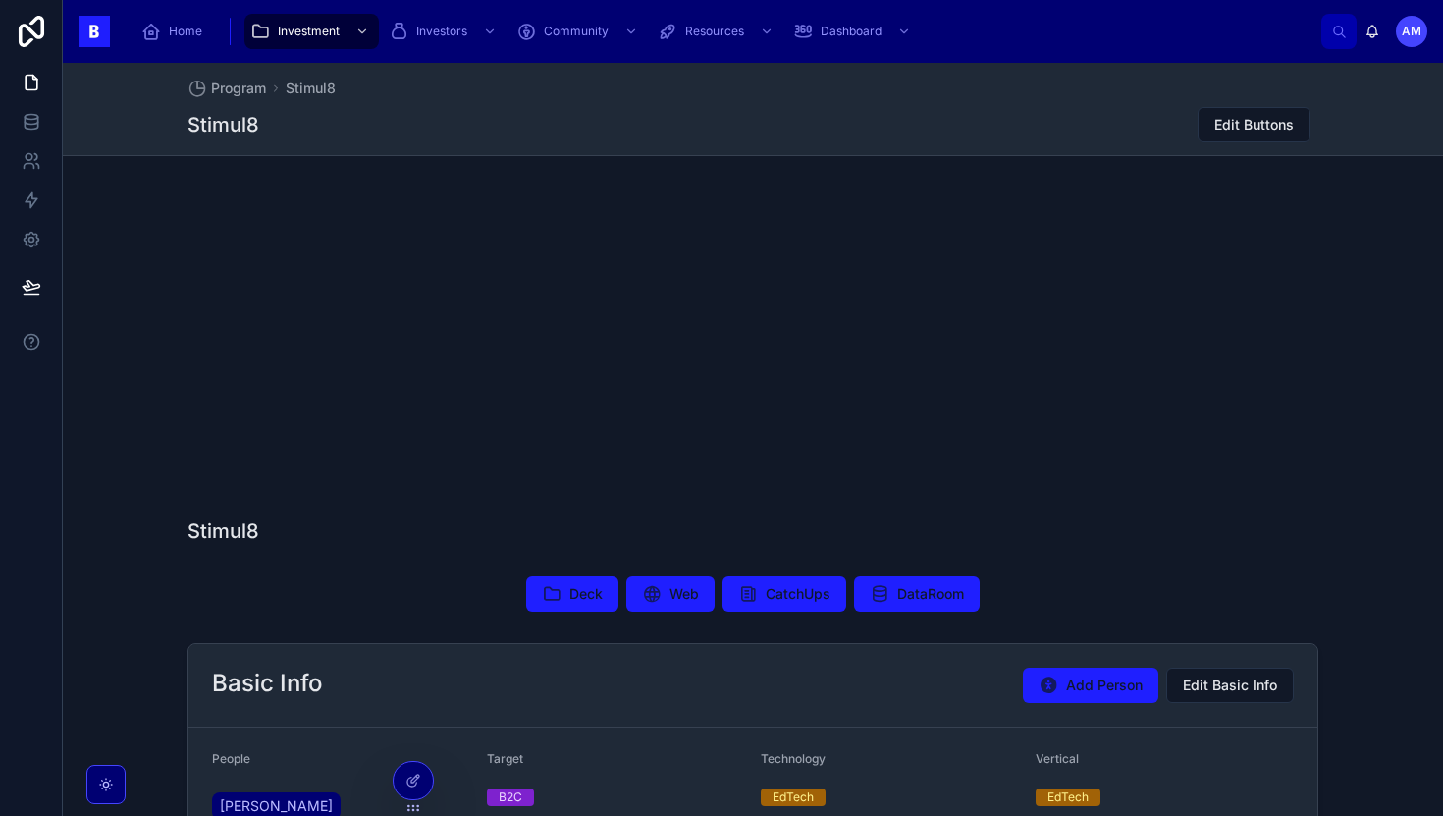
click at [304, 436] on div at bounding box center [752, 344] width 1131 height 314
click at [254, 522] on h1 "Stimul8" at bounding box center [223, 530] width 72 height 27
click at [345, 306] on div at bounding box center [752, 344] width 1131 height 314
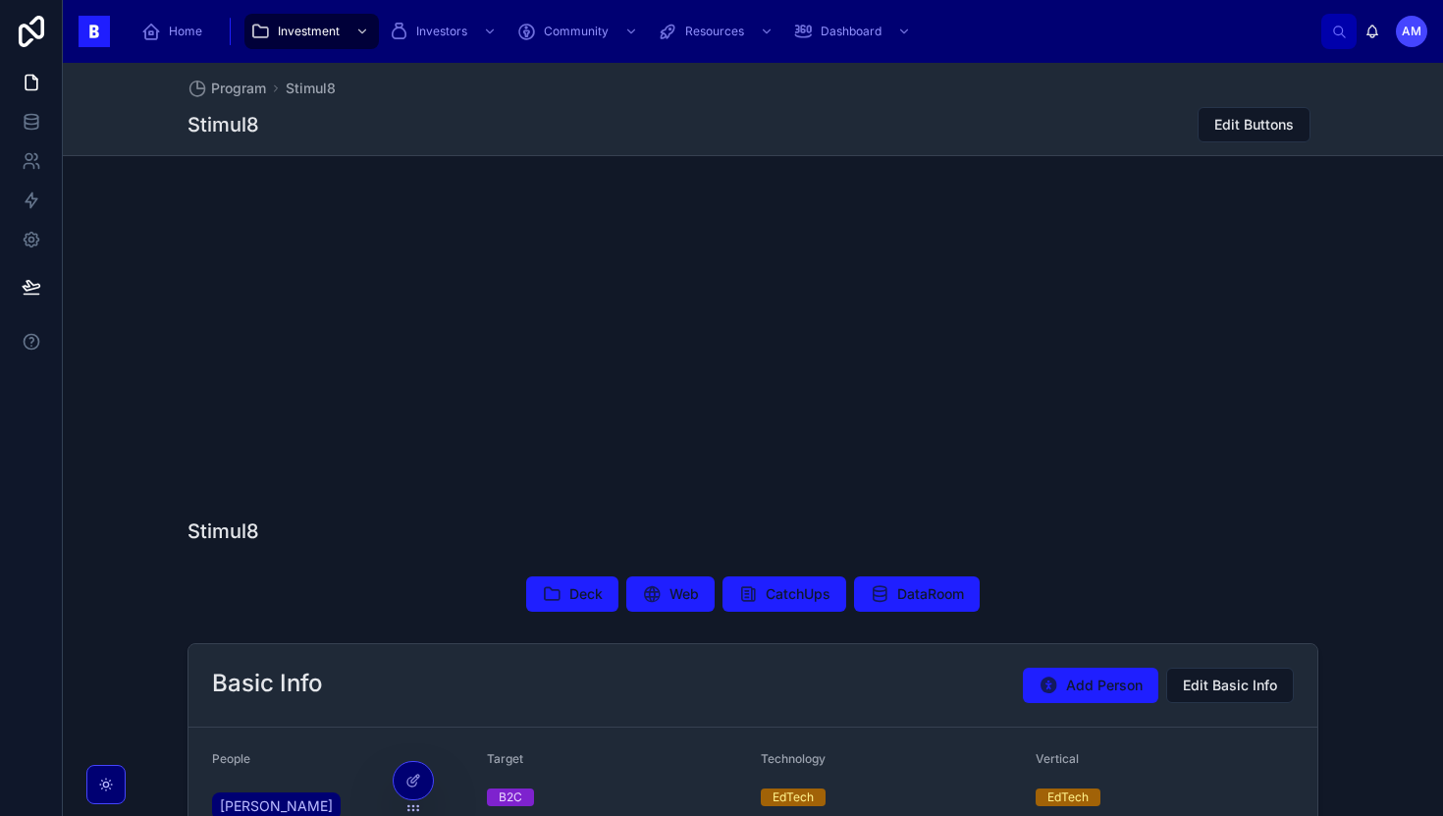
click at [345, 306] on div at bounding box center [752, 344] width 1131 height 314
click at [158, 523] on div "Stimul8" at bounding box center [753, 366] width 1380 height 373
click at [251, 521] on h1 "Stimul8" at bounding box center [223, 530] width 72 height 27
click at [310, 442] on div at bounding box center [752, 344] width 1131 height 314
click at [288, 24] on span "Investment" at bounding box center [309, 32] width 62 height 16
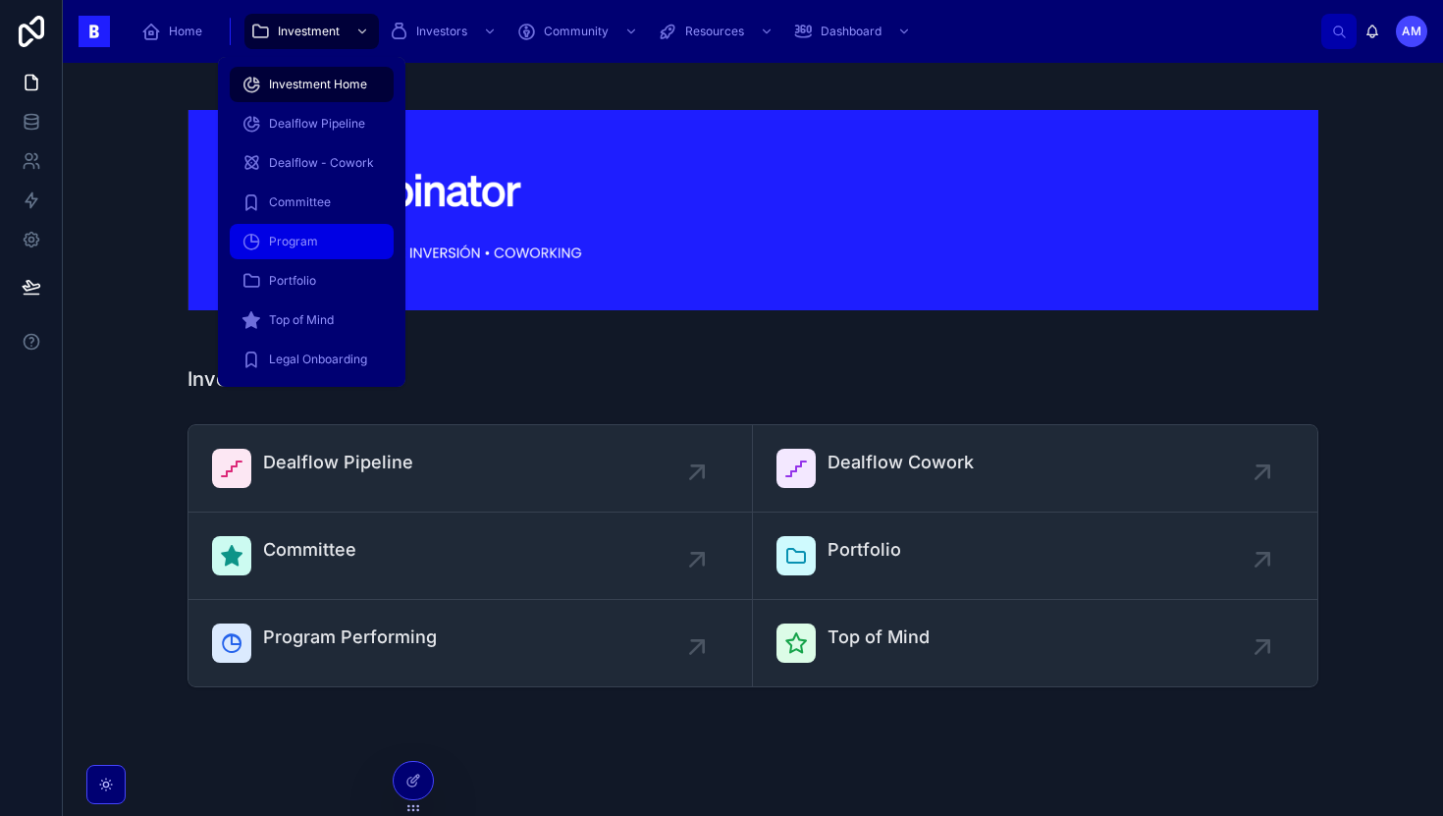
click at [301, 239] on span "Program" at bounding box center [293, 242] width 49 height 16
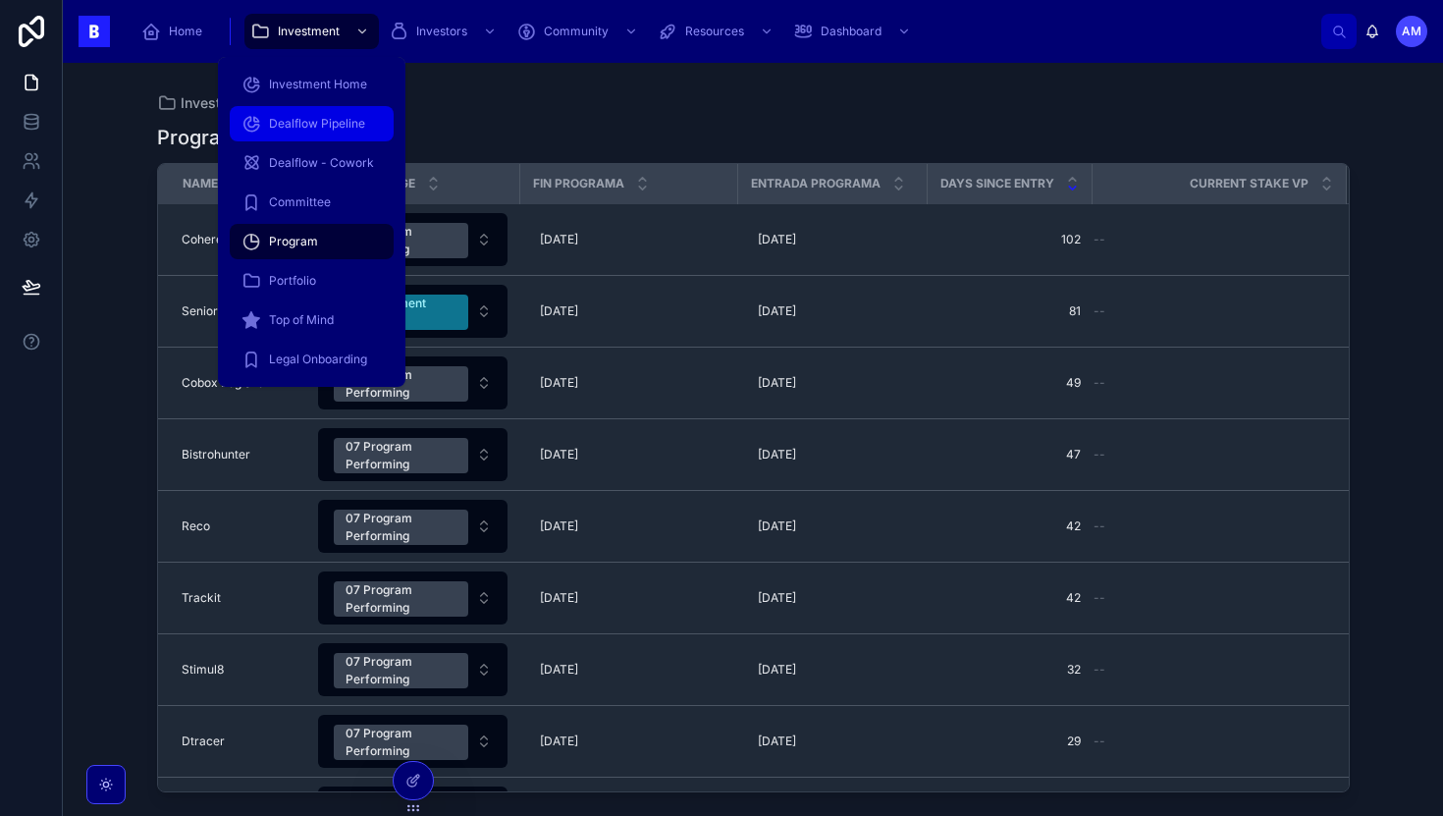
click at [313, 123] on span "Dealflow Pipeline" at bounding box center [317, 124] width 96 height 16
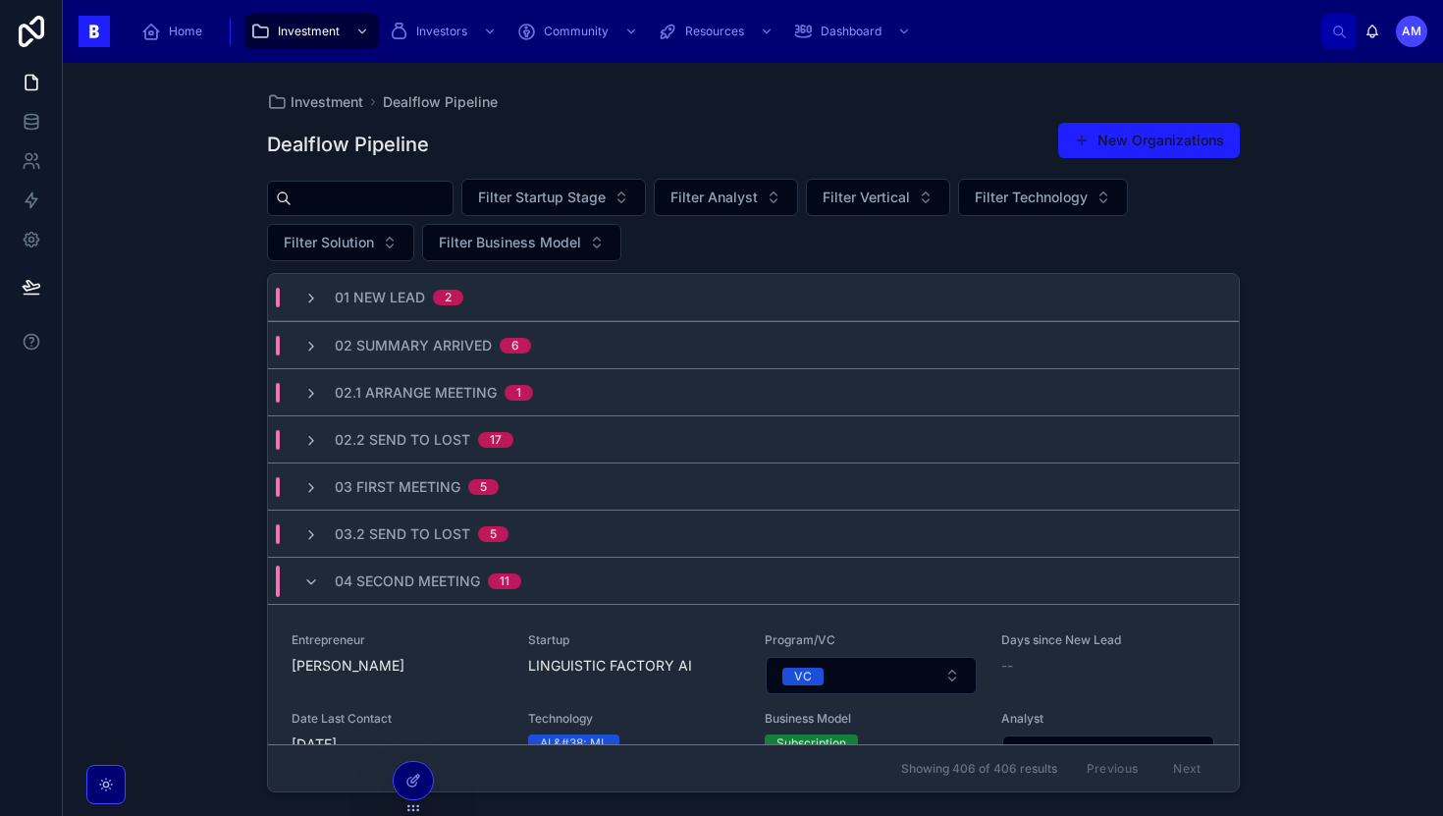
click at [345, 196] on input "text" at bounding box center [372, 198] width 161 height 27
type input "****"
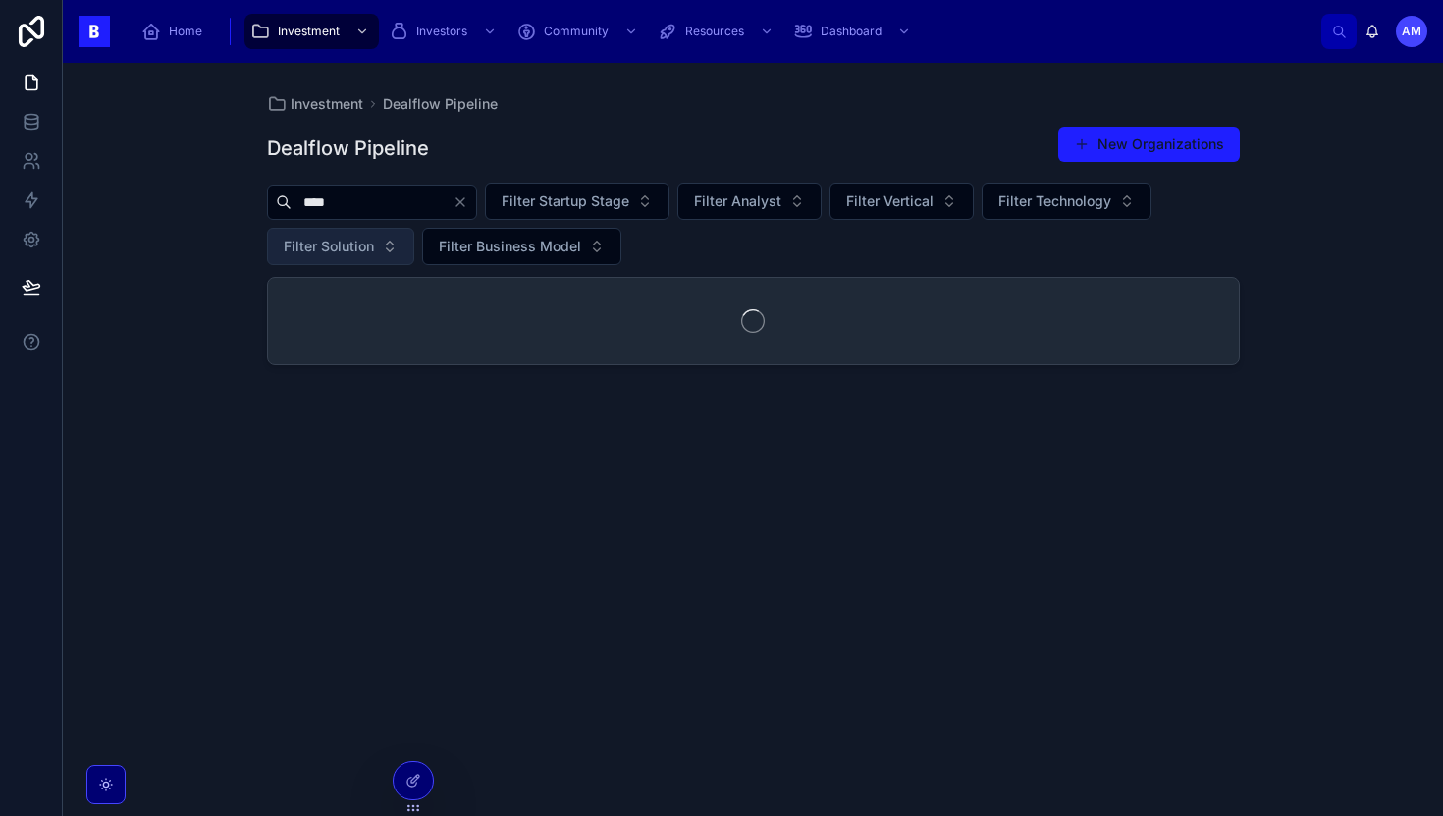
click at [386, 282] on div at bounding box center [753, 321] width 971 height 86
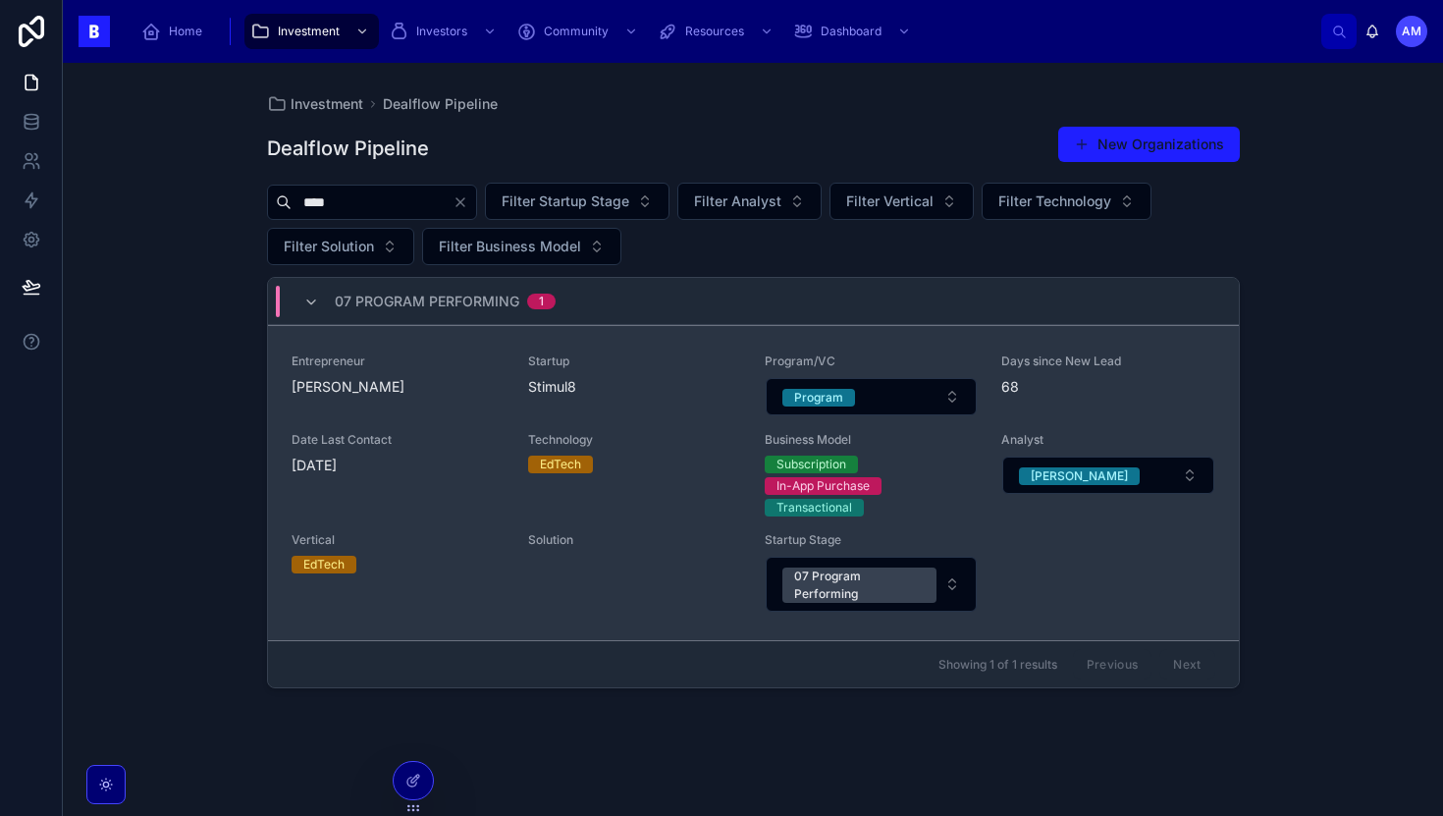
click at [403, 395] on span "[PERSON_NAME]" at bounding box center [398, 387] width 213 height 20
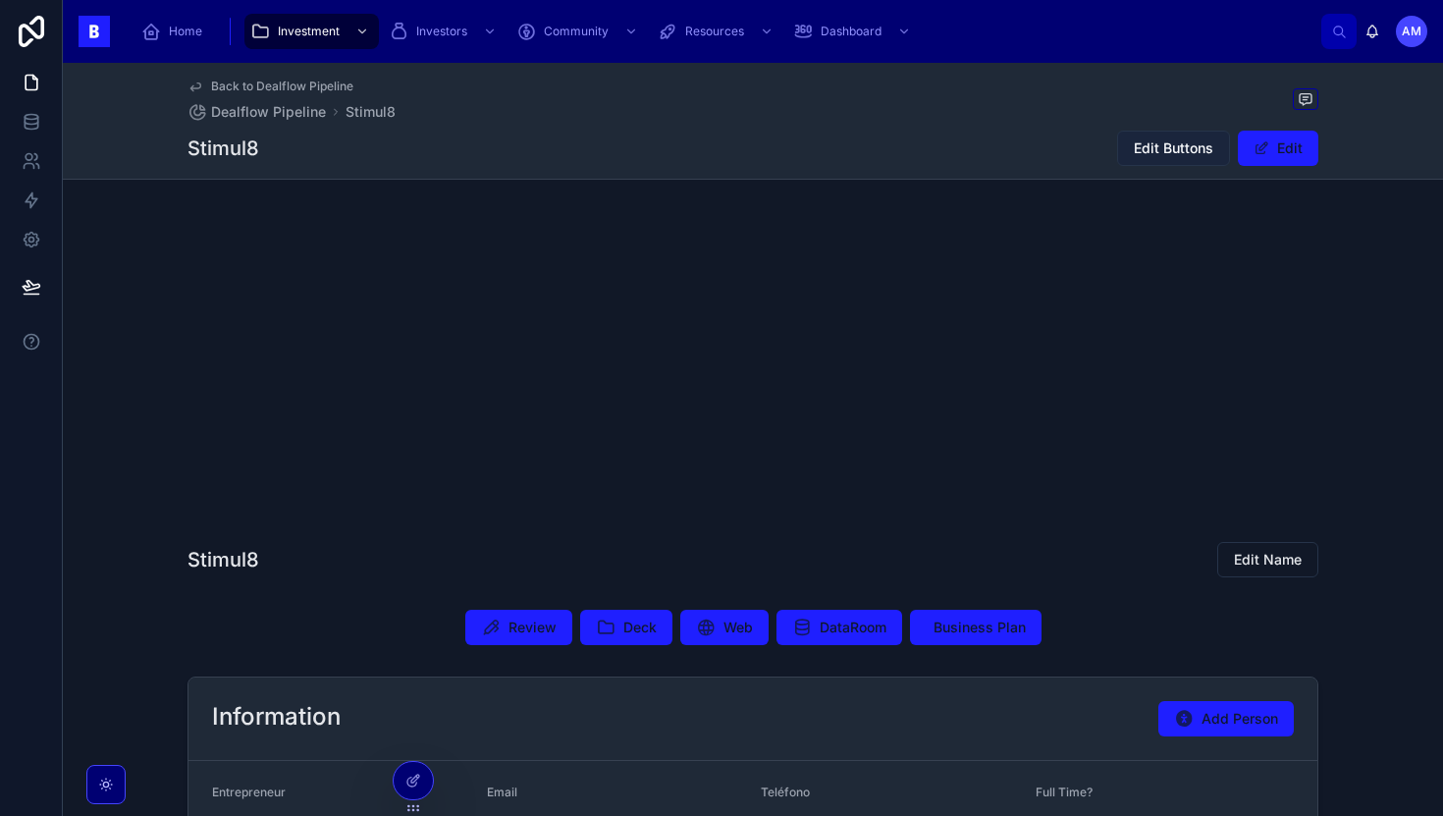
click at [1166, 163] on button "Edit Buttons" at bounding box center [1173, 148] width 113 height 35
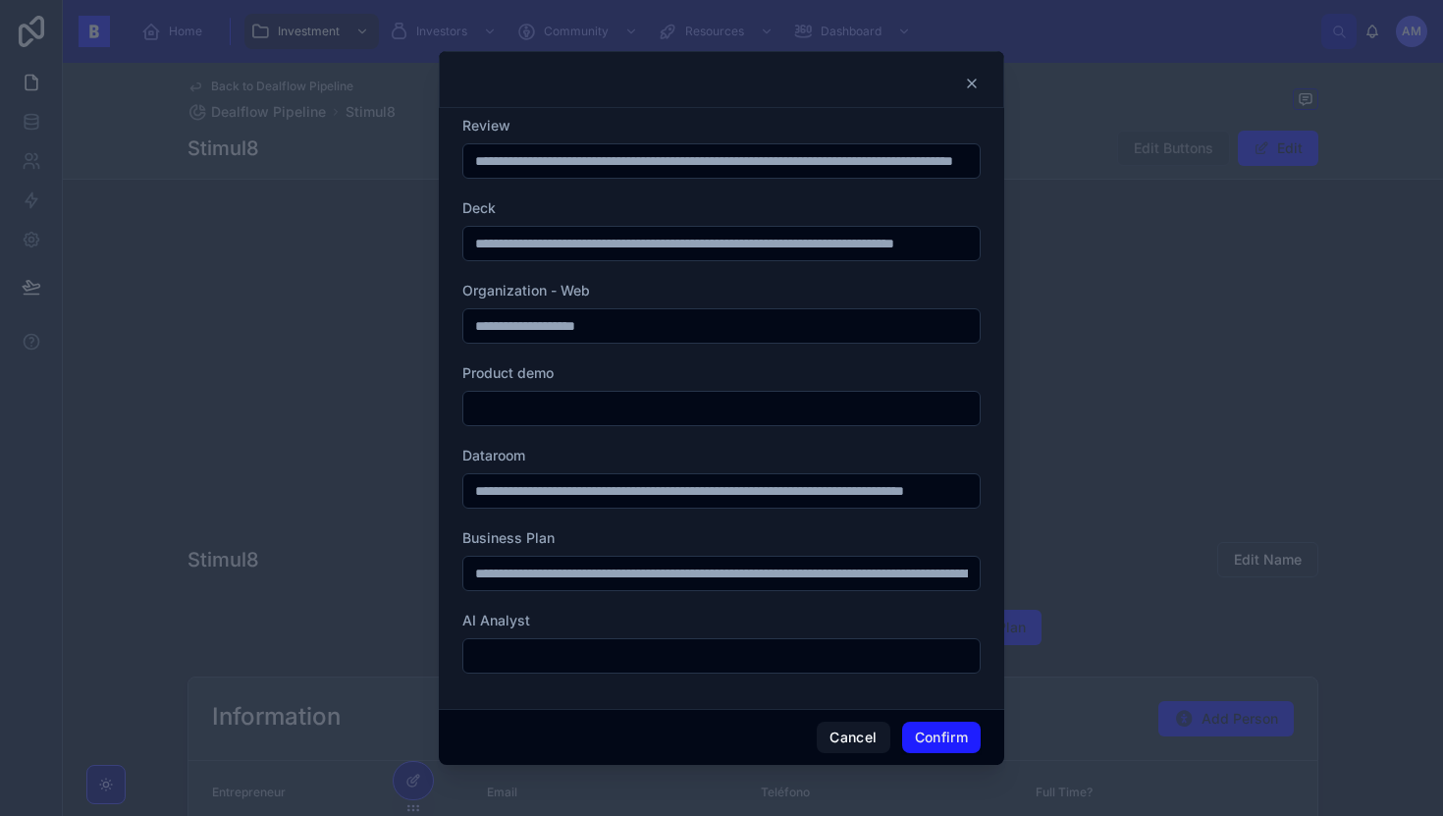
click at [355, 588] on div at bounding box center [721, 408] width 1443 height 816
click at [972, 80] on icon at bounding box center [972, 84] width 16 height 16
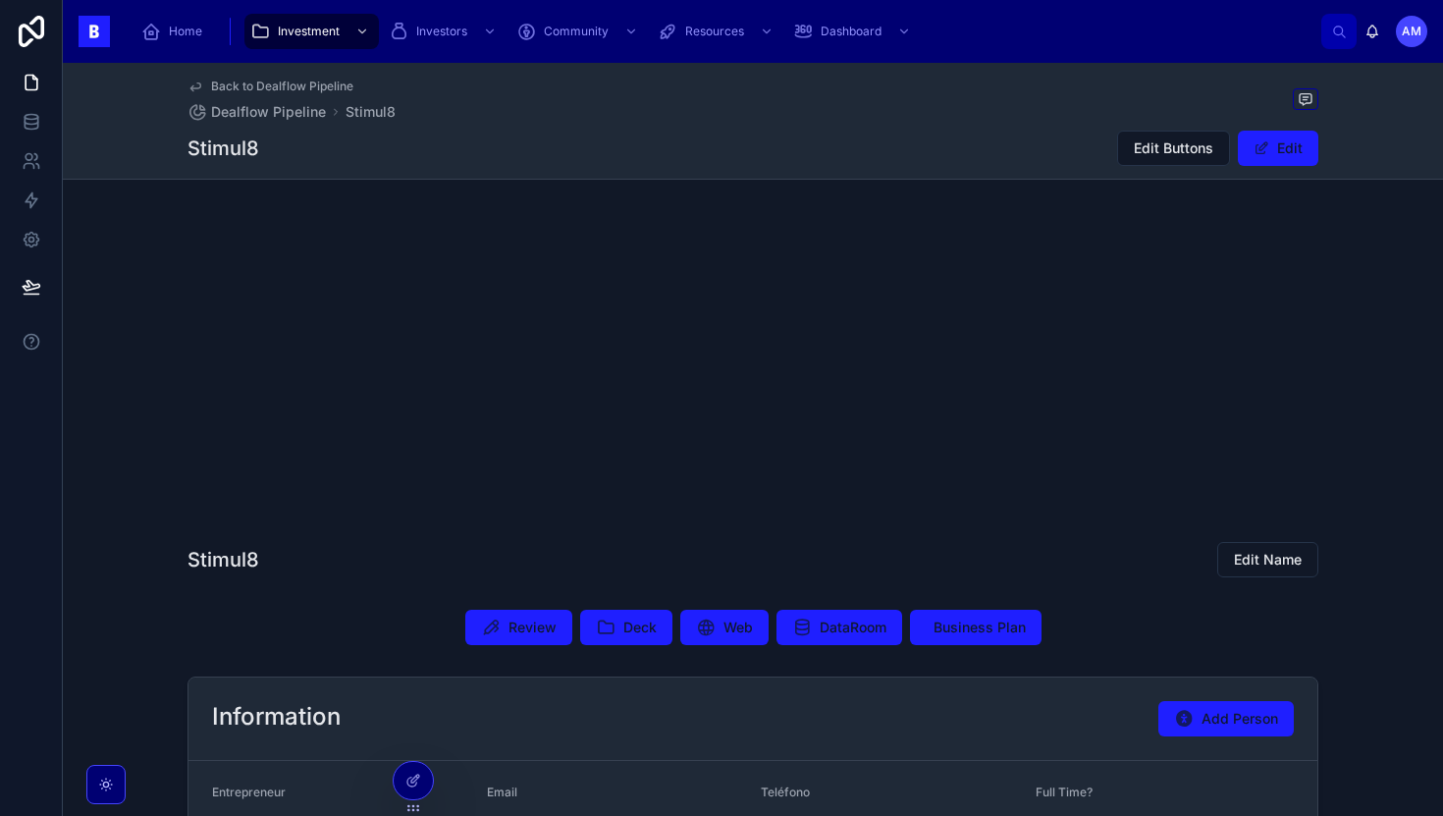
click at [999, 429] on div at bounding box center [752, 368] width 1131 height 314
click at [979, 628] on span "Business Plan" at bounding box center [980, 627] width 92 height 20
click at [862, 630] on span "DataRoom" at bounding box center [853, 627] width 67 height 20
click at [708, 620] on icon at bounding box center [706, 627] width 20 height 20
click at [578, 399] on div at bounding box center [752, 368] width 1131 height 314
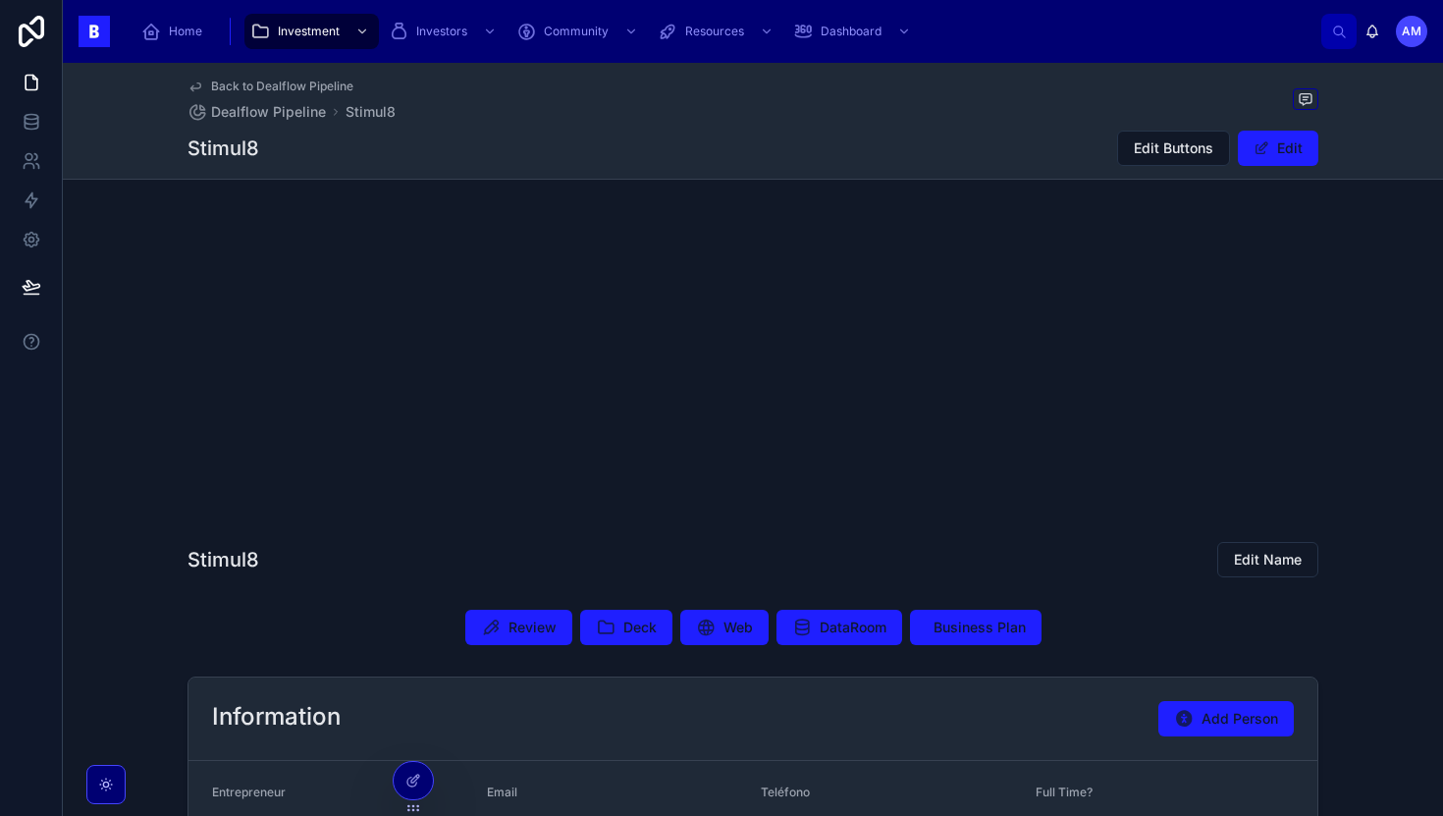
click at [214, 146] on h1 "Stimul8" at bounding box center [223, 147] width 72 height 27
click at [257, 139] on h1 "Stimul8" at bounding box center [223, 147] width 72 height 27
click at [691, 471] on div at bounding box center [752, 368] width 1131 height 314
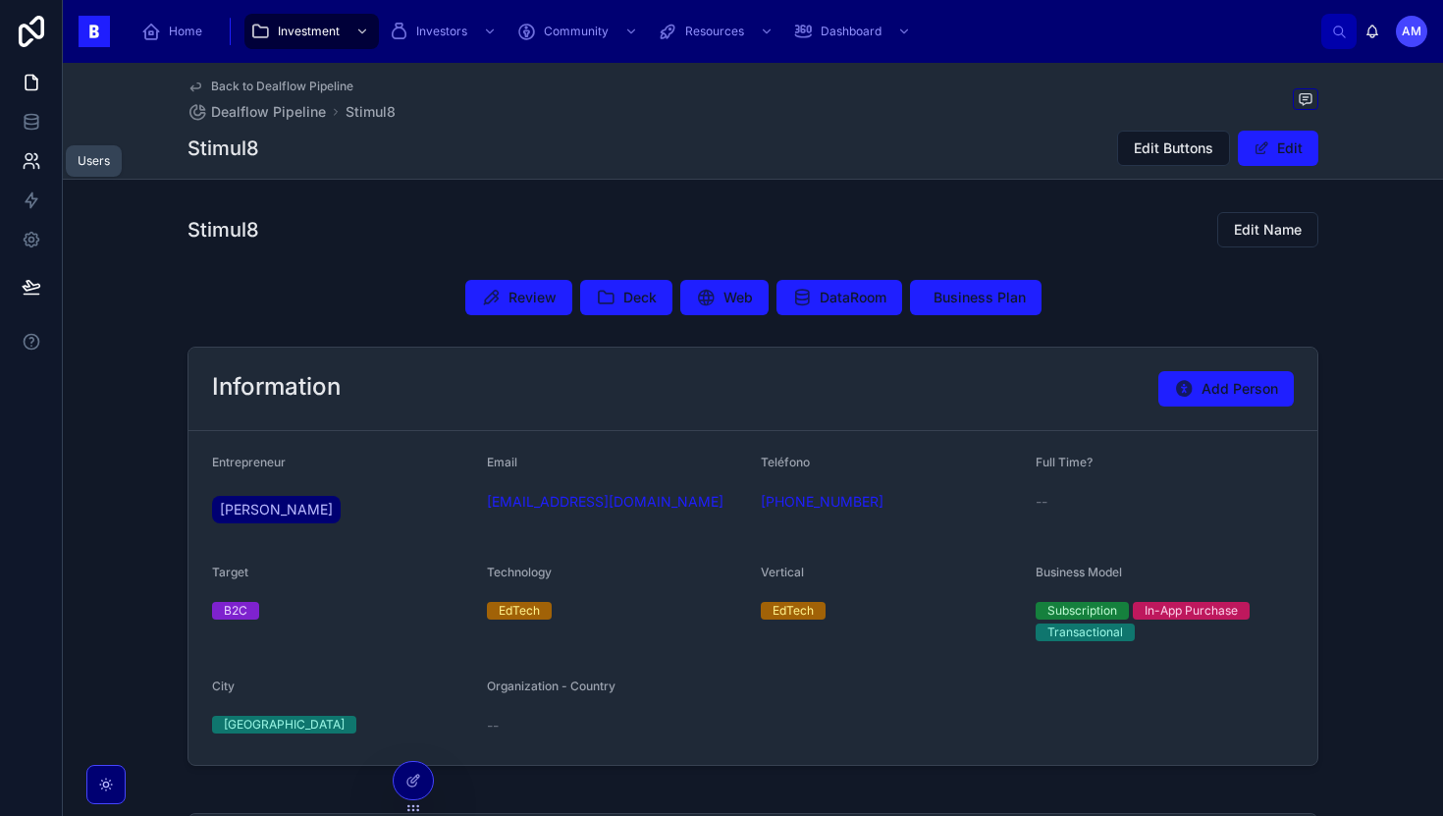
click at [35, 171] on link at bounding box center [31, 160] width 62 height 39
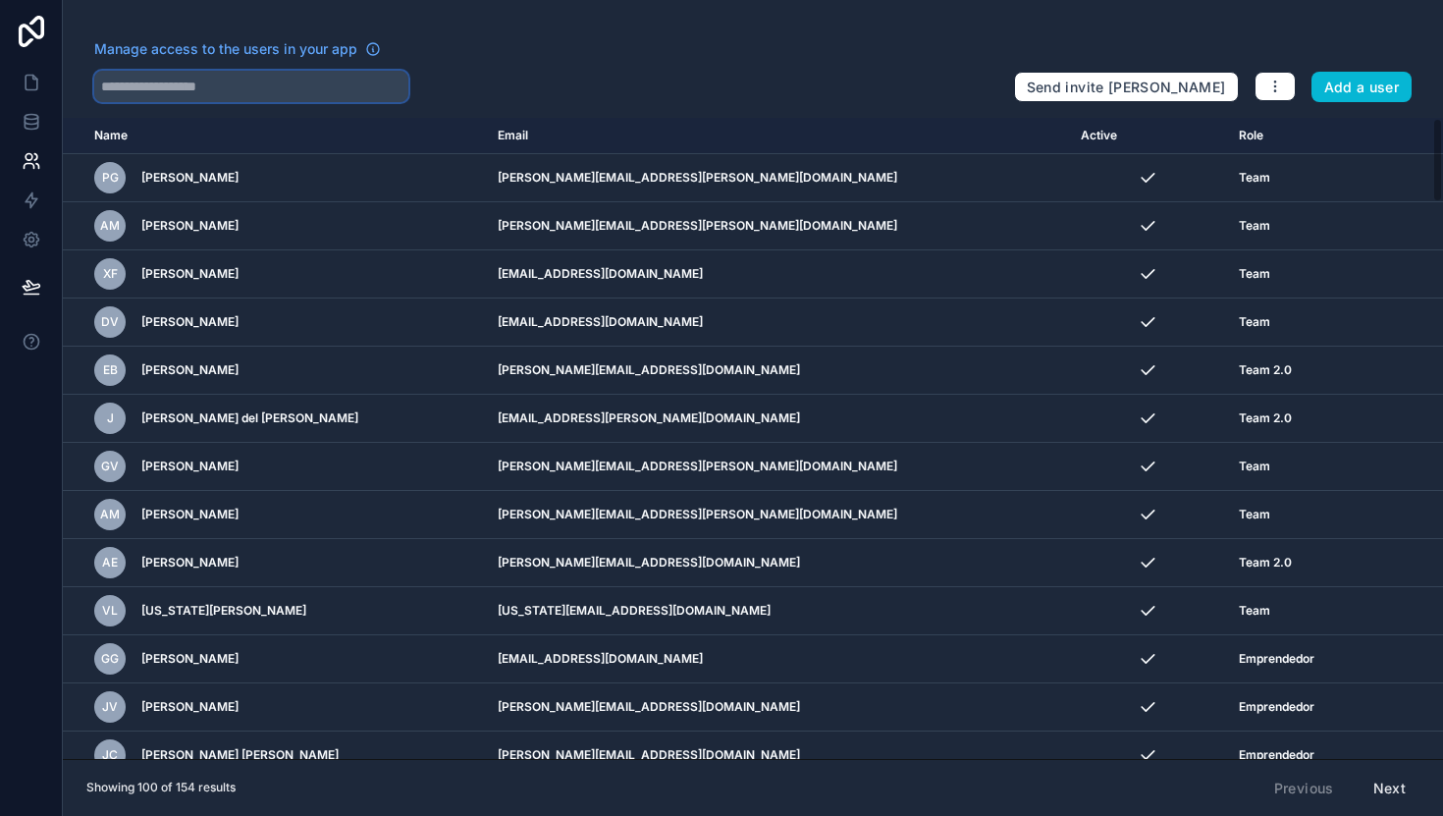
click at [271, 76] on input "text" at bounding box center [251, 86] width 314 height 31
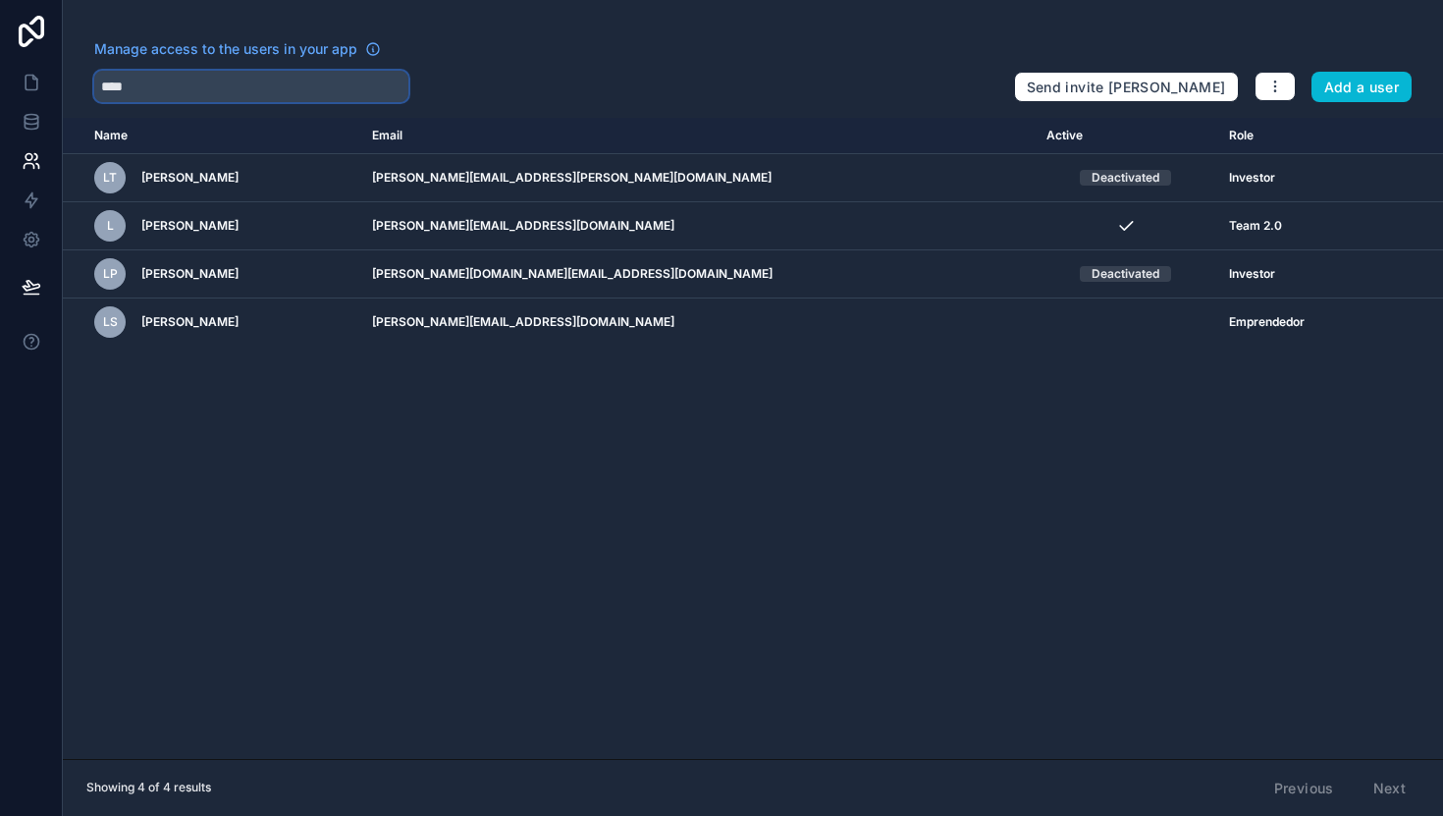
type input "****"
